Goal: Contribute content: Contribute content

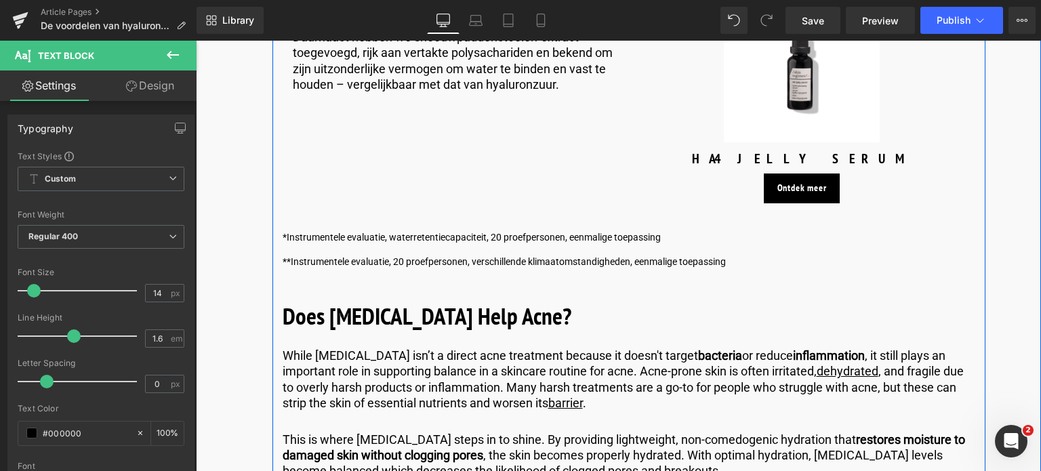
scroll to position [2507, 0]
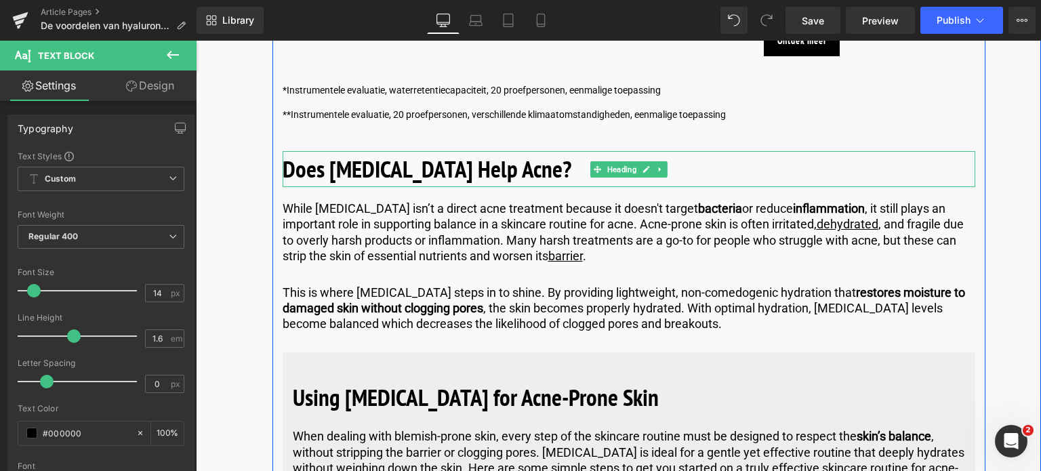
click at [566, 169] on h2 "Does [MEDICAL_DATA] Help Acne?" at bounding box center [628, 169] width 692 height 36
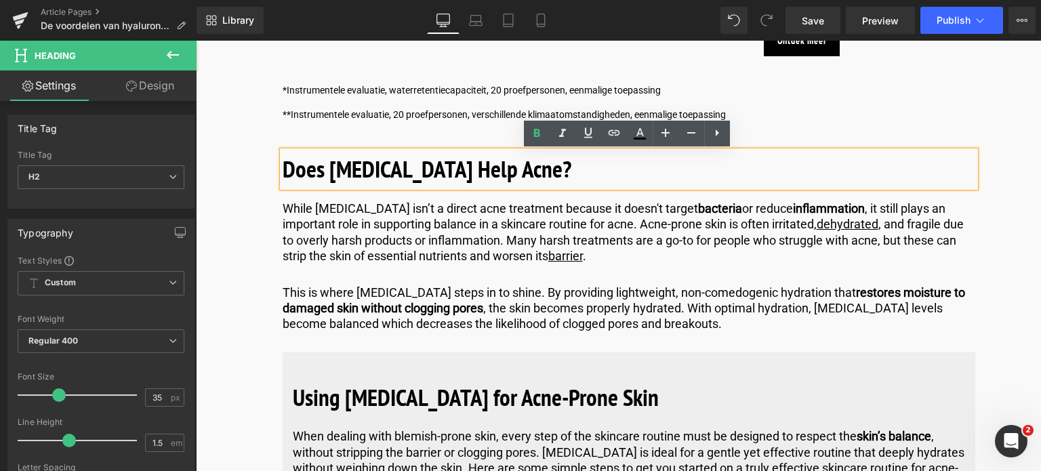
drag, startPoint x: 566, startPoint y: 169, endPoint x: 264, endPoint y: 174, distance: 302.2
copy b "Does [MEDICAL_DATA] Help Acne?"
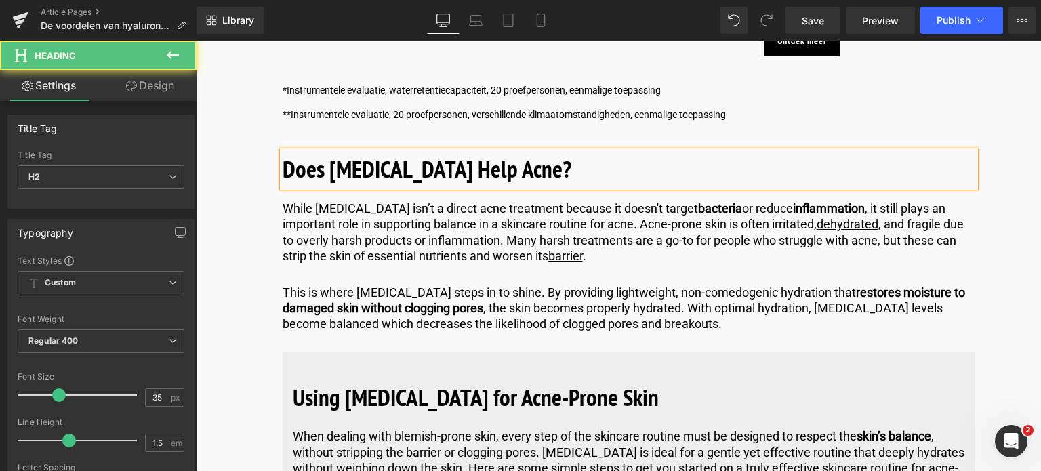
click at [580, 169] on h2 "Does [MEDICAL_DATA] Help Acne?" at bounding box center [628, 169] width 692 height 36
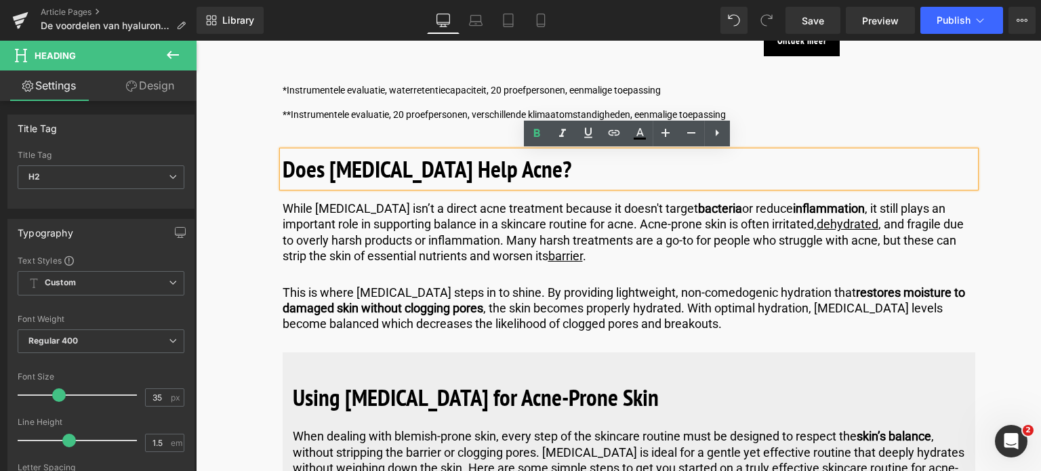
drag, startPoint x: 580, startPoint y: 169, endPoint x: 343, endPoint y: 187, distance: 237.1
paste div
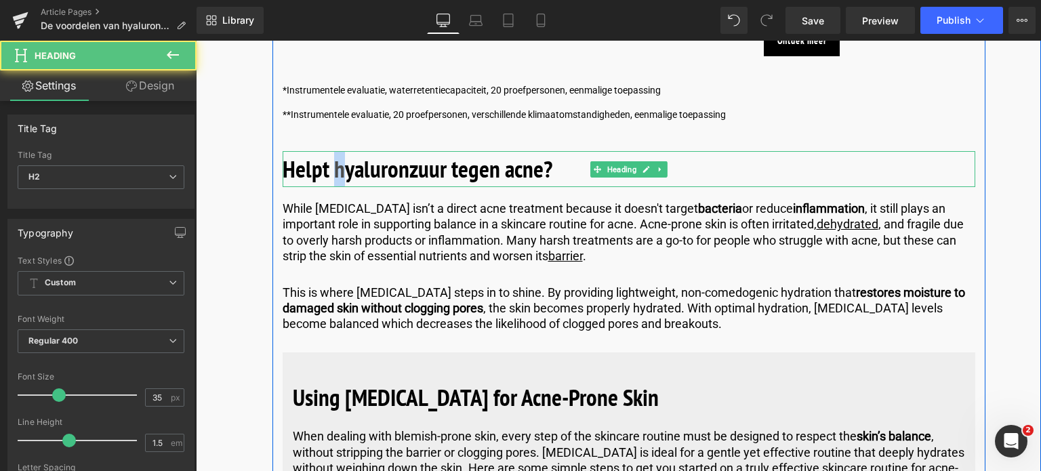
click at [335, 175] on b "Helpt hyaluronzuur tegen acne?" at bounding box center [417, 168] width 270 height 31
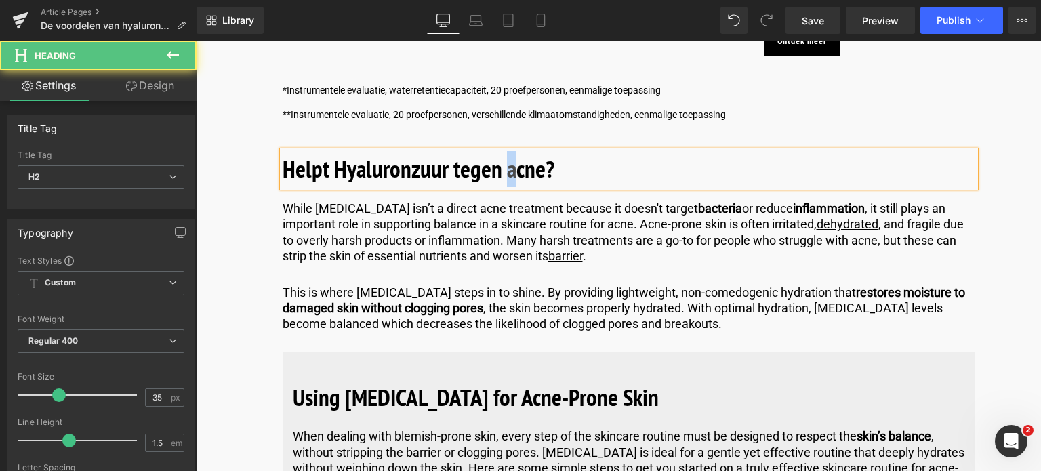
drag, startPoint x: 513, startPoint y: 170, endPoint x: 504, endPoint y: 171, distance: 8.9
click at [504, 171] on b "Helpt Hyaluronzuur tegen acne?" at bounding box center [418, 168] width 272 height 31
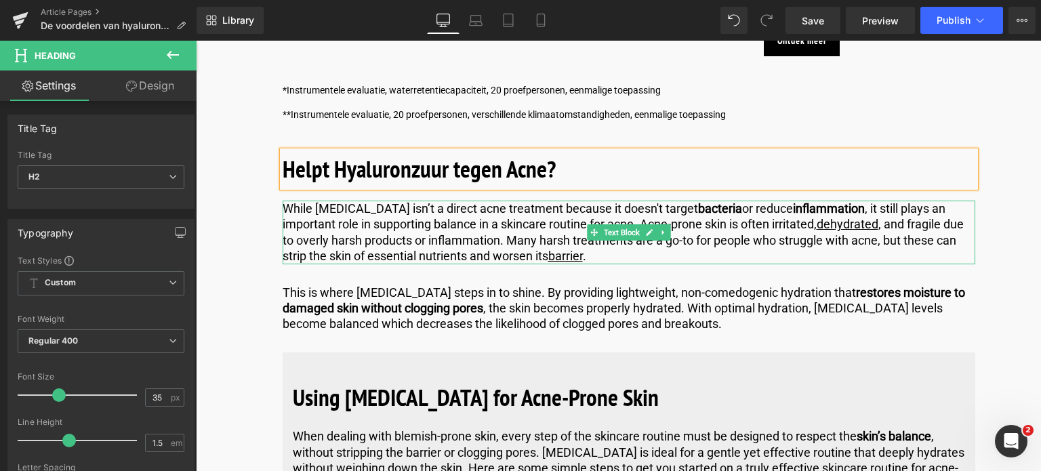
click at [599, 255] on p "While hyaluronic acid isn’t a direct acne treatment because it doesn't target b…" at bounding box center [628, 233] width 692 height 64
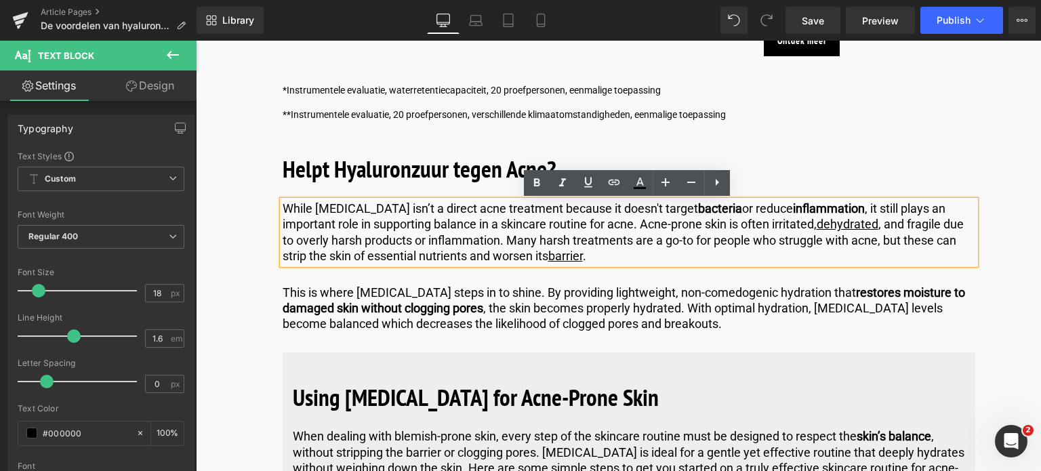
drag, startPoint x: 599, startPoint y: 255, endPoint x: 283, endPoint y: 204, distance: 319.9
click at [283, 204] on p "While hyaluronic acid isn’t a direct acne treatment because it doesn't target b…" at bounding box center [628, 233] width 692 height 64
copy p "While hyaluronic acid isn’t a direct acne treatment because it doesn't target b…"
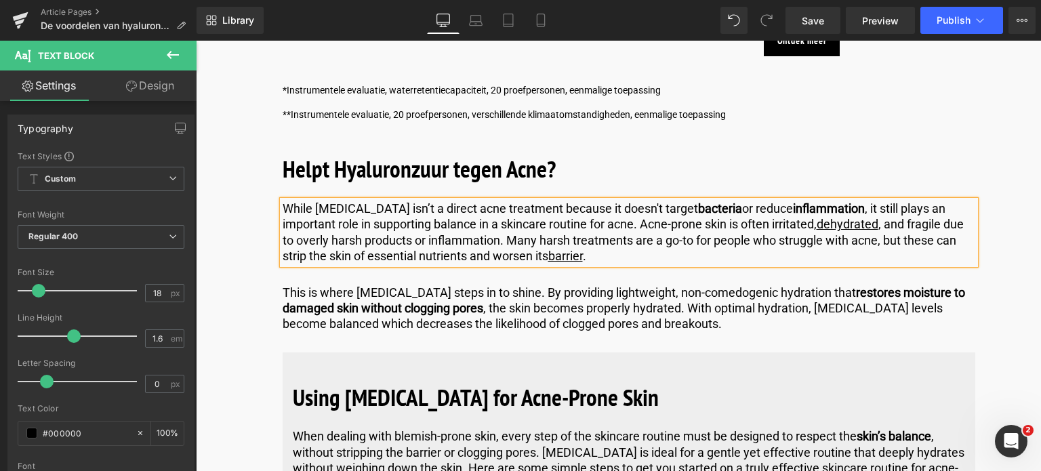
click at [648, 264] on p "While hyaluronic acid isn’t a direct acne treatment because it doesn't target b…" at bounding box center [628, 233] width 692 height 64
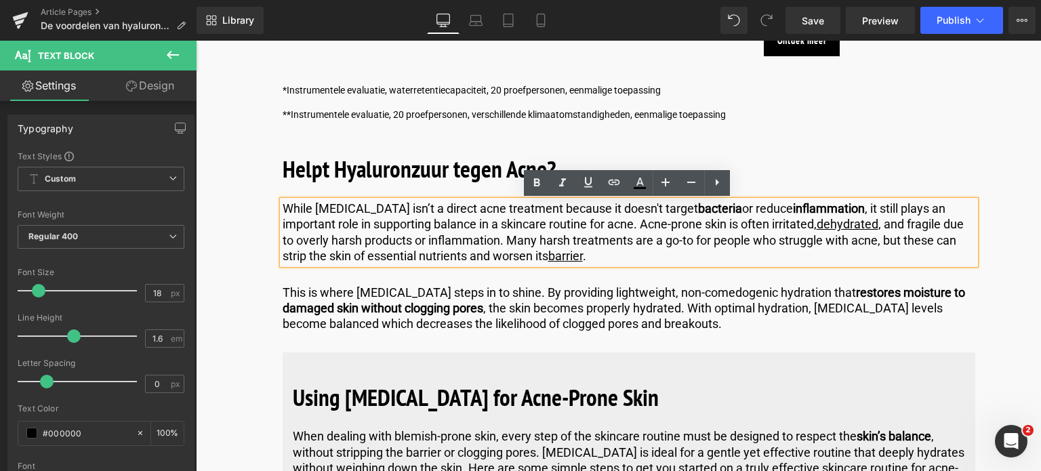
drag, startPoint x: 648, startPoint y: 264, endPoint x: 154, endPoint y: 167, distance: 502.5
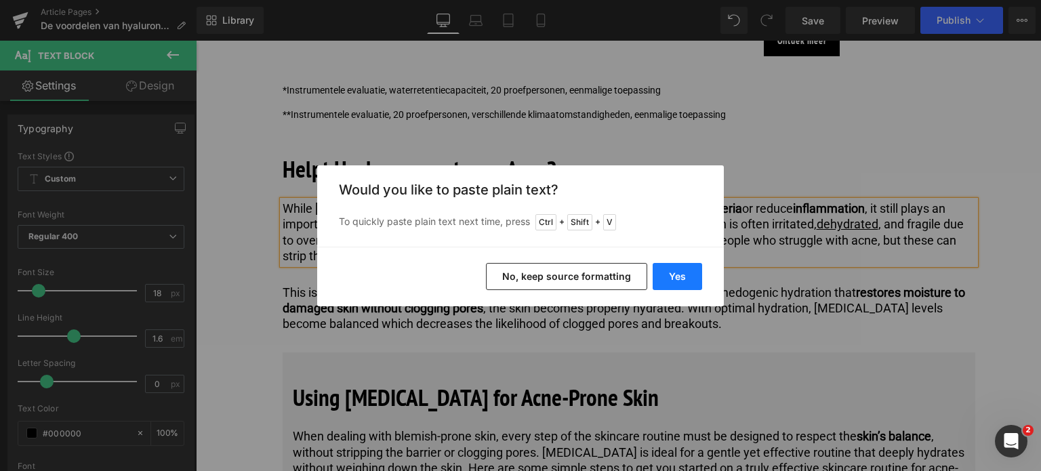
click at [670, 271] on button "Yes" at bounding box center [676, 276] width 49 height 27
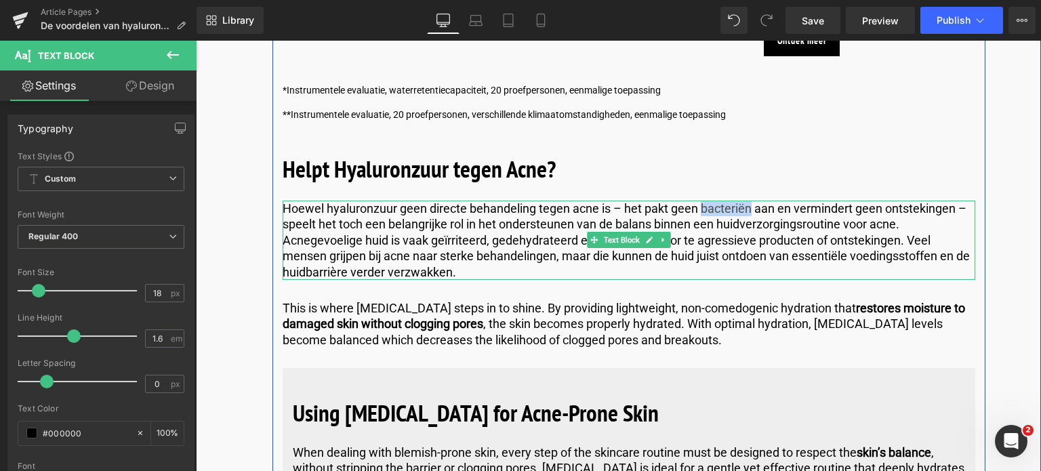
drag, startPoint x: 748, startPoint y: 210, endPoint x: 697, endPoint y: 209, distance: 50.8
click at [697, 209] on p "Hoewel hyaluronzuur geen directe behandeling tegen acne is – het pakt geen bact…" at bounding box center [628, 240] width 692 height 79
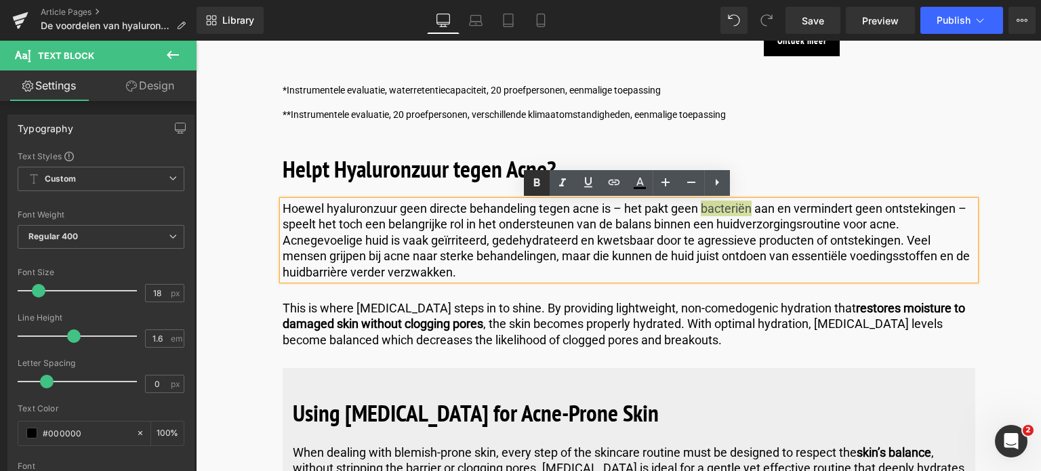
click at [534, 181] on icon at bounding box center [537, 182] width 6 height 8
drag, startPoint x: 953, startPoint y: 212, endPoint x: 885, endPoint y: 216, distance: 68.5
click at [885, 216] on p "Hoewel hyaluronzuur geen directe behandeling tegen acne is – het pakt geen bact…" at bounding box center [628, 240] width 692 height 79
click at [537, 181] on icon at bounding box center [537, 182] width 6 height 8
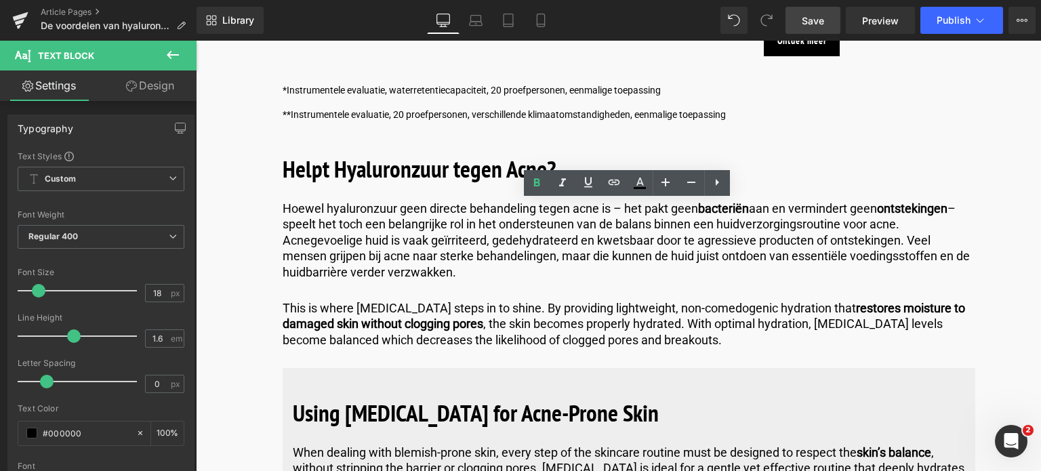
click at [808, 21] on span "Save" at bounding box center [812, 21] width 22 height 14
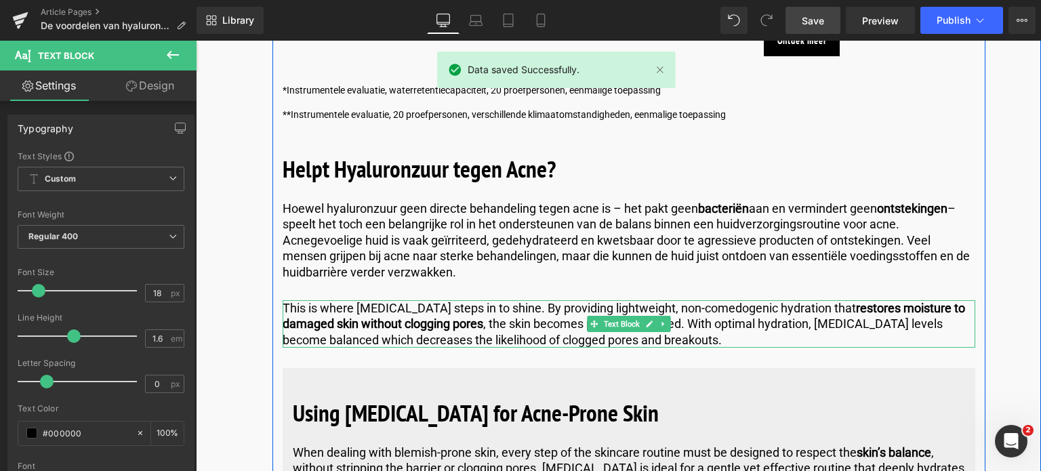
click at [688, 336] on p "This is where hyaluronic acid steps in to shine. By providing lightweight, non-…" at bounding box center [628, 323] width 692 height 47
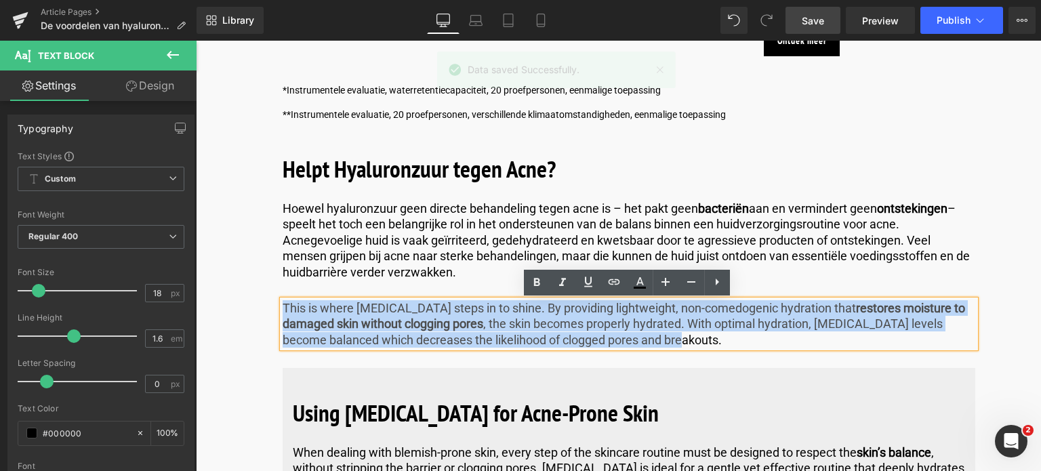
drag, startPoint x: 688, startPoint y: 339, endPoint x: 227, endPoint y: 297, distance: 463.2
copy p "This is where hyaluronic acid steps in to shine. By providing lightweight, non-…"
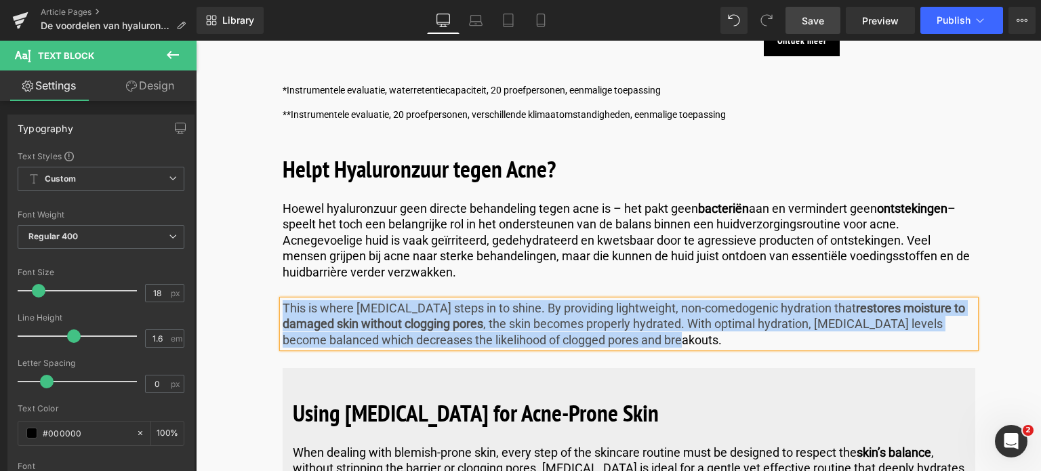
click at [702, 344] on p "This is where hyaluronic acid steps in to shine. By providing lightweight, non-…" at bounding box center [628, 323] width 692 height 47
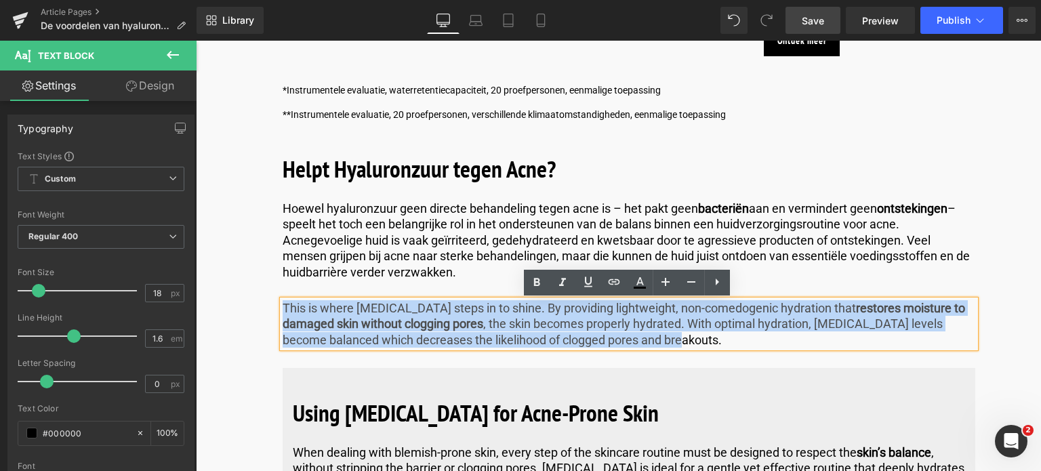
drag, startPoint x: 702, startPoint y: 343, endPoint x: 259, endPoint y: 310, distance: 444.3
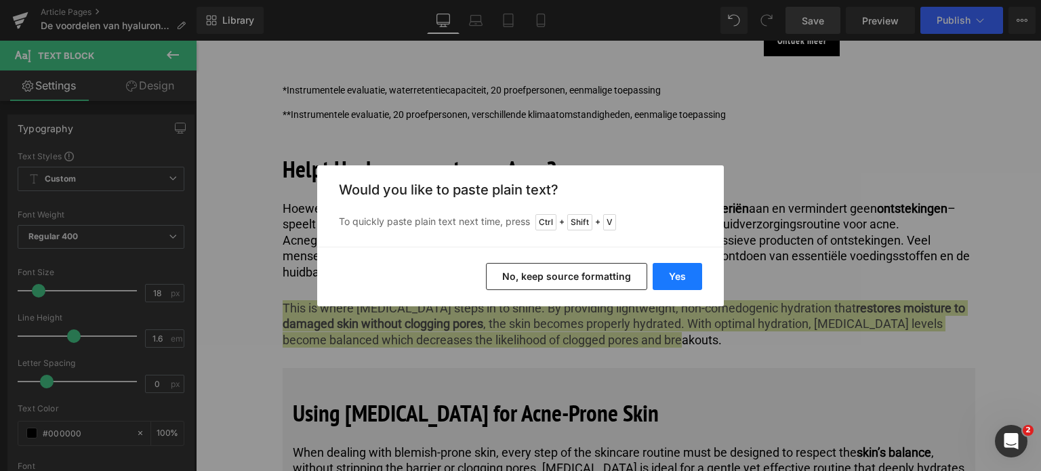
click at [666, 282] on button "Yes" at bounding box center [676, 276] width 49 height 27
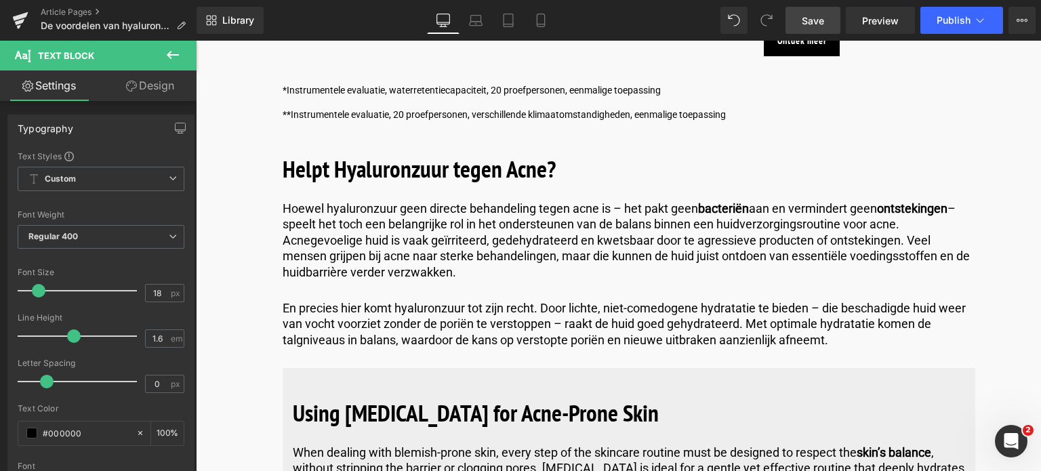
click at [813, 18] on span "Save" at bounding box center [812, 21] width 22 height 14
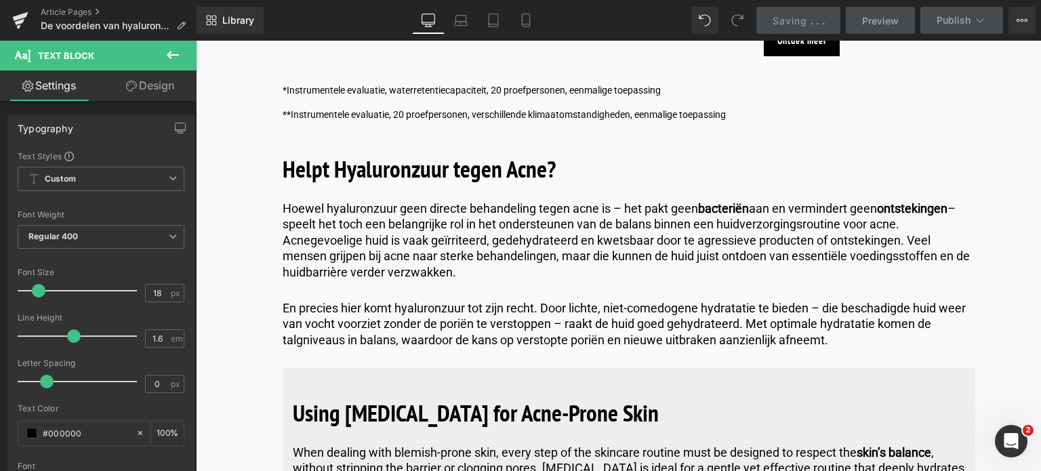
scroll to position [2642, 0]
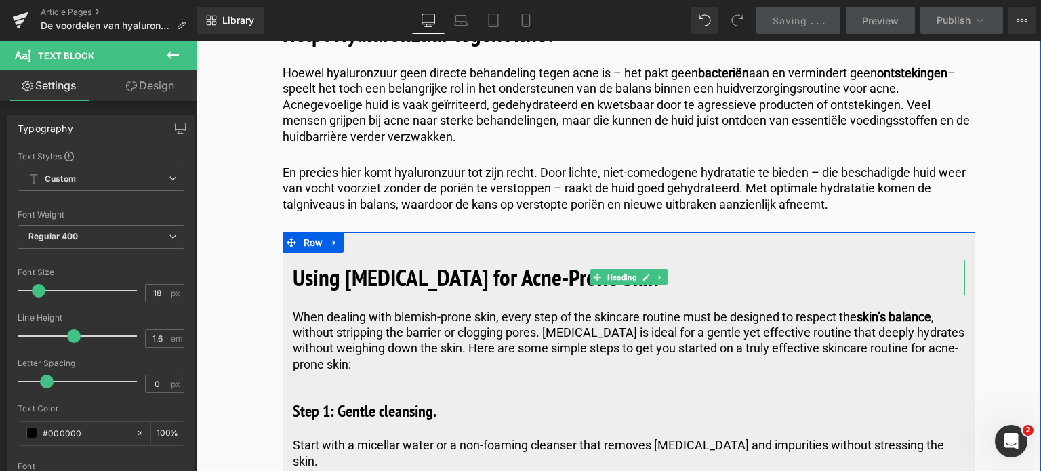
click at [716, 276] on h2 "Using Hyaluronic Acid for Acne-Prone Skin" at bounding box center [629, 277] width 672 height 36
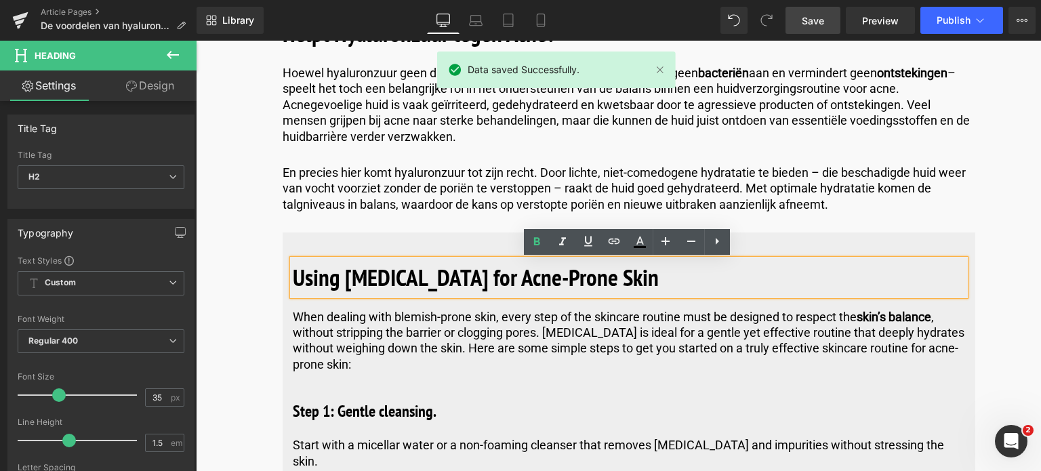
drag, startPoint x: 705, startPoint y: 282, endPoint x: 207, endPoint y: 285, distance: 497.3
copy b "Using Hyaluronic Acid for Acne-Prone Skin"
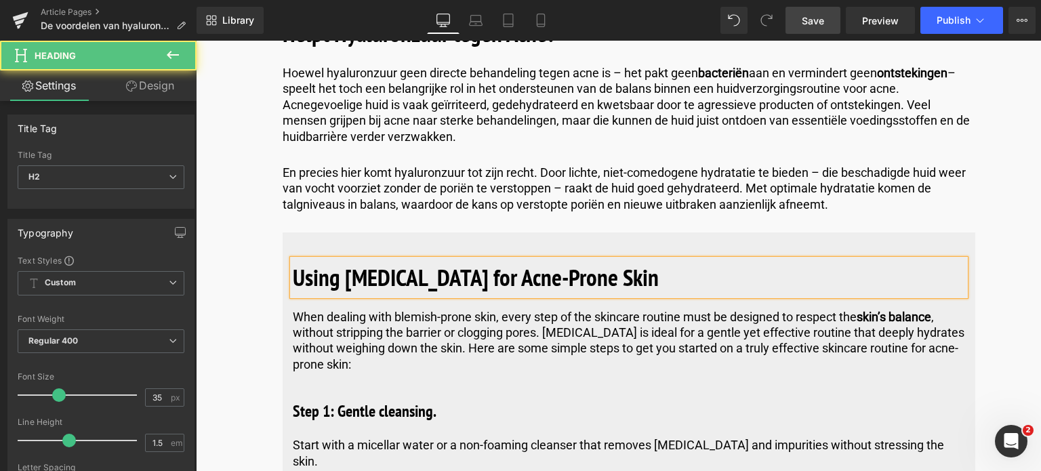
click at [651, 285] on h2 "Using Hyaluronic Acid for Acne-Prone Skin" at bounding box center [629, 277] width 672 height 36
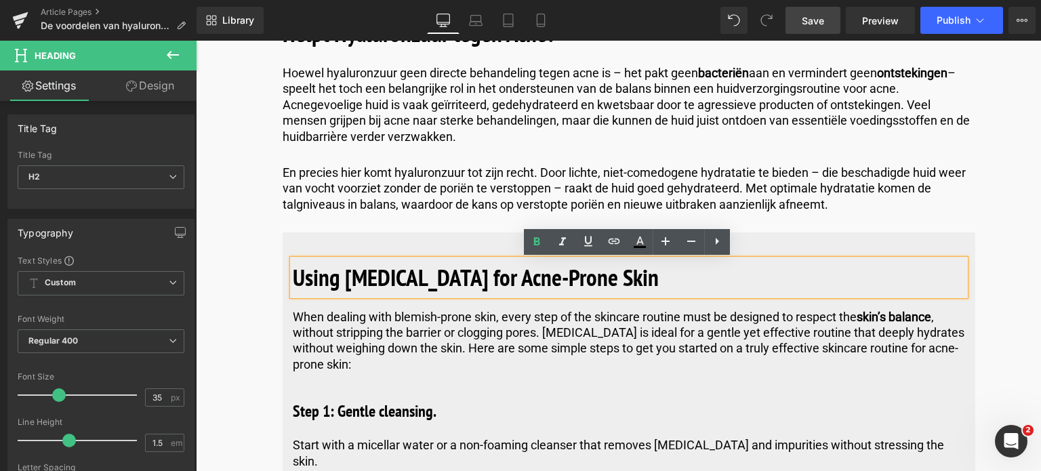
drag, startPoint x: 652, startPoint y: 285, endPoint x: 259, endPoint y: 289, distance: 392.9
paste div
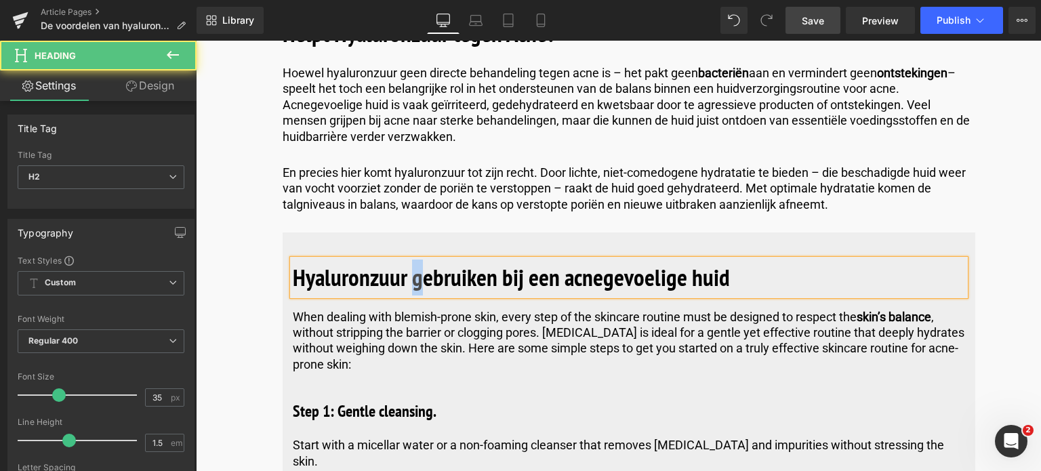
click at [412, 282] on b "Hyaluronzuur gebruiken bij een acnegevoelige huid" at bounding box center [511, 276] width 437 height 31
drag, startPoint x: 570, startPoint y: 278, endPoint x: 564, endPoint y: 280, distance: 7.3
click at [564, 280] on b "Hyaluronzuur Gebruiken bij een acnegevoelige huid" at bounding box center [512, 276] width 438 height 31
drag, startPoint x: 698, startPoint y: 272, endPoint x: 691, endPoint y: 277, distance: 8.3
click at [692, 276] on b "Hyaluronzuur Gebruiken bij een Acnegevoelige huid" at bounding box center [513, 276] width 440 height 31
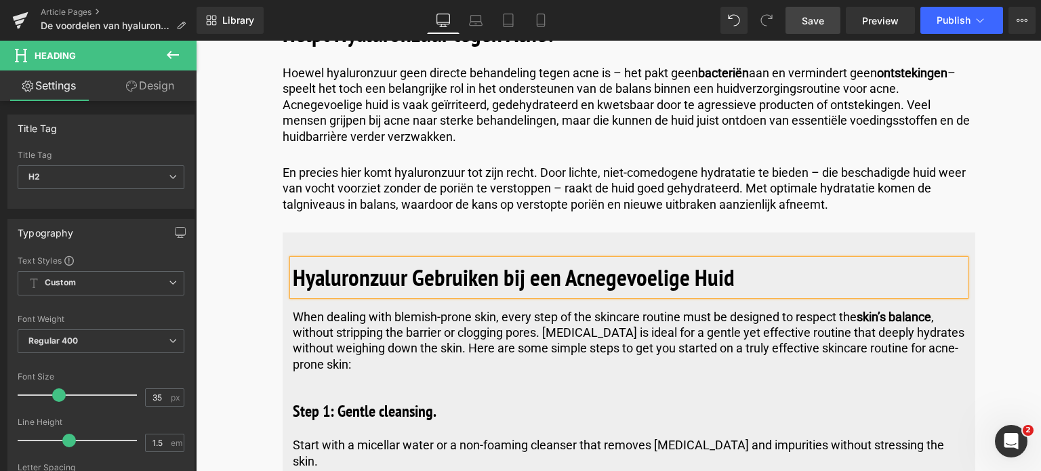
click at [806, 18] on span "Save" at bounding box center [812, 21] width 22 height 14
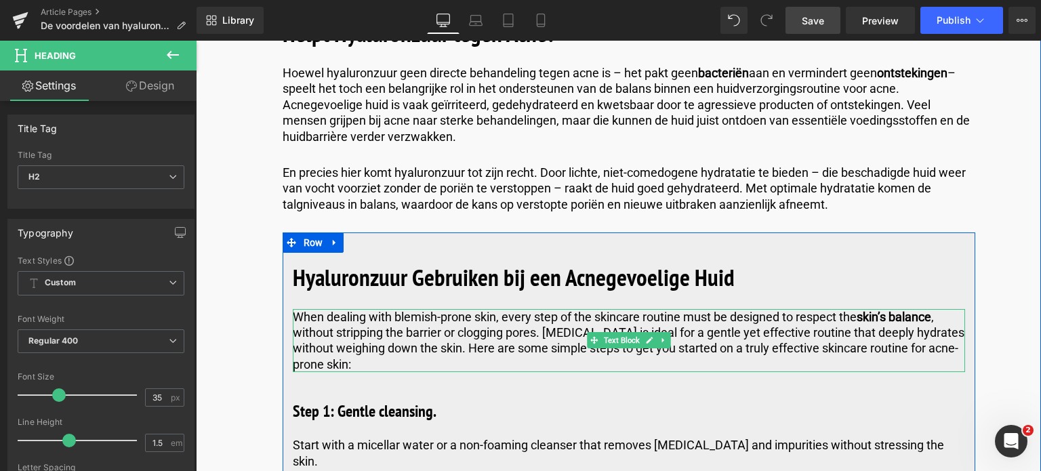
click at [368, 366] on p "When dealing with blemish-prone skin, every step of the skincare routine must b…" at bounding box center [629, 341] width 672 height 64
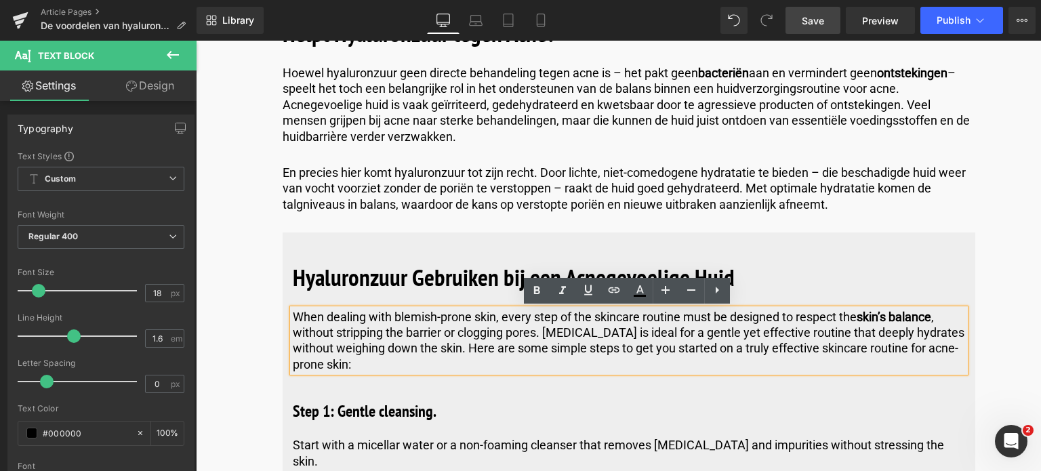
drag, startPoint x: 368, startPoint y: 366, endPoint x: 245, endPoint y: 314, distance: 133.9
copy p "When dealing with blemish-prone skin, every step of the skincare routine must b…"
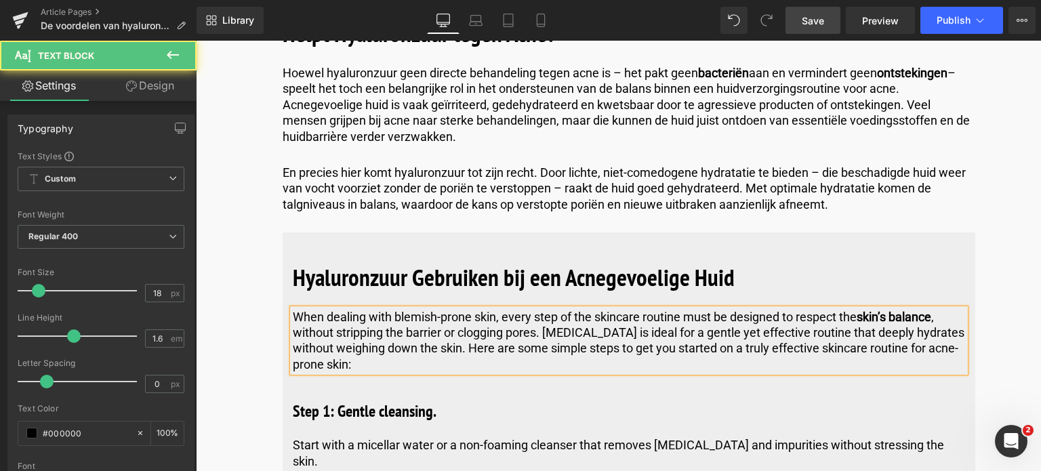
click at [360, 369] on p "When dealing with blemish-prone skin, every step of the skincare routine must b…" at bounding box center [629, 341] width 672 height 64
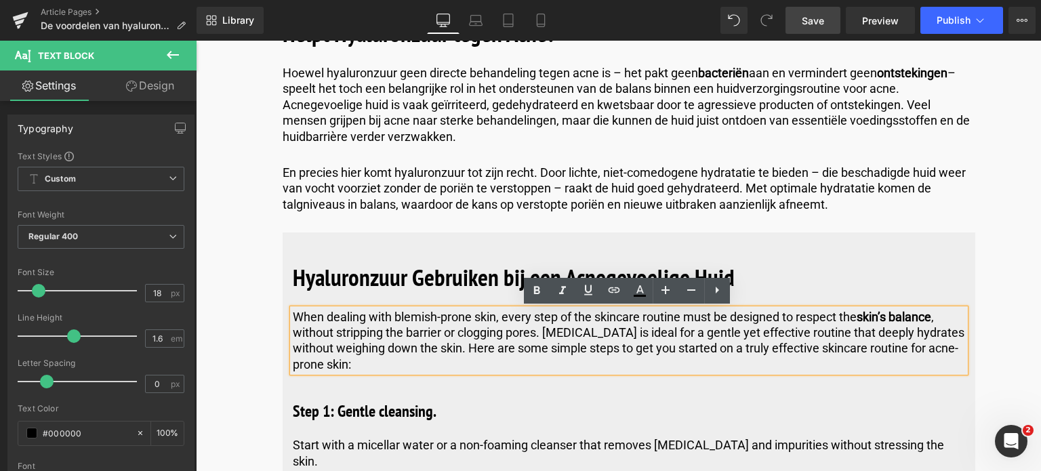
drag, startPoint x: 360, startPoint y: 369, endPoint x: 252, endPoint y: 305, distance: 125.5
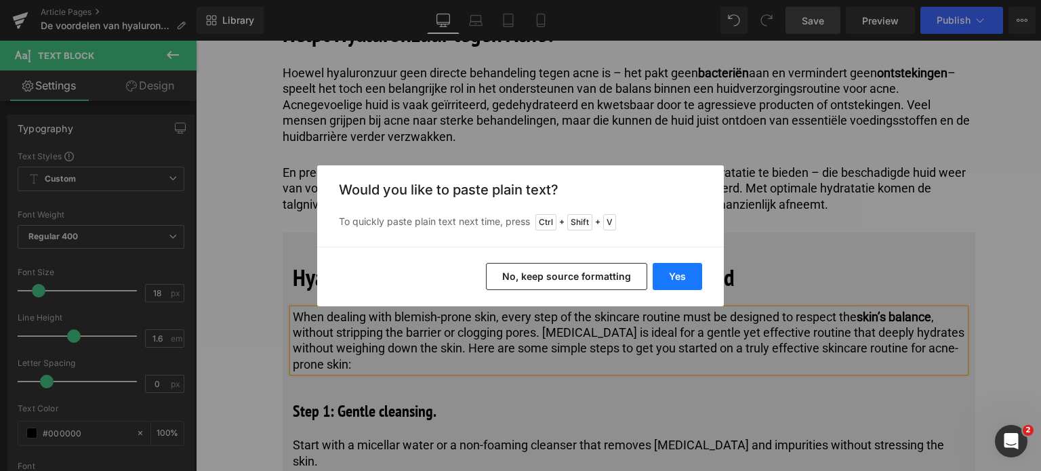
click at [688, 280] on button "Yes" at bounding box center [676, 276] width 49 height 27
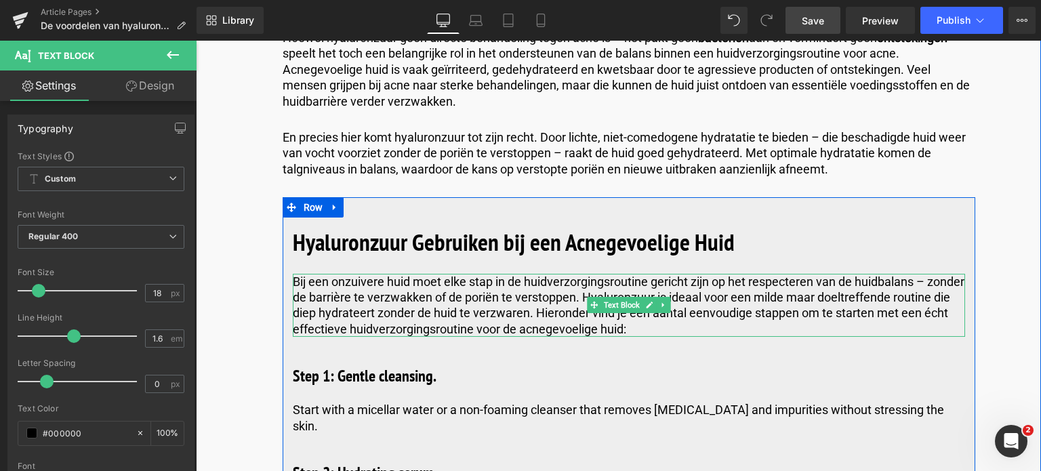
scroll to position [2710, 0]
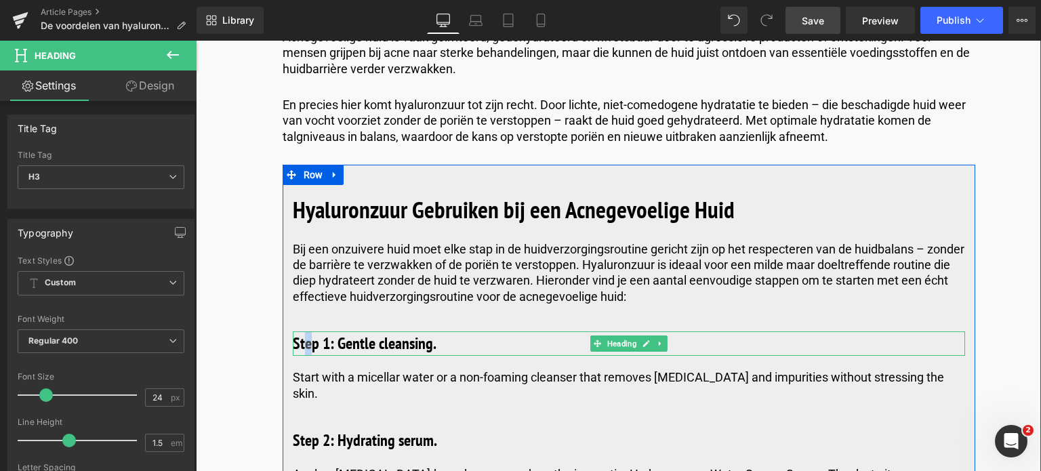
click at [306, 347] on h3 "Step 1: Gentle cleansing." at bounding box center [629, 343] width 672 height 24
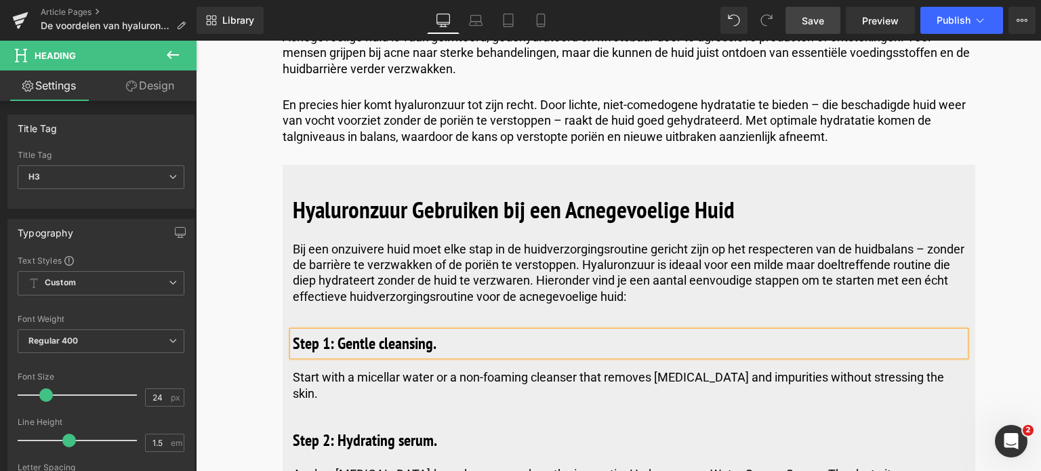
click at [432, 345] on h3 "Step 1: Gentle cleansing." at bounding box center [629, 343] width 672 height 24
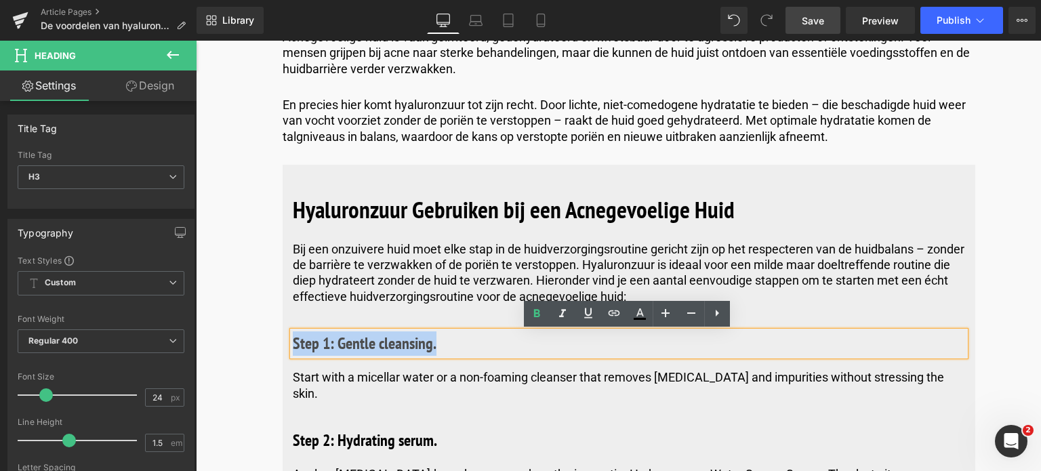
drag, startPoint x: 432, startPoint y: 345, endPoint x: 292, endPoint y: 341, distance: 140.3
click at [293, 341] on h3 "Step 1: Gentle cleansing." at bounding box center [629, 343] width 672 height 24
copy h3 "Step 1: Gentle cleansing."
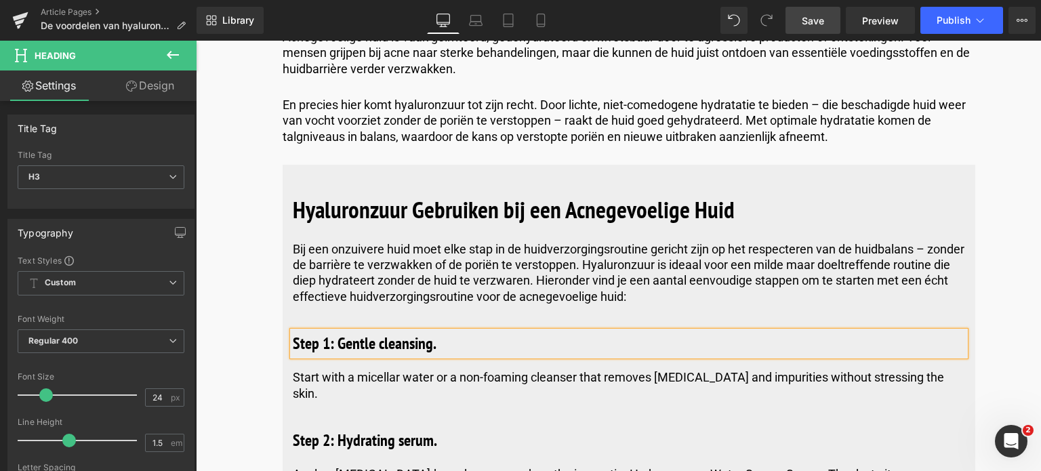
click at [444, 345] on h3 "Step 1: Gentle cleansing." at bounding box center [629, 343] width 672 height 24
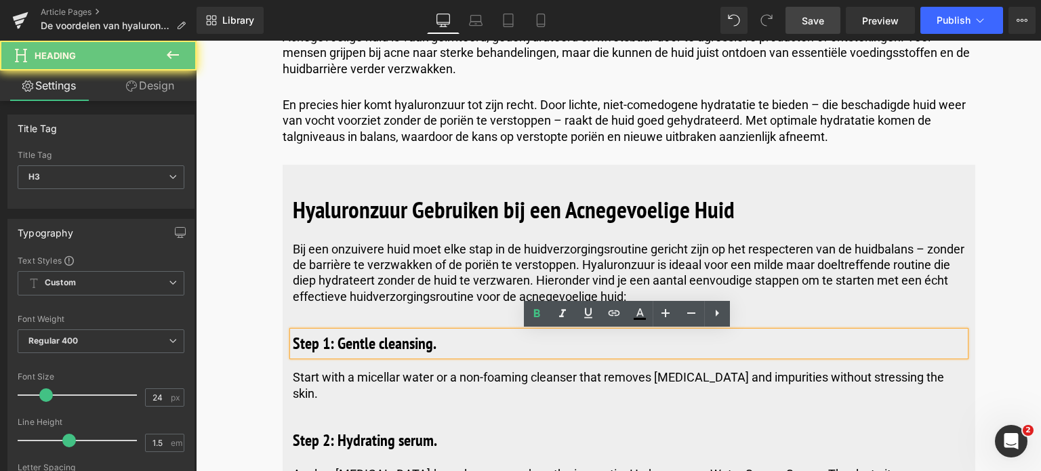
drag, startPoint x: 444, startPoint y: 345, endPoint x: 244, endPoint y: 345, distance: 200.5
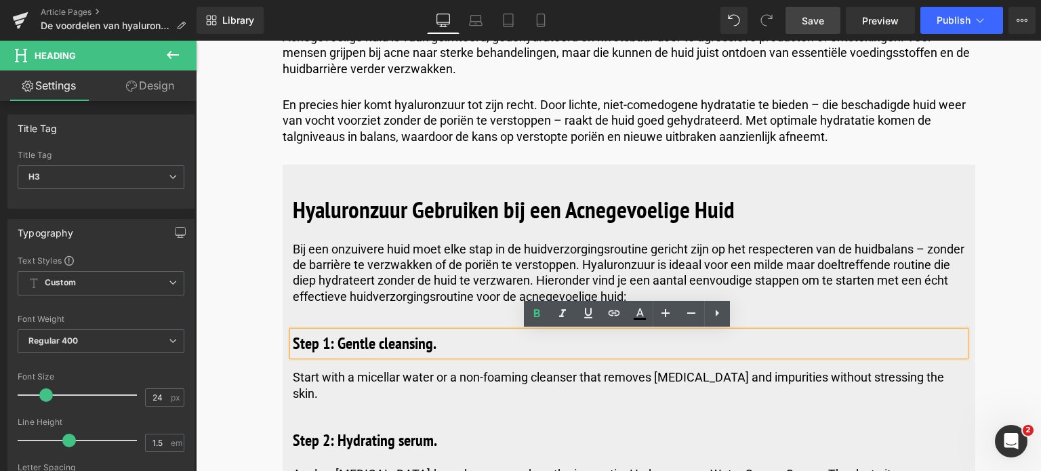
paste div
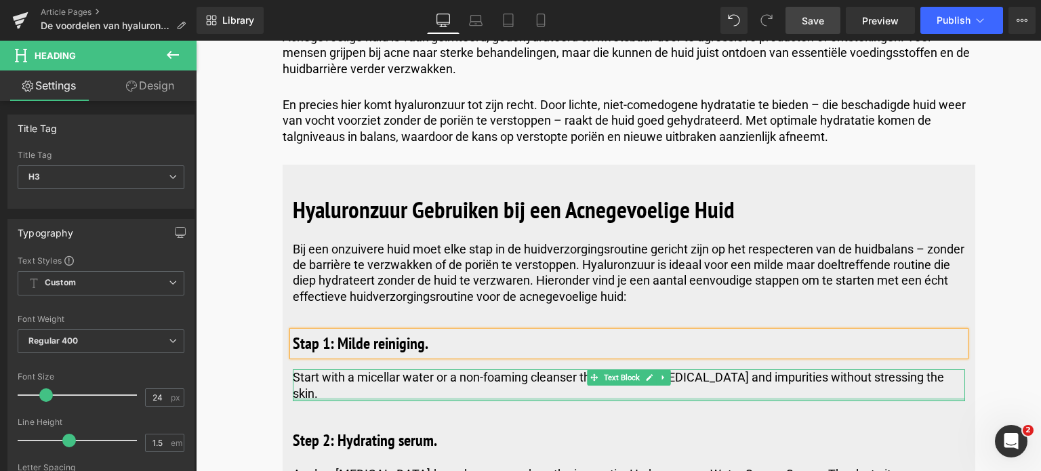
click at [327, 383] on div "Start with a micellar water or a non-foaming cleanser that removes sebum and im…" at bounding box center [629, 385] width 672 height 32
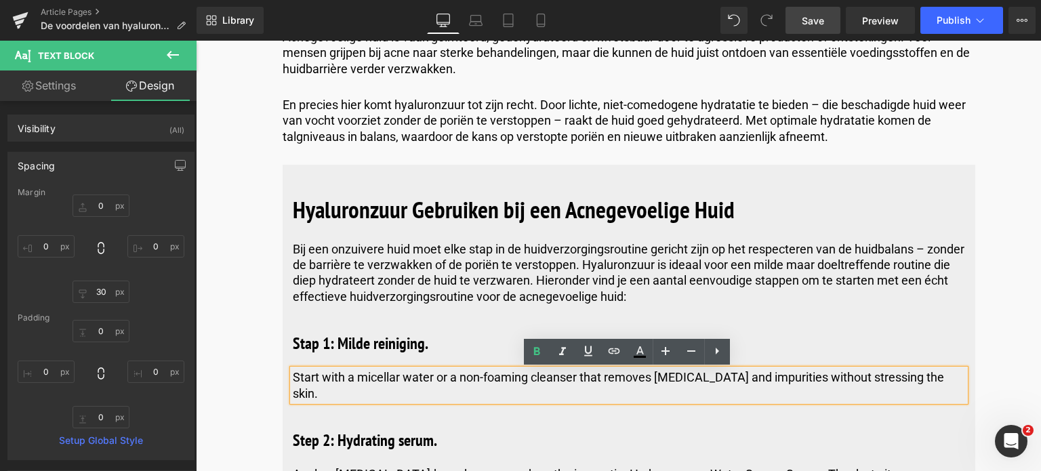
click at [286, 373] on div "Hyaluronzuur Gebruiken bij een Acnegevoelige Huid Heading Bij een onzuivere hui…" at bounding box center [628, 480] width 692 height 590
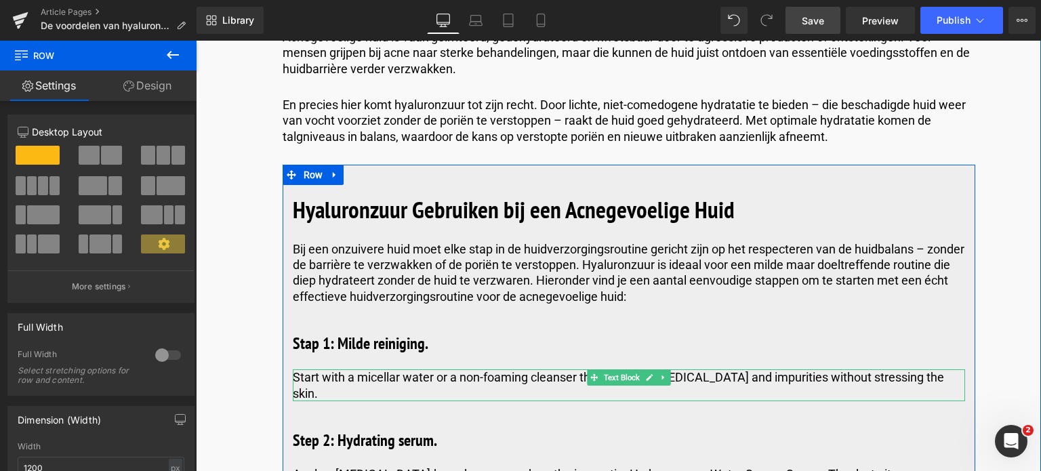
click at [924, 379] on p "Start with a micellar water or a non-foaming cleanser that removes sebum and im…" at bounding box center [629, 385] width 672 height 32
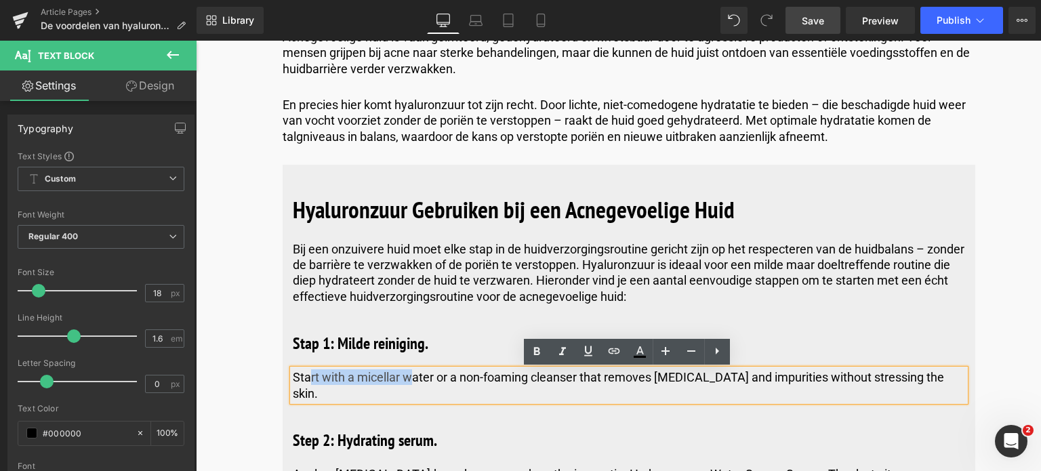
drag, startPoint x: 924, startPoint y: 379, endPoint x: 306, endPoint y: 364, distance: 618.7
click at [306, 364] on div "Hyaluronzuur Gebruiken bij een Acnegevoelige Huid Heading Bij een onzuivere hui…" at bounding box center [628, 480] width 692 height 590
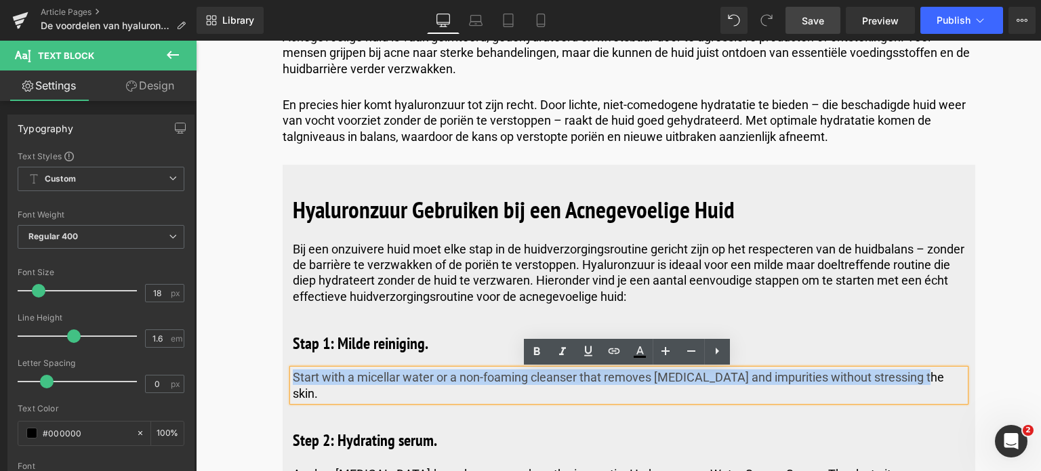
drag, startPoint x: 924, startPoint y: 379, endPoint x: 278, endPoint y: 360, distance: 645.9
copy p "Start with a micellar water or a non-foaming cleanser that removes sebum and im…"
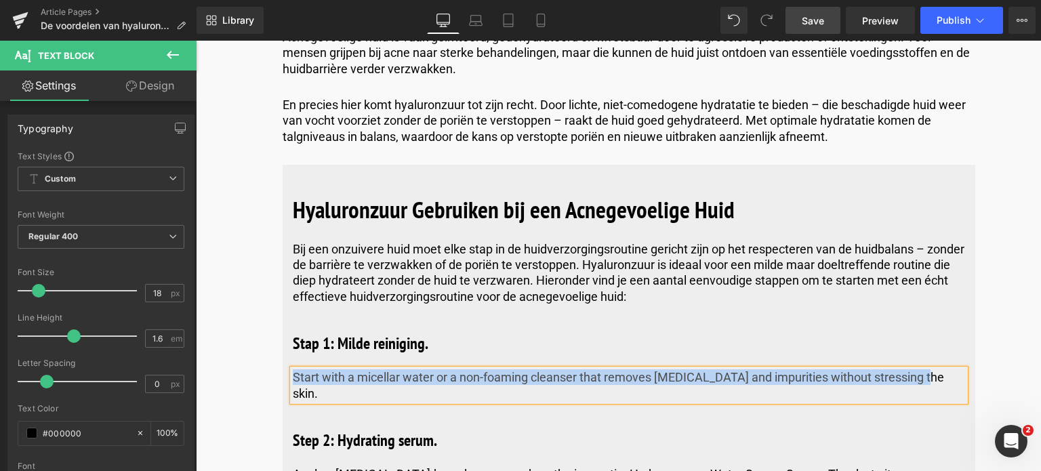
click at [330, 375] on p "Start with a micellar water or a non-foaming cleanser that removes sebum and im…" at bounding box center [629, 385] width 672 height 32
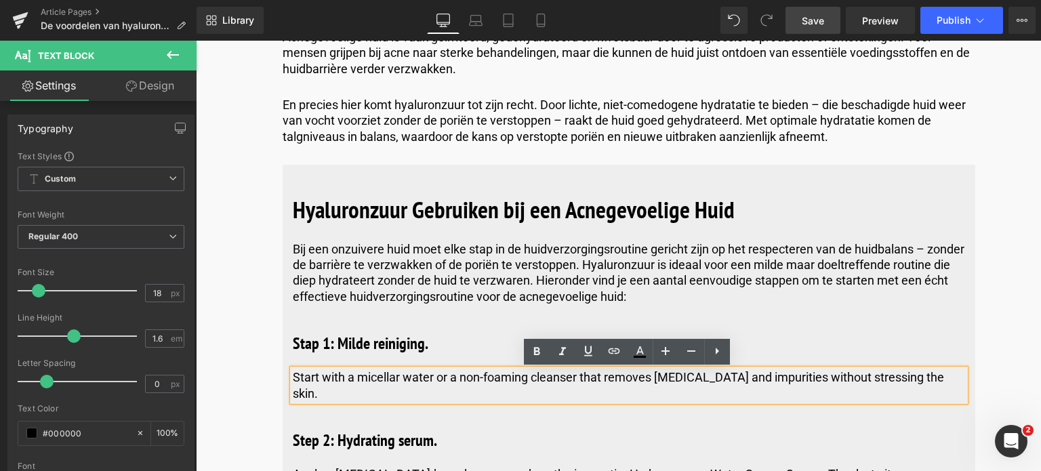
click at [293, 377] on p "Start with a micellar water or a non-foaming cleanser that removes sebum and im…" at bounding box center [629, 385] width 672 height 32
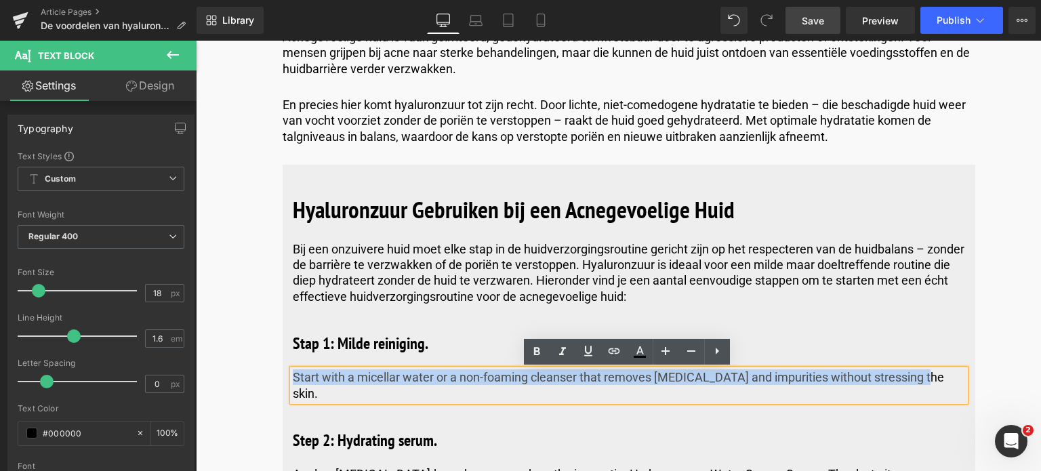
drag, startPoint x: 292, startPoint y: 379, endPoint x: 923, endPoint y: 373, distance: 631.4
click at [923, 373] on p "Start with a micellar water or a non-foaming cleanser that removes sebum and im…" at bounding box center [629, 385] width 672 height 32
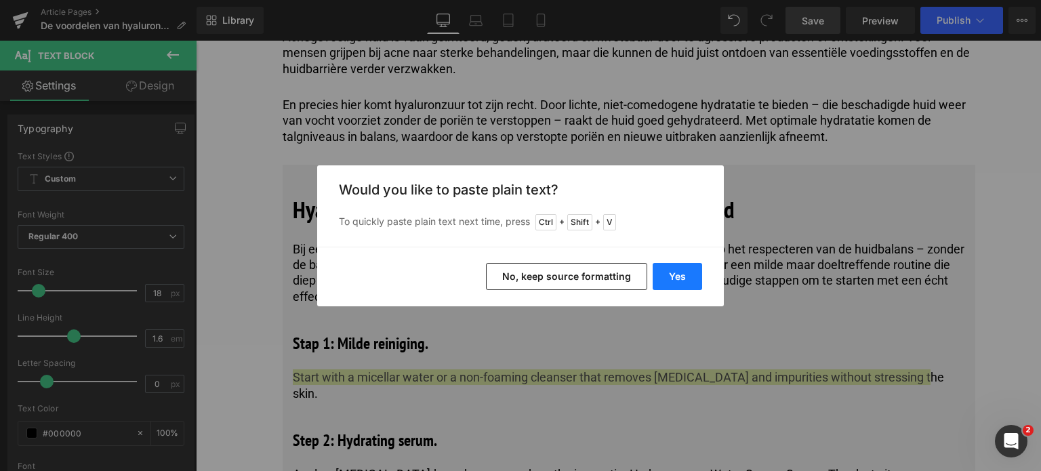
click at [680, 277] on button "Yes" at bounding box center [676, 276] width 49 height 27
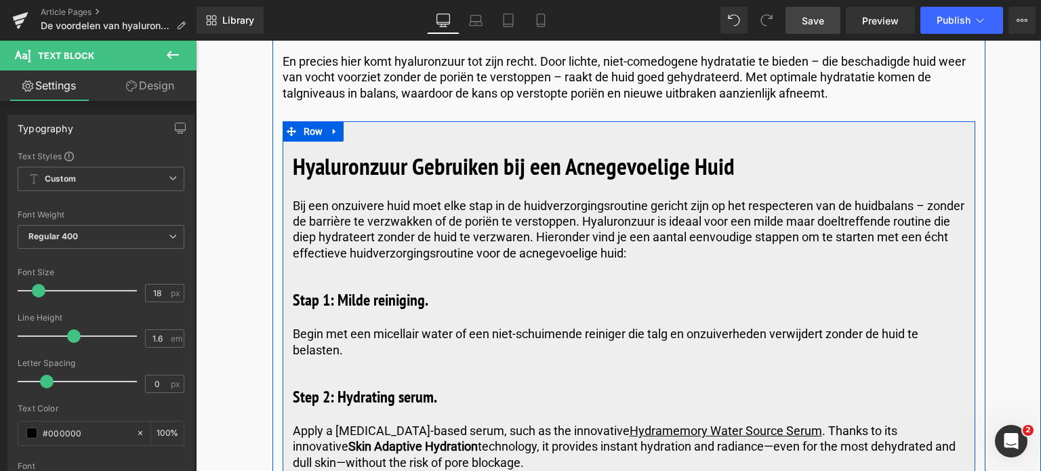
scroll to position [2778, 0]
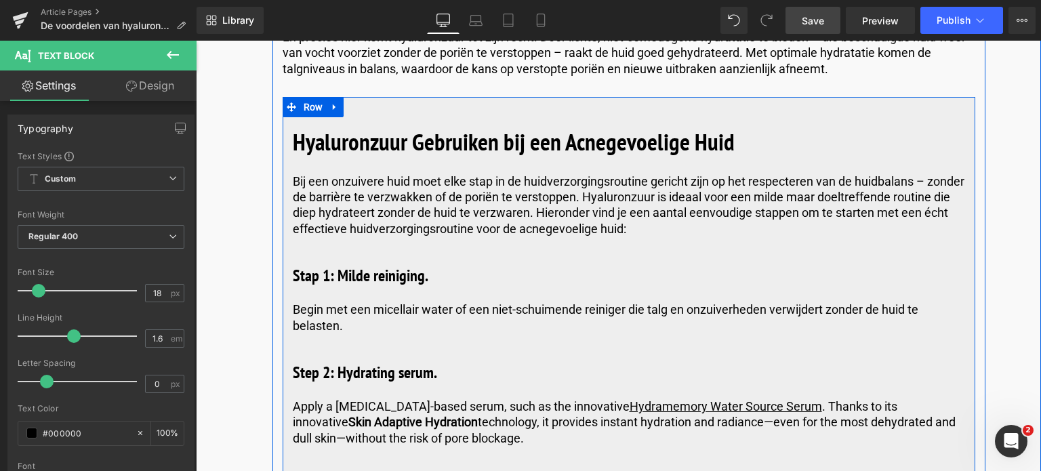
click at [436, 373] on h3 "Step 2: Hydrating serum." at bounding box center [629, 372] width 672 height 24
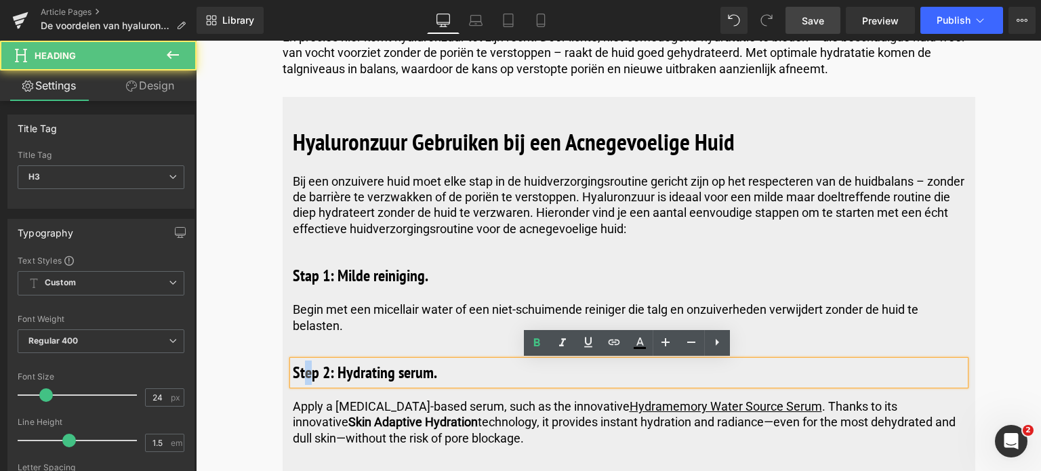
click at [303, 376] on h3 "Step 2: Hydrating serum." at bounding box center [629, 372] width 672 height 24
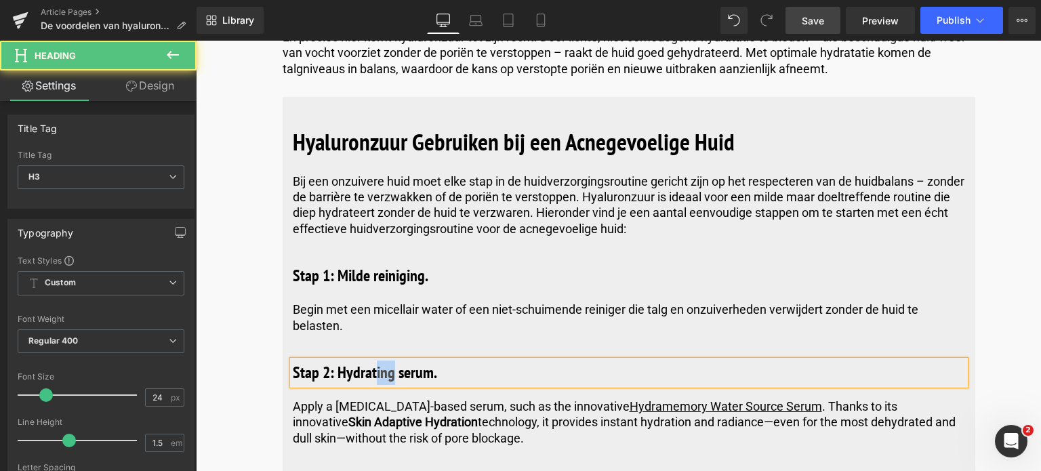
drag, startPoint x: 391, startPoint y: 374, endPoint x: 374, endPoint y: 373, distance: 16.9
click at [374, 373] on h3 "Stap 2: Hydrating serum." at bounding box center [629, 372] width 672 height 24
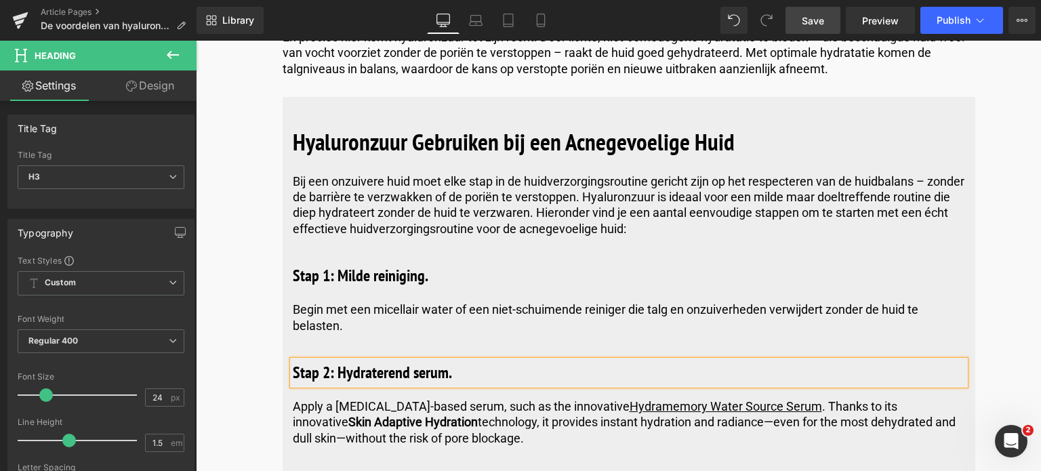
click at [196, 41] on div at bounding box center [196, 41] width 0 height 0
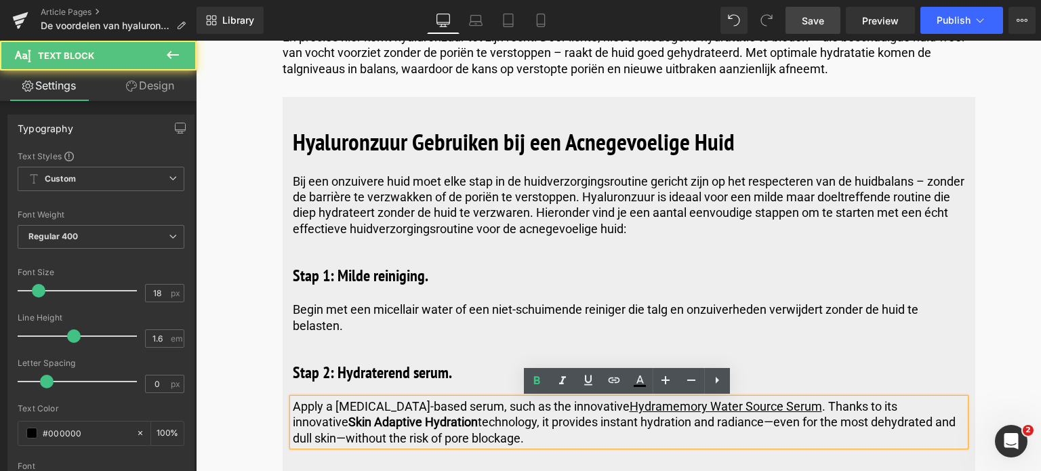
drag, startPoint x: 475, startPoint y: 442, endPoint x: 273, endPoint y: 413, distance: 204.1
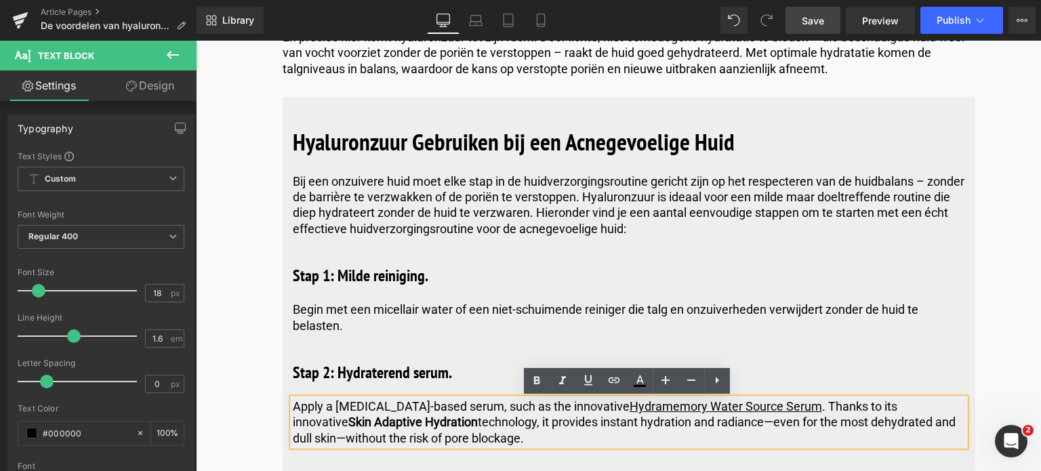
copy p "Apply a hyaluronic acid-based serum, such as the innovative Hydramemory Water S…"
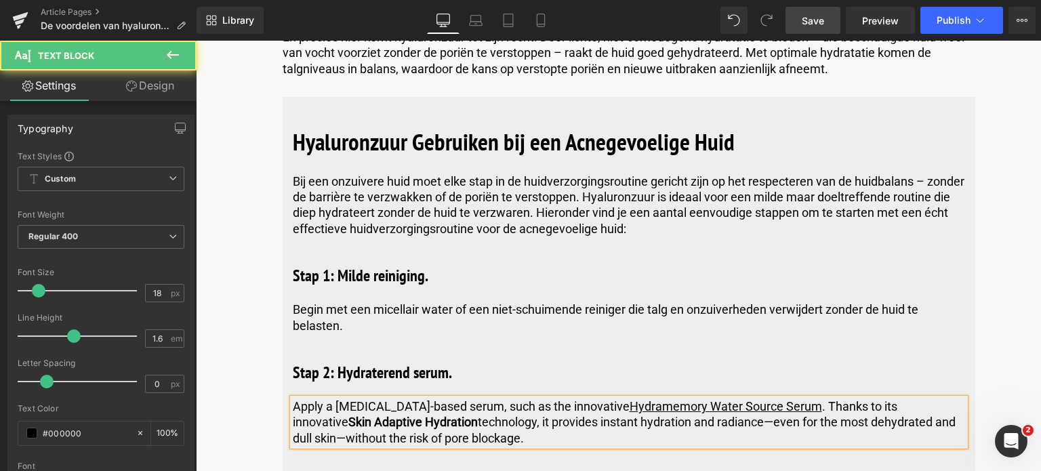
click at [493, 434] on p "Apply a hyaluronic acid-based serum, such as the innovative Hydramemory Water S…" at bounding box center [629, 421] width 672 height 47
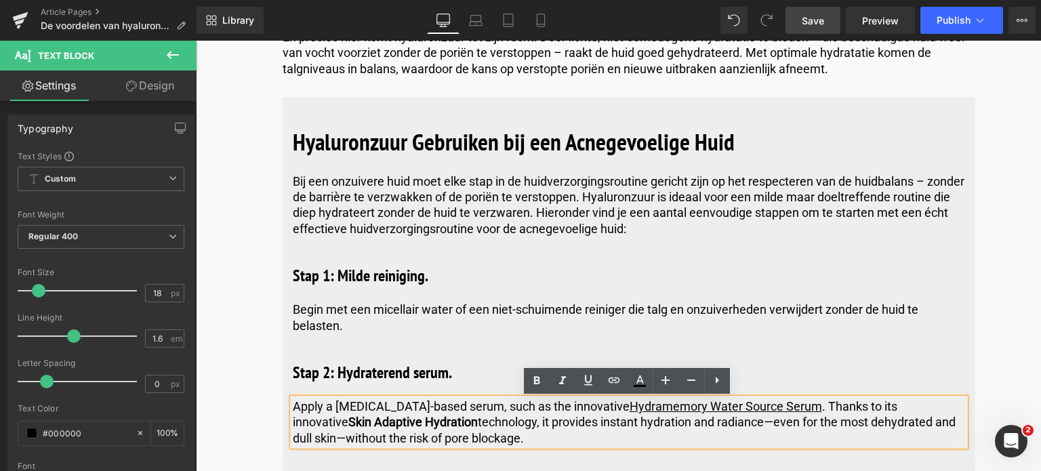
drag, startPoint x: 488, startPoint y: 442, endPoint x: 280, endPoint y: 411, distance: 211.0
click at [282, 411] on div "Hyaluronzuur Gebruiken bij een Acnegevoelige Huid Heading Bij een onzuivere hui…" at bounding box center [628, 412] width 692 height 590
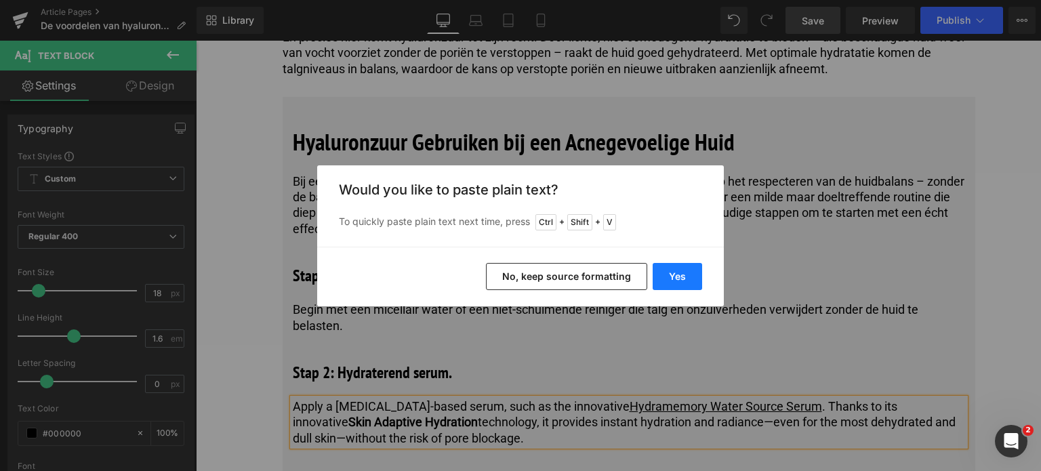
click at [673, 282] on button "Yes" at bounding box center [676, 276] width 49 height 27
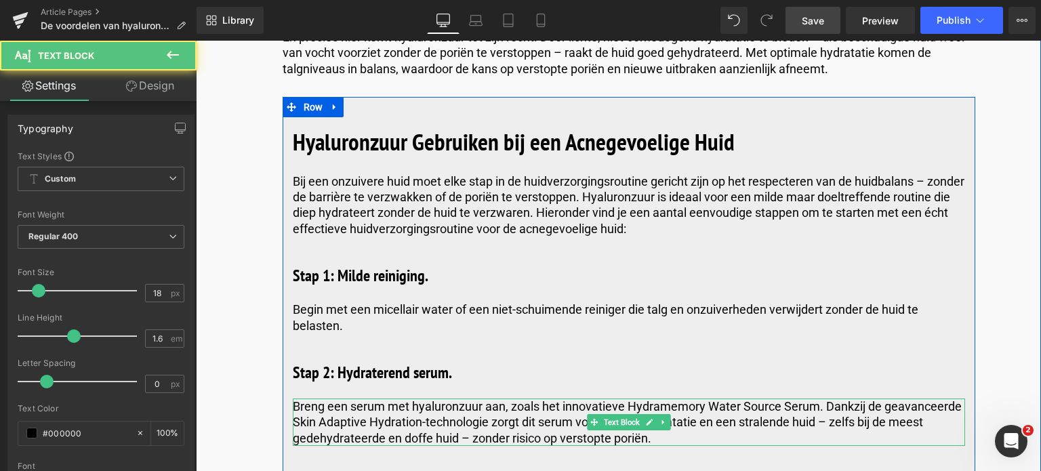
click at [477, 407] on p "Breng een serum met hyaluronzuur aan, zoals het innovatieve Hydramemory Water S…" at bounding box center [629, 421] width 672 height 47
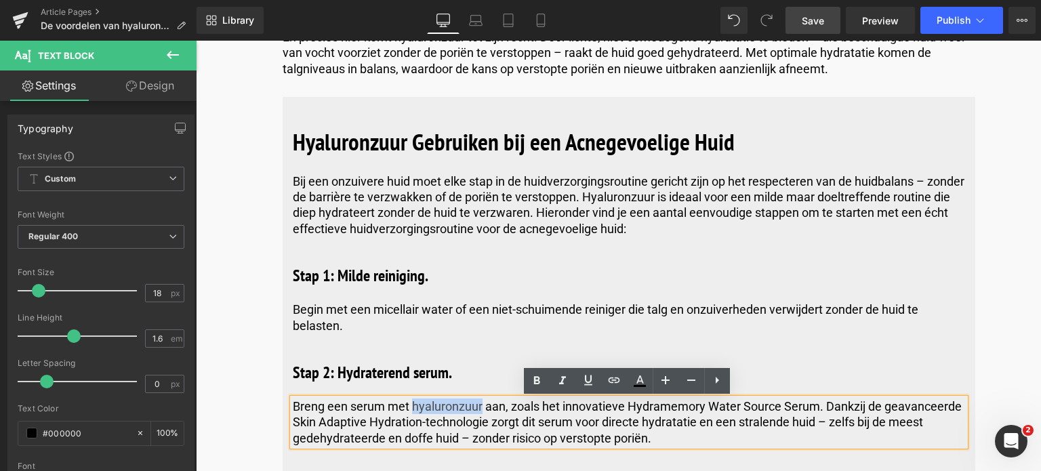
drag, startPoint x: 478, startPoint y: 407, endPoint x: 411, endPoint y: 411, distance: 67.2
click at [411, 411] on p "Breng een serum met hyaluronzuur aan, zoals het innovatieve Hydramemory Water S…" at bounding box center [629, 421] width 672 height 47
click at [535, 376] on icon at bounding box center [537, 380] width 6 height 8
drag, startPoint x: 813, startPoint y: 408, endPoint x: 624, endPoint y: 404, distance: 189.0
click at [624, 404] on p "Breng een serum met hyaluronzuur aan, zoals het innovatieve Hydramemory Water S…" at bounding box center [629, 421] width 672 height 47
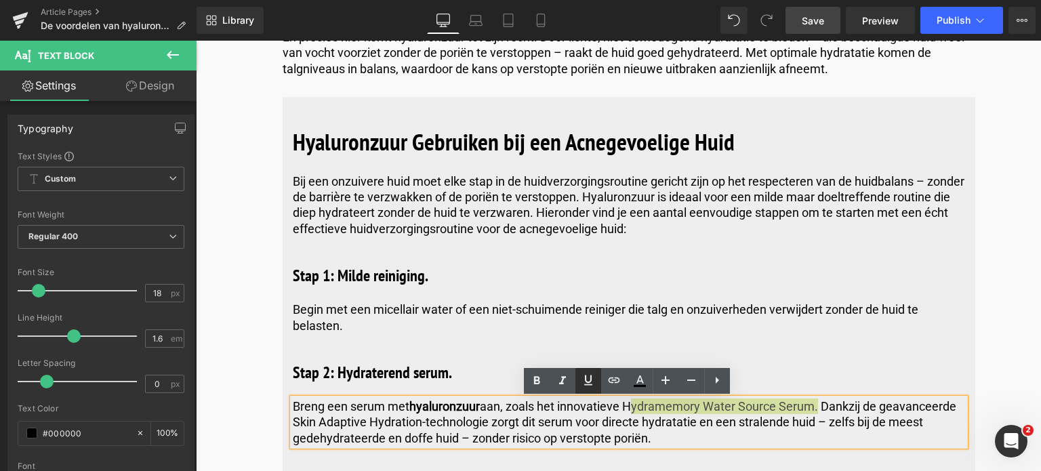
click at [588, 381] on icon at bounding box center [588, 380] width 8 height 10
click at [615, 378] on icon at bounding box center [614, 380] width 16 height 16
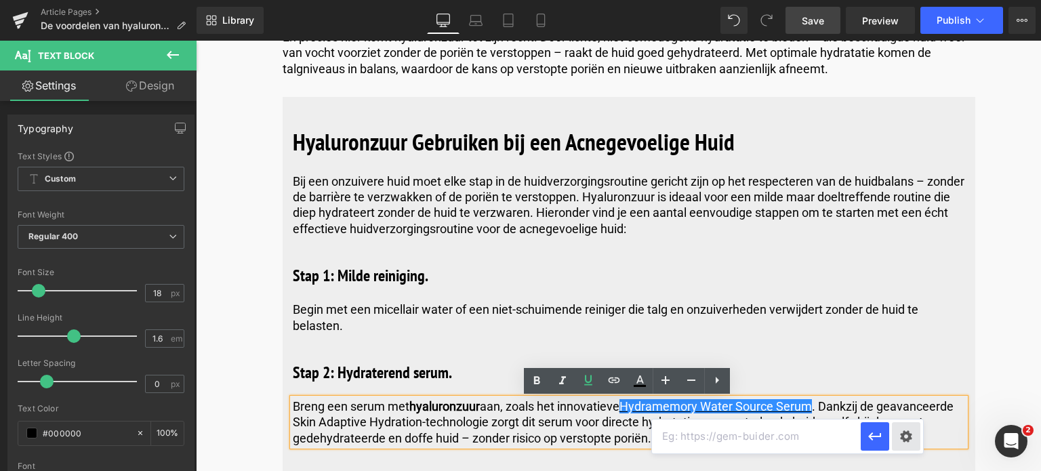
click at [899, 0] on div "Text Color Highlight Color rgb(0, 0, 0) #000000 100 % transparent transparent 0…" at bounding box center [520, 0] width 1041 height 0
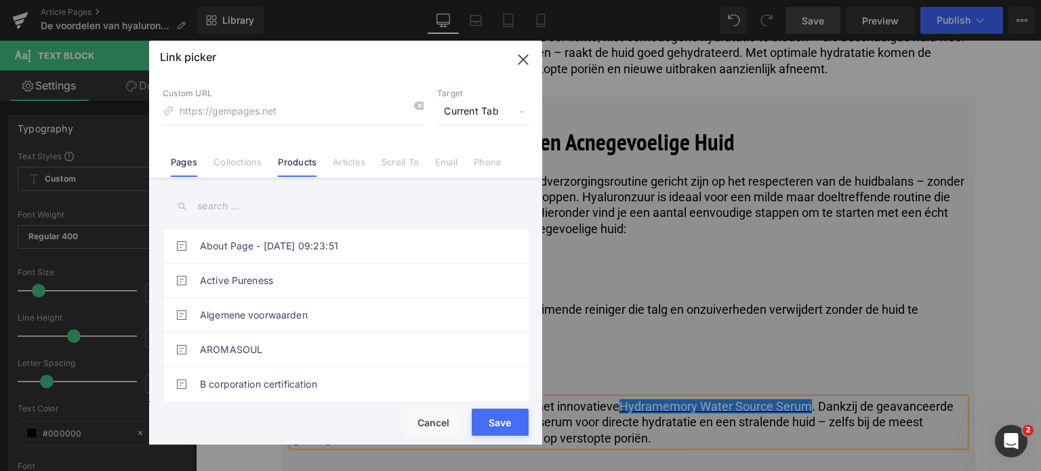
click at [293, 164] on link "Products" at bounding box center [297, 166] width 39 height 20
click at [234, 215] on input "text" at bounding box center [346, 206] width 366 height 30
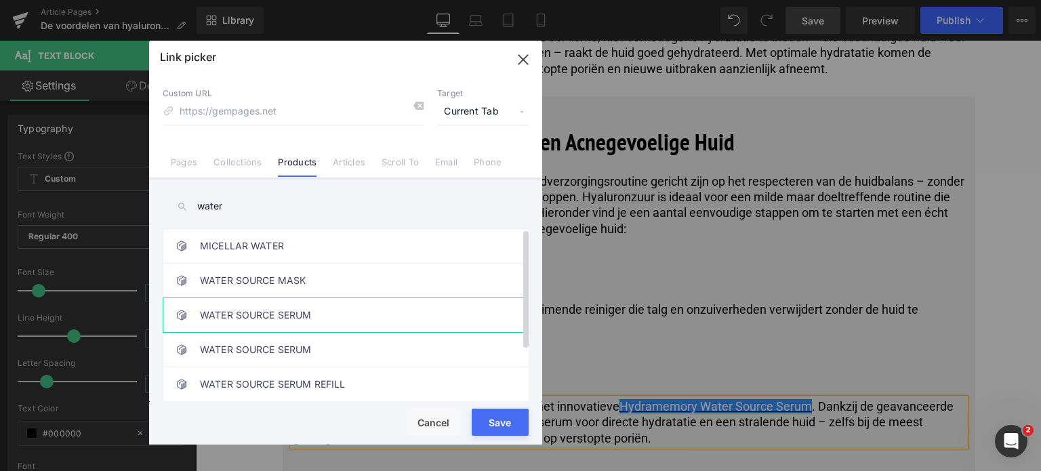
type input "water"
click at [352, 322] on link "WATER SOURCE SERUM" at bounding box center [349, 315] width 298 height 34
type input "/products/hydramemory-water-source-serum"
click at [481, 418] on button "Save" at bounding box center [500, 421] width 57 height 27
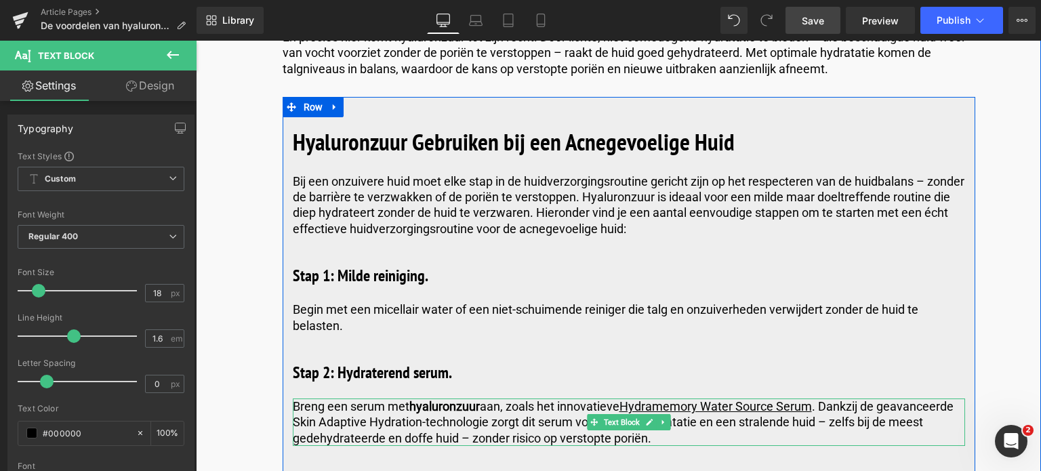
drag, startPoint x: 682, startPoint y: 463, endPoint x: 305, endPoint y: 420, distance: 379.1
drag, startPoint x: 486, startPoint y: 425, endPoint x: 293, endPoint y: 425, distance: 193.1
click at [293, 425] on div "Breng een serum met hyaluronzuur aan, zoals het innovatieve Hydramemory Water S…" at bounding box center [629, 421] width 672 height 47
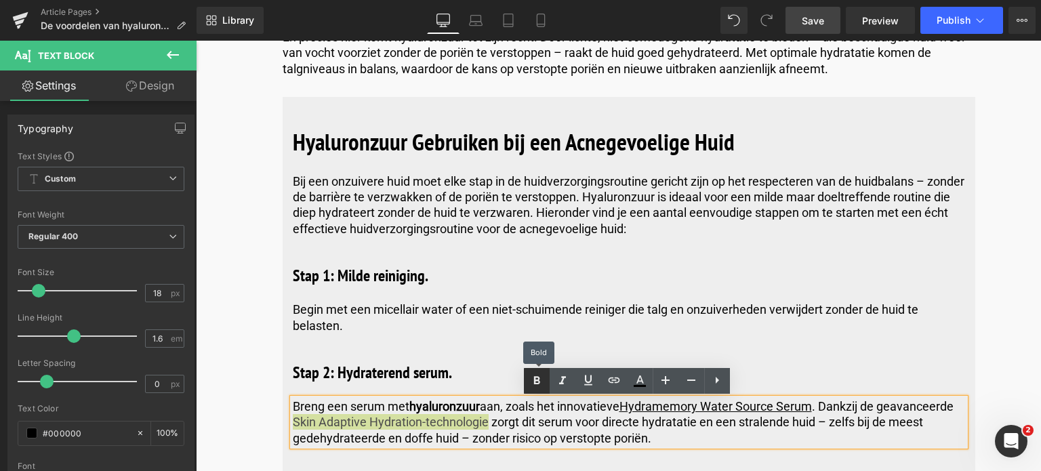
click at [537, 384] on icon at bounding box center [536, 381] width 16 height 16
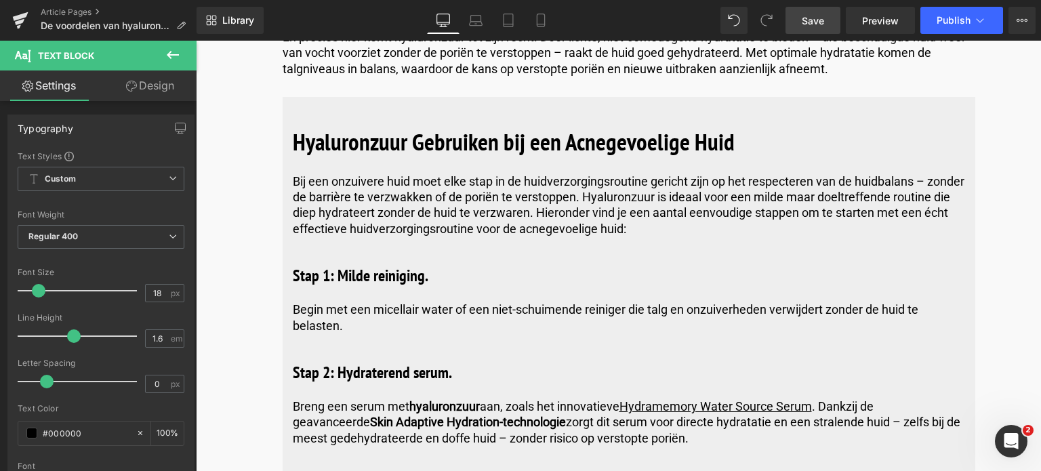
click at [814, 25] on span "Save" at bounding box center [812, 21] width 22 height 14
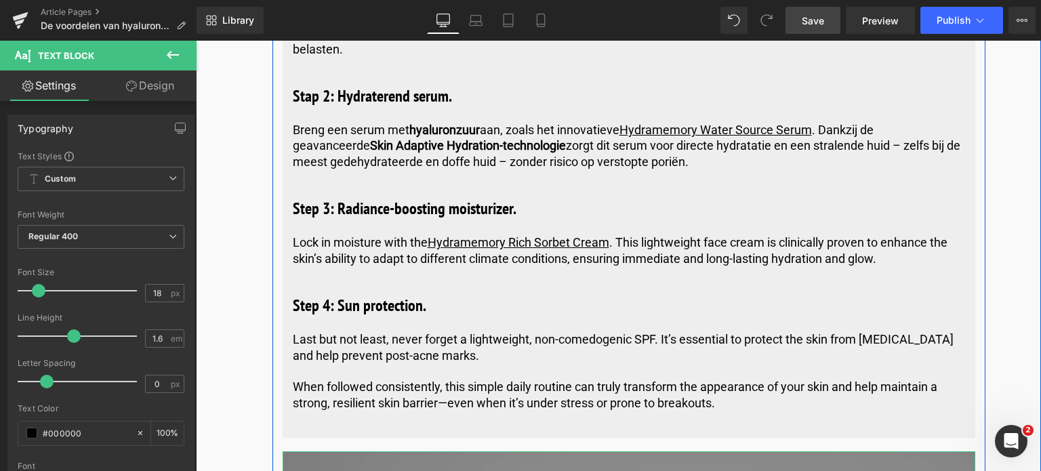
scroll to position [3049, 0]
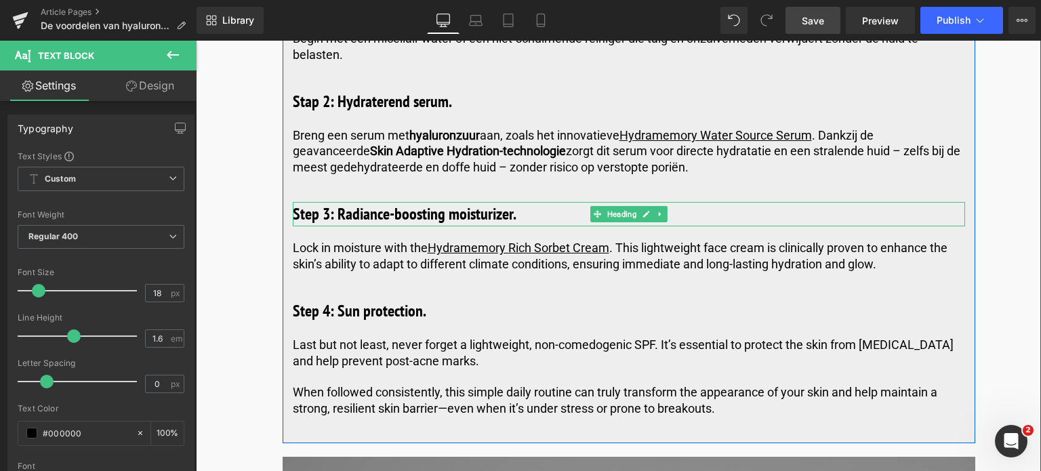
click at [524, 213] on h3 "Step 3: Radiance-boosting moisturizer." at bounding box center [629, 214] width 672 height 24
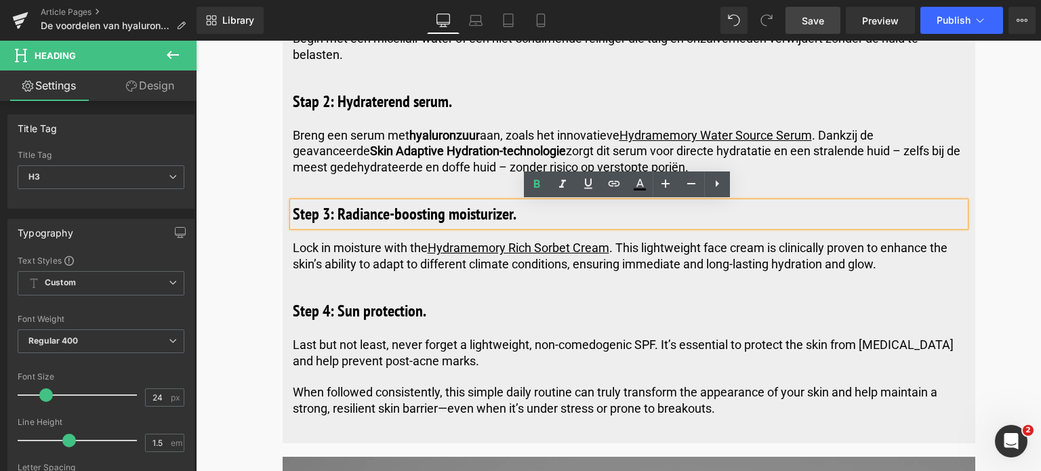
drag, startPoint x: 524, startPoint y: 213, endPoint x: 277, endPoint y: 215, distance: 247.3
copy h3 "Step 3: Radiance-boosting moisturizer."
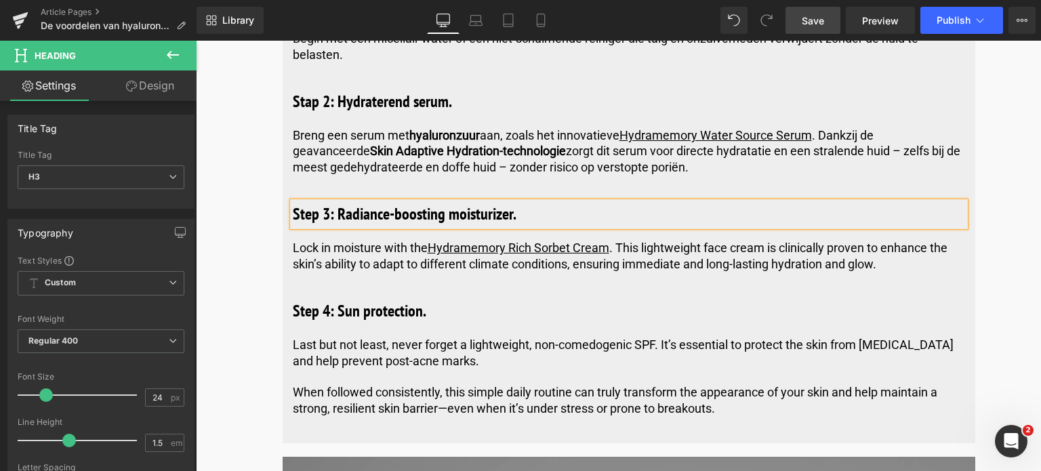
paste div
click at [884, 259] on span "Lock in moisture with the Hydramemory Rich Sorbet Cream . This lightweight face…" at bounding box center [620, 255] width 654 height 30
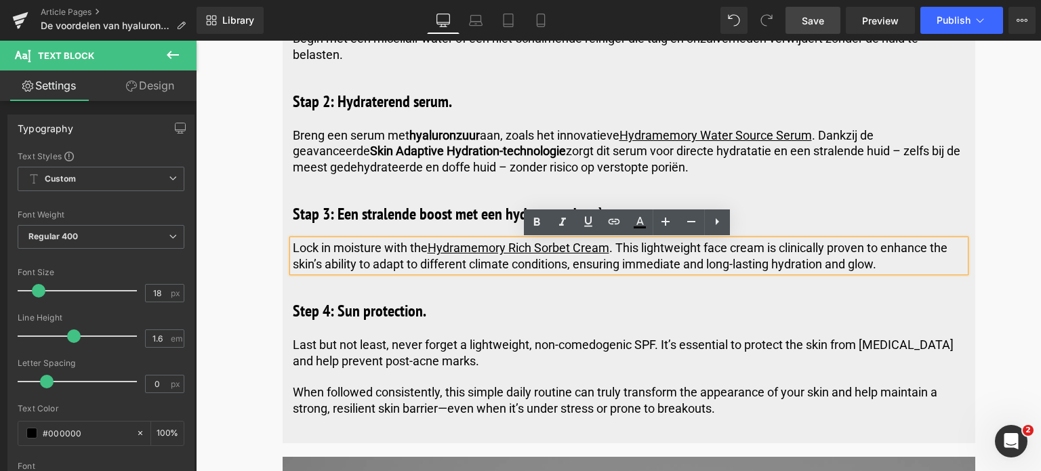
drag, startPoint x: 883, startPoint y: 263, endPoint x: 289, endPoint y: 228, distance: 595.2
click at [289, 228] on div "Hyaluronzuur Gebruiken bij een Acnegevoelige Huid Heading Bij een onzuivere hui…" at bounding box center [628, 141] width 692 height 590
copy span "Lock in moisture with the Hydramemory Rich Sorbet Cream . This lightweight face…"
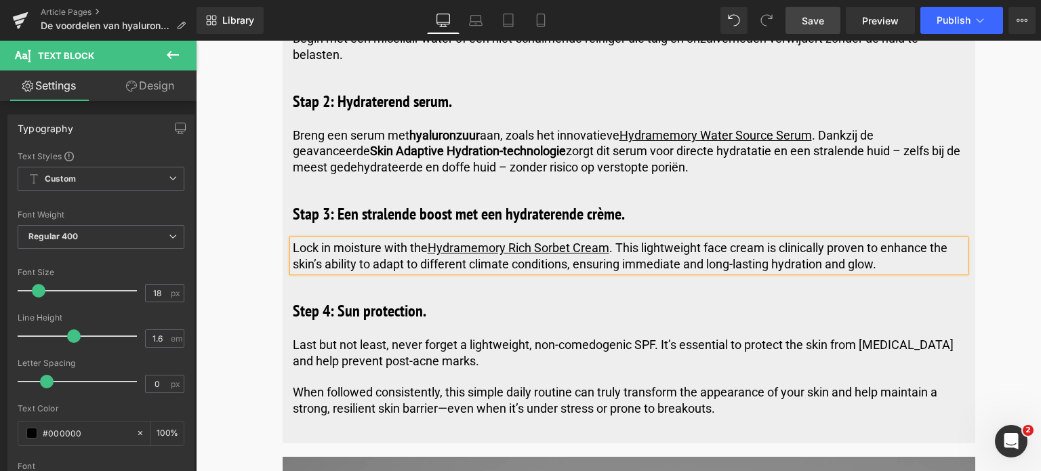
click at [910, 259] on p "Lock in moisture with the Hydramemory Rich Sorbet Cream . This lightweight face…" at bounding box center [629, 256] width 672 height 32
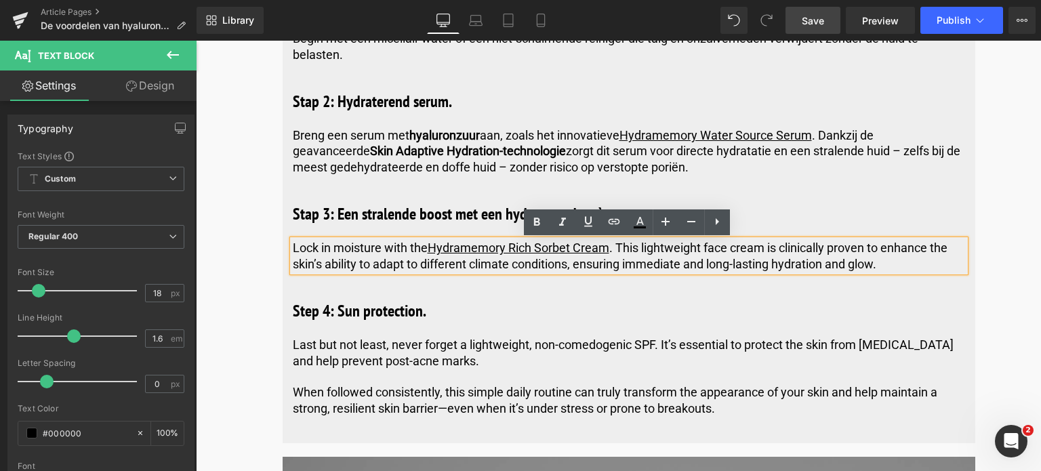
drag, startPoint x: 900, startPoint y: 265, endPoint x: 277, endPoint y: 240, distance: 623.7
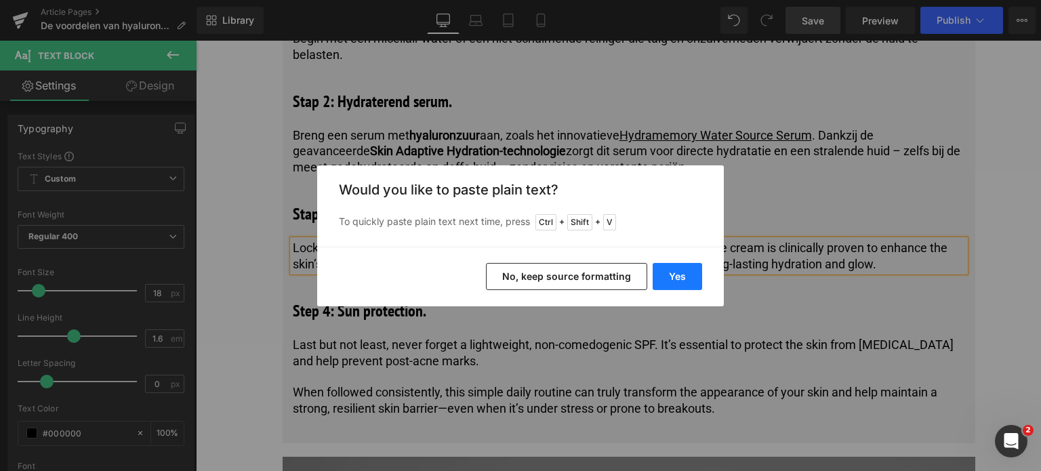
click at [677, 272] on button "Yes" at bounding box center [676, 276] width 49 height 27
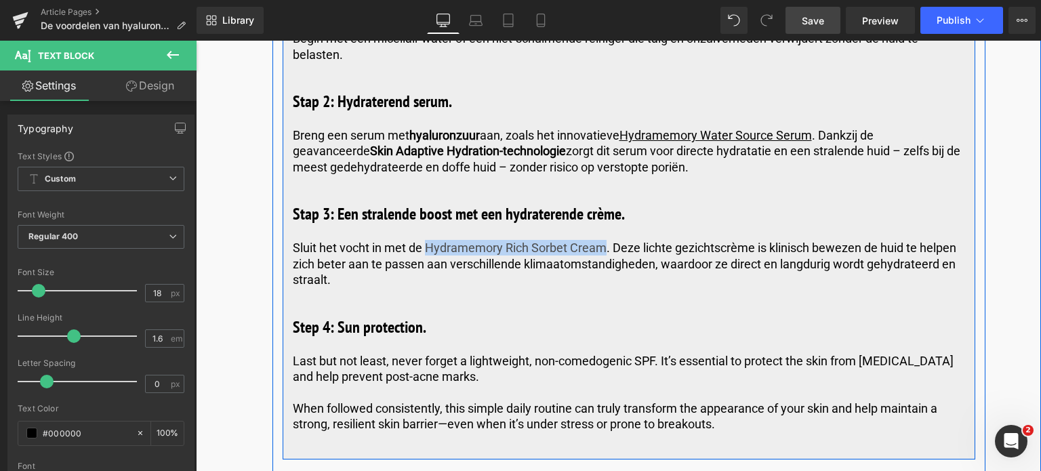
drag, startPoint x: 425, startPoint y: 249, endPoint x: 604, endPoint y: 237, distance: 178.5
click at [604, 237] on div "Hyaluronzuur Gebruiken bij een Acnegevoelige Huid Heading Bij een onzuivere hui…" at bounding box center [628, 149] width 692 height 606
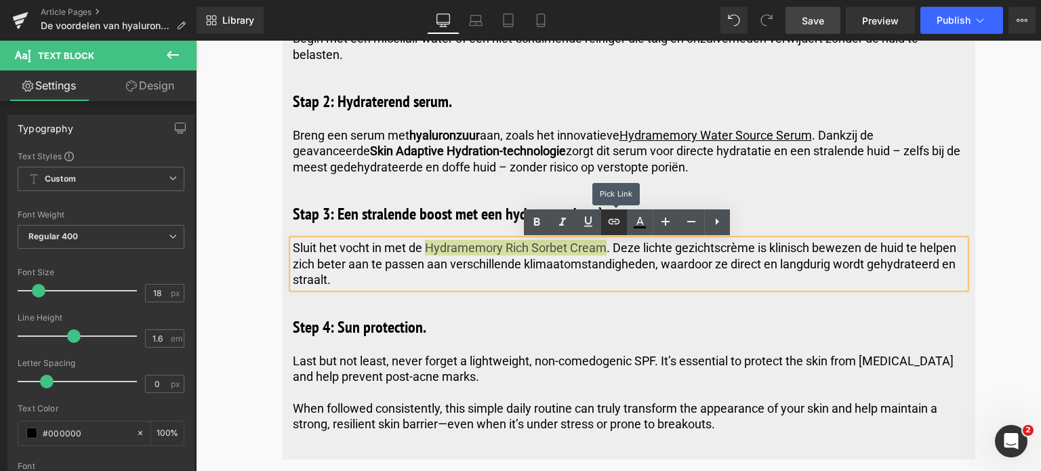
click at [613, 219] on icon at bounding box center [614, 221] width 16 height 16
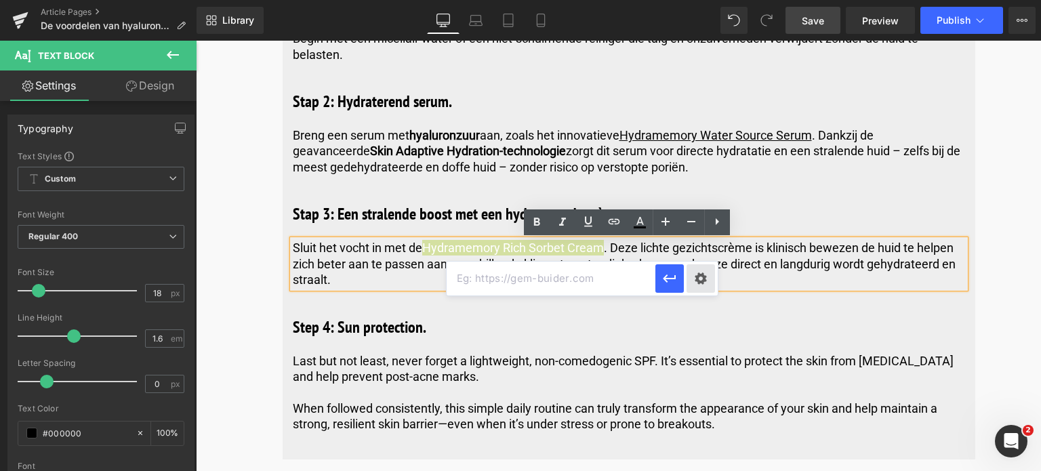
click at [706, 0] on div "Text Color Highlight Color rgb(0, 0, 0) #000000 100 % transparent transparent 0…" at bounding box center [520, 0] width 1041 height 0
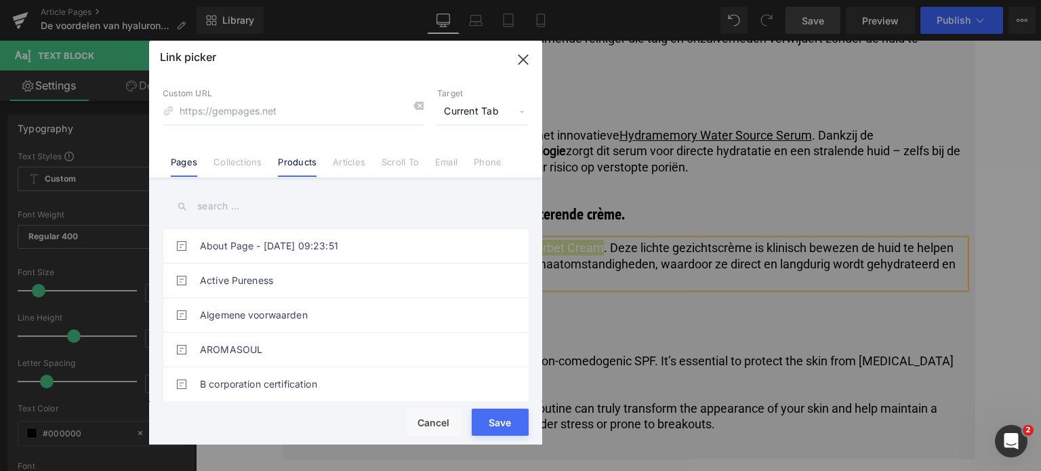
click at [299, 165] on link "Products" at bounding box center [297, 166] width 39 height 20
click at [249, 221] on input "text" at bounding box center [346, 206] width 366 height 30
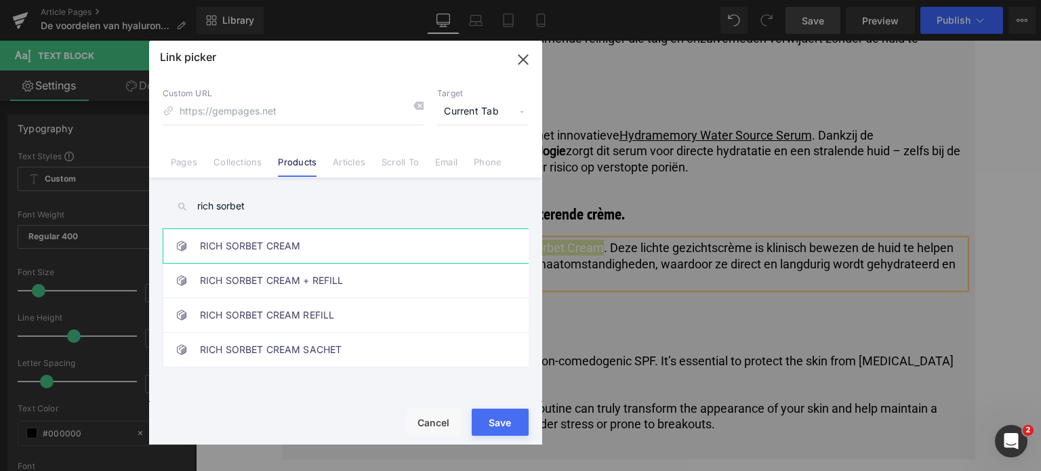
type input "rich sorbet"
click at [320, 248] on link "RICH SORBET CREAM" at bounding box center [349, 246] width 298 height 34
type input "/products/hydramemory-rich-sorbet-cream"
click at [499, 426] on button "Save" at bounding box center [500, 421] width 57 height 27
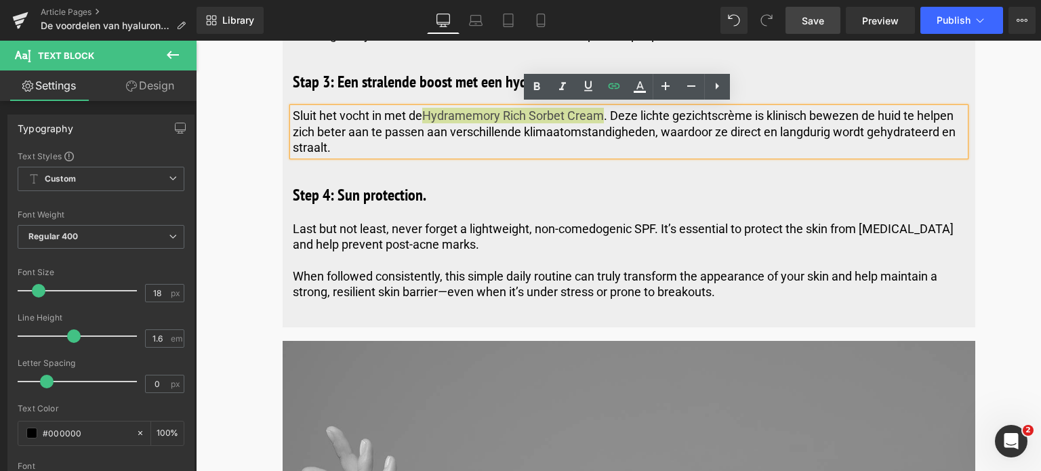
scroll to position [3184, 0]
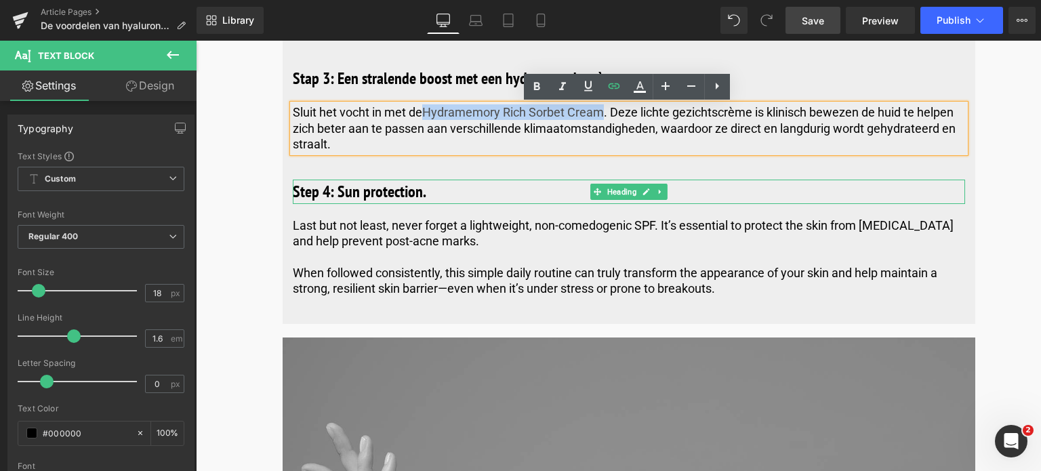
click at [427, 194] on h3 "Step 4: Sun protection." at bounding box center [629, 192] width 672 height 24
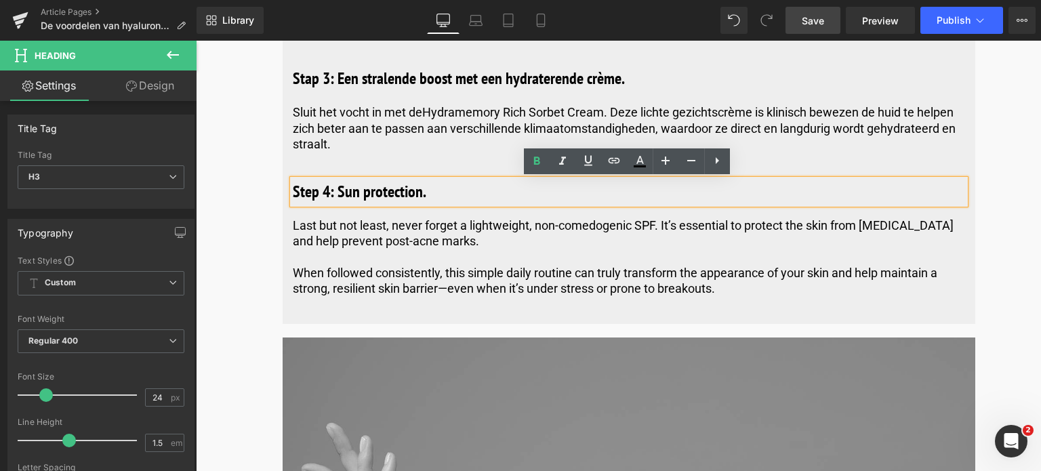
drag, startPoint x: 427, startPoint y: 194, endPoint x: 198, endPoint y: 194, distance: 229.0
click at [198, 194] on div "Image Published on July 15, 2025 | 10 min read Text Block Row Is Hyaluronzuur g…" at bounding box center [617, 342] width 845 height 6760
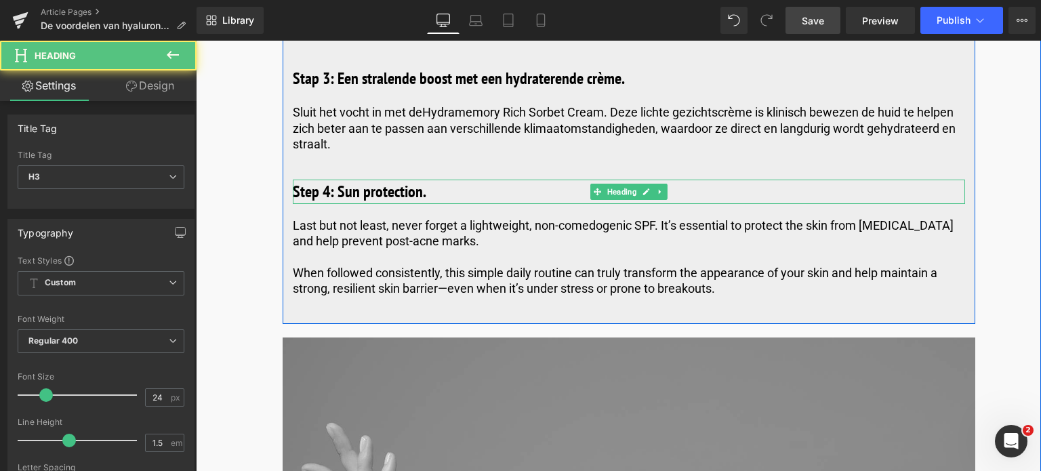
click at [446, 188] on h3 "Step 4: Sun protection." at bounding box center [629, 192] width 672 height 24
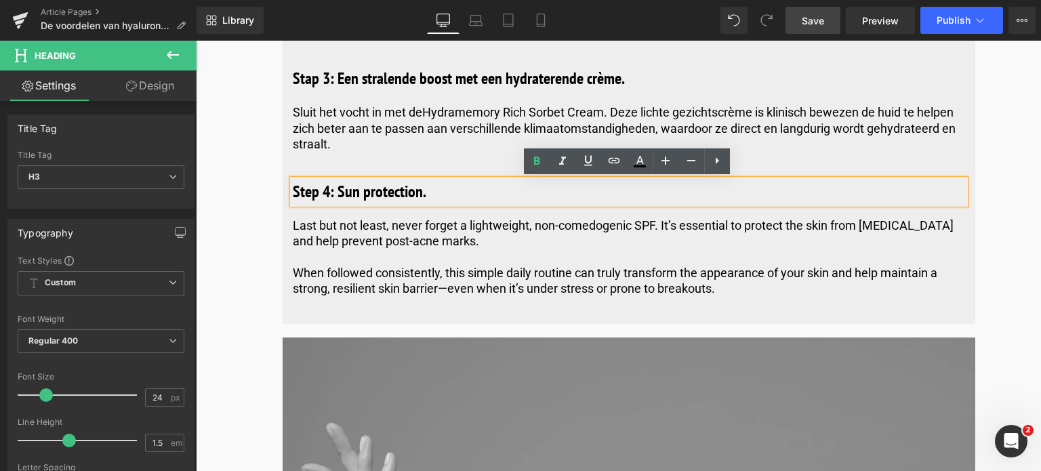
drag, startPoint x: 439, startPoint y: 188, endPoint x: 269, endPoint y: 199, distance: 170.4
click at [269, 199] on div "Image Published on July 15, 2025 | 10 min read Text Block Row Is Hyaluronzuur g…" at bounding box center [617, 342] width 845 height 6760
paste div
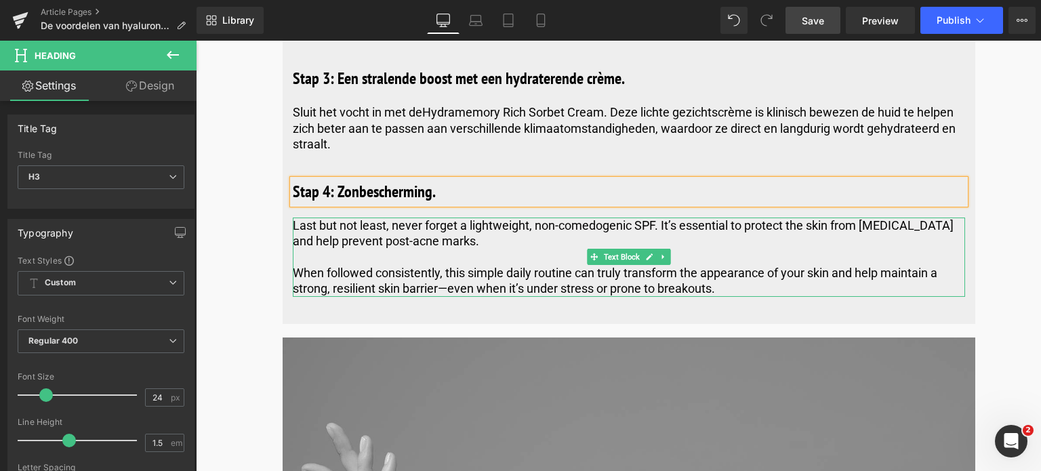
click at [729, 290] on p "When followed consistently, this simple daily routine can truly transform the a…" at bounding box center [629, 281] width 672 height 32
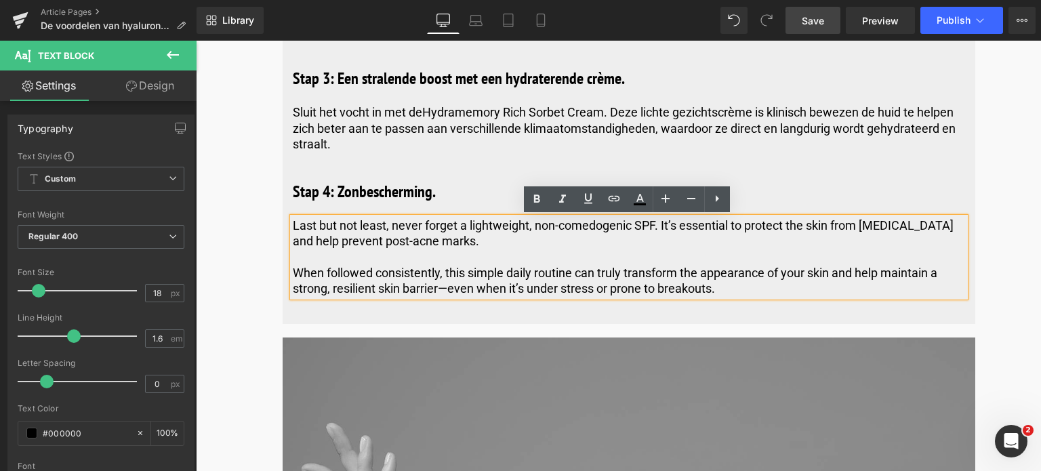
drag, startPoint x: 726, startPoint y: 287, endPoint x: 293, endPoint y: 229, distance: 437.4
click at [293, 229] on div "Last but not least, never forget a lightweight, non-comedogenic SPF. It’s essen…" at bounding box center [629, 256] width 672 height 79
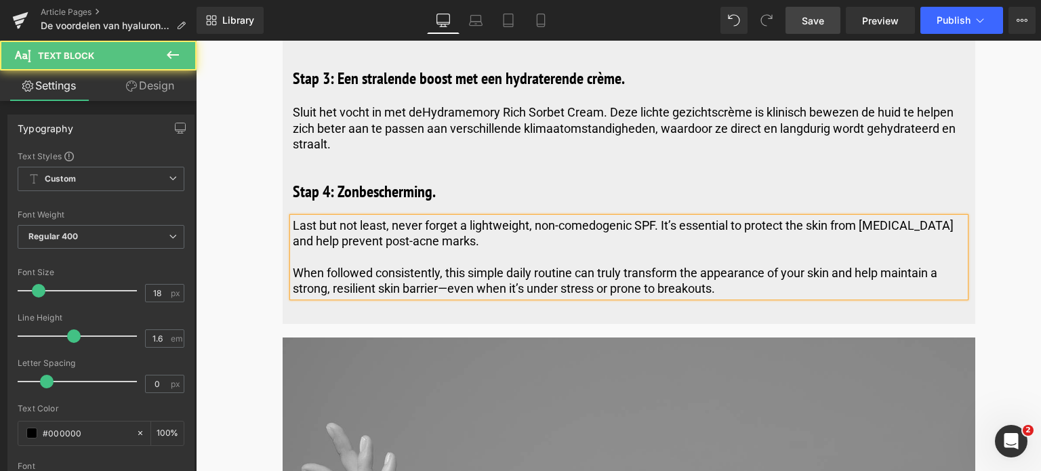
click at [721, 294] on p "When followed consistently, this simple daily routine can truly transform the a…" at bounding box center [629, 281] width 672 height 32
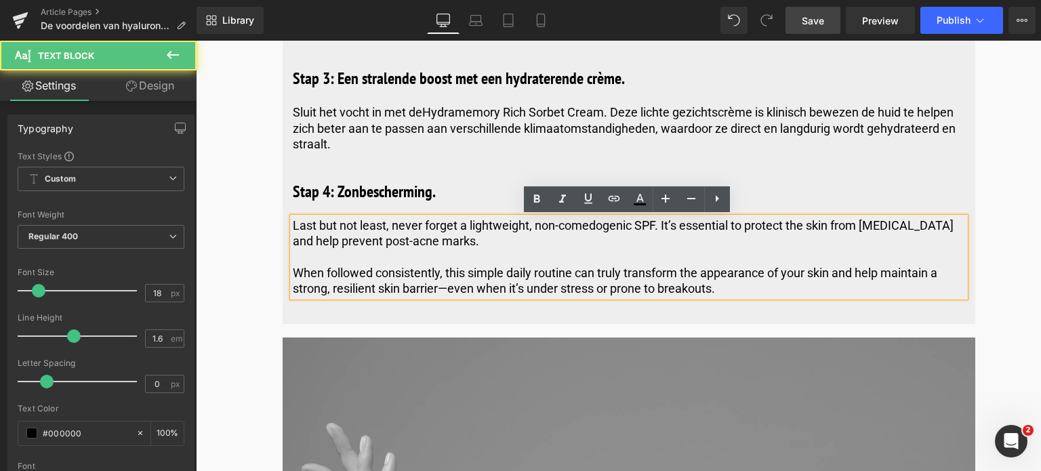
click at [721, 294] on p "When followed consistently, this simple daily routine can truly transform the a…" at bounding box center [629, 281] width 672 height 32
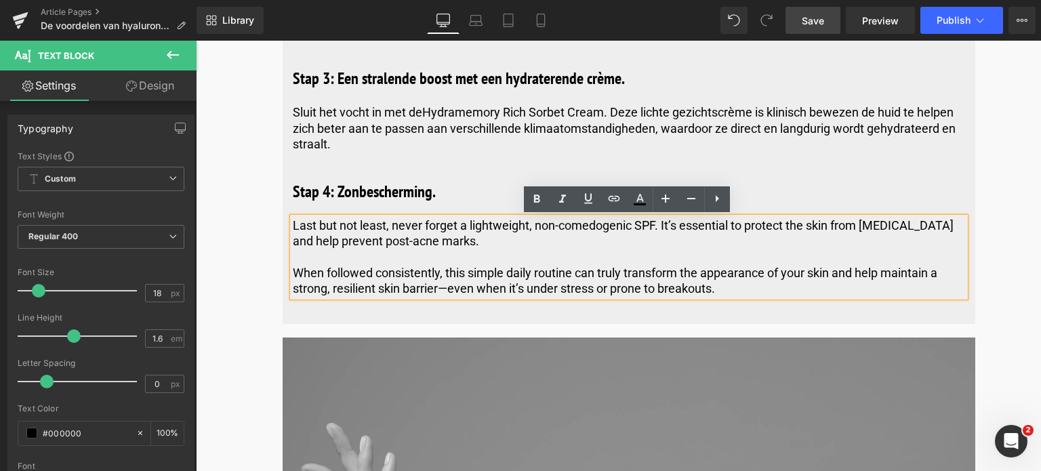
drag, startPoint x: 705, startPoint y: 296, endPoint x: 267, endPoint y: 193, distance: 449.6
click at [267, 193] on div "Image Published on July 15, 2025 | 10 min read Text Block Row Is Hyaluronzuur g…" at bounding box center [617, 342] width 845 height 6760
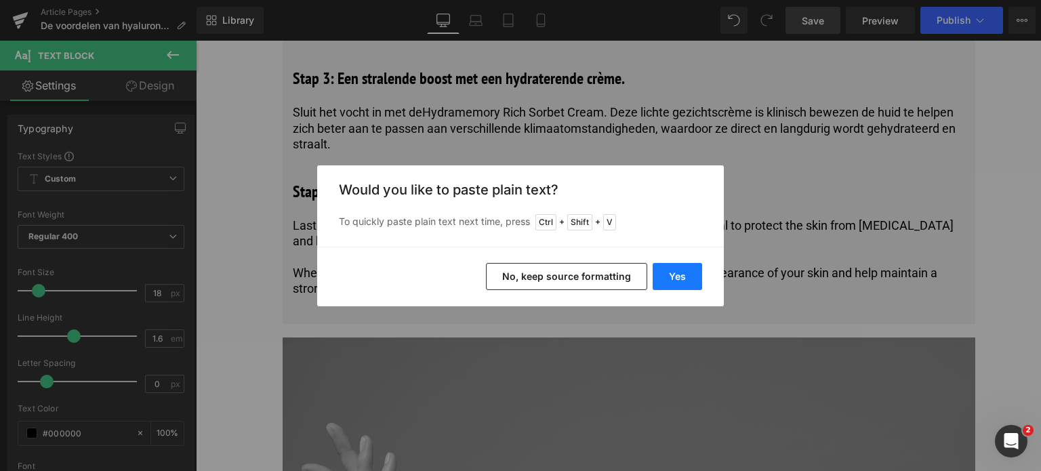
click at [675, 274] on button "Yes" at bounding box center [676, 276] width 49 height 27
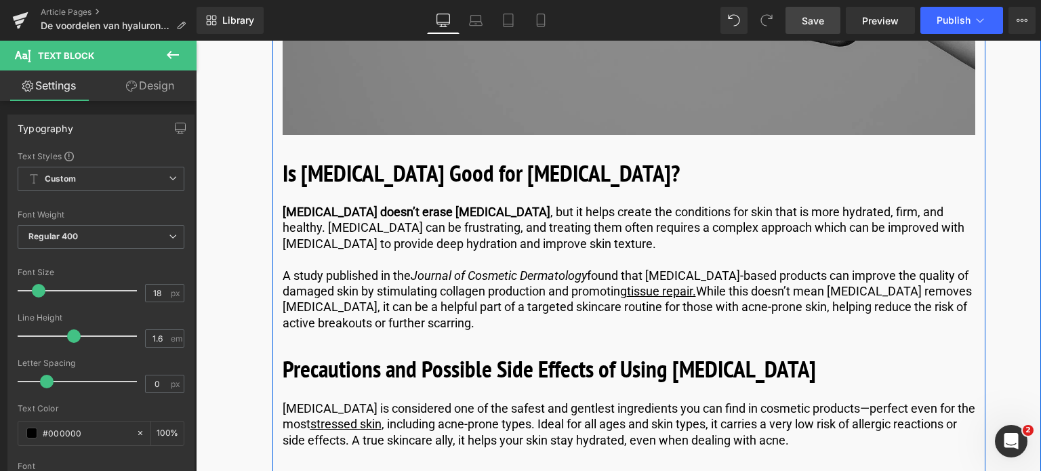
scroll to position [3794, 0]
click at [564, 182] on b "Is Hyaluronic Acid Good for Acne Scars?" at bounding box center [480, 171] width 397 height 31
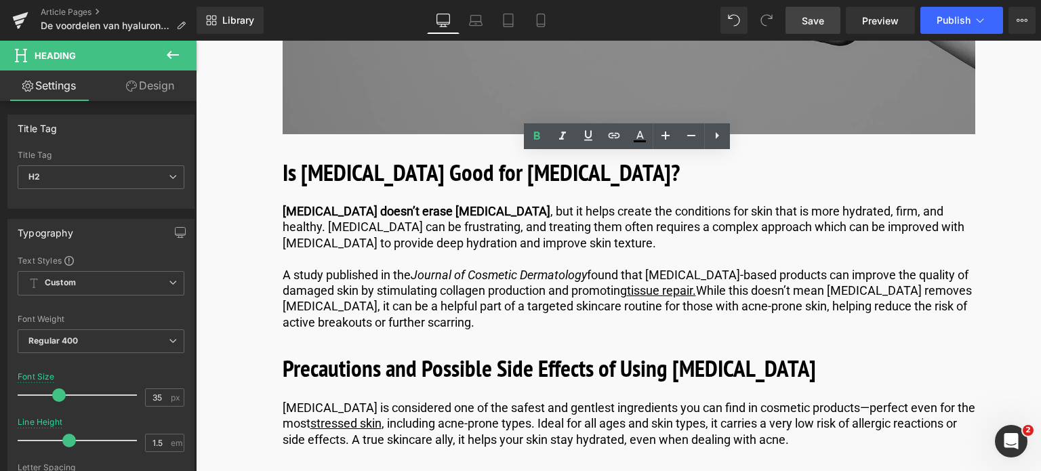
click at [801, 20] on link "Save" at bounding box center [812, 20] width 55 height 27
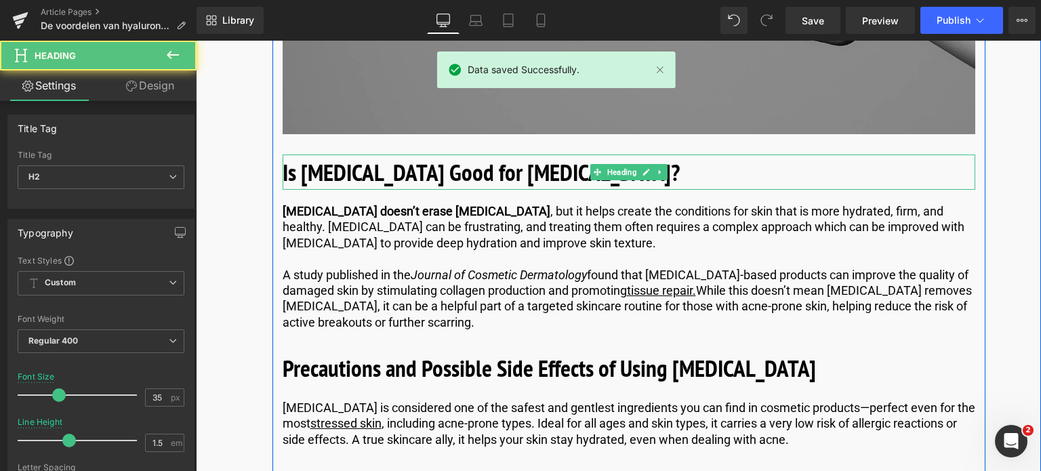
click at [676, 176] on h2 "Is Hyaluronic Acid Good for Acne Scars?" at bounding box center [628, 172] width 692 height 36
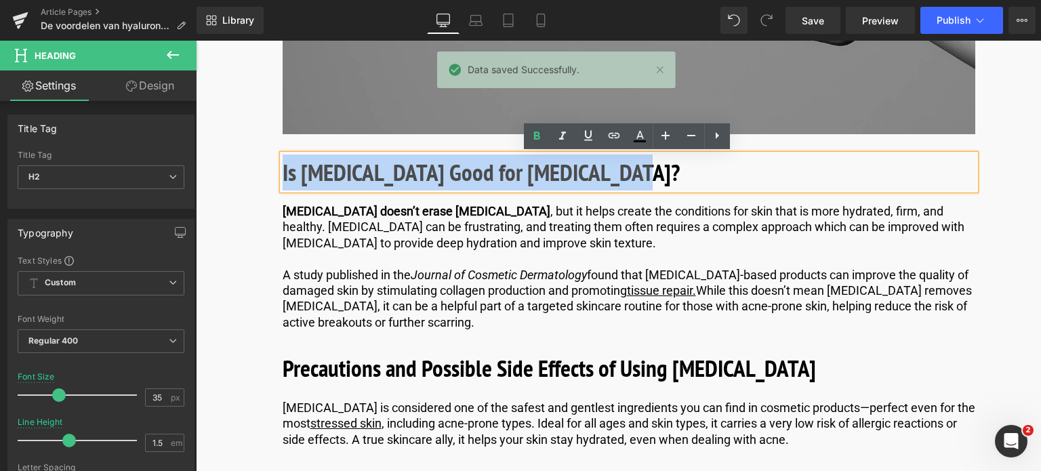
drag, startPoint x: 676, startPoint y: 176, endPoint x: 280, endPoint y: 179, distance: 396.3
click at [282, 179] on h2 "Is Hyaluronic Acid Good for Acne Scars?" at bounding box center [628, 172] width 692 height 36
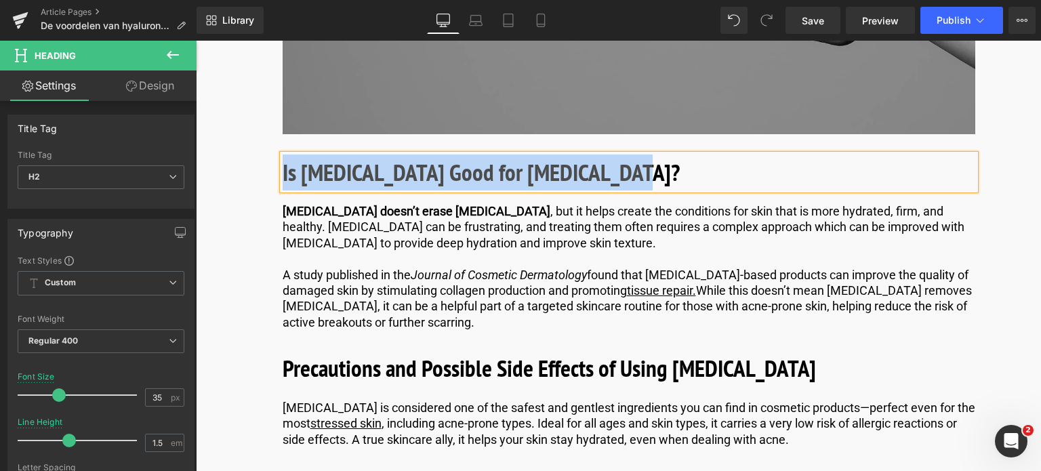
click at [629, 172] on h2 "Is Hyaluronic Acid Good for Acne Scars?" at bounding box center [628, 172] width 692 height 36
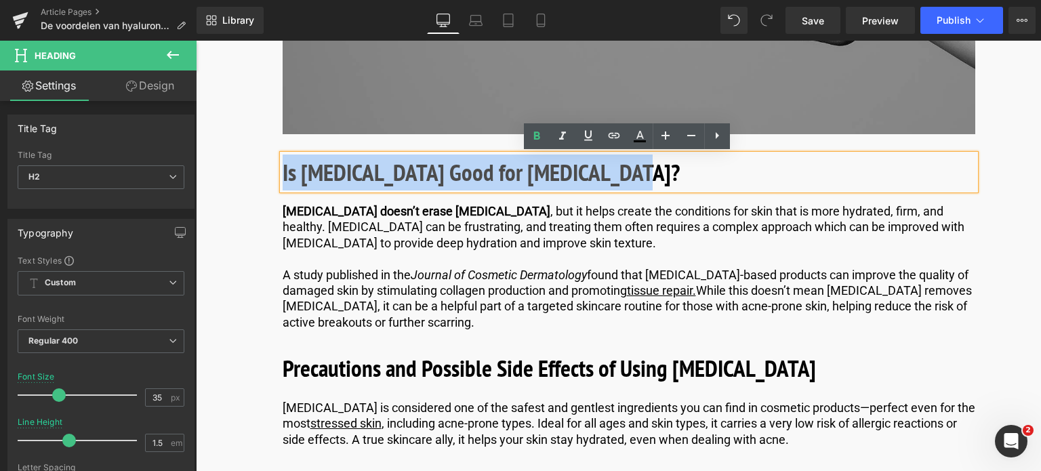
drag, startPoint x: 629, startPoint y: 172, endPoint x: 197, endPoint y: 140, distance: 432.8
paste div
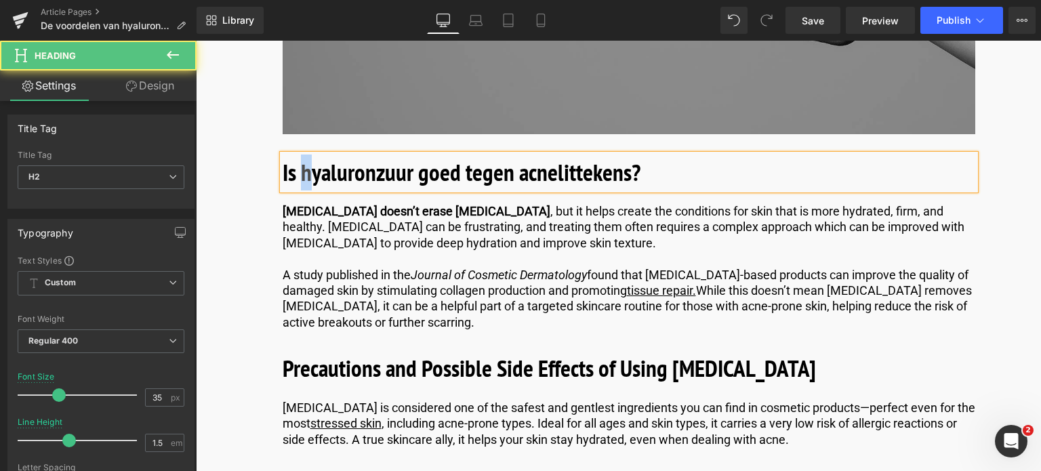
click at [303, 175] on b "Is hyaluronzuur goed tegen acnelittekens?" at bounding box center [461, 171] width 358 height 31
click at [518, 175] on b "Is Hyaluronzuur goed tegen acnelittekens?" at bounding box center [462, 171] width 360 height 31
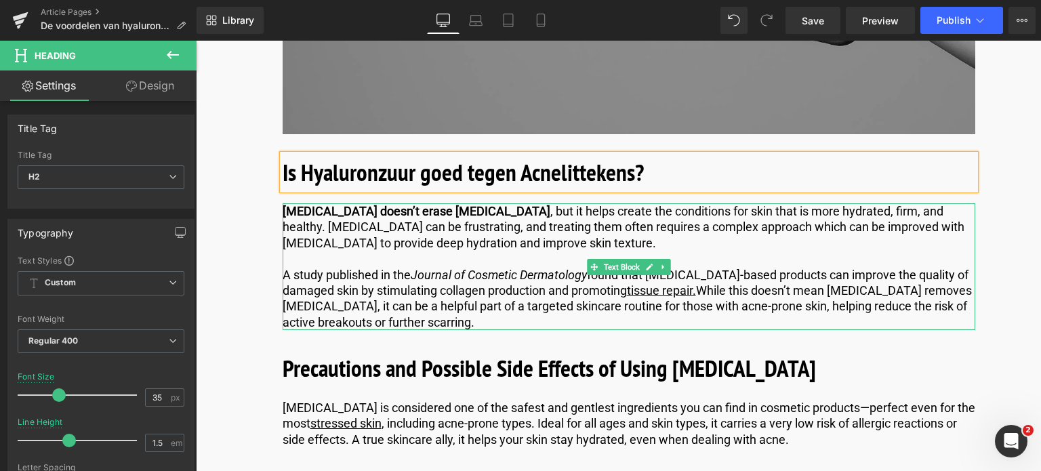
click at [455, 320] on p "A study published in the Journal of Cosmetic Dermatology found that hyaluronic …" at bounding box center [628, 299] width 692 height 64
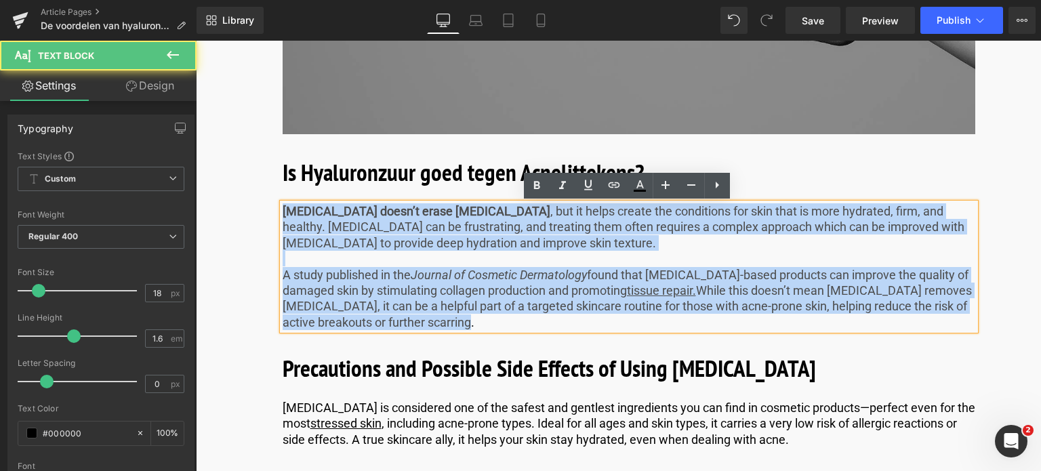
drag, startPoint x: 453, startPoint y: 324, endPoint x: 249, endPoint y: 189, distance: 245.0
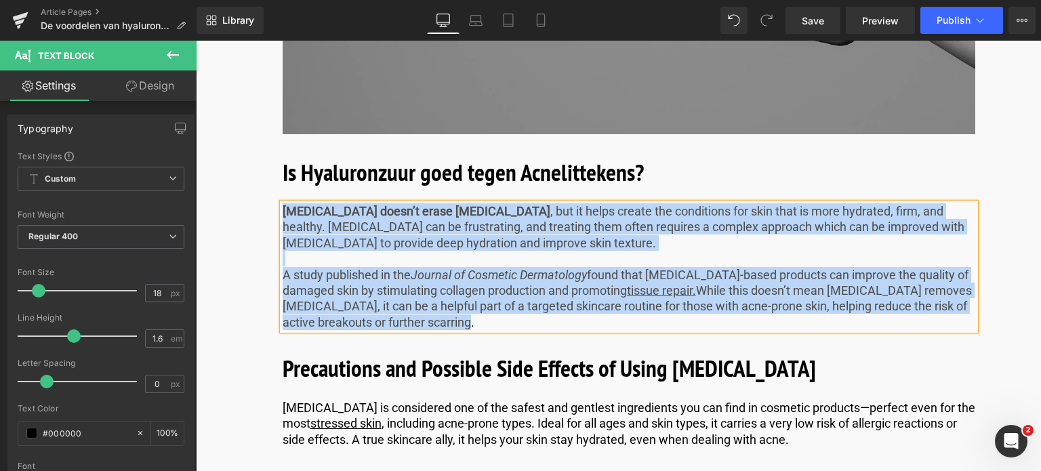
click at [455, 326] on p "A study published in the Journal of Cosmetic Dermatology found that hyaluronic …" at bounding box center [628, 299] width 692 height 64
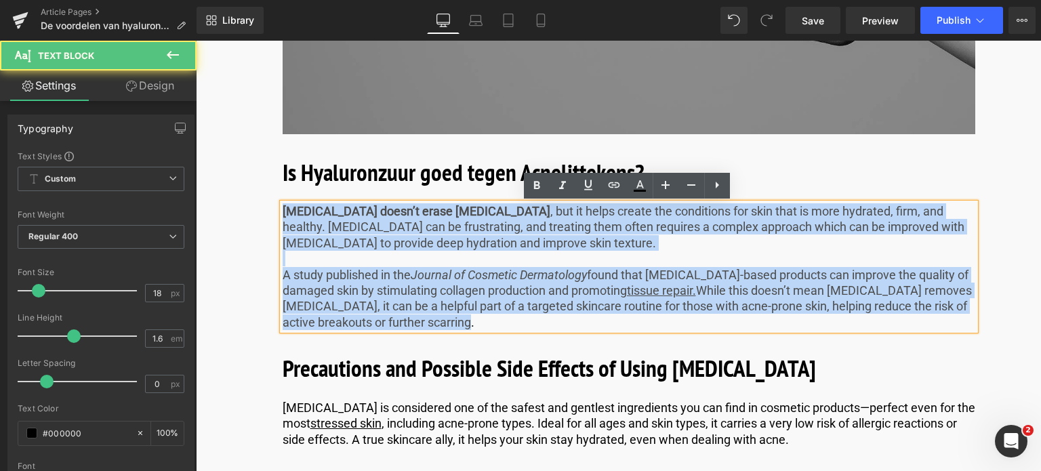
drag, startPoint x: 455, startPoint y: 326, endPoint x: 247, endPoint y: 189, distance: 249.0
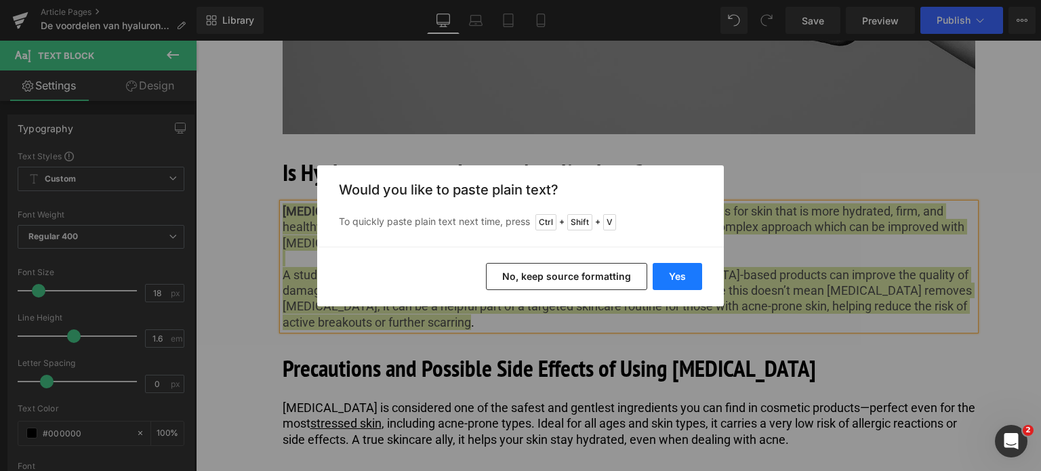
click at [679, 273] on button "Yes" at bounding box center [676, 276] width 49 height 27
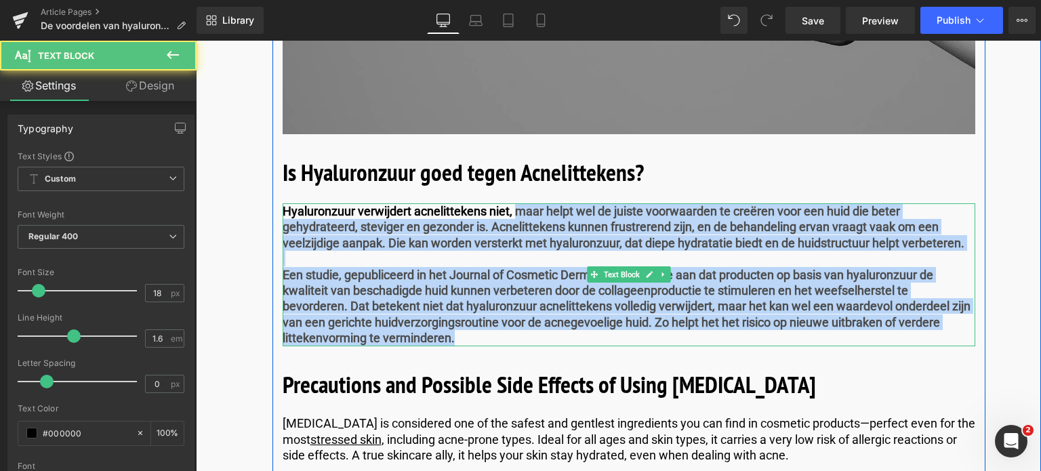
drag, startPoint x: 512, startPoint y: 212, endPoint x: 538, endPoint y: 340, distance: 130.6
click at [538, 340] on div "Hyaluronzuur verwijdert acnelittekens niet, maar helpt wel de juiste voorwaarde…" at bounding box center [628, 274] width 692 height 143
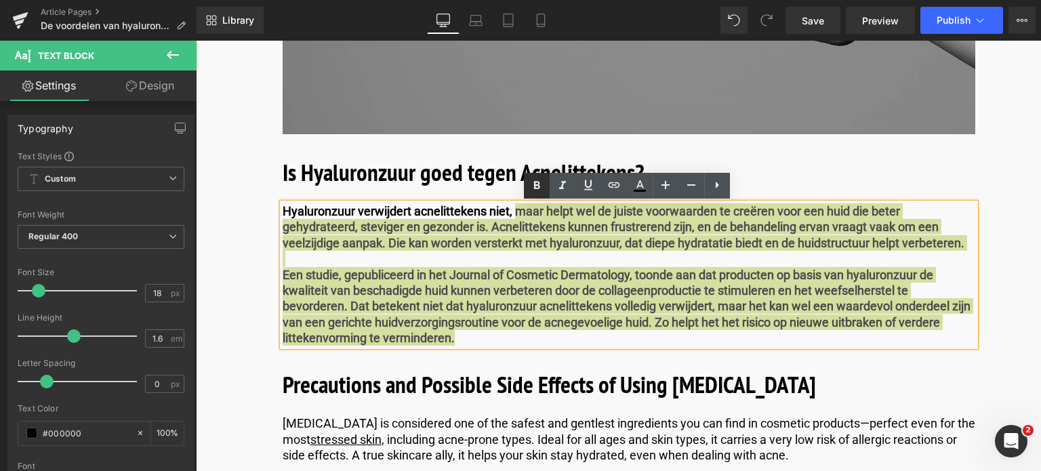
click at [537, 184] on icon at bounding box center [537, 185] width 6 height 8
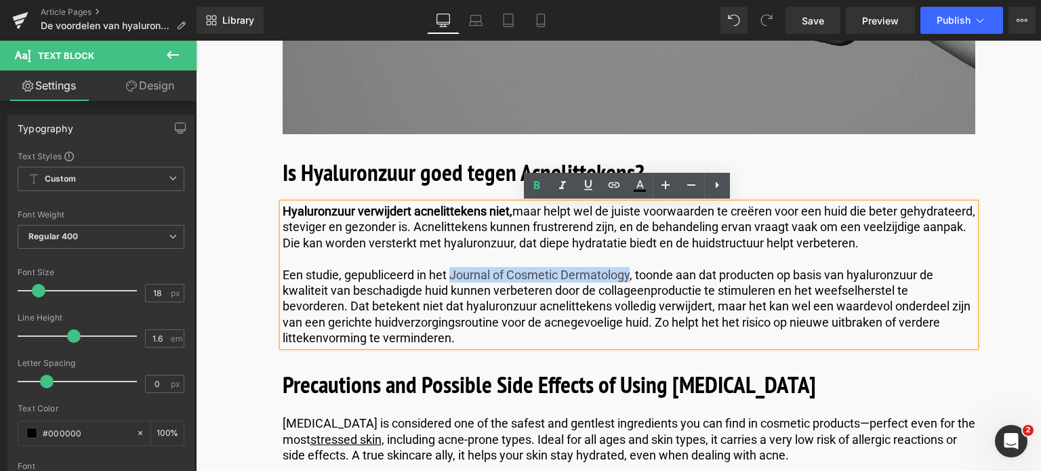
drag, startPoint x: 628, startPoint y: 274, endPoint x: 450, endPoint y: 277, distance: 178.2
click at [450, 277] on p "Een studie, gepubliceerd in het Journal of Cosmetic Dermatology, toonde aan dat…" at bounding box center [628, 306] width 692 height 79
click at [561, 183] on icon at bounding box center [562, 185] width 16 height 16
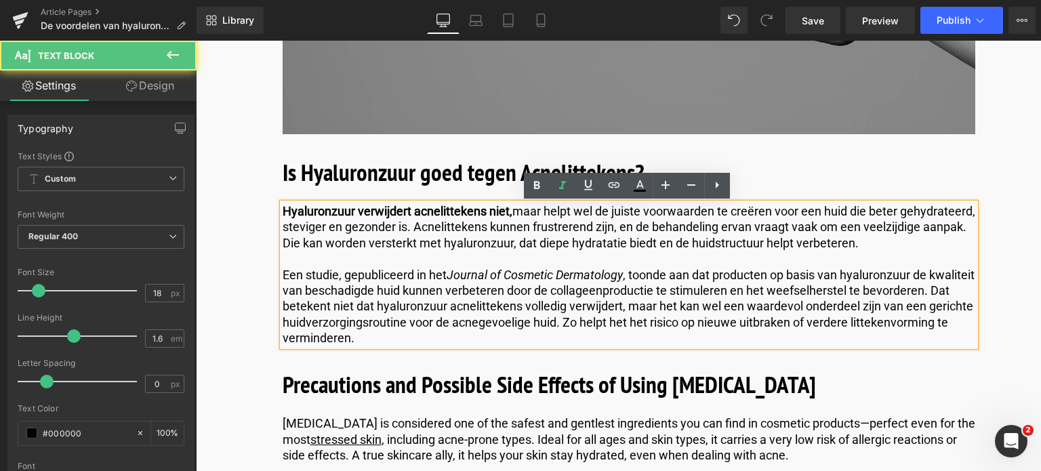
click at [558, 308] on p "Een studie, gepubliceerd in het Journal of Cosmetic Dermatology , toonde aan da…" at bounding box center [628, 306] width 692 height 79
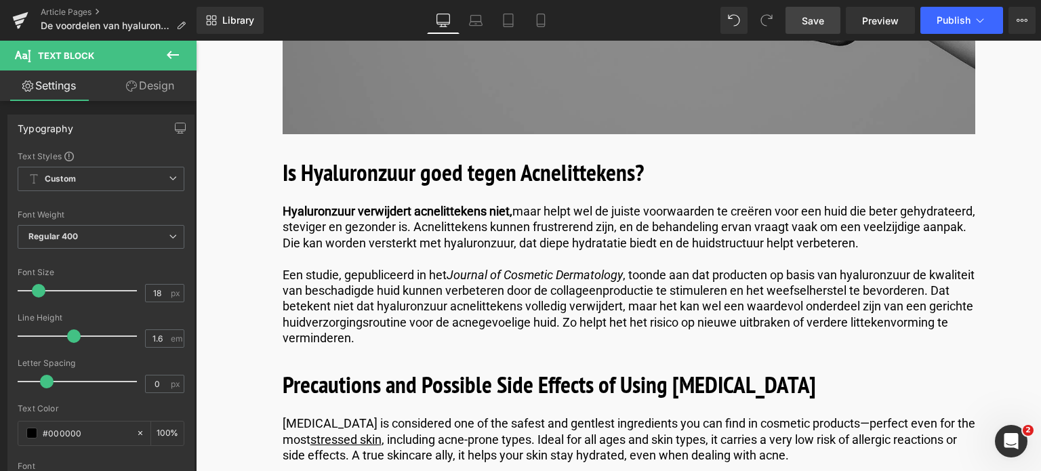
click at [816, 18] on span "Save" at bounding box center [812, 21] width 22 height 14
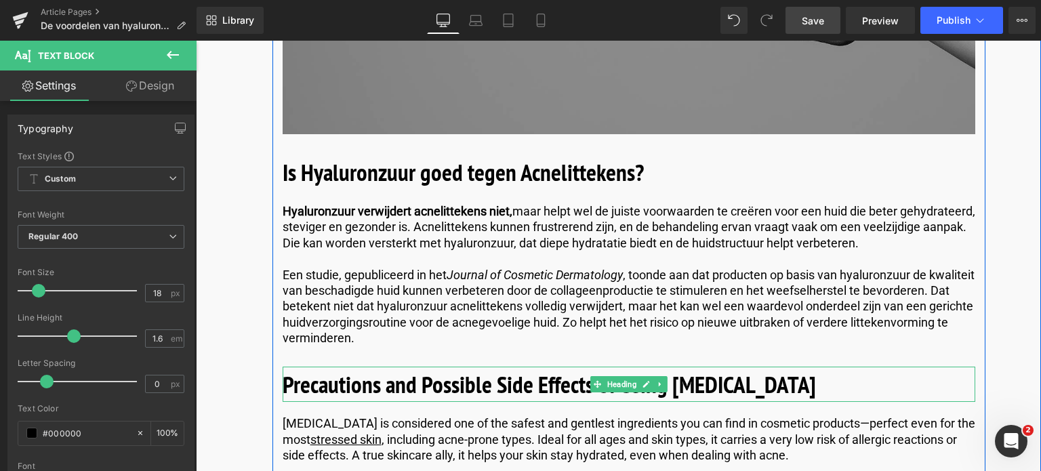
click at [804, 387] on h2 "Precautions and Possible Side Effects of Using Hyaluronic Acid" at bounding box center [628, 384] width 692 height 36
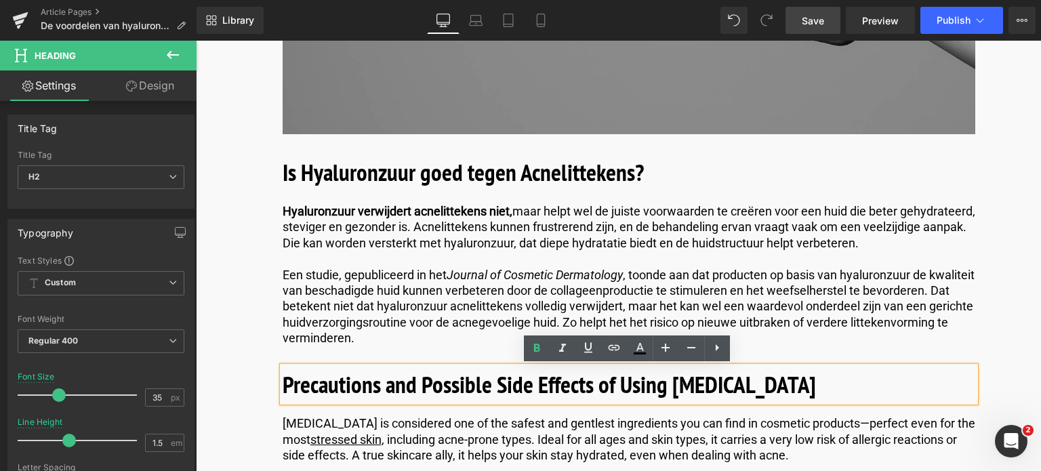
drag, startPoint x: 804, startPoint y: 387, endPoint x: 268, endPoint y: 392, distance: 535.9
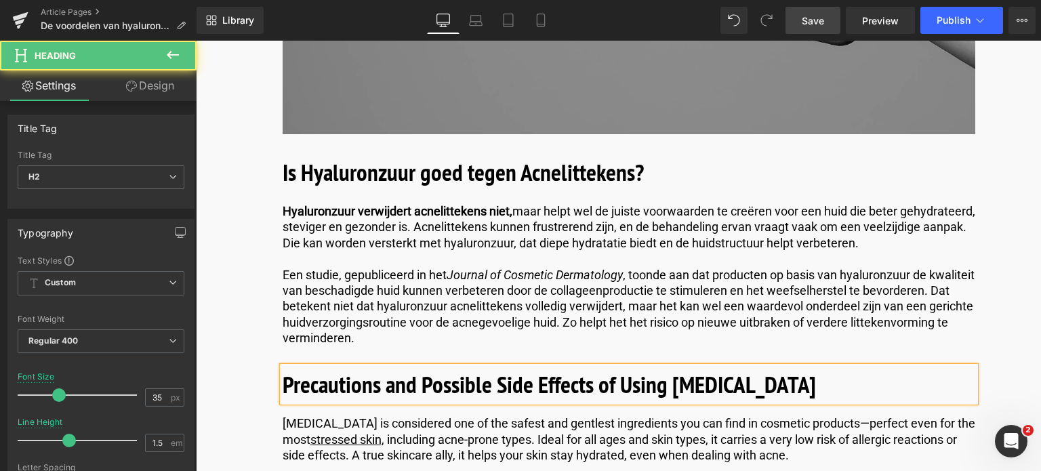
click at [799, 387] on h2 "Precautions and Possible Side Effects of Using Hyaluronic Acid" at bounding box center [628, 384] width 692 height 36
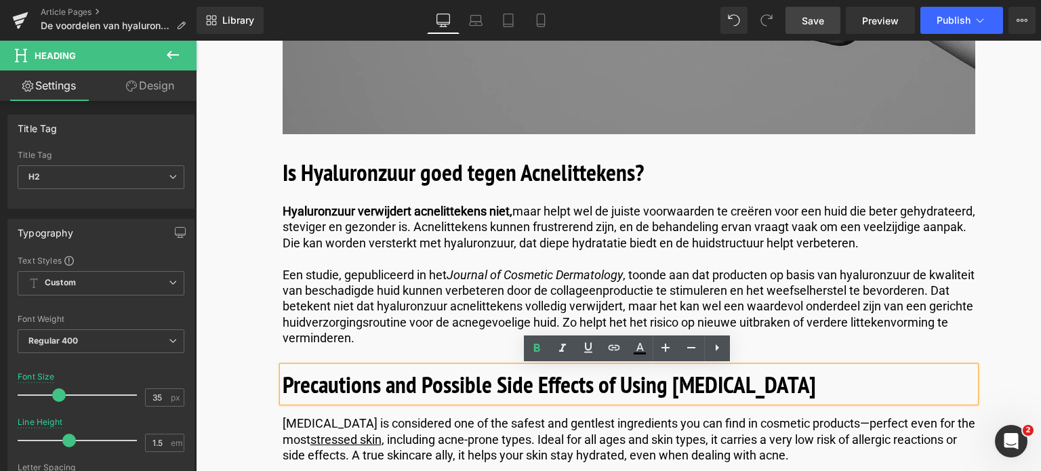
drag, startPoint x: 802, startPoint y: 387, endPoint x: 334, endPoint y: 431, distance: 470.2
click at [196, 390] on html "🌞 Gratis verzending voor al je bestellingen in augustus! Voor een zomer vol gem…" at bounding box center [618, 335] width 845 height 8176
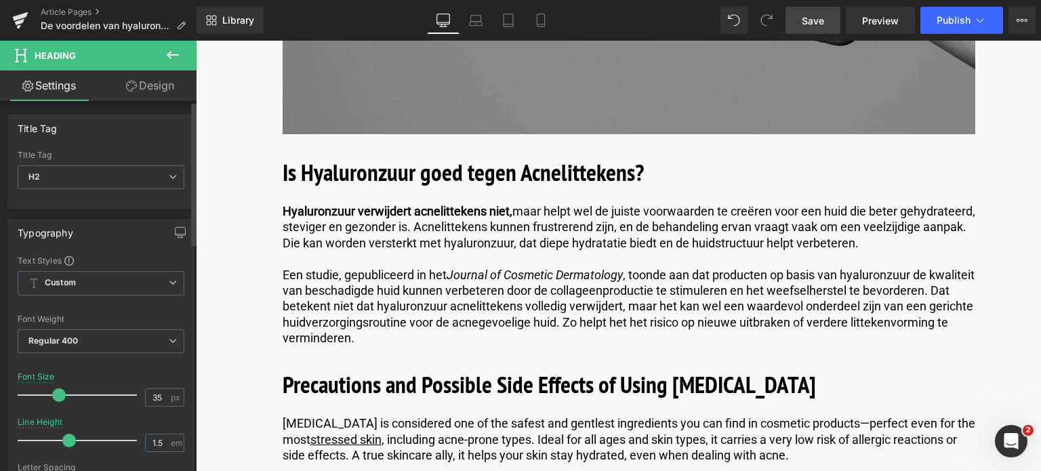
paste div
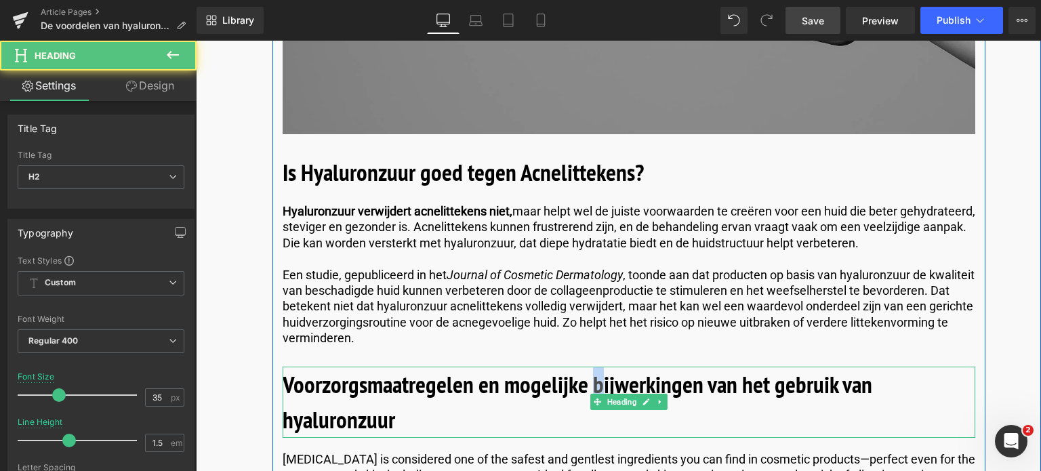
click at [595, 385] on b "Voorzorgsmaatregelen en mogelijke bijwerkingen van het gebruik van hyaluronzuur" at bounding box center [576, 402] width 589 height 67
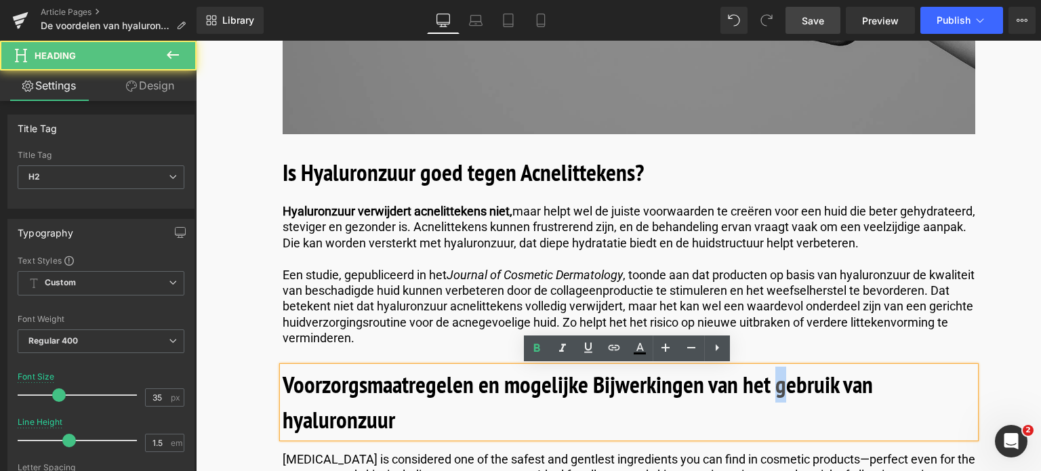
click at [775, 383] on b "Voorzorgsmaatregelen en mogelijke Bijwerkingen van het gebruik van hyaluronzuur" at bounding box center [577, 402] width 590 height 67
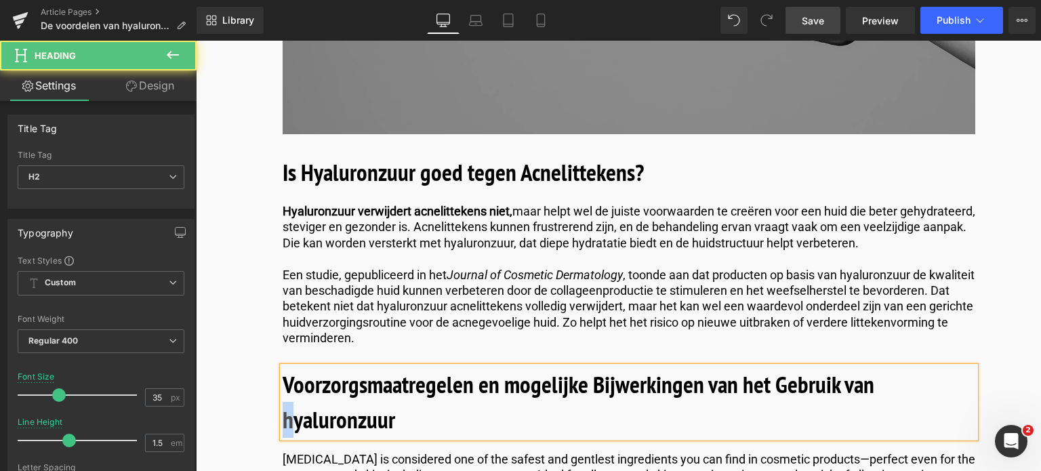
drag, startPoint x: 289, startPoint y: 419, endPoint x: 282, endPoint y: 421, distance: 6.9
click at [282, 421] on b "Voorzorgsmaatregelen en mogelijke Bijwerkingen van het Gebruik van hyaluronzuur" at bounding box center [577, 402] width 591 height 67
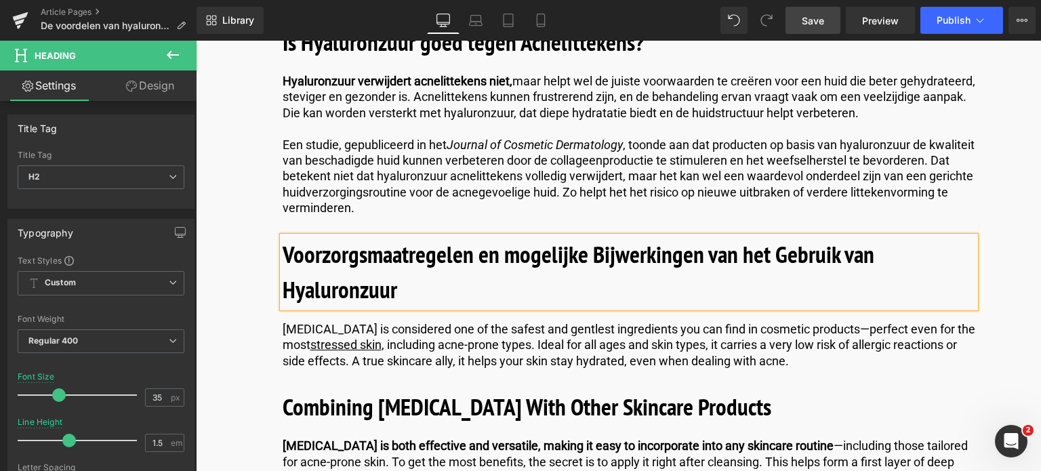
scroll to position [3929, 0]
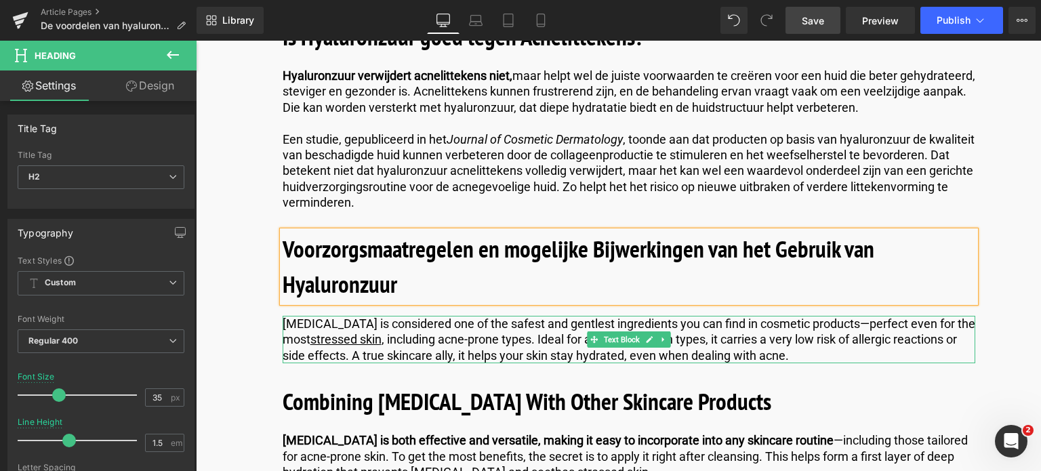
click at [423, 346] on p "Hyaluronic acid is considered one of the safest and gentlest ingredients you ca…" at bounding box center [628, 339] width 692 height 47
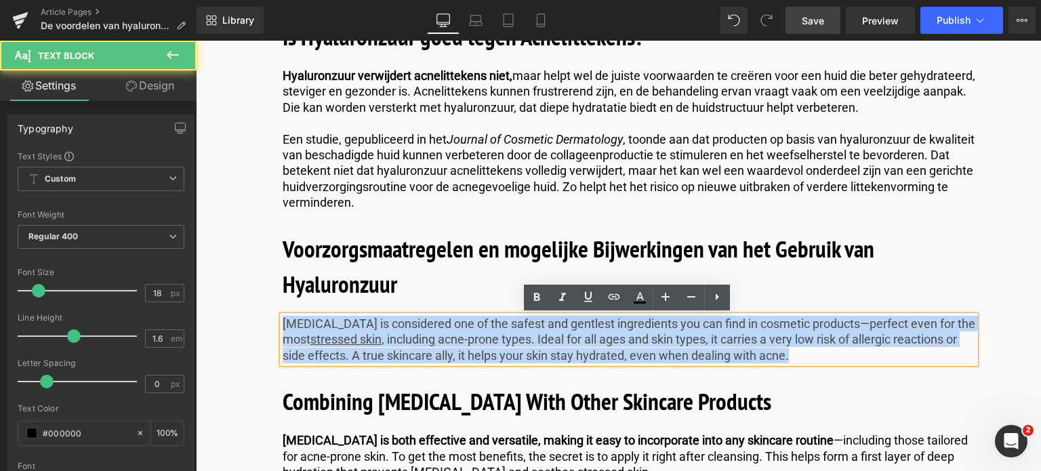
drag, startPoint x: 793, startPoint y: 360, endPoint x: 169, endPoint y: 306, distance: 626.2
click at [196, 306] on html "🌞 Gratis verzending voor al je bestellingen in augustus! Voor een zomer vol gem…" at bounding box center [618, 217] width 845 height 8212
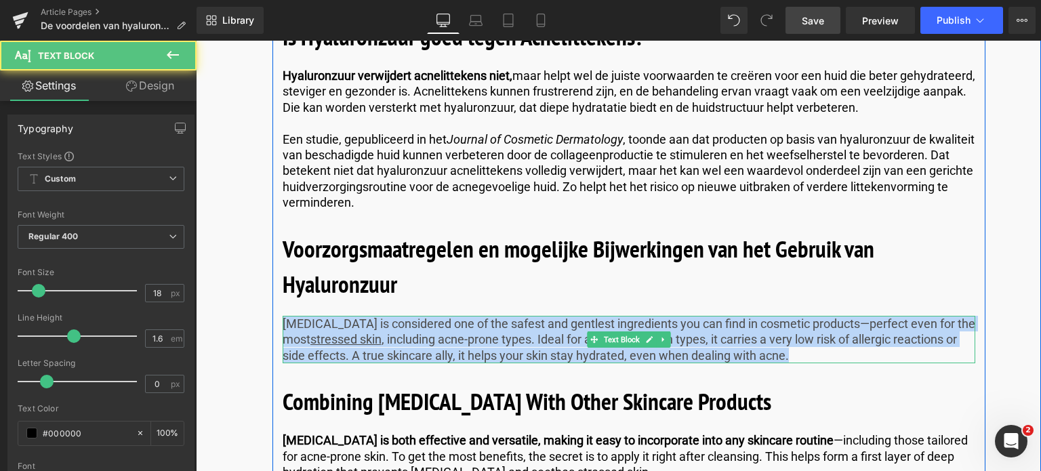
click at [801, 354] on p "Hyaluronic acid is considered one of the safest and gentlest ingredients you ca…" at bounding box center [628, 339] width 692 height 47
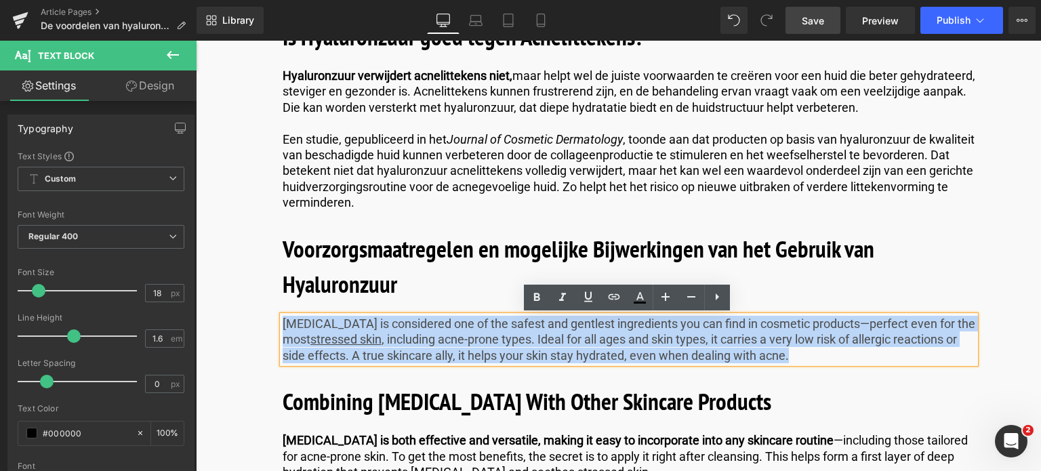
drag, startPoint x: 801, startPoint y: 354, endPoint x: 179, endPoint y: 311, distance: 624.1
click at [196, 311] on html "🌞 Gratis verzending voor al je bestellingen in augustus! Voor een zomer vol gem…" at bounding box center [618, 217] width 845 height 8212
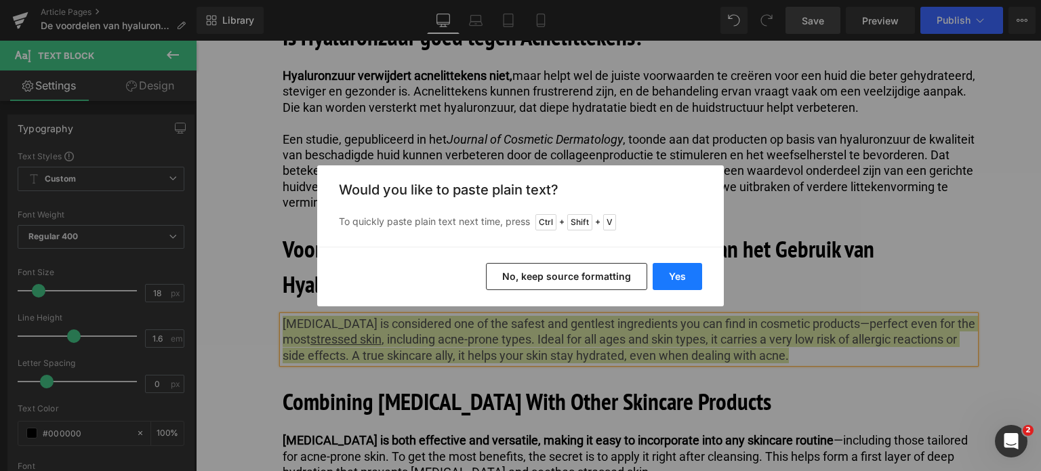
click at [667, 276] on button "Yes" at bounding box center [676, 276] width 49 height 27
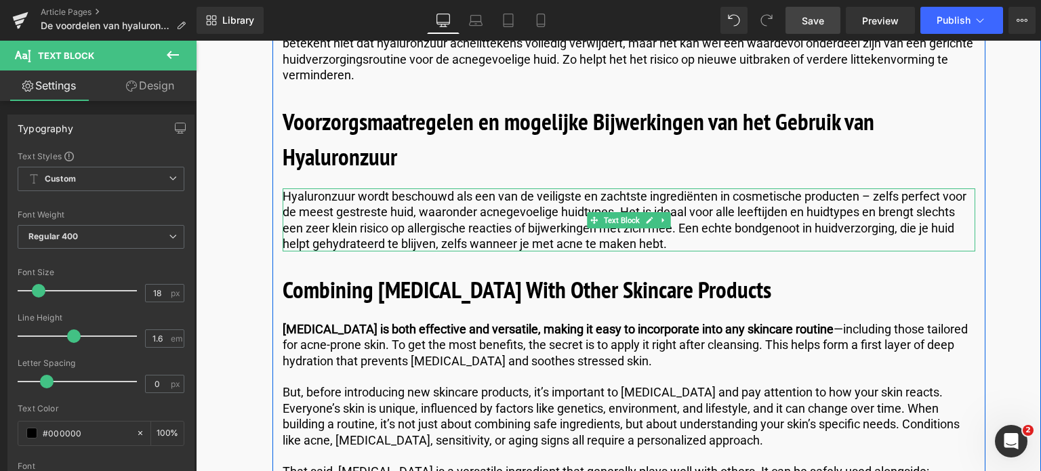
scroll to position [4065, 0]
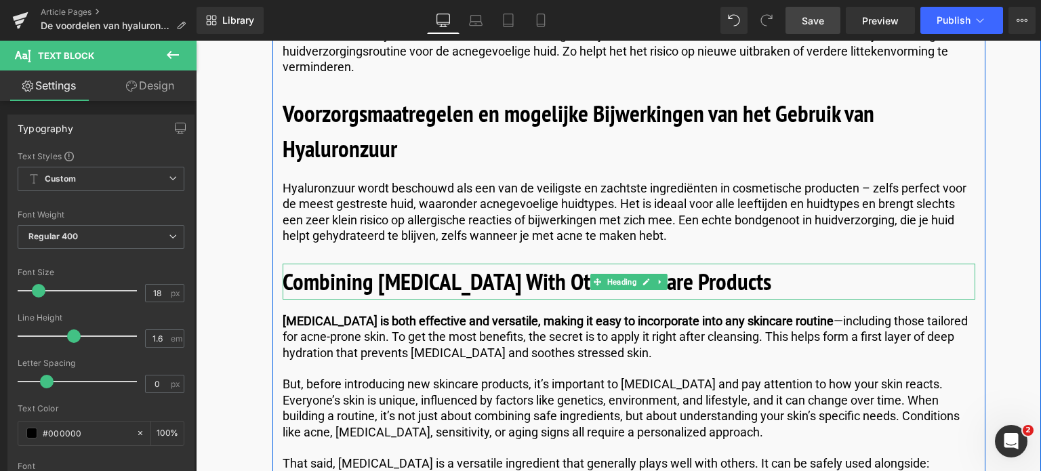
click at [328, 279] on b "Combining Hyaluronic Acid With Other Skincare Products" at bounding box center [526, 281] width 488 height 31
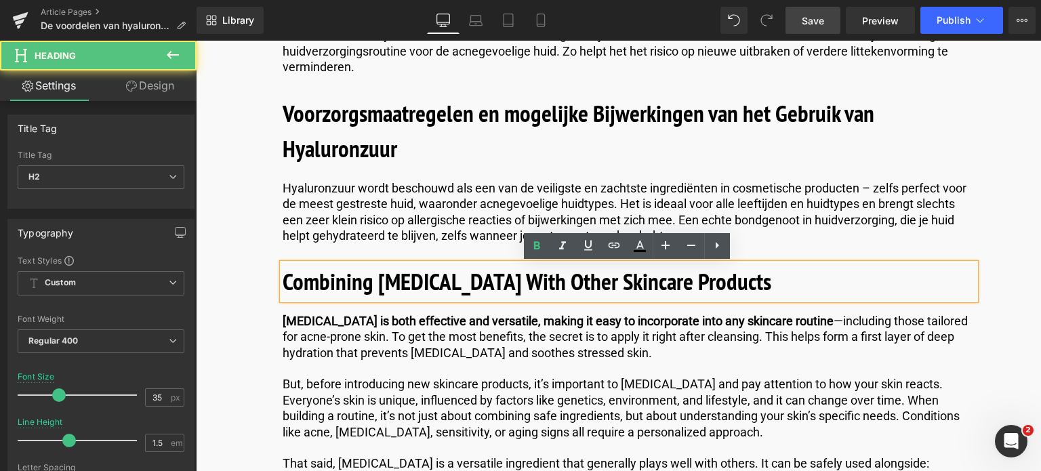
drag, startPoint x: 782, startPoint y: 278, endPoint x: 235, endPoint y: 287, distance: 546.8
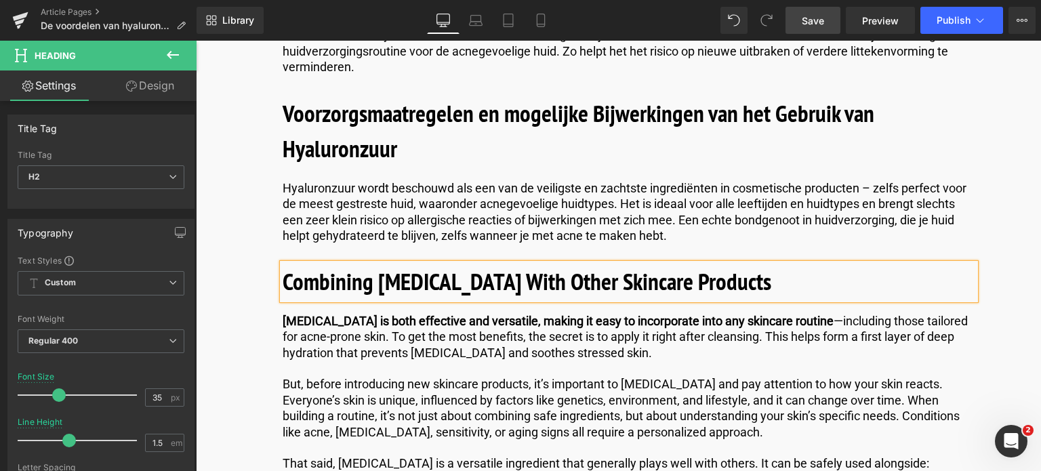
click at [762, 289] on h2 "Combining Hyaluronic Acid With Other Skincare Products" at bounding box center [628, 282] width 692 height 36
drag, startPoint x: 761, startPoint y: 288, endPoint x: 226, endPoint y: 329, distance: 536.7
click at [196, 288] on html "🌞 Gratis verzending voor al je bestellingen in augustus! Voor een zomer vol gem…" at bounding box center [618, 90] width 845 height 8228
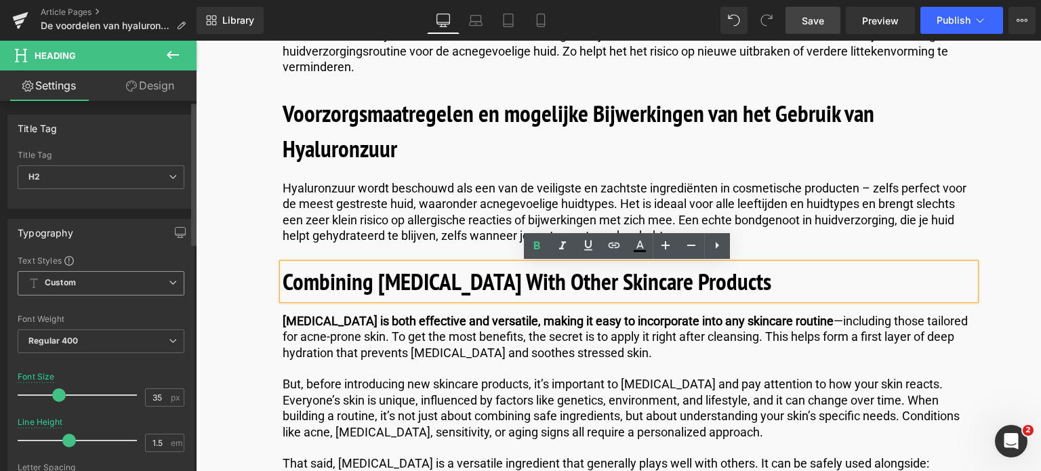
paste div
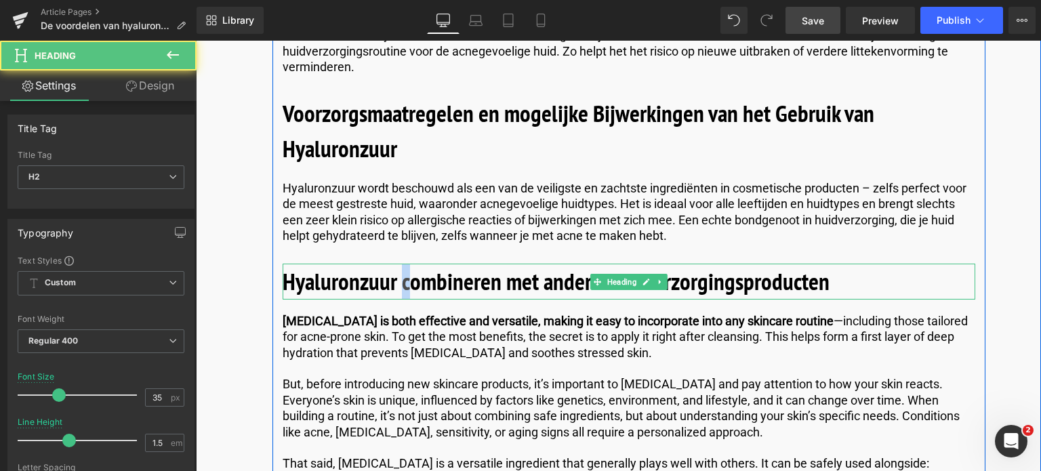
click at [402, 282] on b "Hyaluronzuur combineren met andere huidverzorgingsproducten" at bounding box center [555, 281] width 547 height 31
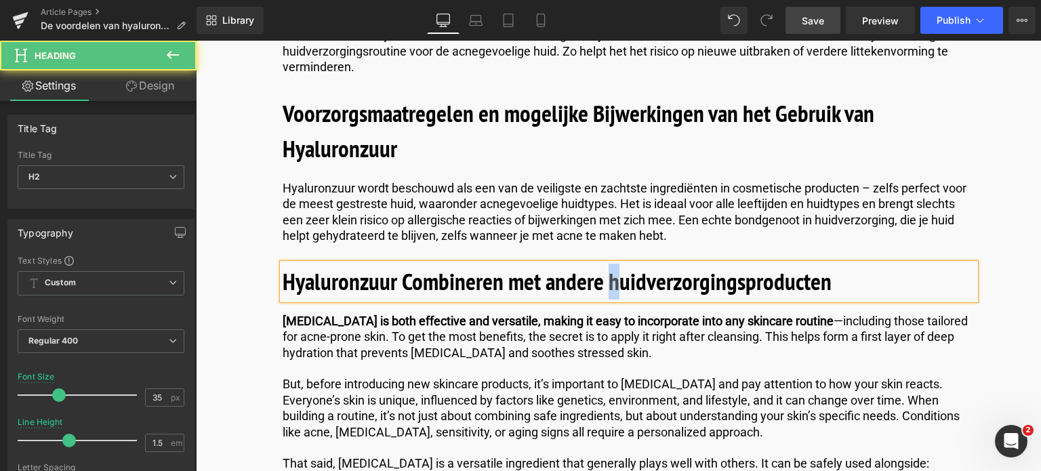
drag, startPoint x: 617, startPoint y: 285, endPoint x: 607, endPoint y: 287, distance: 10.3
click at [607, 287] on b "Hyaluronzuur Combineren met andere huidverzorgingsproducten" at bounding box center [556, 281] width 549 height 31
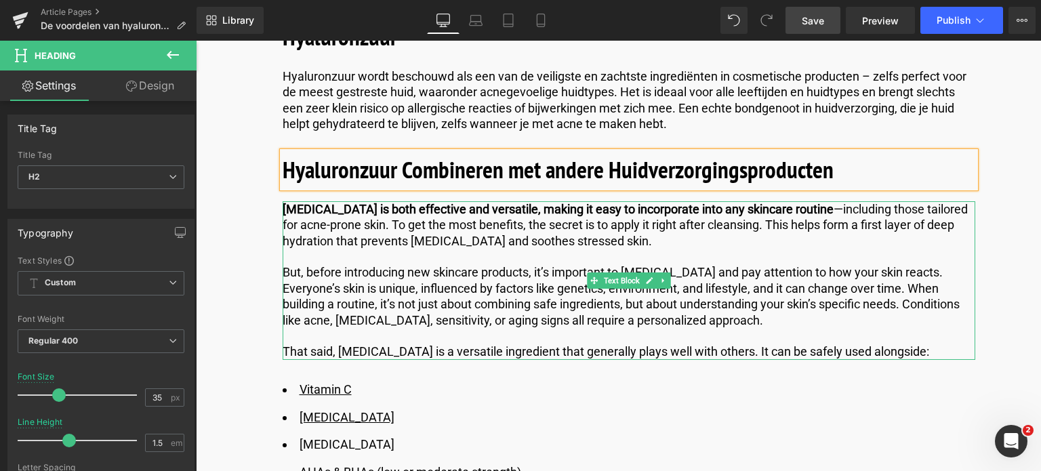
scroll to position [4200, 0]
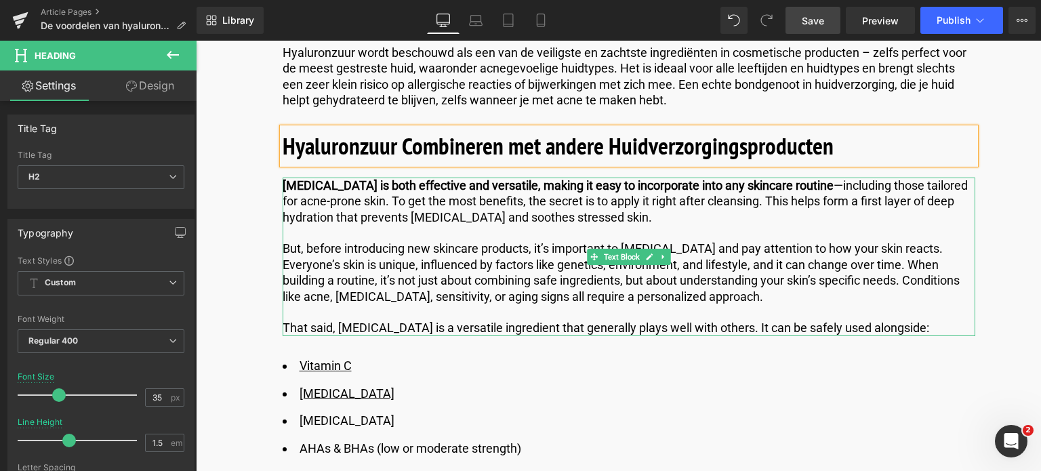
click at [931, 330] on p "That said, hyaluronic acid is a versatile ingredient that generally plays well …" at bounding box center [628, 328] width 692 height 16
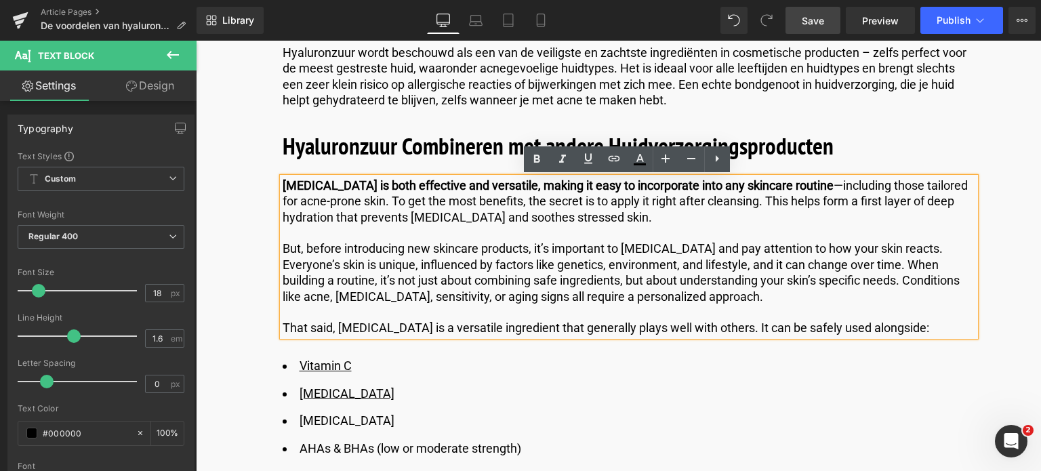
drag, startPoint x: 932, startPoint y: 330, endPoint x: 282, endPoint y: 183, distance: 666.8
click at [282, 183] on div "Hyaluronic acid is both effective and versatile, making it easy to incorporate …" at bounding box center [628, 256] width 692 height 159
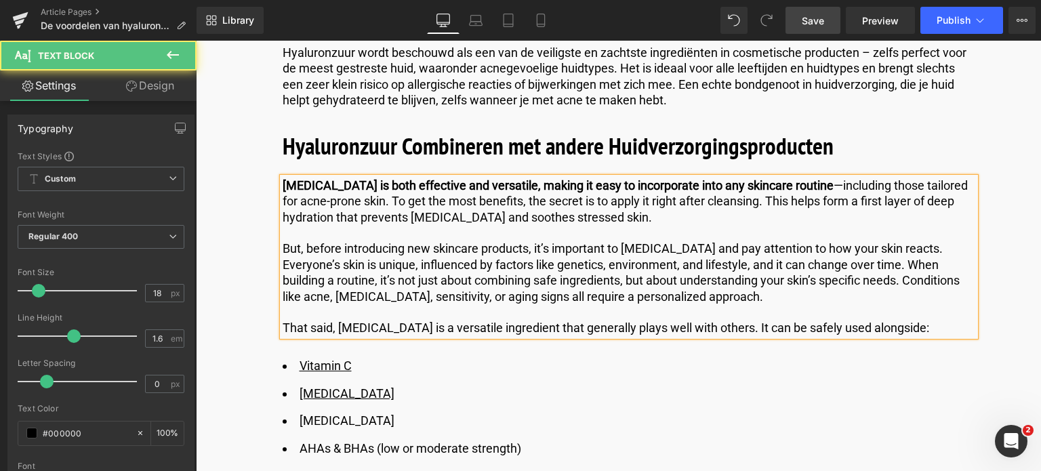
click at [768, 318] on p at bounding box center [628, 312] width 692 height 16
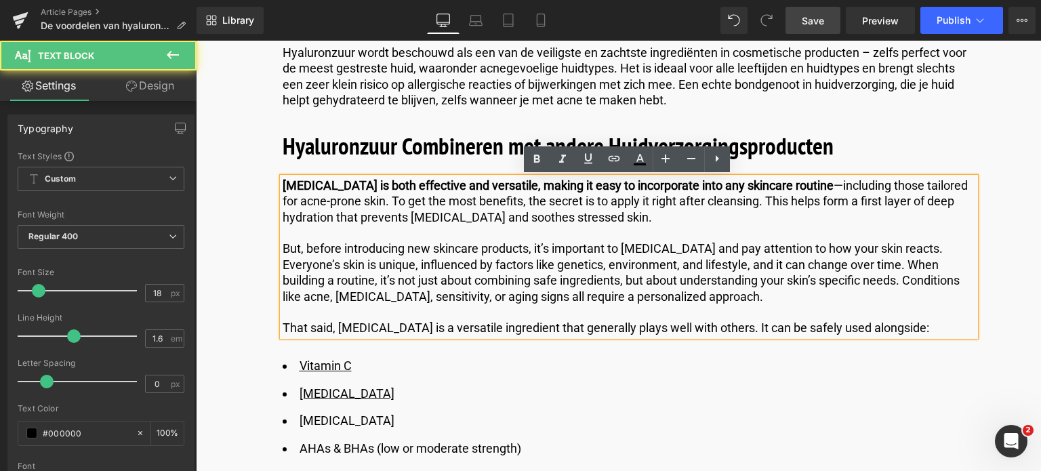
click at [927, 329] on p "That said, hyaluronic acid is a versatile ingredient that generally plays well …" at bounding box center [628, 328] width 692 height 16
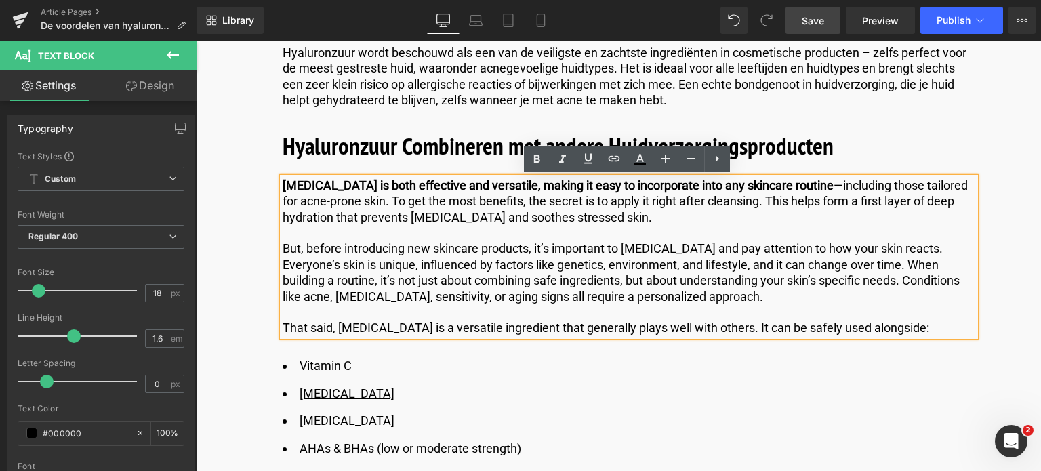
drag, startPoint x: 927, startPoint y: 329, endPoint x: 248, endPoint y: 173, distance: 696.5
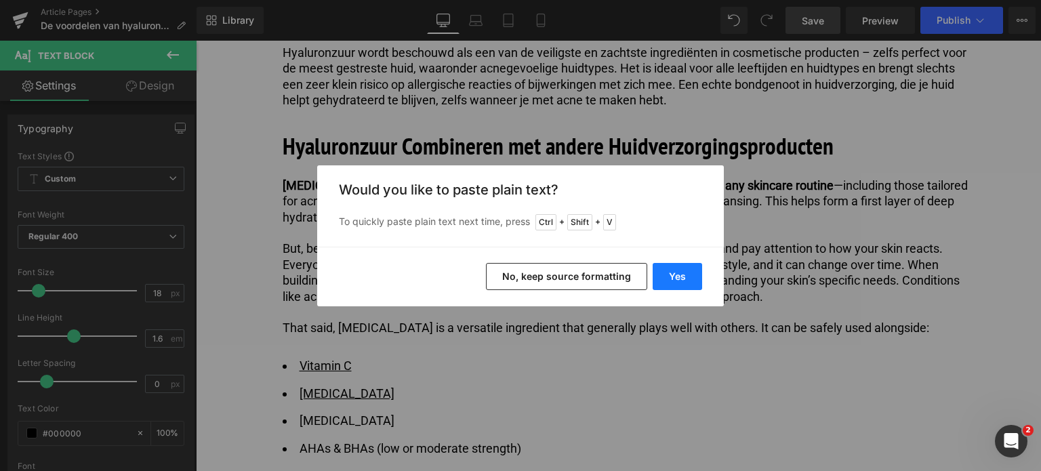
click at [674, 274] on button "Yes" at bounding box center [676, 276] width 49 height 27
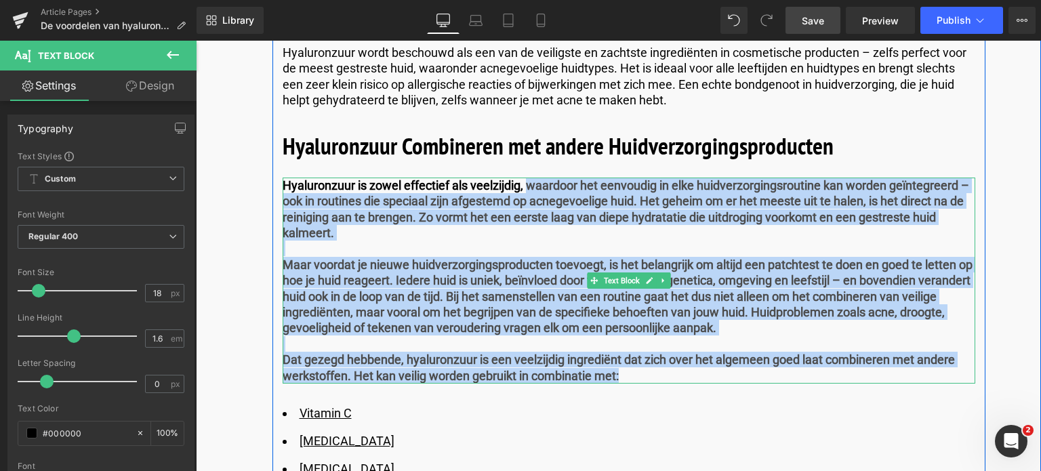
drag, startPoint x: 524, startPoint y: 184, endPoint x: 659, endPoint y: 376, distance: 234.9
click at [659, 376] on div "Hyaluronzuur is zowel effectief als veelzijdig, waardoor het eenvoudig in elke …" at bounding box center [628, 280] width 692 height 206
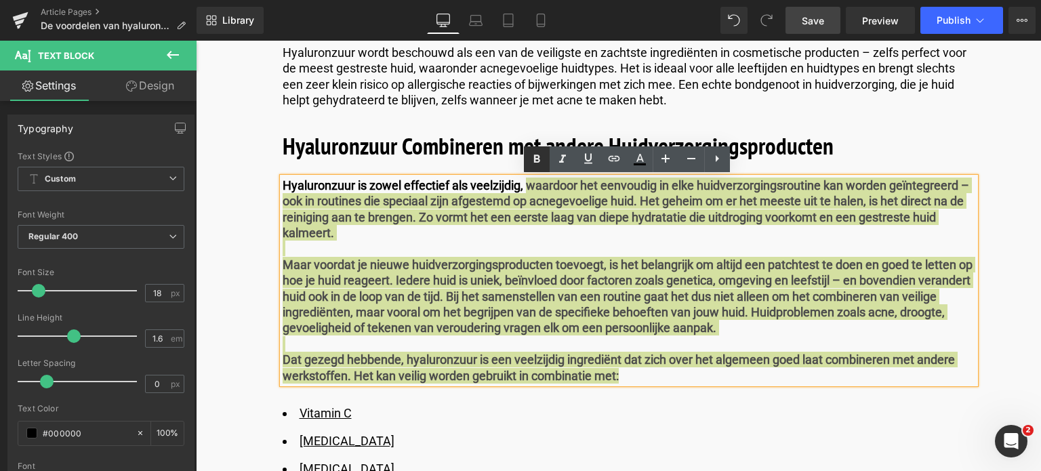
click at [537, 154] on icon at bounding box center [536, 159] width 16 height 16
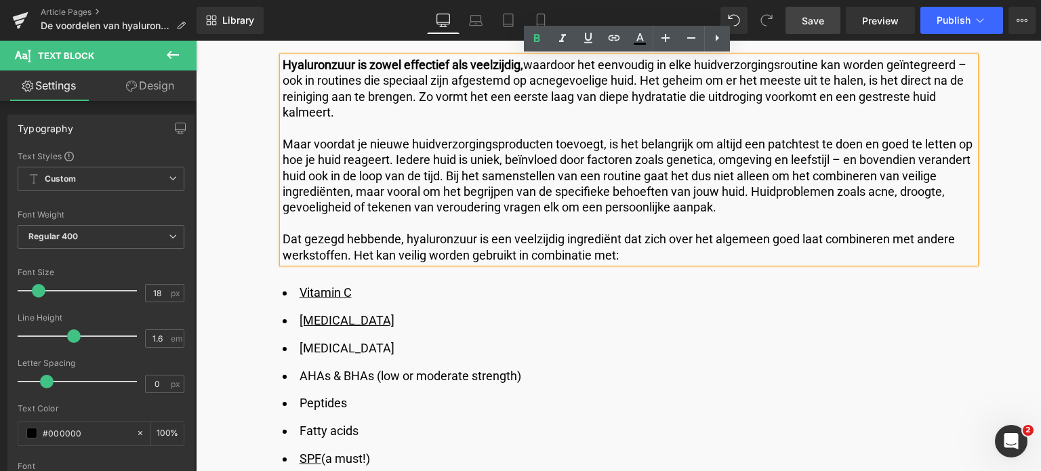
scroll to position [4336, 0]
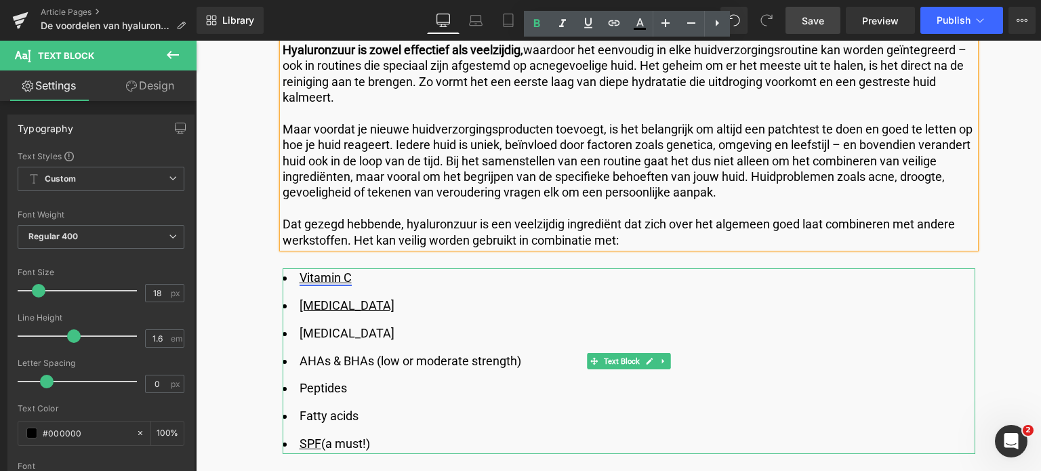
click at [334, 278] on link "Vitamin C" at bounding box center [325, 277] width 52 height 14
click at [333, 277] on link "Vitamin C" at bounding box center [325, 277] width 52 height 14
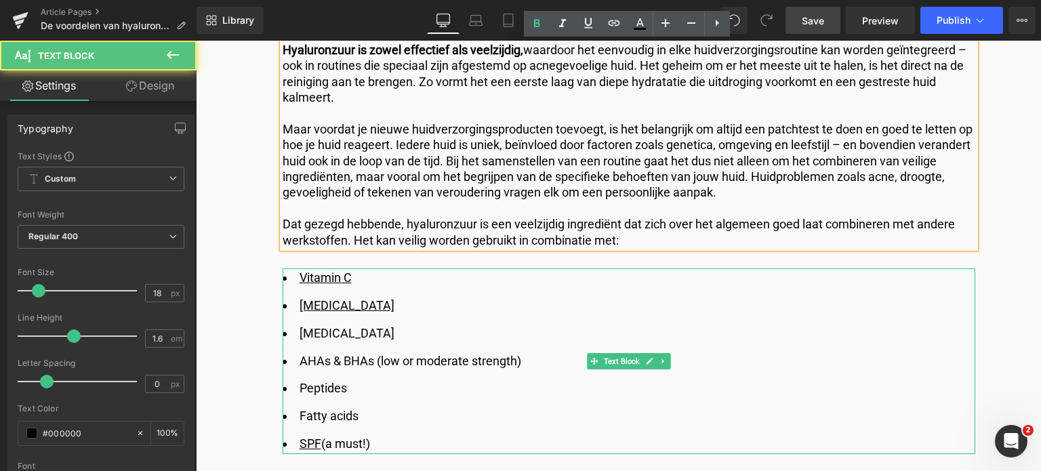
click at [371, 276] on li "Vitamin C" at bounding box center [628, 278] width 692 height 20
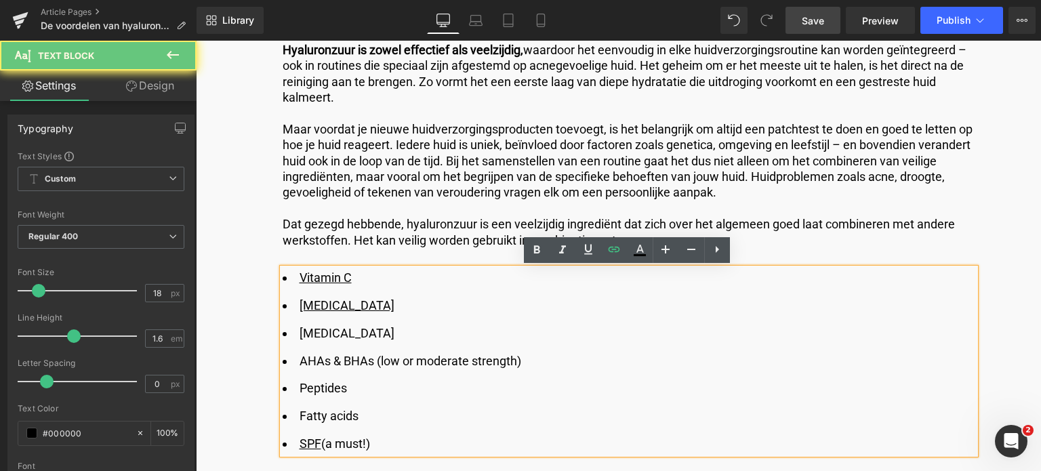
click at [371, 276] on li "Vitamin C" at bounding box center [628, 278] width 692 height 20
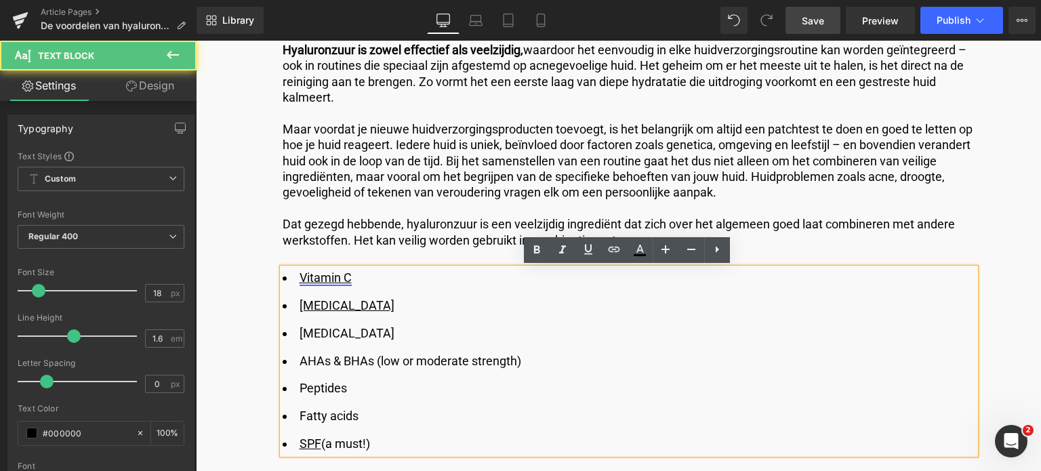
click at [339, 280] on link "Vitamin C" at bounding box center [325, 277] width 52 height 14
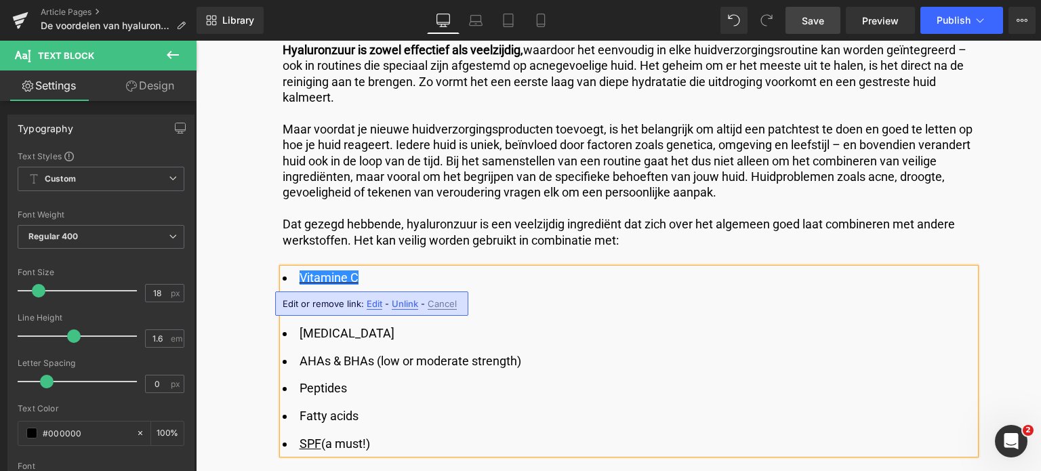
click at [371, 301] on span "Edit" at bounding box center [374, 304] width 16 height 12
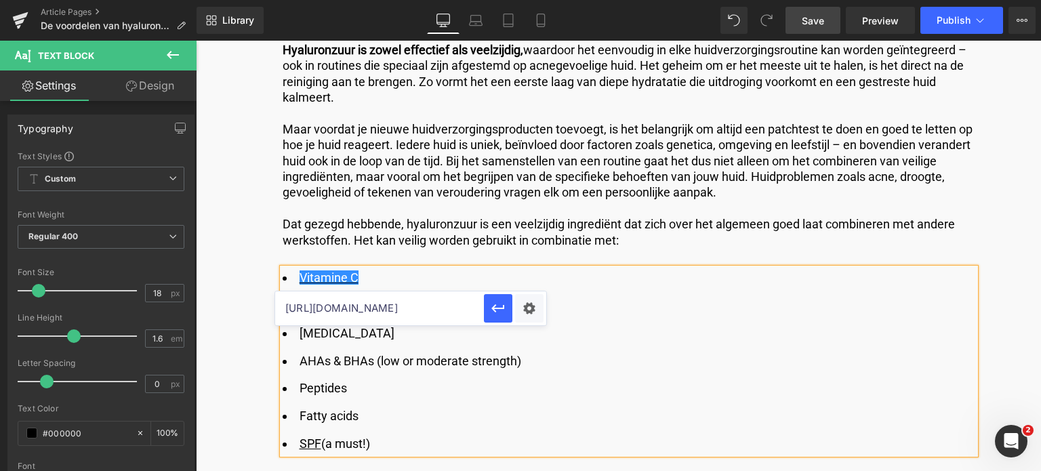
scroll to position [0, 205]
drag, startPoint x: 359, startPoint y: 307, endPoint x: 481, endPoint y: 300, distance: 122.1
click at [481, 300] on input "https://world.comfortzoneskin.com/products/skin-regimen-lx-vitamin-c-serum" at bounding box center [379, 308] width 209 height 34
click at [411, 305] on input "https://world.comfortzoneskin.com/products/skin-regimen-lx-vitamin-c-serum" at bounding box center [379, 308] width 209 height 34
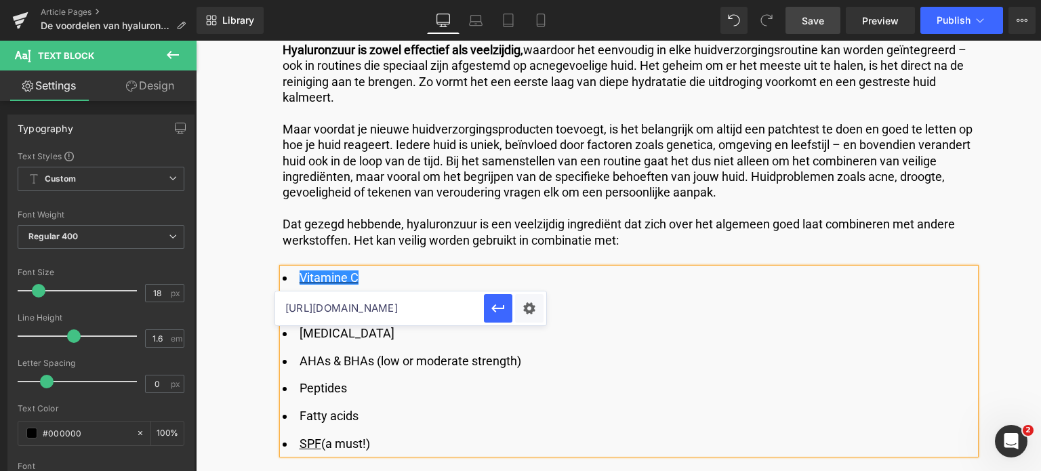
drag, startPoint x: 602, startPoint y: 345, endPoint x: 240, endPoint y: 308, distance: 363.7
click at [460, 307] on input "https://world.comfortzoneskin.com/products/skin-regimen-lx-vitamin-c-serum" at bounding box center [379, 308] width 209 height 34
click at [390, 317] on input "https://world.comfortzoneskin.com/products/skin-regimen-lx-vitamin-c-serum" at bounding box center [379, 308] width 209 height 34
drag, startPoint x: 348, startPoint y: 311, endPoint x: 324, endPoint y: 310, distance: 23.0
click at [324, 310] on input "https://world.comfortzoneskin.com/products/skin-regimen-lx-vitamin-c-serum" at bounding box center [379, 308] width 209 height 34
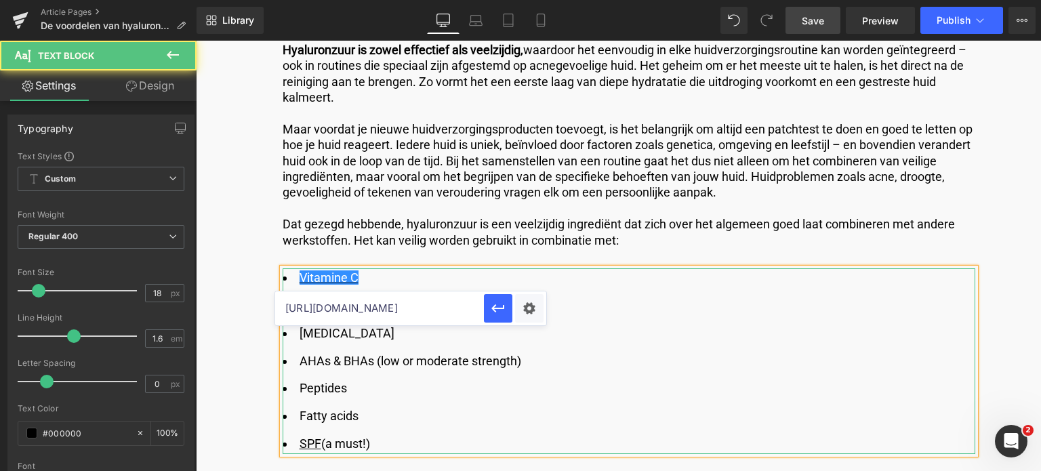
click at [587, 319] on ul "Vitamine C Retinol Niacinamide ​AHAs & BHAs (low or moderate strength) ​Peptide…" at bounding box center [628, 361] width 692 height 186
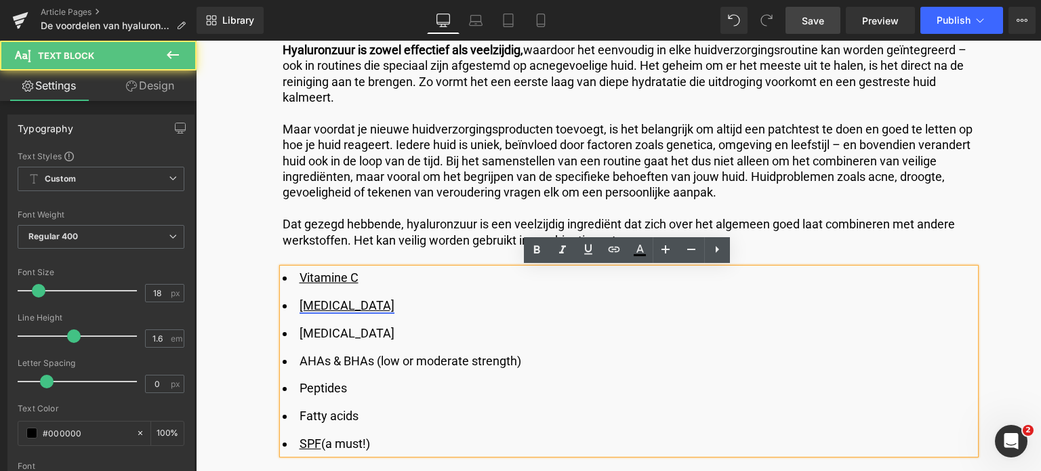
click at [312, 306] on link "Retinol" at bounding box center [346, 305] width 95 height 14
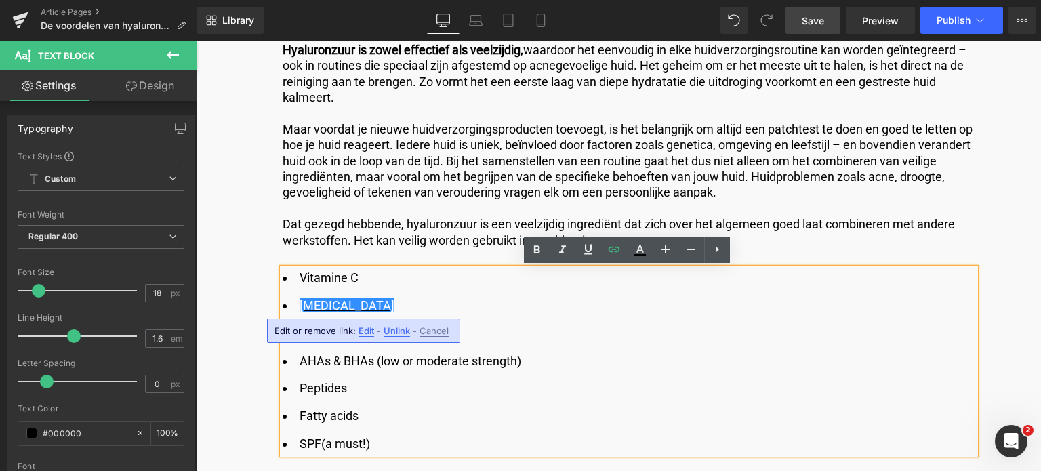
click at [358, 327] on span "Edit" at bounding box center [366, 331] width 16 height 12
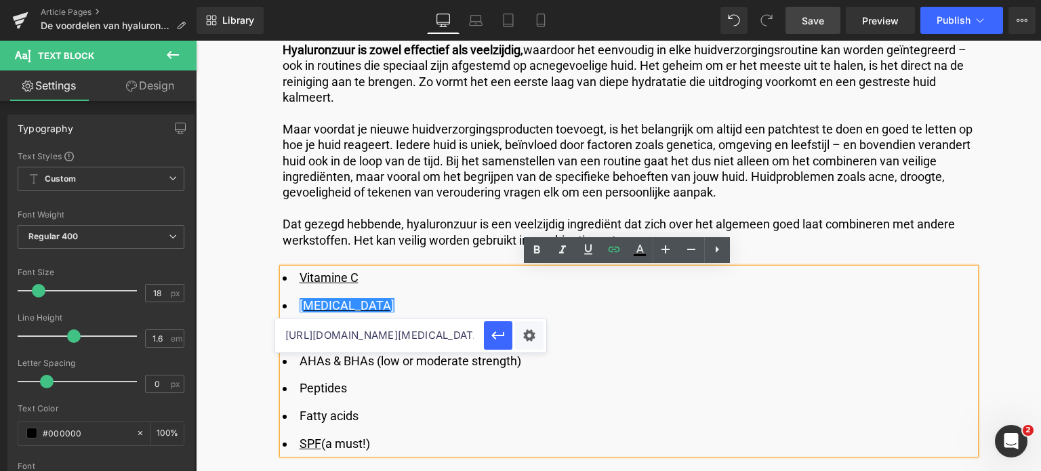
drag, startPoint x: 348, startPoint y: 335, endPoint x: 323, endPoint y: 337, distance: 25.1
click at [323, 337] on input "https://world.comfortzoneskin.com/products/skin-regimen-lx-retinol-serum" at bounding box center [379, 335] width 209 height 34
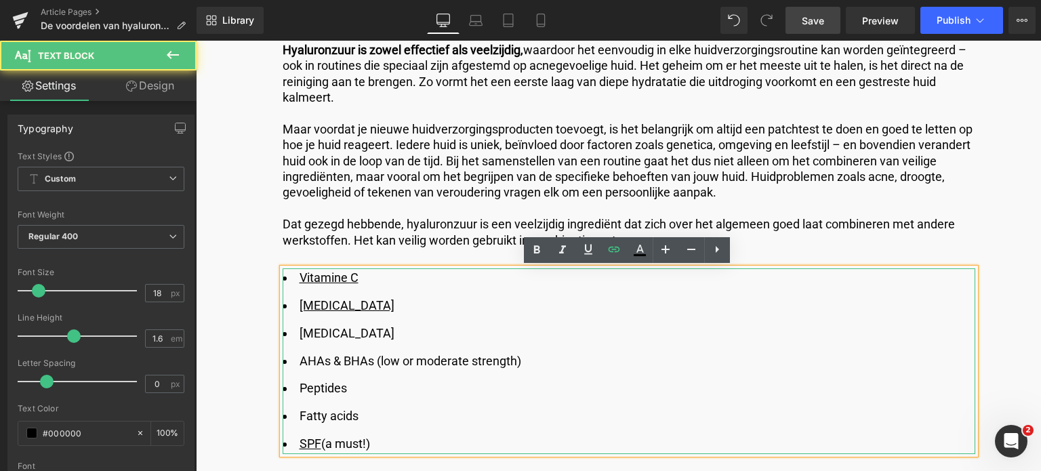
click at [471, 360] on li "​AHAs & BHAs (low or moderate strength)" at bounding box center [628, 362] width 692 height 20
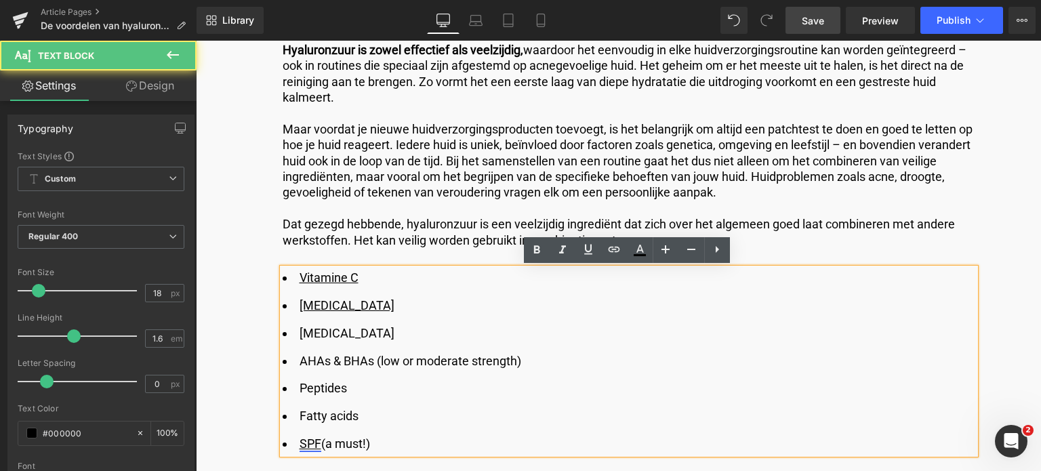
click at [309, 446] on link "SPF" at bounding box center [310, 443] width 22 height 14
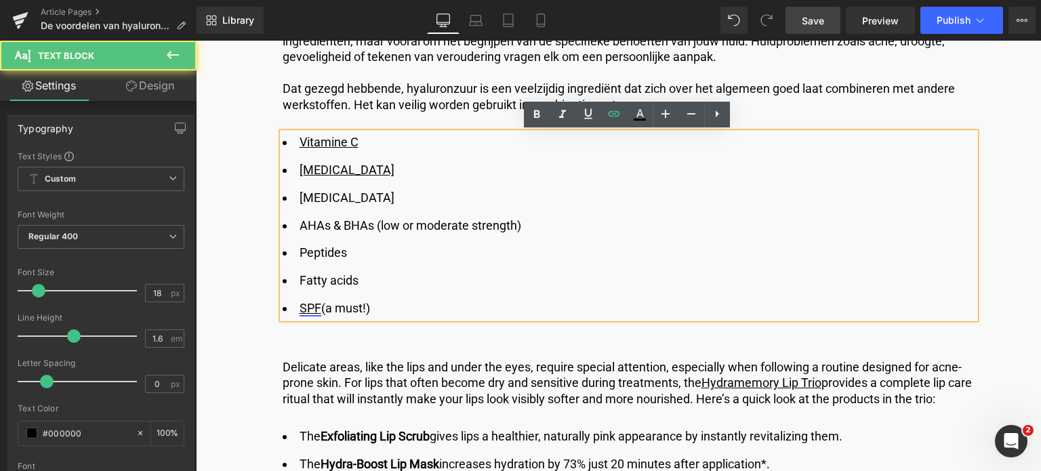
click at [306, 306] on link "SPF" at bounding box center [310, 308] width 22 height 14
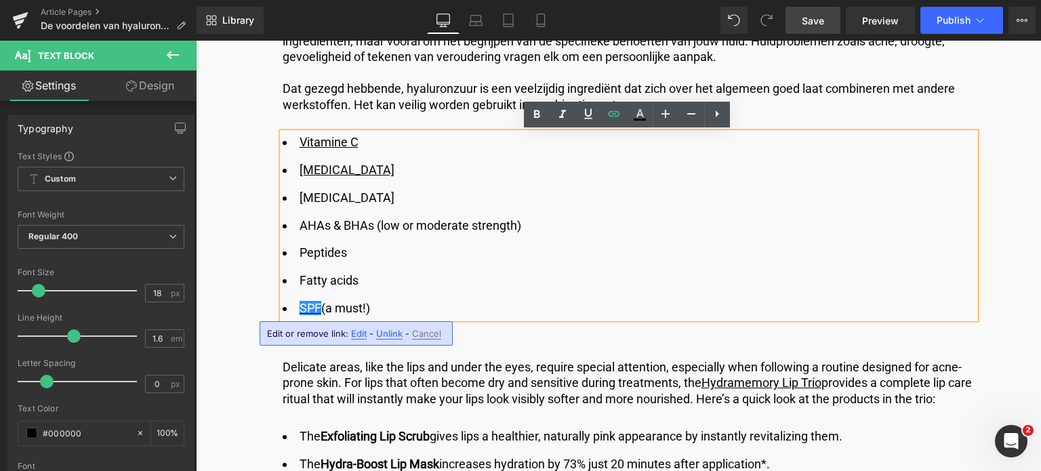
click at [357, 335] on span "Edit" at bounding box center [359, 334] width 16 height 12
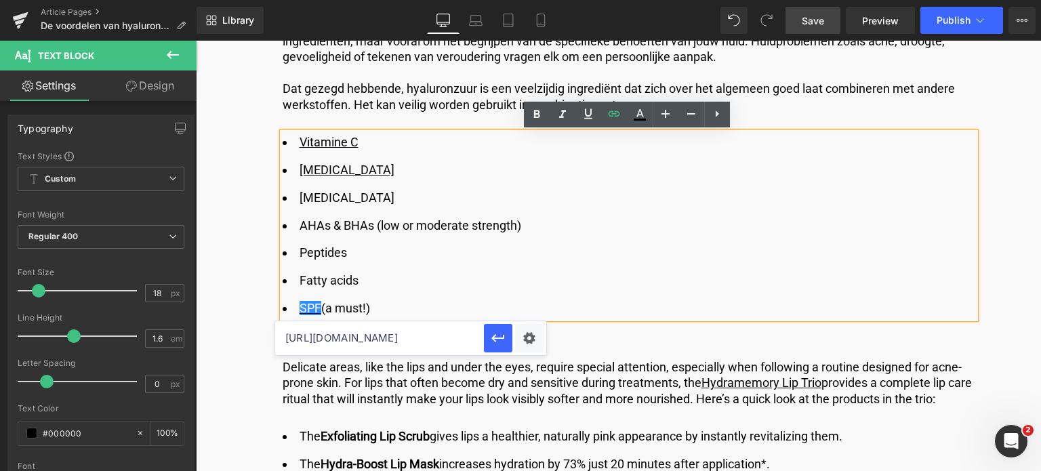
drag, startPoint x: 348, startPoint y: 338, endPoint x: 321, endPoint y: 343, distance: 27.5
click at [321, 343] on input "https://world.comfortzoneskin.com/collections/sun-soul" at bounding box center [379, 338] width 209 height 34
drag, startPoint x: 453, startPoint y: 343, endPoint x: 483, endPoint y: 333, distance: 32.4
click at [483, 333] on div "https://nl.comfortzoneskin.com/collections/sun-soul" at bounding box center [410, 338] width 271 height 34
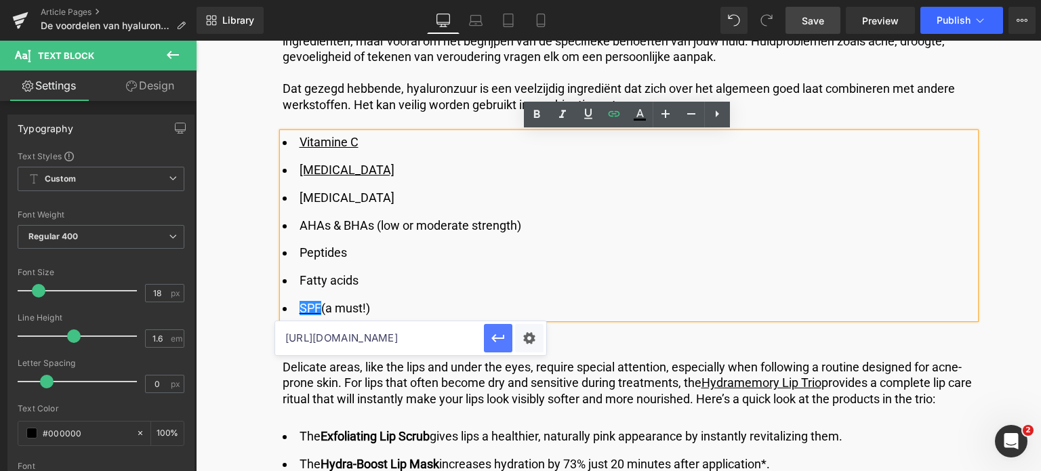
type input "https://nl.comfortzoneskin.com/collections/sun-soul"
click at [499, 339] on icon "button" at bounding box center [498, 338] width 16 height 16
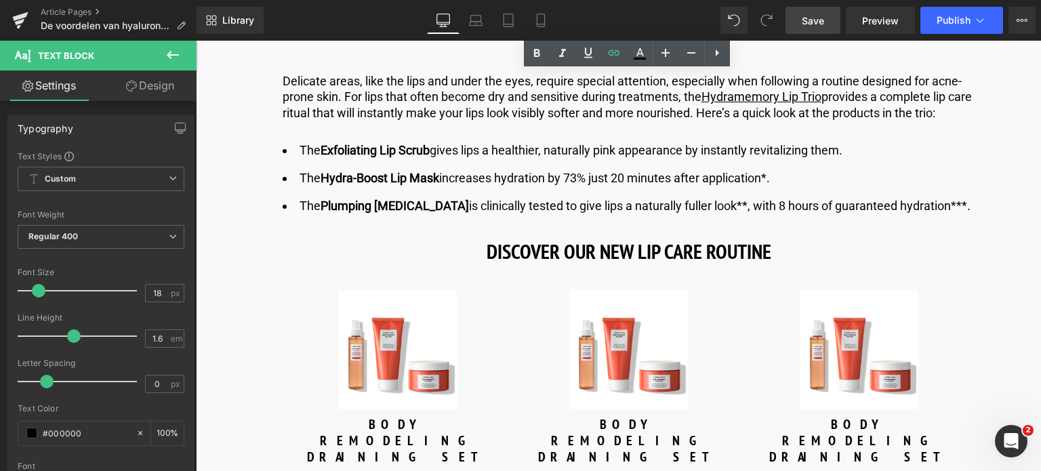
scroll to position [4810, 0]
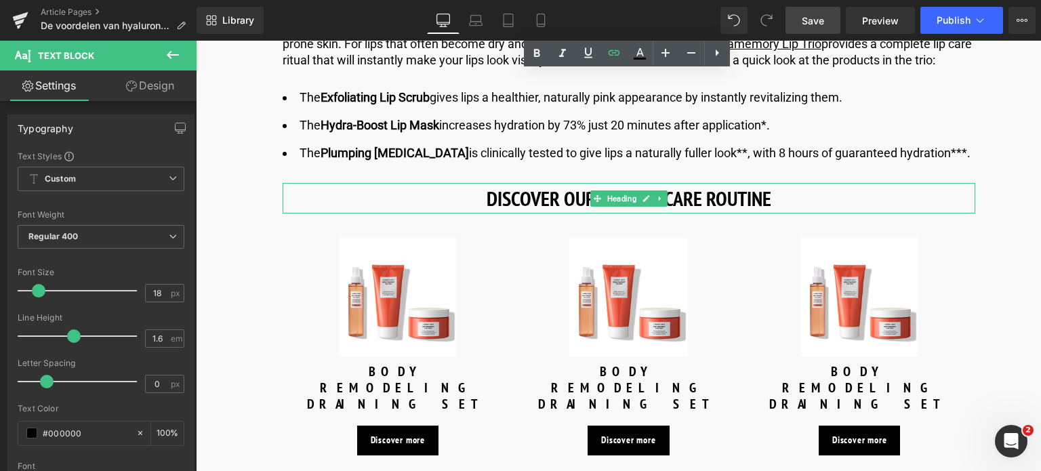
click at [487, 194] on h1 "DISCOVER OUR NEW LIP CARE ROUTINE" at bounding box center [628, 198] width 692 height 30
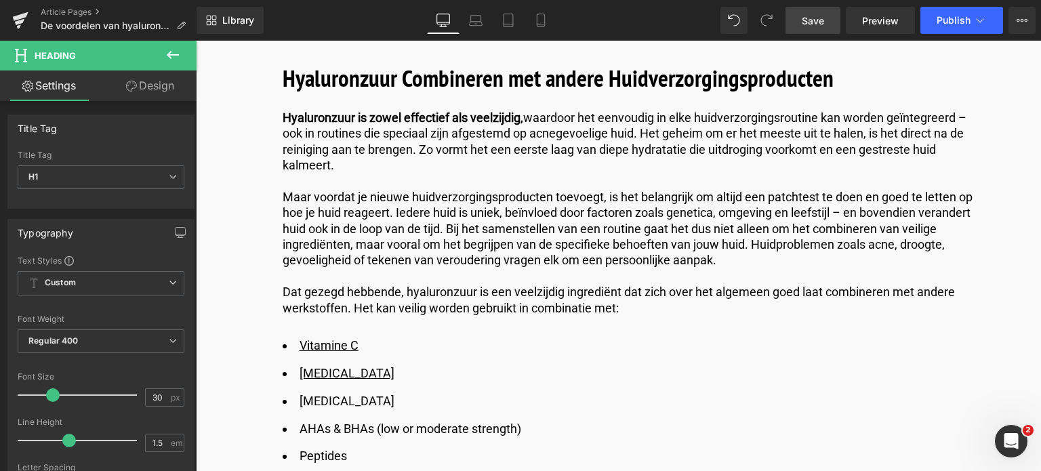
scroll to position [4065, 0]
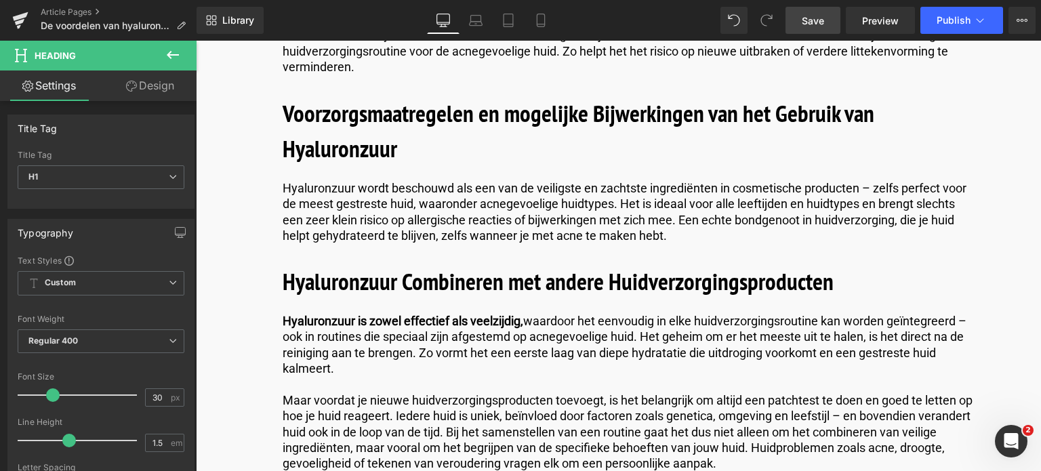
click at [797, 21] on link "Save" at bounding box center [812, 20] width 55 height 27
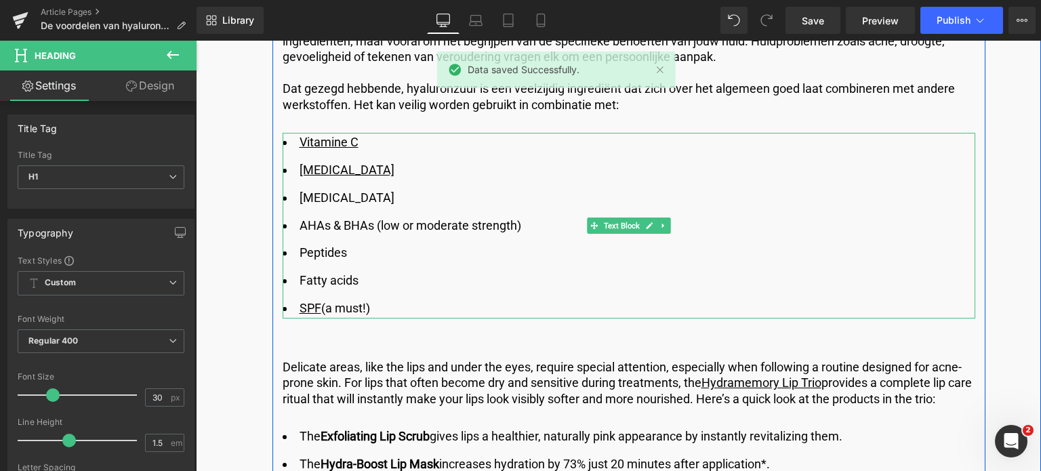
scroll to position [4539, 0]
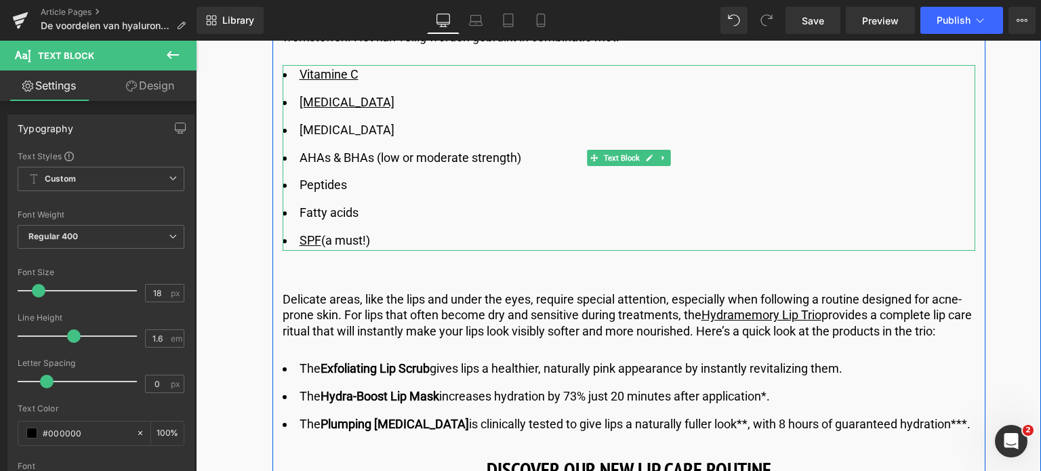
drag, startPoint x: 532, startPoint y: 155, endPoint x: 297, endPoint y: 162, distance: 235.8
click at [297, 162] on li "​AHAs & BHAs (low or moderate strength)" at bounding box center [628, 158] width 692 height 20
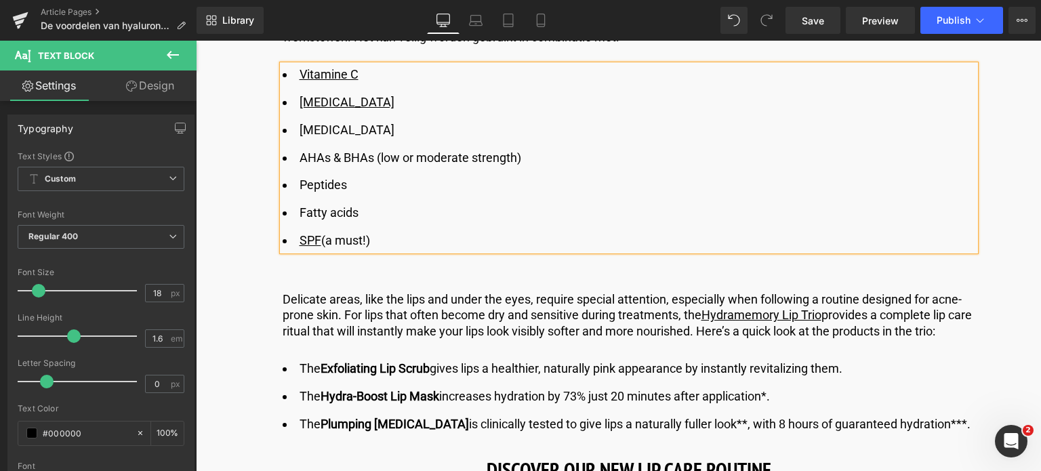
click at [398, 160] on li "​AHAs & BHAs (low or moderate strength)" at bounding box center [628, 158] width 692 height 20
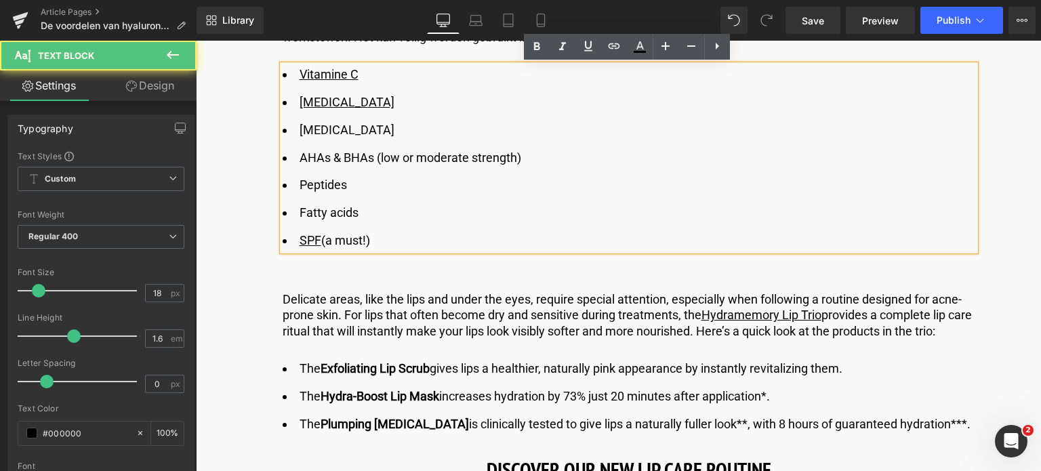
drag, startPoint x: 376, startPoint y: 159, endPoint x: 537, endPoint y: 154, distance: 160.6
click at [537, 154] on li "​AHAs & BHAs (low or moderate strength)" at bounding box center [628, 158] width 692 height 20
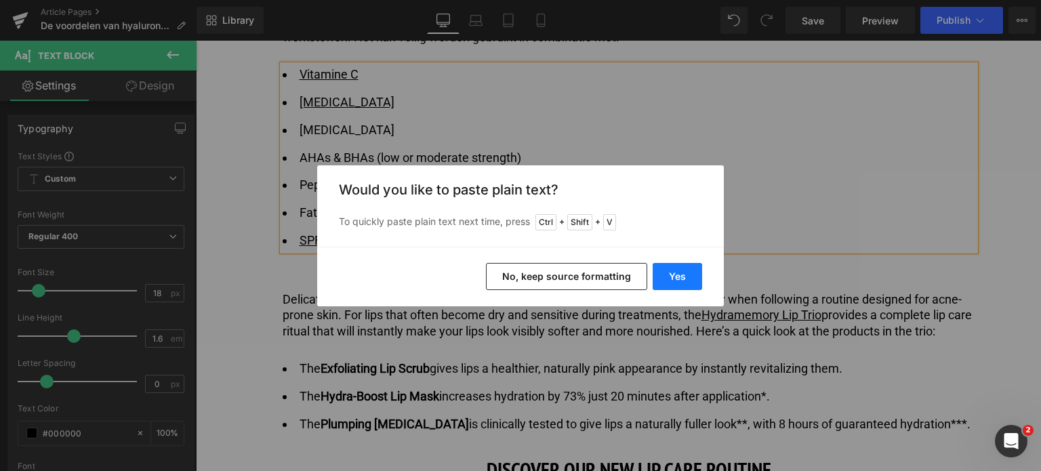
drag, startPoint x: 665, startPoint y: 273, endPoint x: 471, endPoint y: 232, distance: 198.6
click at [667, 273] on button "Yes" at bounding box center [676, 276] width 49 height 27
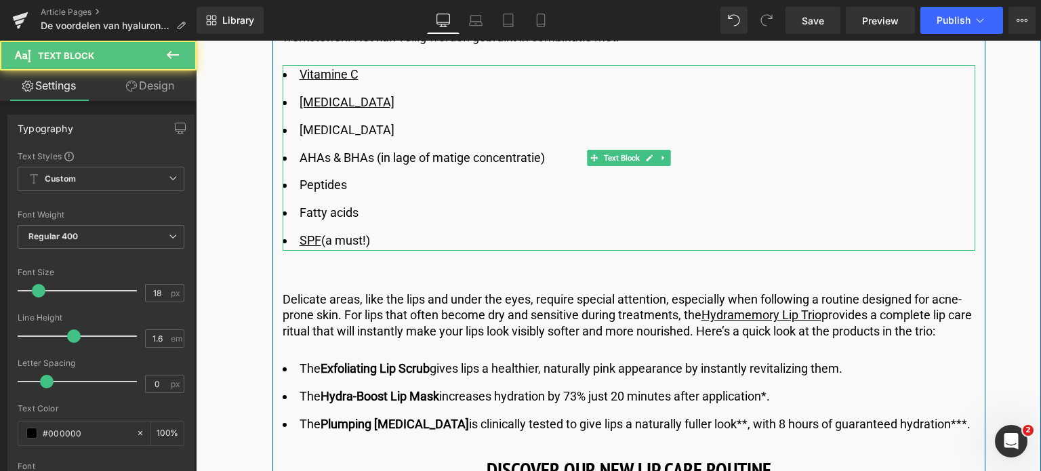
click at [356, 182] on li "​Peptides" at bounding box center [628, 185] width 692 height 20
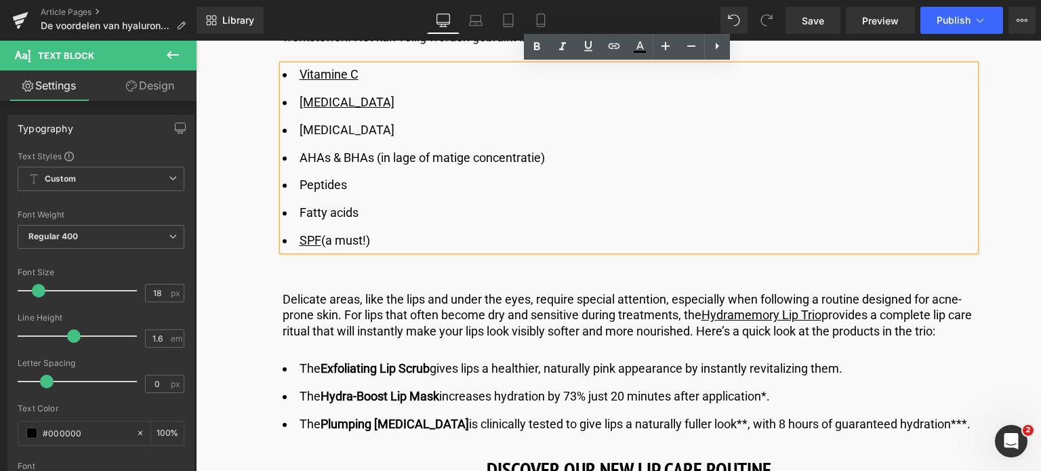
drag, startPoint x: 354, startPoint y: 182, endPoint x: 297, endPoint y: 191, distance: 56.9
click at [297, 191] on li "​Peptides" at bounding box center [628, 185] width 692 height 20
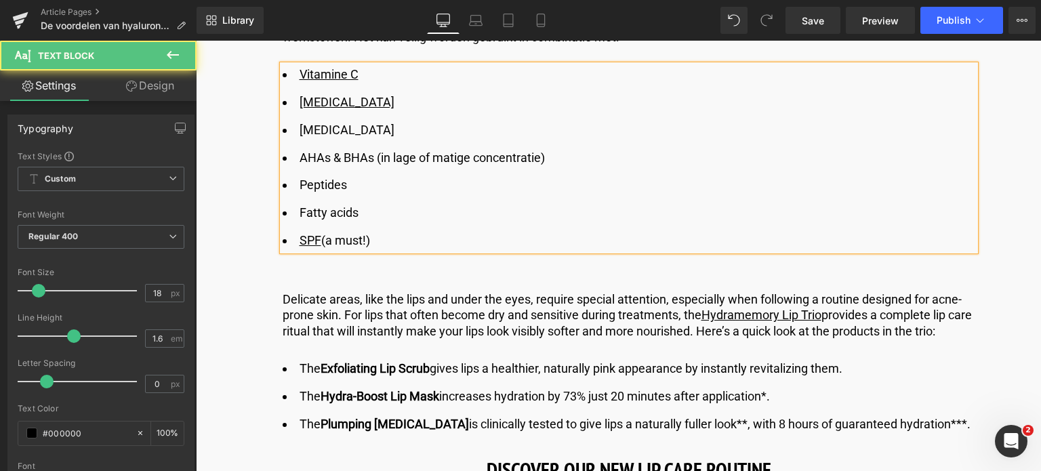
click at [341, 185] on li "​Peptides" at bounding box center [628, 185] width 692 height 20
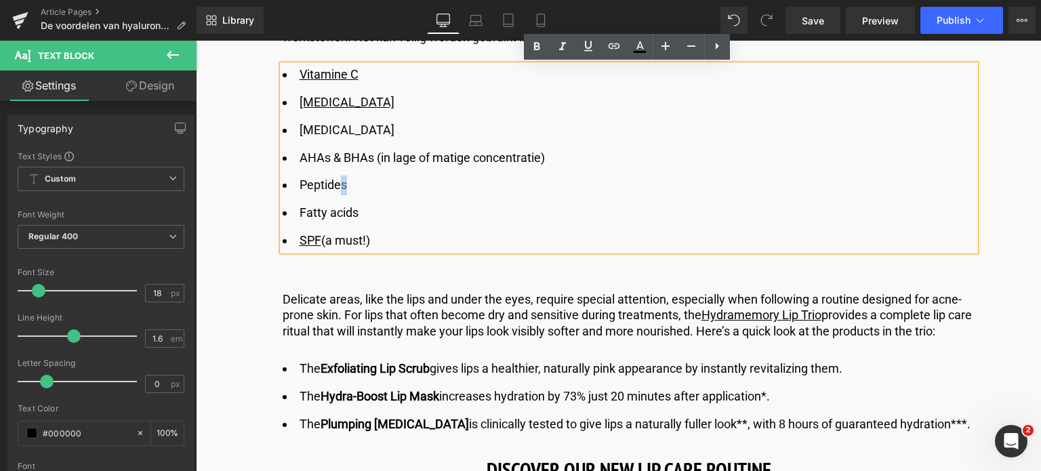
click at [343, 184] on li "​Peptides" at bounding box center [628, 185] width 692 height 20
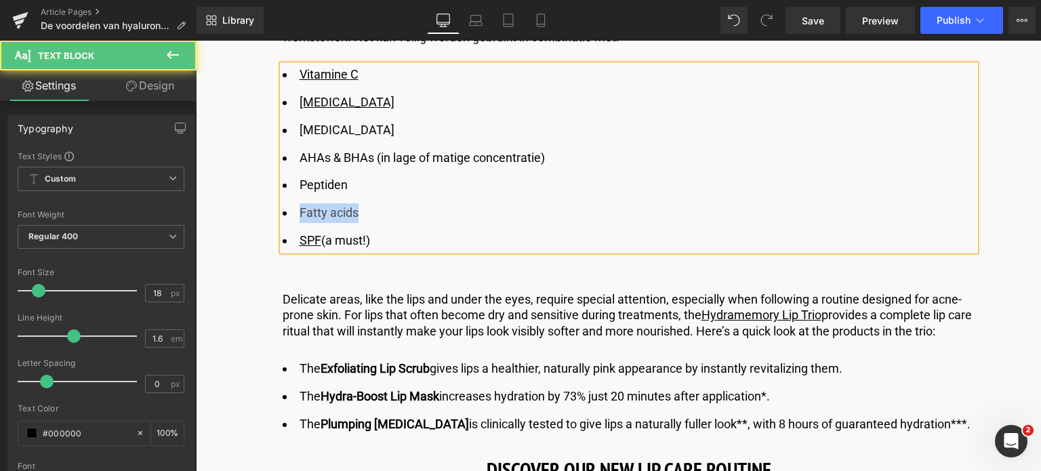
drag, startPoint x: 369, startPoint y: 212, endPoint x: 289, endPoint y: 215, distance: 80.0
click at [289, 215] on li "Fatty acids" at bounding box center [628, 213] width 692 height 20
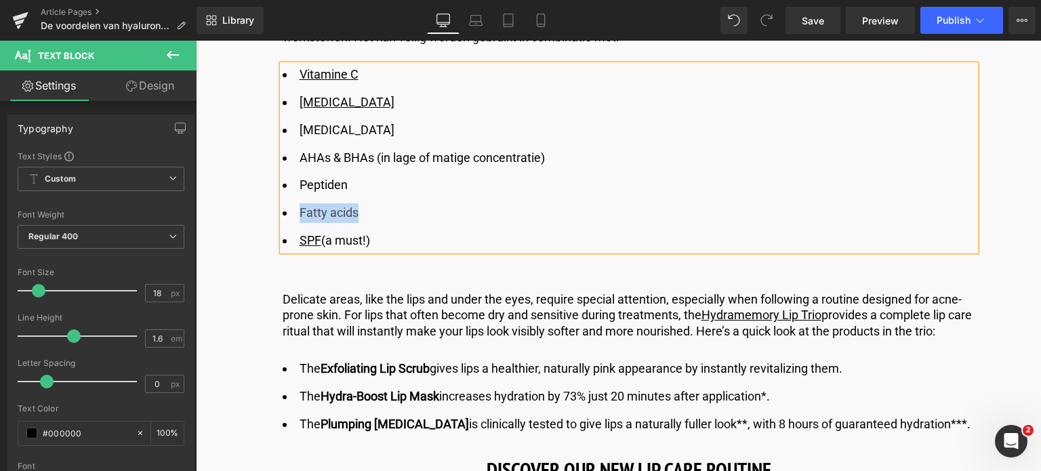
click at [358, 213] on li "Fatty acids" at bounding box center [628, 213] width 692 height 20
drag, startPoint x: 358, startPoint y: 213, endPoint x: 298, endPoint y: 217, distance: 60.4
click at [298, 217] on li "Fatty acids" at bounding box center [628, 213] width 692 height 20
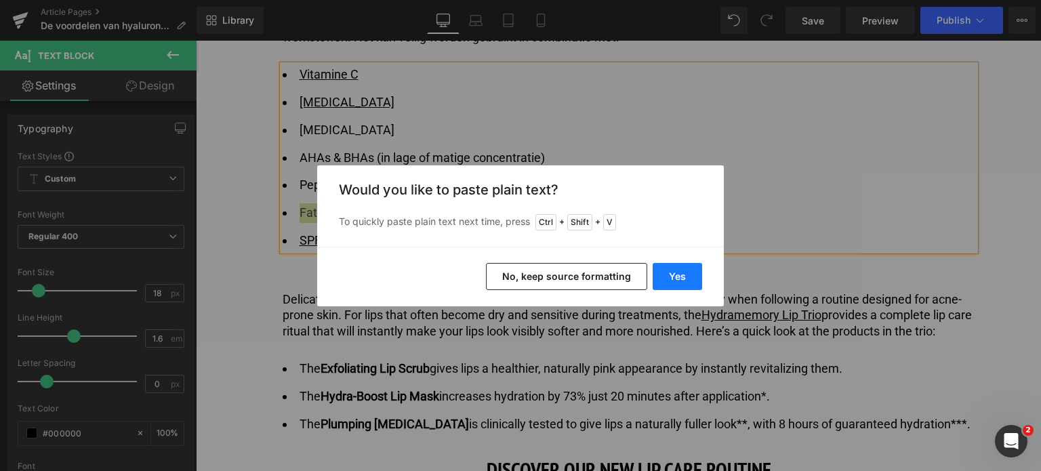
click at [680, 276] on button "Yes" at bounding box center [676, 276] width 49 height 27
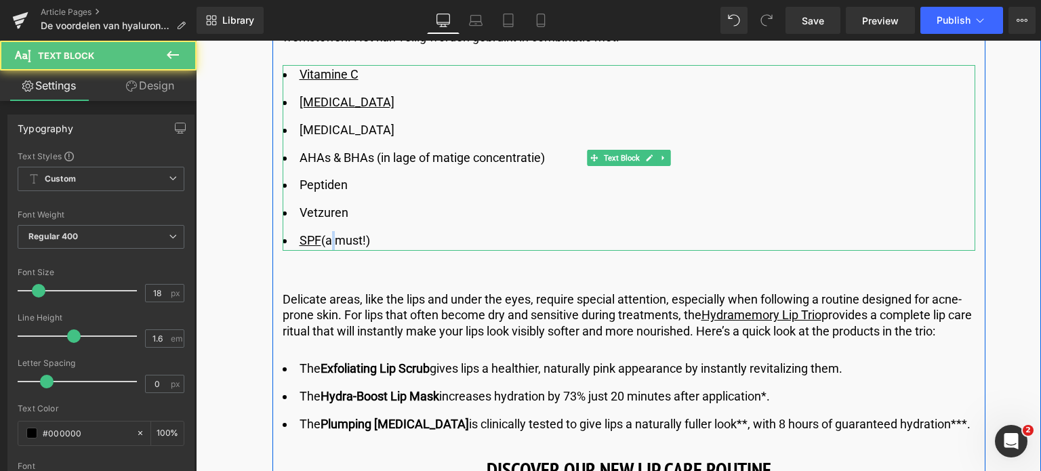
click at [326, 240] on li "​ SPF (a must!)" at bounding box center [628, 241] width 692 height 20
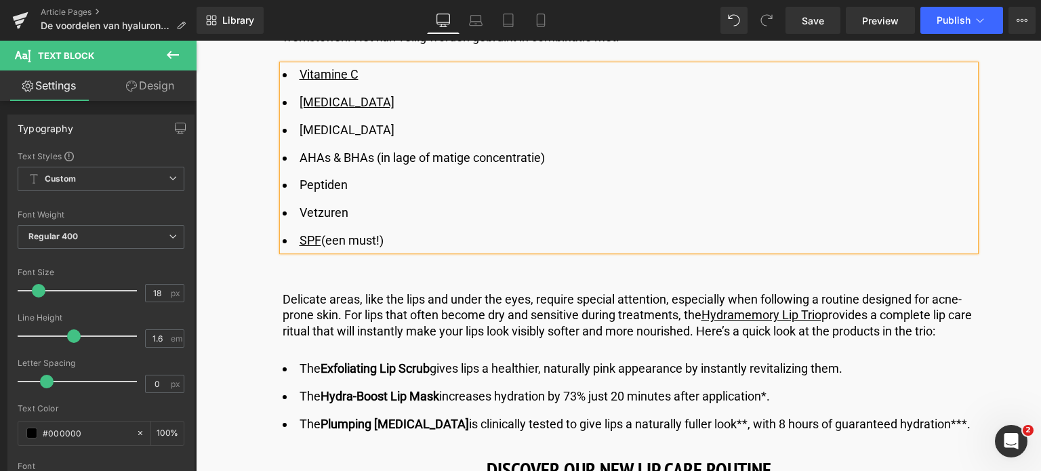
click at [375, 240] on li "​ SPF (een must!)" at bounding box center [628, 241] width 692 height 20
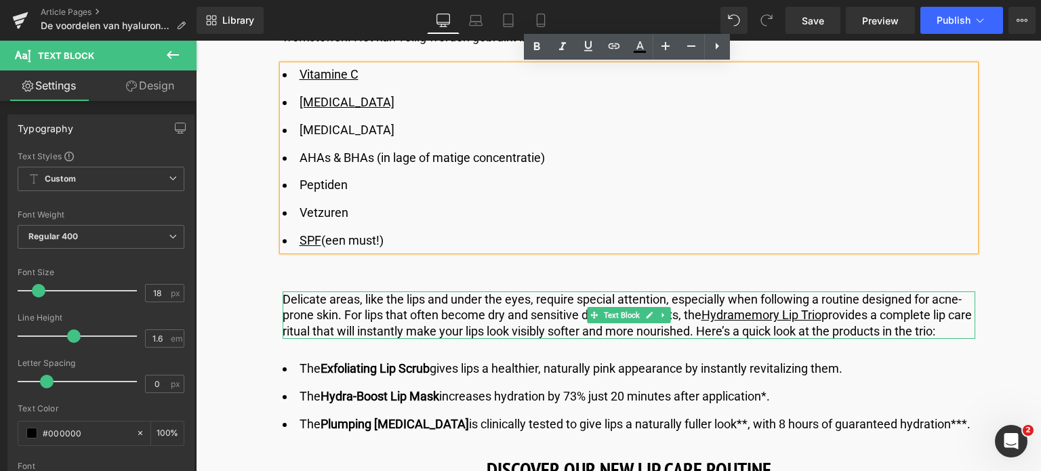
click at [401, 319] on p "Delicate areas, like the lips and under the eyes, require special attention, es…" at bounding box center [628, 314] width 692 height 47
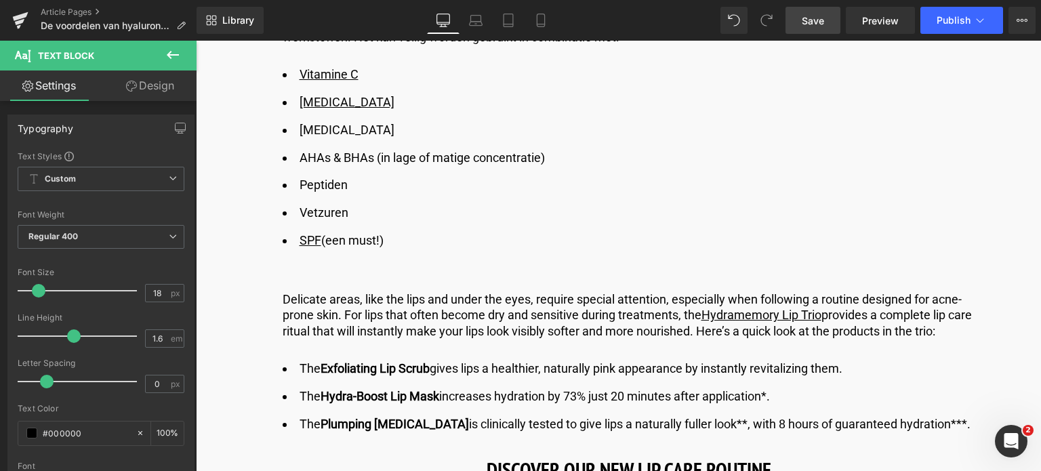
click at [818, 25] on span "Save" at bounding box center [812, 21] width 22 height 14
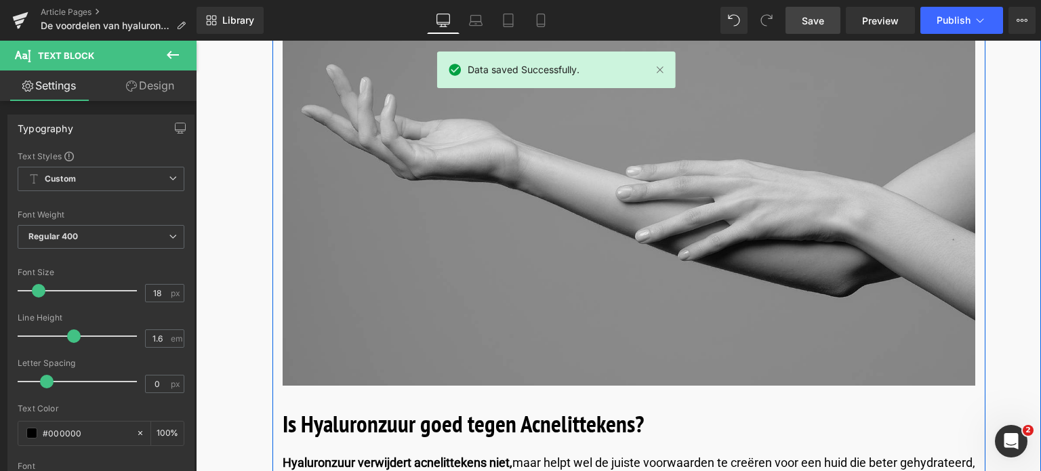
scroll to position [3387, 0]
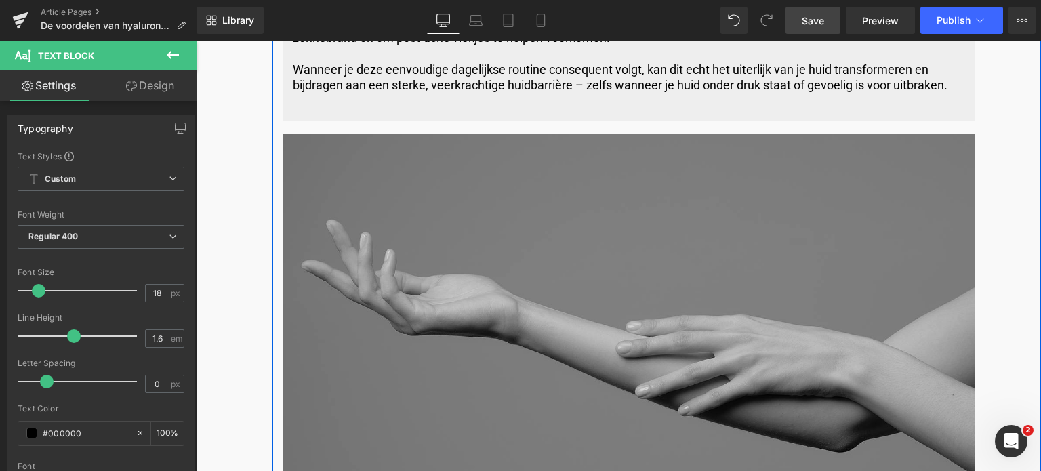
click at [423, 265] on img at bounding box center [628, 337] width 692 height 406
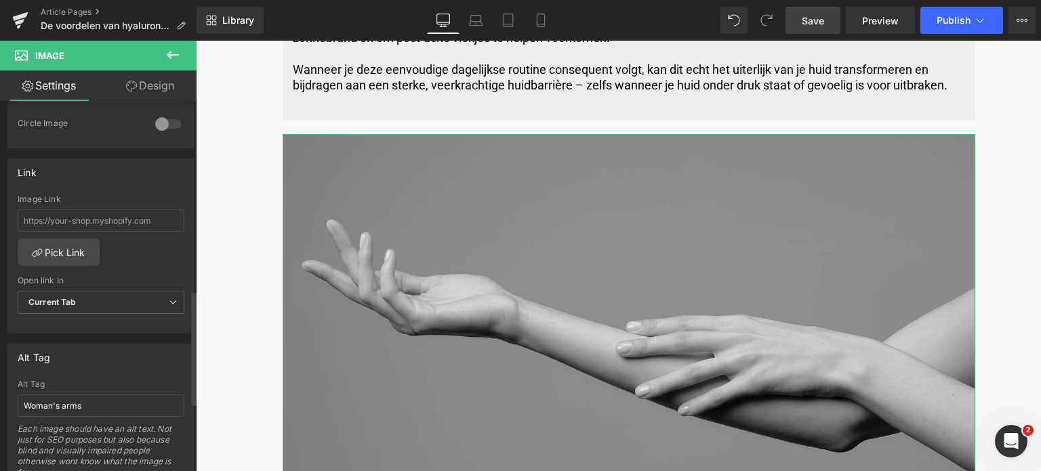
scroll to position [610, 0]
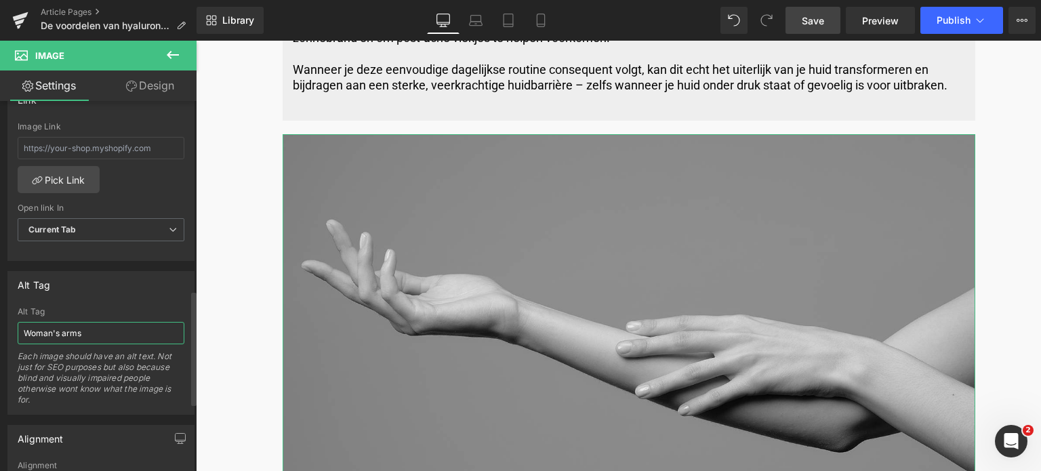
drag, startPoint x: 58, startPoint y: 331, endPoint x: 0, endPoint y: 327, distance: 58.4
click at [0, 327] on div "Alt Tag Woman's arms Alt Tag Woman's arms Each image should have an alt text. N…" at bounding box center [101, 338] width 203 height 154
click at [107, 329] on input "Vrouwen arms" at bounding box center [101, 333] width 167 height 22
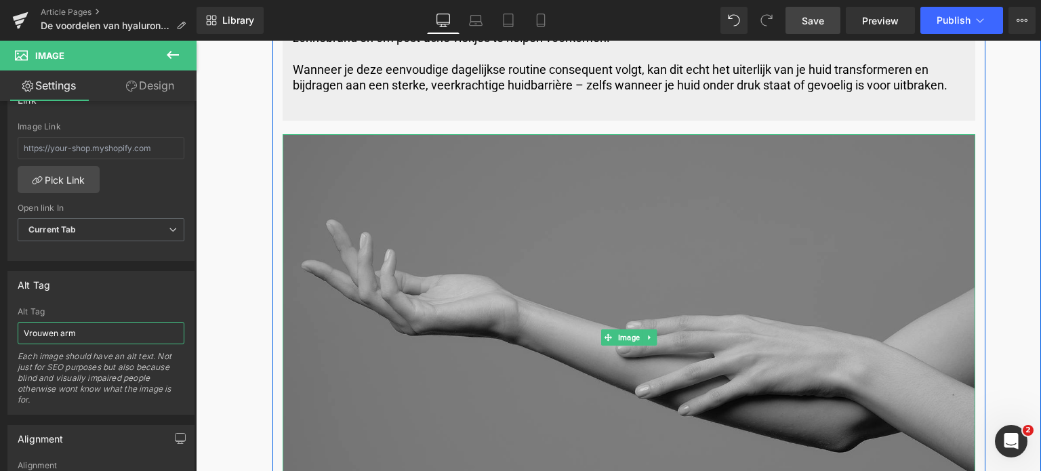
type input "Vrouwen arm"
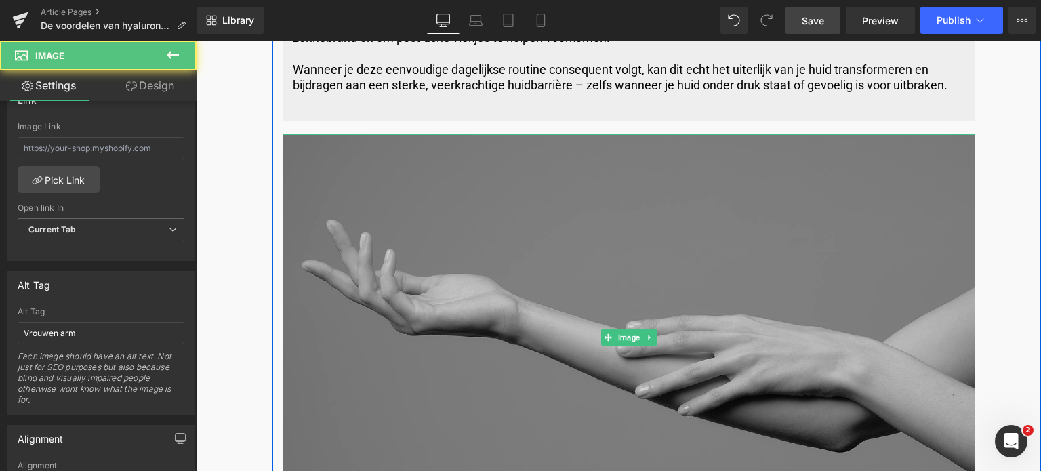
click at [481, 219] on img at bounding box center [628, 337] width 692 height 406
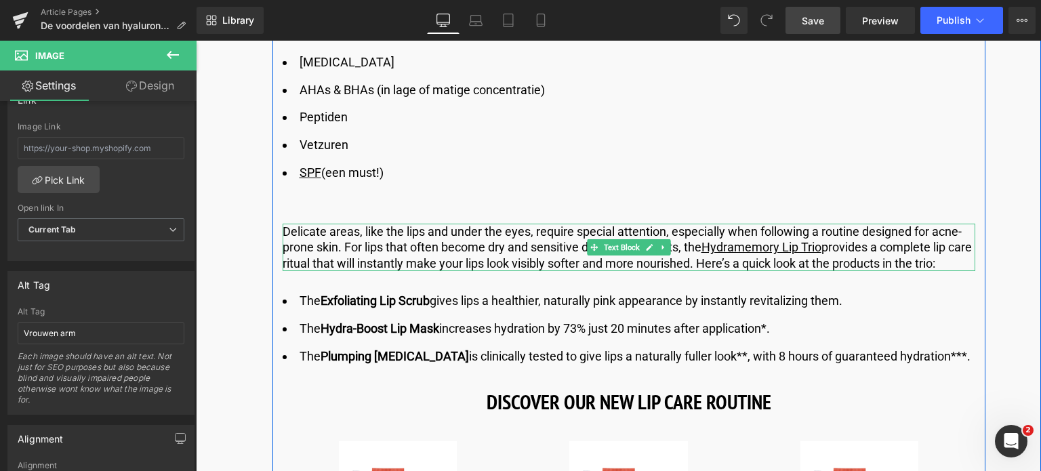
scroll to position [4742, 0]
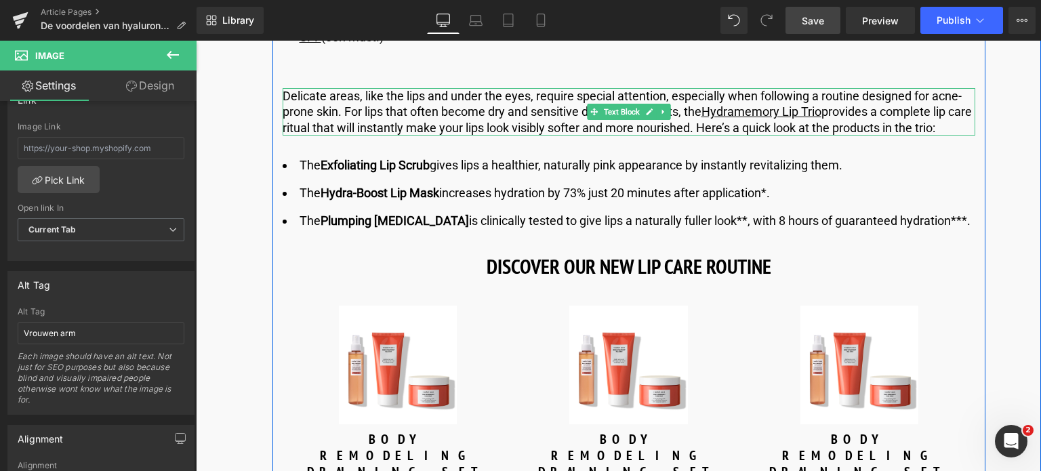
click at [841, 110] on p "Delicate areas, like the lips and under the eyes, require special attention, es…" at bounding box center [628, 111] width 692 height 47
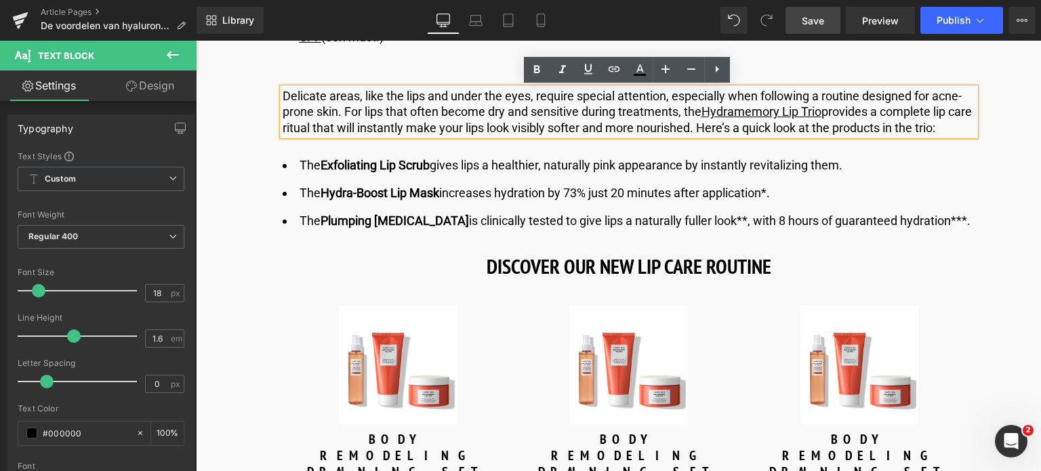
drag, startPoint x: 282, startPoint y: 97, endPoint x: 1036, endPoint y: 140, distance: 754.5
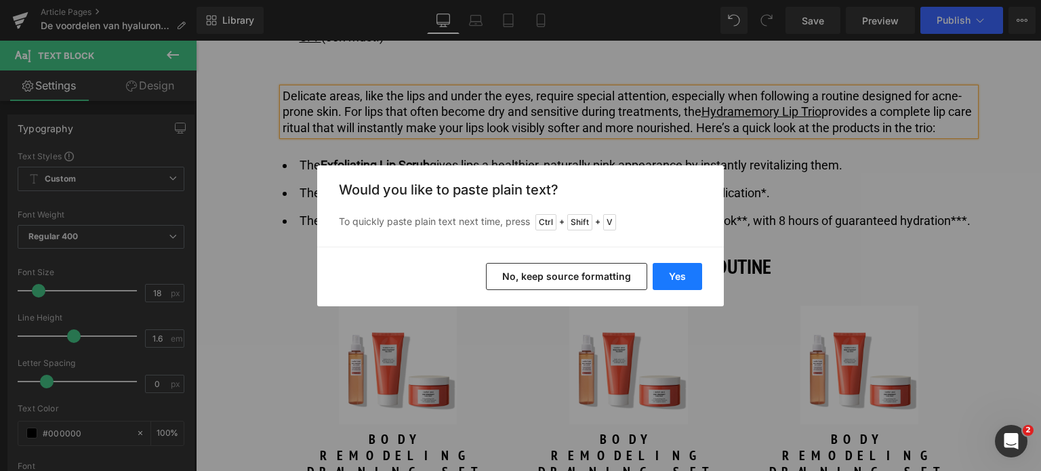
click at [675, 278] on button "Yes" at bounding box center [676, 276] width 49 height 27
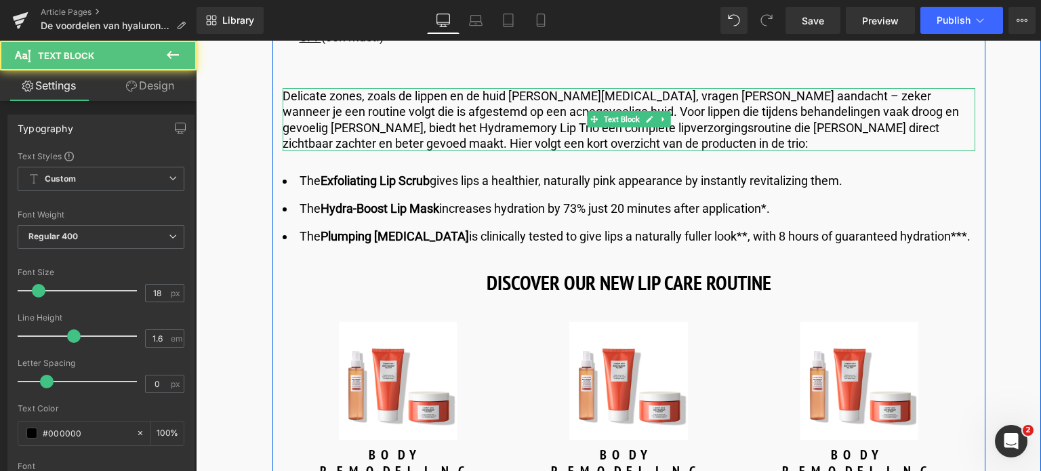
click at [396, 125] on p "Delicate zones, zoals de lippen en de huid onder de ogen, vragen om speciale aa…" at bounding box center [628, 120] width 692 height 64
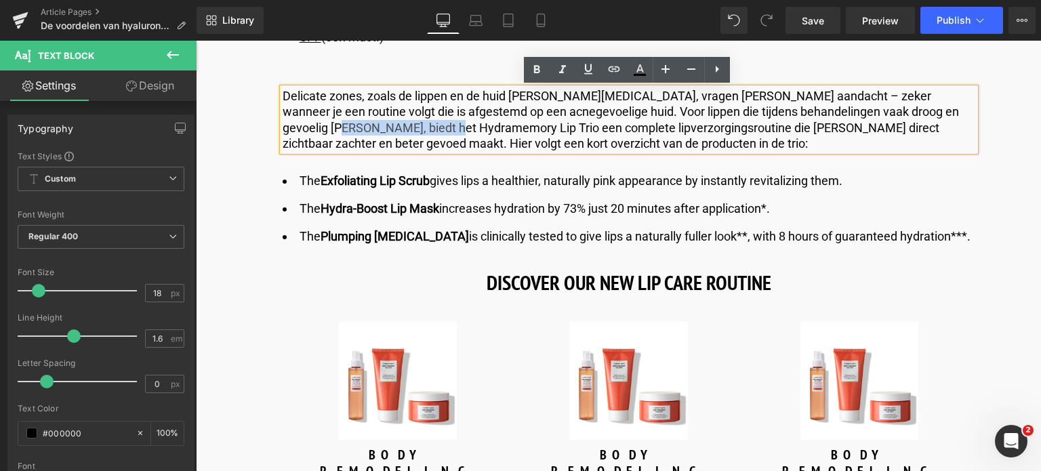
drag, startPoint x: 400, startPoint y: 126, endPoint x: 280, endPoint y: 135, distance: 120.2
click at [282, 135] on p "Delicate zones, zoals de lippen en de huid onder de ogen, vragen om speciale aa…" at bounding box center [628, 120] width 692 height 64
click at [589, 75] on icon at bounding box center [588, 69] width 16 height 16
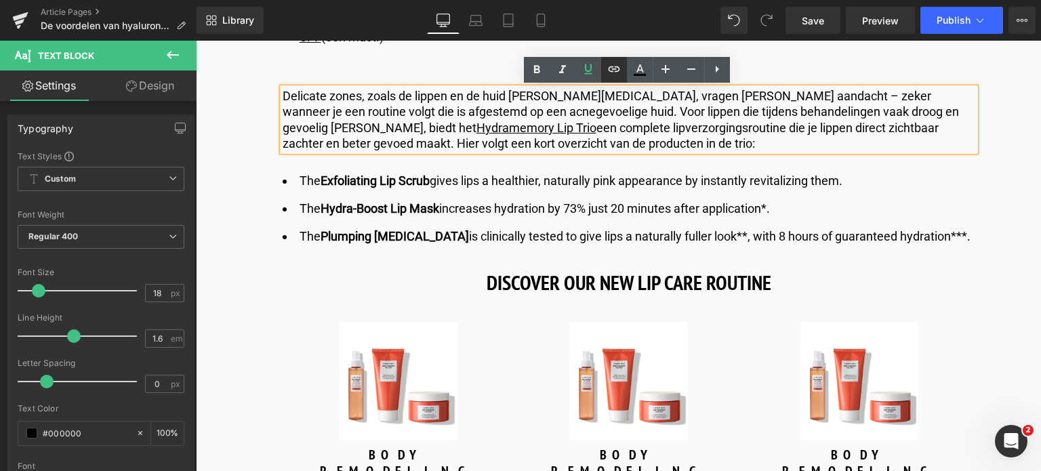
click at [610, 70] on icon at bounding box center [614, 69] width 16 height 16
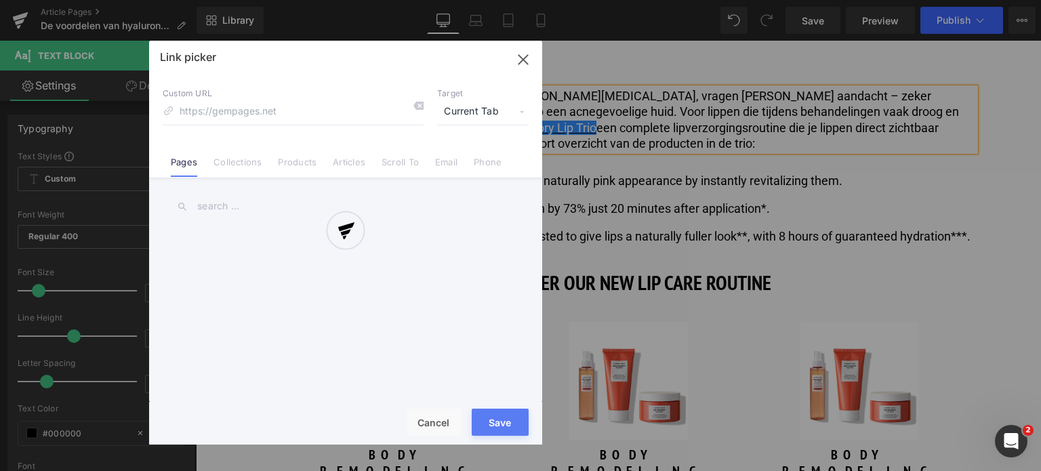
click at [520, 0] on div "Text Color Highlight Color rgb(0, 0, 0) #000000 100 % transparent transparent 0…" at bounding box center [520, 0] width 1041 height 0
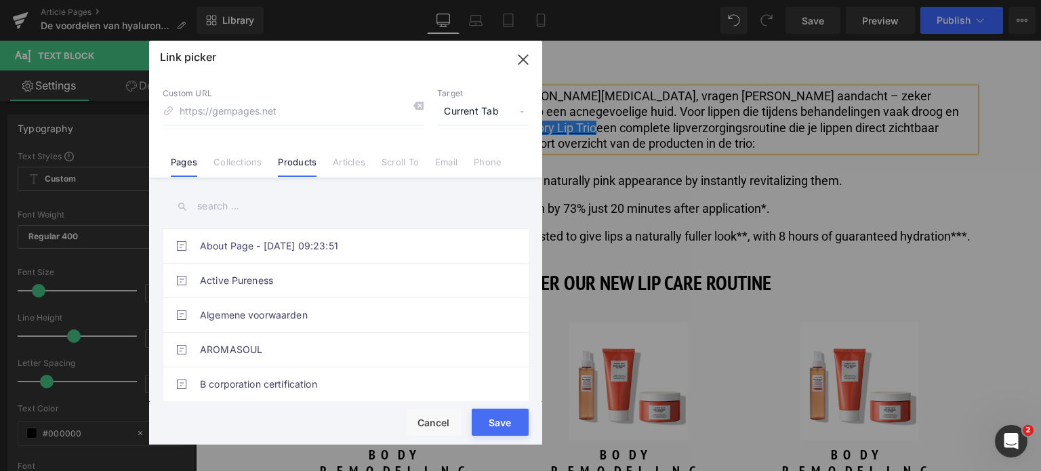
click at [298, 170] on link "Products" at bounding box center [297, 166] width 39 height 20
click at [238, 213] on input "text" at bounding box center [346, 206] width 366 height 30
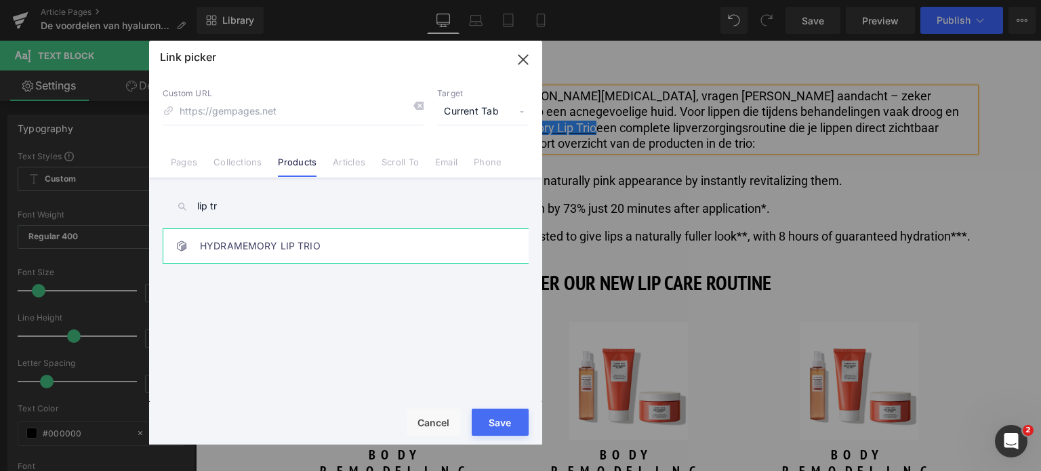
type input "lip tr"
click at [306, 245] on link "HYDRAMEMORY LIP TRIO" at bounding box center [349, 246] width 298 height 34
type input "/products/hydramemory-lip-trio"
click at [505, 423] on div "Loading Product" at bounding box center [521, 417] width 74 height 15
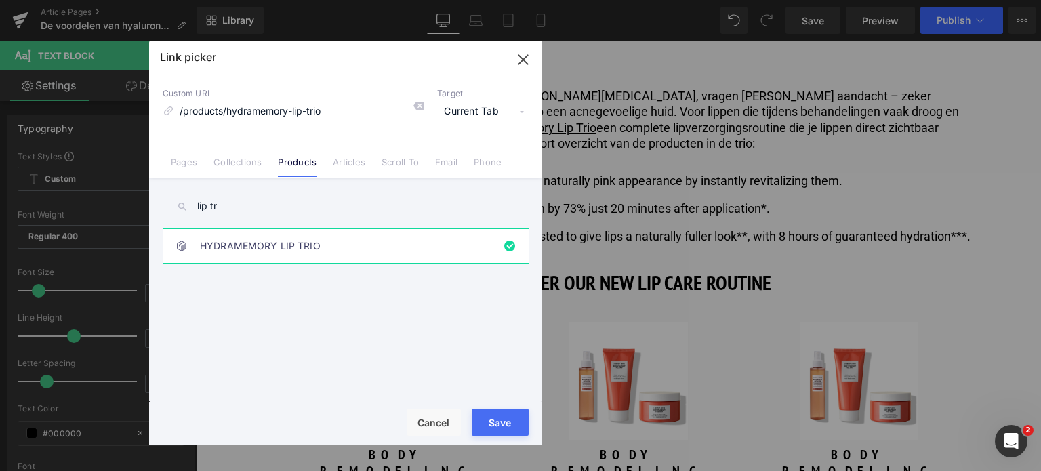
click at [482, 425] on button "Save" at bounding box center [500, 421] width 57 height 27
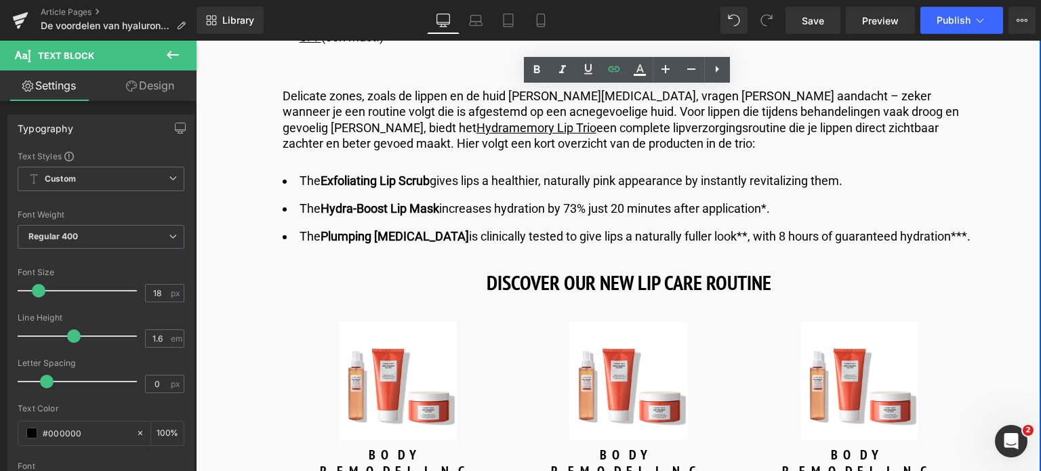
drag, startPoint x: 935, startPoint y: 232, endPoint x: 230, endPoint y: 113, distance: 715.2
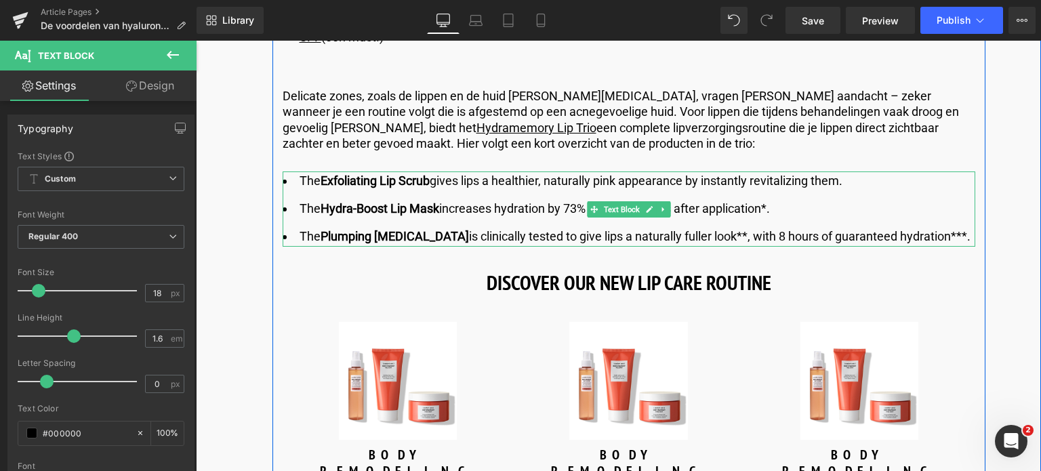
click at [317, 184] on li "The Exfoliating Lip Scrub gives lips a healthier, naturally pink appearance by …" at bounding box center [628, 181] width 692 height 20
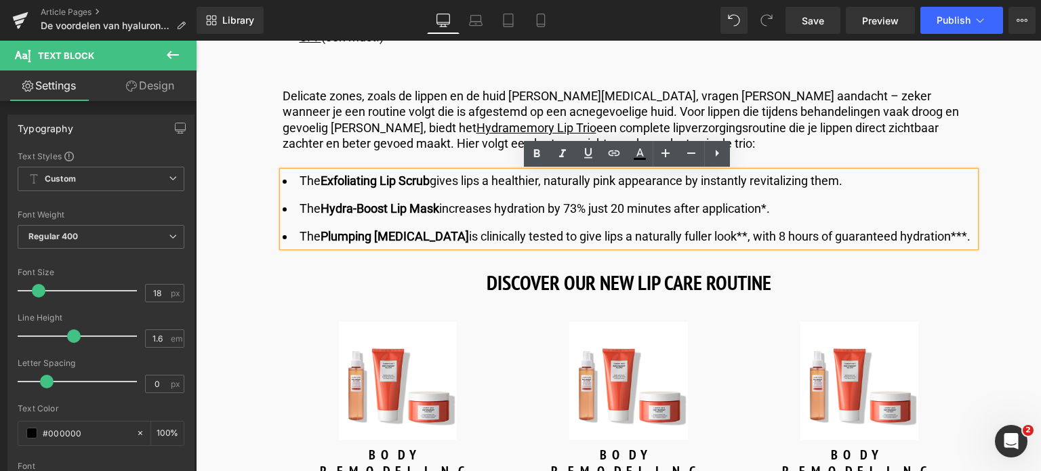
drag, startPoint x: 299, startPoint y: 180, endPoint x: 885, endPoint y: 162, distance: 587.0
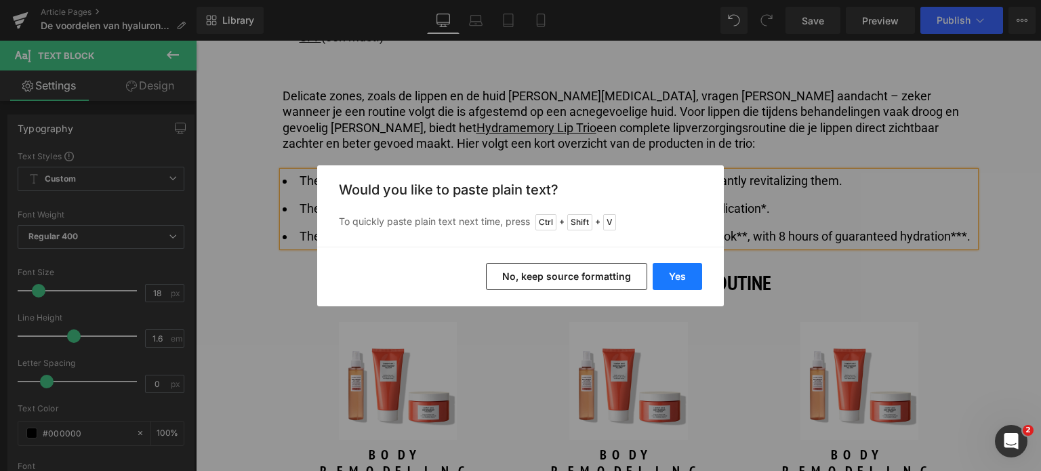
drag, startPoint x: 677, startPoint y: 276, endPoint x: 482, endPoint y: 236, distance: 199.8
click at [677, 276] on button "Yes" at bounding box center [676, 276] width 49 height 27
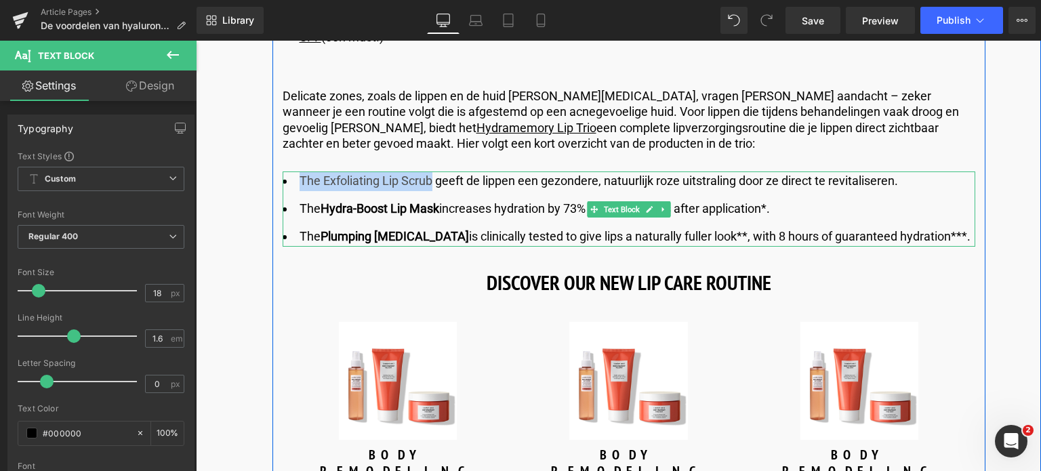
drag, startPoint x: 430, startPoint y: 180, endPoint x: 300, endPoint y: 186, distance: 129.6
click at [300, 186] on li "The Exfoliating Lip Scrub geeft de lippen een gezondere, natuurlijk roze uitstr…" at bounding box center [628, 181] width 692 height 20
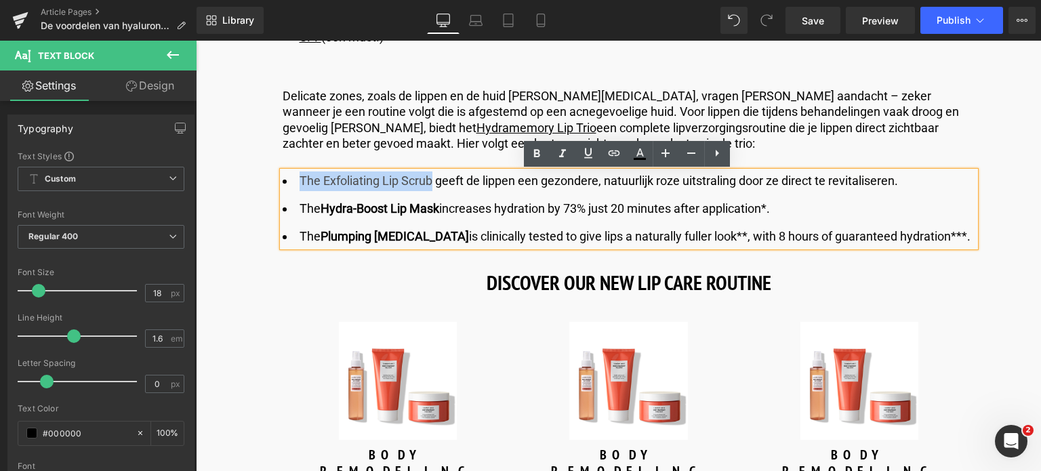
click at [308, 184] on li "The Exfoliating Lip Scrub geeft de lippen een gezondere, natuurlijk roze uitstr…" at bounding box center [628, 181] width 692 height 20
drag, startPoint x: 316, startPoint y: 180, endPoint x: 297, endPoint y: 183, distance: 18.5
click at [297, 183] on li "The Exfoliating Lip Scrub geeft de lippen een gezondere, natuurlijk roze uitstr…" at bounding box center [628, 181] width 692 height 20
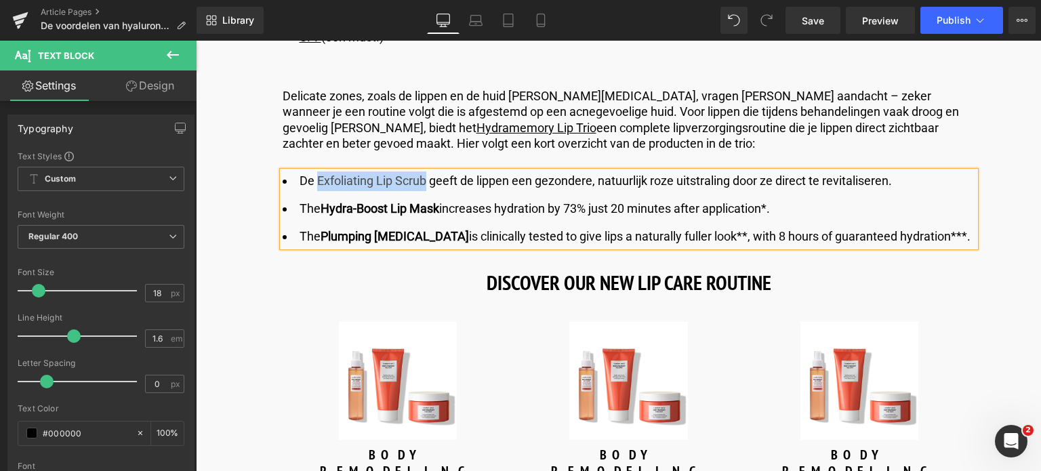
drag, startPoint x: 426, startPoint y: 181, endPoint x: 314, endPoint y: 184, distance: 111.8
click at [314, 184] on li "De Exfoliating Lip Scrub geeft de lippen een gezondere, natuurlijk roze uitstra…" at bounding box center [628, 181] width 692 height 20
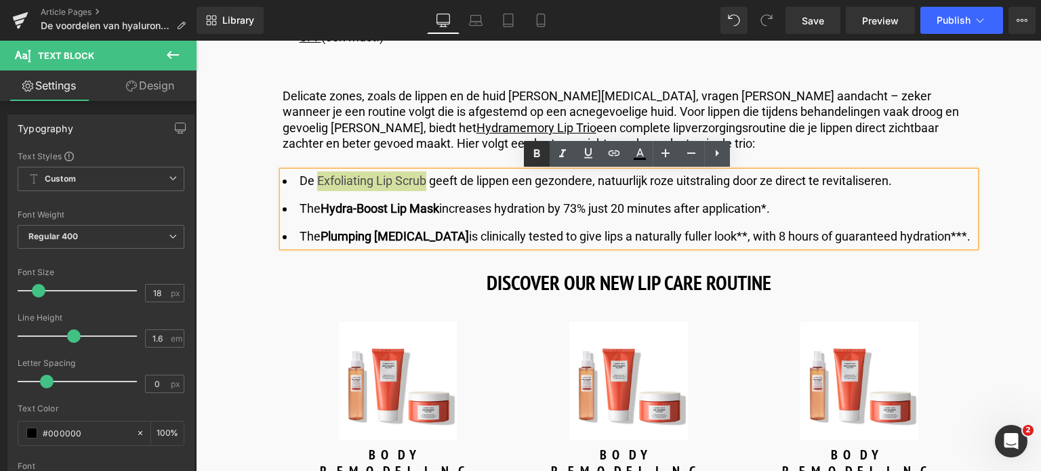
click at [537, 152] on icon at bounding box center [537, 153] width 6 height 8
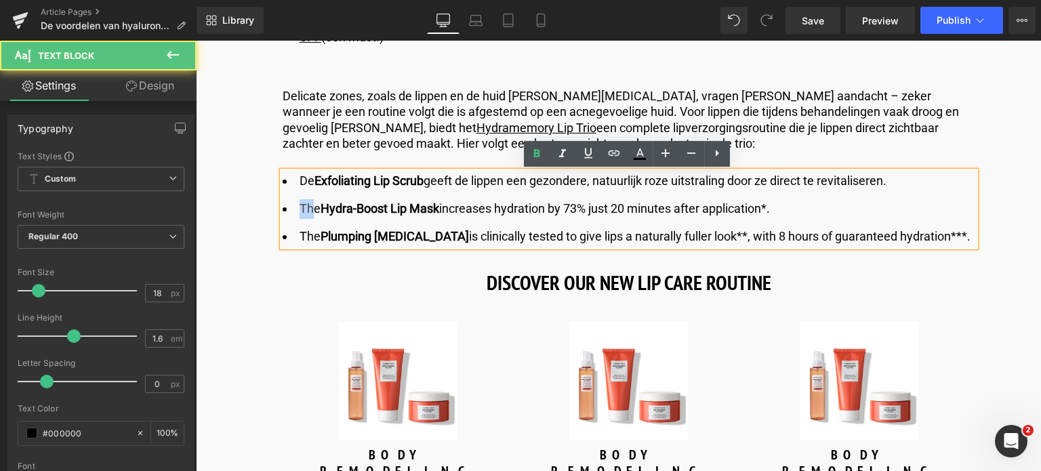
drag, startPoint x: 310, startPoint y: 211, endPoint x: 299, endPoint y: 208, distance: 11.2
click at [299, 208] on li "The Hydra-Boost Lip Mask increases hydration by 73% just 20 minutes after appli…" at bounding box center [628, 209] width 692 height 20
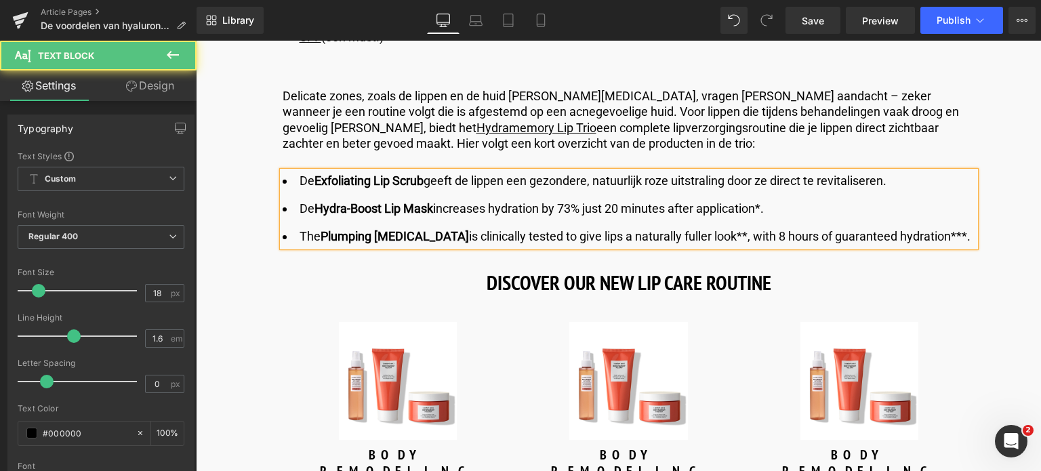
drag, startPoint x: 771, startPoint y: 205, endPoint x: 366, endPoint y: 216, distance: 404.6
click at [366, 216] on li "De Hydra-Boost Lip Mask increases hydration by 73% just 20 minutes after applic…" at bounding box center [628, 209] width 692 height 20
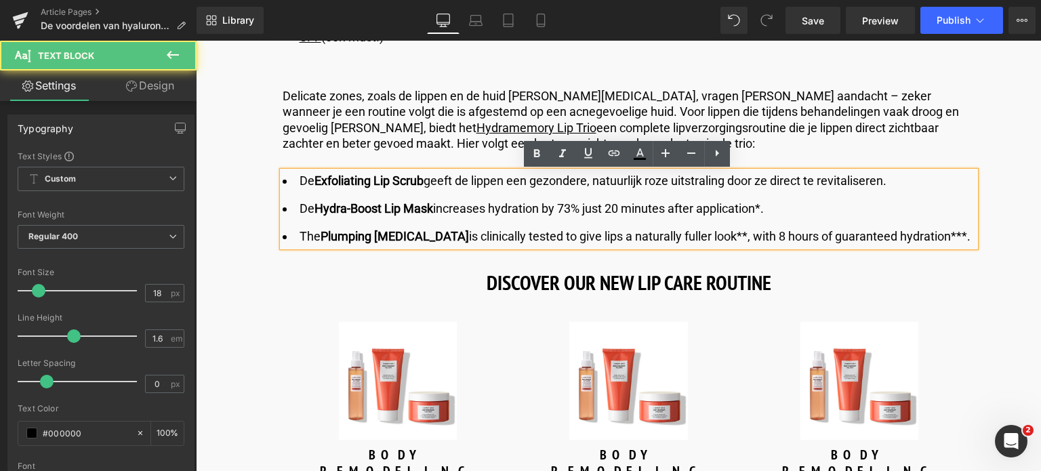
click at [437, 211] on li "De Hydra-Boost Lip Mask increases hydration by 73% just 20 minutes after applic…" at bounding box center [628, 209] width 692 height 20
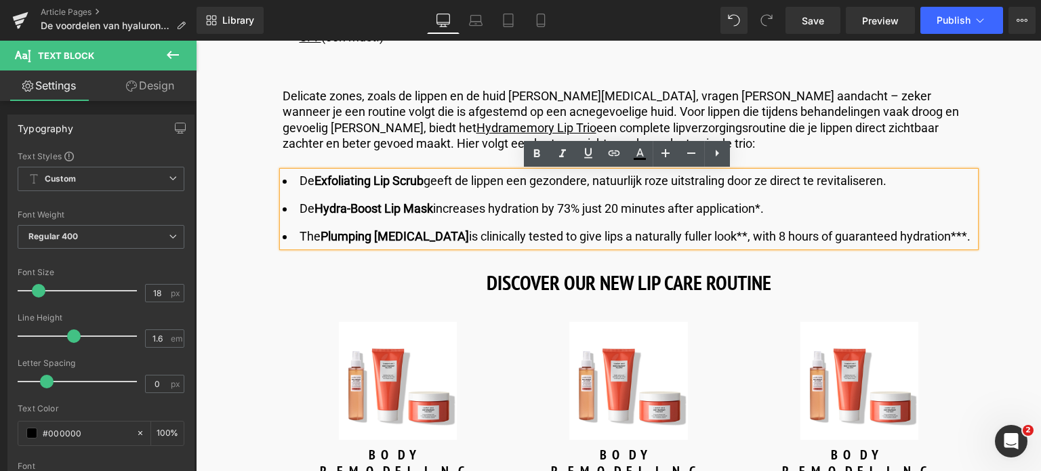
drag, startPoint x: 437, startPoint y: 211, endPoint x: 824, endPoint y: 213, distance: 386.8
click at [824, 213] on li "De Hydra-Boost Lip Mask increases hydration by 73% just 20 minutes after applic…" at bounding box center [628, 209] width 692 height 20
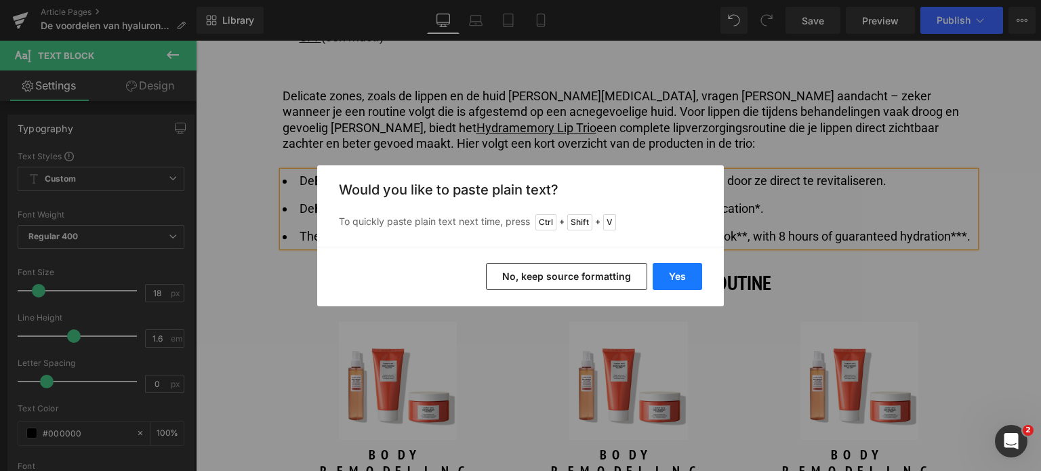
click at [675, 276] on button "Yes" at bounding box center [676, 276] width 49 height 27
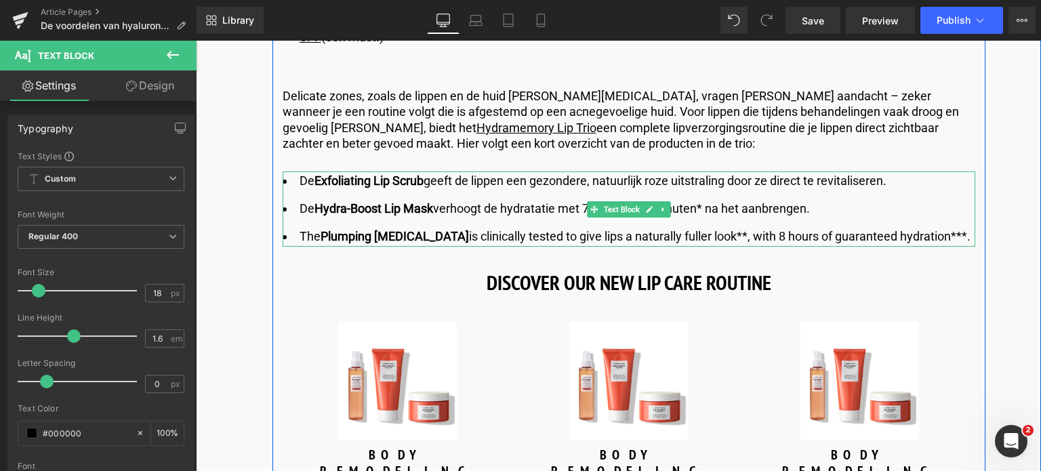
click at [310, 238] on li "The Plumping Lip Balm is clinically tested to give lips a naturally fuller look…" at bounding box center [628, 237] width 692 height 20
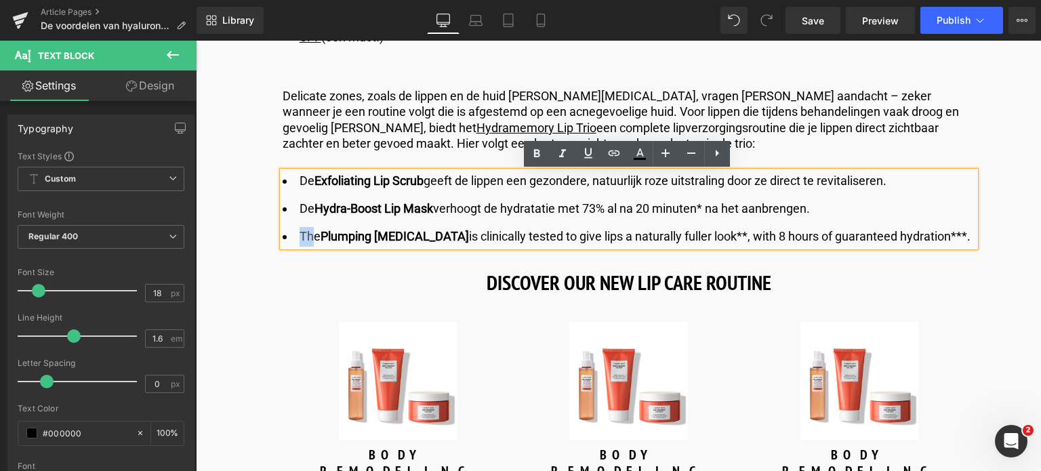
drag, startPoint x: 312, startPoint y: 238, endPoint x: 299, endPoint y: 238, distance: 12.2
click at [299, 238] on li "The Plumping Lip Balm is clinically tested to give lips a naturally fuller look…" at bounding box center [628, 237] width 692 height 20
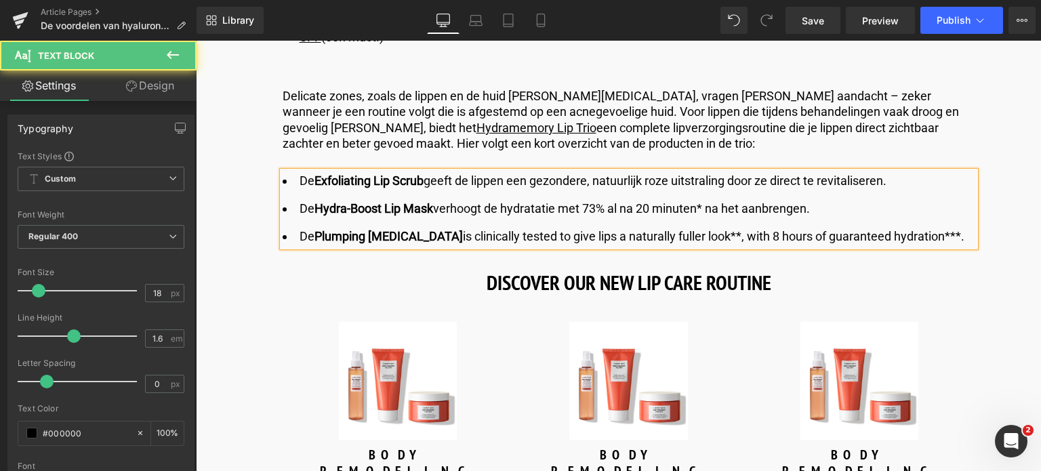
drag, startPoint x: 933, startPoint y: 240, endPoint x: 440, endPoint y: 245, distance: 493.2
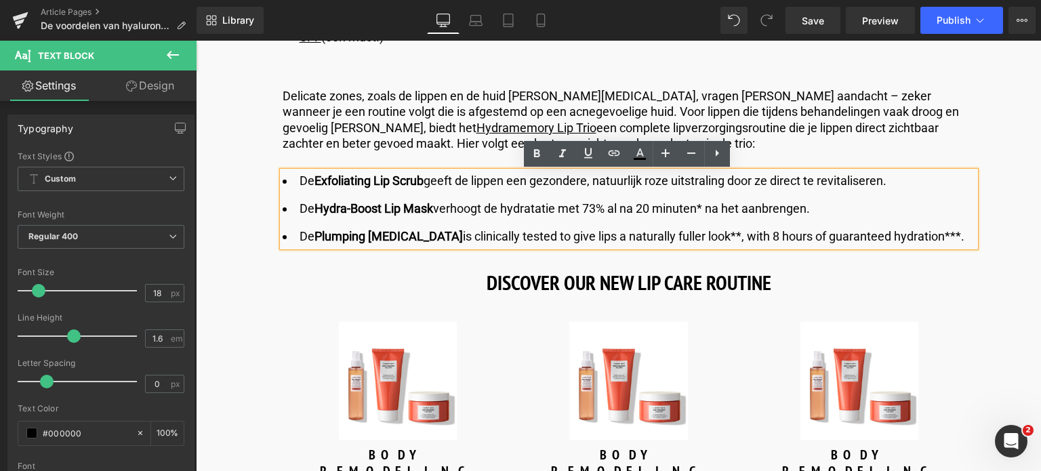
drag, startPoint x: 420, startPoint y: 234, endPoint x: 929, endPoint y: 236, distance: 509.4
click at [929, 236] on li "De Plumping Lip Balm is clinically tested to give lips a naturally fuller look*…" at bounding box center [628, 237] width 692 height 20
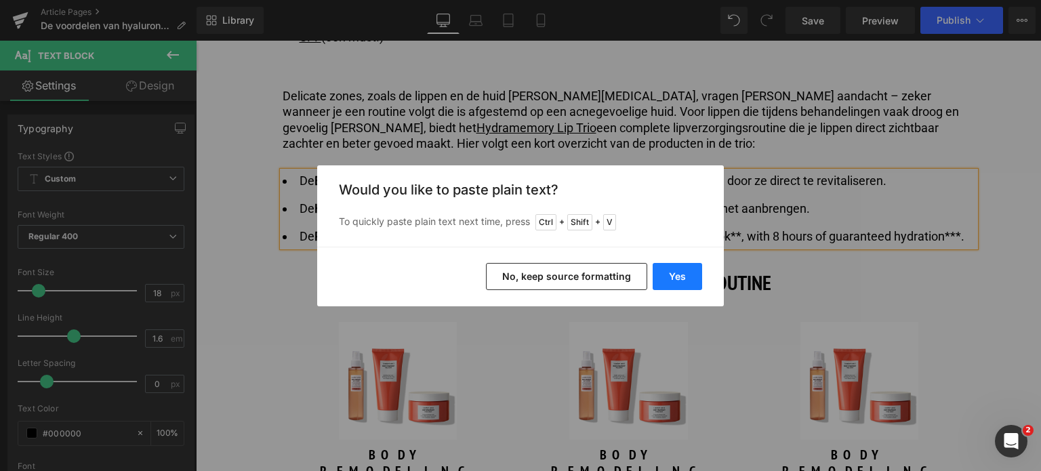
click at [676, 278] on button "Yes" at bounding box center [676, 276] width 49 height 27
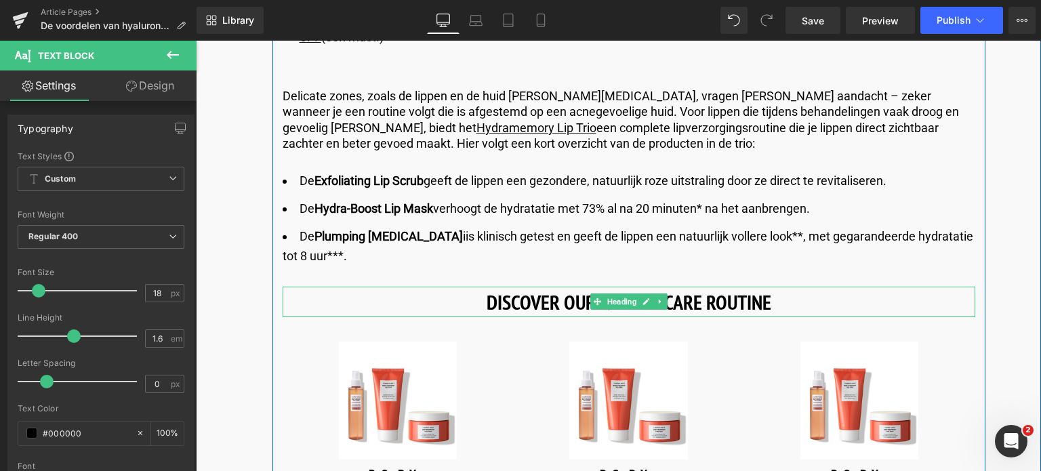
click at [490, 301] on h1 "DISCOVER OUR NEW LIP CARE ROUTINE" at bounding box center [628, 302] width 692 height 30
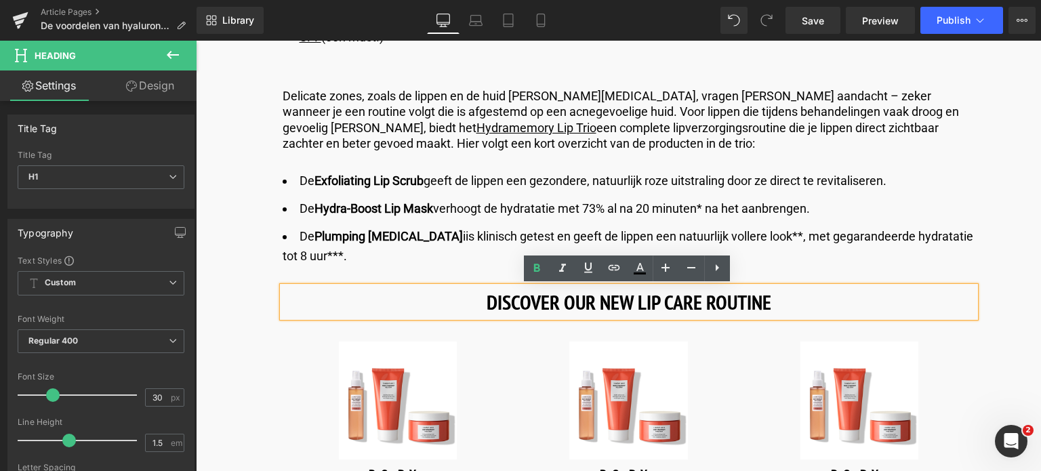
click at [607, 303] on h1 "DISCOVER OUR NEW LIP CARE ROUTINE" at bounding box center [628, 302] width 692 height 30
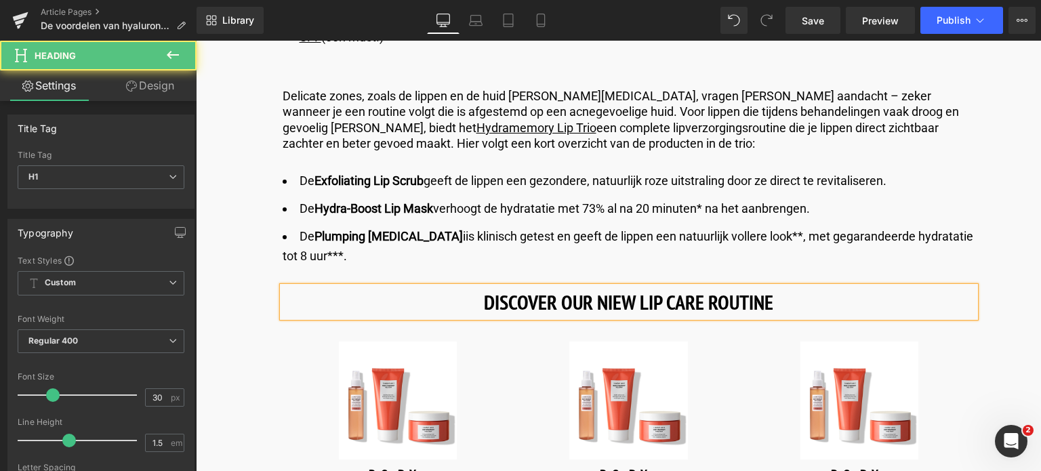
click at [616, 299] on h1 "DISCOVER OUR NIEW LIP CARE ROUTINE" at bounding box center [628, 302] width 692 height 30
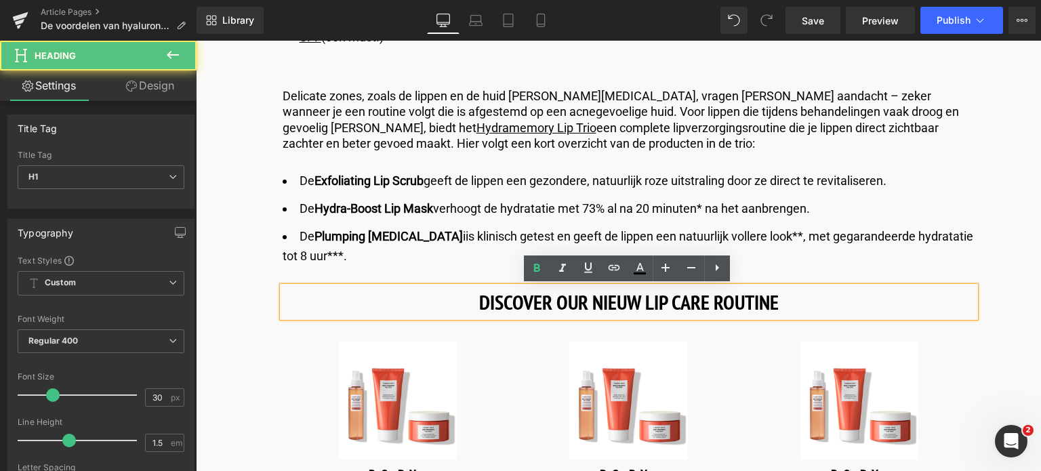
click at [637, 301] on h1 "DISCOVER OUR NIEUW LIP CARE ROUTINE" at bounding box center [628, 302] width 692 height 30
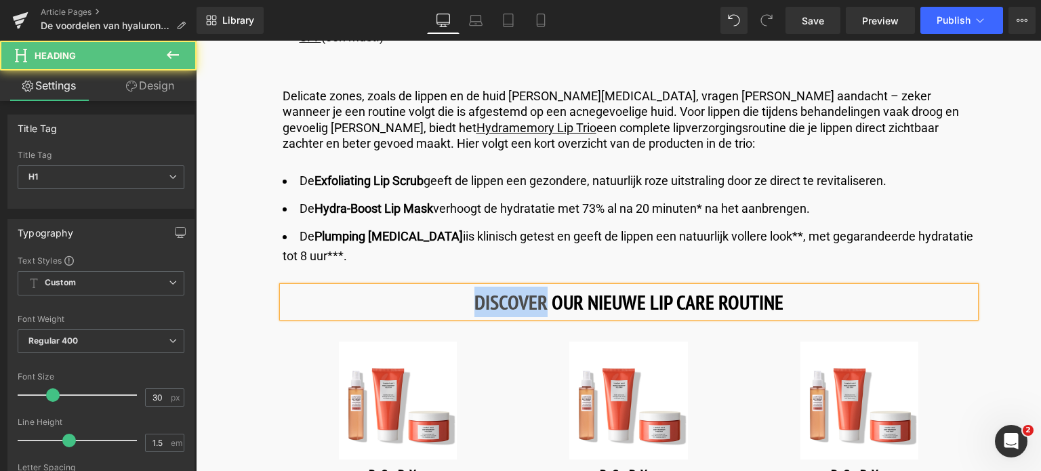
drag, startPoint x: 544, startPoint y: 301, endPoint x: 430, endPoint y: 301, distance: 113.8
click at [430, 301] on h1 "DISCOVER OUR NIEUWE LIP CARE ROUTINE" at bounding box center [628, 302] width 692 height 30
drag, startPoint x: 572, startPoint y: 307, endPoint x: 558, endPoint y: 308, distance: 14.3
click at [558, 308] on h1 "ONTDEK OUR NIEUWE LIP CARE ROUTINE" at bounding box center [628, 302] width 692 height 30
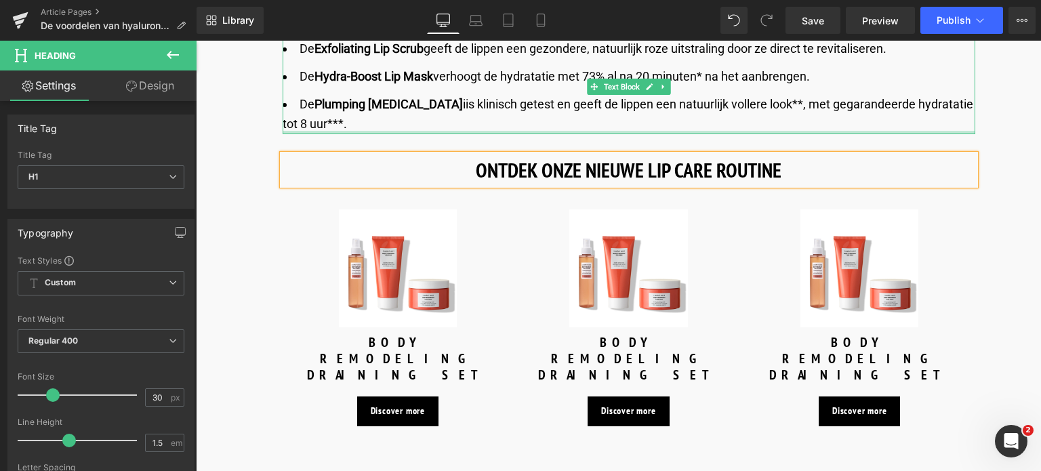
scroll to position [4878, 0]
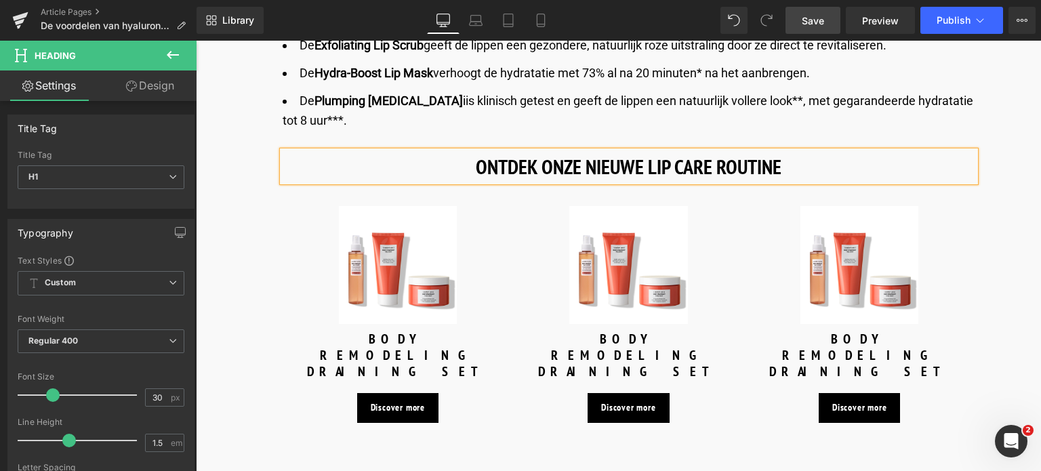
click at [801, 16] on link "Save" at bounding box center [812, 20] width 55 height 27
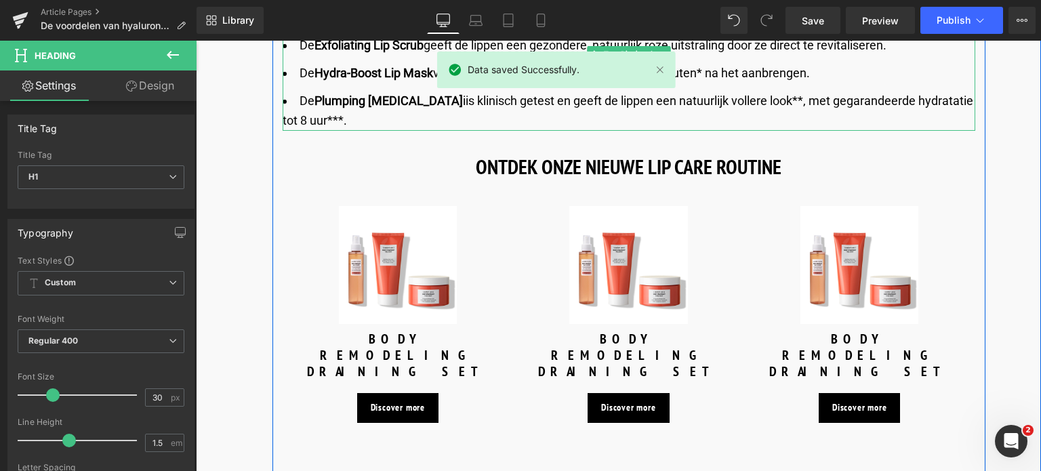
click at [421, 102] on li "De Plumping Lip Balm iis klinisch getest en geeft de lippen een natuurlijk voll…" at bounding box center [628, 110] width 692 height 39
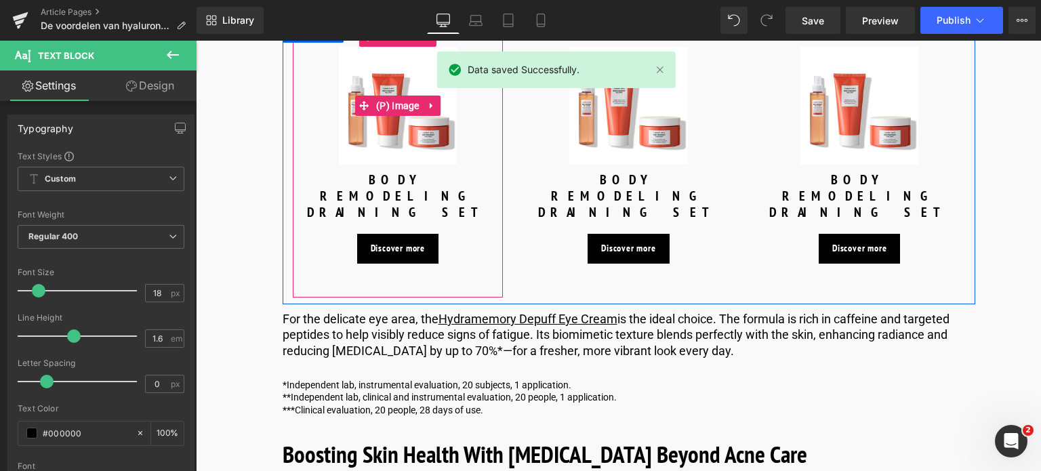
scroll to position [5081, 0]
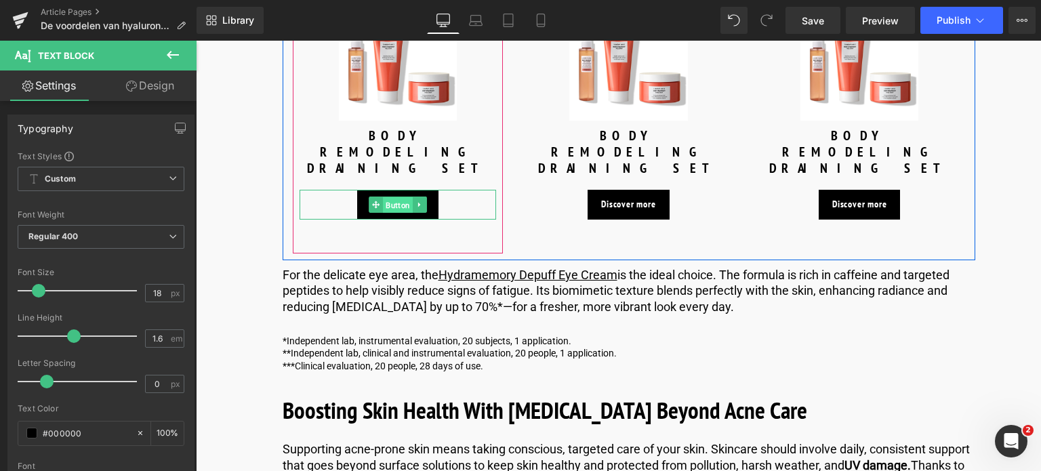
click at [396, 197] on span "Button" at bounding box center [398, 205] width 30 height 16
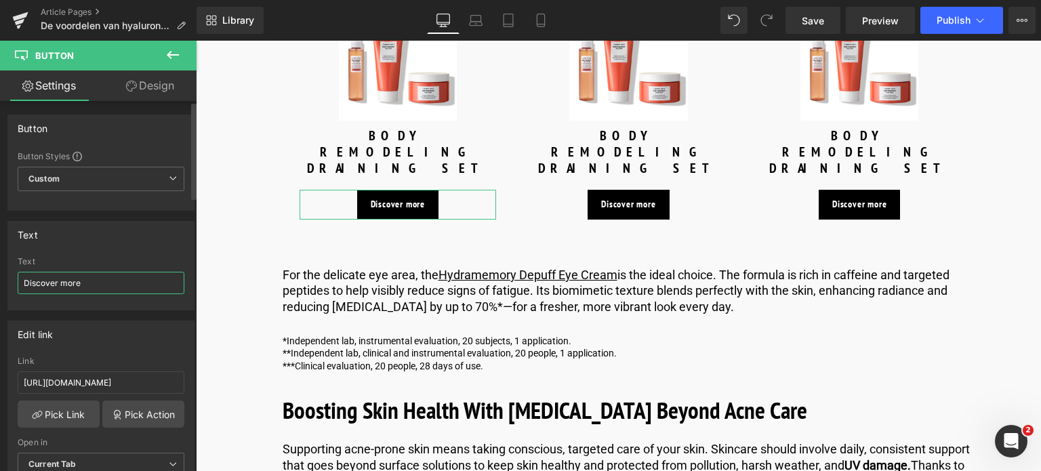
drag, startPoint x: 97, startPoint y: 284, endPoint x: 11, endPoint y: 265, distance: 88.1
click at [0, 291] on div "Text Discover more Text Discover more" at bounding box center [101, 261] width 203 height 100
type input "Ontdek meer"
drag, startPoint x: 157, startPoint y: 381, endPoint x: 0, endPoint y: 386, distance: 157.2
click at [0, 386] on div "Edit link https://world.comfortzoneskin.com/products/hydramemory-exfoliating-li…" at bounding box center [101, 403] width 203 height 186
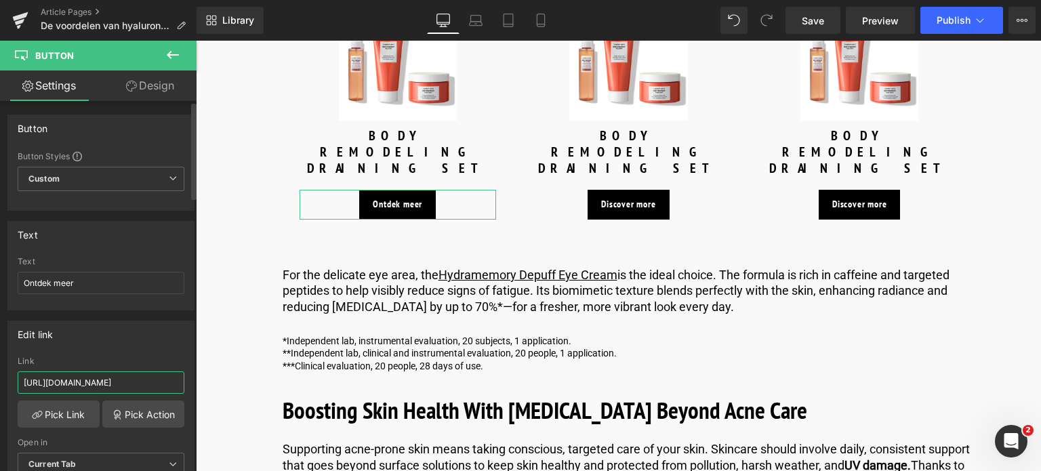
type input "/products/hydramemory-exfoliating-lip-scrub"
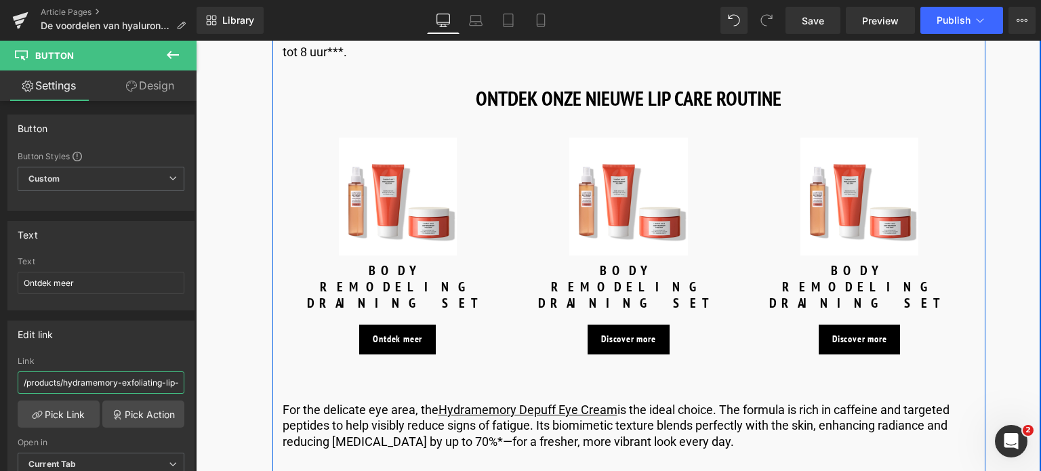
scroll to position [4945, 0]
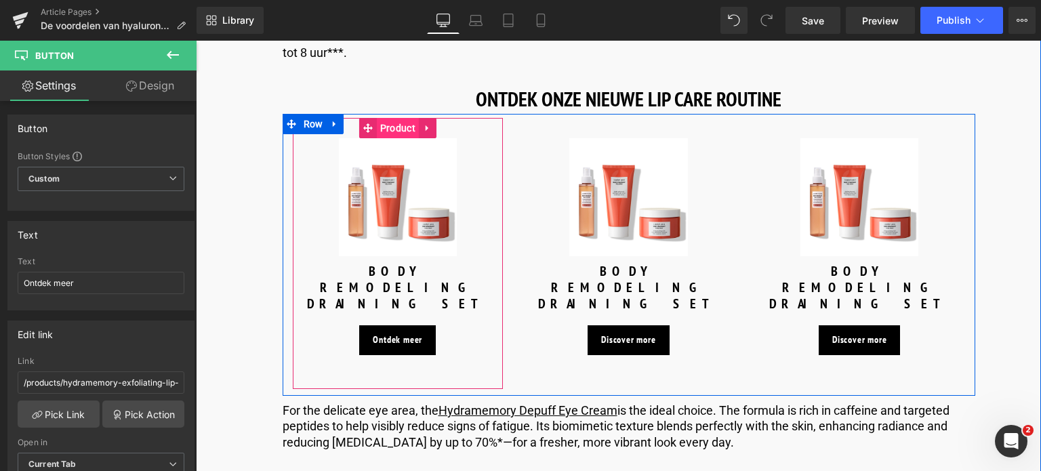
click at [399, 132] on span "Product" at bounding box center [398, 128] width 42 height 20
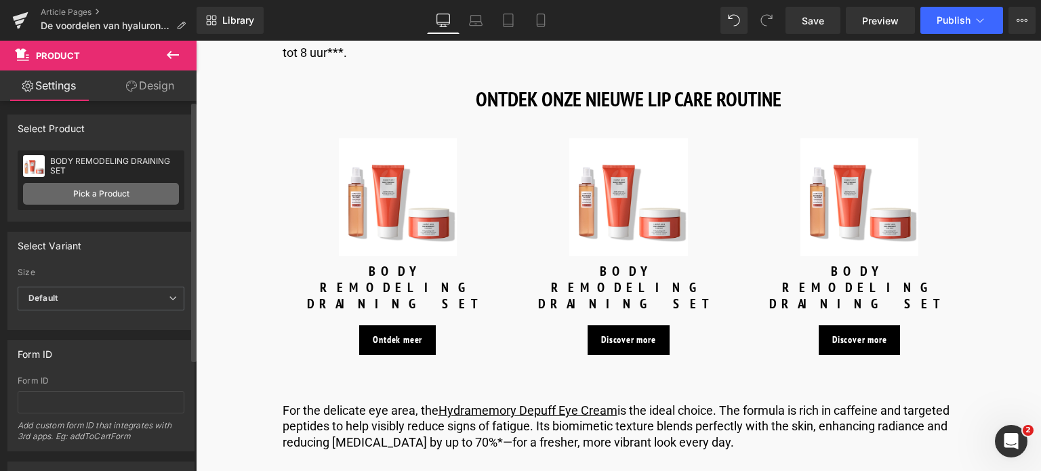
click at [114, 198] on link "Pick a Product" at bounding box center [101, 194] width 156 height 22
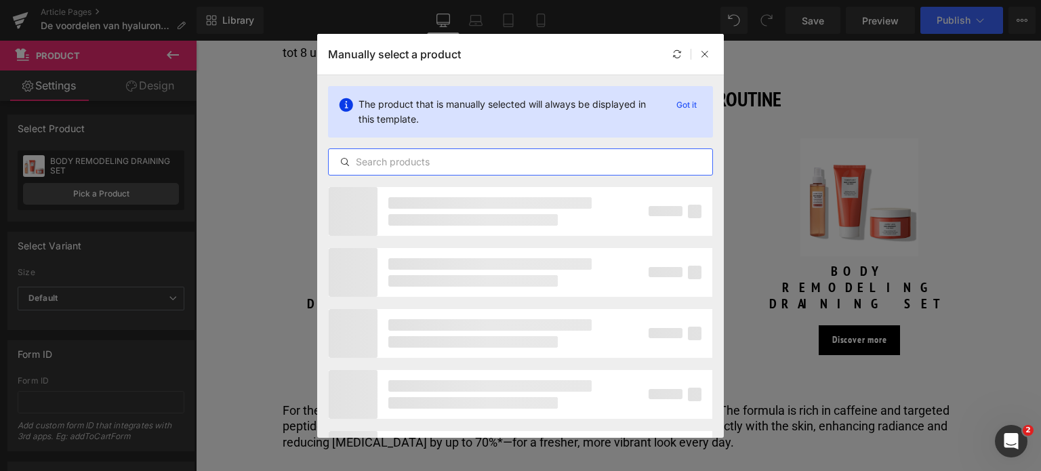
click at [528, 168] on input "text" at bounding box center [520, 162] width 383 height 16
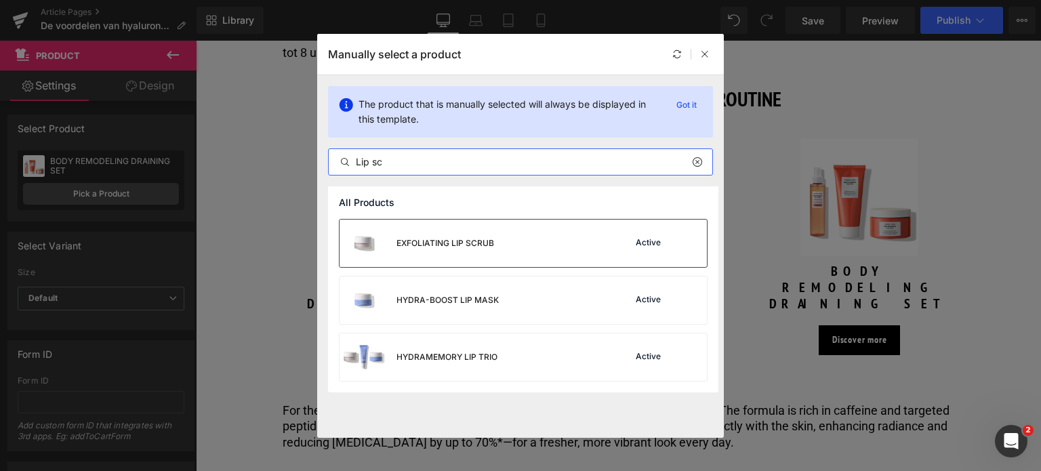
type input "Lip sc"
click at [530, 249] on div "EXFOLIATING LIP SCRUB Active" at bounding box center [522, 242] width 367 height 47
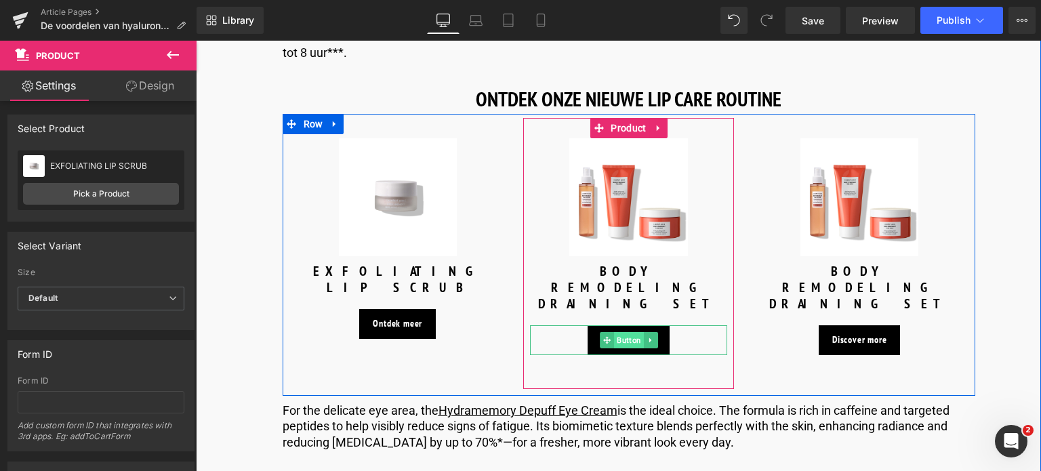
click at [617, 332] on span "Button" at bounding box center [629, 340] width 30 height 16
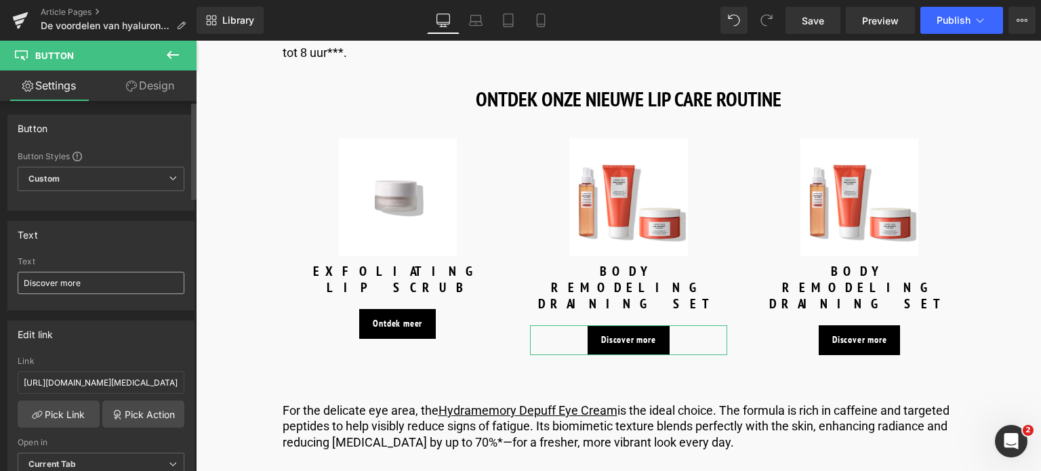
drag, startPoint x: 98, startPoint y: 270, endPoint x: 73, endPoint y: 275, distance: 24.8
click at [73, 275] on div "Text Discover more" at bounding box center [101, 283] width 167 height 53
drag, startPoint x: 89, startPoint y: 282, endPoint x: 0, endPoint y: 285, distance: 89.5
click at [0, 285] on div "Text Discover more Text Discover more" at bounding box center [101, 261] width 203 height 100
type input "Ontdek meer"
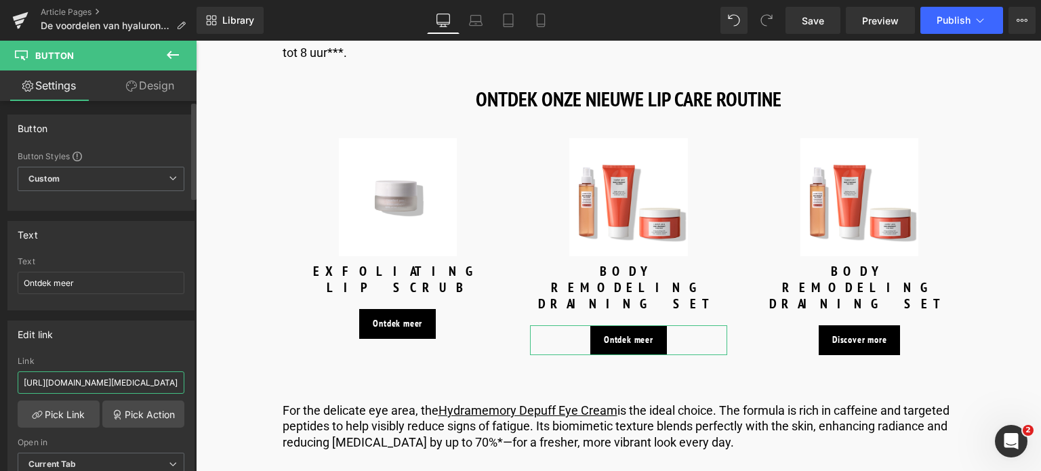
drag, startPoint x: 159, startPoint y: 378, endPoint x: 0, endPoint y: 396, distance: 159.5
click at [0, 396] on div "Edit link https://world.comfortzoneskin.com/products/hydramemory-plumping-lip-b…" at bounding box center [101, 403] width 203 height 186
type input "/products/hydramemory-plumping-lip-balm"
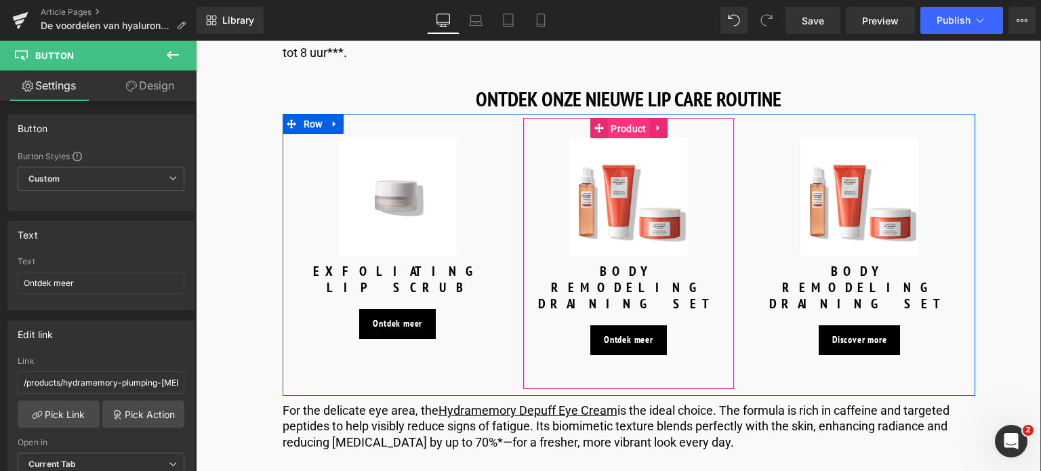
click at [619, 131] on span "Product" at bounding box center [628, 129] width 42 height 20
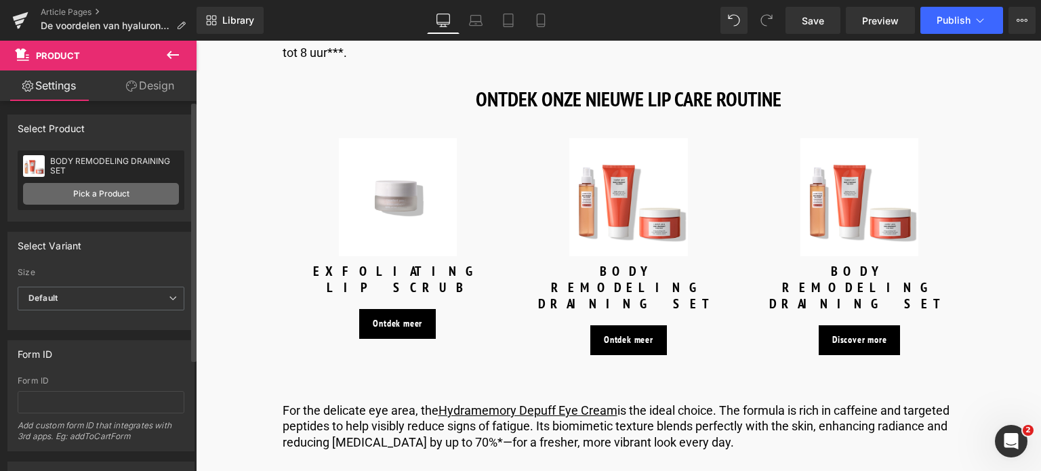
click at [111, 197] on link "Pick a Product" at bounding box center [101, 194] width 156 height 22
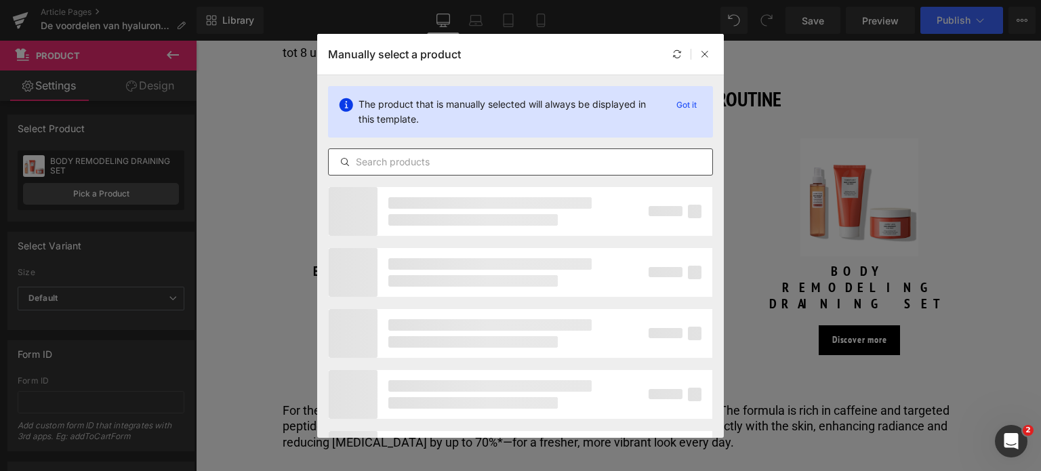
click at [549, 162] on input "text" at bounding box center [520, 162] width 383 height 16
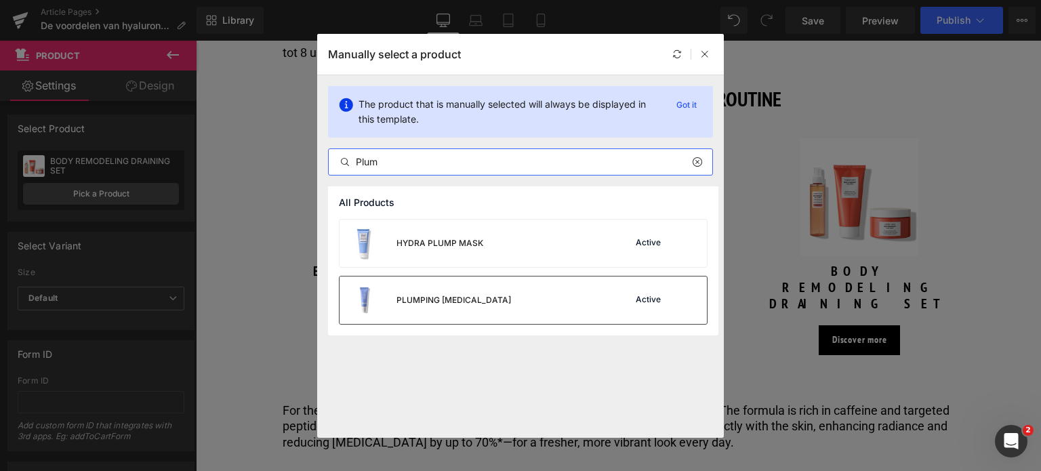
type input "Plum"
click at [497, 287] on div "PLUMPING LIP BALM Active" at bounding box center [522, 299] width 367 height 47
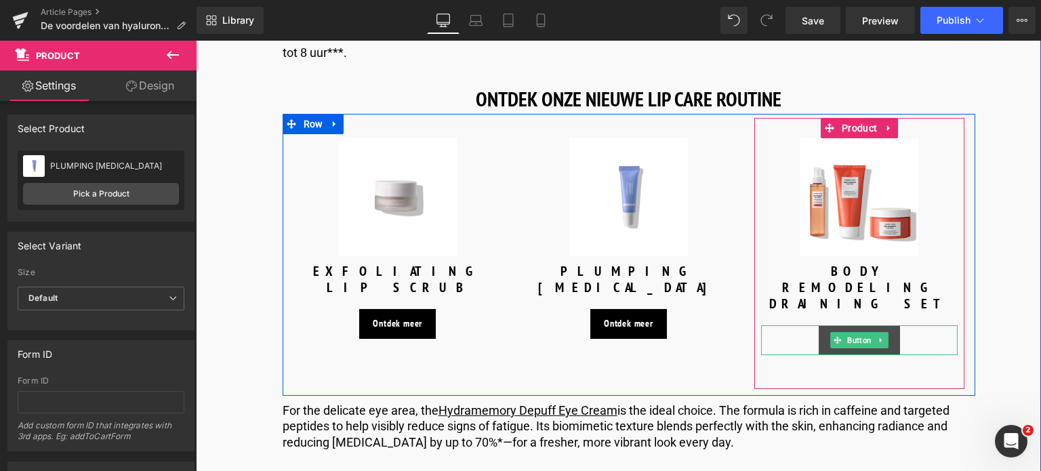
click at [864, 332] on span "Button" at bounding box center [859, 340] width 30 height 16
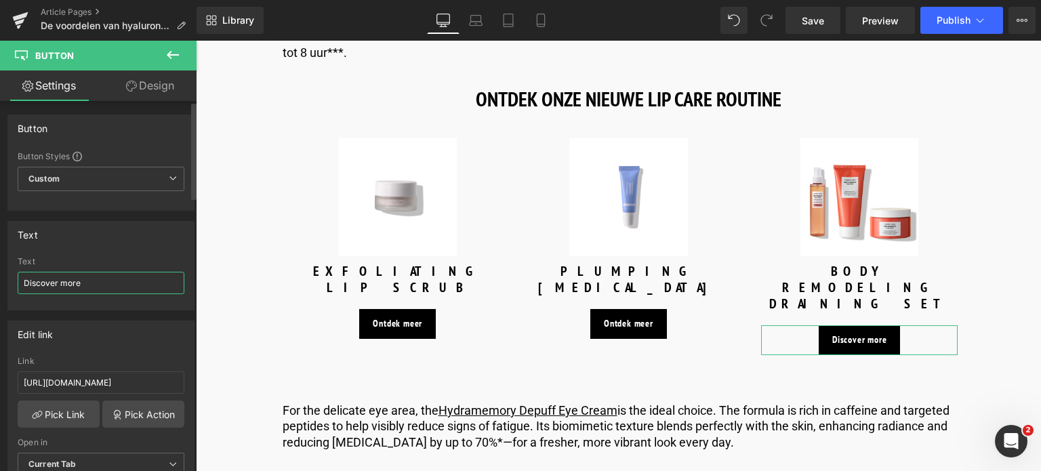
drag, startPoint x: 110, startPoint y: 278, endPoint x: 0, endPoint y: 282, distance: 109.8
click at [0, 282] on div "Text Discover more Text Discover more" at bounding box center [101, 261] width 203 height 100
type input "Ontdek meer"
drag, startPoint x: 157, startPoint y: 383, endPoint x: 0, endPoint y: 385, distance: 157.2
click at [0, 385] on div "Edit link https://world.comfortzoneskin.com/products/hydramemory-hydra-boost-li…" at bounding box center [101, 403] width 203 height 186
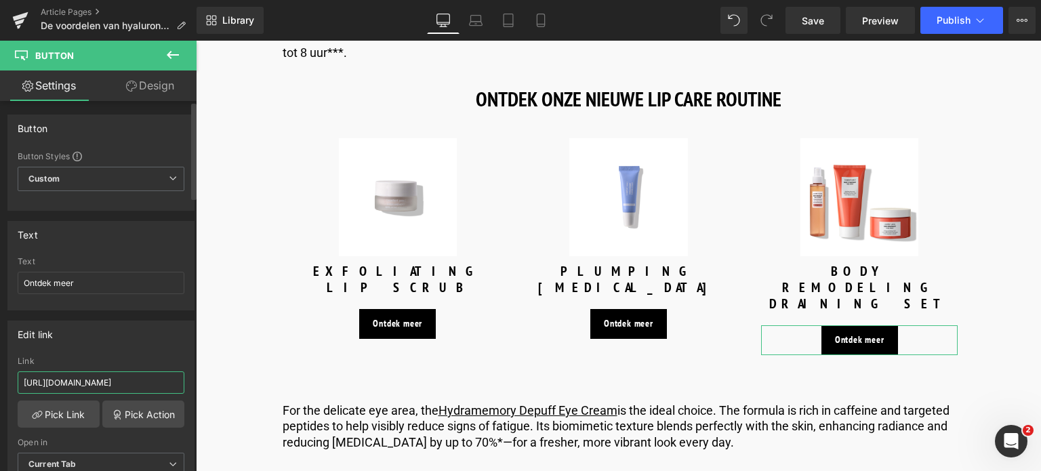
type input "/products/hydramemory-hydra-boost-lip-mask"
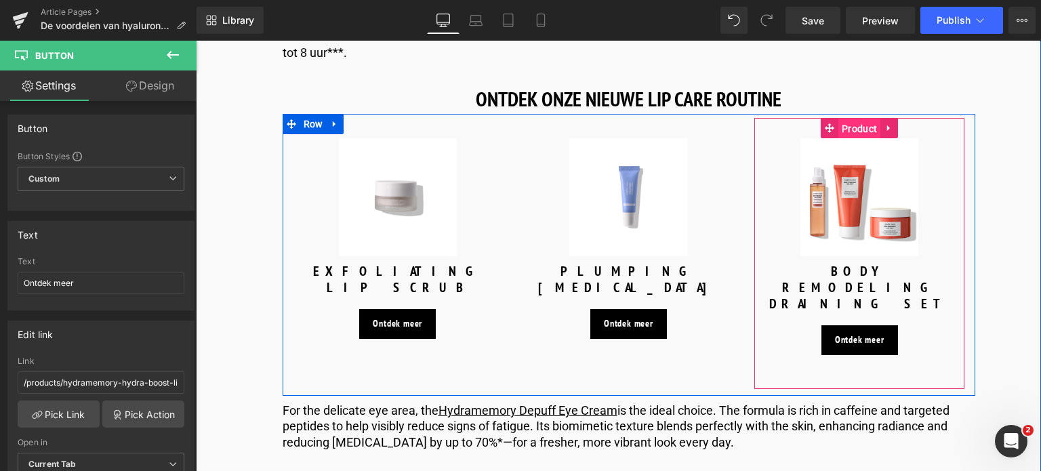
click at [853, 132] on span "Product" at bounding box center [859, 129] width 42 height 20
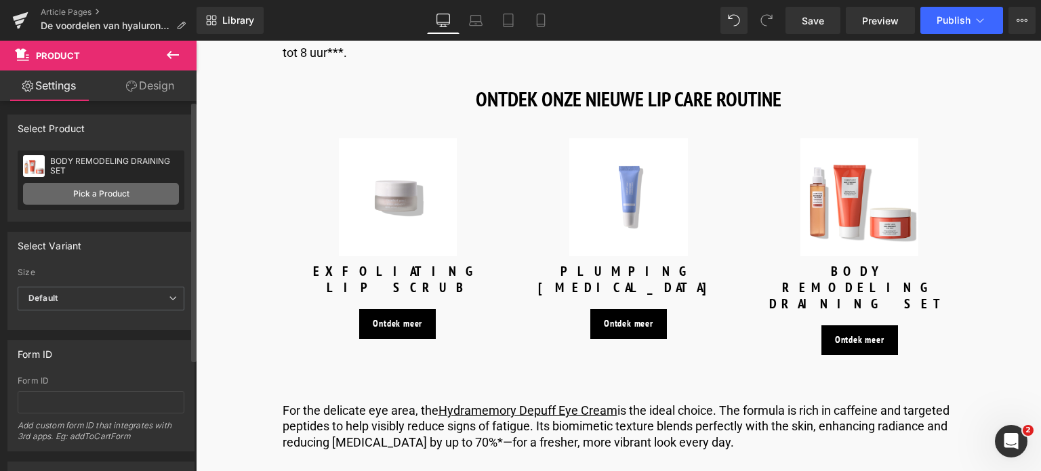
click at [111, 190] on link "Pick a Product" at bounding box center [101, 194] width 156 height 22
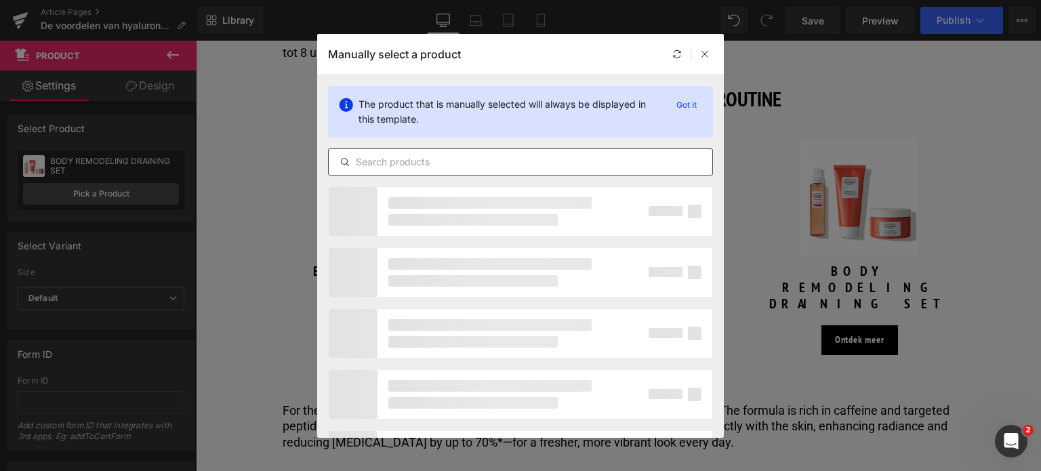
click at [572, 164] on input "text" at bounding box center [520, 162] width 383 height 16
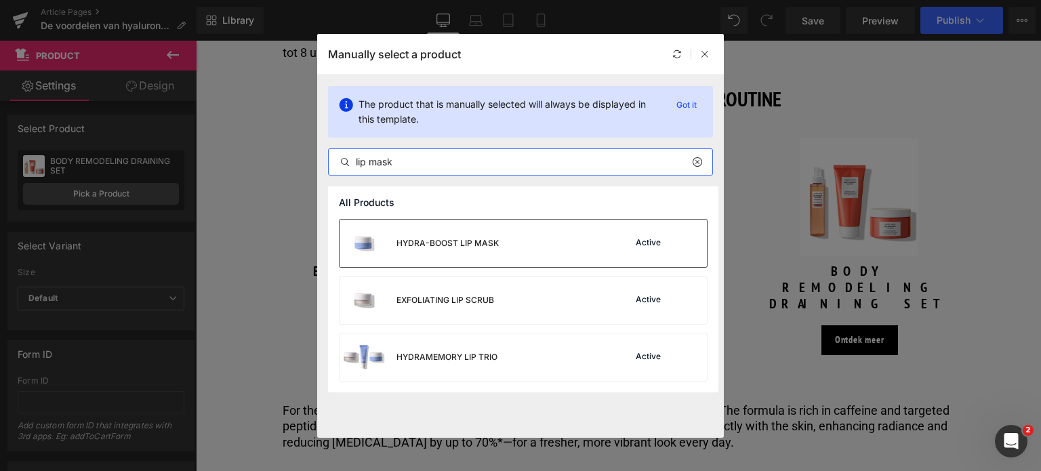
type input "lip mask"
click at [579, 246] on div "HYDRA-BOOST LIP MASK Active" at bounding box center [522, 242] width 367 height 47
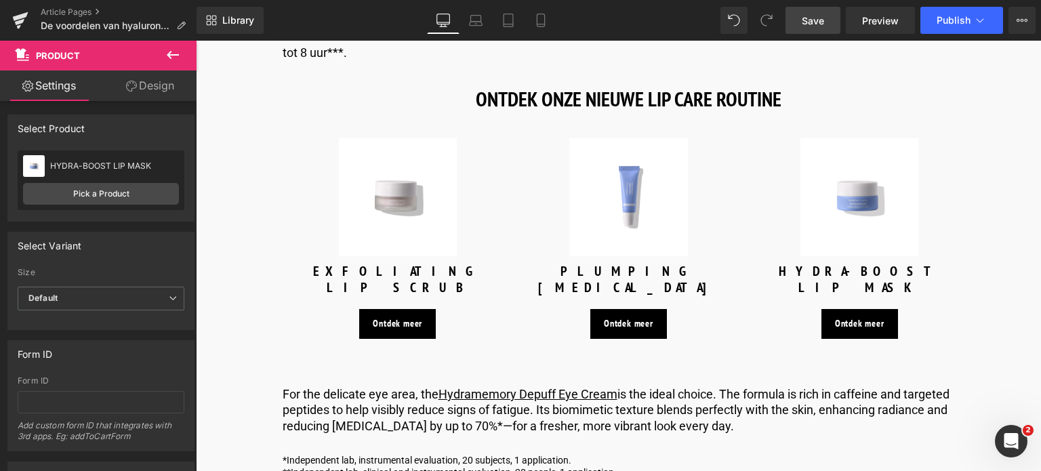
click at [814, 28] on link "Save" at bounding box center [812, 20] width 55 height 27
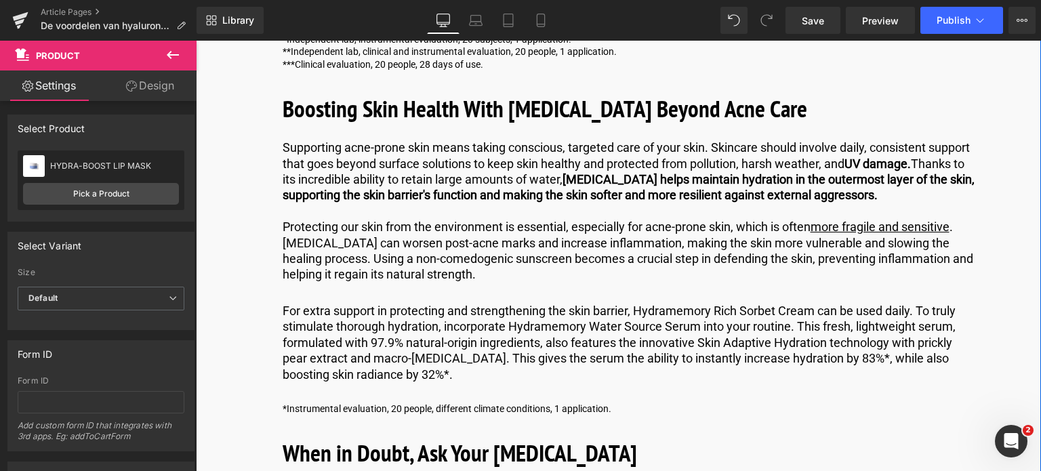
scroll to position [5149, 0]
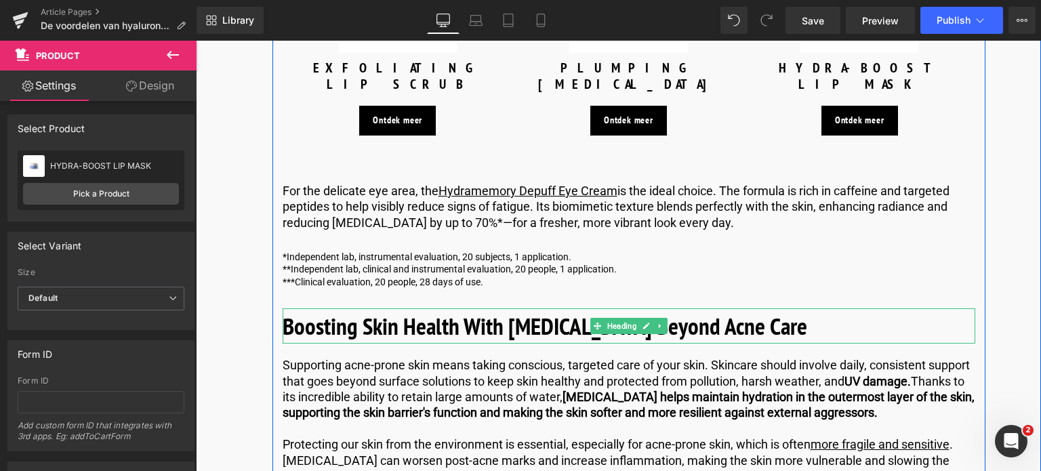
click at [802, 316] on h2 "Boosting Skin Health With Hyaluronic Acid Beyond Acne Care" at bounding box center [628, 326] width 692 height 36
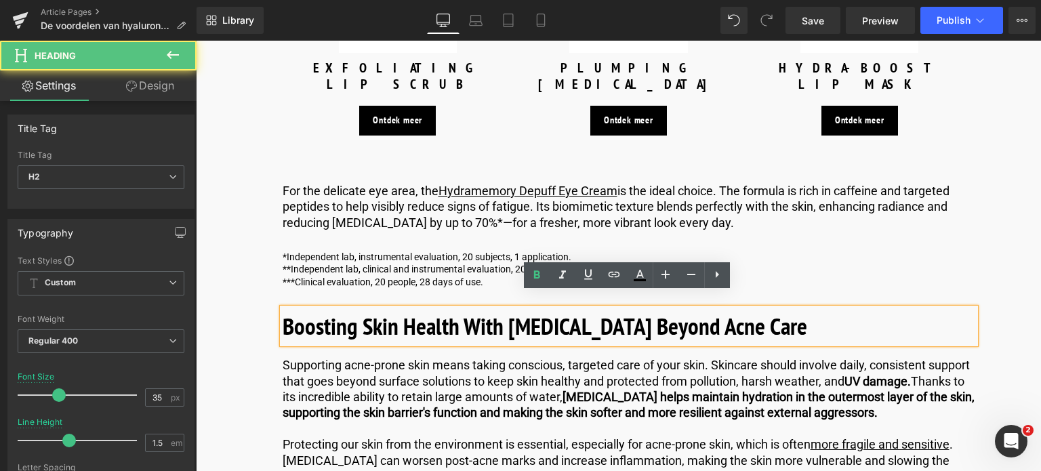
drag, startPoint x: 802, startPoint y: 316, endPoint x: 271, endPoint y: 308, distance: 531.2
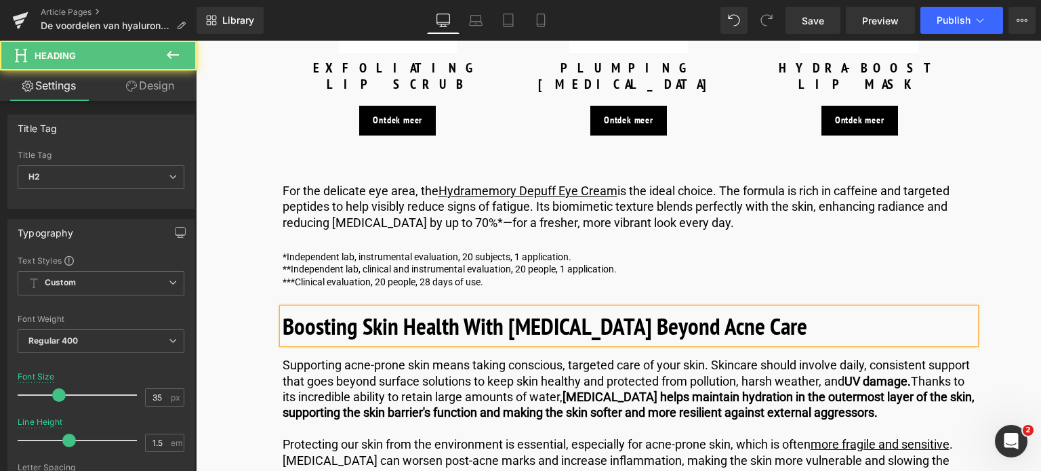
click at [808, 310] on h2 "Boosting Skin Health With Hyaluronic Acid Beyond Acne Care" at bounding box center [628, 326] width 692 height 36
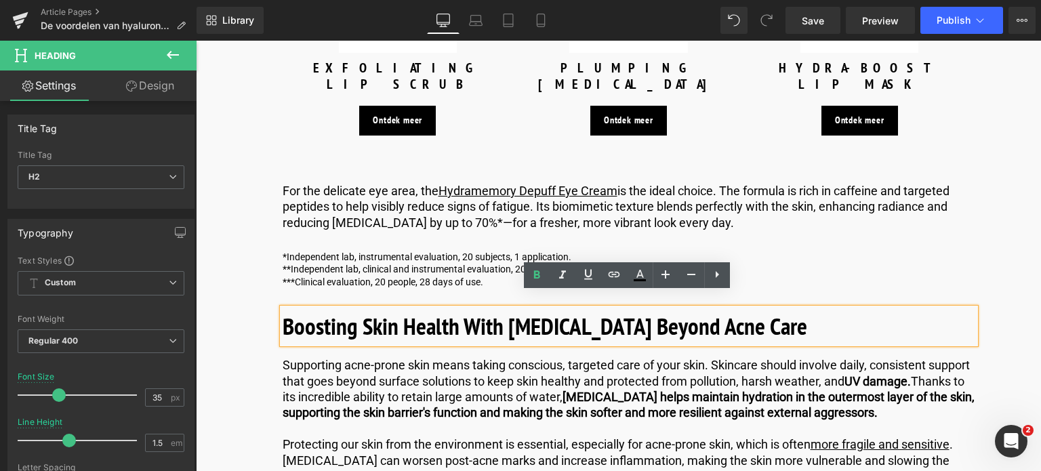
drag, startPoint x: 808, startPoint y: 310, endPoint x: 266, endPoint y: 316, distance: 542.0
paste div
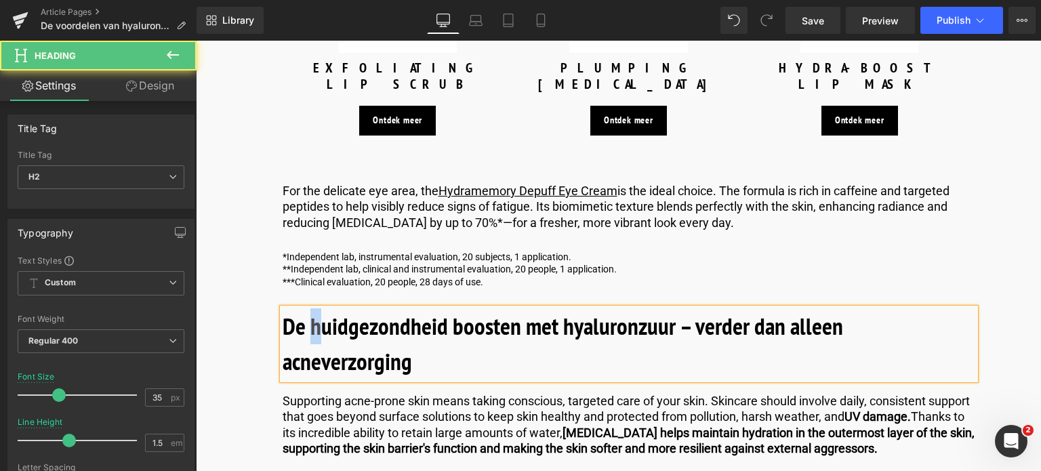
click at [316, 312] on b "De huidgezondheid boosten met hyaluronzuur – verder dan alleen acneverzorging" at bounding box center [562, 343] width 560 height 67
click at [451, 316] on b "De Huidgezondheid boosten met hyaluronzuur – verder dan alleen acneverzorging" at bounding box center [563, 343] width 562 height 67
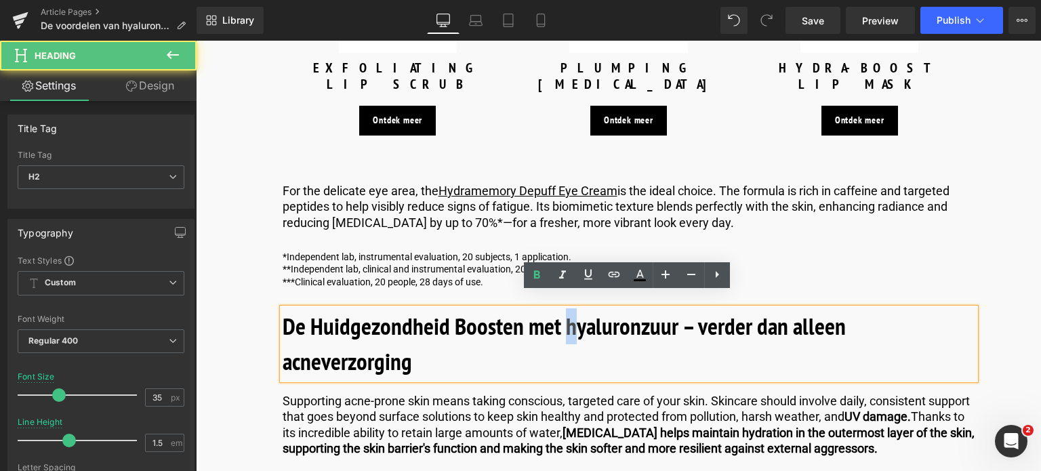
click at [564, 316] on b "De Huidgezondheid Boosten met hyaluronzuur – verder dan alleen acneverzorging" at bounding box center [563, 343] width 563 height 67
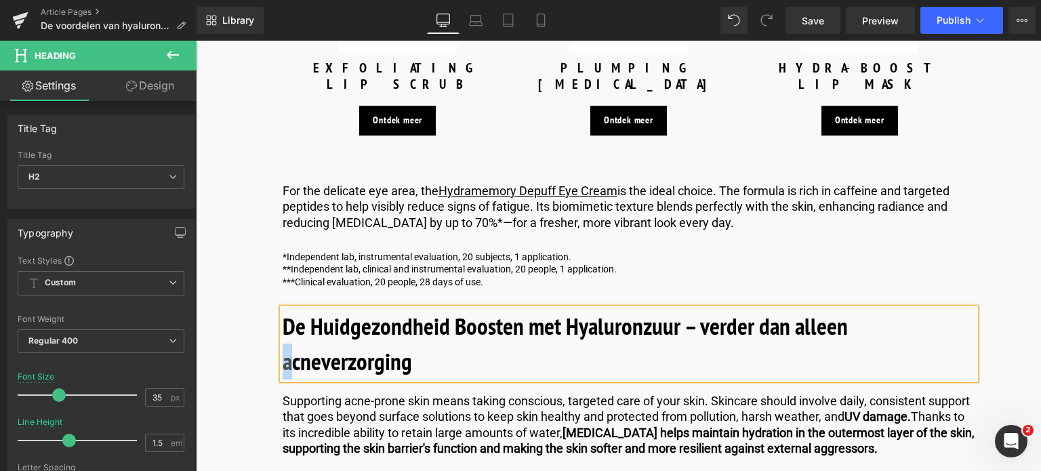
drag, startPoint x: 289, startPoint y: 352, endPoint x: 282, endPoint y: 351, distance: 6.8
click at [282, 351] on b "De Huidgezondheid Boosten met Hyaluronzuur – verder dan alleen acneverzorging" at bounding box center [564, 343] width 565 height 67
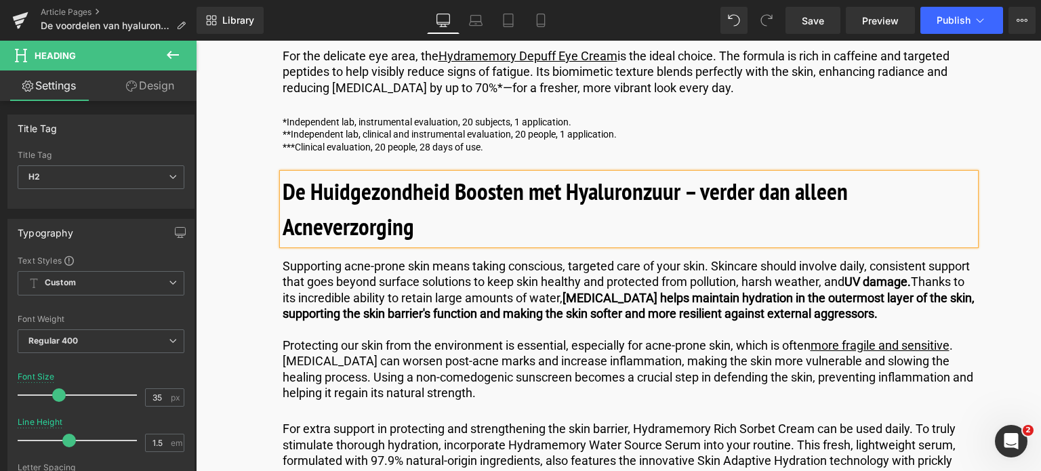
scroll to position [5284, 0]
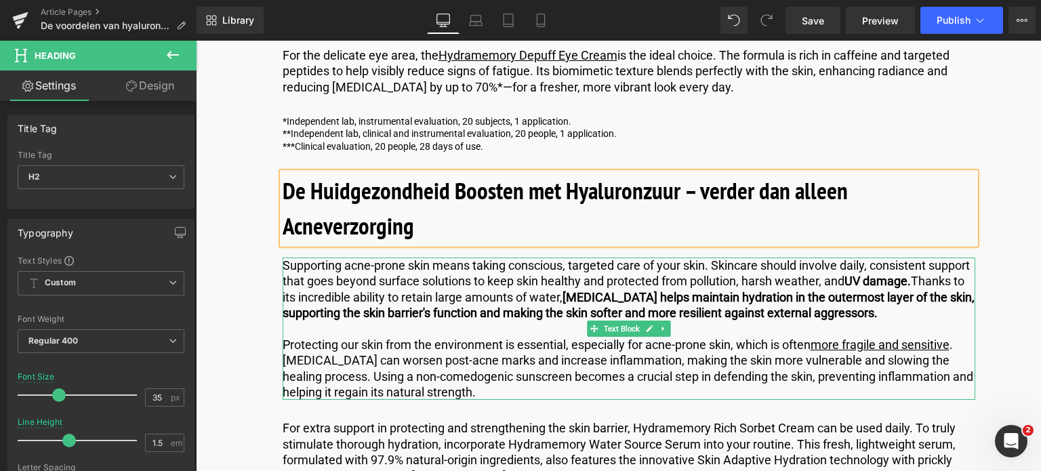
click at [329, 320] on p at bounding box center [628, 328] width 692 height 16
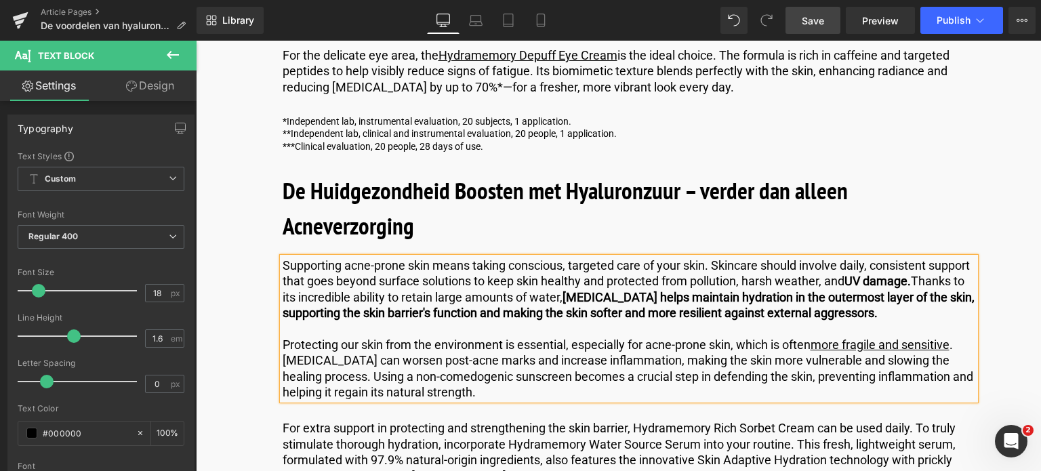
drag, startPoint x: 818, startPoint y: 22, endPoint x: 440, endPoint y: 179, distance: 410.0
click at [818, 22] on span "Save" at bounding box center [812, 21] width 22 height 14
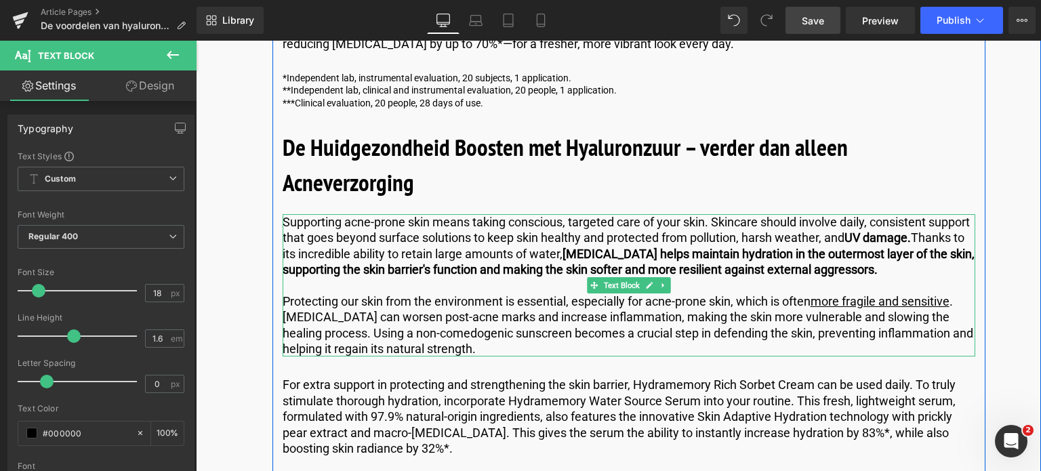
scroll to position [5352, 0]
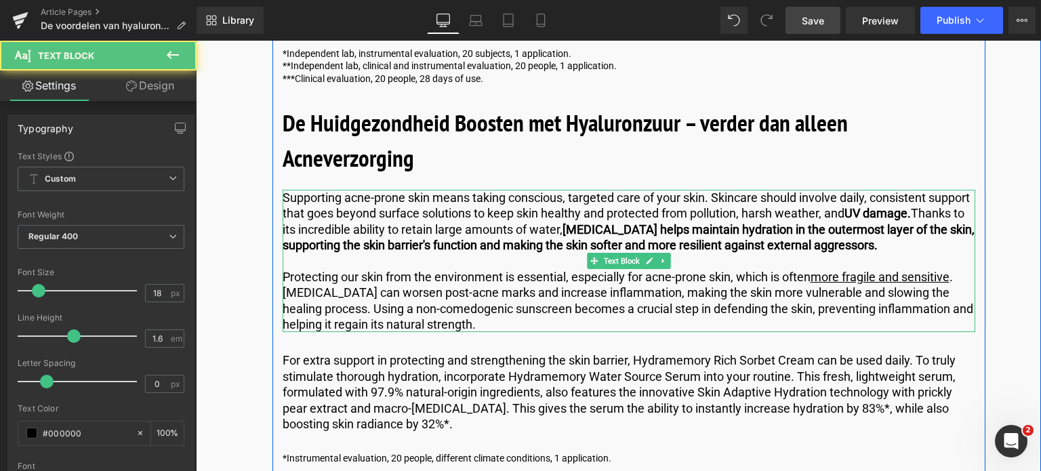
click at [471, 310] on p "Protecting our skin from the environment is essential, especially for acne-pron…" at bounding box center [628, 301] width 692 height 64
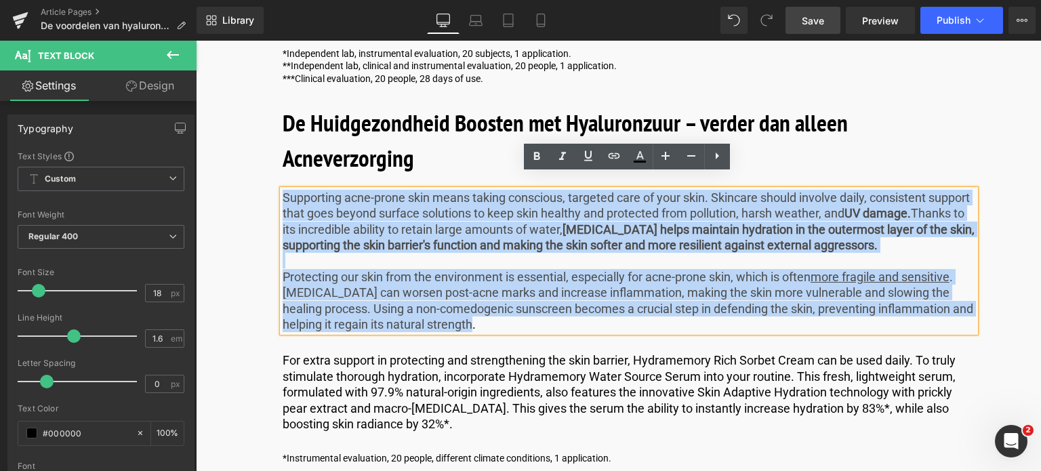
drag, startPoint x: 479, startPoint y: 311, endPoint x: 213, endPoint y: 184, distance: 294.2
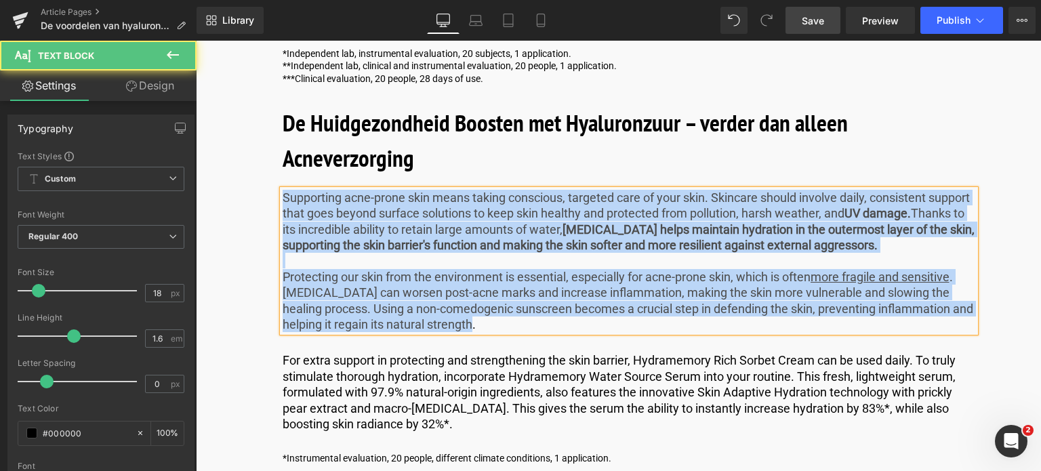
click at [502, 311] on p "Protecting our skin from the environment is essential, especially for acne-pron…" at bounding box center [628, 301] width 692 height 64
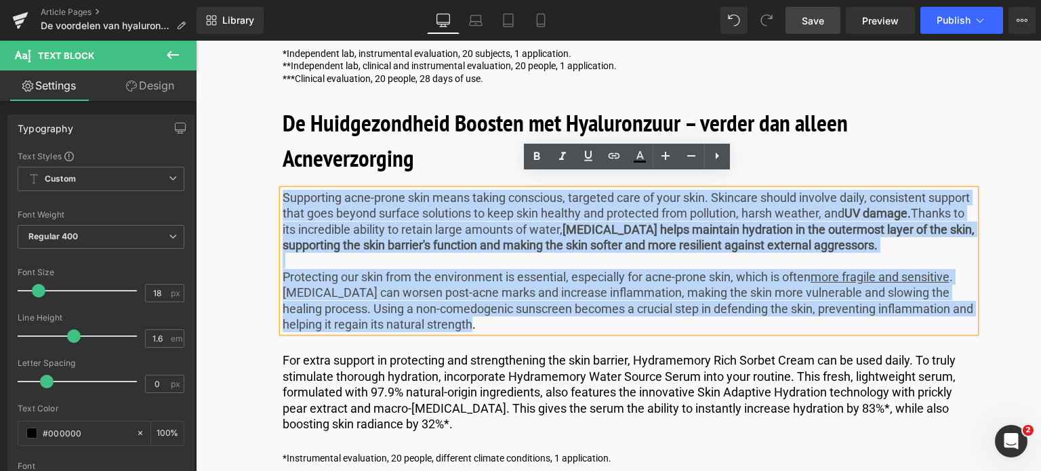
drag, startPoint x: 496, startPoint y: 314, endPoint x: 228, endPoint y: 180, distance: 299.3
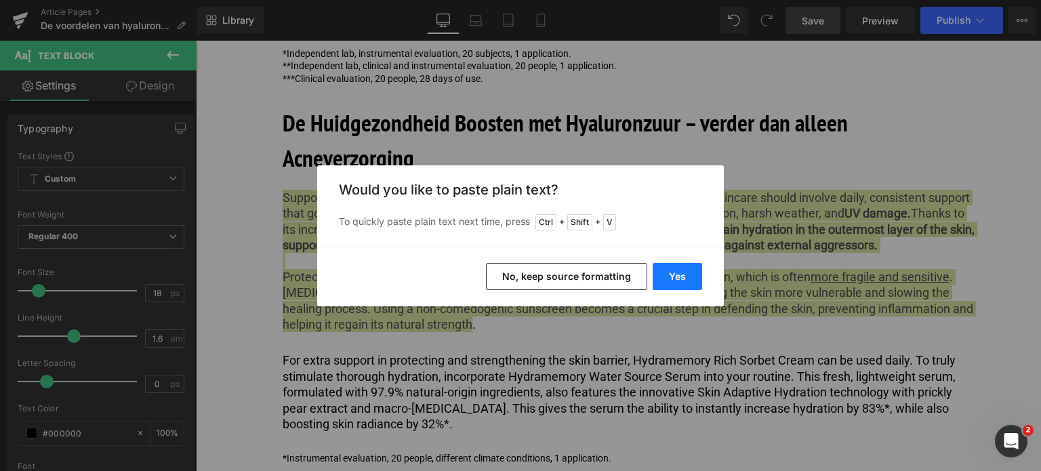
click at [669, 276] on button "Yes" at bounding box center [676, 276] width 49 height 27
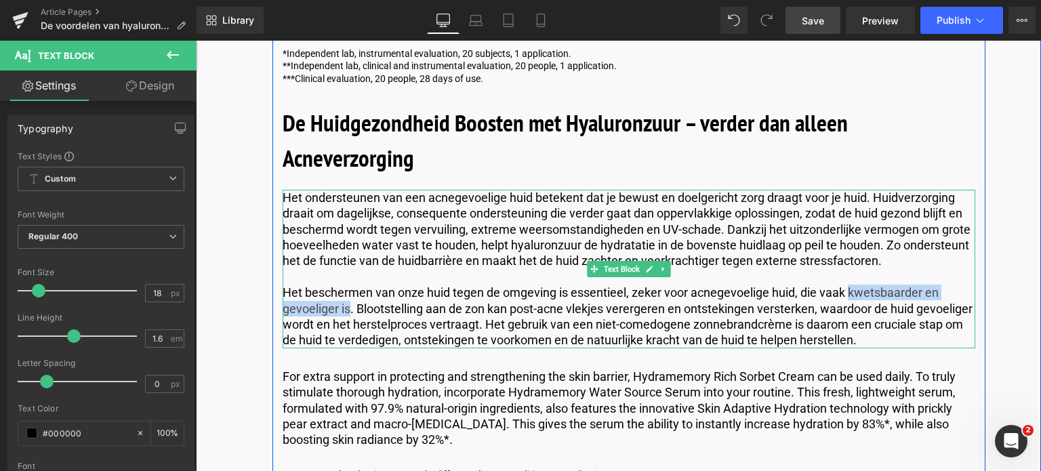
drag, startPoint x: 845, startPoint y: 273, endPoint x: 347, endPoint y: 293, distance: 499.0
click at [347, 293] on p "Het beschermen van onze huid tegen de omgeving is essentieel, zeker voor acnege…" at bounding box center [628, 317] width 692 height 64
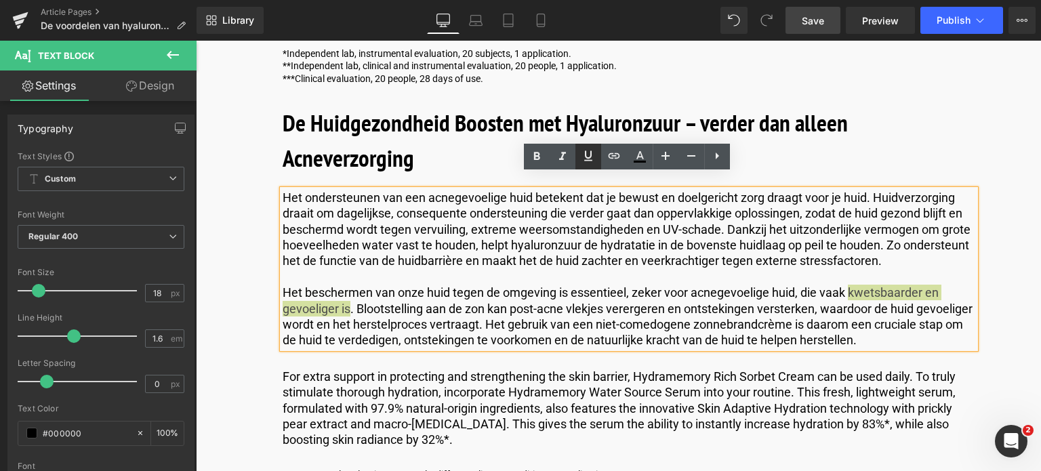
click at [585, 160] on icon at bounding box center [588, 156] width 8 height 10
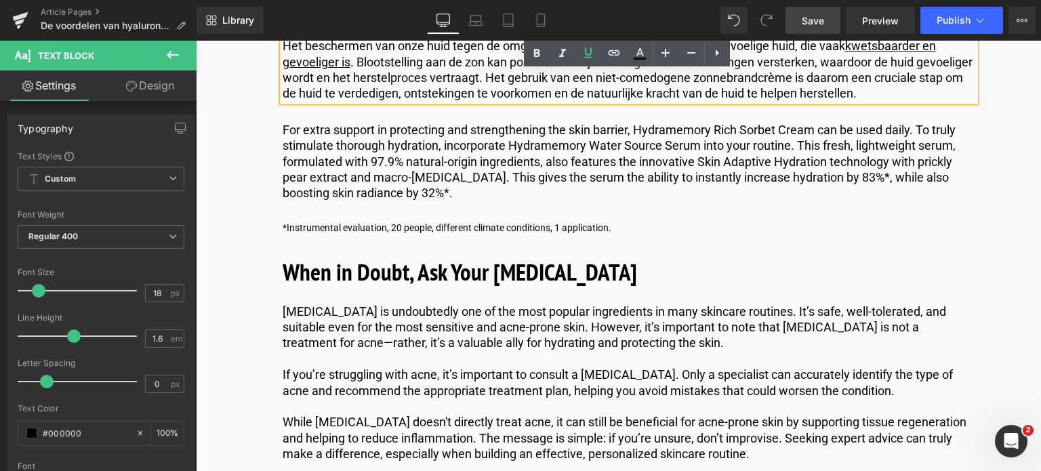
scroll to position [5623, 0]
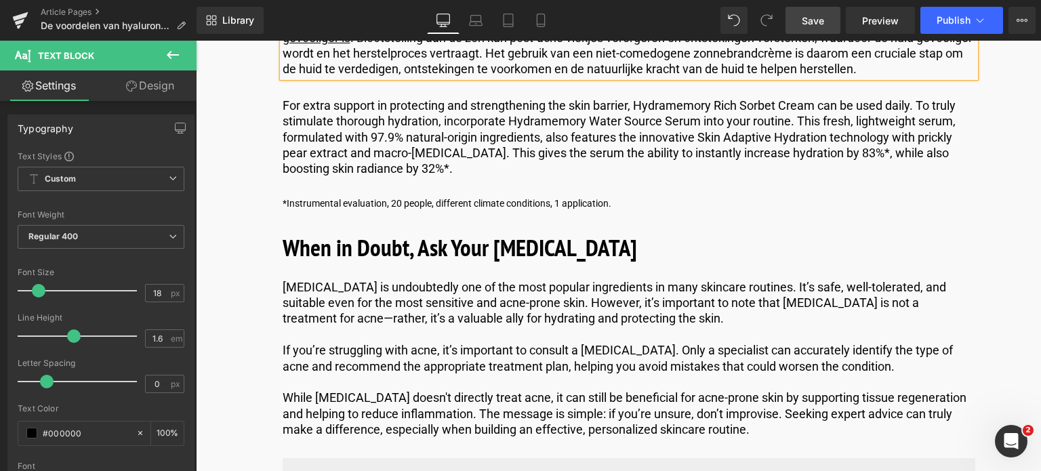
drag, startPoint x: 807, startPoint y: 24, endPoint x: 217, endPoint y: 95, distance: 594.3
click at [807, 24] on span "Save" at bounding box center [812, 21] width 22 height 14
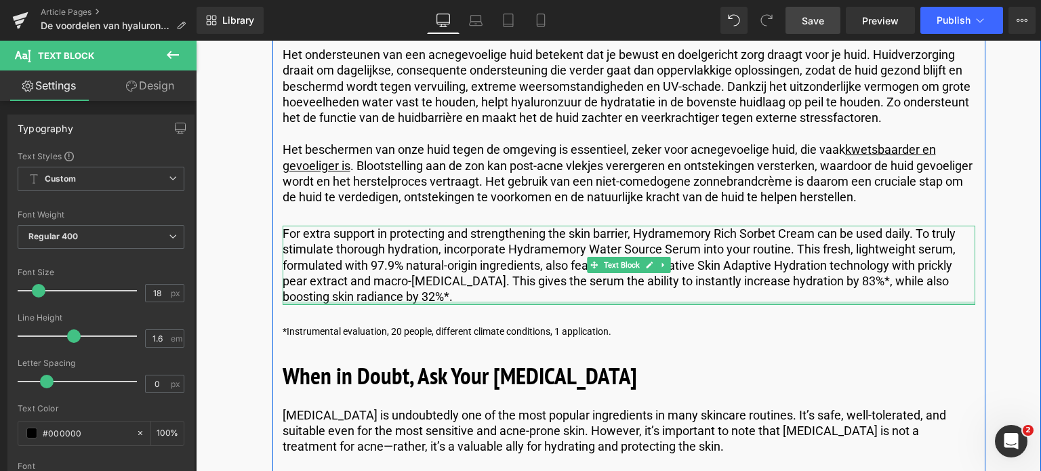
scroll to position [5487, 0]
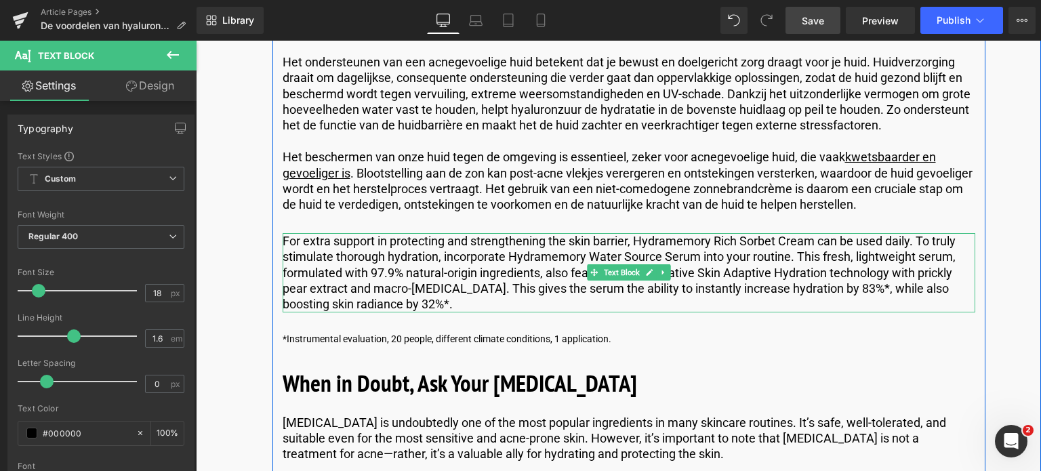
click at [414, 254] on p "For extra support in protecting and strengthening the skin barrier, Hydramemory…" at bounding box center [628, 272] width 692 height 79
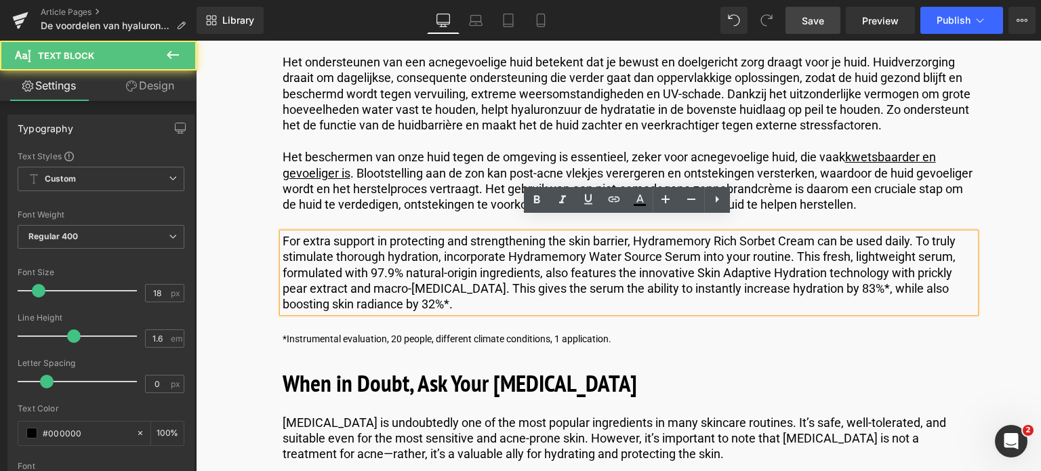
drag, startPoint x: 459, startPoint y: 287, endPoint x: 234, endPoint y: 224, distance: 233.8
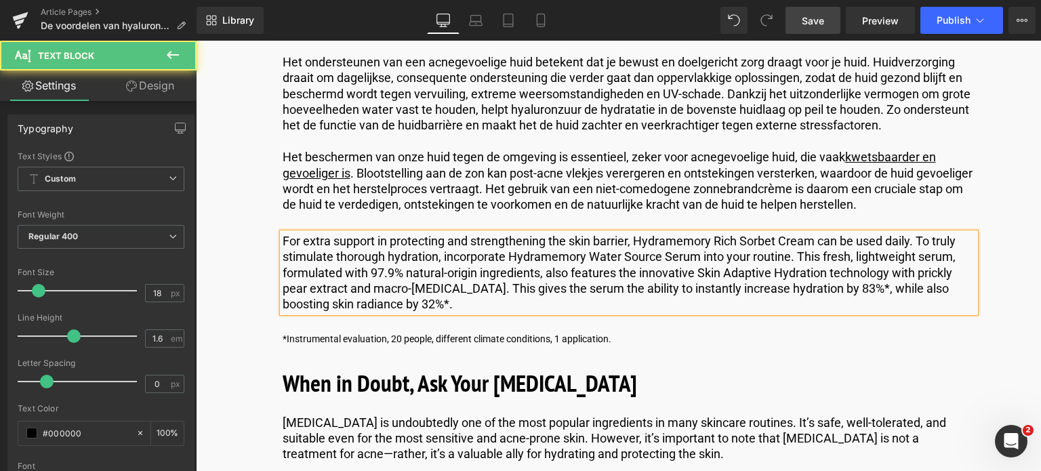
click at [465, 288] on p "For extra support in protecting and strengthening the skin barrier, Hydramemory…" at bounding box center [628, 272] width 692 height 79
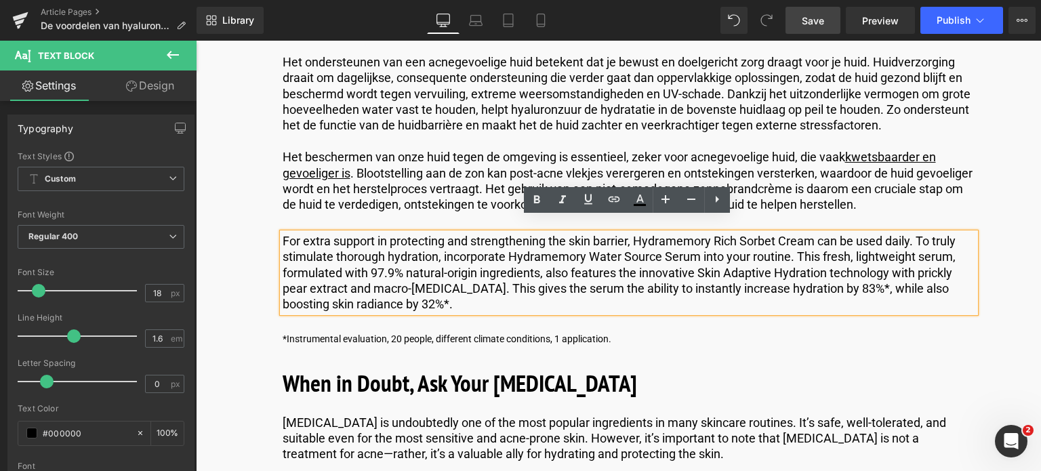
drag, startPoint x: 465, startPoint y: 288, endPoint x: 227, endPoint y: 205, distance: 251.7
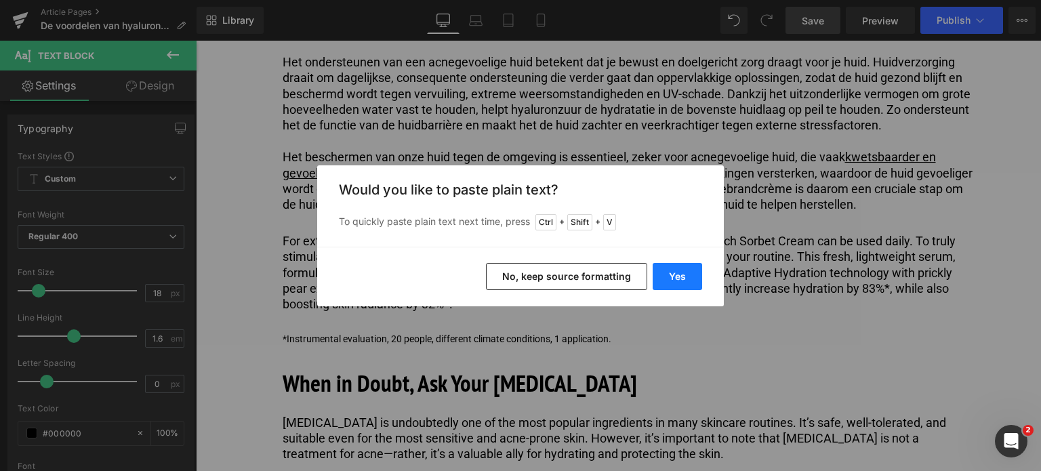
click at [681, 272] on button "Yes" at bounding box center [676, 276] width 49 height 27
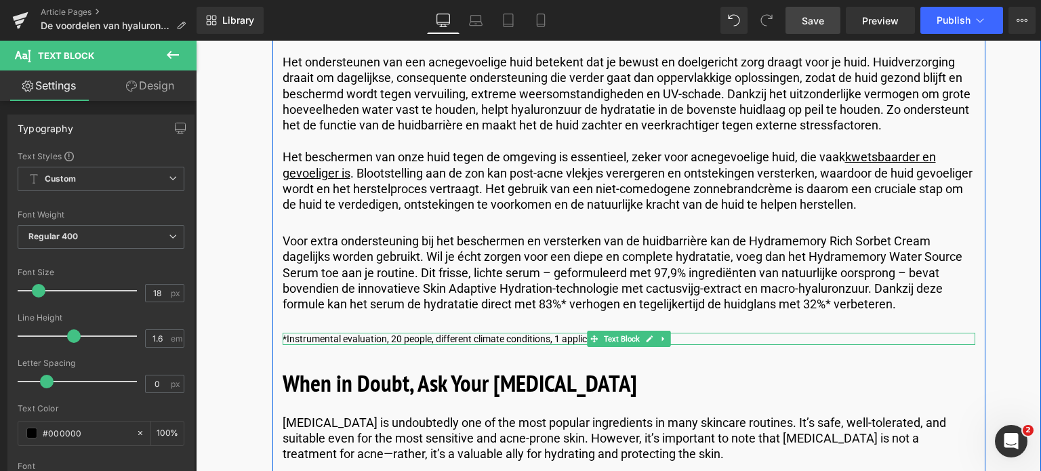
click at [623, 331] on span "Text Block" at bounding box center [621, 339] width 41 height 16
click at [532, 333] on div at bounding box center [628, 334] width 692 height 3
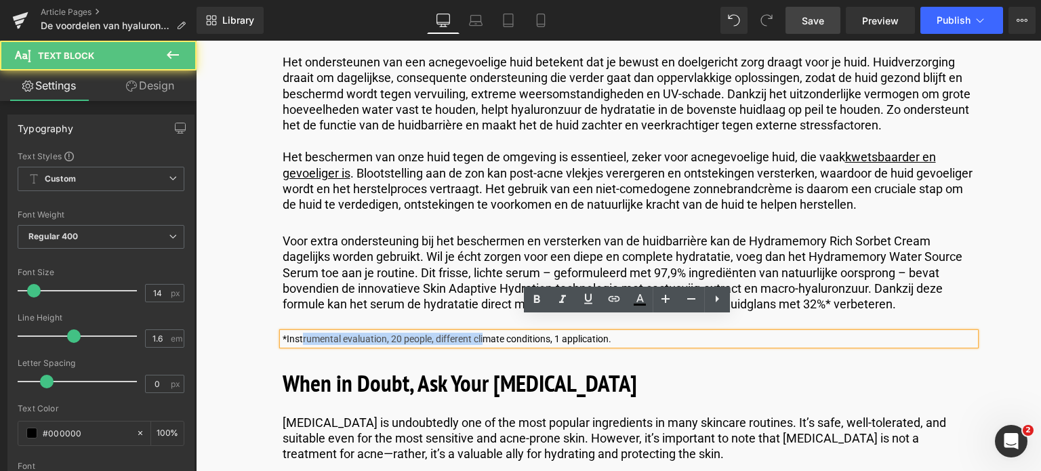
drag, startPoint x: 623, startPoint y: 327, endPoint x: 300, endPoint y: 314, distance: 323.4
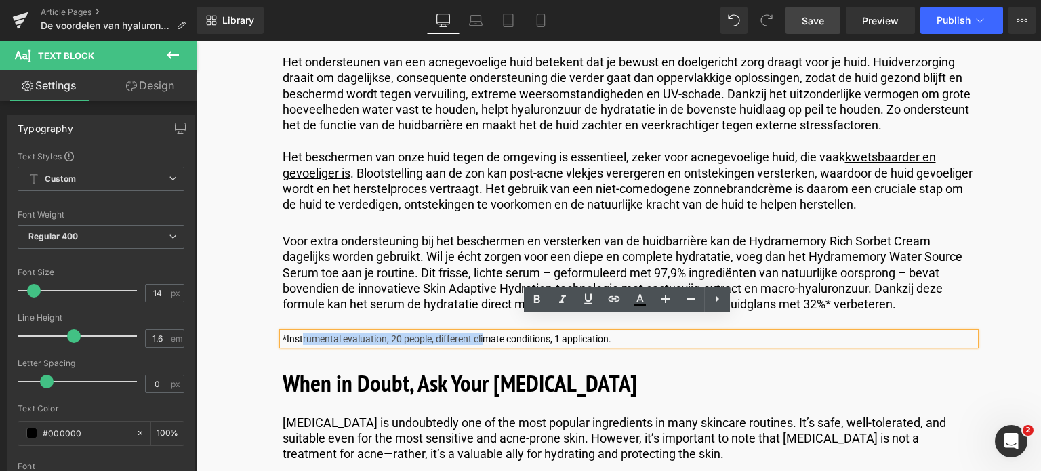
drag, startPoint x: 285, startPoint y: 325, endPoint x: 637, endPoint y: 316, distance: 353.1
click at [637, 333] on div "*Instrumental evaluation, 20 people, different climate conditions, 1 applicatio…" at bounding box center [628, 339] width 692 height 12
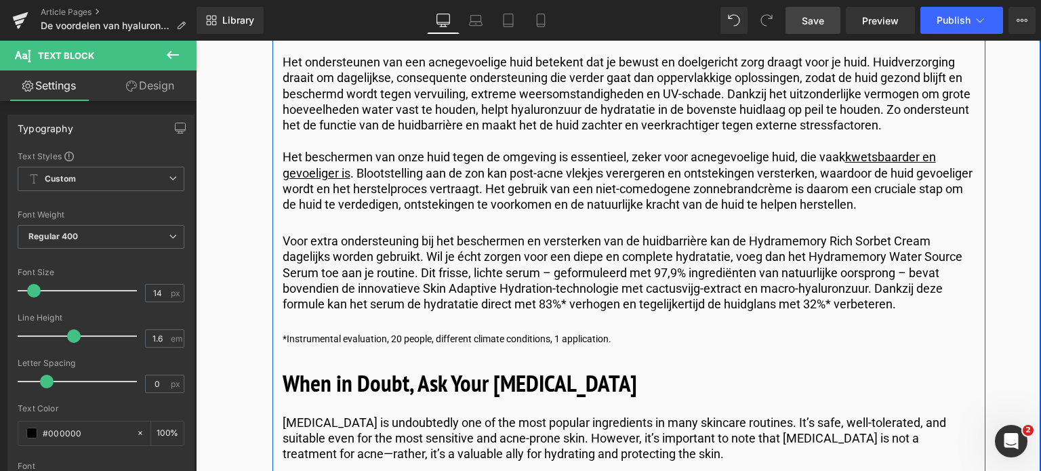
click at [612, 333] on div "*Instrumental evaluation, 20 people, different climate conditions, 1 applicatio…" at bounding box center [628, 339] width 692 height 12
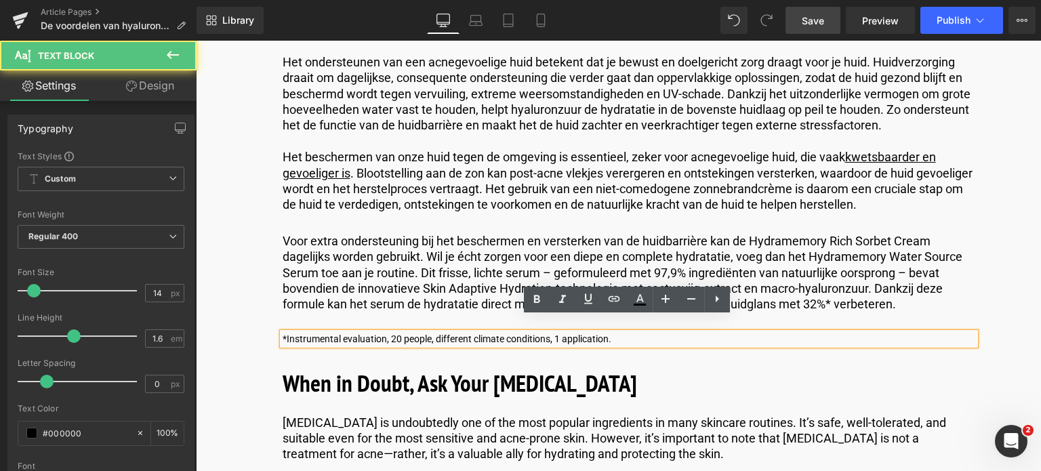
drag, startPoint x: 285, startPoint y: 324, endPoint x: 648, endPoint y: 329, distance: 363.8
click at [648, 333] on p "*Instrumental evaluation, 20 people, different climate conditions, 1 applicatio…" at bounding box center [628, 339] width 692 height 12
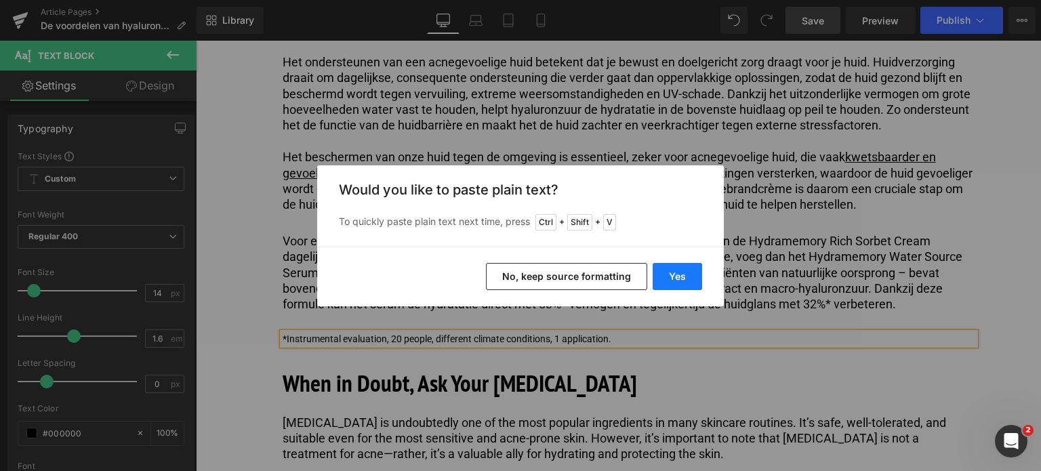
click at [680, 284] on button "Yes" at bounding box center [676, 276] width 49 height 27
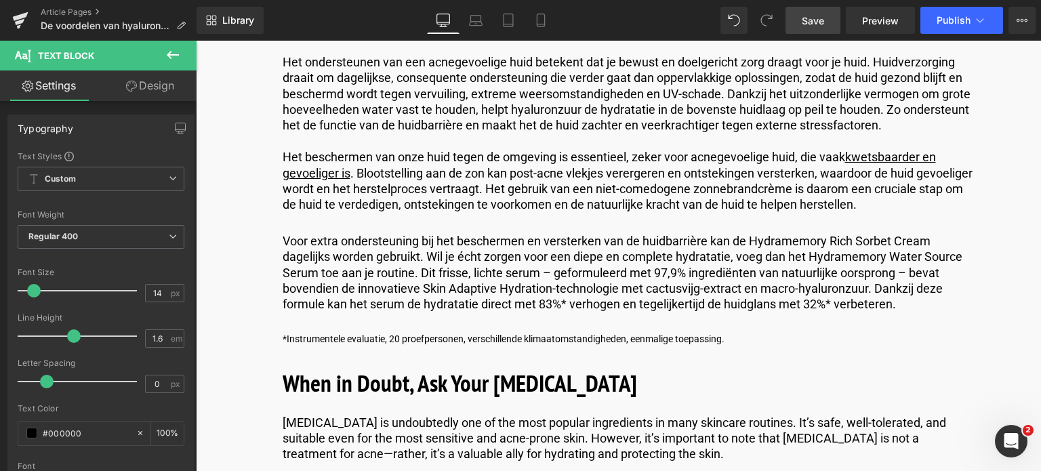
click at [819, 20] on span "Save" at bounding box center [812, 21] width 22 height 14
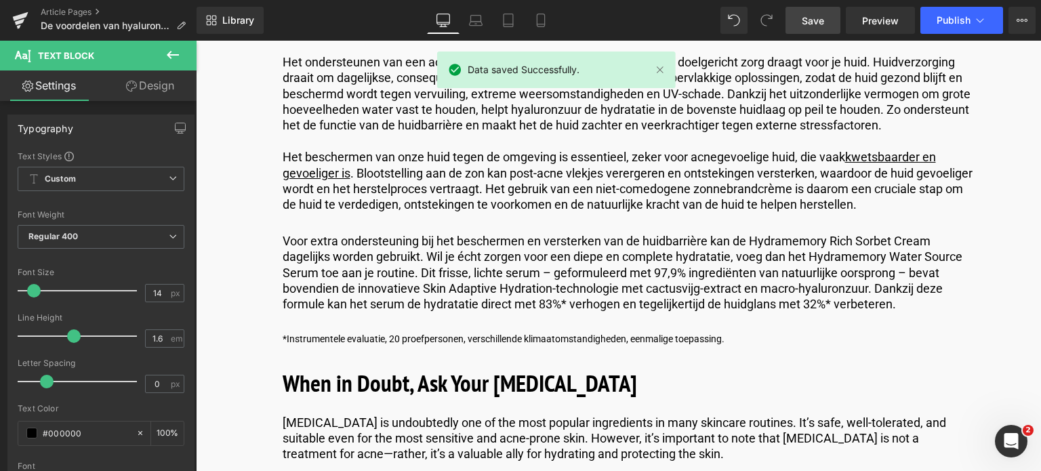
click at [814, 21] on span "Save" at bounding box center [812, 21] width 22 height 14
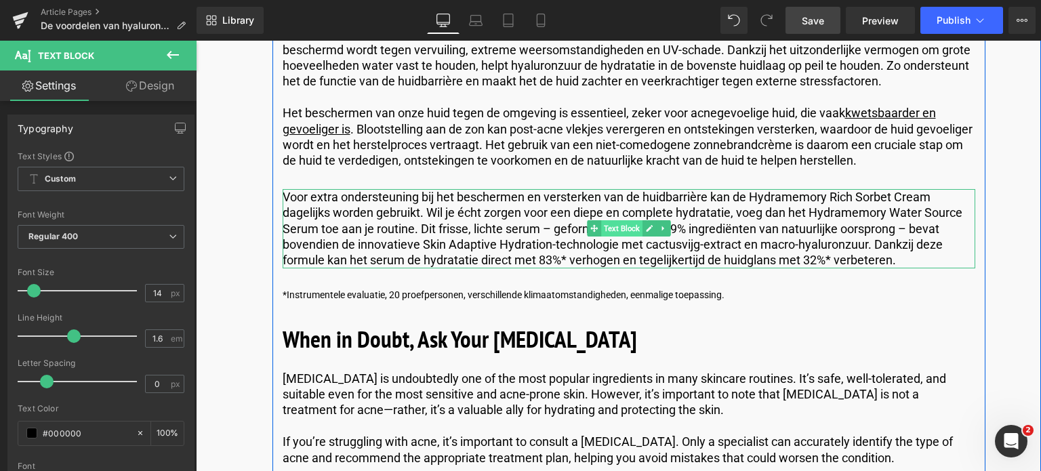
scroll to position [5555, 0]
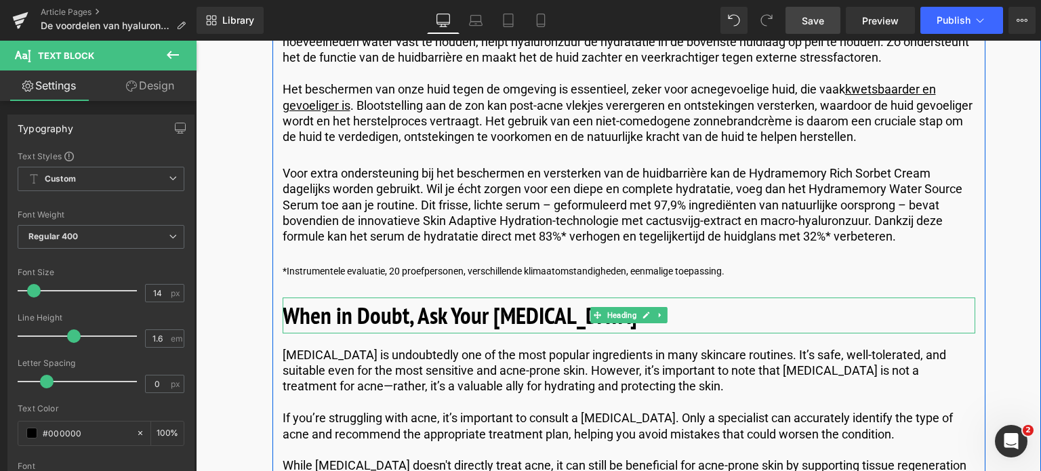
click at [537, 306] on b "When in Doubt, Ask Your Dermatologist" at bounding box center [459, 314] width 354 height 31
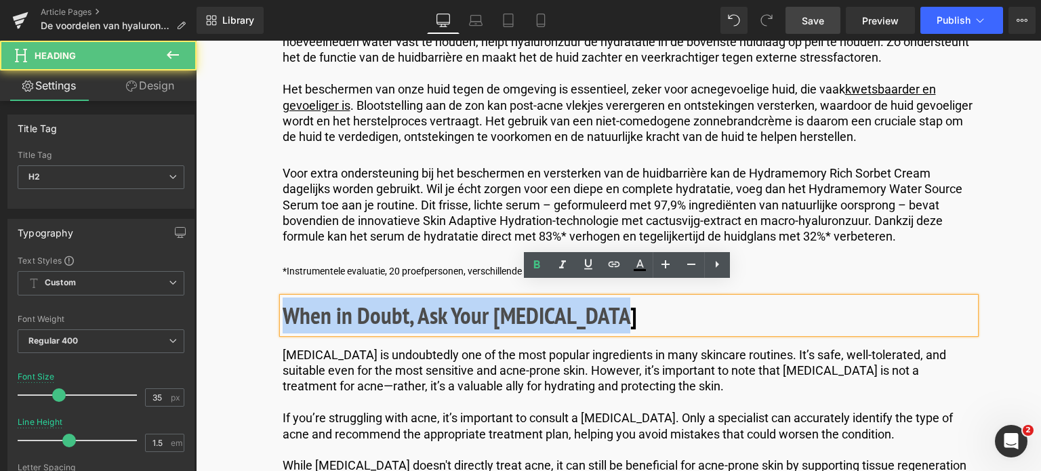
drag, startPoint x: 655, startPoint y: 300, endPoint x: 169, endPoint y: 281, distance: 486.8
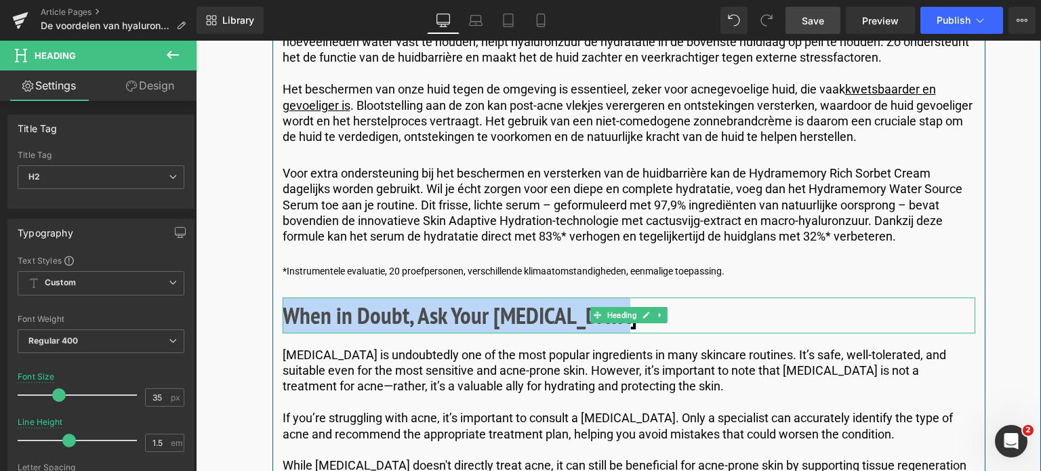
click at [566, 304] on b "When in Doubt, Ask Your Dermatologist" at bounding box center [459, 314] width 354 height 31
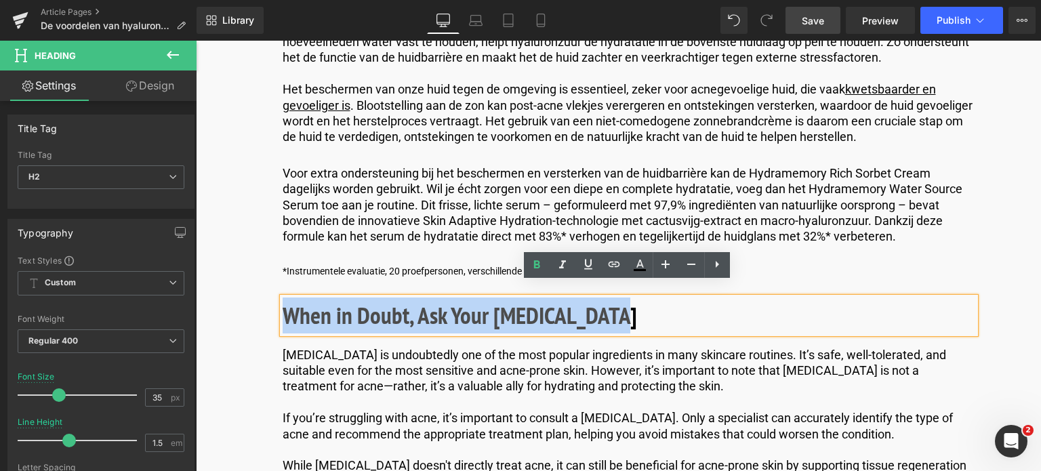
drag, startPoint x: 633, startPoint y: 306, endPoint x: 219, endPoint y: 306, distance: 413.9
paste div
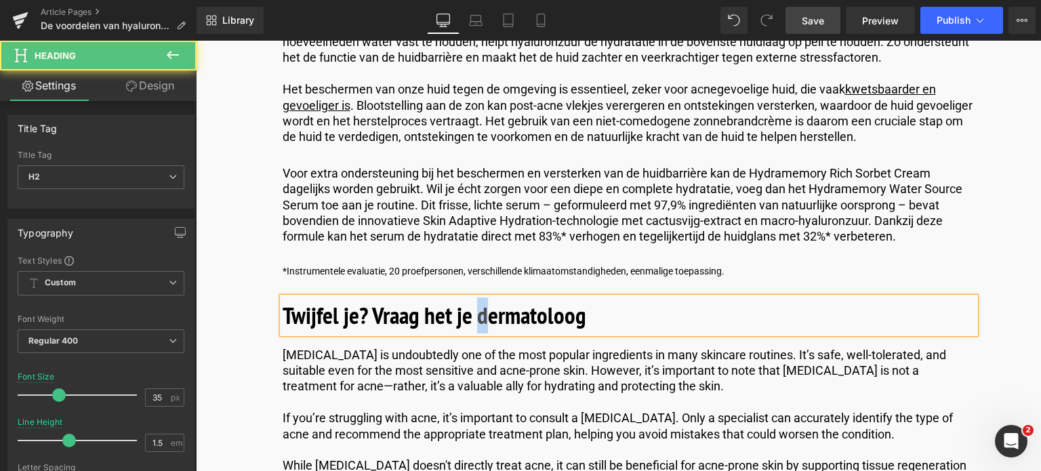
click at [478, 301] on b "Twijfel je? Vraag het je dermatoloog" at bounding box center [433, 314] width 303 height 31
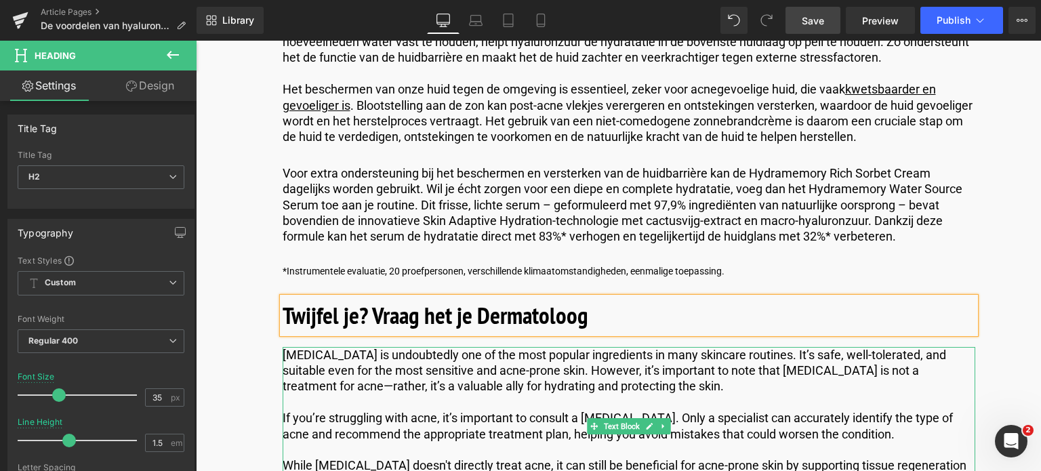
click at [430, 357] on p "Hyaluronic acid is undoubtedly one of the most popular ingredients in many skin…" at bounding box center [628, 370] width 692 height 47
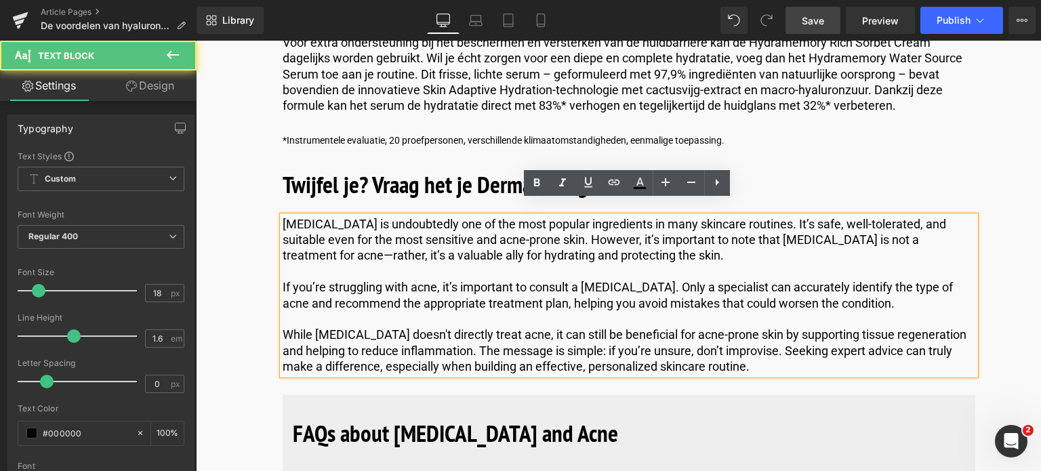
scroll to position [5758, 0]
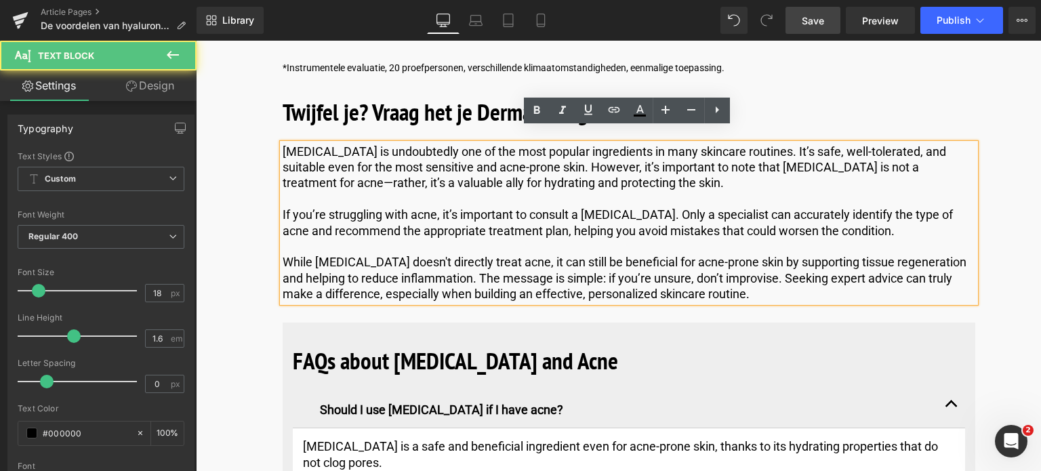
drag, startPoint x: 750, startPoint y: 281, endPoint x: 182, endPoint y: 139, distance: 585.3
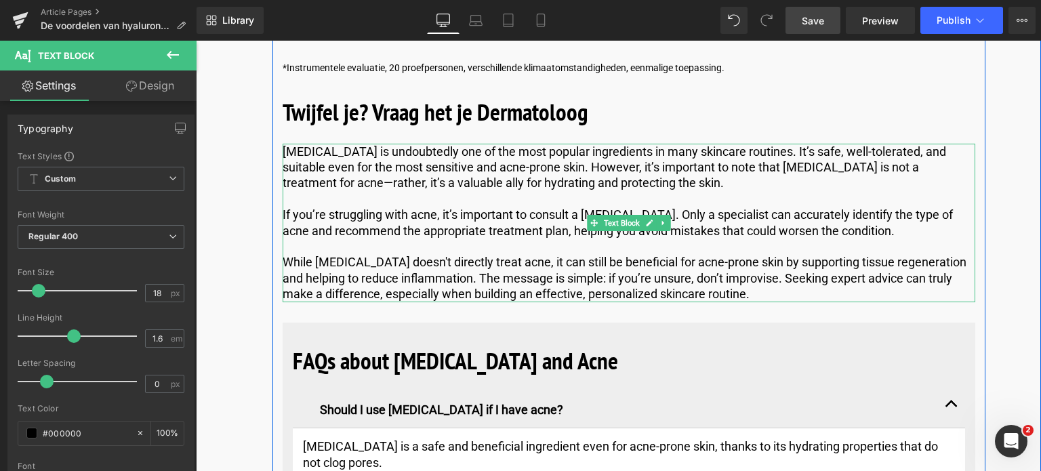
click at [751, 281] on p "While hyaluronic acid doesn't directly treat acne, it can still be beneficial f…" at bounding box center [628, 277] width 692 height 47
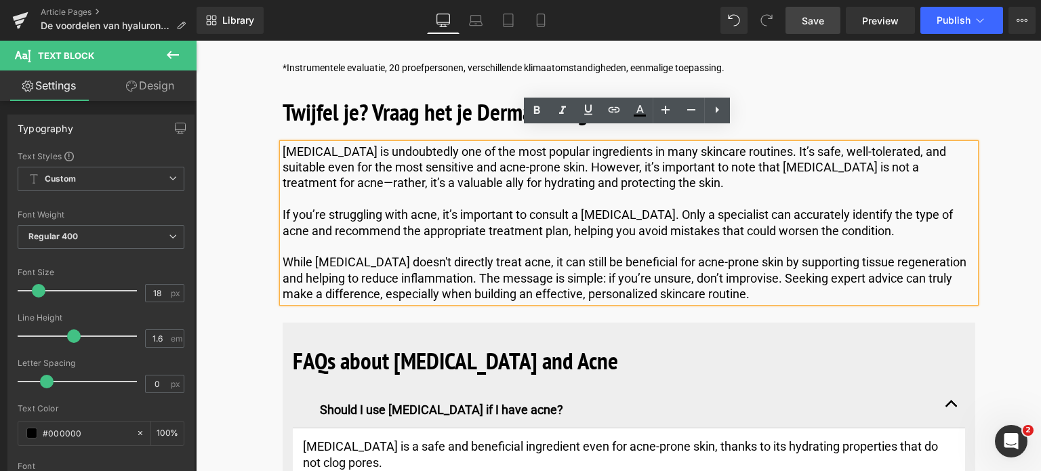
drag, startPoint x: 755, startPoint y: 280, endPoint x: 260, endPoint y: 138, distance: 514.8
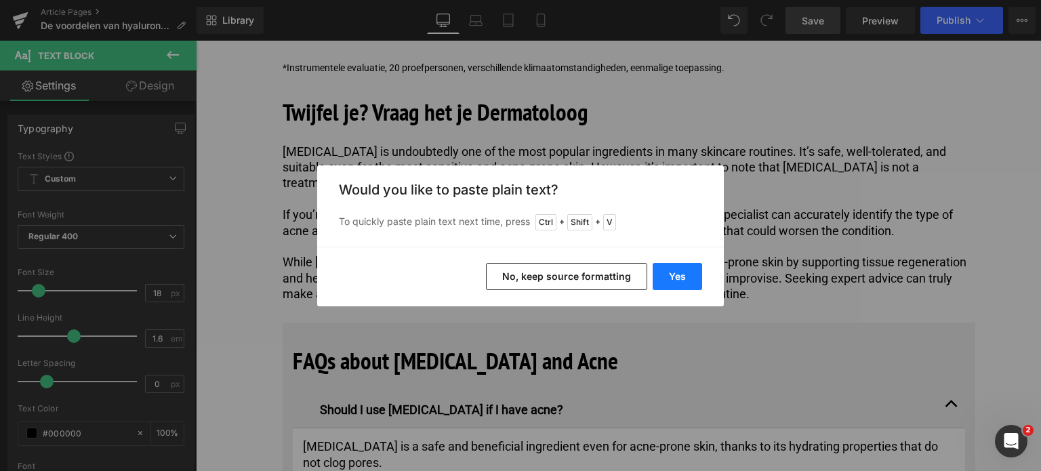
click at [690, 275] on button "Yes" at bounding box center [676, 276] width 49 height 27
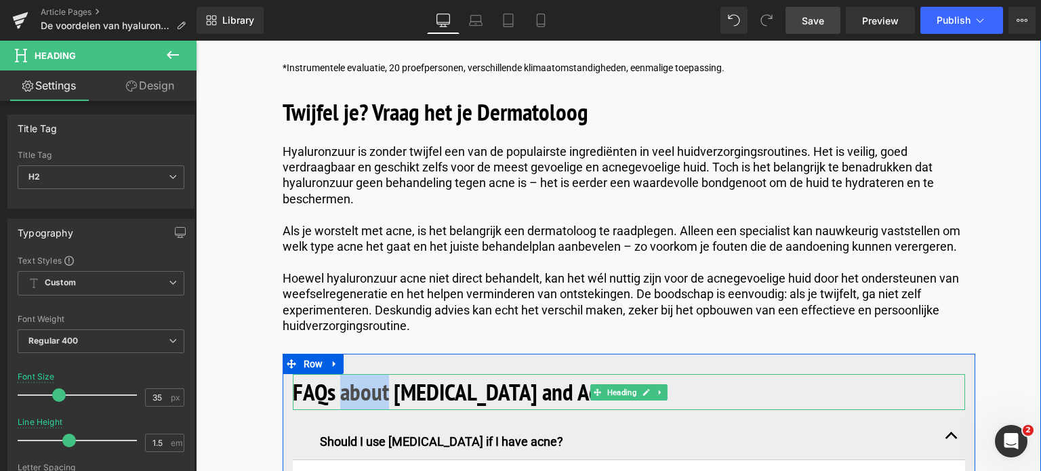
drag, startPoint x: 383, startPoint y: 377, endPoint x: 342, endPoint y: 379, distance: 41.3
click at [341, 379] on b "FAQs about Hyaluronic Acid and Acne" at bounding box center [455, 391] width 325 height 31
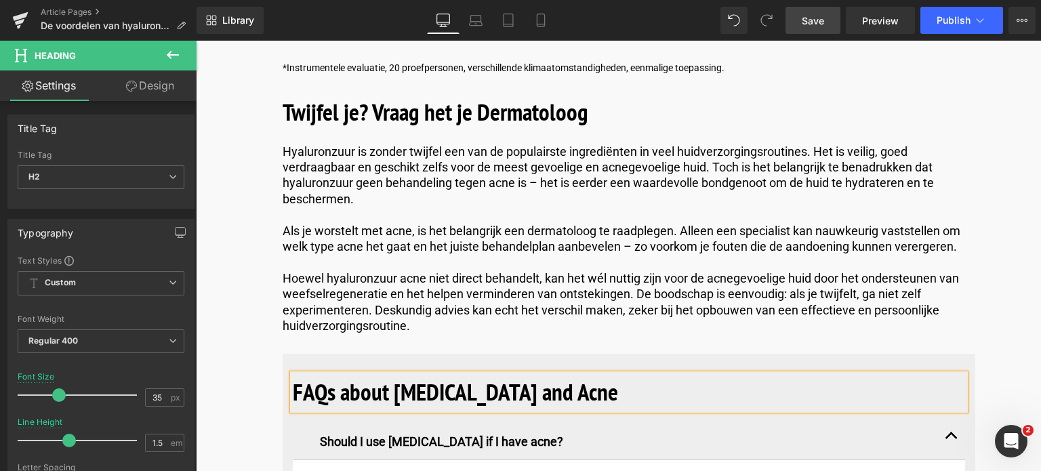
click at [490, 376] on b "FAQs about Hyaluronic Acid and Acne" at bounding box center [455, 391] width 325 height 31
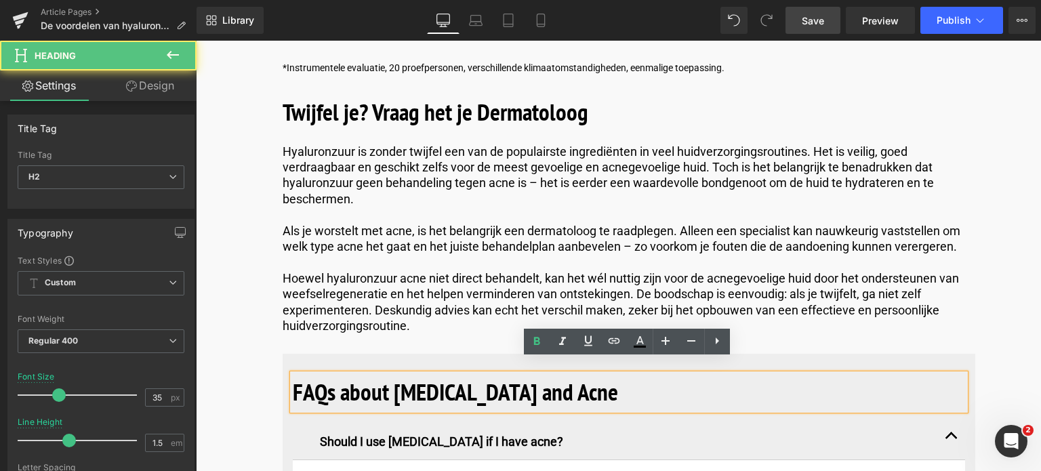
click at [382, 378] on b "FAQs about Hyaluronic Acid and Acne" at bounding box center [455, 391] width 325 height 31
drag, startPoint x: 621, startPoint y: 376, endPoint x: 271, endPoint y: 380, distance: 349.6
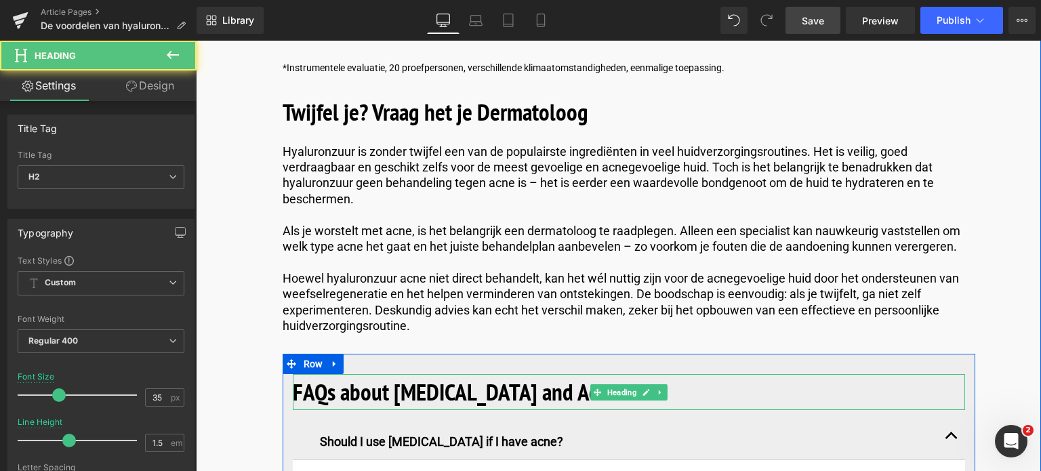
click at [421, 383] on b "FAQs about Hyaluronic Acid and Acne" at bounding box center [455, 391] width 325 height 31
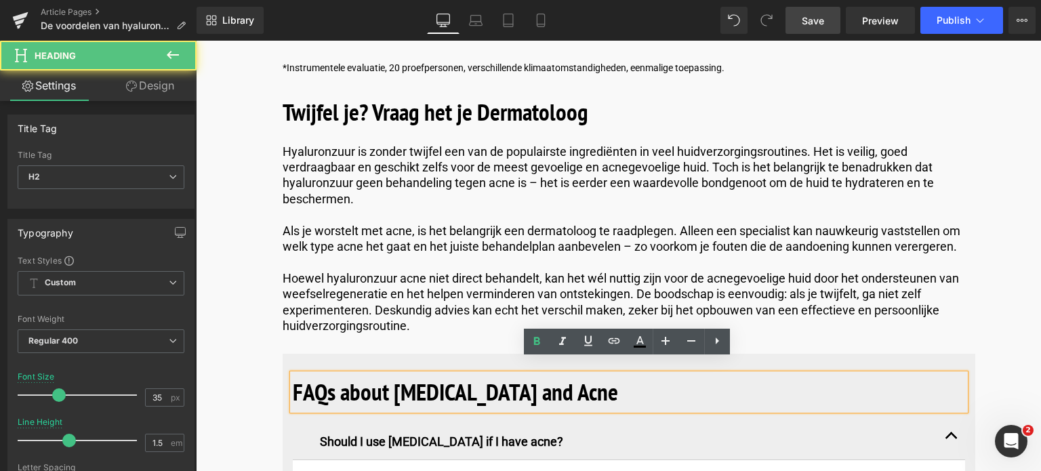
drag, startPoint x: 341, startPoint y: 383, endPoint x: 600, endPoint y: 373, distance: 259.6
click at [600, 376] on b "FAQs about Hyaluronic Acid and Acne" at bounding box center [455, 391] width 325 height 31
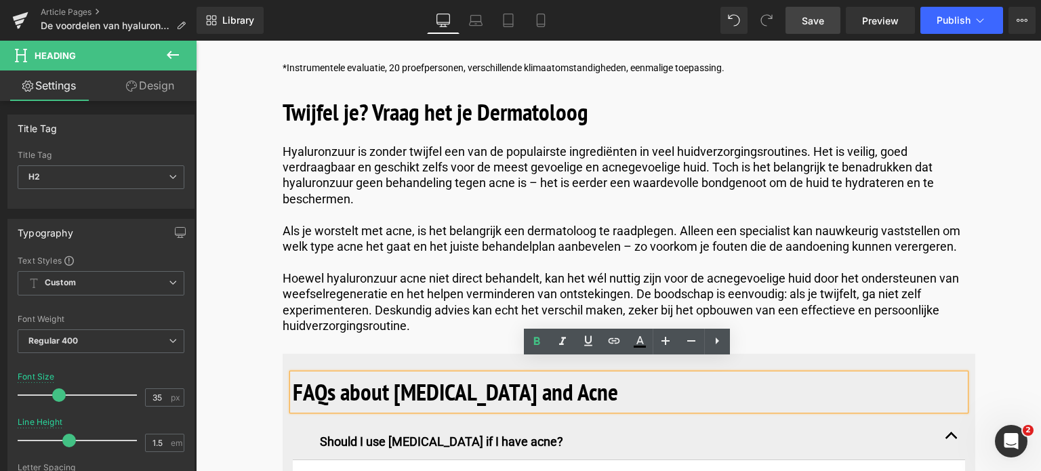
paste div
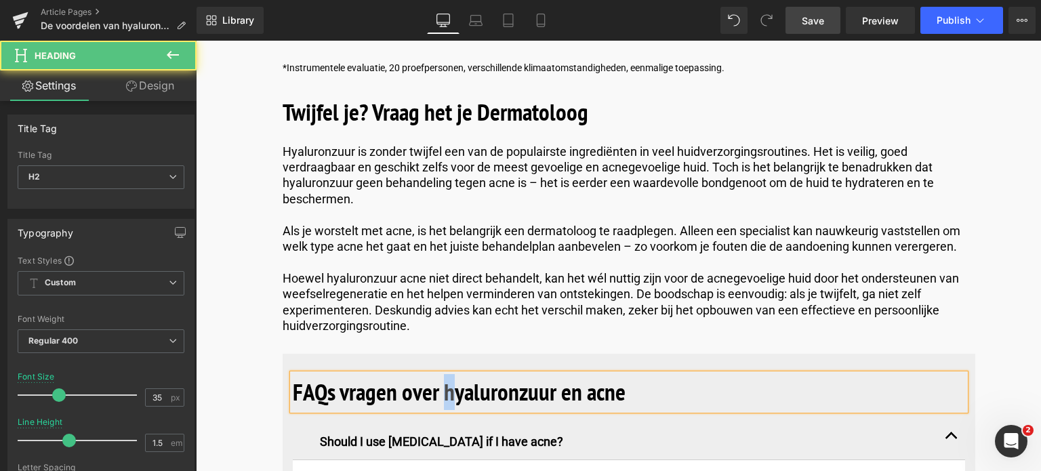
click at [444, 379] on b "FAQs vragen over hyaluronzuur en acne" at bounding box center [459, 391] width 333 height 31
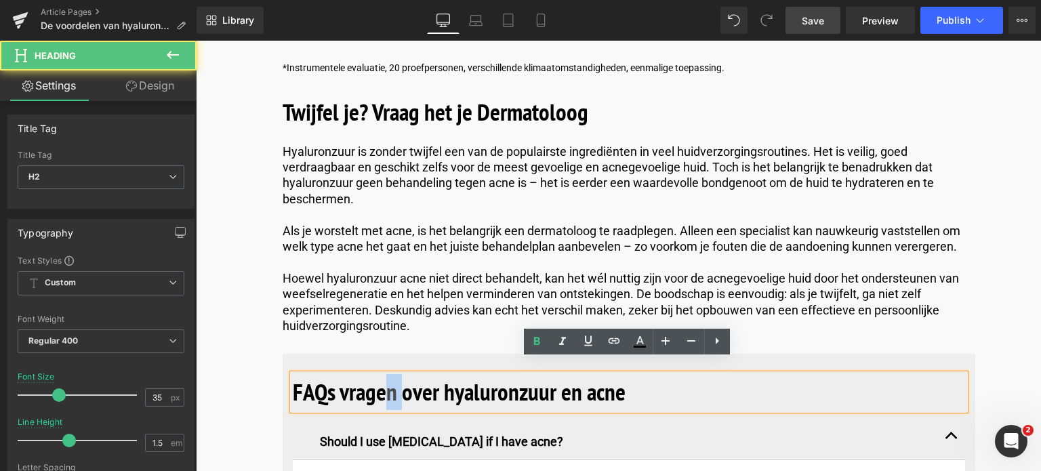
drag, startPoint x: 399, startPoint y: 380, endPoint x: 362, endPoint y: 376, distance: 36.8
click at [365, 376] on b "FAQs vragen over hyaluronzuur en acne" at bounding box center [459, 391] width 333 height 31
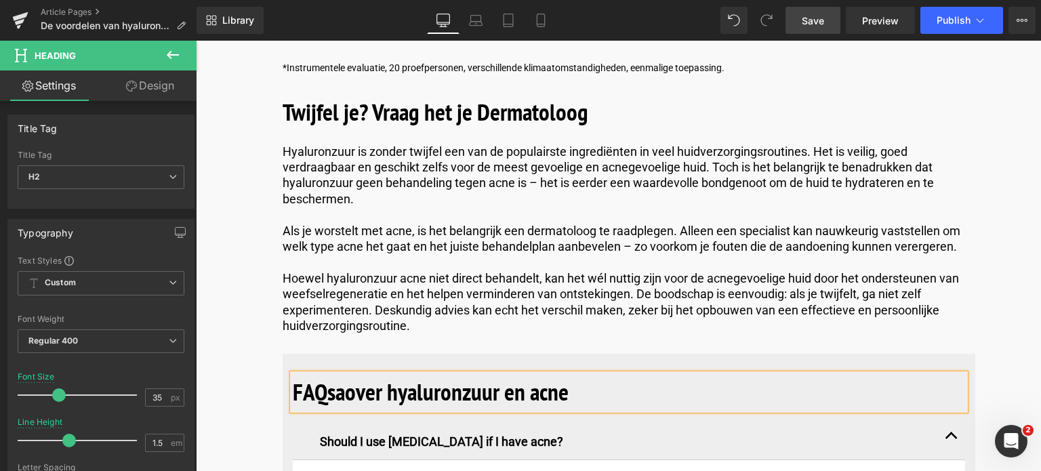
click at [350, 377] on b "aover hyaluronzuur en acne" at bounding box center [451, 391] width 233 height 31
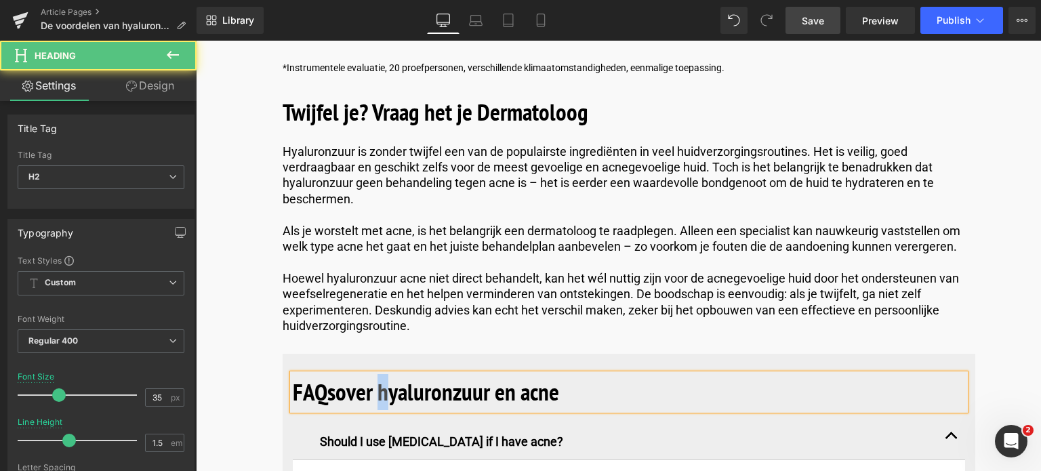
drag, startPoint x: 392, startPoint y: 373, endPoint x: 382, endPoint y: 375, distance: 9.6
click at [382, 376] on b "over hyaluronzuur en acne" at bounding box center [447, 391] width 224 height 31
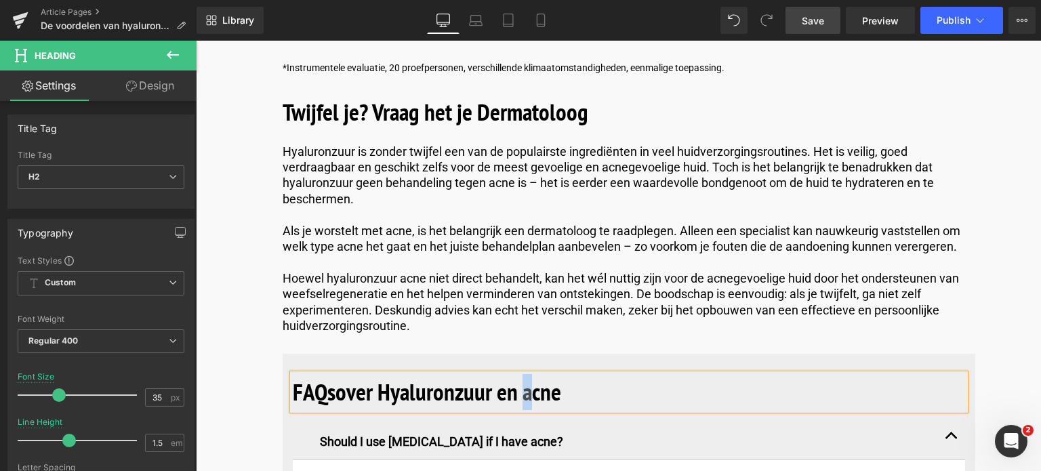
click at [524, 379] on b "over Hyaluronzuur en acne" at bounding box center [448, 391] width 226 height 31
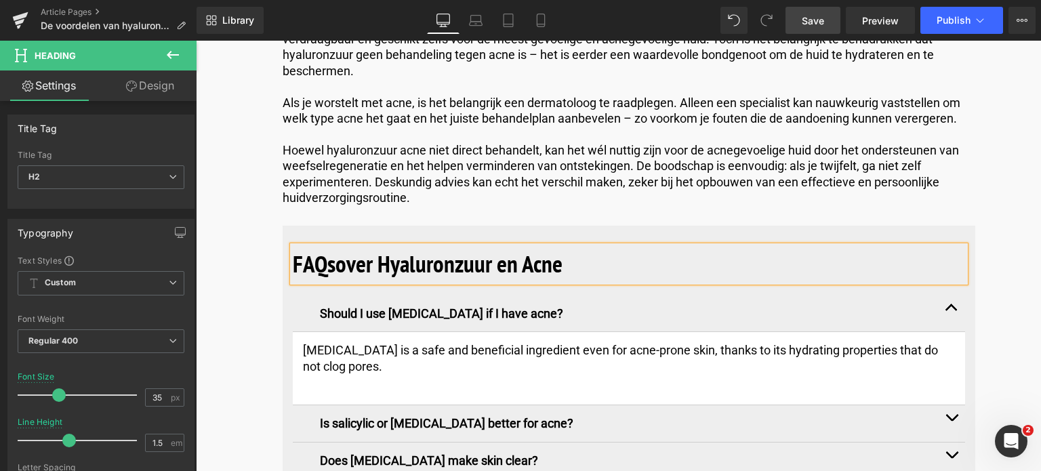
scroll to position [5894, 0]
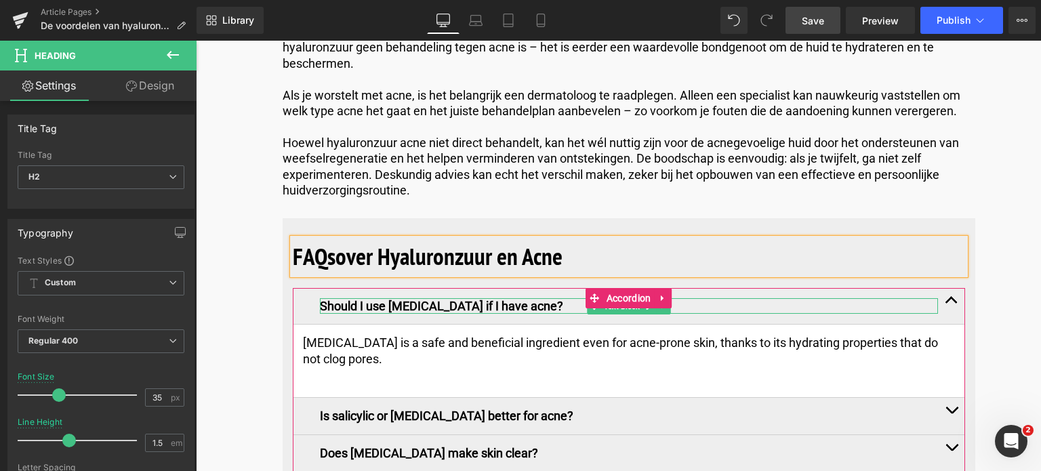
click at [546, 298] on p "Should I use hyaluronic acid if I have acne?" at bounding box center [629, 306] width 618 height 16
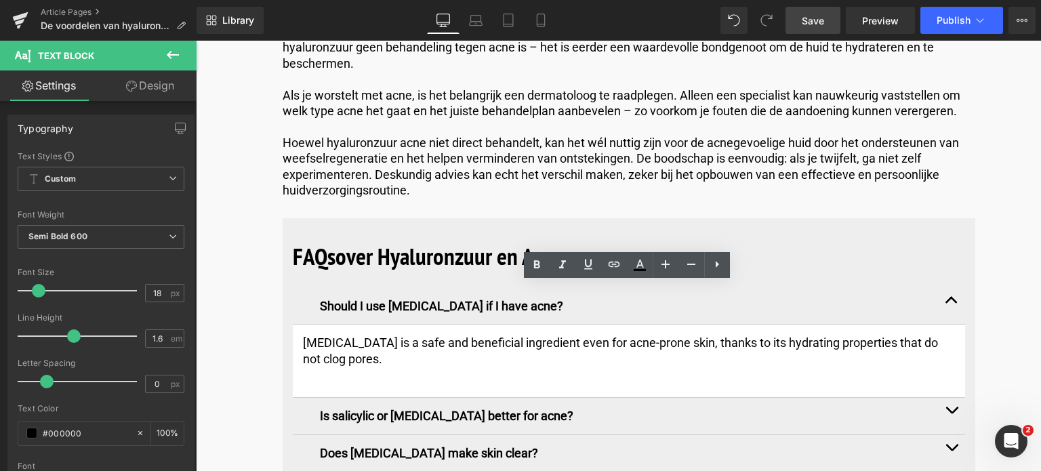
click at [805, 16] on span "Save" at bounding box center [812, 21] width 22 height 14
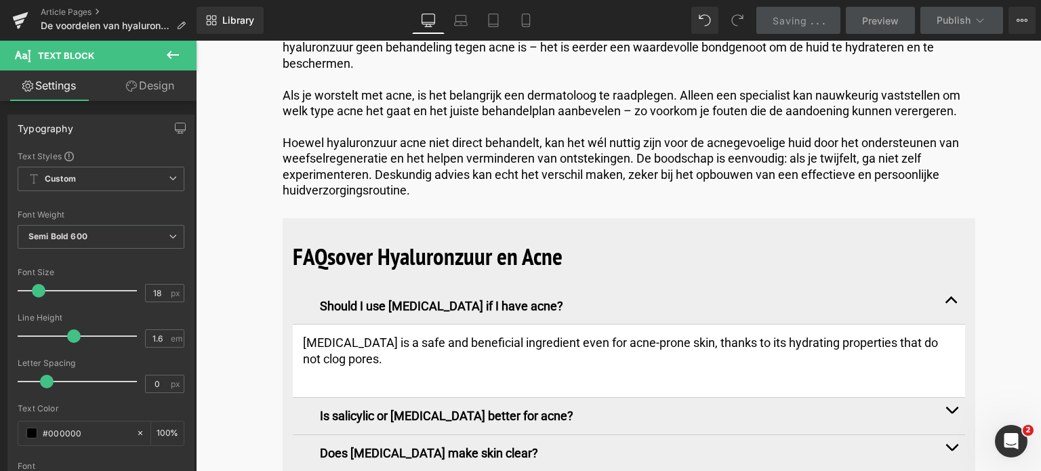
scroll to position [6029, 0]
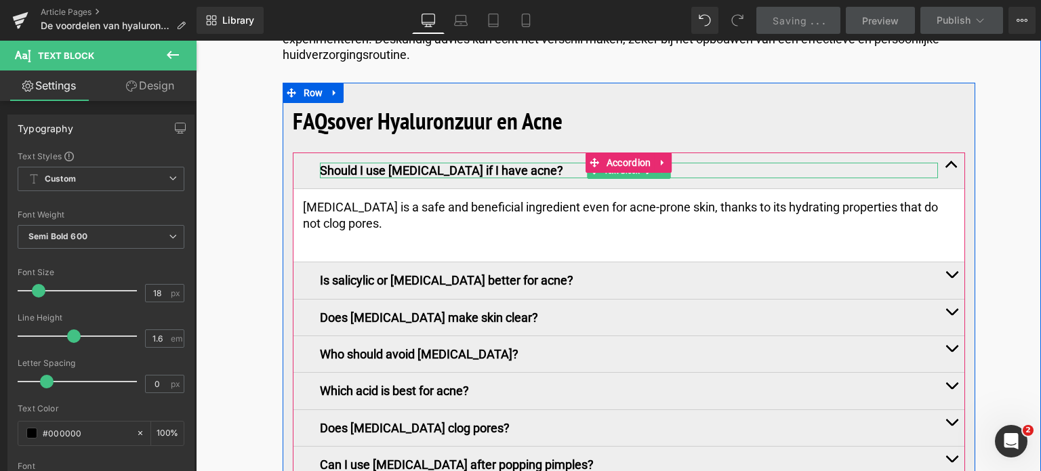
click at [559, 163] on p "Should I use hyaluronic acid if I have acne?" at bounding box center [629, 171] width 618 height 16
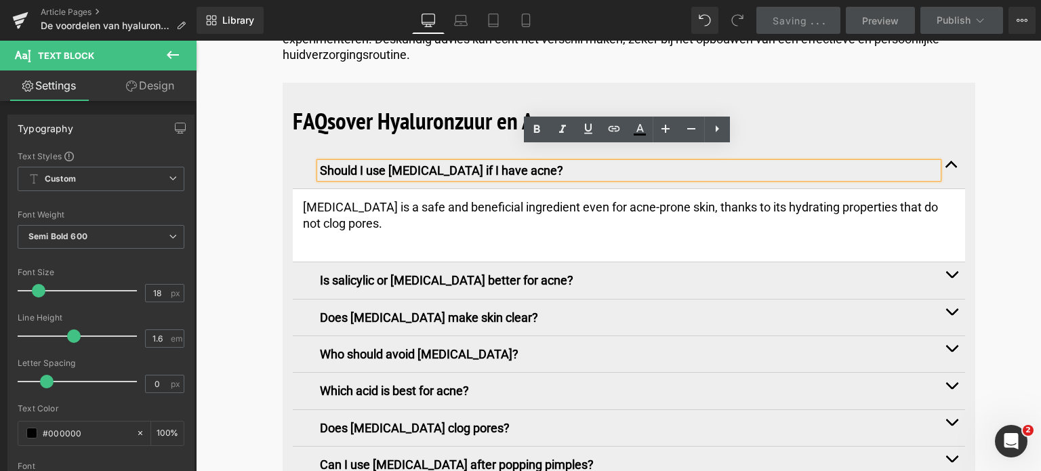
drag, startPoint x: 559, startPoint y: 152, endPoint x: 274, endPoint y: 161, distance: 285.3
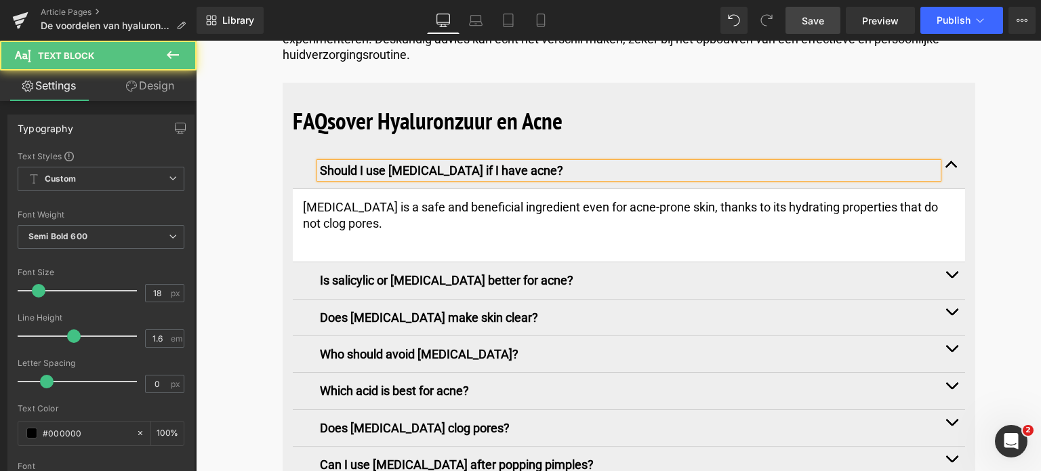
click at [562, 165] on div "Should I use hyaluronic acid if I have acne?" at bounding box center [629, 171] width 618 height 16
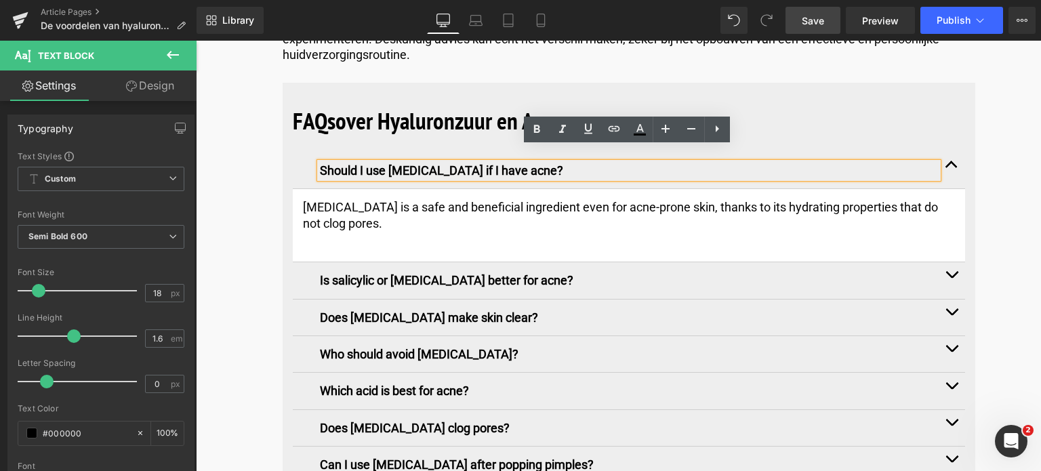
drag, startPoint x: 562, startPoint y: 159, endPoint x: 275, endPoint y: 166, distance: 286.6
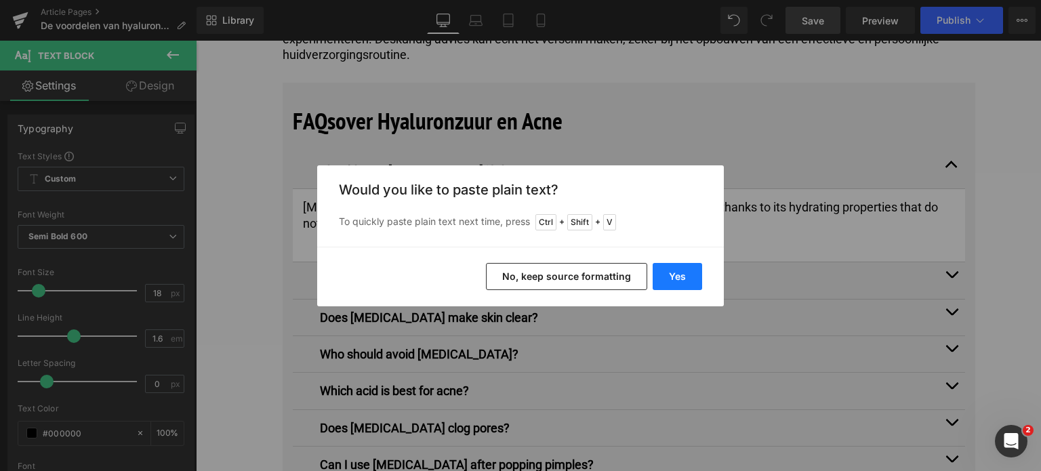
click at [683, 281] on button "Yes" at bounding box center [676, 276] width 49 height 27
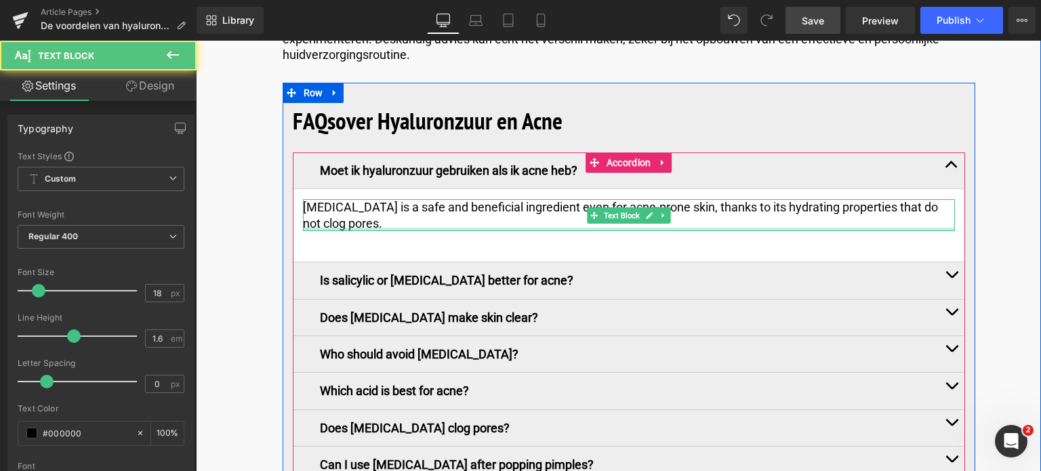
click at [408, 228] on div at bounding box center [629, 229] width 652 height 3
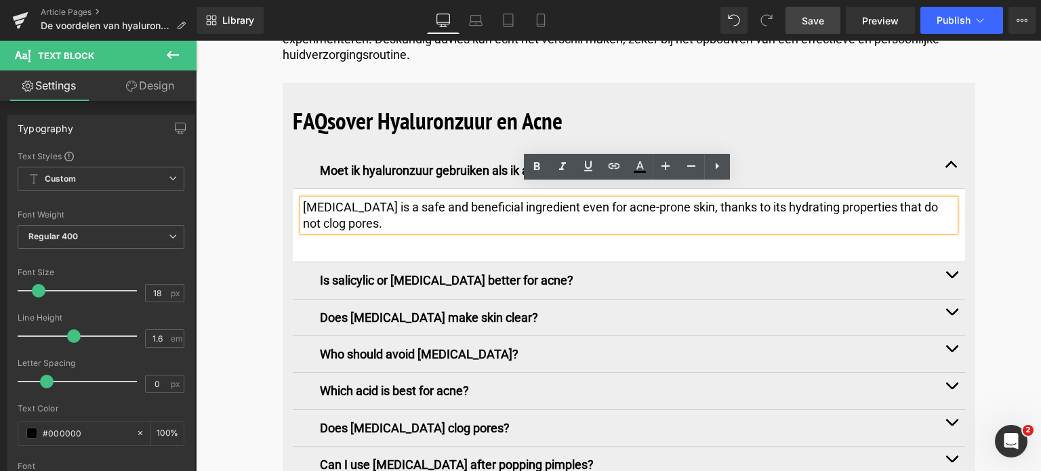
drag, startPoint x: 398, startPoint y: 208, endPoint x: 289, endPoint y: 192, distance: 110.8
click at [289, 192] on div "FAQs over Hyaluronzuur en Acne Heading Moet ik hyaluronzuur gebruiken als ik ac…" at bounding box center [628, 340] width 692 height 474
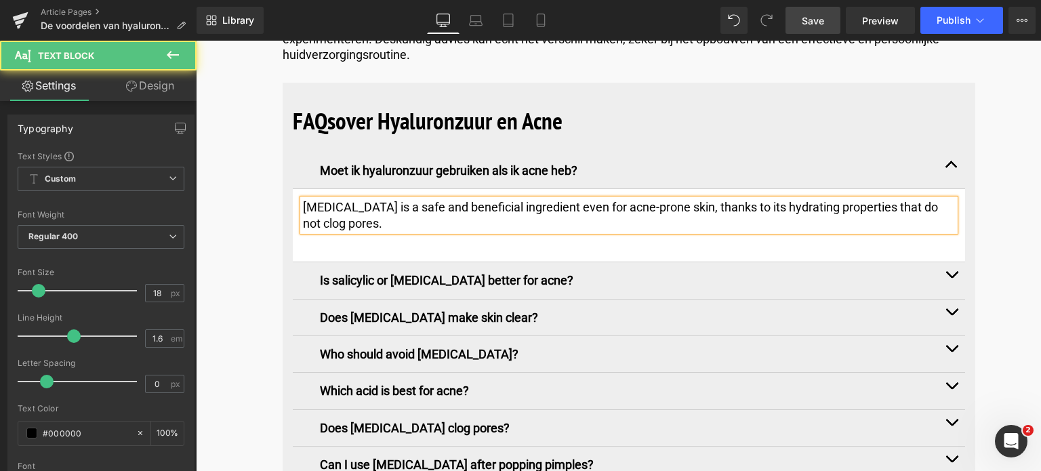
click at [382, 211] on p "Hyaluronic acid is a safe and beneficial ingredient even for acne-prone skin, t…" at bounding box center [629, 215] width 652 height 32
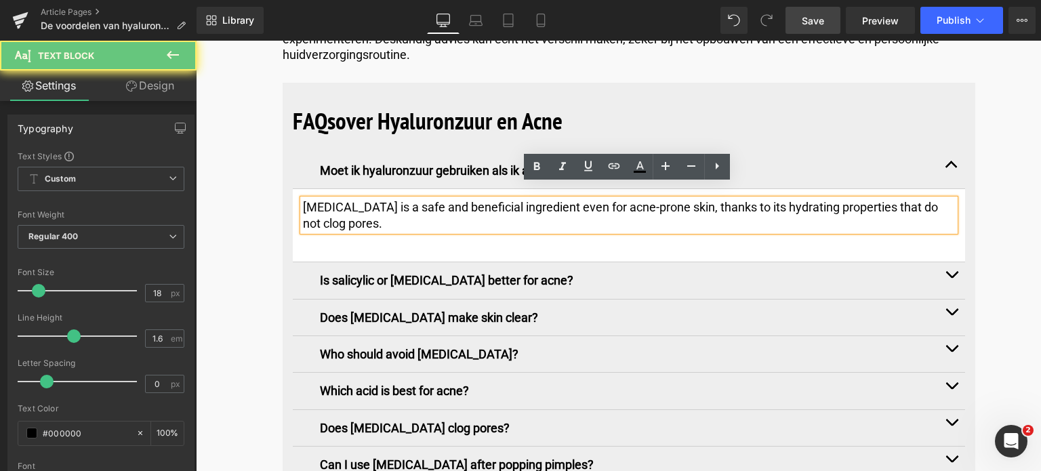
drag, startPoint x: 382, startPoint y: 211, endPoint x: 232, endPoint y: 180, distance: 153.6
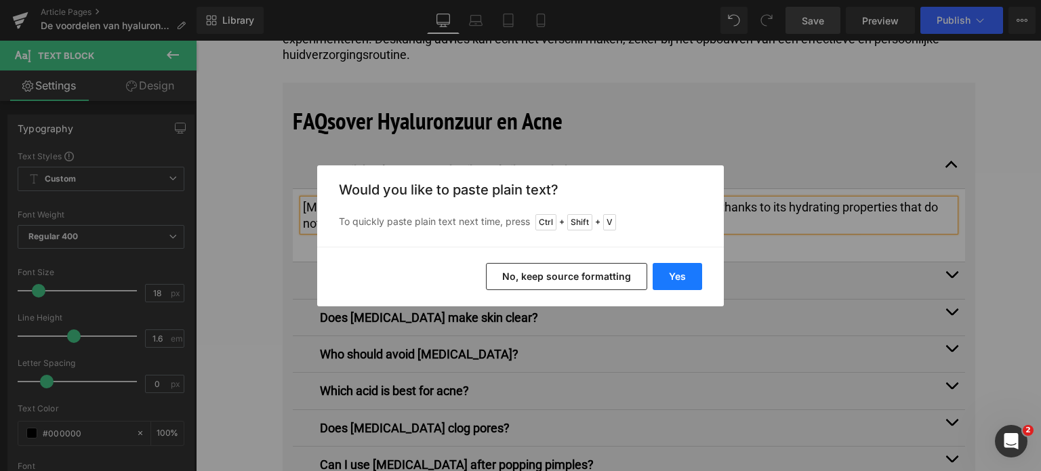
click at [671, 278] on button "Yes" at bounding box center [676, 276] width 49 height 27
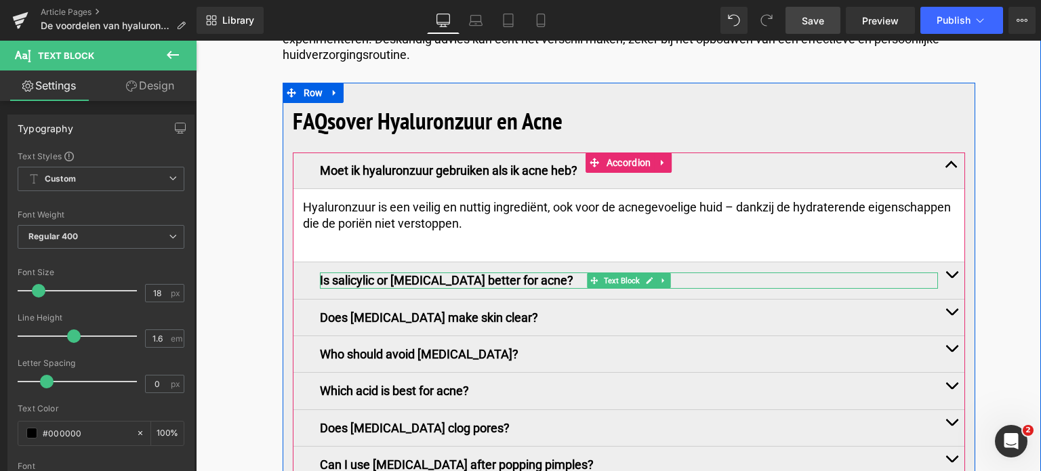
click at [579, 272] on p "Is salicylic or hyaluronic acid better for acne?" at bounding box center [629, 280] width 618 height 16
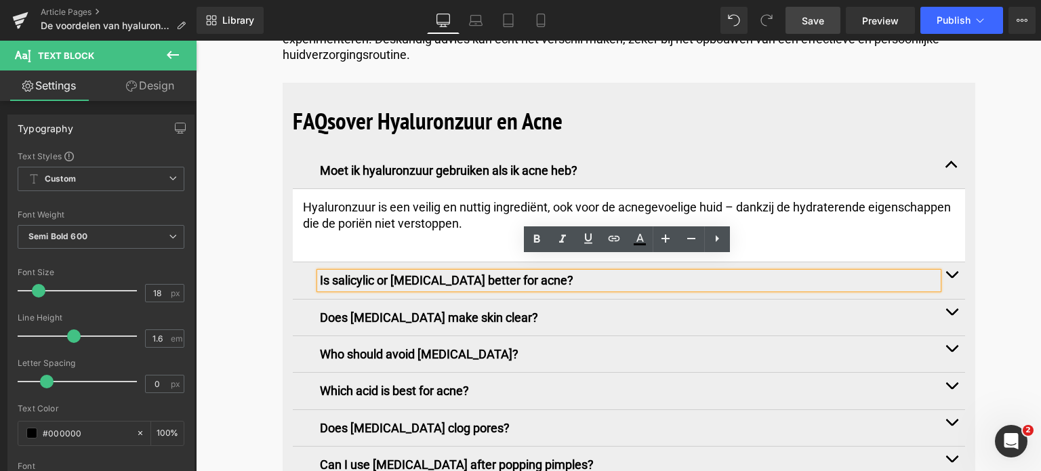
drag, startPoint x: 579, startPoint y: 262, endPoint x: 383, endPoint y: 295, distance: 197.9
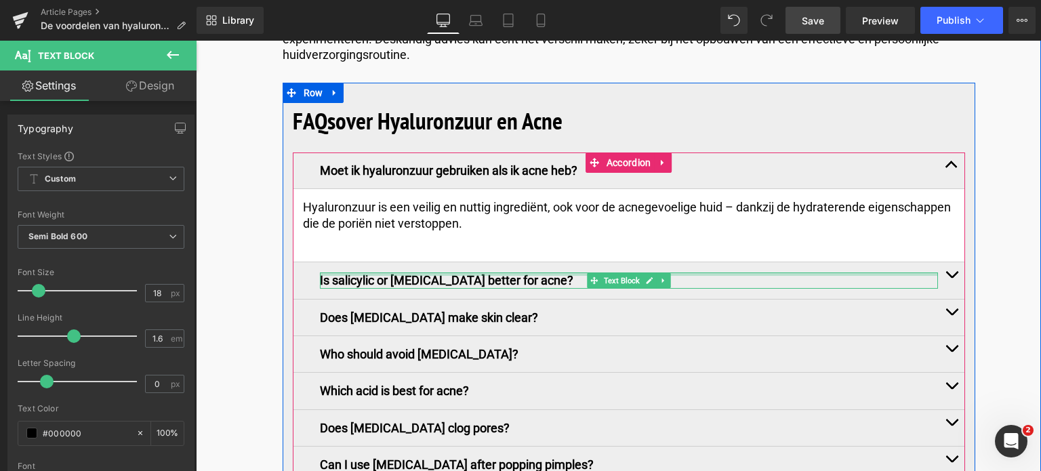
click at [565, 272] on div at bounding box center [629, 273] width 618 height 3
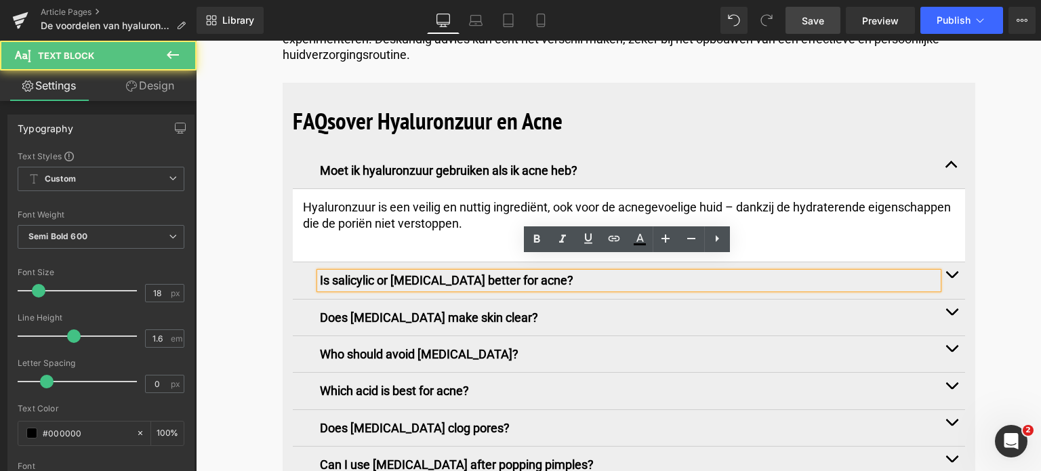
click at [565, 272] on p "Is salicylic or hyaluronic acid better for acne?" at bounding box center [629, 280] width 618 height 16
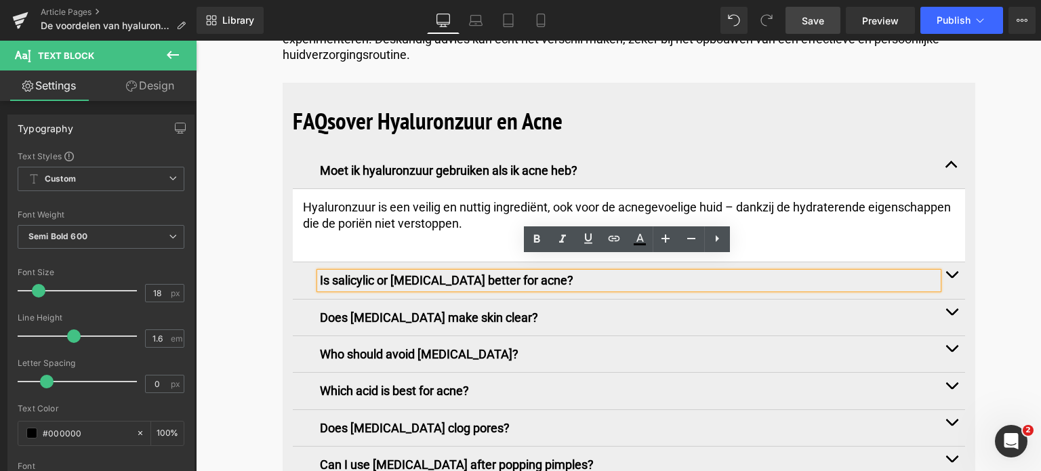
drag, startPoint x: 565, startPoint y: 265, endPoint x: 263, endPoint y: 257, distance: 302.2
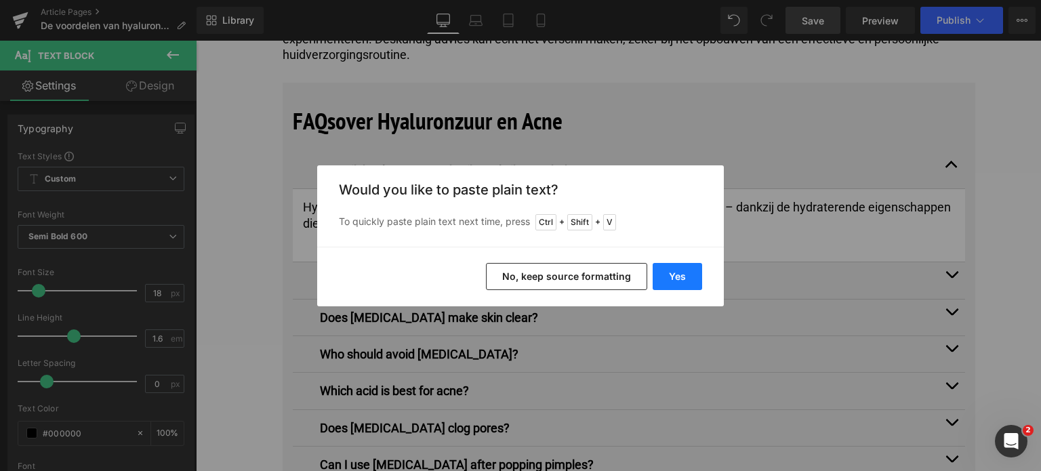
click at [682, 276] on button "Yes" at bounding box center [676, 276] width 49 height 27
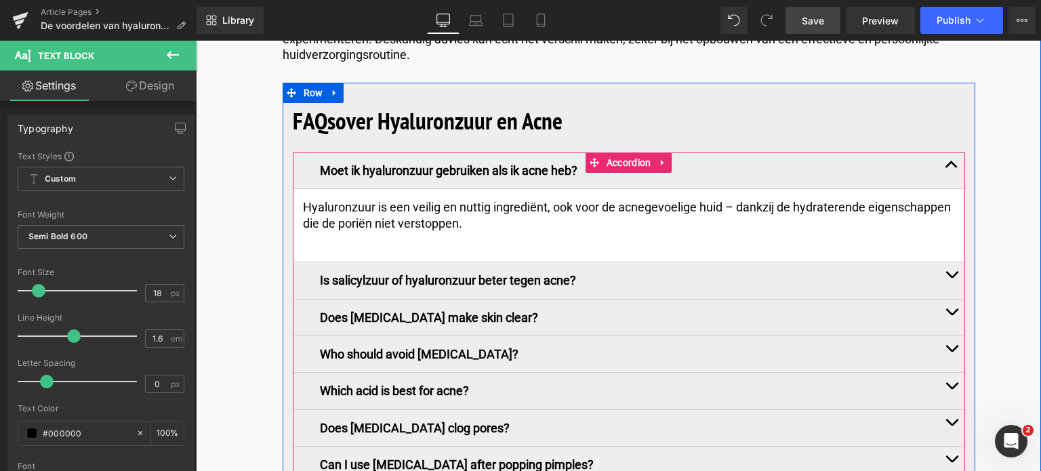
click at [951, 262] on button "button" at bounding box center [951, 280] width 27 height 36
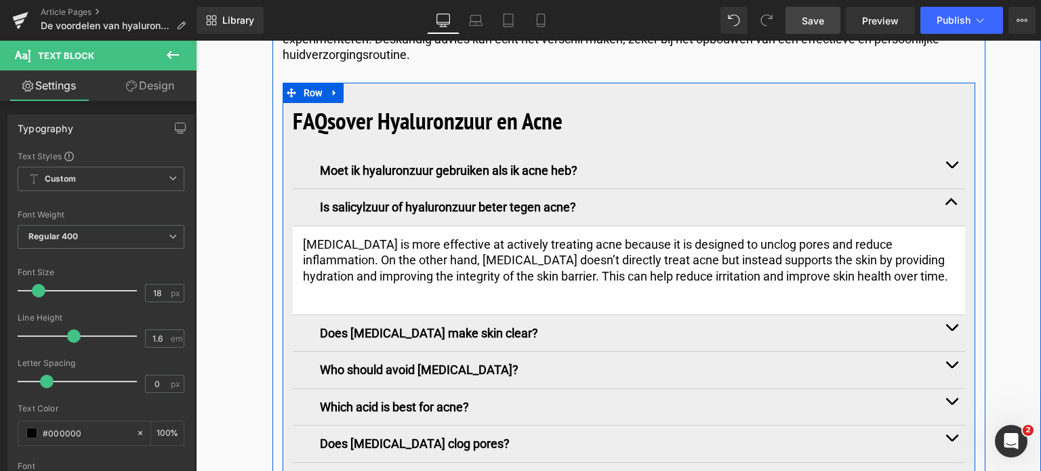
drag, startPoint x: 880, startPoint y: 261, endPoint x: 286, endPoint y: 224, distance: 595.2
click at [286, 224] on div "FAQs over Hyaluronzuur en Acne Heading Moet ik hyaluronzuur gebruiken als ik ac…" at bounding box center [628, 348] width 692 height 490
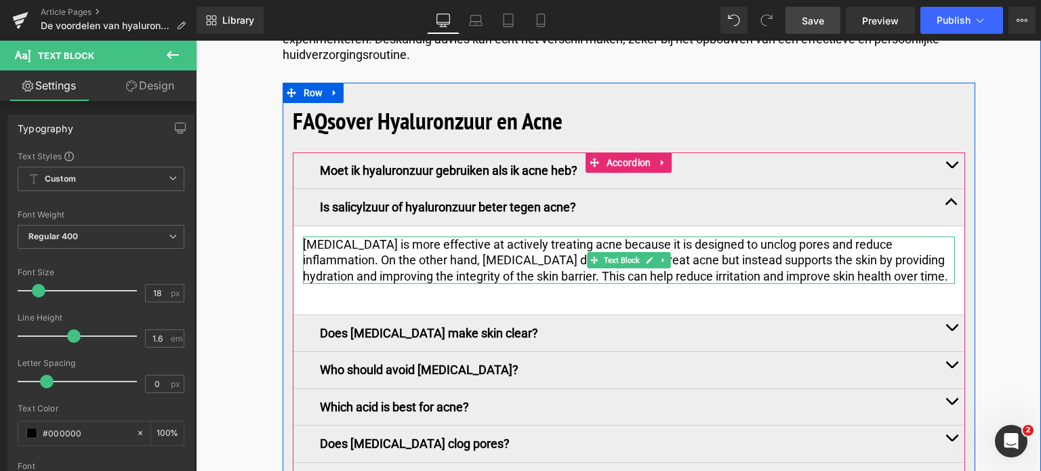
click at [327, 245] on p "Salicylic acid is more effective at actively treating acne because it is design…" at bounding box center [629, 259] width 652 height 47
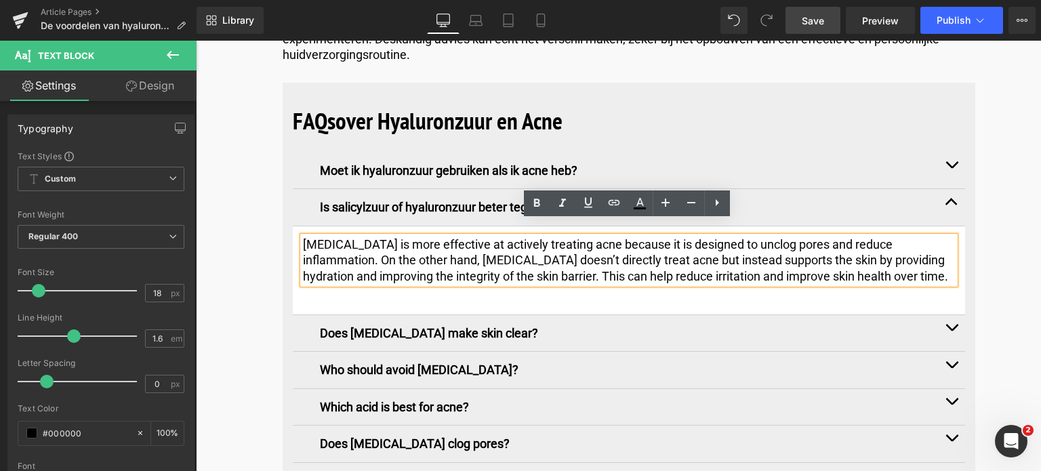
drag, startPoint x: 301, startPoint y: 232, endPoint x: 878, endPoint y: 264, distance: 577.4
click at [878, 264] on p "Salicylic acid is more effective at actively treating acne because it is design…" at bounding box center [629, 259] width 652 height 47
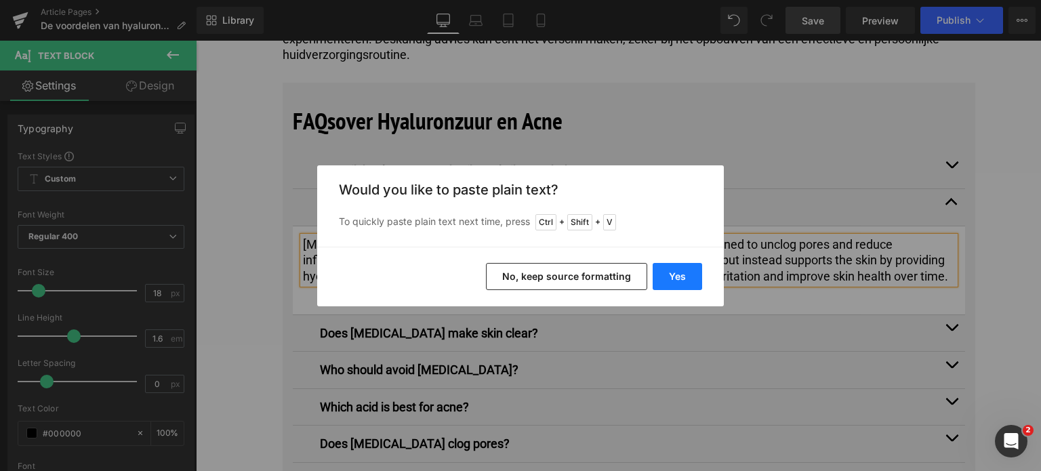
click at [680, 279] on button "Yes" at bounding box center [676, 276] width 49 height 27
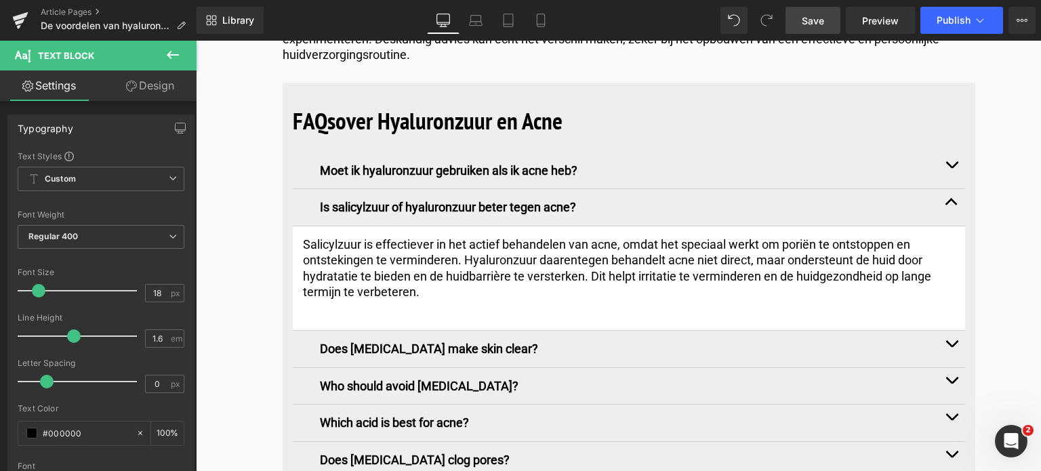
click at [818, 21] on span "Save" at bounding box center [812, 21] width 22 height 14
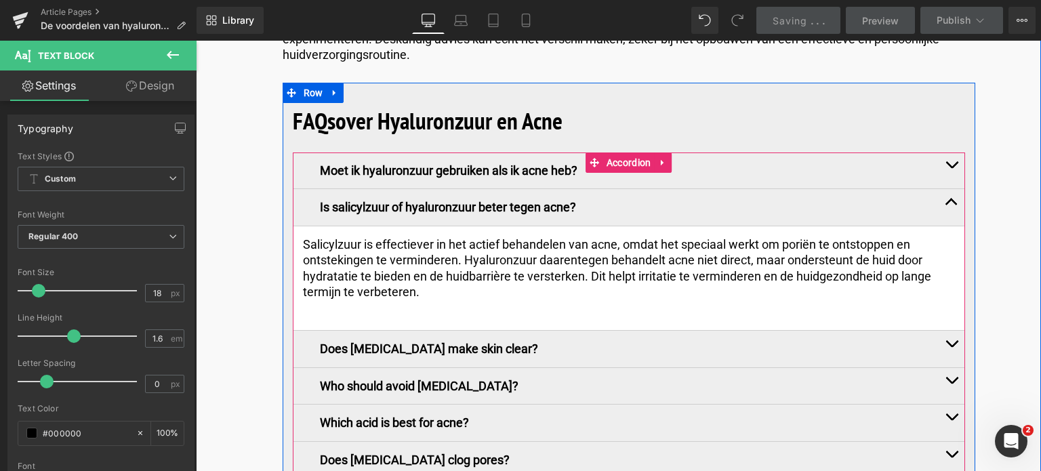
click at [369, 298] on article "Salicylzuur is effectiever in het actief behandelen van acne, omdat het speciaa…" at bounding box center [629, 278] width 672 height 105
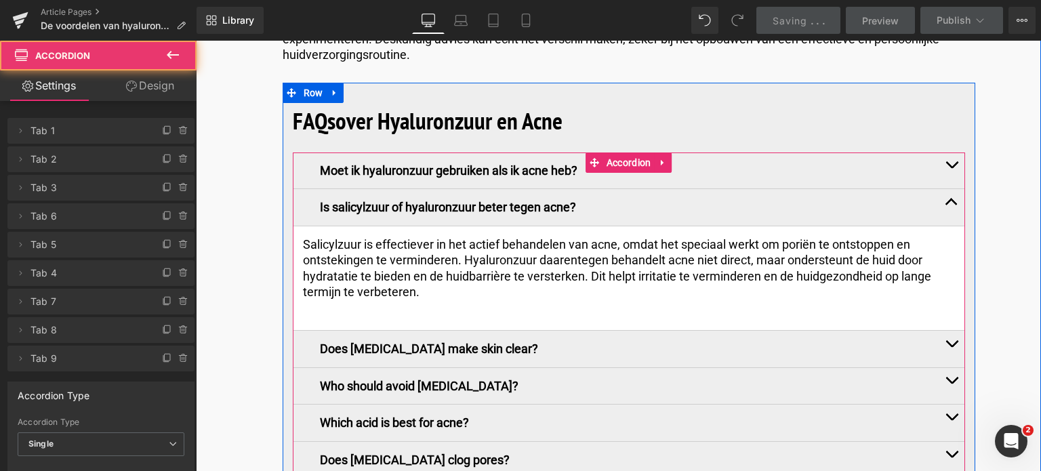
click at [410, 298] on article "Salicylzuur is effectiever in het actief behandelen van acne, omdat het speciaa…" at bounding box center [629, 278] width 672 height 105
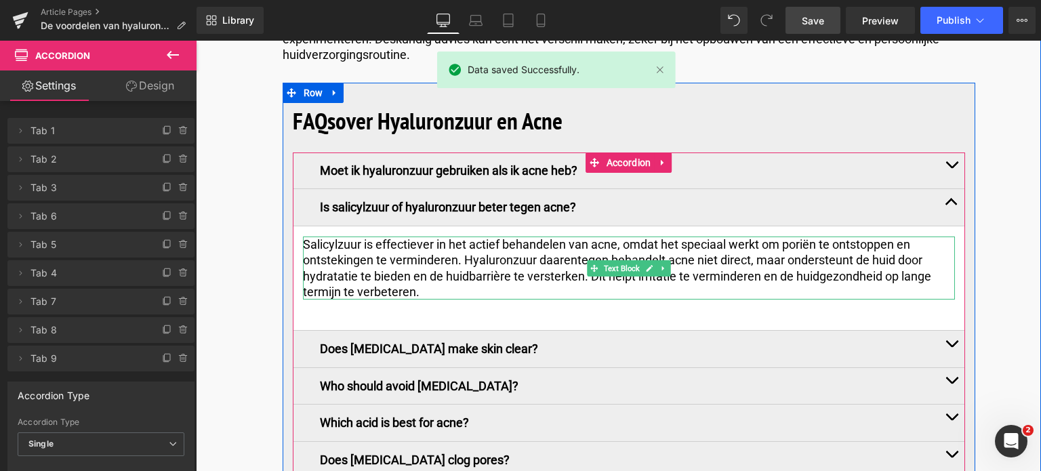
click at [435, 278] on p "Salicylzuur is effectiever in het actief behandelen van acne, omdat het speciaa…" at bounding box center [629, 268] width 652 height 64
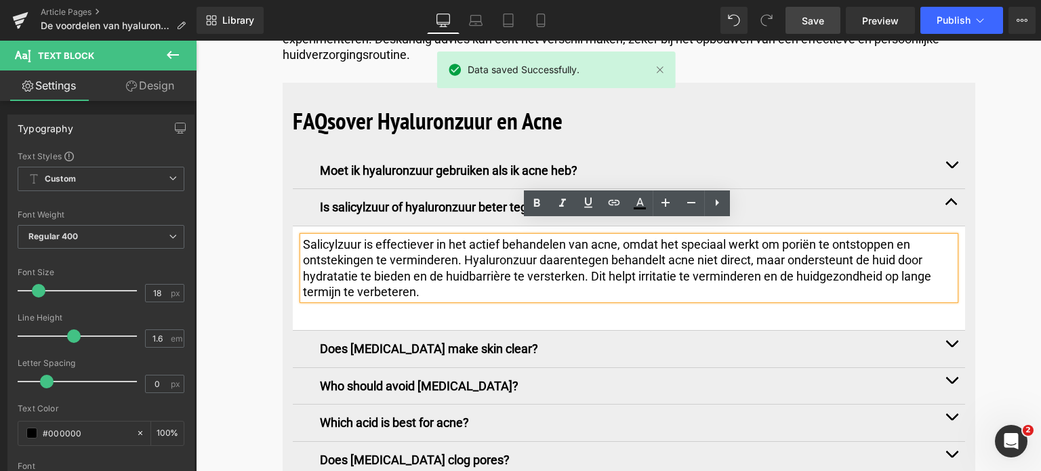
click at [951, 347] on span "button" at bounding box center [951, 347] width 0 height 0
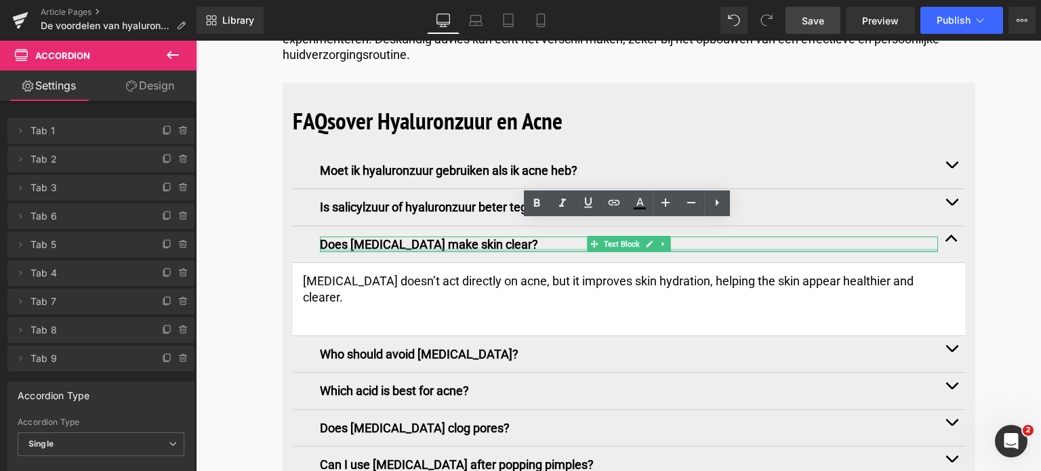
click at [538, 249] on div at bounding box center [629, 250] width 618 height 3
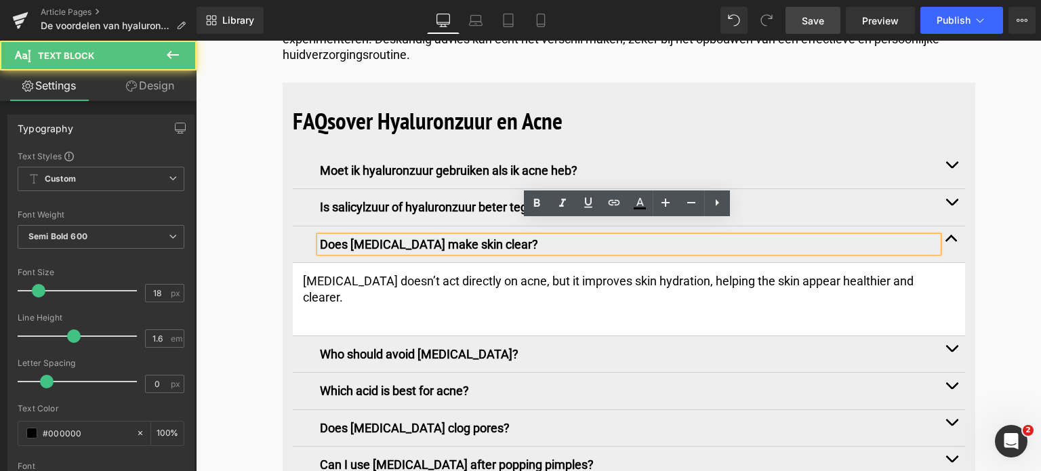
drag, startPoint x: 537, startPoint y: 230, endPoint x: 281, endPoint y: 236, distance: 256.1
click at [282, 236] on div "FAQs over Hyaluronzuur en Acne Heading Moet ik hyaluronzuur gebruiken als ik ac…" at bounding box center [628, 340] width 692 height 474
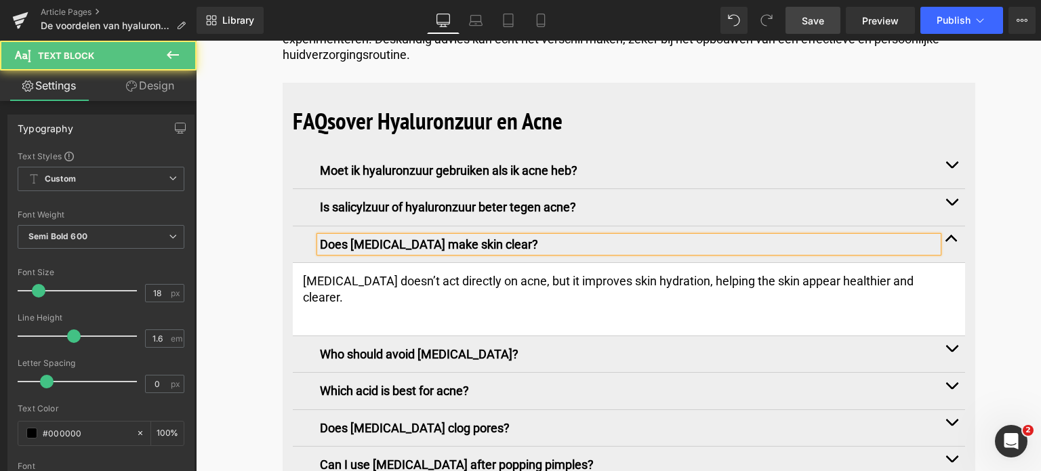
click at [528, 236] on p "Does hyaluronic acid make skin clear?" at bounding box center [629, 244] width 618 height 16
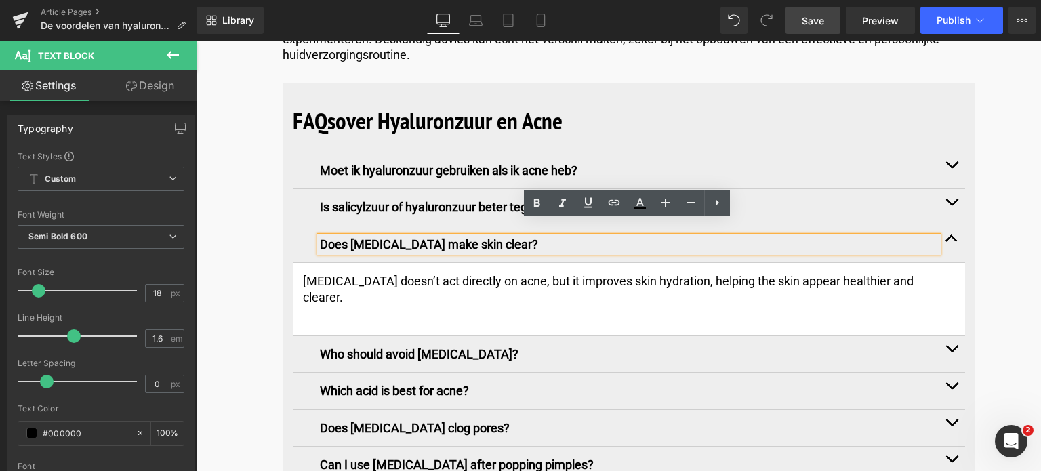
drag, startPoint x: 528, startPoint y: 230, endPoint x: 264, endPoint y: 226, distance: 264.9
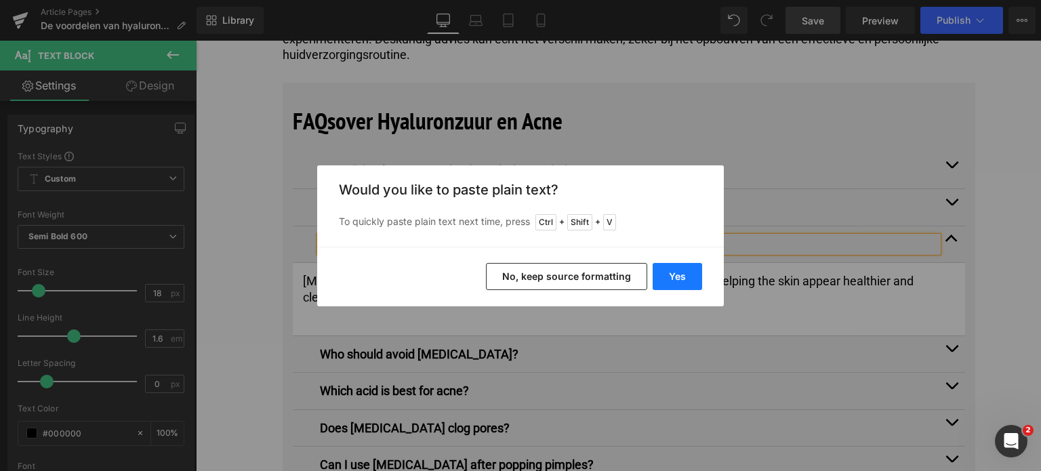
click at [684, 276] on button "Yes" at bounding box center [676, 276] width 49 height 27
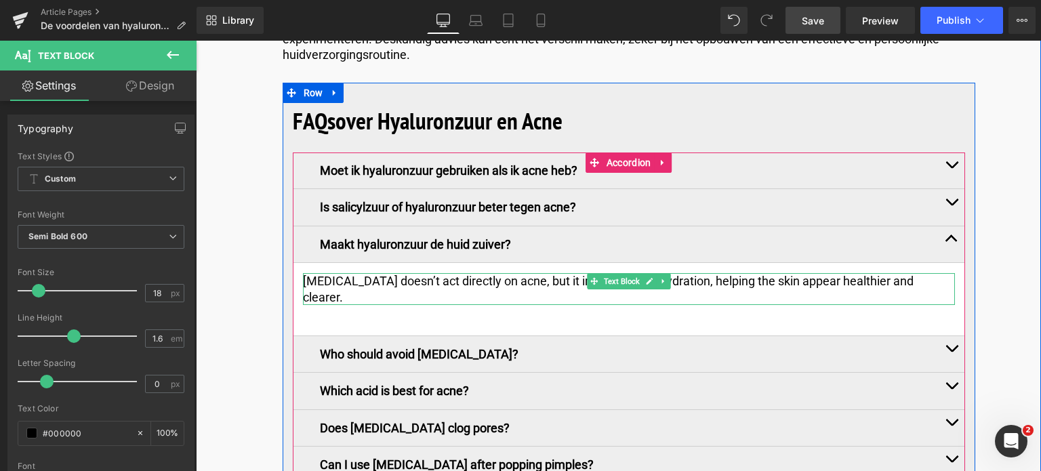
click at [344, 273] on p "Hyaluronic acid doesn’t act directly on acne, but it improves skin hydration, h…" at bounding box center [629, 289] width 652 height 32
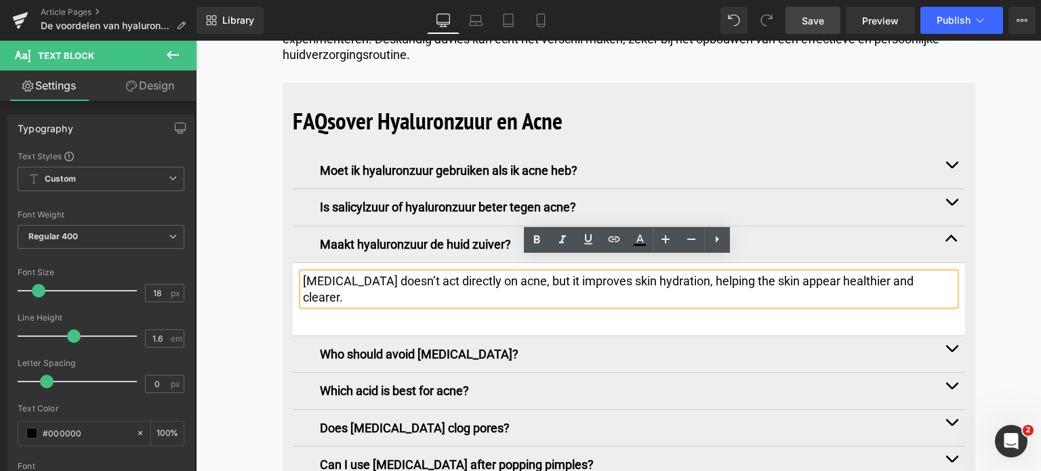
drag, startPoint x: 303, startPoint y: 267, endPoint x: 950, endPoint y: 257, distance: 647.7
click at [950, 273] on p "Hyaluronic acid doesn’t act directly on acne, but it improves skin hydration, h…" at bounding box center [629, 289] width 652 height 32
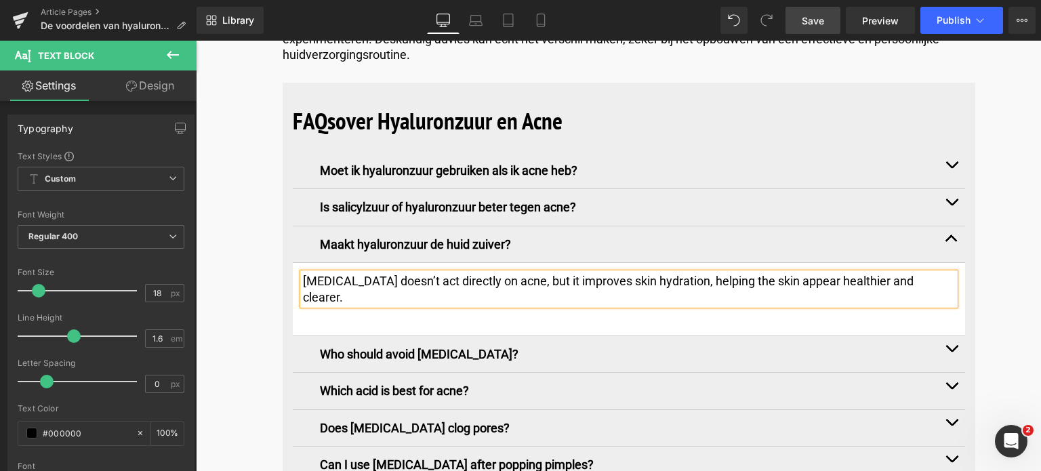
click at [318, 273] on p "Hyaluronic acid doesn’t act directly on acne, but it improves skin hydration, h…" at bounding box center [629, 289] width 652 height 32
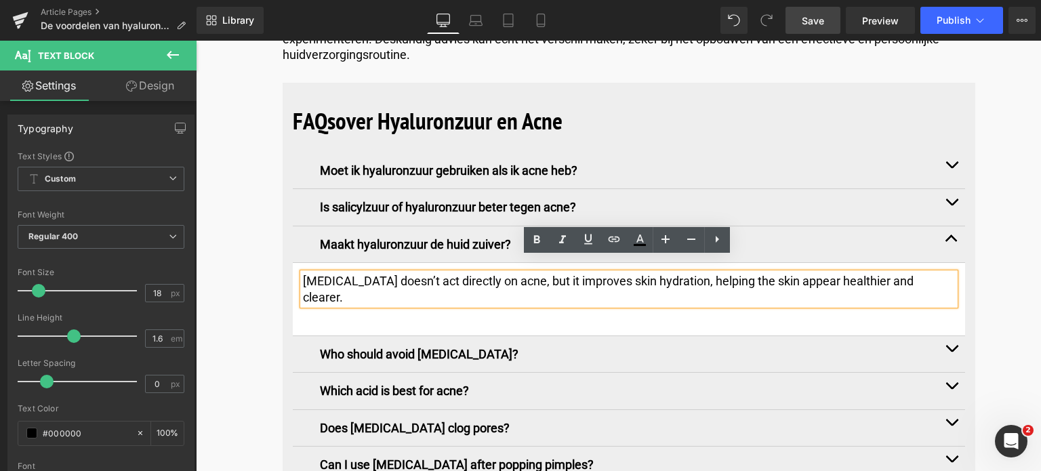
drag, startPoint x: 303, startPoint y: 270, endPoint x: 949, endPoint y: 266, distance: 646.3
click at [949, 273] on p "Hyaluronic acid doesn’t act directly on acne, but it improves skin hydration, h…" at bounding box center [629, 289] width 652 height 32
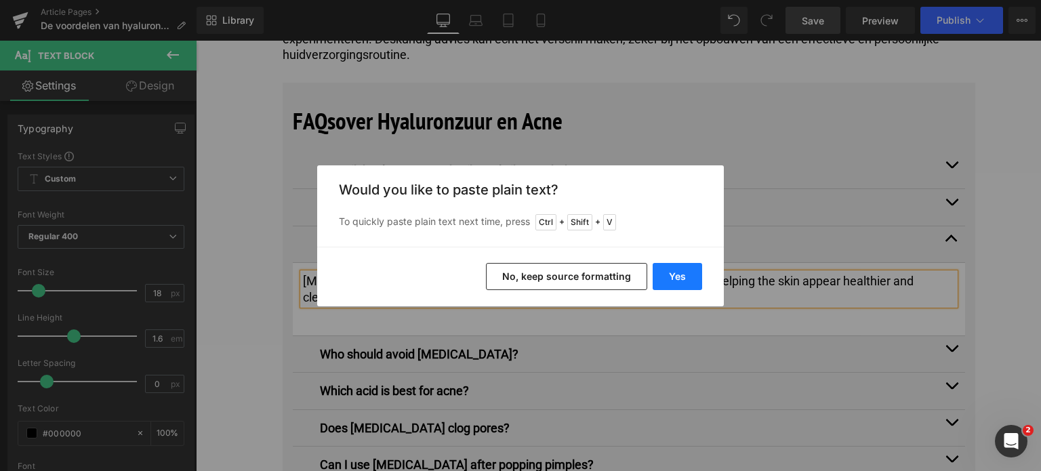
drag, startPoint x: 670, startPoint y: 277, endPoint x: 474, endPoint y: 236, distance: 200.1
click at [670, 276] on button "Yes" at bounding box center [676, 276] width 49 height 27
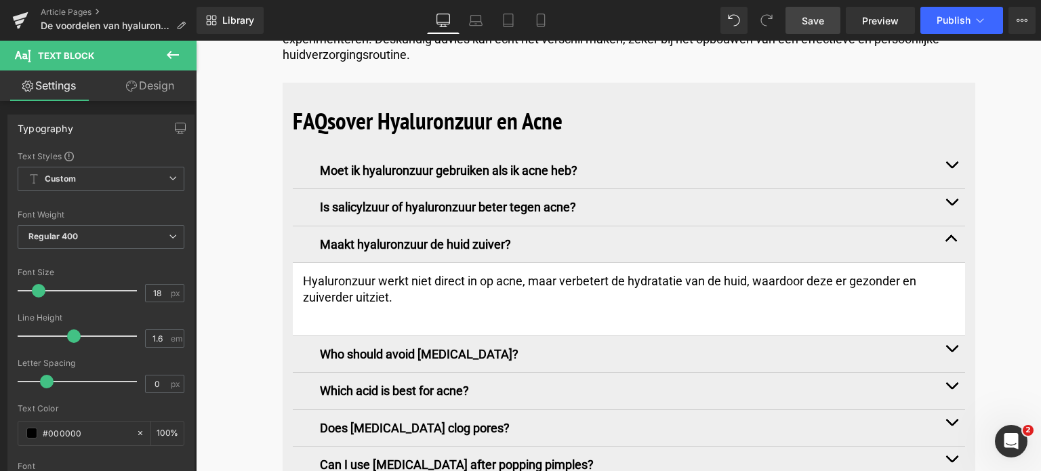
drag, startPoint x: 813, startPoint y: 13, endPoint x: 317, endPoint y: 314, distance: 580.3
click at [813, 14] on span "Save" at bounding box center [812, 21] width 22 height 14
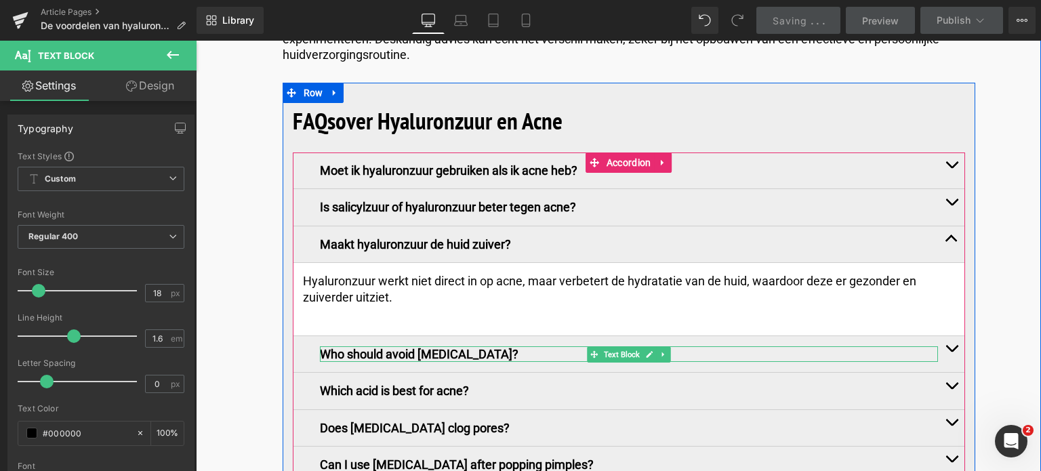
click at [516, 346] on p "Who should avoid hyaluronic acid?" at bounding box center [629, 354] width 618 height 16
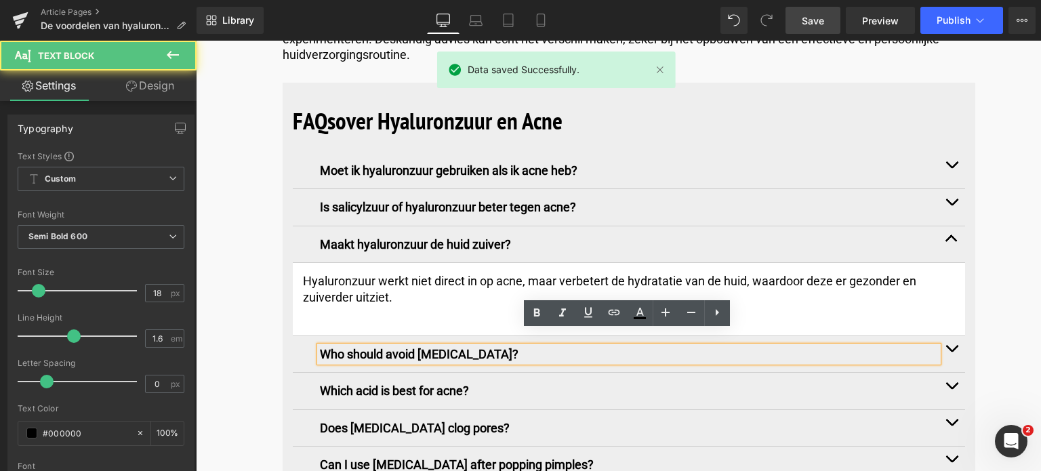
drag, startPoint x: 516, startPoint y: 335, endPoint x: 271, endPoint y: 331, distance: 244.6
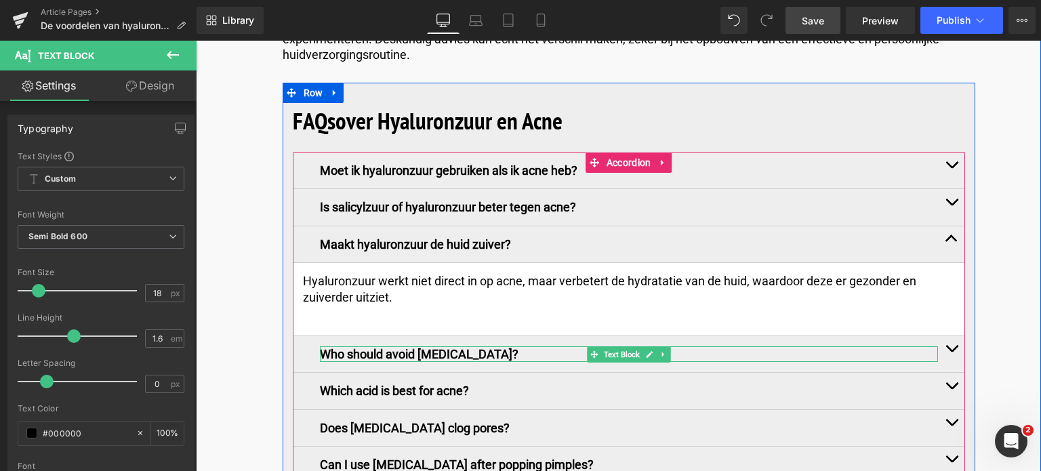
click at [508, 346] on div at bounding box center [629, 347] width 618 height 3
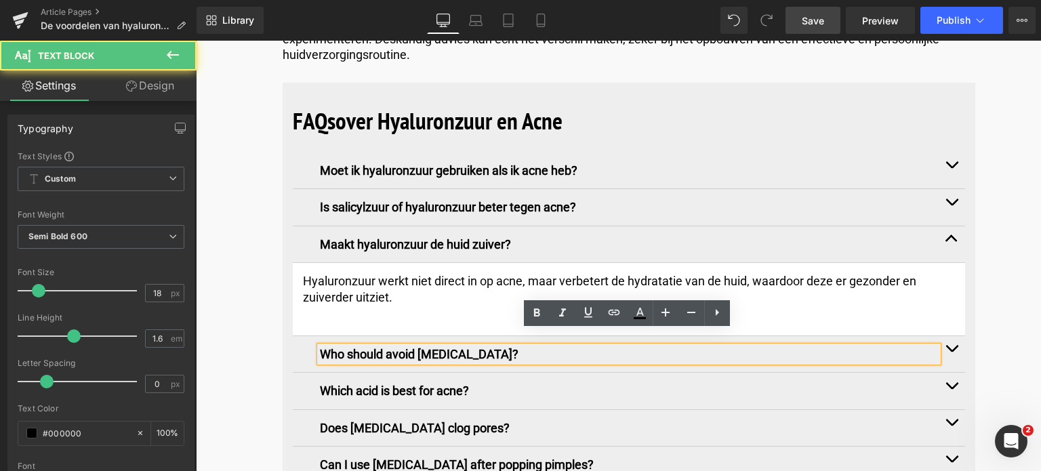
click at [507, 346] on p "Who should avoid hyaluronic acid?" at bounding box center [629, 354] width 618 height 16
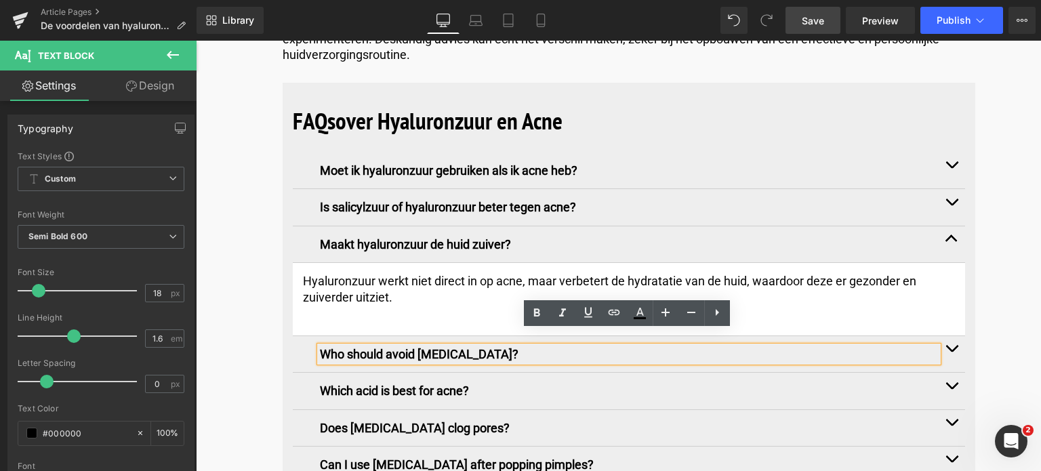
drag, startPoint x: 507, startPoint y: 335, endPoint x: 288, endPoint y: 343, distance: 218.9
click at [288, 343] on div "FAQs over Hyaluronzuur en Acne Heading Moet ik hyaluronzuur gebruiken als ik ac…" at bounding box center [628, 340] width 692 height 474
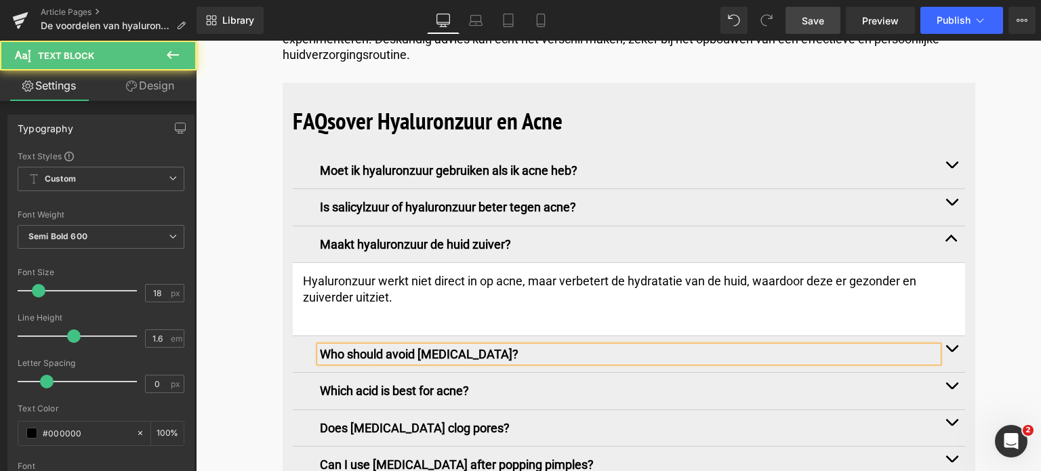
click at [530, 346] on p "Who should avoid hyaluronic acid?" at bounding box center [629, 354] width 618 height 16
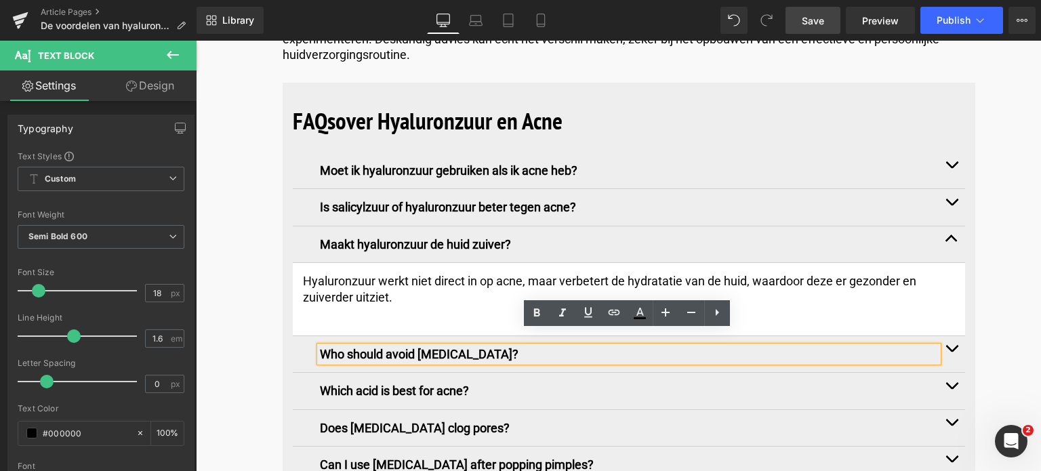
drag, startPoint x: 530, startPoint y: 343, endPoint x: 312, endPoint y: 338, distance: 218.9
click at [312, 338] on div "Who should avoid hyaluronic acid? Text Block" at bounding box center [629, 354] width 672 height 37
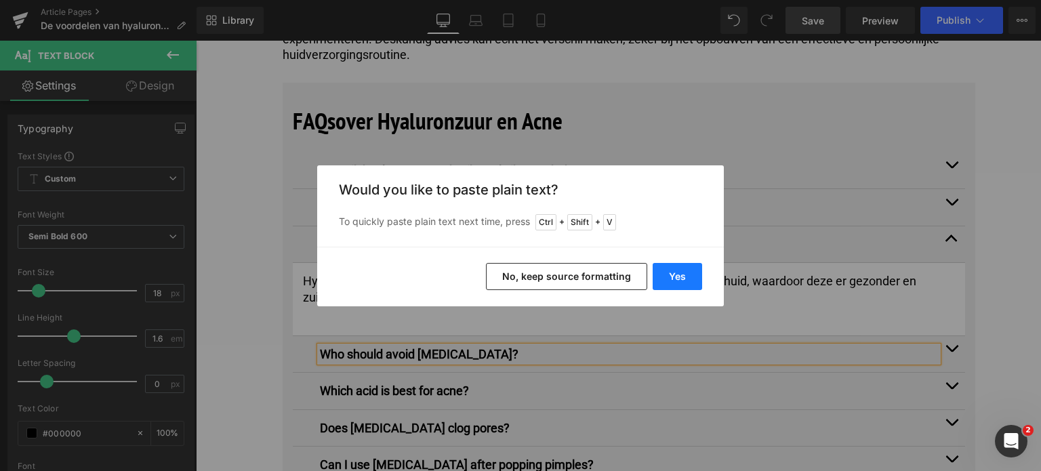
drag, startPoint x: 674, startPoint y: 277, endPoint x: 478, endPoint y: 236, distance: 200.6
click at [673, 277] on button "Yes" at bounding box center [676, 276] width 49 height 27
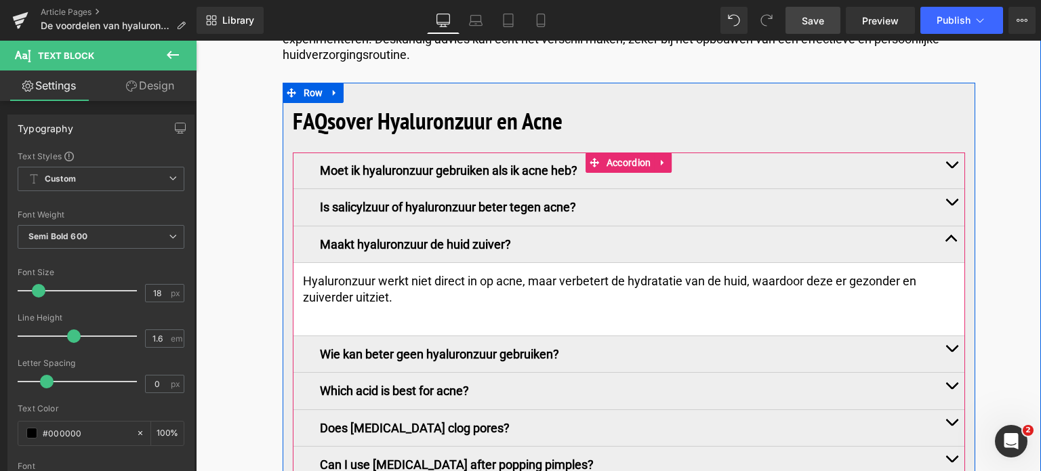
click at [951, 352] on span "button" at bounding box center [951, 352] width 0 height 0
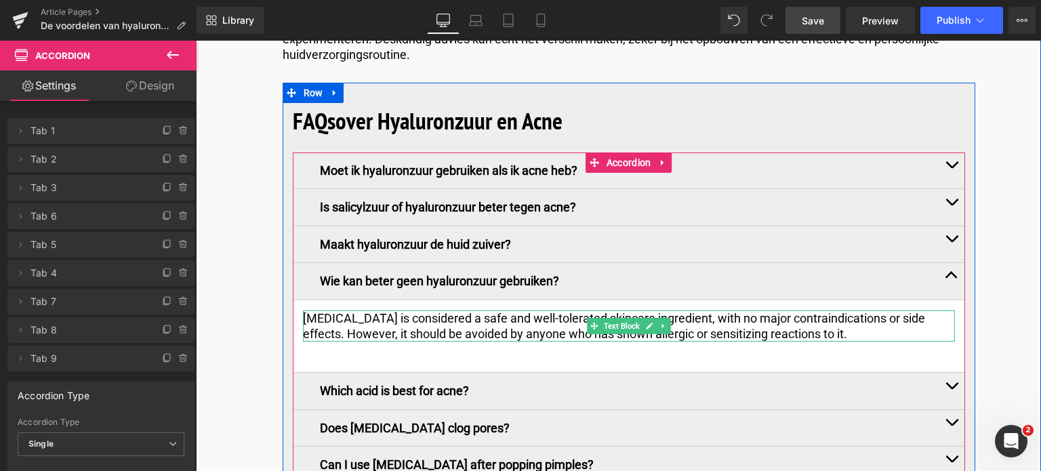
click at [883, 322] on p "Hyaluronic acid is considered a safe and well-tolerated skincare ingredient, wi…" at bounding box center [629, 326] width 652 height 32
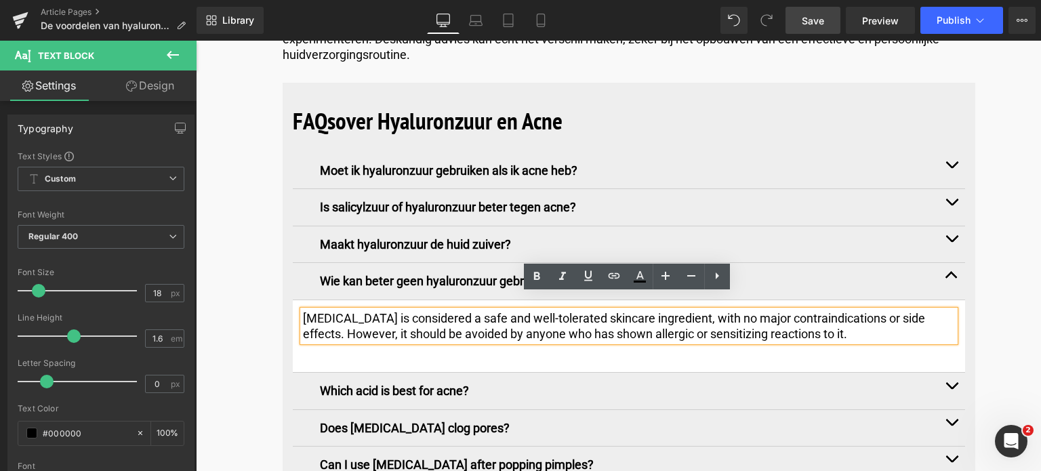
drag, startPoint x: 881, startPoint y: 318, endPoint x: 228, endPoint y: 303, distance: 652.6
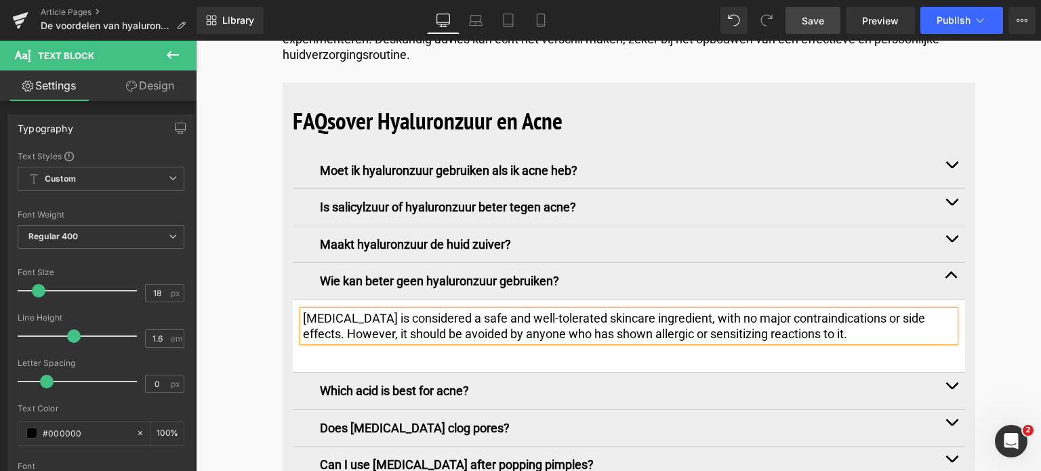
click at [371, 316] on p "Hyaluronic acid is considered a safe and well-tolerated skincare ingredient, wi…" at bounding box center [629, 326] width 652 height 32
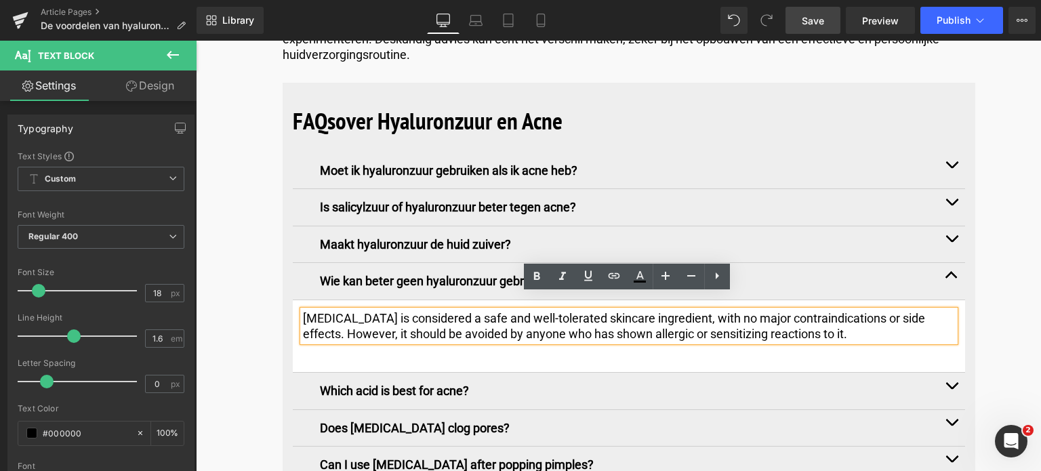
drag, startPoint x: 301, startPoint y: 300, endPoint x: 867, endPoint y: 324, distance: 566.9
click at [867, 324] on p "Hyaluronic acid is considered a safe and well-tolerated skincare ingredient, wi…" at bounding box center [629, 326] width 652 height 32
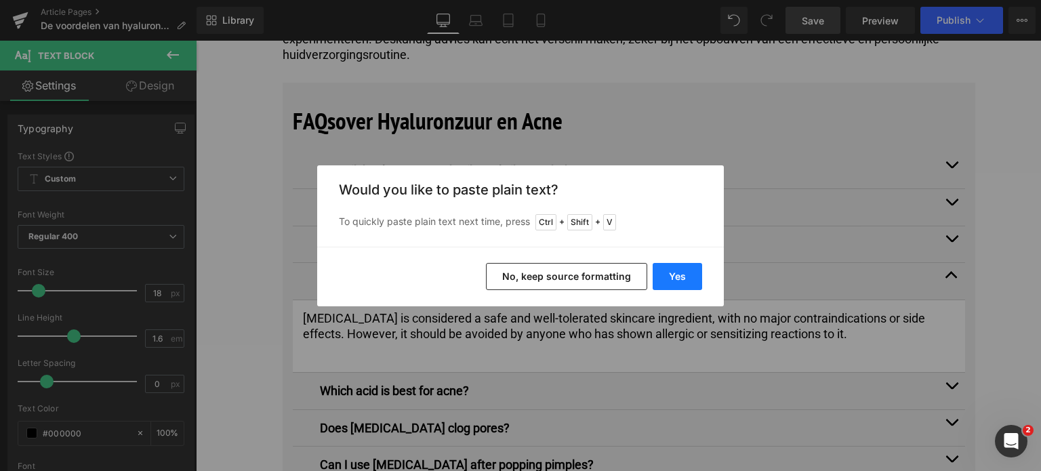
click at [678, 266] on button "Yes" at bounding box center [676, 276] width 49 height 27
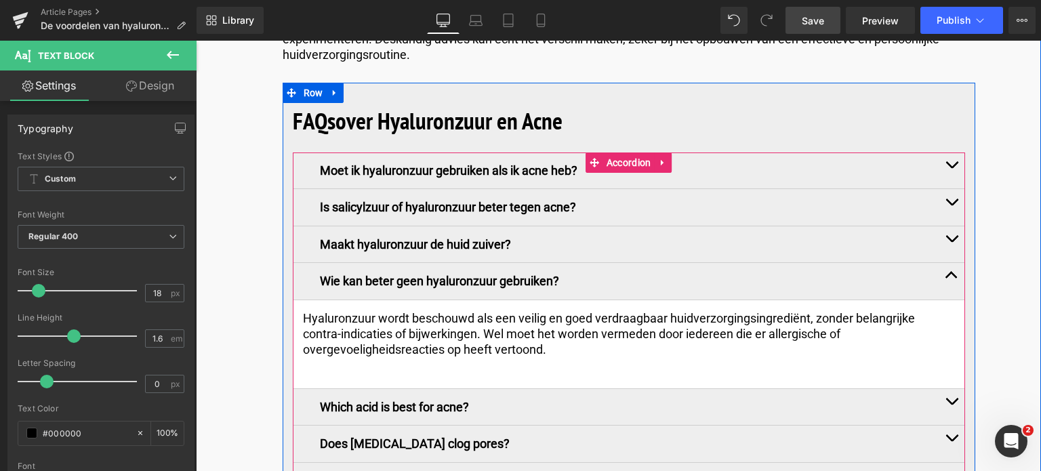
scroll to position [6165, 0]
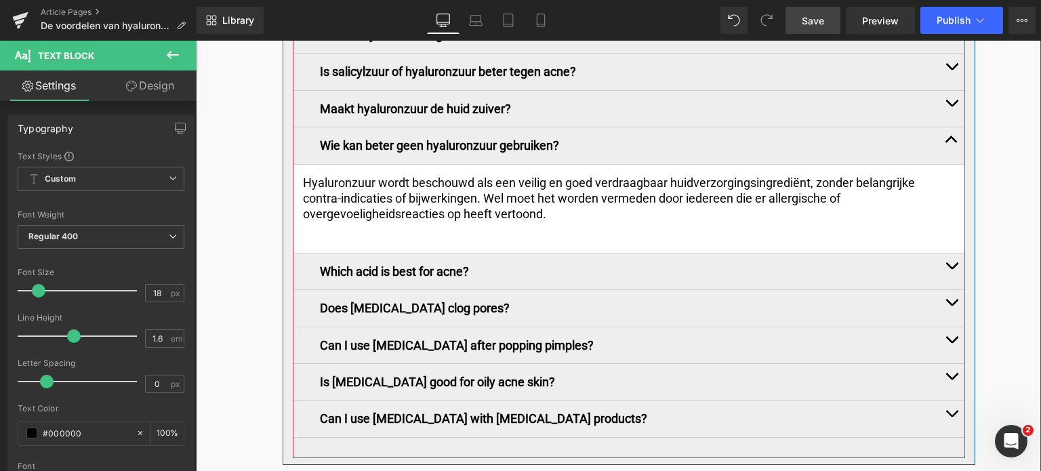
click at [950, 253] on button "button" at bounding box center [951, 271] width 27 height 36
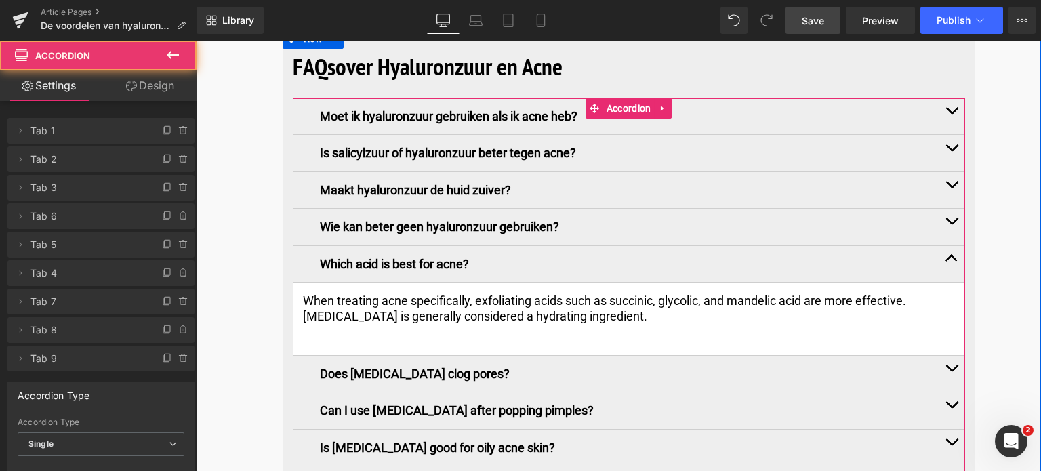
scroll to position [6075, 0]
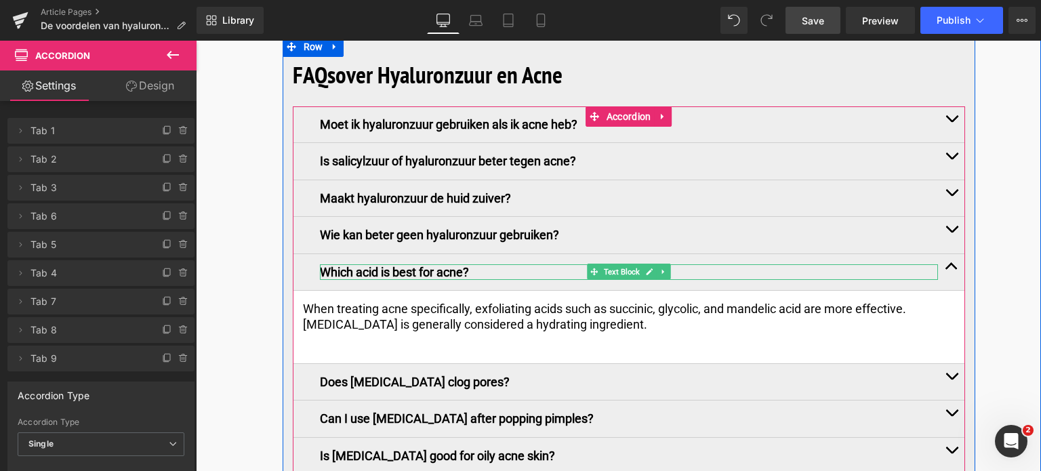
click at [484, 264] on p "Which acid is best for acne?" at bounding box center [629, 272] width 618 height 16
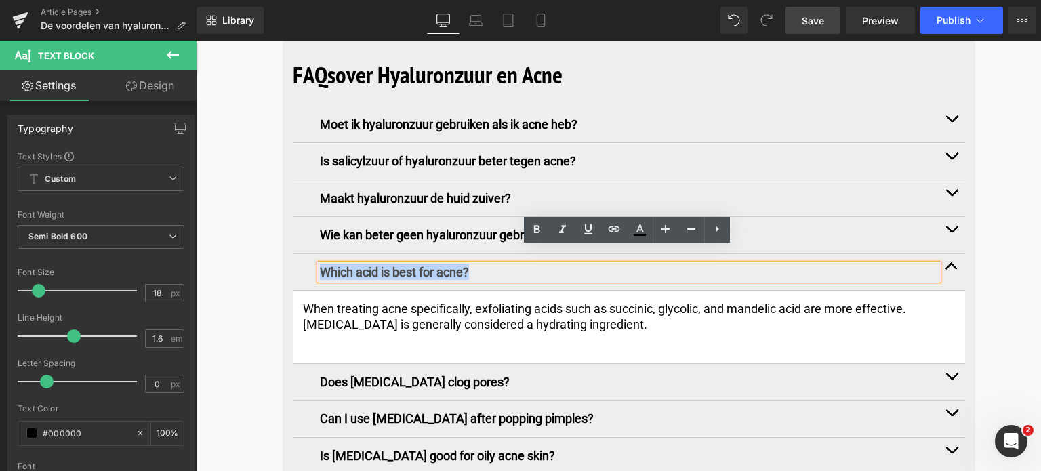
drag, startPoint x: 484, startPoint y: 253, endPoint x: 223, endPoint y: 252, distance: 261.5
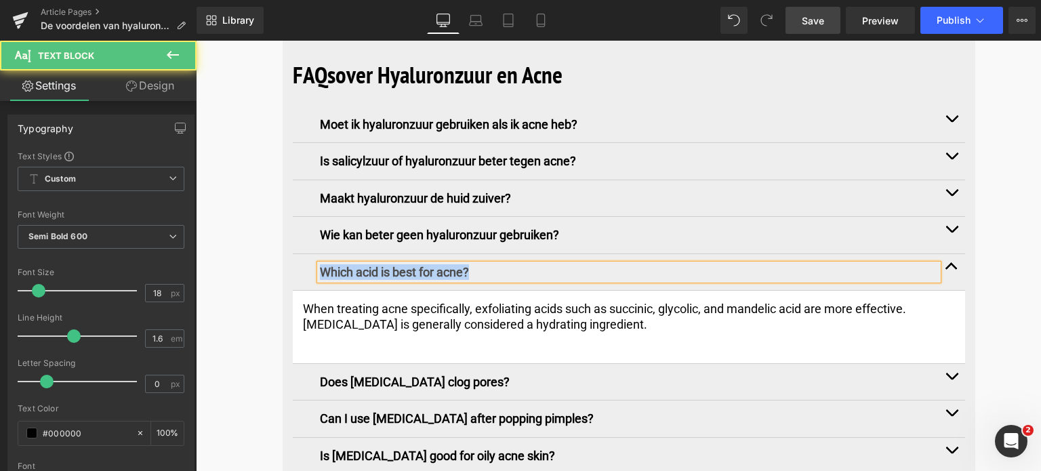
click at [490, 264] on p "Which acid is best for acne?" at bounding box center [629, 272] width 618 height 16
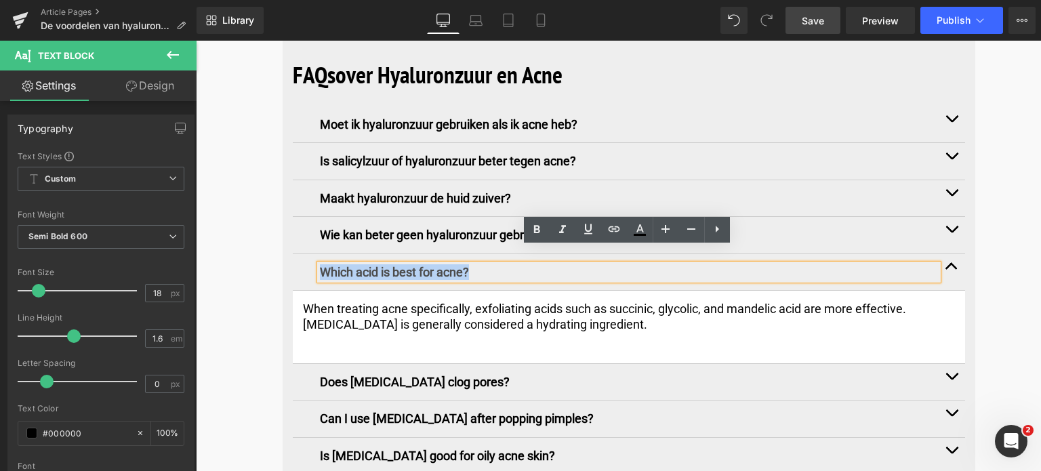
drag, startPoint x: 490, startPoint y: 259, endPoint x: 255, endPoint y: 234, distance: 236.3
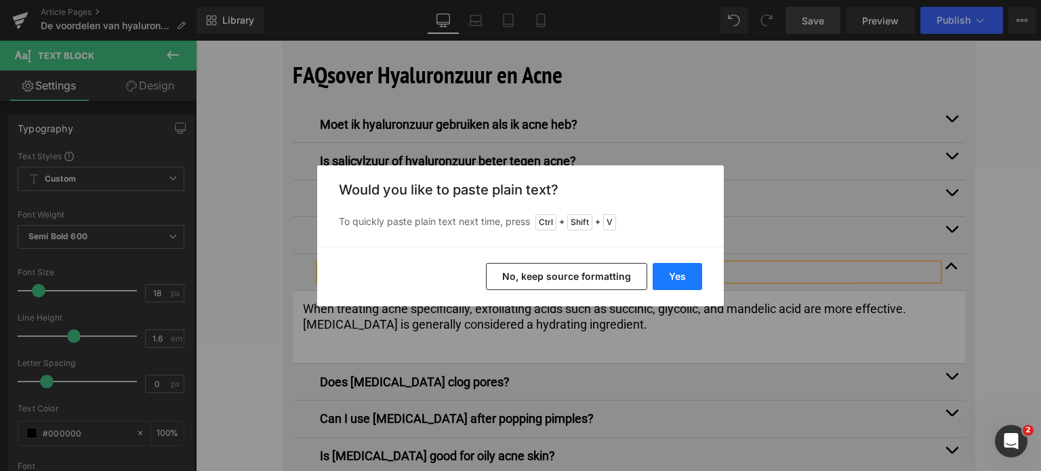
click at [661, 268] on button "Yes" at bounding box center [676, 276] width 49 height 27
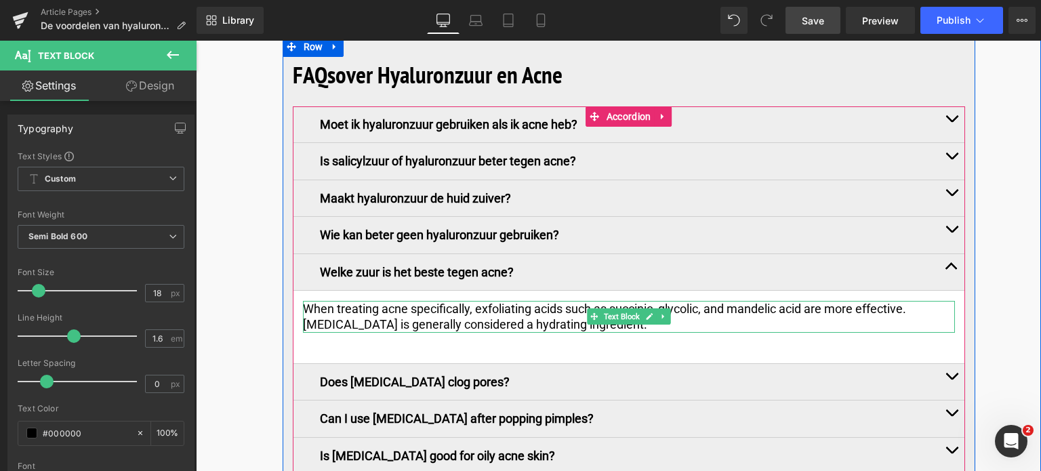
click at [707, 301] on p "When treating acne specifically, exfoliating acids such as succinic, glycolic, …" at bounding box center [629, 317] width 652 height 32
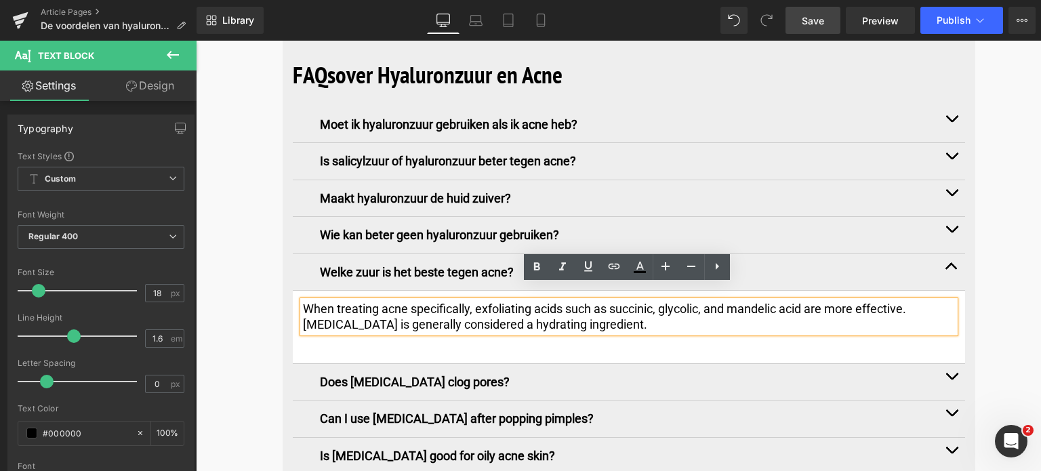
drag, startPoint x: 673, startPoint y: 306, endPoint x: 263, endPoint y: 266, distance: 411.7
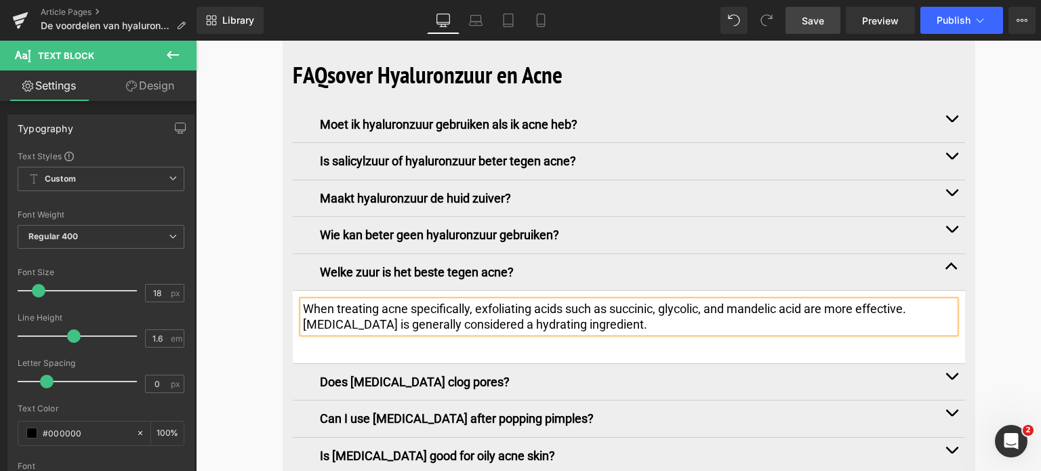
click at [640, 316] on div "When treating acne specifically, exfoliating acids such as succinic, glycolic, …" at bounding box center [629, 317] width 652 height 32
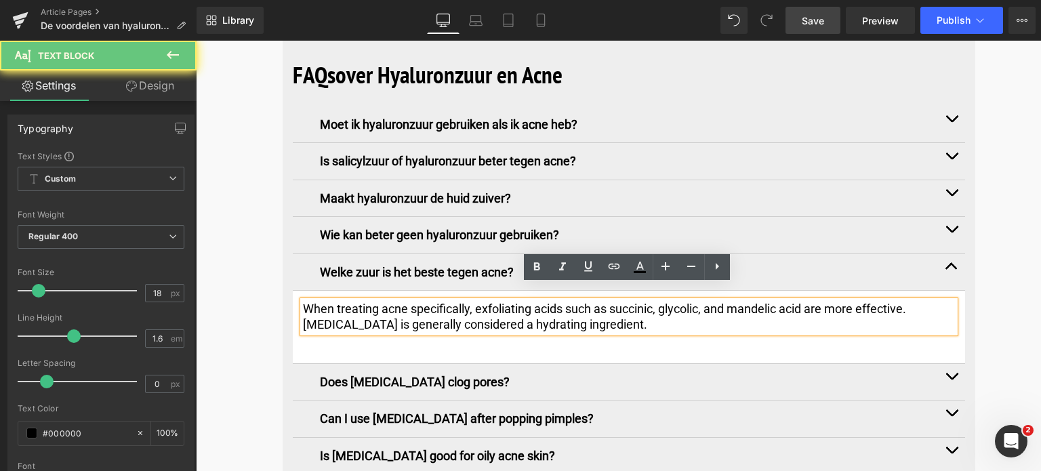
click at [642, 309] on p "When treating acne specifically, exfoliating acids such as succinic, glycolic, …" at bounding box center [629, 317] width 652 height 32
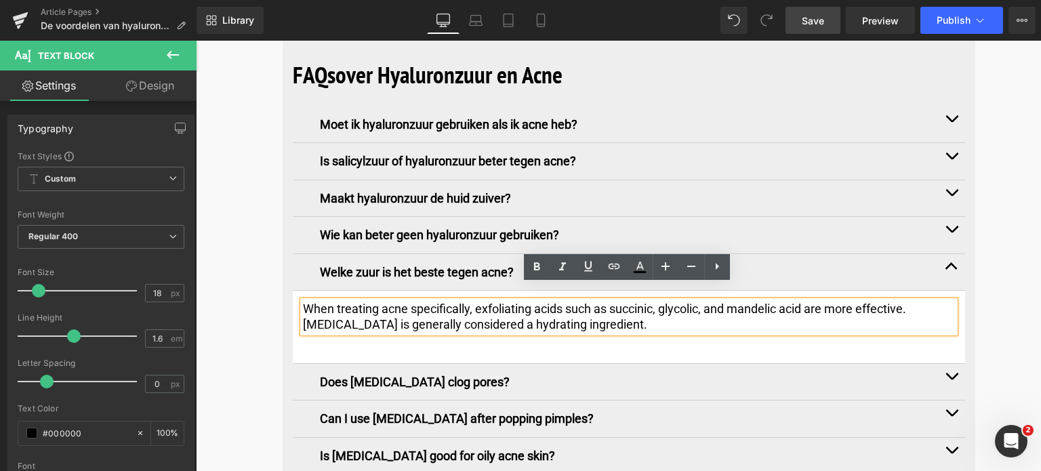
drag, startPoint x: 642, startPoint y: 309, endPoint x: 260, endPoint y: 285, distance: 382.8
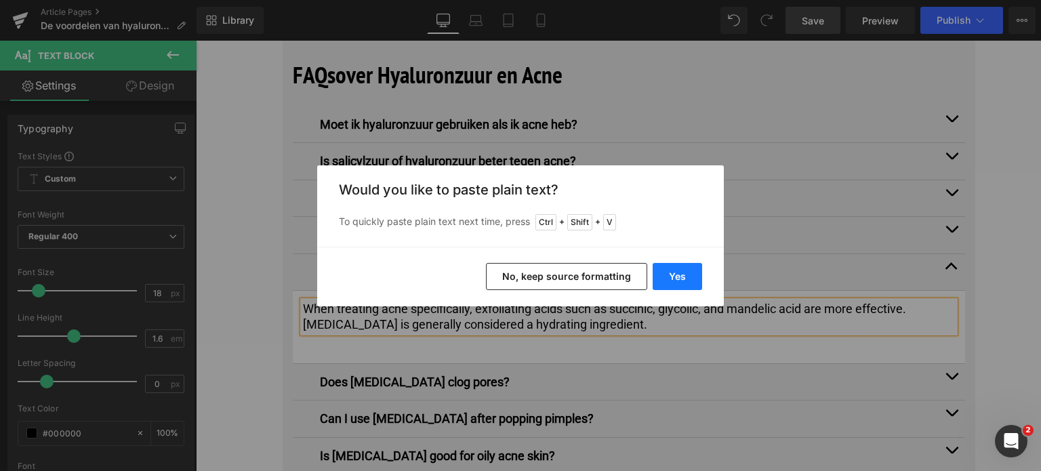
click at [671, 272] on button "Yes" at bounding box center [676, 276] width 49 height 27
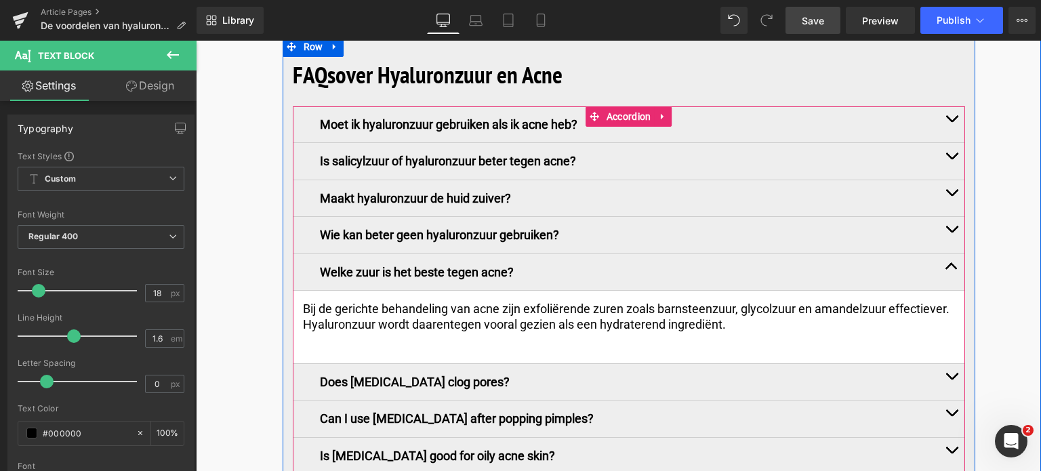
click at [952, 364] on button "button" at bounding box center [951, 382] width 27 height 36
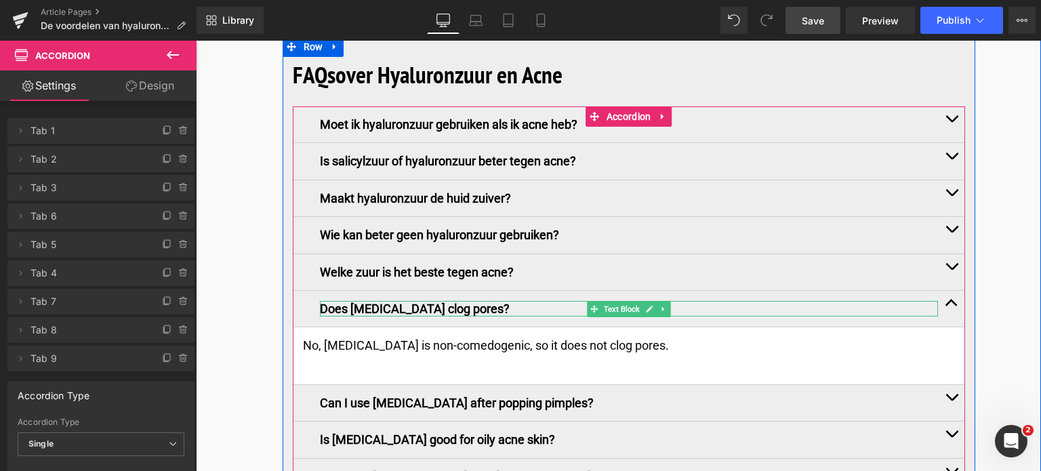
click at [504, 301] on p "Does hyaluronic acid clog pores?" at bounding box center [629, 309] width 618 height 16
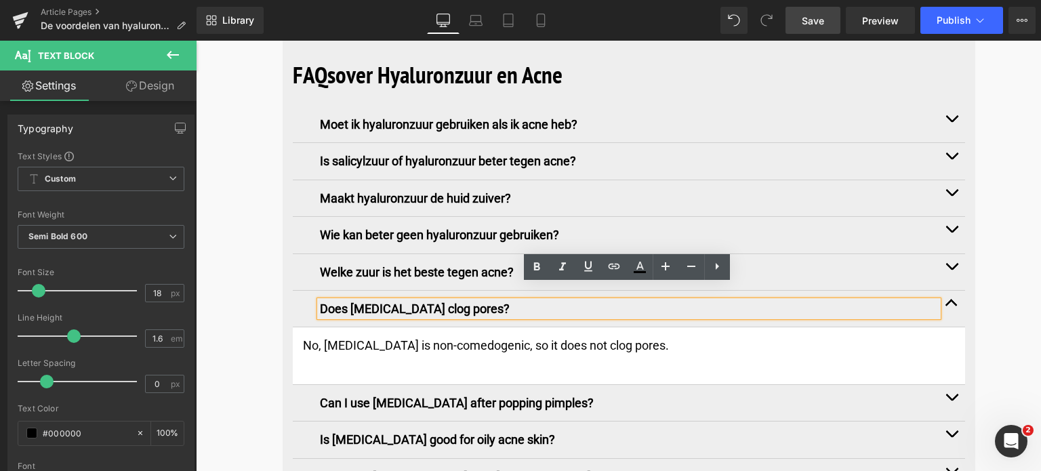
drag, startPoint x: 504, startPoint y: 294, endPoint x: 264, endPoint y: 284, distance: 240.0
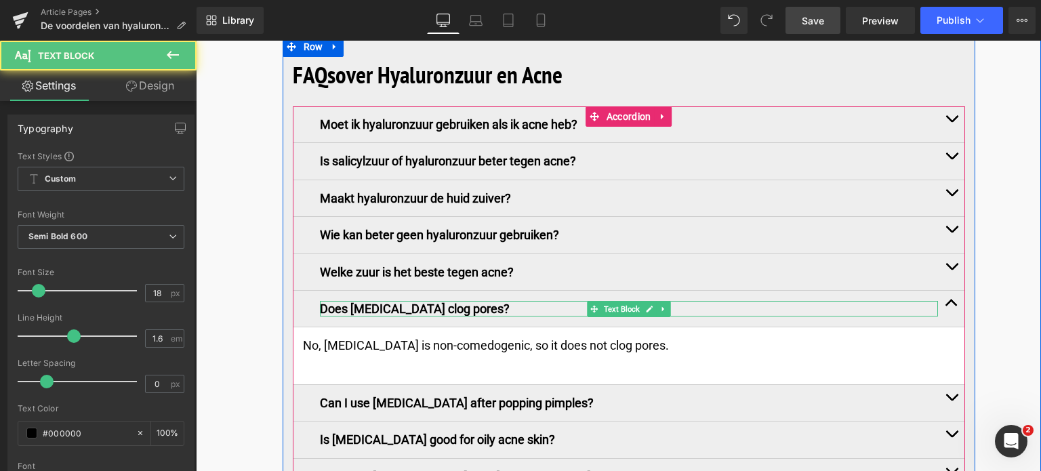
click at [501, 301] on p "Does hyaluronic acid clog pores?" at bounding box center [629, 309] width 618 height 16
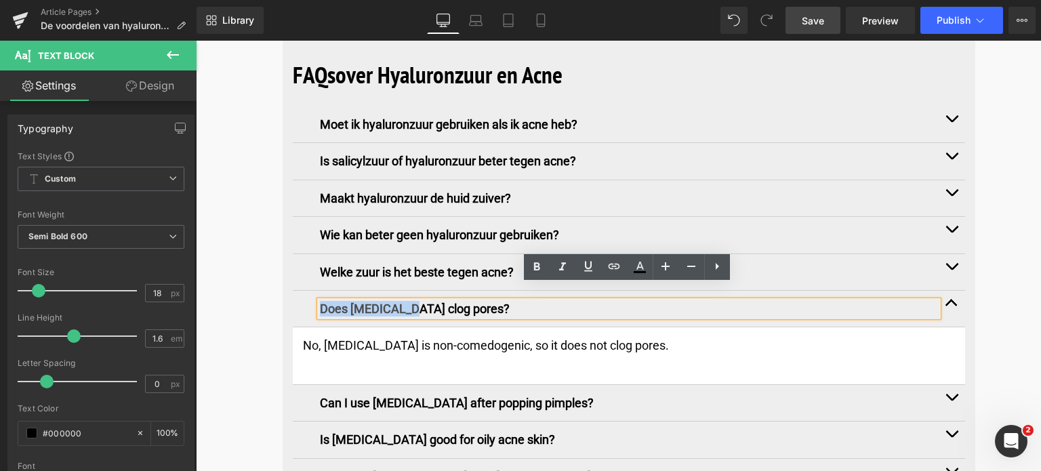
drag, startPoint x: 501, startPoint y: 292, endPoint x: 290, endPoint y: 278, distance: 211.8
click at [293, 291] on div "Does hyaluronic acid clog pores? Text Block" at bounding box center [629, 309] width 672 height 37
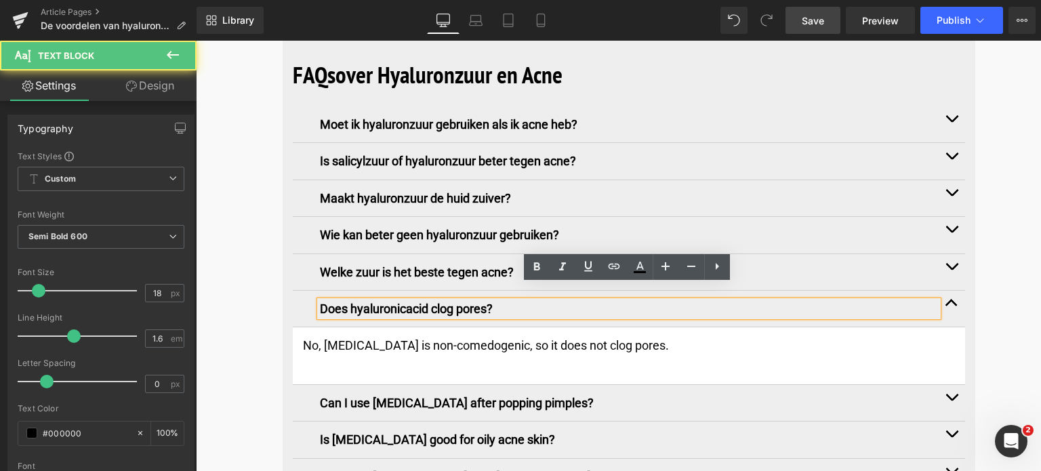
drag, startPoint x: 518, startPoint y: 291, endPoint x: 272, endPoint y: 293, distance: 246.6
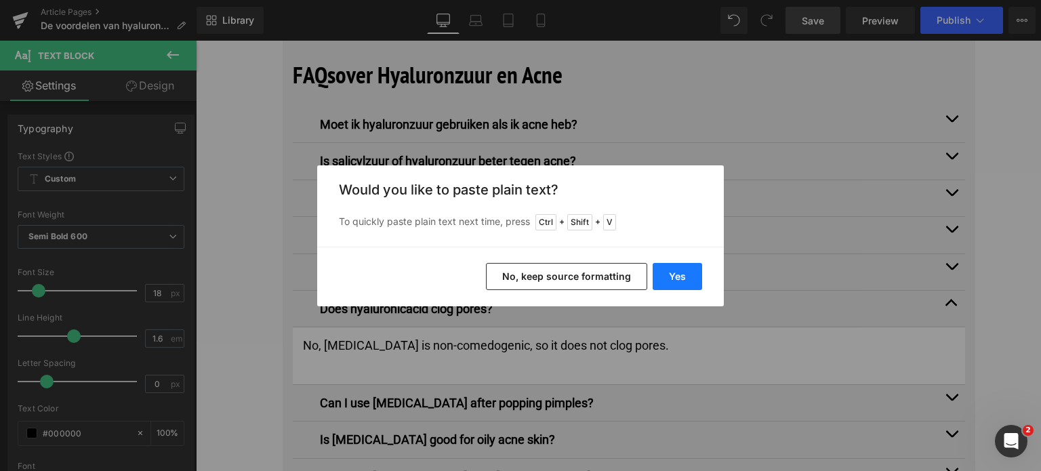
click at [666, 270] on button "Yes" at bounding box center [676, 276] width 49 height 27
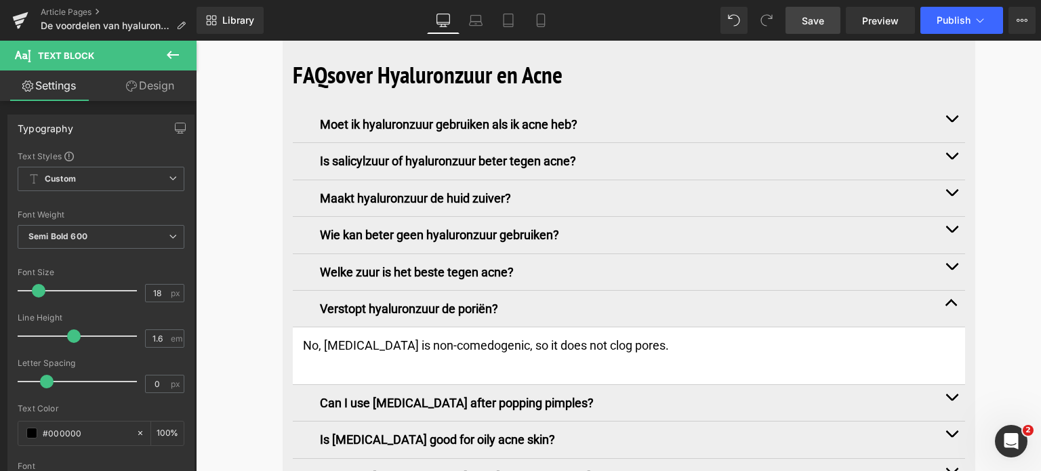
click at [819, 18] on span "Save" at bounding box center [812, 21] width 22 height 14
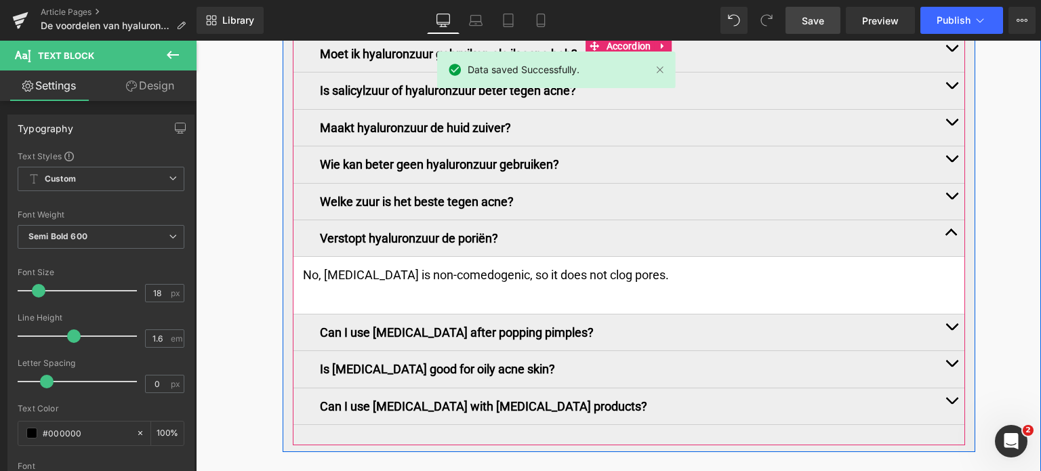
scroll to position [6143, 0]
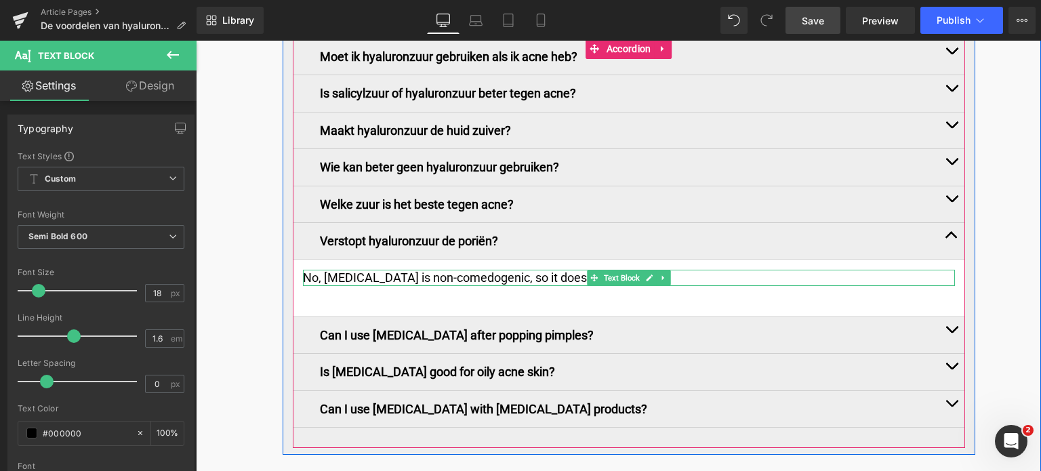
click at [687, 270] on p "No, hyaluronic acid is non-comedogenic, so it does not clog pores." at bounding box center [629, 278] width 652 height 16
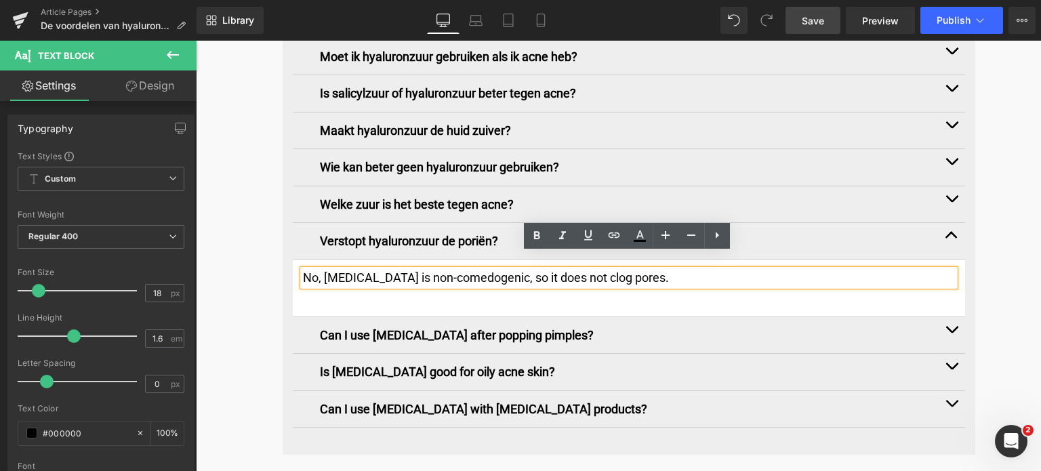
drag, startPoint x: 687, startPoint y: 264, endPoint x: 296, endPoint y: 265, distance: 390.9
click at [296, 265] on article "No, hyaluronic acid is non-comedogenic, so it does not clog pores. Text Block" at bounding box center [629, 287] width 672 height 57
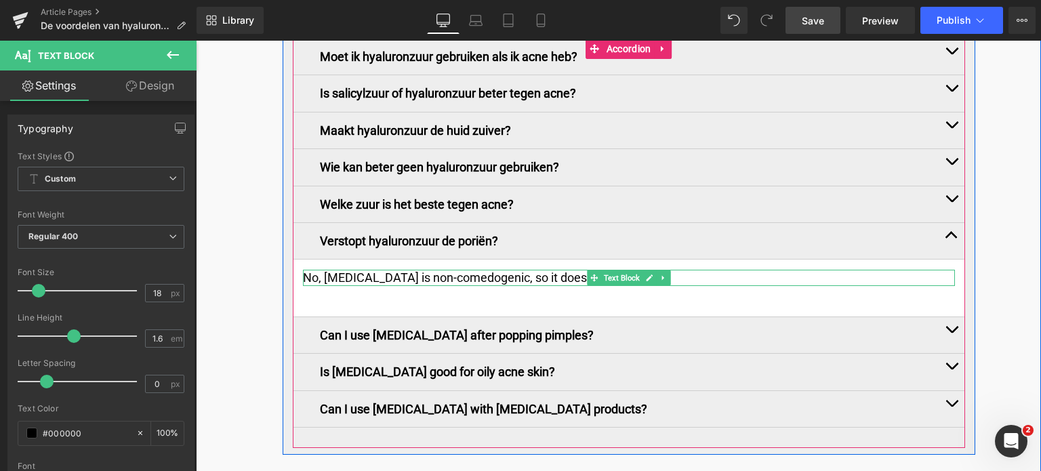
click at [441, 270] on p "No, hyaluronic acid is non-comedogenic, so it does not clog pores." at bounding box center [629, 278] width 652 height 16
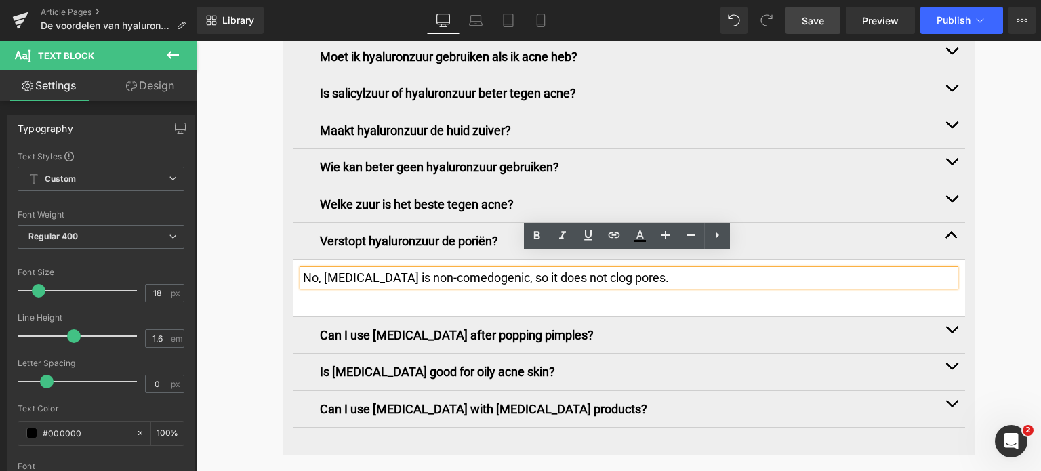
drag, startPoint x: 300, startPoint y: 261, endPoint x: 692, endPoint y: 259, distance: 391.6
click at [692, 270] on p "No, hyaluronic acid is non-comedogenic, so it does not clog pores." at bounding box center [629, 278] width 652 height 16
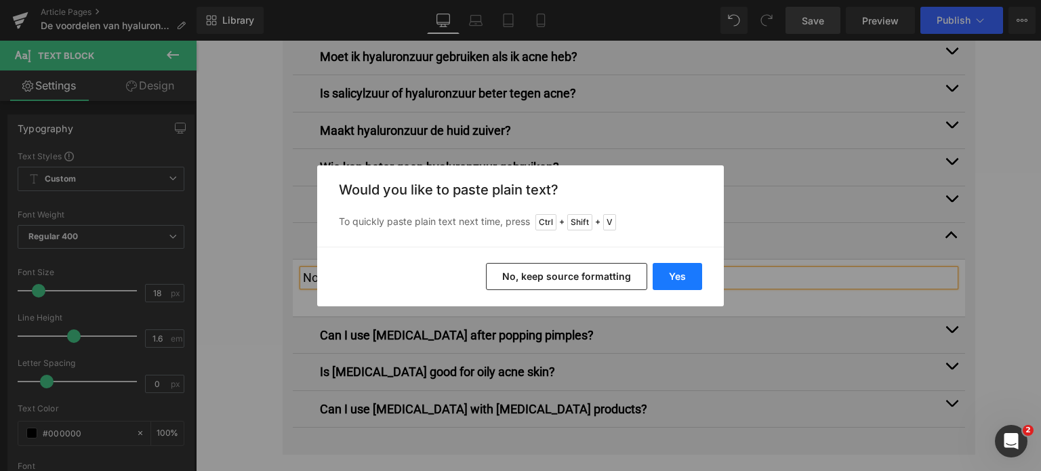
click at [667, 280] on button "Yes" at bounding box center [676, 276] width 49 height 27
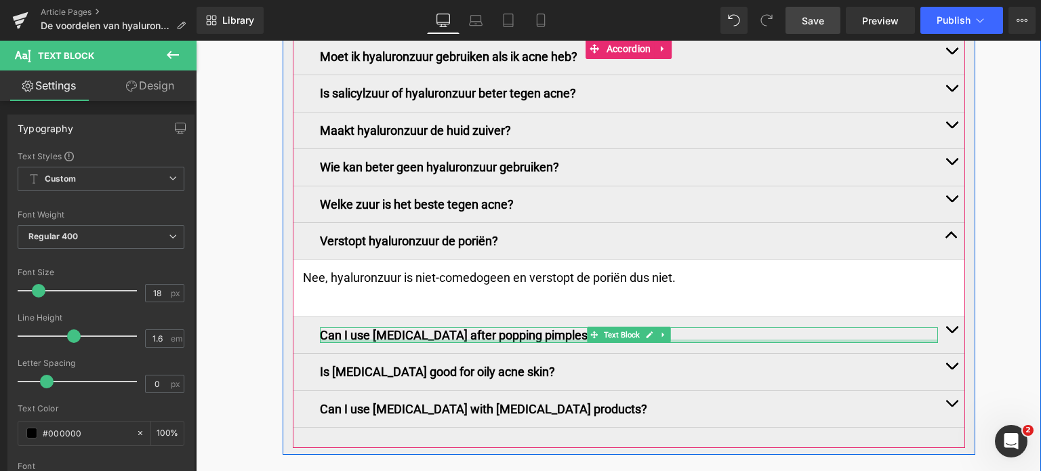
click at [415, 339] on div at bounding box center [629, 340] width 618 height 3
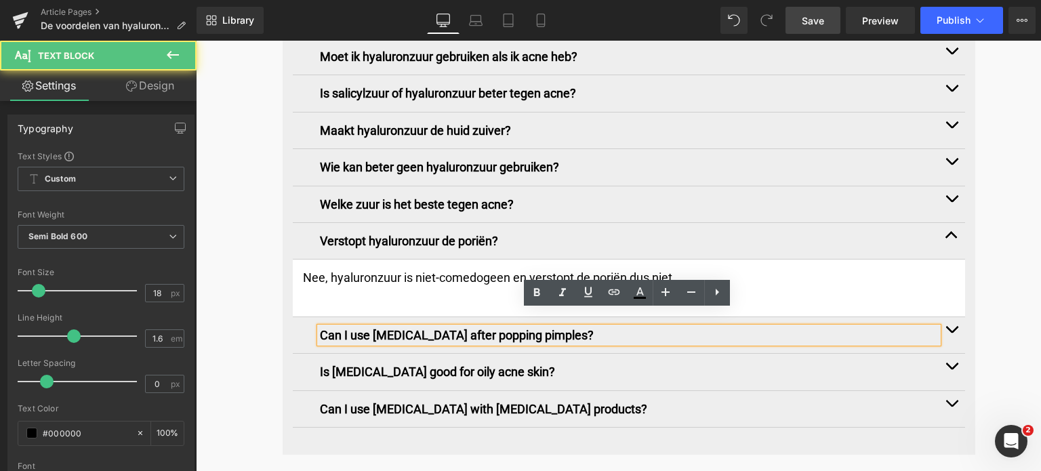
drag, startPoint x: 612, startPoint y: 314, endPoint x: 125, endPoint y: 231, distance: 494.7
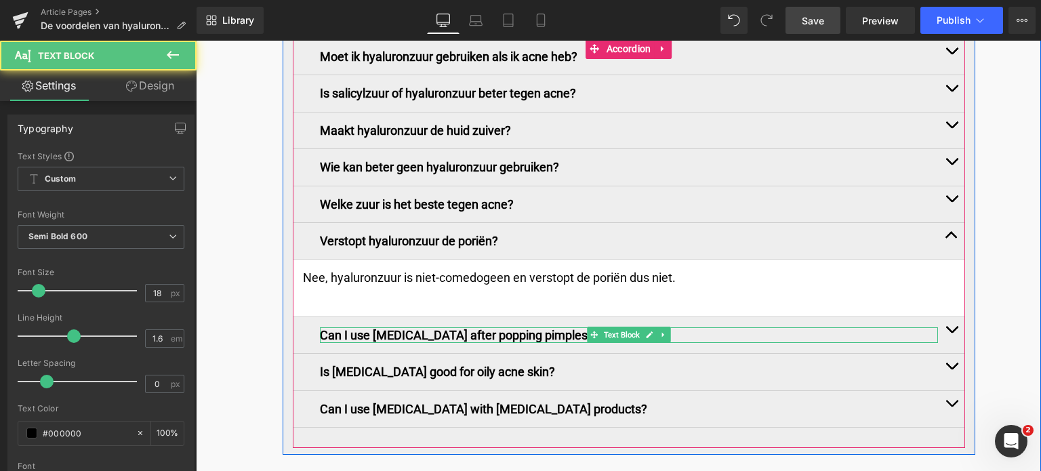
click at [571, 327] on p "Can I use hyaluronic acid after popping pimples?" at bounding box center [629, 335] width 618 height 16
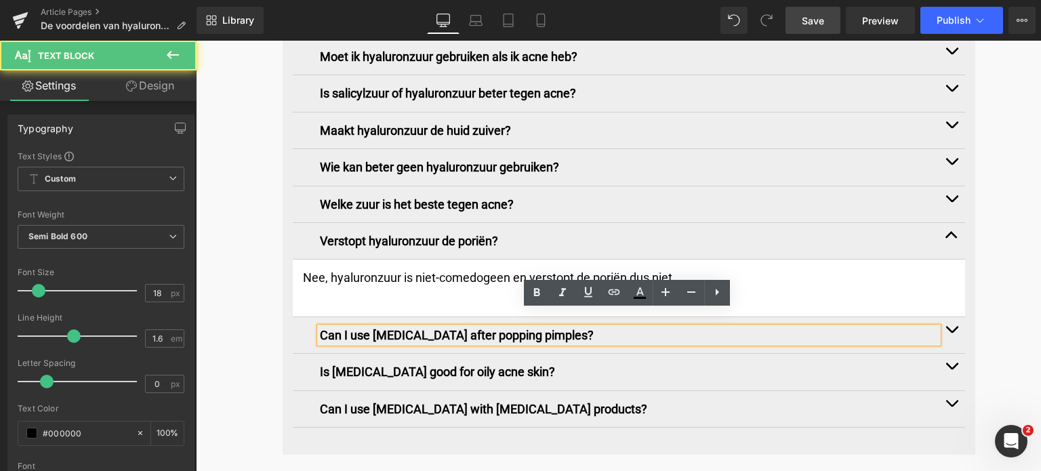
drag, startPoint x: 583, startPoint y: 319, endPoint x: 105, endPoint y: 297, distance: 478.1
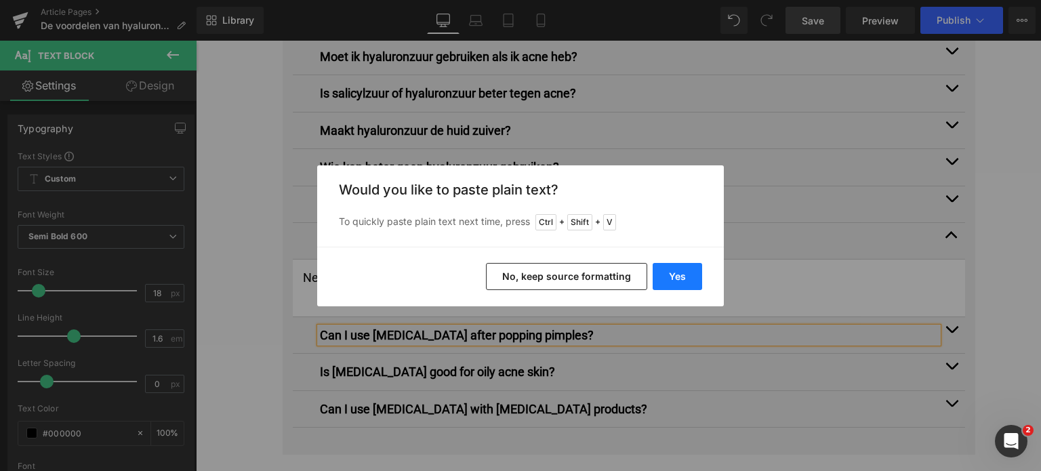
click at [680, 271] on button "Yes" at bounding box center [676, 276] width 49 height 27
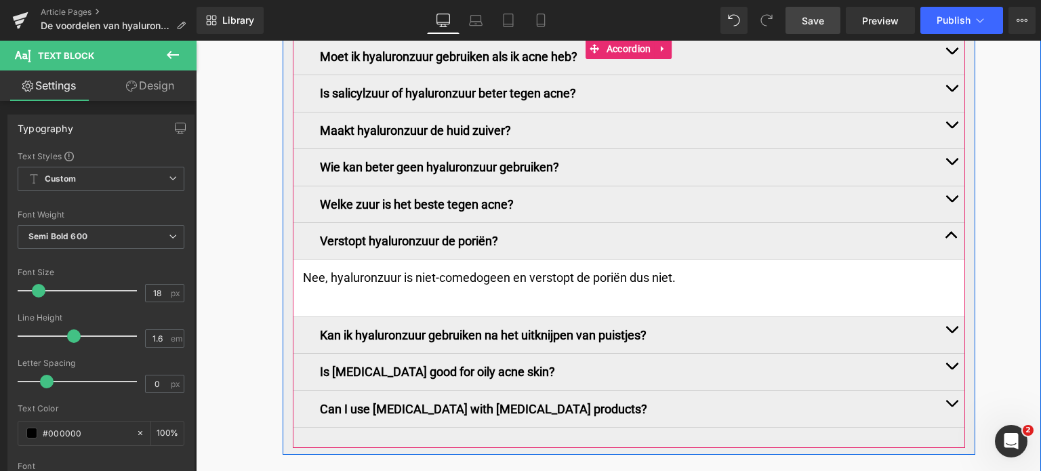
click at [948, 317] on button "button" at bounding box center [951, 335] width 27 height 36
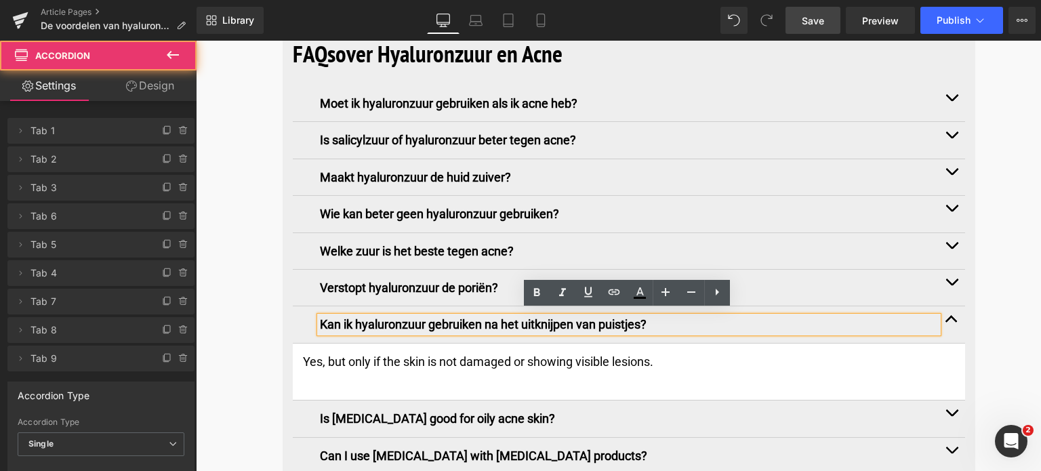
scroll to position [6086, 0]
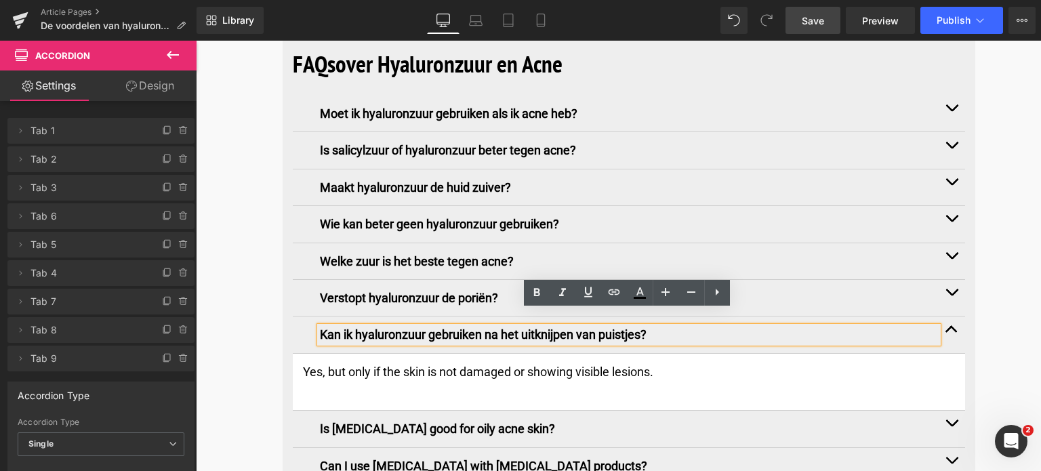
click at [666, 364] on div "Yes, but only if the skin is not damaged or showing visible lesions. Text Block" at bounding box center [629, 372] width 652 height 16
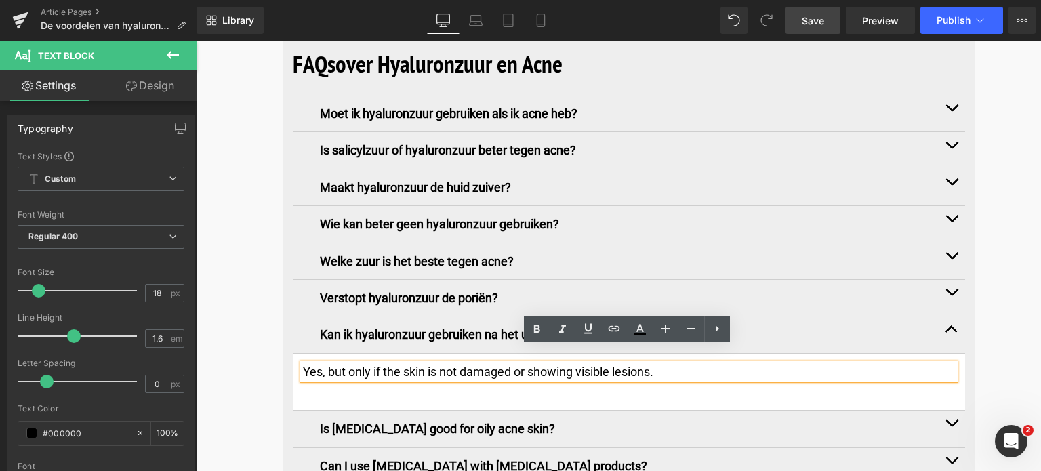
drag, startPoint x: 300, startPoint y: 354, endPoint x: 715, endPoint y: 360, distance: 415.3
click at [715, 364] on p "Yes, but only if the skin is not damaged or showing visible lesions." at bounding box center [629, 372] width 652 height 16
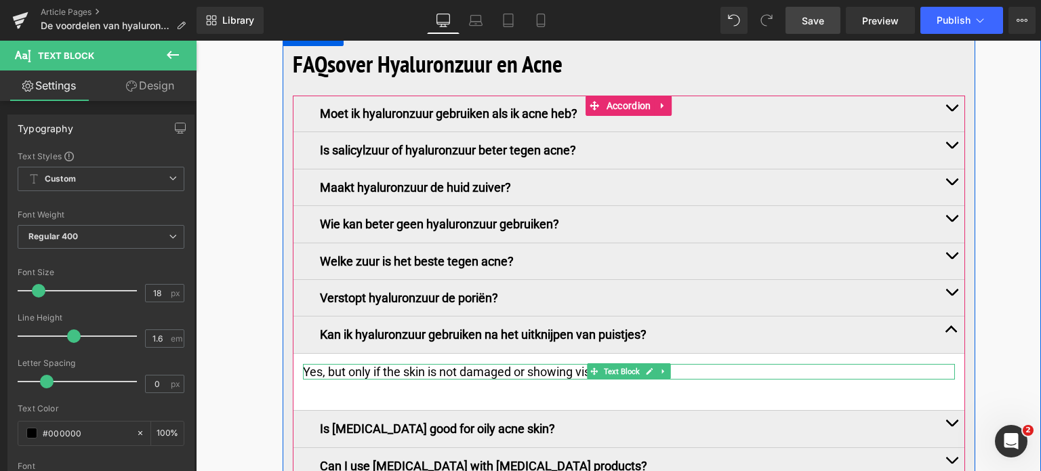
click at [681, 364] on p "Yes, but only if the skin is not damaged or showing visible lesions." at bounding box center [629, 372] width 652 height 16
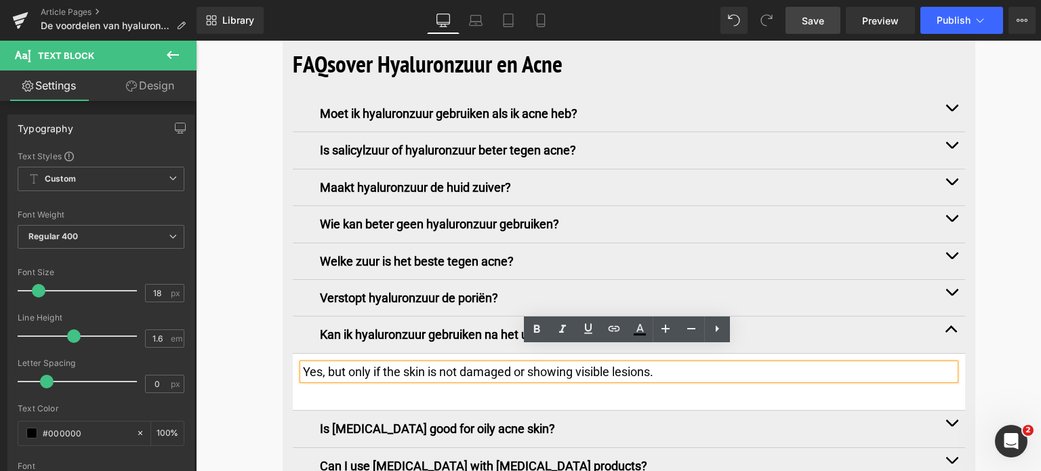
drag, startPoint x: 681, startPoint y: 358, endPoint x: 140, endPoint y: 337, distance: 541.0
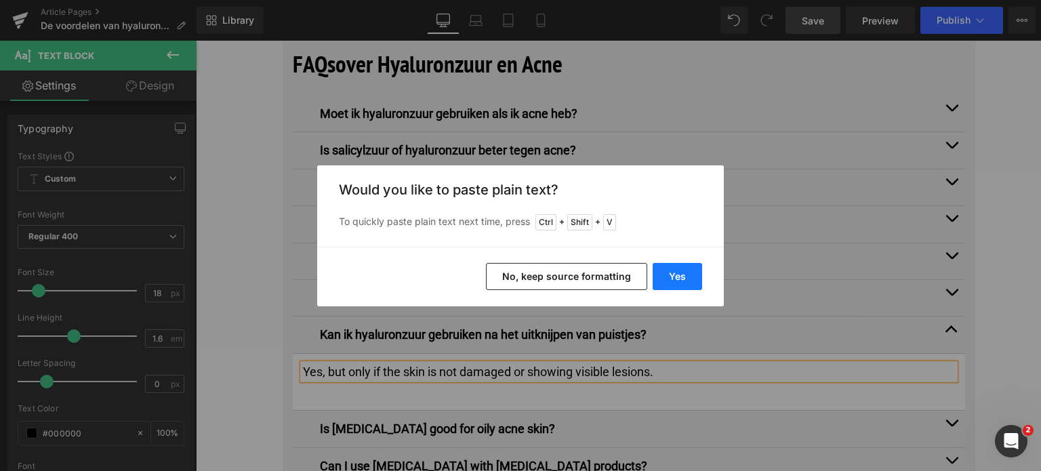
click at [669, 266] on button "Yes" at bounding box center [676, 276] width 49 height 27
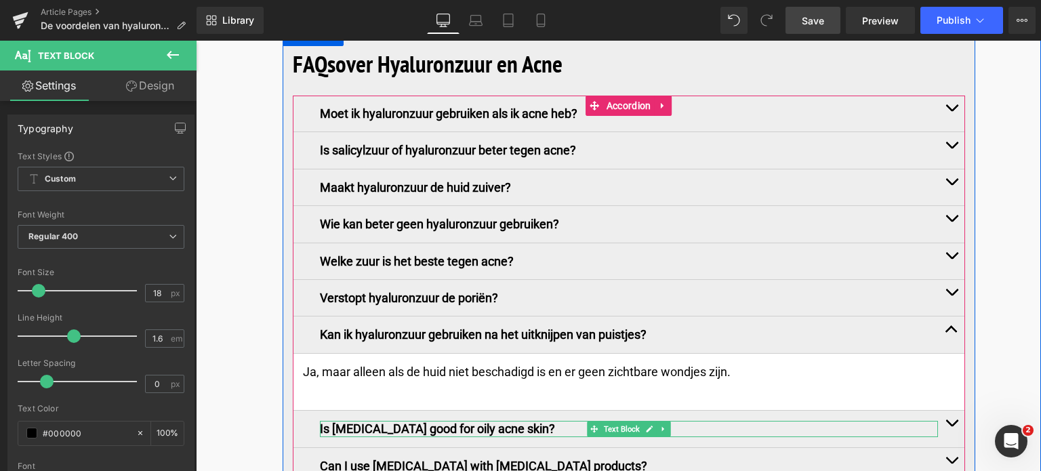
click at [425, 421] on p "Is hyaluronic acid good for oily acne skin?" at bounding box center [629, 429] width 618 height 16
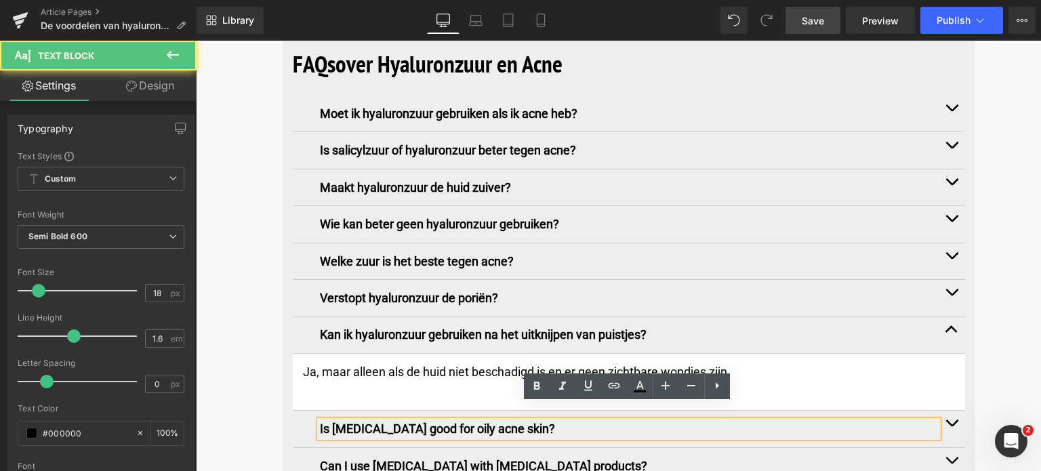
click at [549, 421] on p "Is hyaluronic acid good for oily acne skin?" at bounding box center [629, 429] width 618 height 16
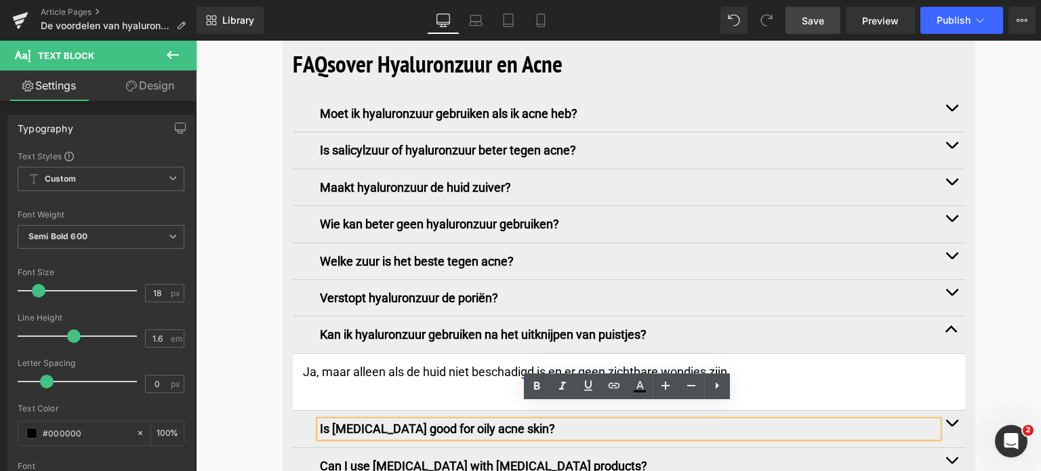
drag, startPoint x: 549, startPoint y: 408, endPoint x: 214, endPoint y: 408, distance: 335.3
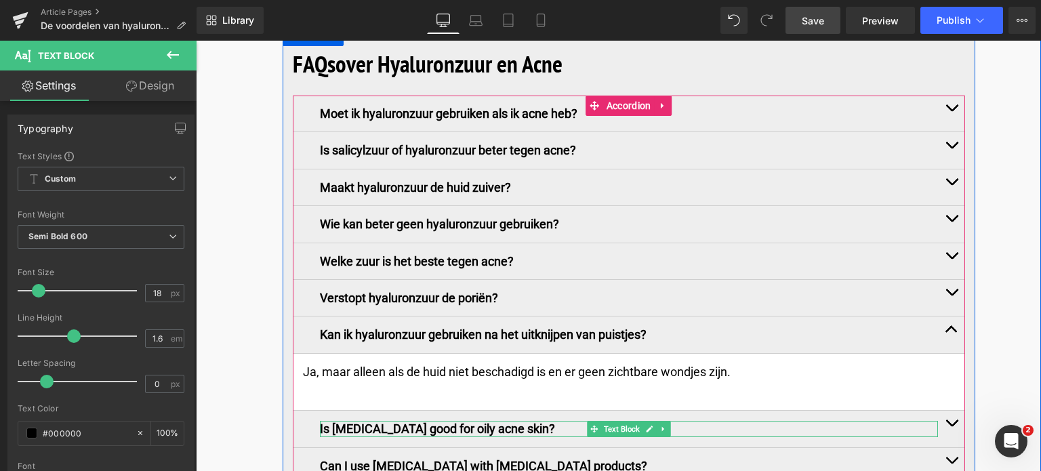
click at [566, 421] on p "Is hyaluronic acid good for oily acne skin?" at bounding box center [629, 429] width 618 height 16
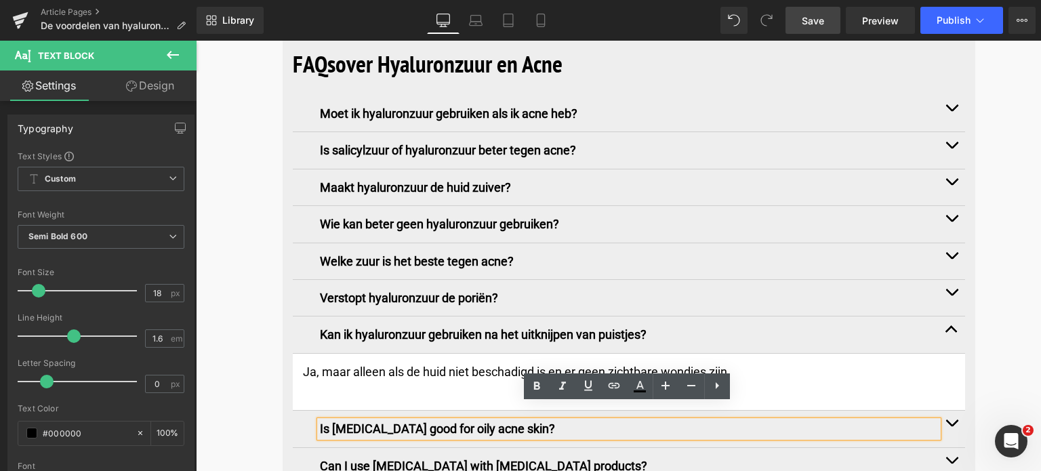
drag, startPoint x: 566, startPoint y: 413, endPoint x: 222, endPoint y: 402, distance: 343.6
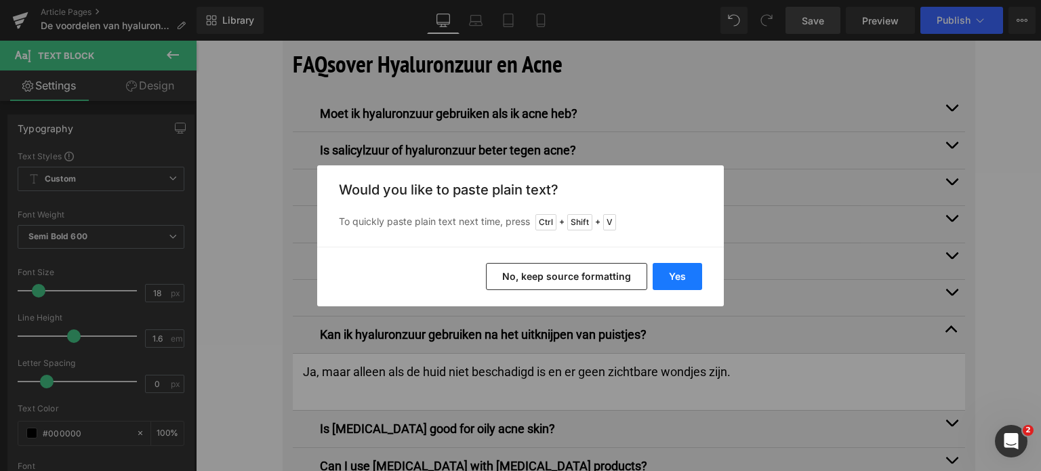
click at [664, 281] on button "Yes" at bounding box center [676, 276] width 49 height 27
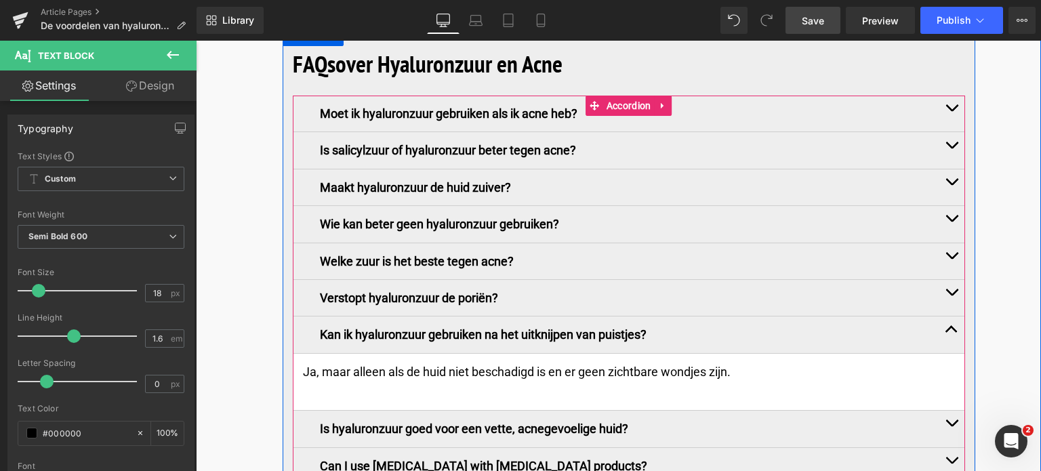
click at [943, 411] on button "button" at bounding box center [951, 429] width 27 height 36
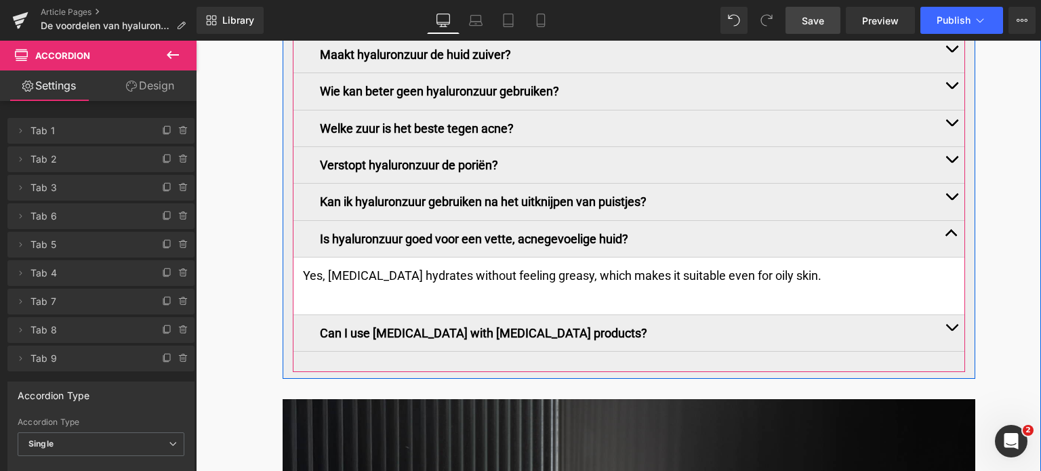
scroll to position [6222, 0]
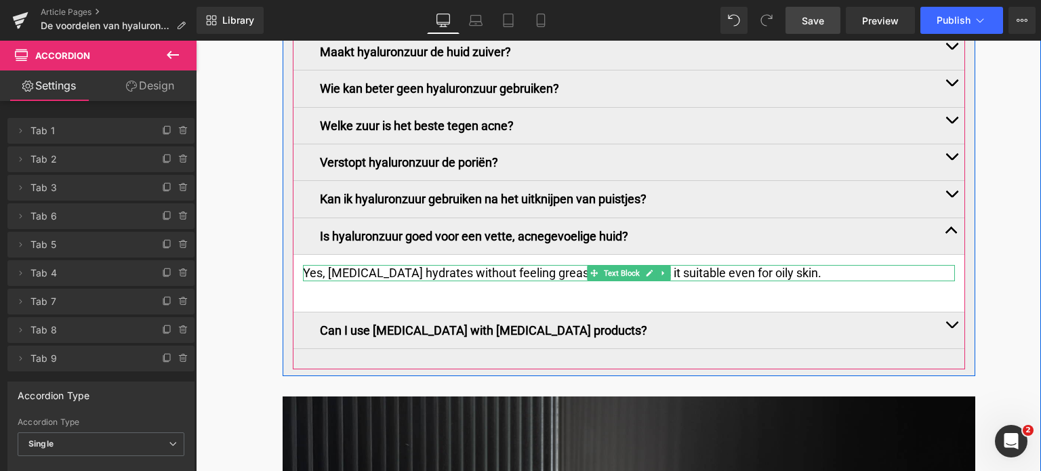
click at [856, 265] on p "Yes, hyaluronic acid hydrates without feeling greasy, which makes it suitable e…" at bounding box center [629, 273] width 652 height 16
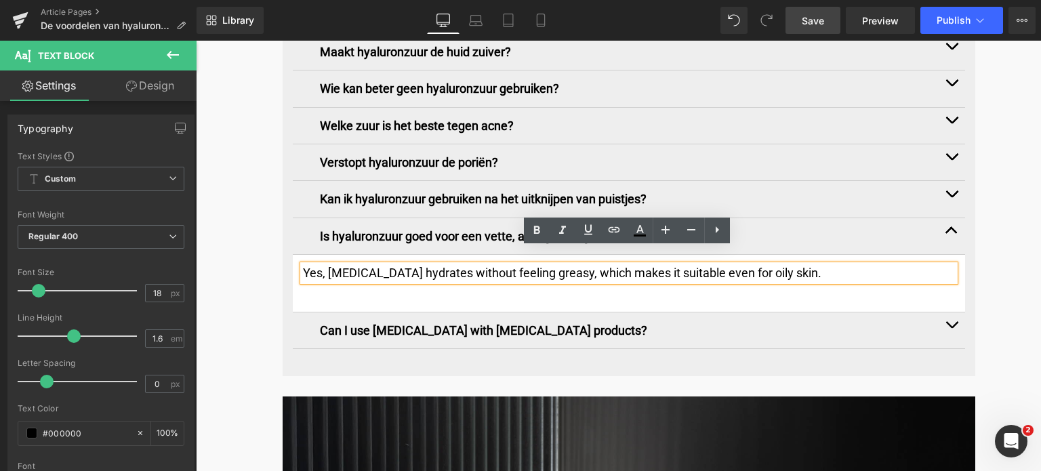
drag, startPoint x: 856, startPoint y: 257, endPoint x: 341, endPoint y: 253, distance: 514.9
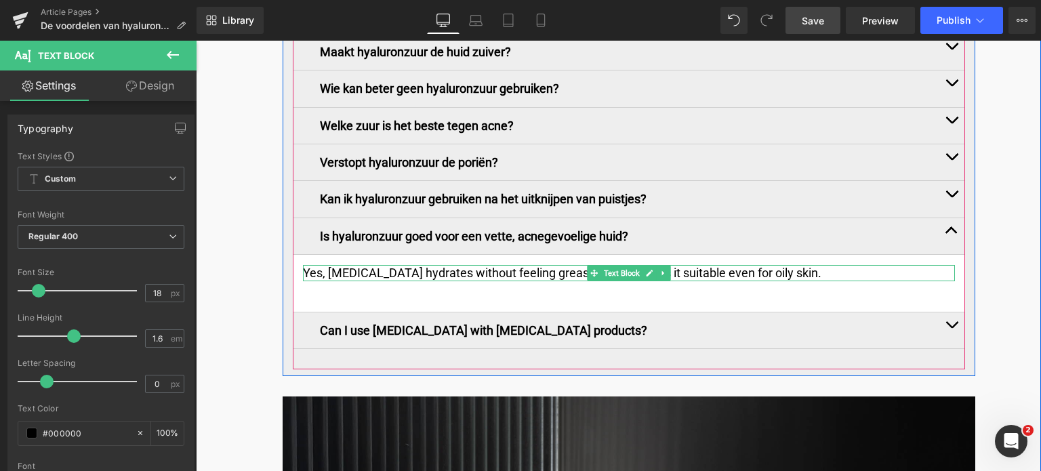
click at [308, 265] on p "Yes, hyaluronic acid hydrates without feeling greasy, which makes it suitable e…" at bounding box center [629, 273] width 652 height 16
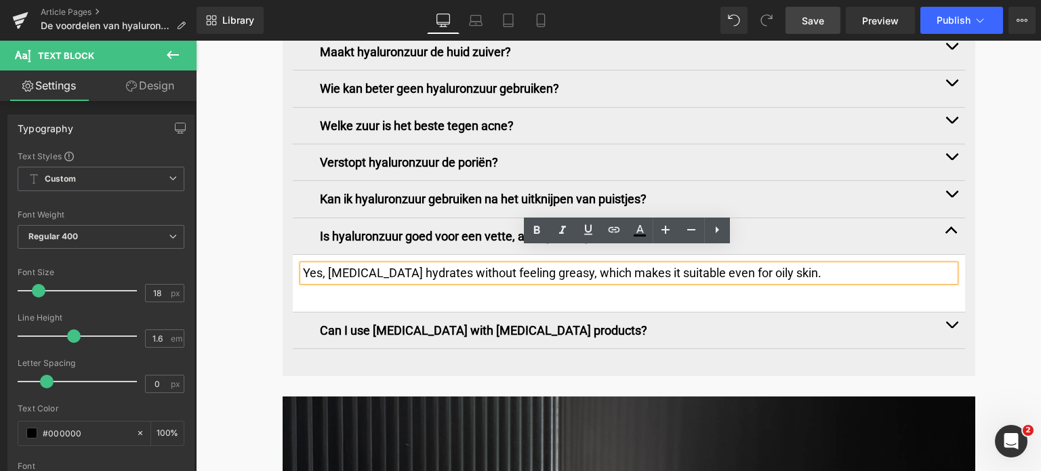
drag, startPoint x: 303, startPoint y: 259, endPoint x: 846, endPoint y: 270, distance: 543.4
click at [846, 270] on article "Yes, hyaluronic acid hydrates without feeling greasy, which makes it suitable e…" at bounding box center [629, 283] width 672 height 57
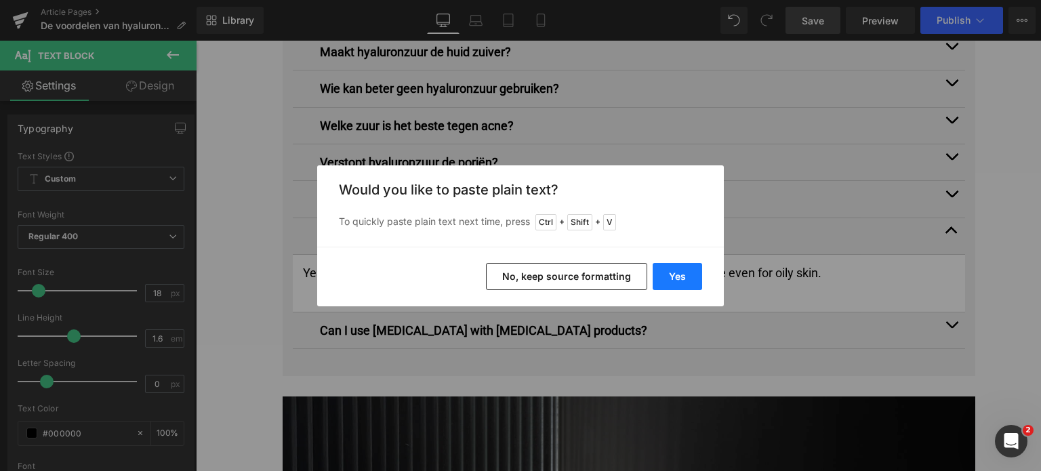
click at [667, 275] on button "Yes" at bounding box center [676, 276] width 49 height 27
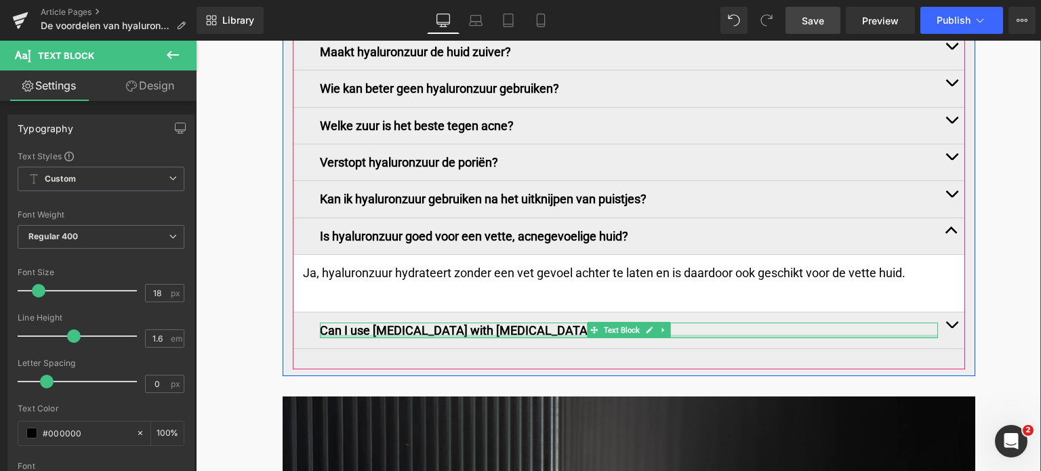
click at [366, 335] on div at bounding box center [629, 336] width 618 height 3
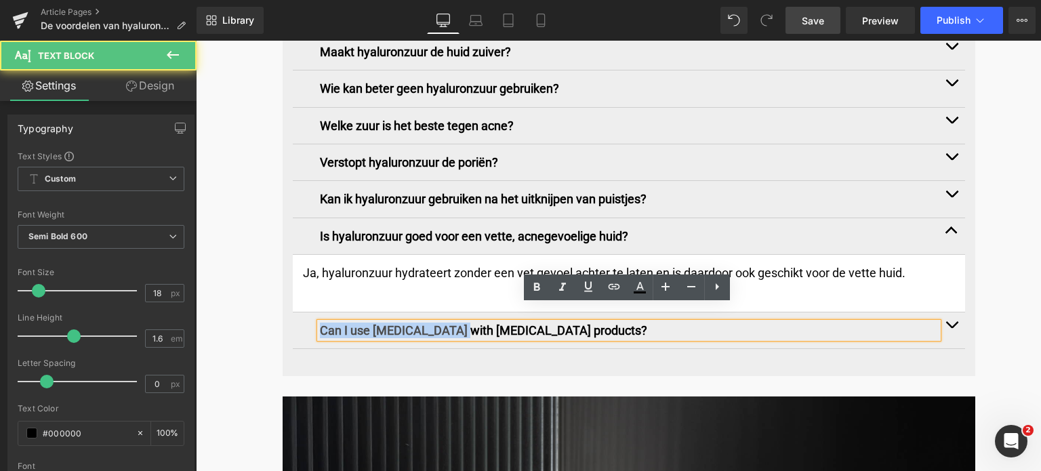
drag, startPoint x: 607, startPoint y: 310, endPoint x: 281, endPoint y: 324, distance: 326.2
click at [282, 324] on div "FAQs over Hyaluronzuur en Acne Heading Moet ik hyaluronzuur gebruiken als ik ac…" at bounding box center [628, 140] width 692 height 459
click at [320, 322] on p "Can I use hyaluronic acid with other acne products?" at bounding box center [629, 330] width 618 height 16
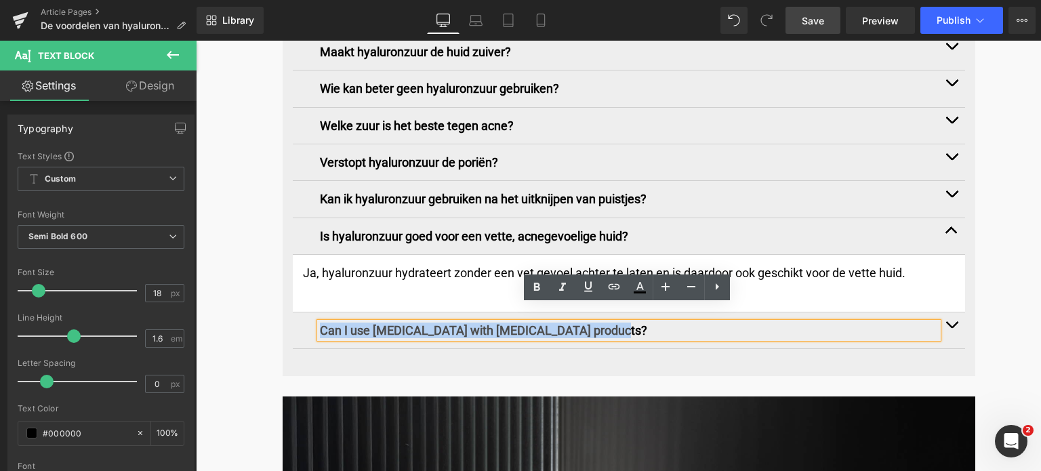
drag, startPoint x: 318, startPoint y: 314, endPoint x: 637, endPoint y: 320, distance: 318.4
click at [637, 322] on p "Can I use hyaluronic acid with other acne products?" at bounding box center [629, 330] width 618 height 16
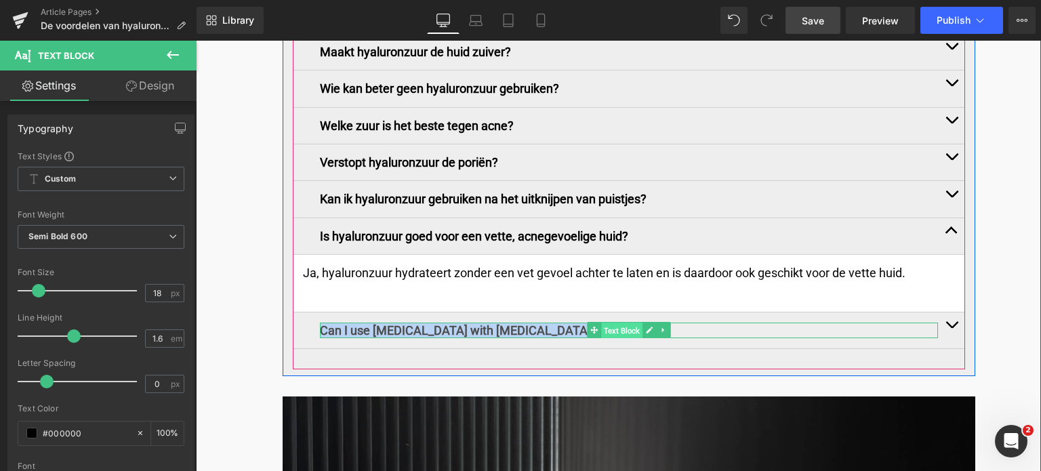
click at [602, 322] on span "Text Block" at bounding box center [621, 330] width 41 height 16
click at [406, 322] on p "Can I use hyaluronic acid with other acne products?" at bounding box center [629, 330] width 618 height 16
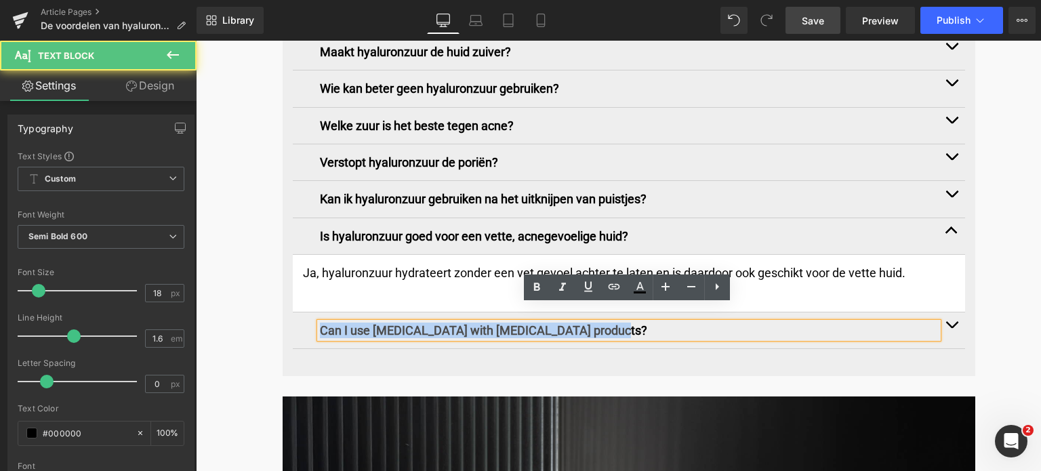
drag, startPoint x: 635, startPoint y: 317, endPoint x: 282, endPoint y: 312, distance: 353.0
click at [282, 312] on div "FAQs over Hyaluronzuur en Acne Heading Moet ik hyaluronzuur gebruiken als ik ac…" at bounding box center [628, 140] width 692 height 459
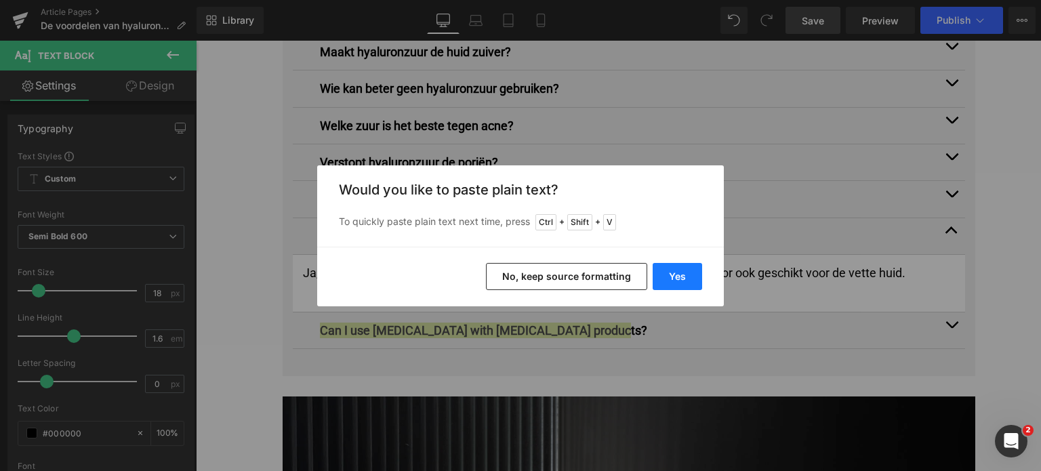
click at [663, 277] on button "Yes" at bounding box center [676, 276] width 49 height 27
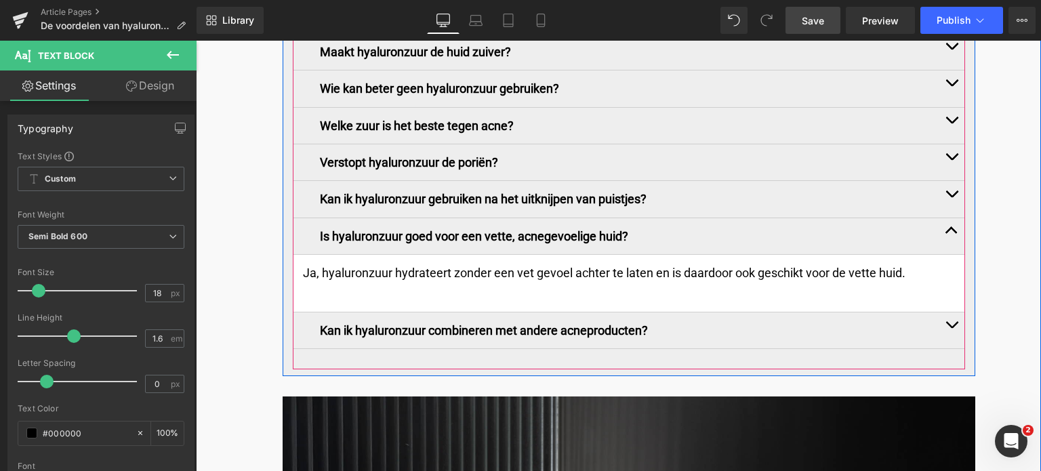
click at [946, 312] on button "button" at bounding box center [951, 330] width 27 height 36
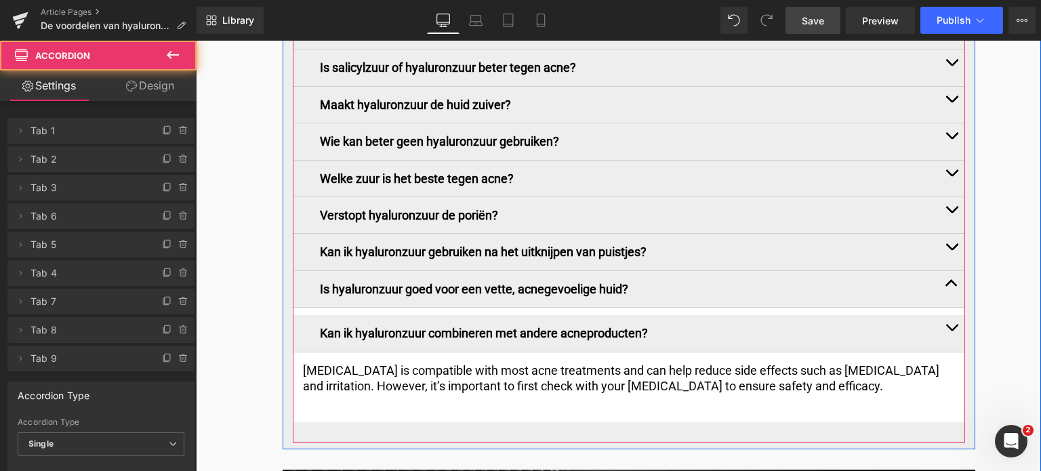
scroll to position [6165, 0]
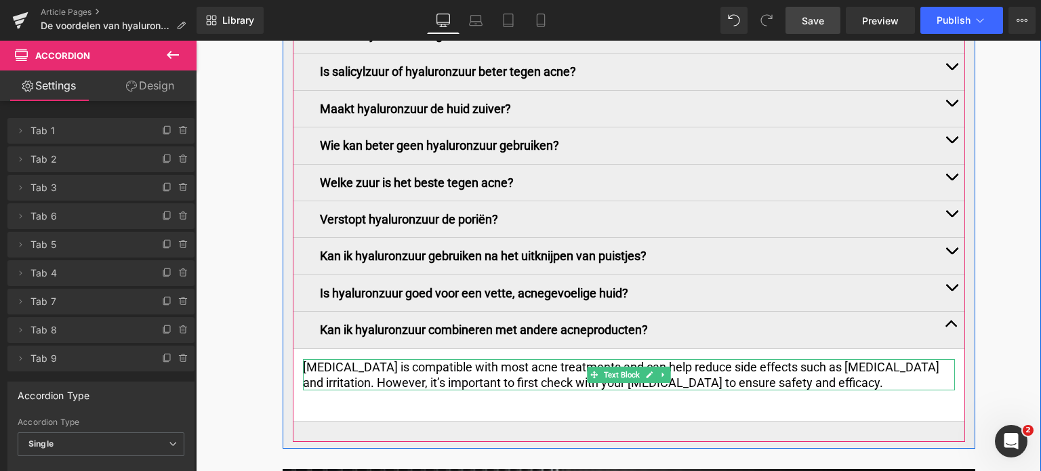
click at [339, 362] on p "Hyaluronic acid is compatible with most acne treatments and can help reduce sid…" at bounding box center [629, 375] width 652 height 32
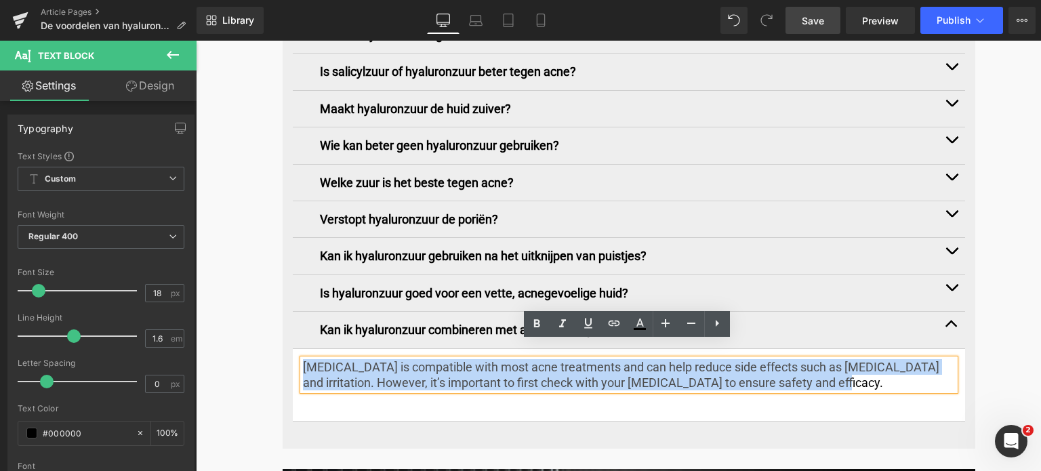
drag, startPoint x: 303, startPoint y: 350, endPoint x: 902, endPoint y: 360, distance: 599.6
click at [902, 360] on p "Hyaluronic acid is compatible with most acne treatments and can help reduce sid…" at bounding box center [629, 375] width 652 height 32
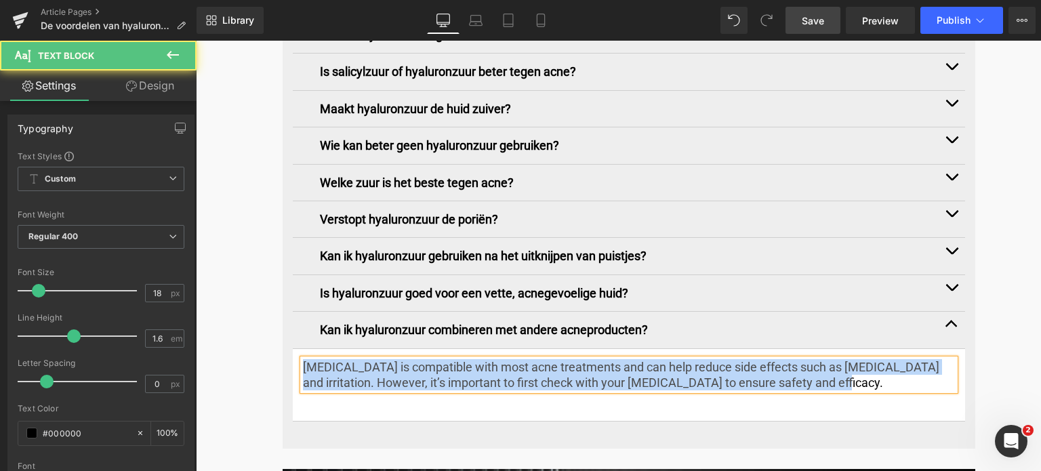
click at [395, 359] on p "Hyaluronic acid is compatible with most acne treatments and can help reduce sid…" at bounding box center [629, 375] width 652 height 32
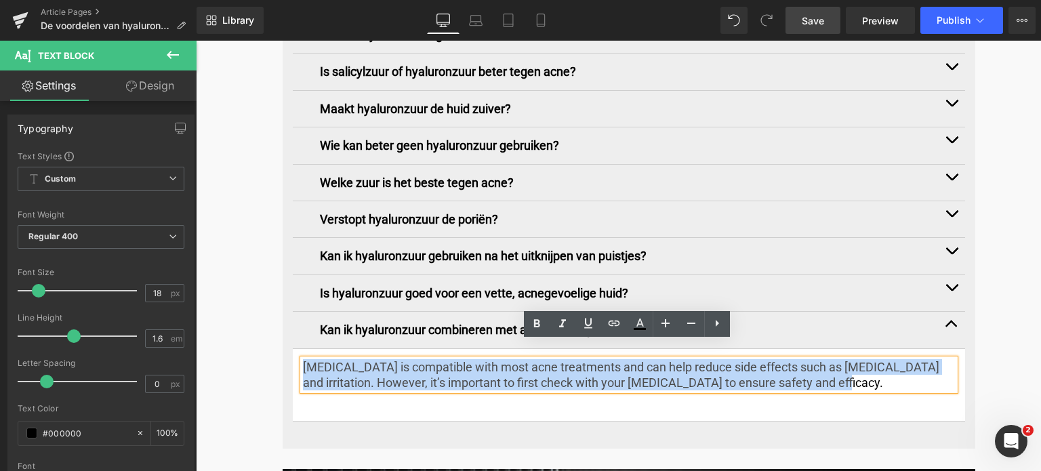
drag, startPoint x: 303, startPoint y: 356, endPoint x: 866, endPoint y: 376, distance: 563.3
click at [866, 376] on div "Hyaluronic acid is compatible with most acne treatments and can help reduce sid…" at bounding box center [629, 375] width 652 height 32
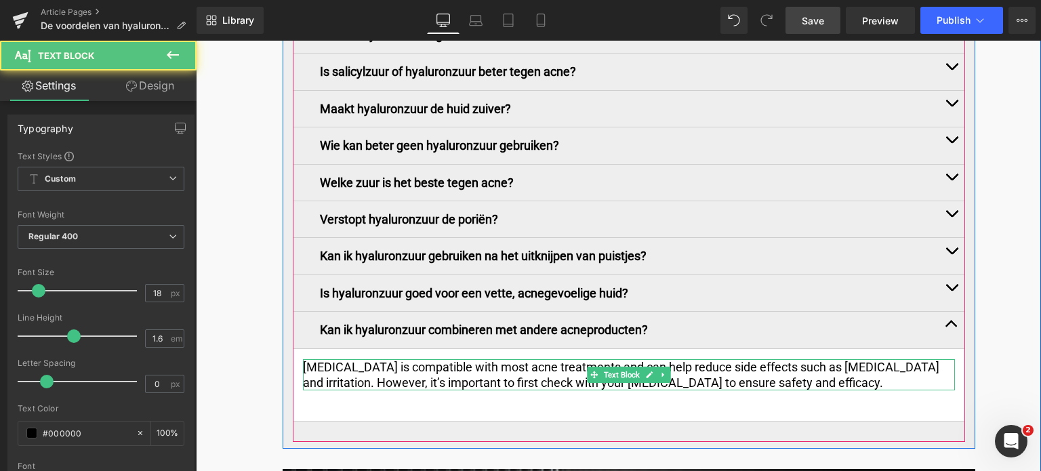
click at [344, 359] on p "Hyaluronic acid is compatible with most acne treatments and can help reduce sid…" at bounding box center [629, 375] width 652 height 32
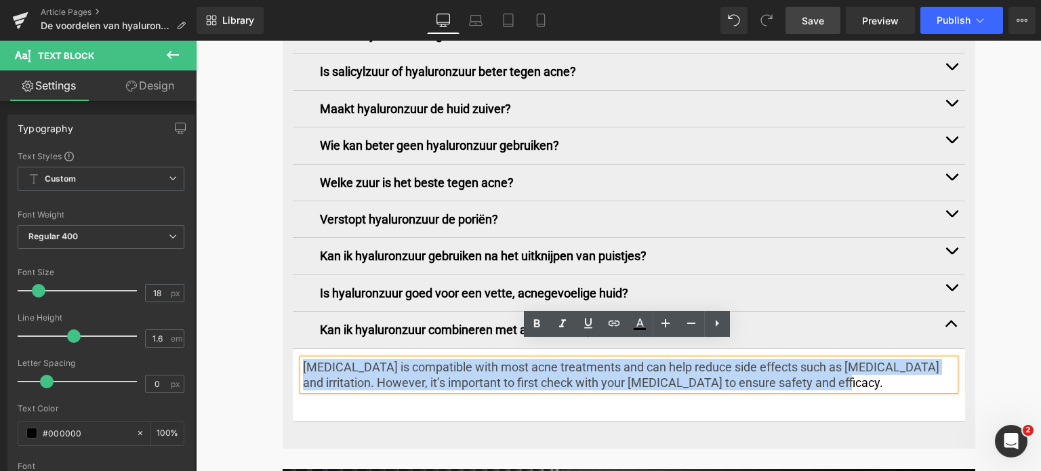
drag, startPoint x: 297, startPoint y: 348, endPoint x: 255, endPoint y: 304, distance: 60.4
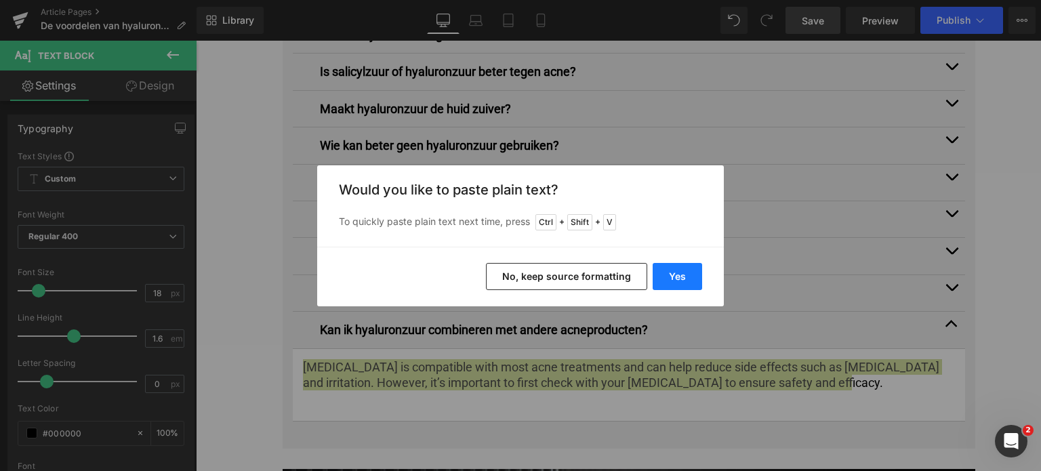
click at [667, 268] on button "Yes" at bounding box center [676, 276] width 49 height 27
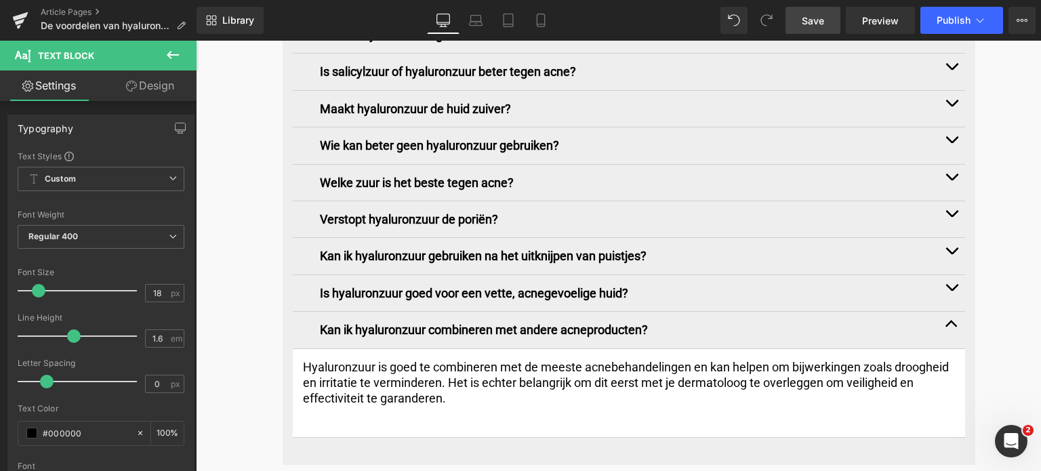
click at [816, 26] on span "Save" at bounding box center [812, 21] width 22 height 14
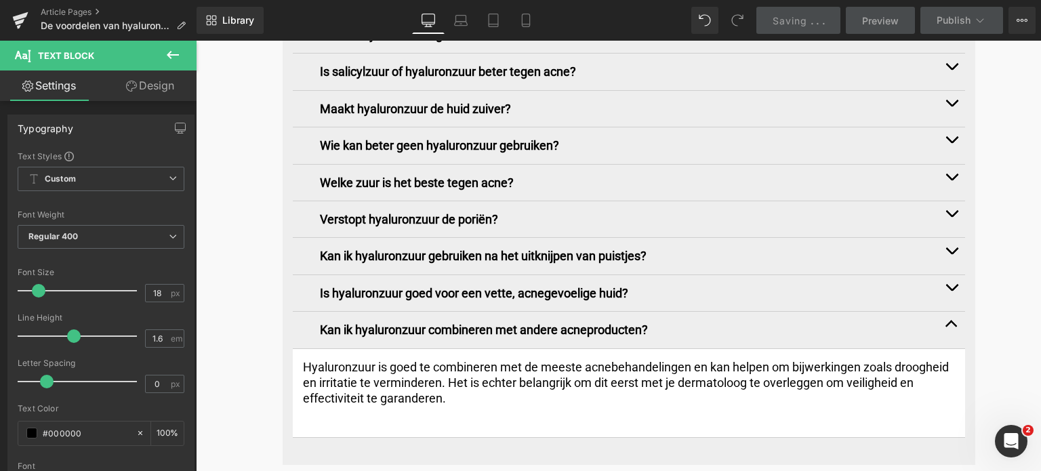
scroll to position [6842, 0]
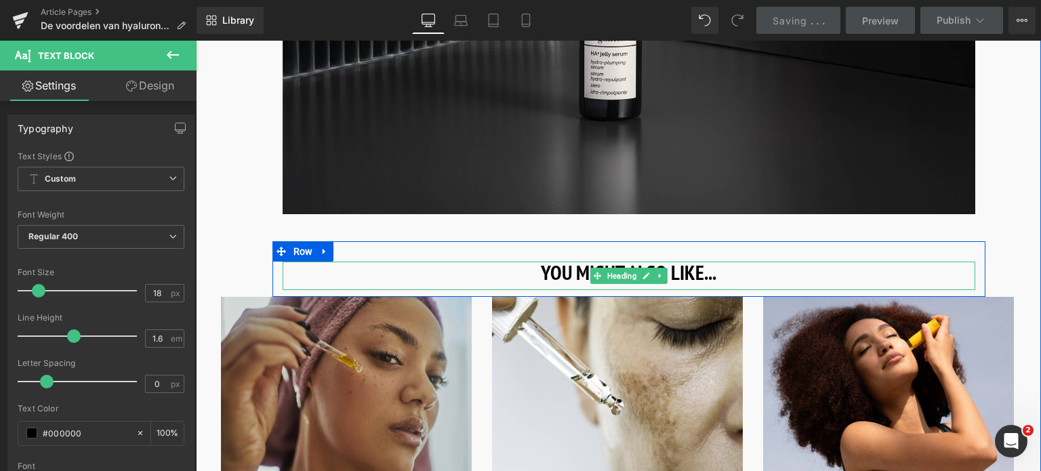
click at [703, 261] on h3 "YOU MIGHT ALSO LIKE..." at bounding box center [628, 272] width 692 height 22
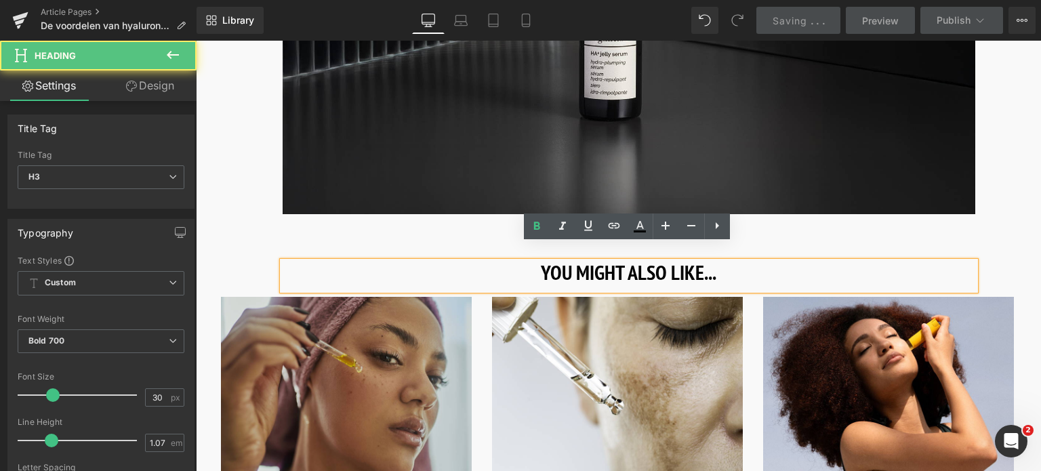
click at [700, 261] on h3 "YOU MIGHT ALSO LIKE..." at bounding box center [628, 272] width 692 height 22
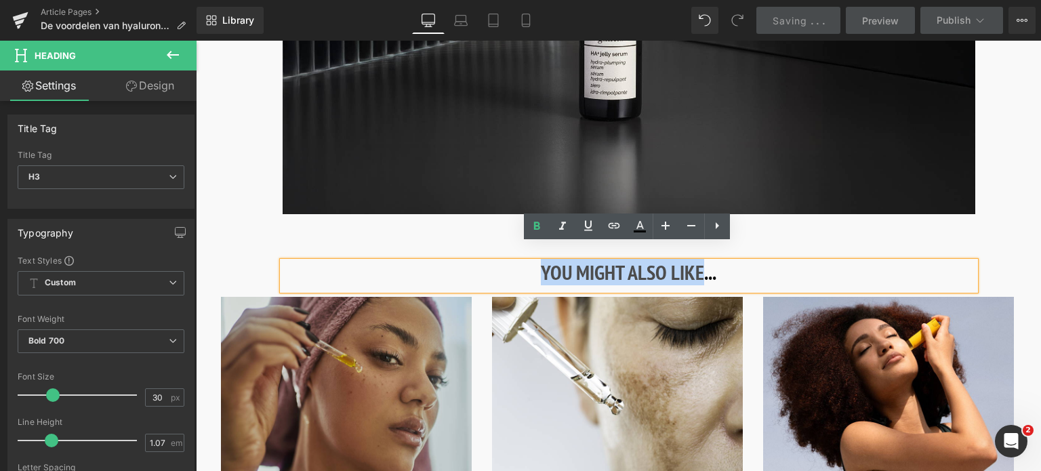
drag, startPoint x: 700, startPoint y: 255, endPoint x: 818, endPoint y: 80, distance: 211.8
click at [481, 241] on div "YOU MIGHT ALSO LIKE... Heading Row" at bounding box center [628, 269] width 713 height 56
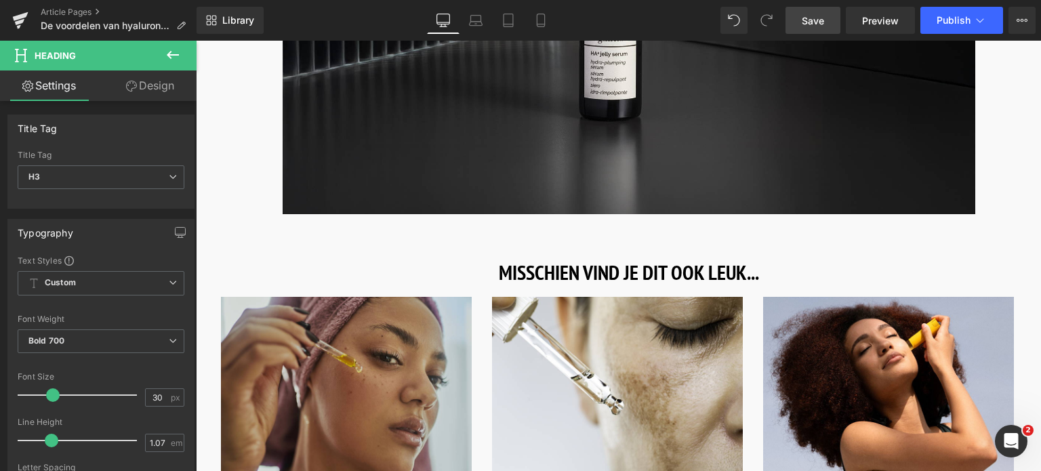
click at [808, 26] on span "Save" at bounding box center [812, 21] width 22 height 14
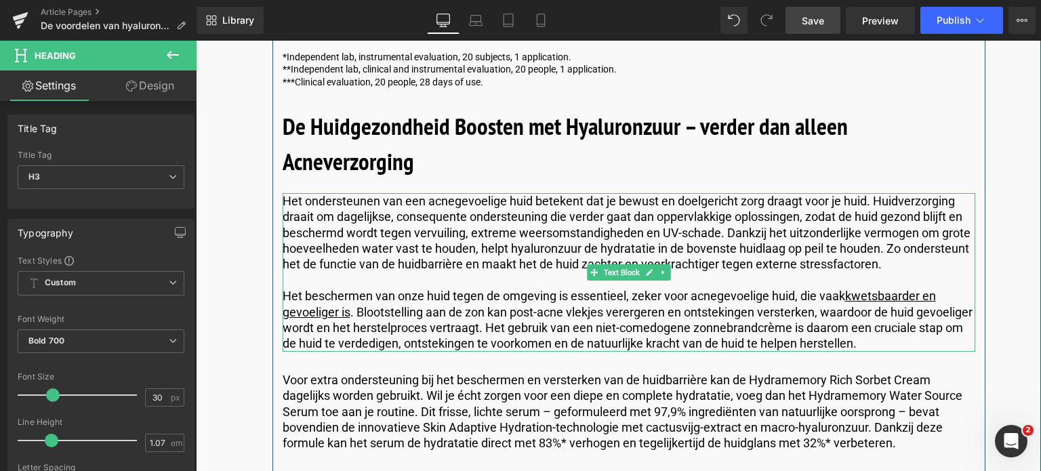
scroll to position [5081, 0]
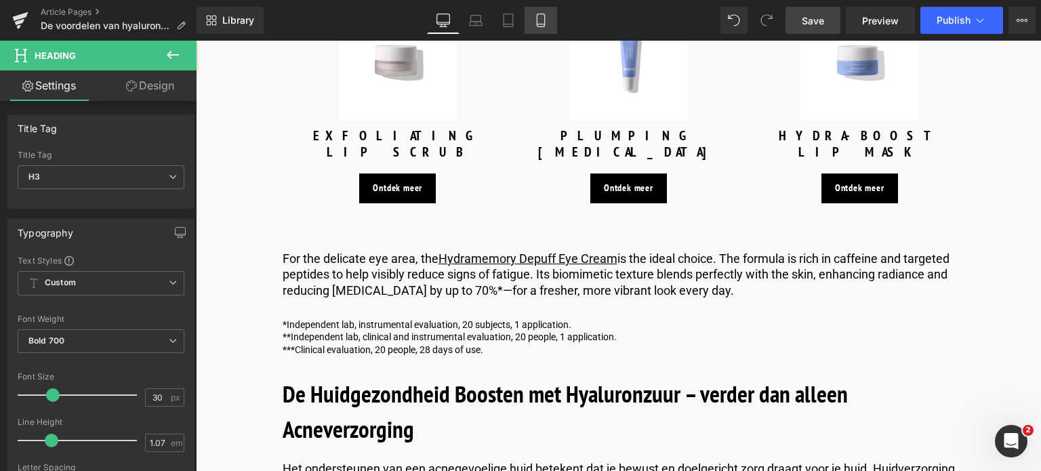
click at [543, 19] on icon at bounding box center [541, 21] width 14 height 14
type input "100"
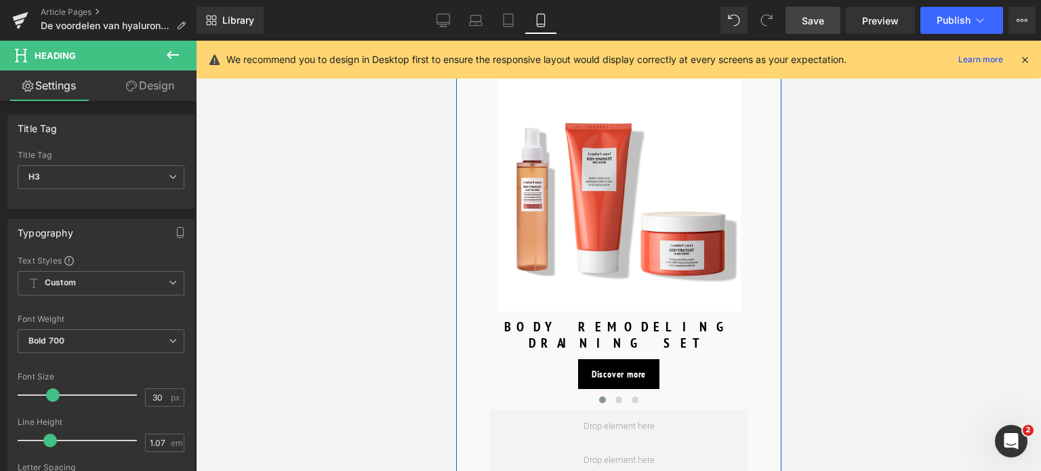
scroll to position [6935, 0]
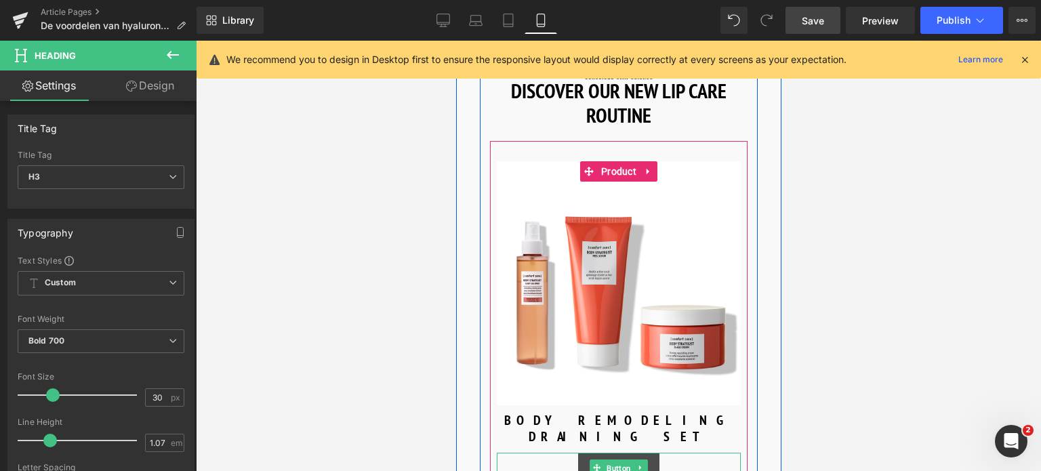
click at [607, 460] on span "Button" at bounding box center [618, 468] width 30 height 16
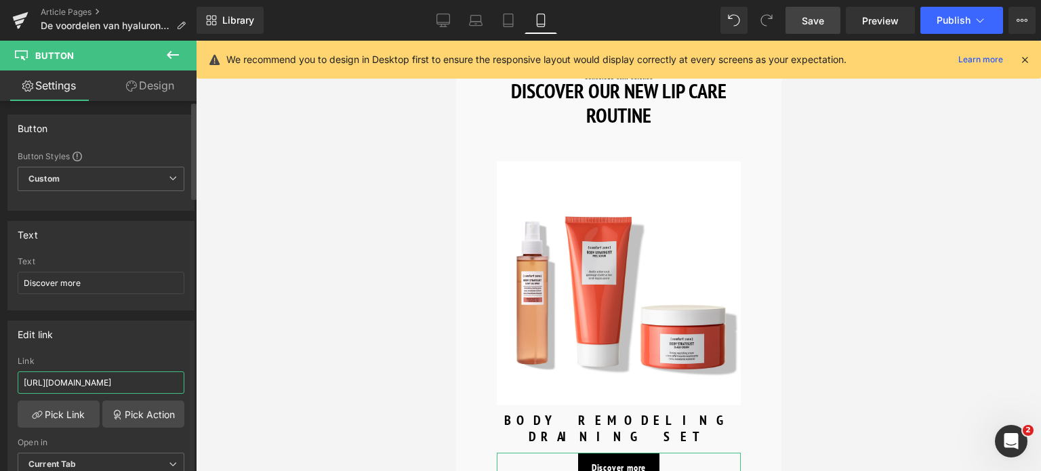
drag, startPoint x: 160, startPoint y: 381, endPoint x: 0, endPoint y: 354, distance: 162.2
click at [0, 354] on div "Edit link https://world.comfortzoneskin.com/products/hydramemory-exfoliating-li…" at bounding box center [101, 403] width 203 height 186
type input "/products/hydramemory-exfoliating-lip-scrub"
drag, startPoint x: 106, startPoint y: 282, endPoint x: 0, endPoint y: 314, distance: 110.4
click at [10, 303] on div "Discover more Text Discover more" at bounding box center [101, 283] width 186 height 53
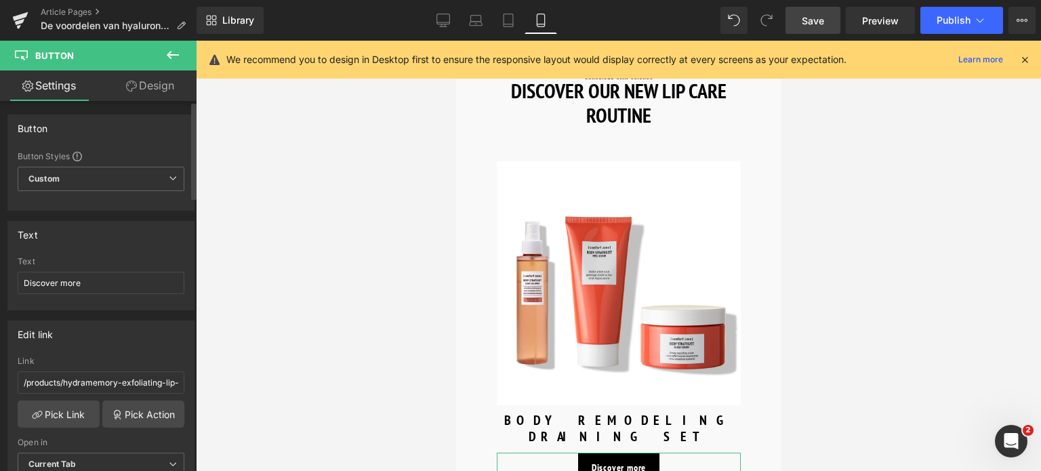
click at [0, 316] on div "Edit link /products/hydramemory-exfoliating-lip-scrub Link /products/hydramemor…" at bounding box center [101, 403] width 203 height 186
click at [93, 280] on input "Discover more" at bounding box center [101, 283] width 167 height 22
drag, startPoint x: 93, startPoint y: 280, endPoint x: 6, endPoint y: 280, distance: 86.7
click at [6, 280] on div "Text Discover more Text Discover more" at bounding box center [101, 261] width 203 height 100
type input "Ontdek meer"
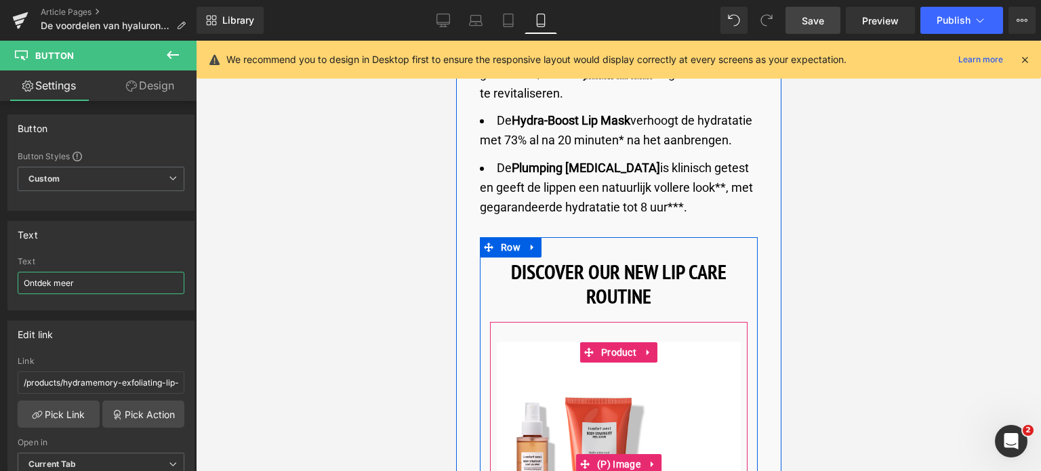
scroll to position [6732, 0]
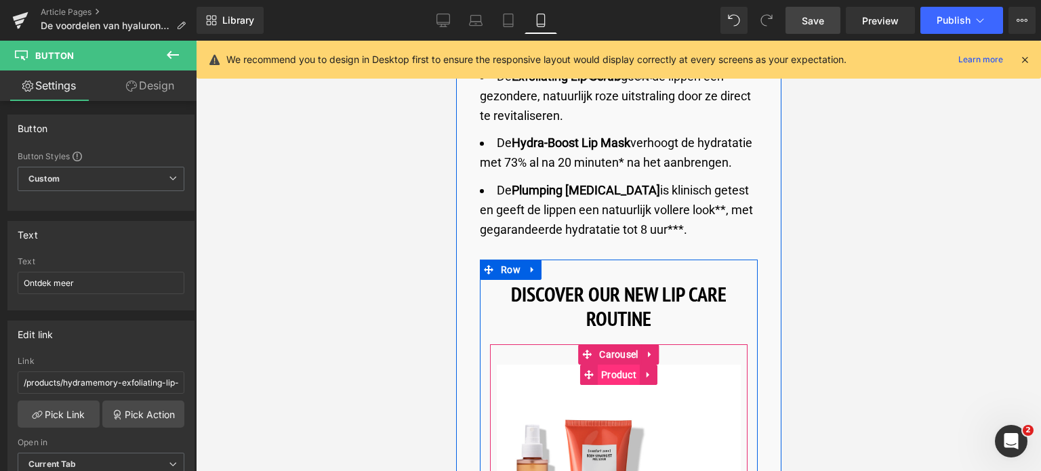
click at [615, 364] on span "Product" at bounding box center [618, 374] width 42 height 20
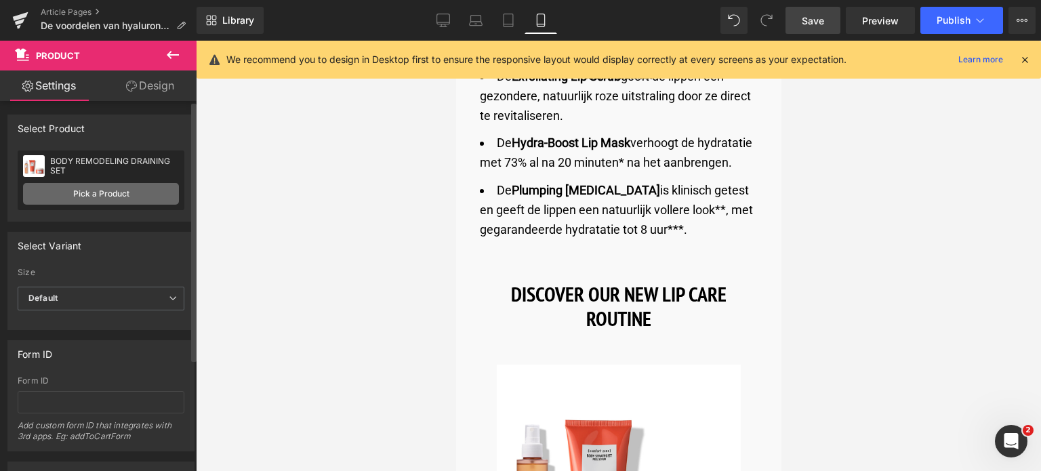
click at [98, 191] on link "Pick a Product" at bounding box center [101, 194] width 156 height 22
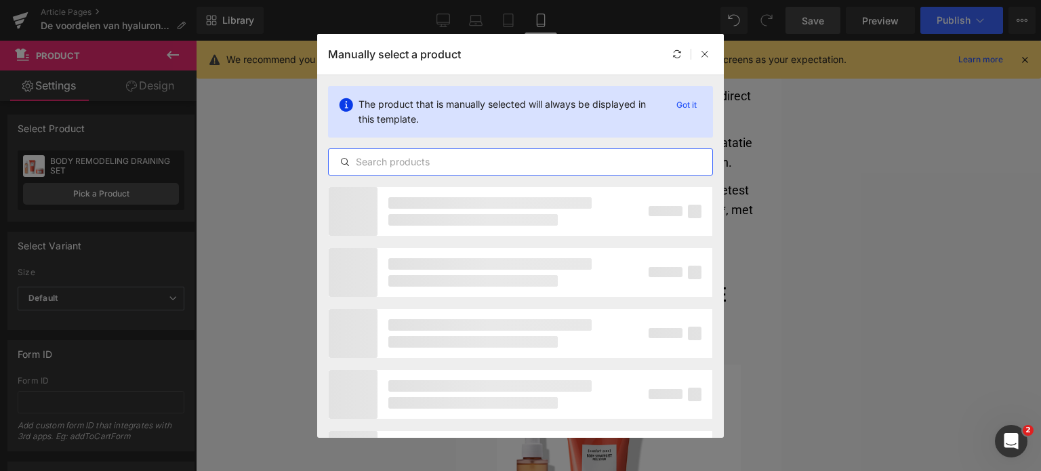
click at [478, 162] on input "text" at bounding box center [520, 162] width 383 height 16
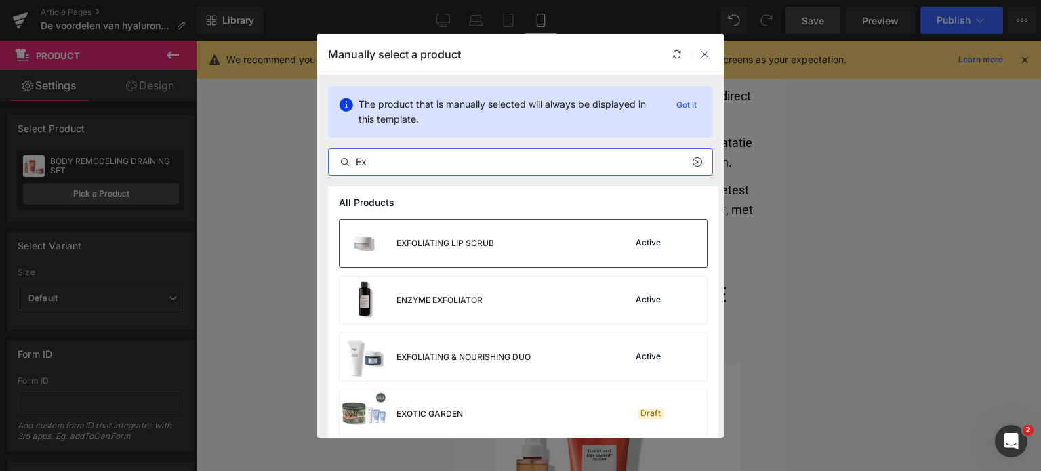
type input "Ex"
click at [482, 231] on div "EXFOLIATING LIP SCRUB" at bounding box center [416, 242] width 154 height 47
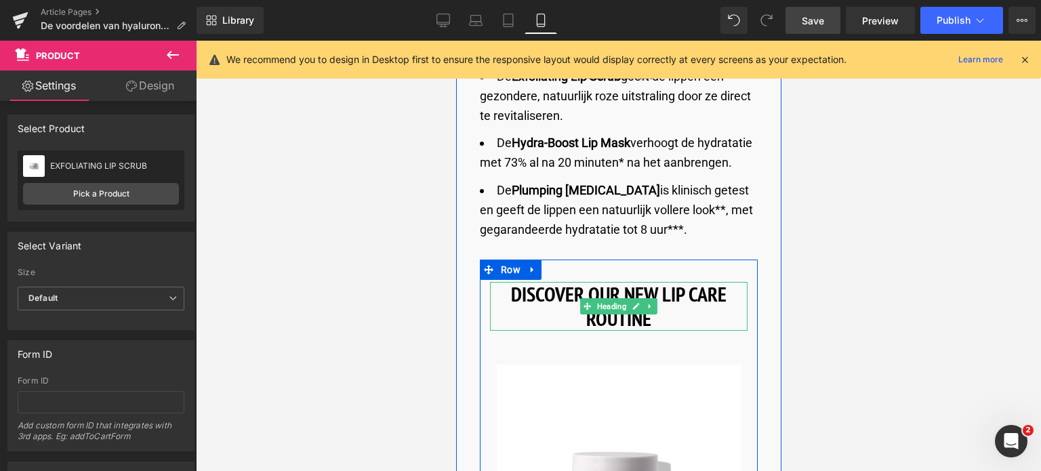
click at [567, 280] on b "DISCOVER OUR NEW LIP CARE ROUTINE" at bounding box center [617, 305] width 215 height 51
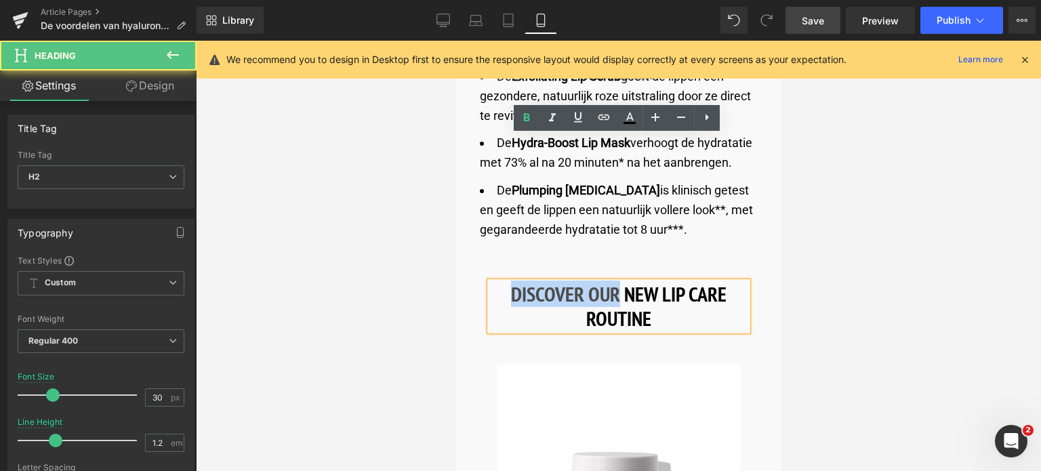
drag, startPoint x: 616, startPoint y: 150, endPoint x: 511, endPoint y: 151, distance: 105.7
click at [511, 280] on b "DISCOVER OUR NEW LIP CARE ROUTINE" at bounding box center [617, 305] width 215 height 51
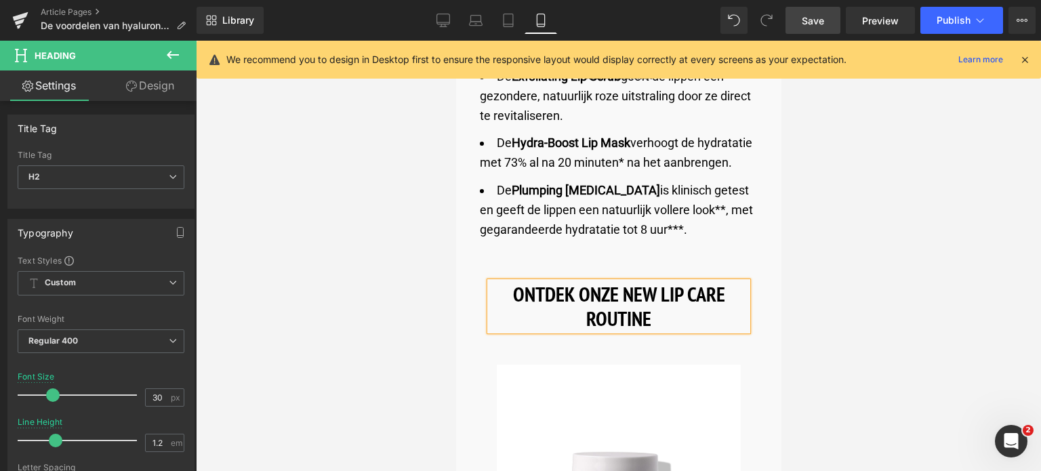
click at [629, 280] on b "ONTDEK ONZE NEW LIP CARE ROUTINE" at bounding box center [618, 305] width 212 height 51
click at [644, 280] on b "ONTDEK ONZE NEEW LIP CARE ROUTINE" at bounding box center [617, 305] width 221 height 51
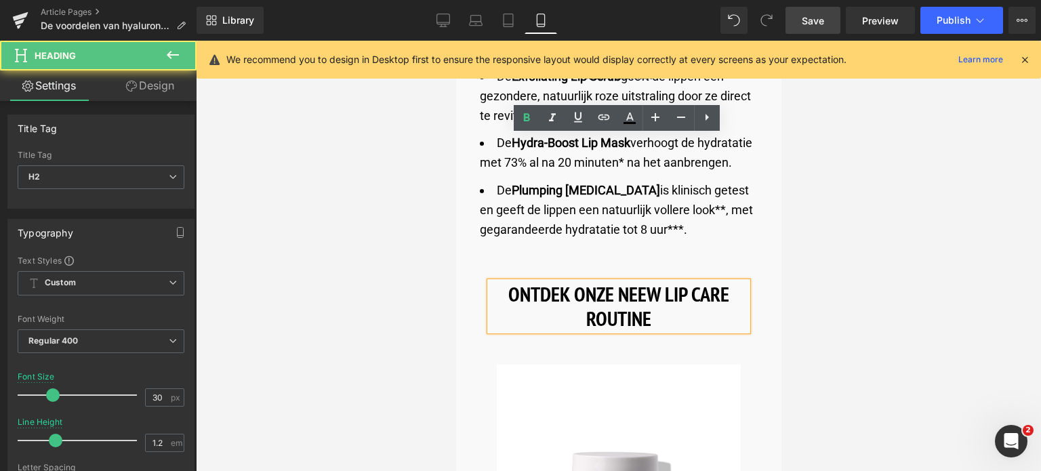
click at [635, 280] on b "ONTDEK ONZE NEEW LIP CARE ROUTINE" at bounding box center [617, 305] width 221 height 51
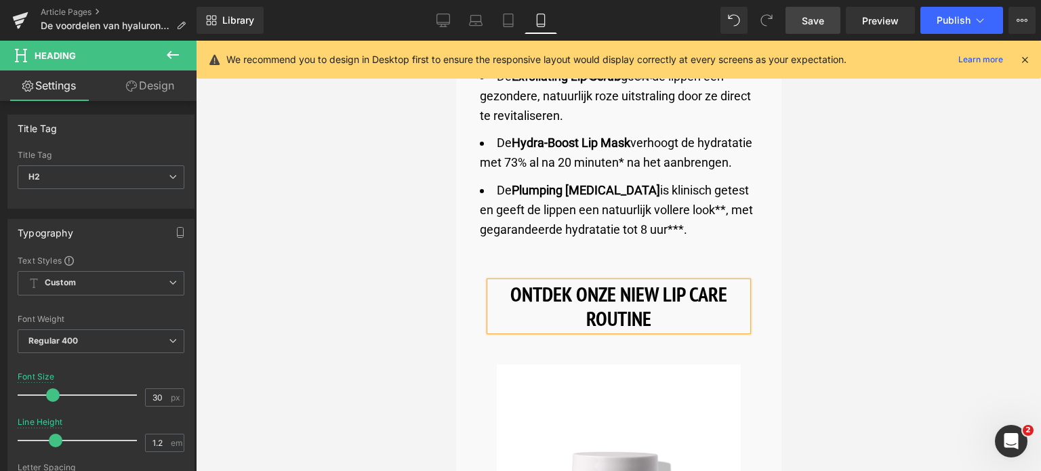
click at [642, 280] on b "ONTDEK ONZE NIEW LIP CARE ROUTINE" at bounding box center [617, 305] width 217 height 51
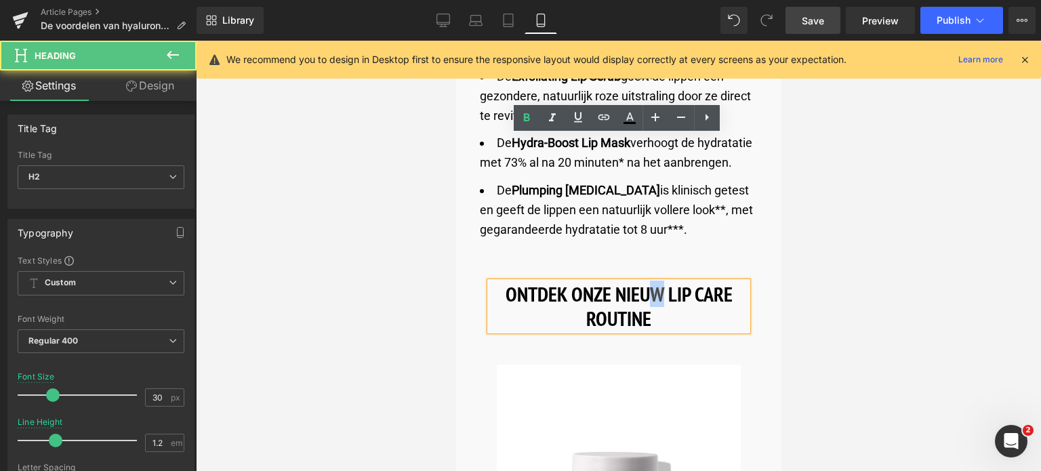
click at [661, 280] on b "ONTDEK ONZE NIEUW LIP CARE ROUTINE" at bounding box center [618, 305] width 227 height 51
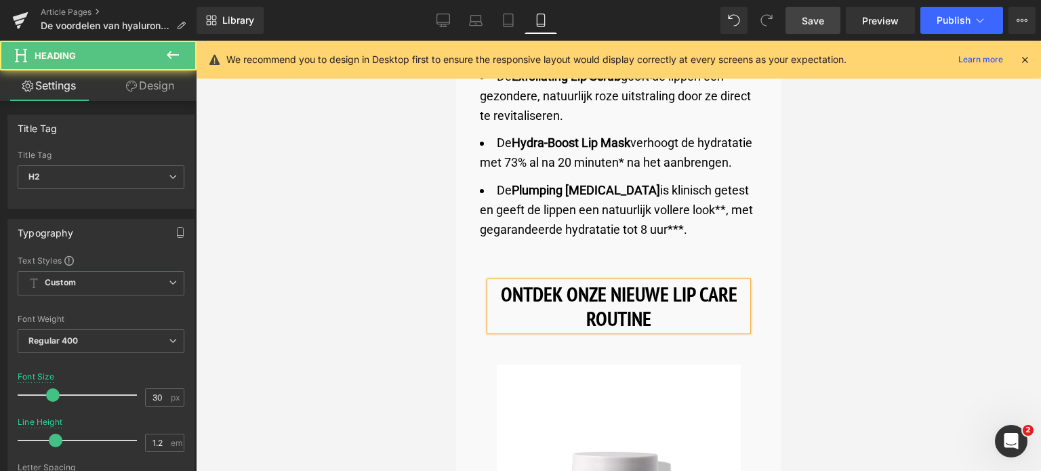
click at [672, 280] on b "ONTDEK ONZE NIEUWE LIP CARE ROUTINE" at bounding box center [618, 305] width 236 height 51
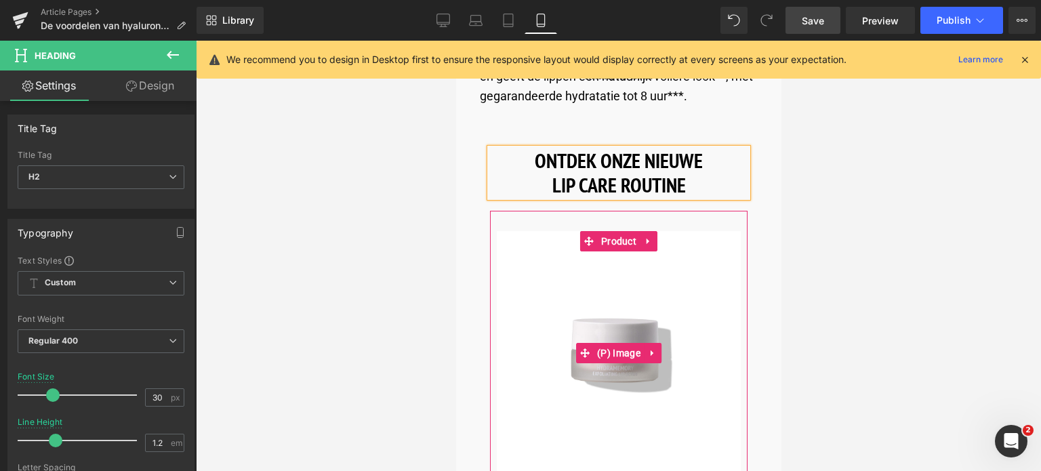
scroll to position [6867, 0]
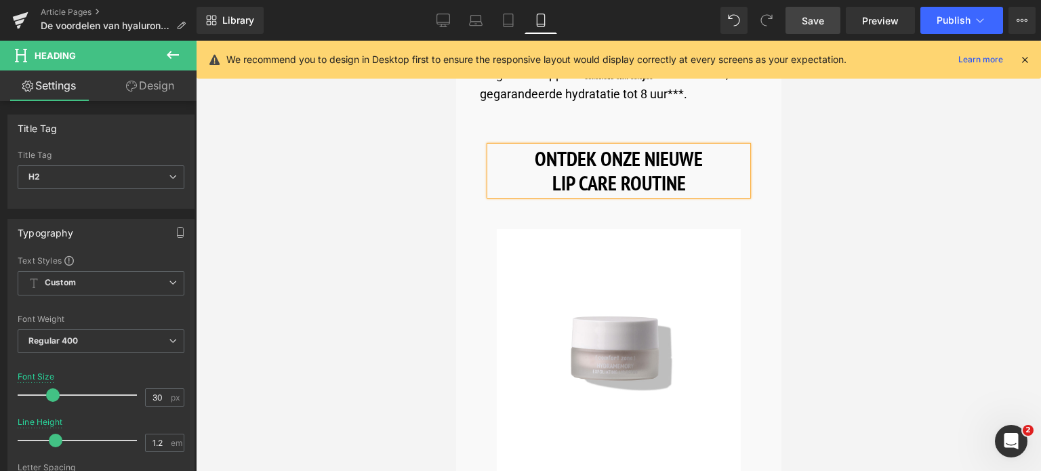
click at [823, 19] on span "Save" at bounding box center [812, 21] width 22 height 14
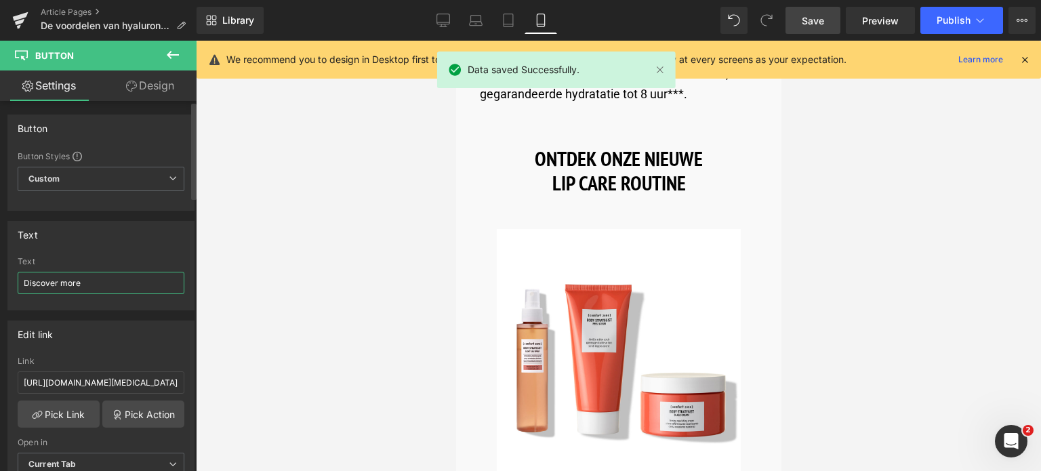
drag, startPoint x: 91, startPoint y: 280, endPoint x: 0, endPoint y: 279, distance: 91.5
click at [0, 279] on div "Text Discover more Text Discover more" at bounding box center [101, 261] width 203 height 100
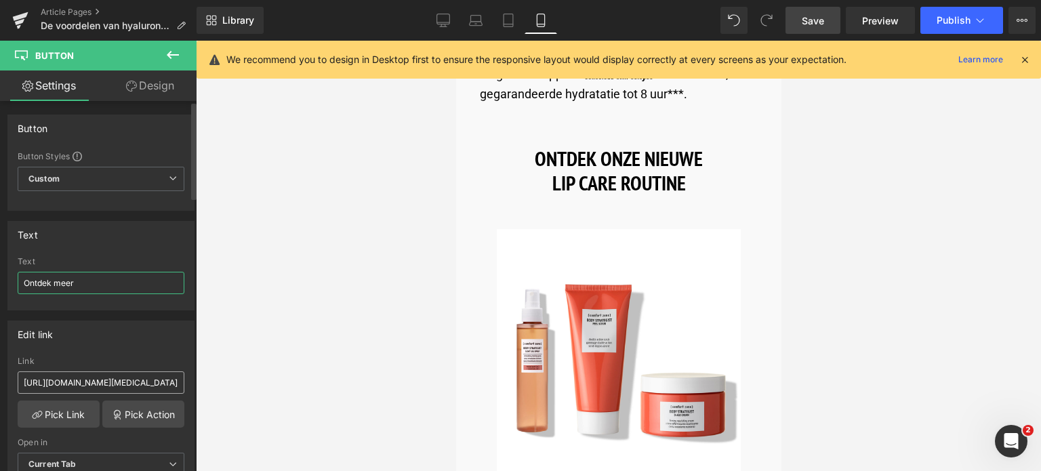
type input "Ontdek meer"
drag, startPoint x: 159, startPoint y: 379, endPoint x: 0, endPoint y: 403, distance: 160.4
click at [0, 403] on div "Edit link https://world.comfortzoneskin.com/products/hydramemory-plumping-lip-b…" at bounding box center [101, 403] width 203 height 186
type input "/products/hydramemory-plumping-lip-balm"
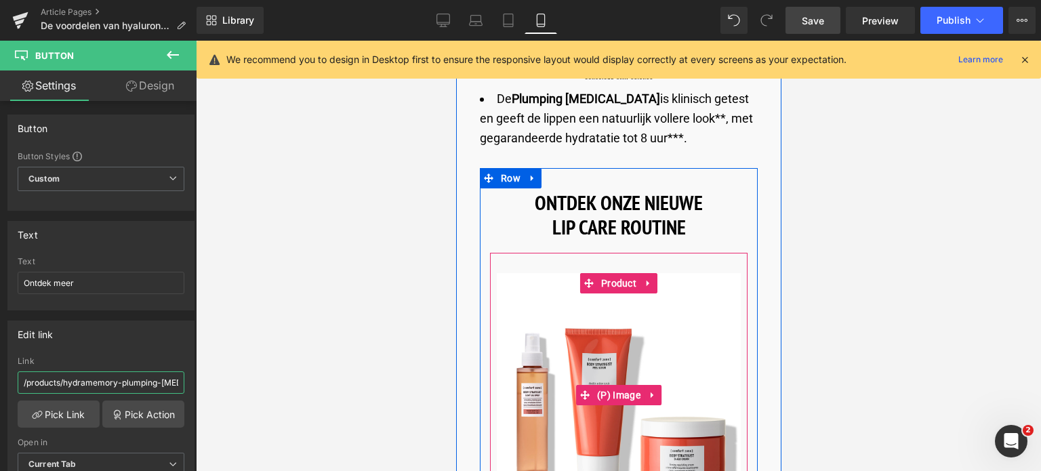
scroll to position [6800, 0]
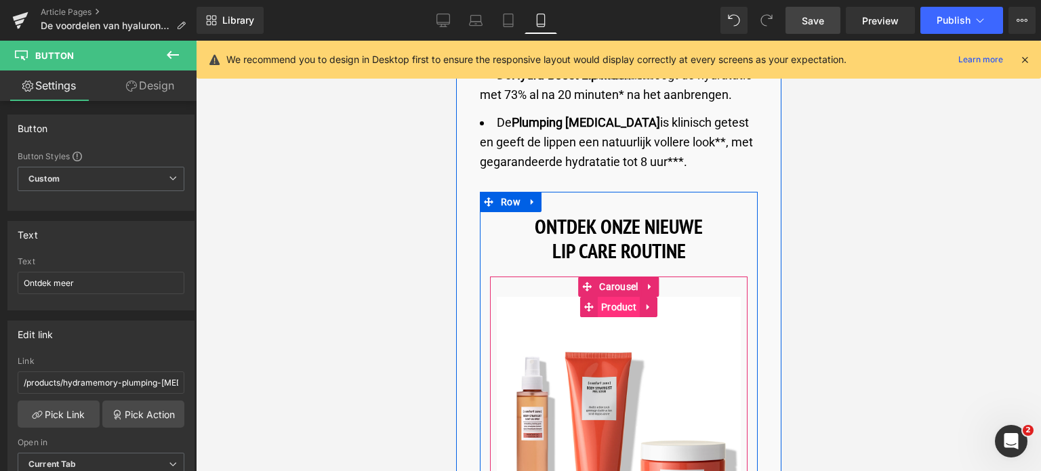
click at [610, 297] on span "Product" at bounding box center [618, 307] width 42 height 20
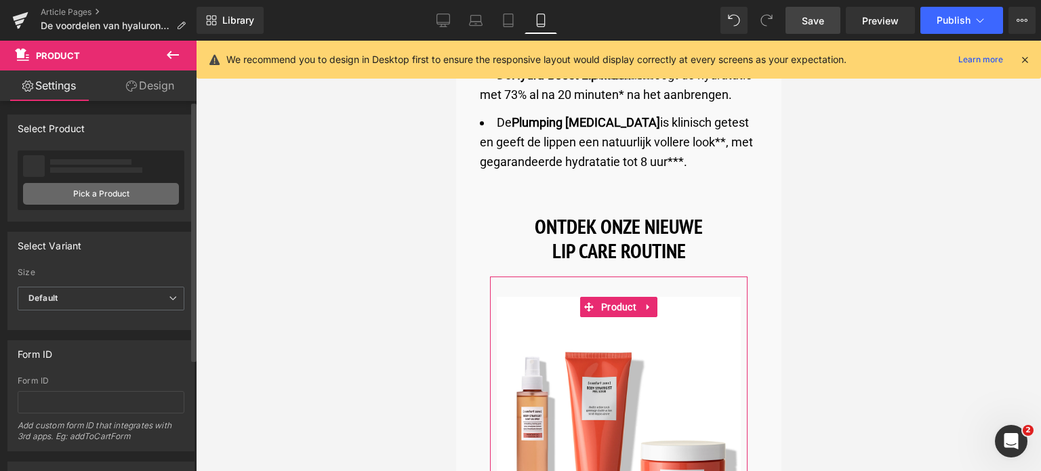
click at [71, 196] on link "Pick a Product" at bounding box center [101, 194] width 156 height 22
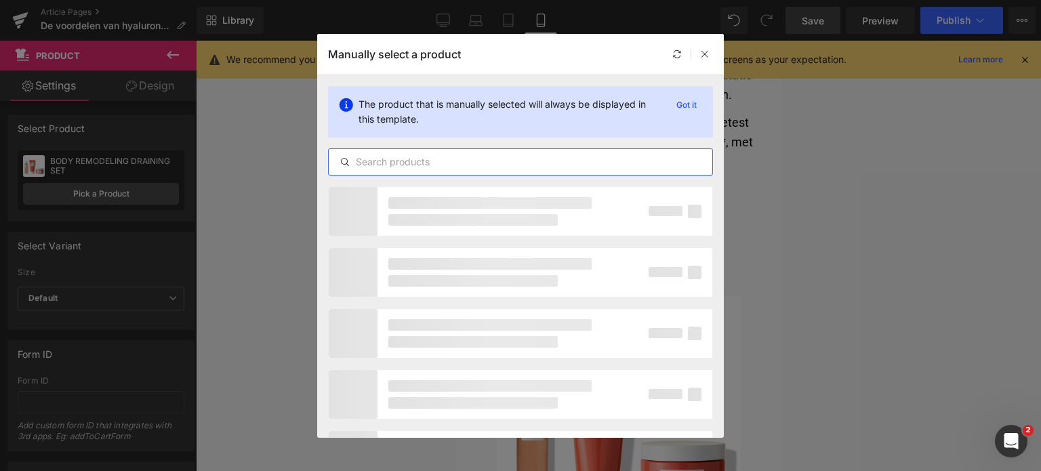
click at [488, 163] on input "text" at bounding box center [520, 162] width 383 height 16
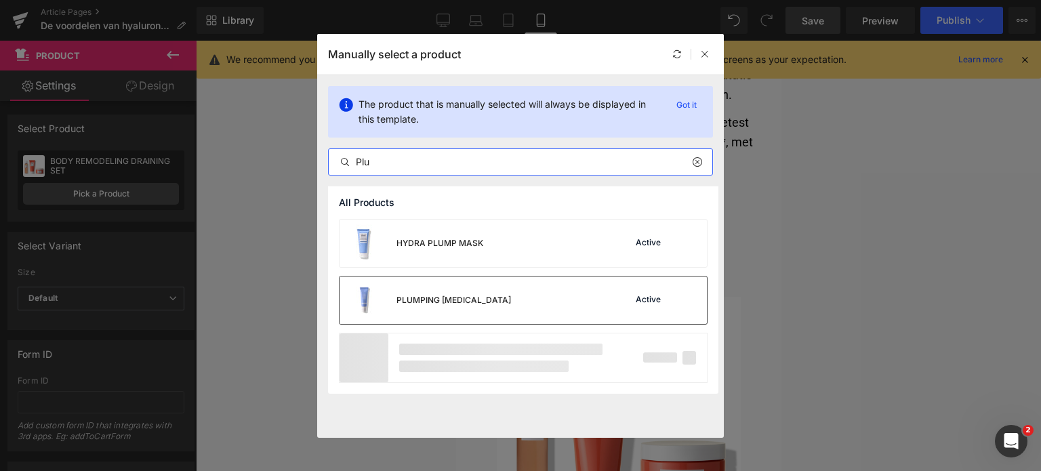
type input "Plu"
click at [460, 298] on div "PLUMPING LIP BALM" at bounding box center [453, 300] width 114 height 12
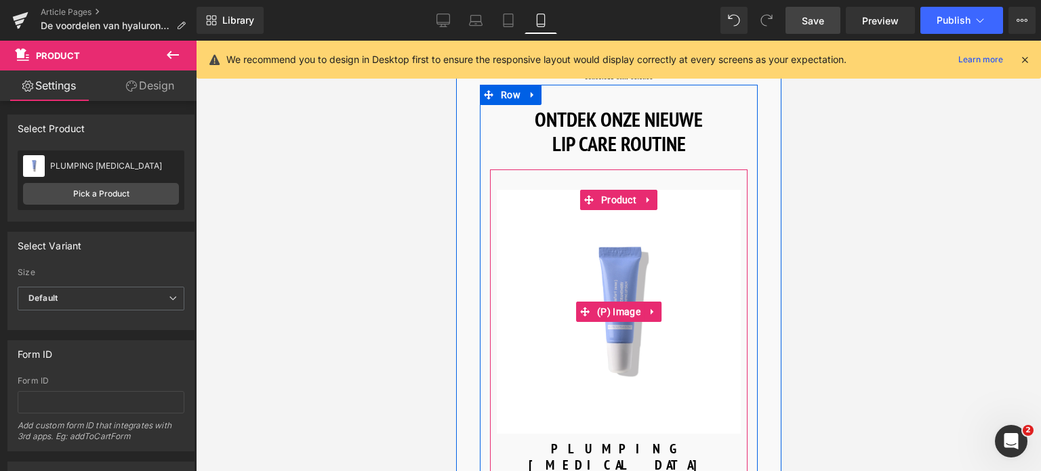
scroll to position [6935, 0]
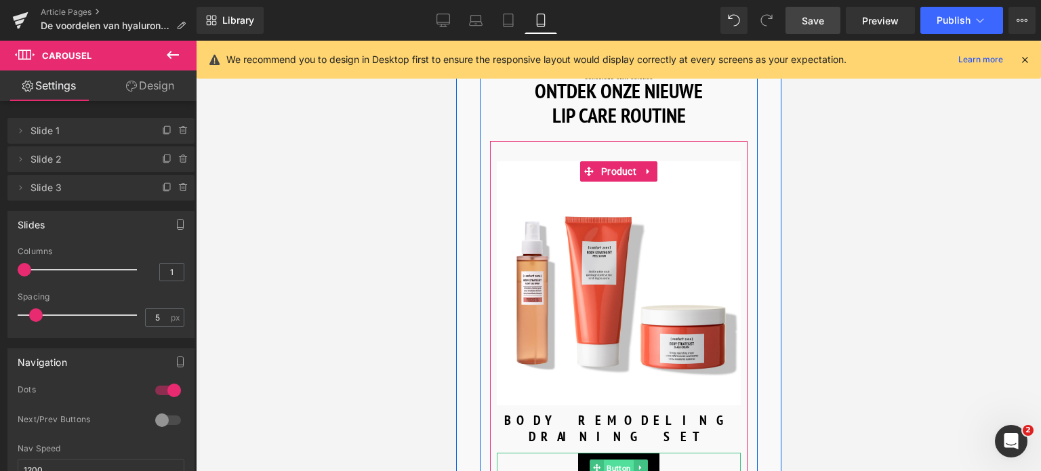
click at [605, 460] on span "Button" at bounding box center [618, 468] width 30 height 16
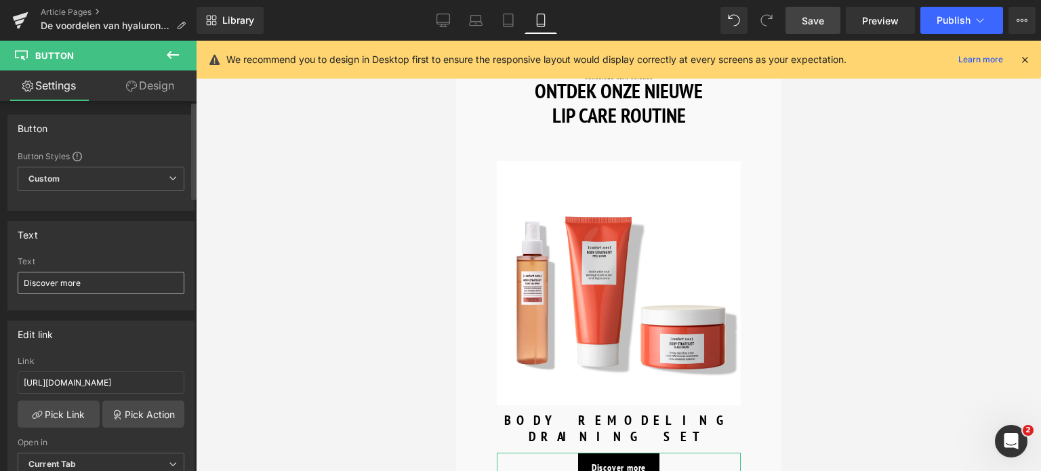
drag, startPoint x: 108, startPoint y: 270, endPoint x: 27, endPoint y: 278, distance: 81.1
click at [27, 278] on div "Text Discover more" at bounding box center [101, 283] width 167 height 53
drag, startPoint x: 25, startPoint y: 282, endPoint x: 151, endPoint y: 279, distance: 126.0
click at [151, 279] on input "Discover more" at bounding box center [101, 283] width 167 height 22
type input "Ontdek meer"
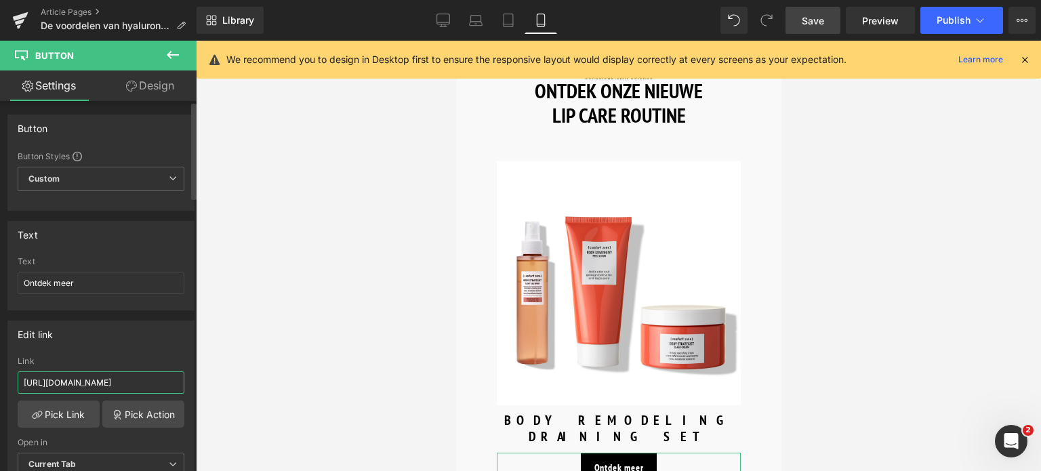
click at [158, 382] on input "https://world.comfortzoneskin.com/products/hydramemory-hydra-boost-lip-mask" at bounding box center [101, 382] width 167 height 22
drag, startPoint x: 158, startPoint y: 382, endPoint x: 5, endPoint y: 380, distance: 152.4
click at [5, 380] on div "Edit link https://world.comfortzoneskin.com/products/hydramemory-hydra-boost-li…" at bounding box center [101, 403] width 203 height 186
type input "/products/hydramemory-hydra-boost-lip-mask"
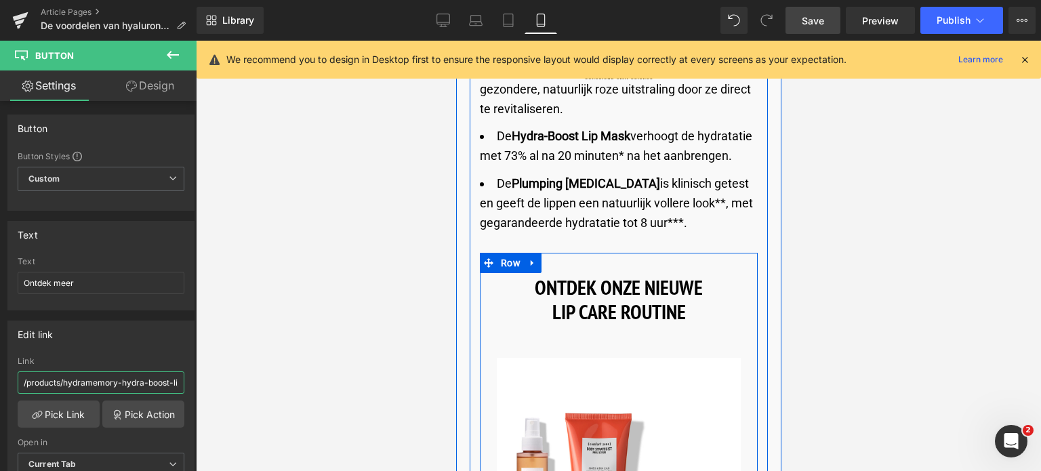
scroll to position [6732, 0]
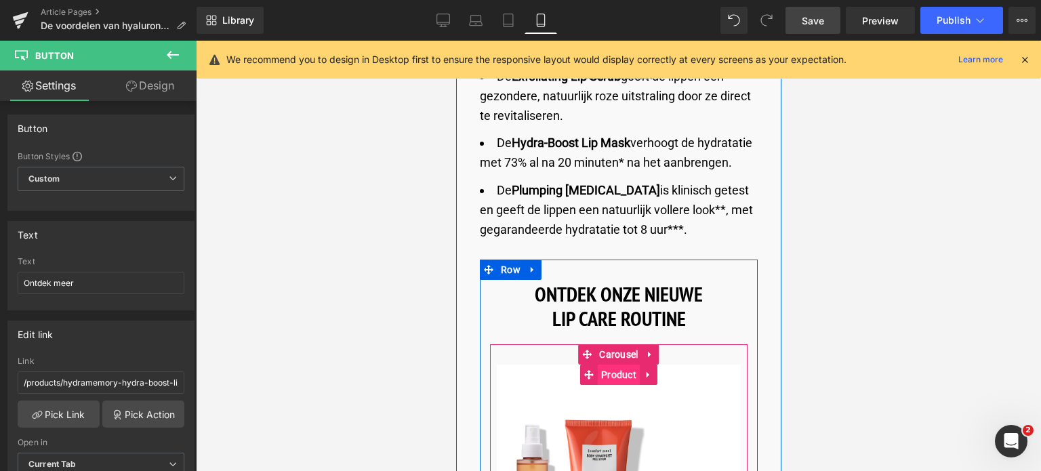
click at [608, 364] on span "Product" at bounding box center [618, 374] width 42 height 20
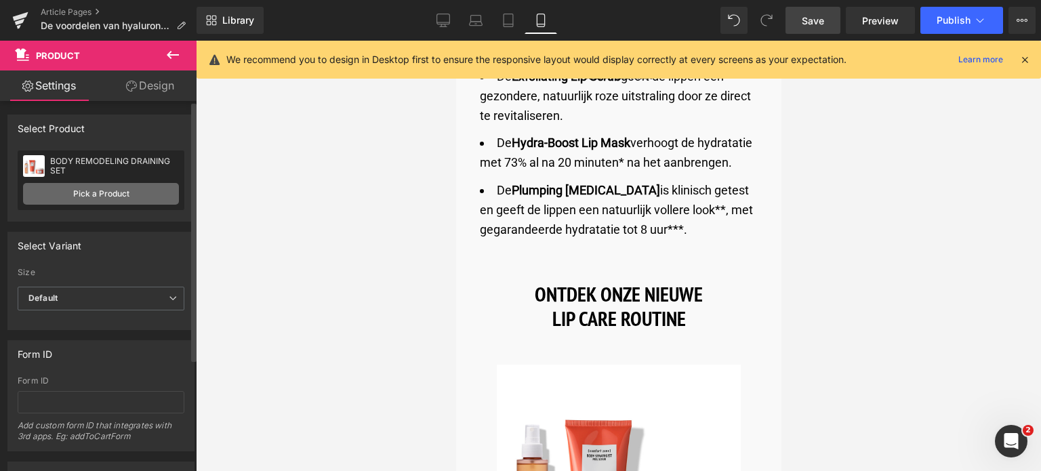
click at [90, 201] on link "Pick a Product" at bounding box center [101, 194] width 156 height 22
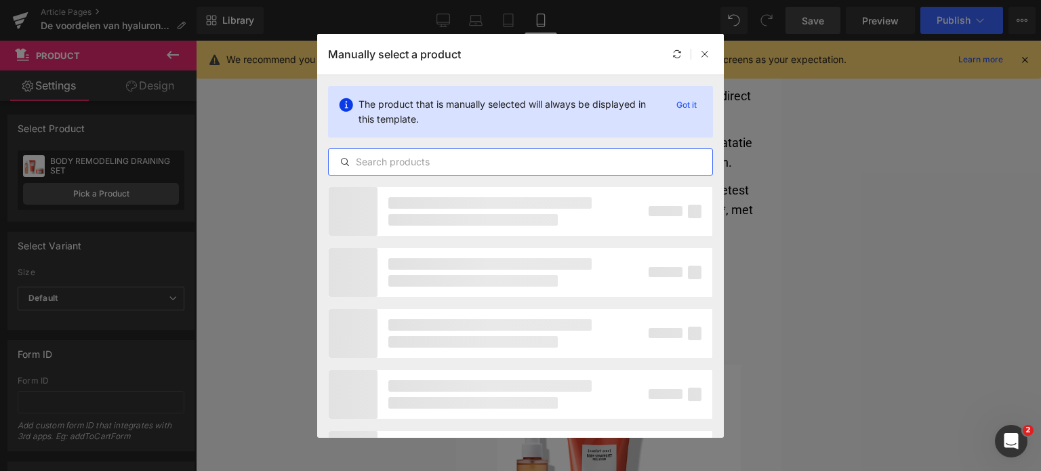
click at [448, 162] on input "text" at bounding box center [520, 162] width 383 height 16
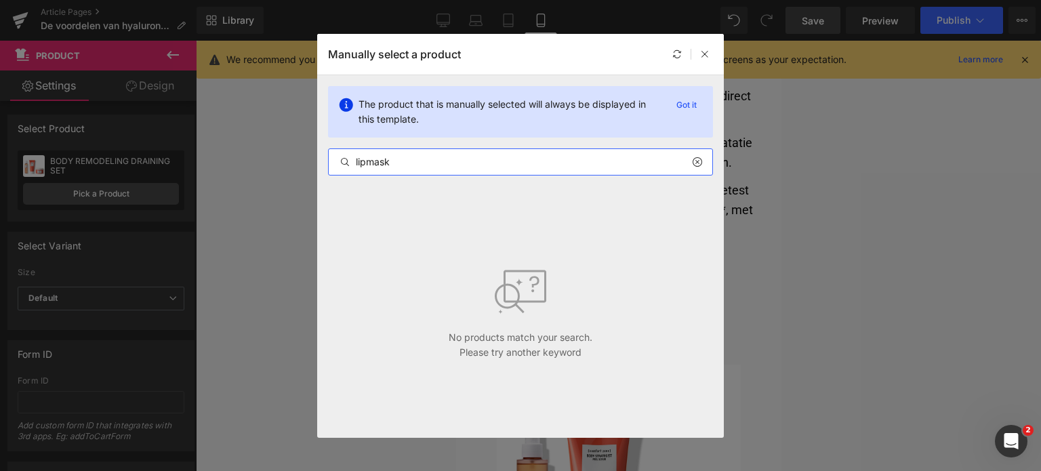
drag, startPoint x: 421, startPoint y: 163, endPoint x: 318, endPoint y: 160, distance: 103.7
click at [318, 160] on div "The product that is manually selected will always be displayed in this template…" at bounding box center [520, 130] width 406 height 111
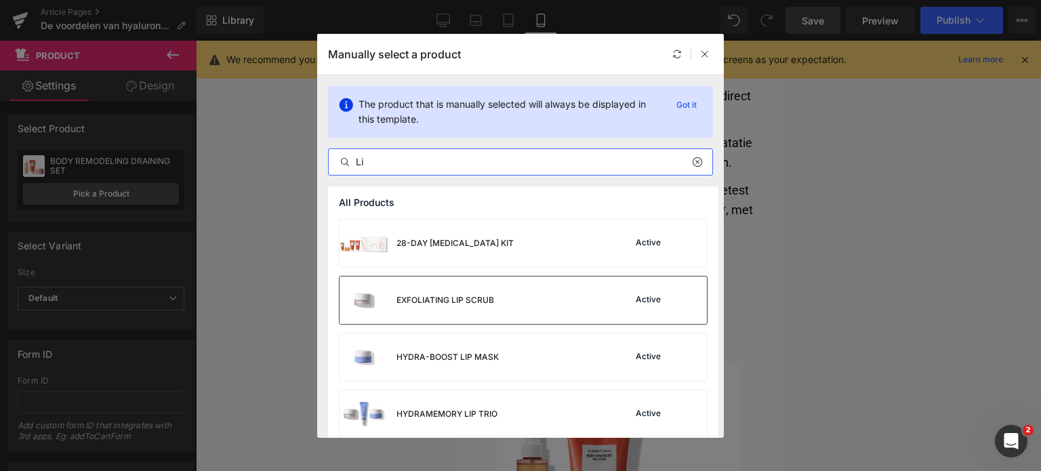
scroll to position [68, 0]
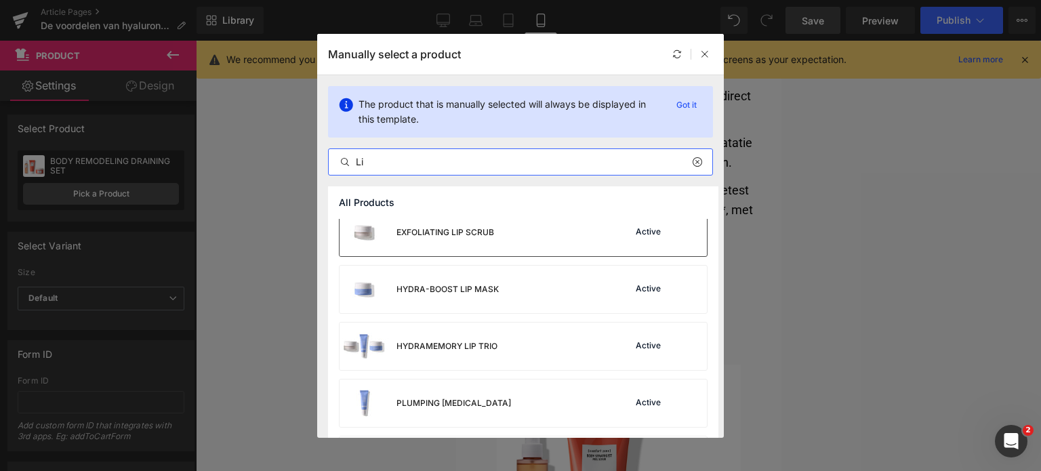
type input "Li"
click at [433, 300] on div "HYDRA-BOOST LIP MASK" at bounding box center [418, 289] width 159 height 47
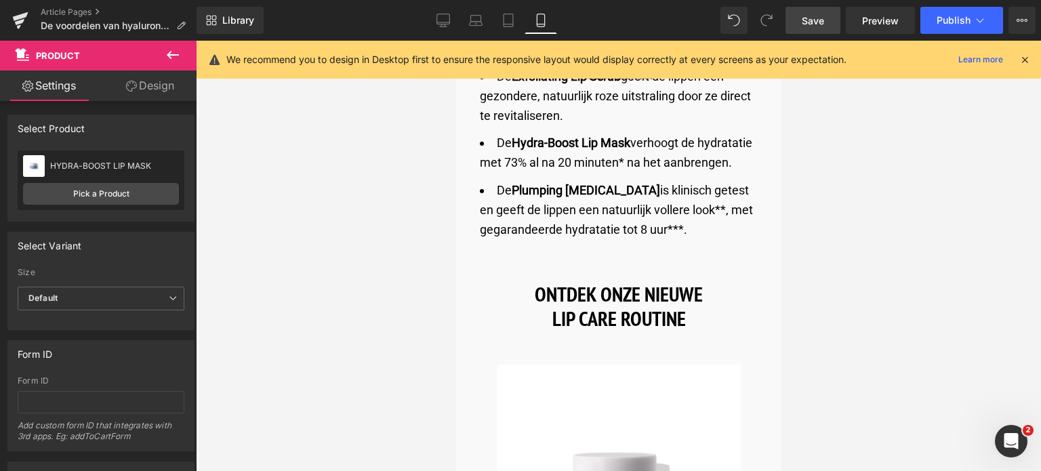
drag, startPoint x: 808, startPoint y: 21, endPoint x: 298, endPoint y: 259, distance: 562.5
click at [808, 21] on span "Save" at bounding box center [812, 21] width 22 height 14
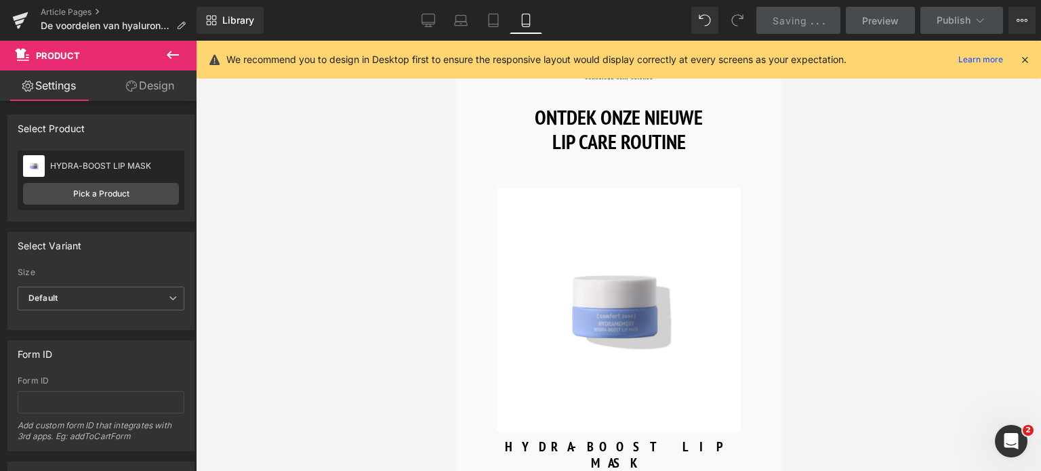
scroll to position [7003, 0]
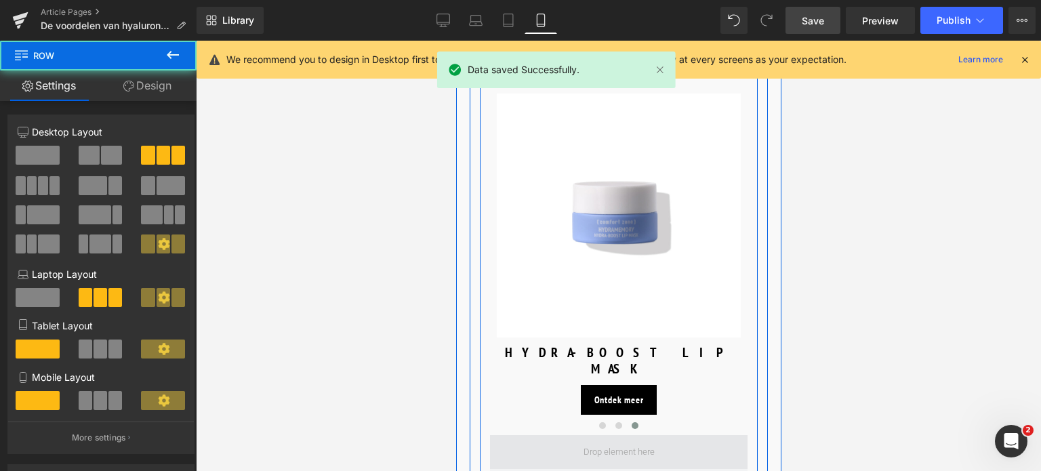
click at [690, 435] on span at bounding box center [617, 452] width 257 height 34
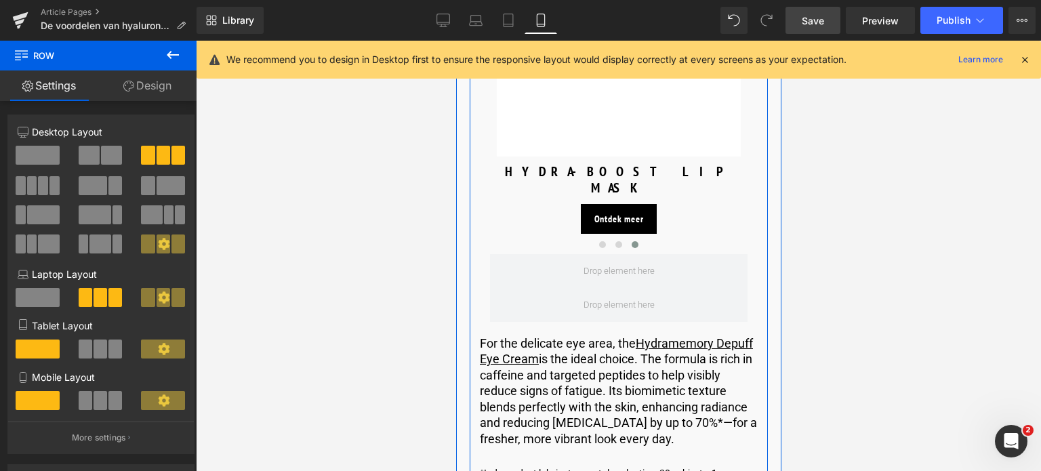
scroll to position [7206, 0]
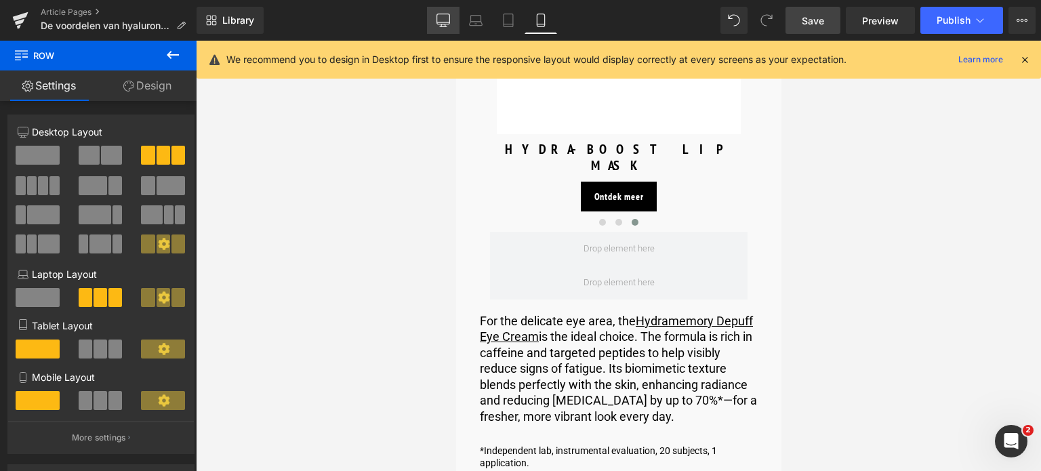
click at [445, 26] on icon at bounding box center [443, 25] width 4 height 3
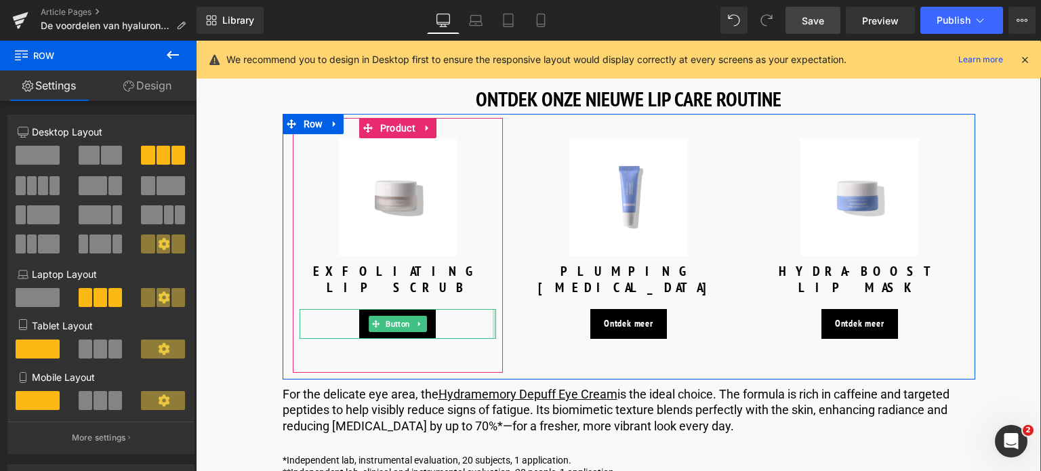
scroll to position [5081, 0]
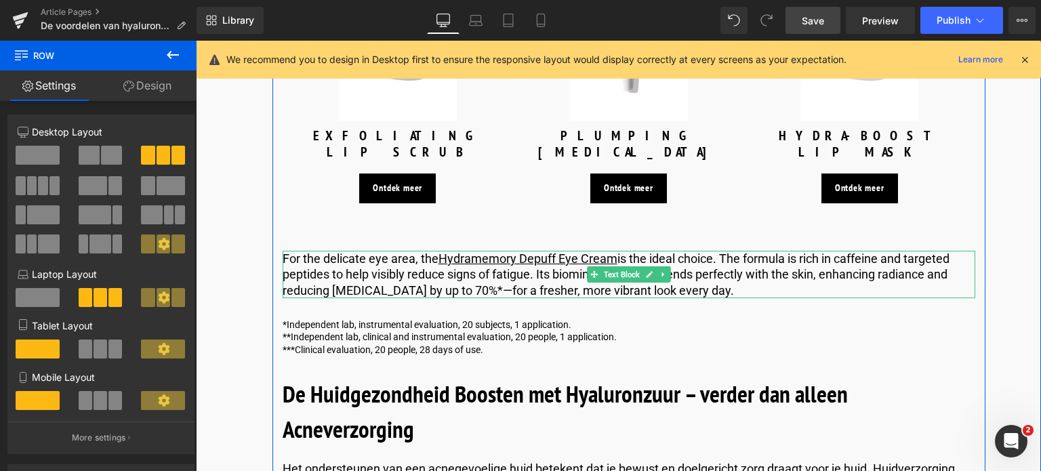
click at [726, 278] on p "For the delicate eye area, the Hydramemory Depuff Eye Cream is the ideal choice…" at bounding box center [628, 274] width 692 height 47
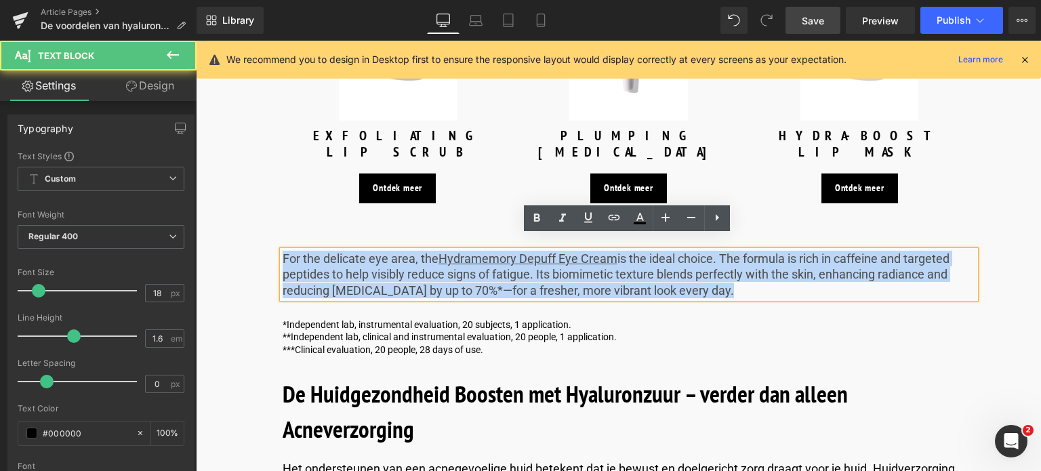
drag, startPoint x: 721, startPoint y: 278, endPoint x: 228, endPoint y: 238, distance: 494.7
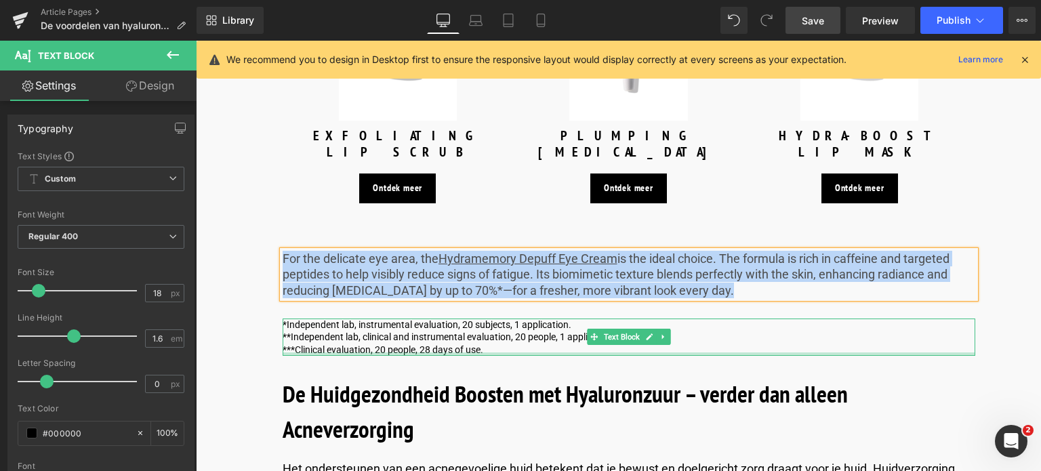
click at [492, 338] on div "*Independent lab, instrumental evaluation, 20 subjects, 1 application. **Indepe…" at bounding box center [628, 336] width 692 height 37
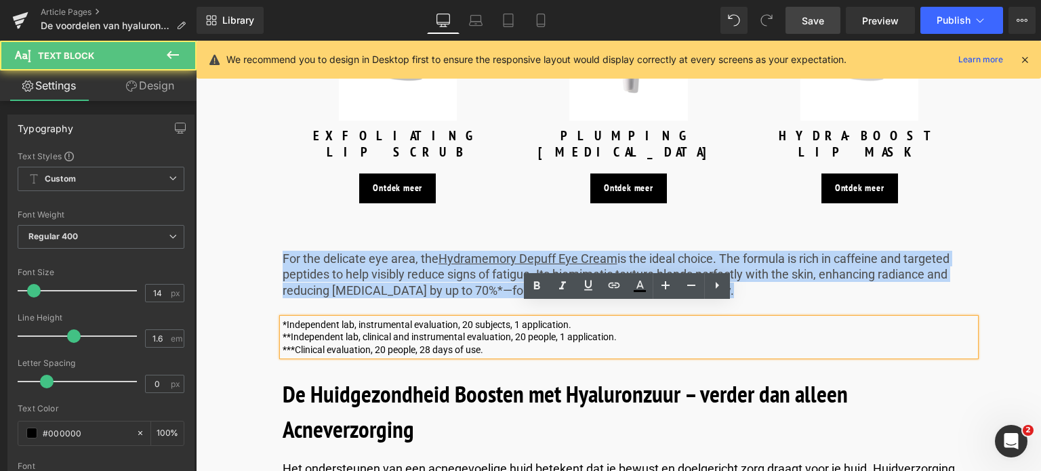
drag, startPoint x: 490, startPoint y: 331, endPoint x: 258, endPoint y: 287, distance: 236.4
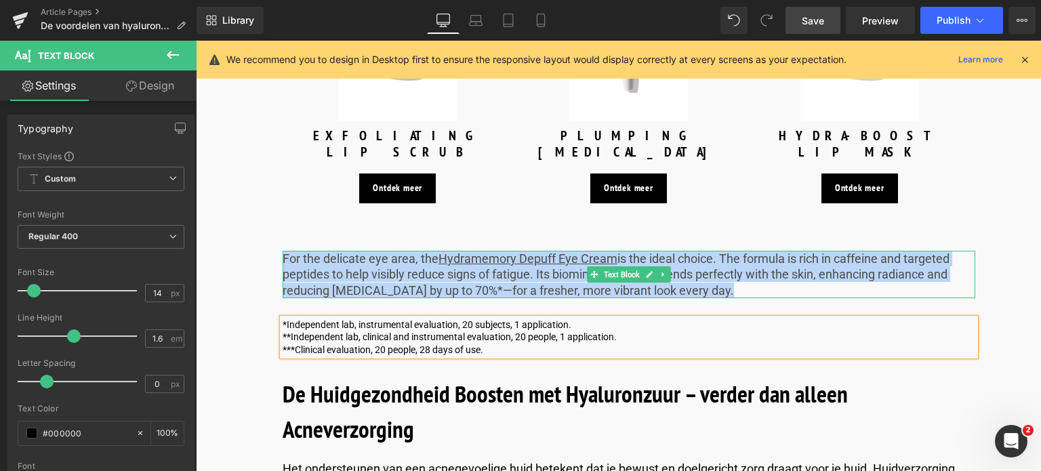
click at [717, 273] on p "For the delicate eye area, the Hydramemory Depuff Eye Cream is the ideal choice…" at bounding box center [628, 274] width 692 height 47
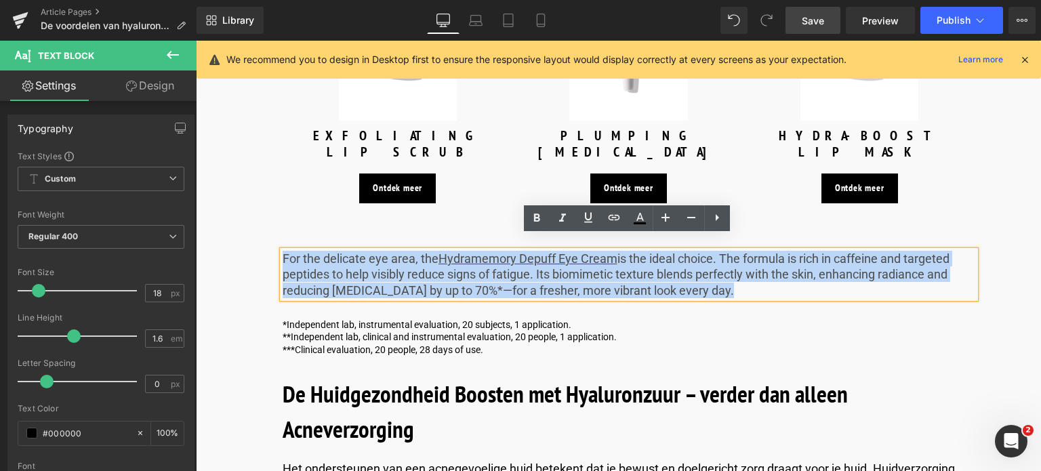
drag, startPoint x: 715, startPoint y: 279, endPoint x: 268, endPoint y: 243, distance: 448.6
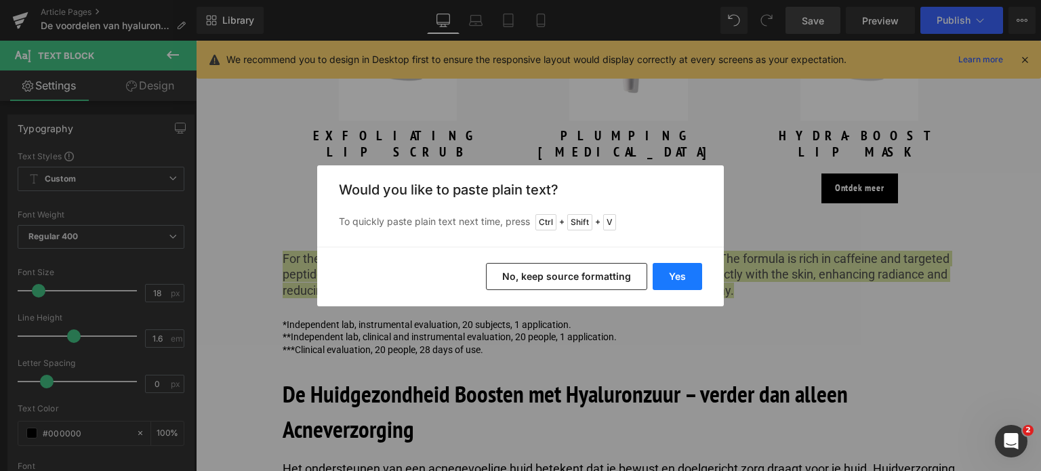
click at [672, 278] on button "Yes" at bounding box center [676, 276] width 49 height 27
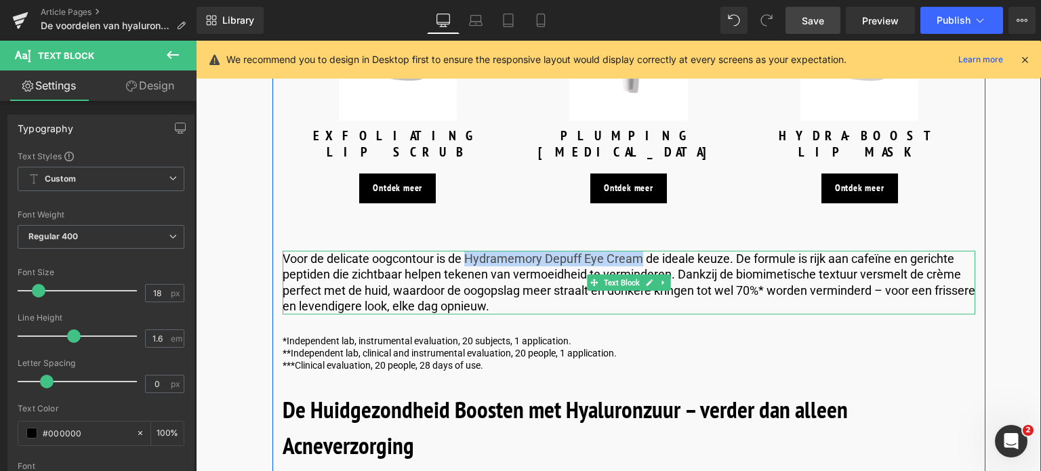
drag, startPoint x: 466, startPoint y: 244, endPoint x: 640, endPoint y: 240, distance: 173.5
click at [640, 251] on p "Voor de delicate oogcontour is de Hydramemory Depuff Eye Cream de ideale keuze.…" at bounding box center [628, 283] width 692 height 64
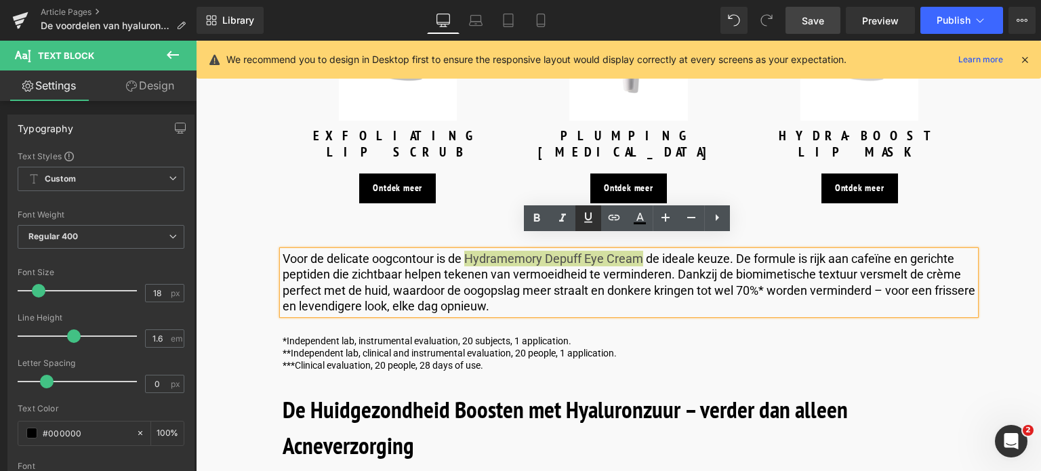
click at [587, 218] on icon at bounding box center [588, 217] width 16 height 16
click at [608, 218] on icon at bounding box center [614, 217] width 16 height 16
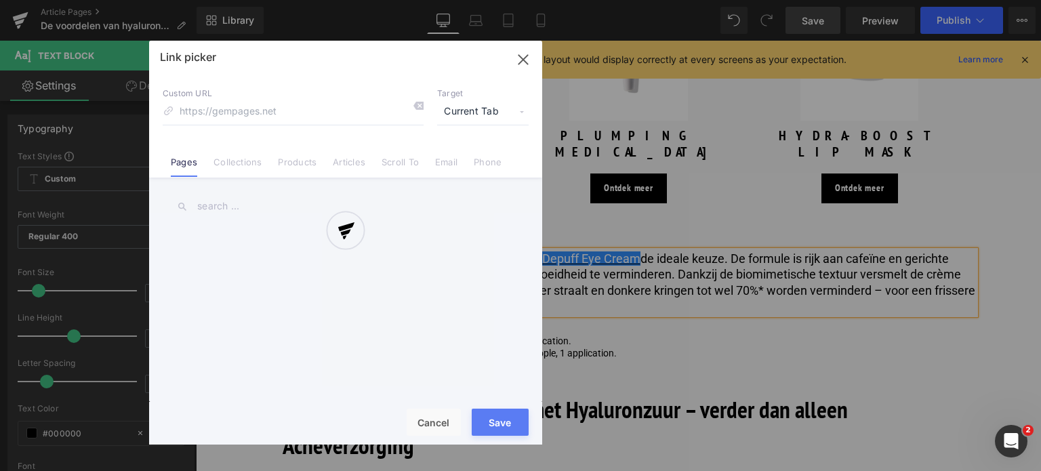
click at [740, 0] on div "Text Color Highlight Color rgb(0, 0, 0) #000000 100 % transparent transparent 0…" at bounding box center [520, 0] width 1041 height 0
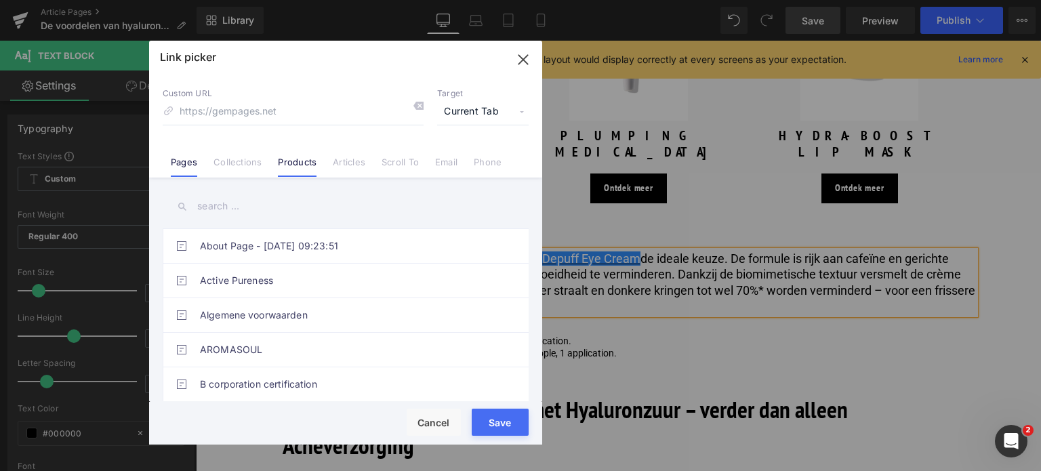
click at [300, 164] on link "Products" at bounding box center [297, 166] width 39 height 20
click at [266, 211] on input "text" at bounding box center [346, 206] width 366 height 30
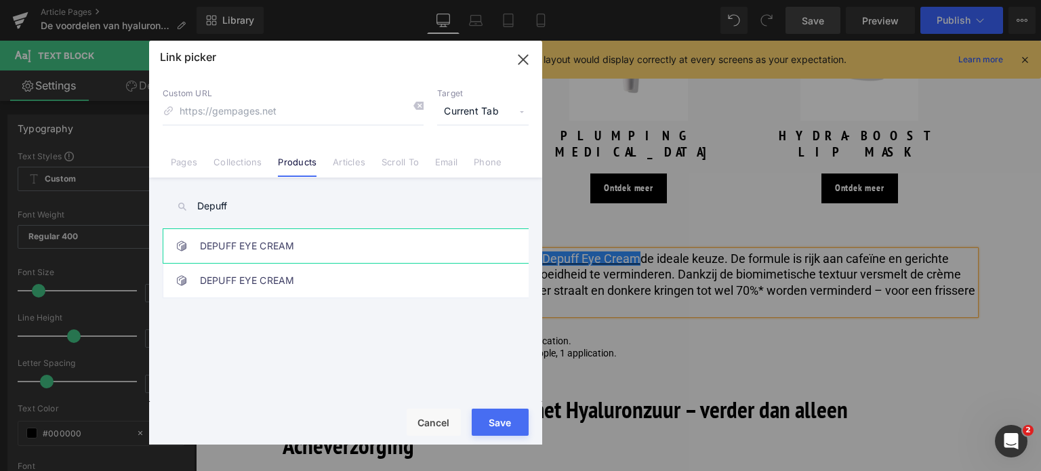
type input "Depuff"
click at [274, 247] on link "DEPUFF EYE CREAM" at bounding box center [349, 246] width 298 height 34
type input "/products/hydramemory-depuff-eye-cream"
click at [487, 425] on button "Save" at bounding box center [500, 421] width 57 height 27
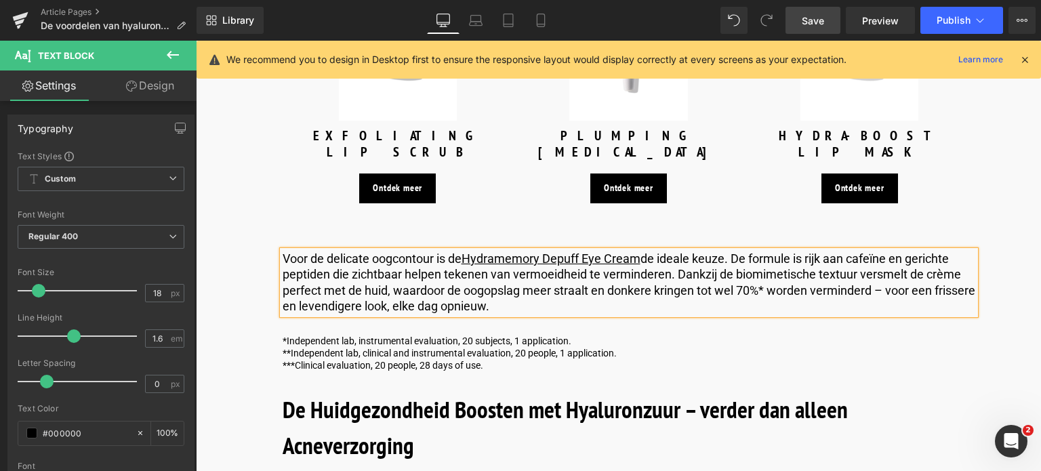
click at [816, 21] on span "Save" at bounding box center [812, 21] width 22 height 14
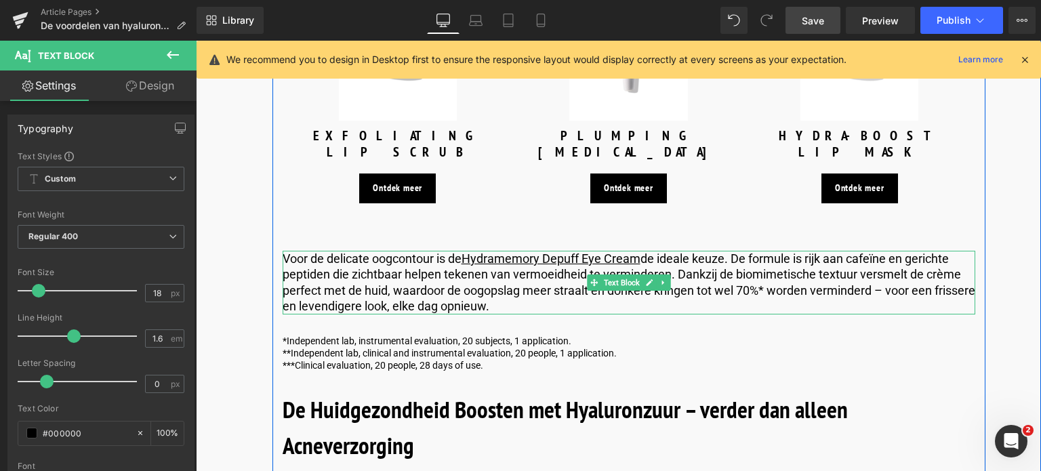
click at [734, 276] on p "Voor de delicate oogcontour is de Hydramemory Depuff Eye Cream de ideale keuze.…" at bounding box center [628, 283] width 692 height 64
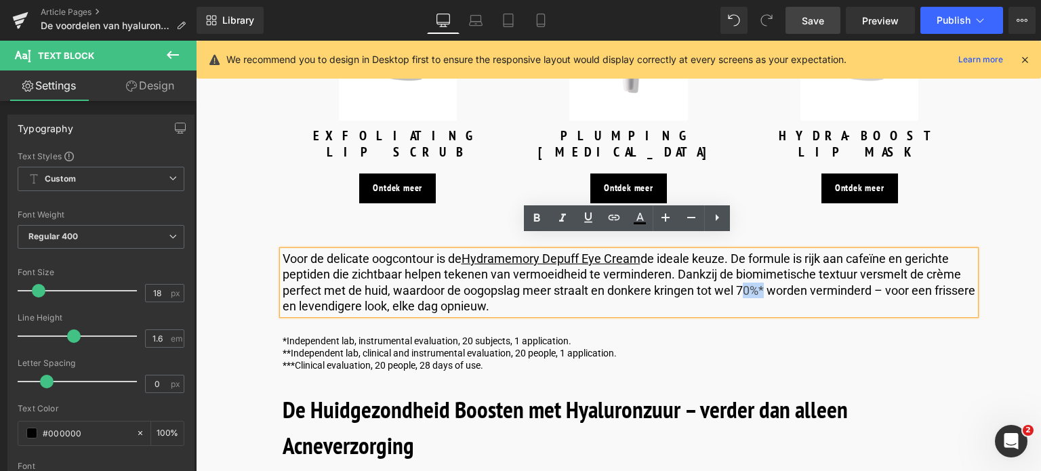
drag, startPoint x: 736, startPoint y: 276, endPoint x: 756, endPoint y: 271, distance: 20.2
click at [756, 271] on p "Voor de delicate oogcontour is de Hydramemory Depuff Eye Cream de ideale keuze.…" at bounding box center [628, 283] width 692 height 64
click at [535, 219] on icon at bounding box center [536, 218] width 16 height 16
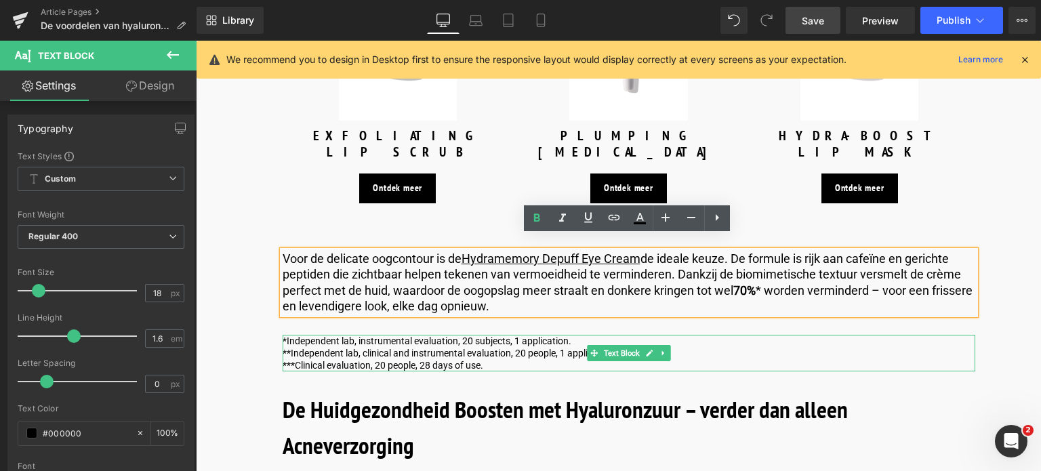
click at [512, 359] on p "***Clinical evaluation, 20 people, 28 days of use." at bounding box center [628, 365] width 692 height 12
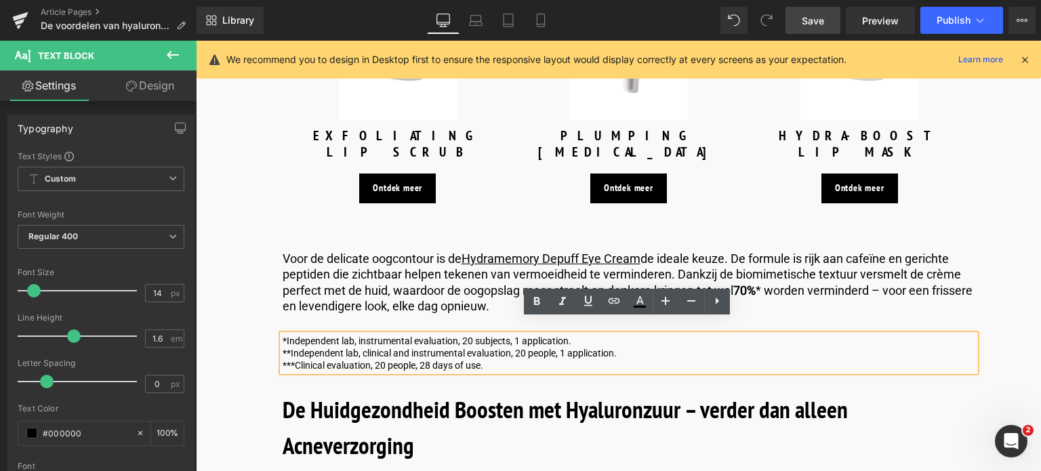
drag, startPoint x: 512, startPoint y: 350, endPoint x: 280, endPoint y: 327, distance: 232.8
click at [282, 335] on div "*Independent lab, instrumental evaluation, 20 subjects, 1 application. **Indepe…" at bounding box center [628, 353] width 692 height 37
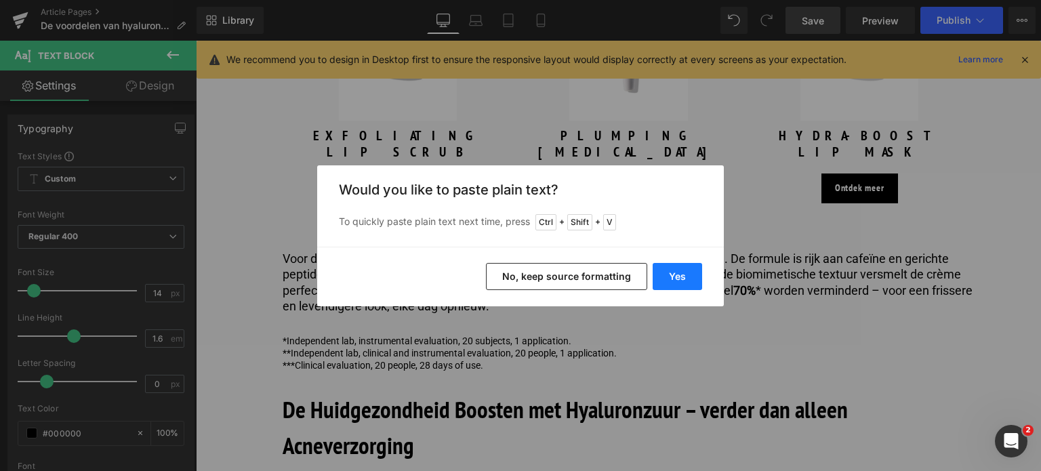
click at [677, 277] on button "Yes" at bounding box center [676, 276] width 49 height 27
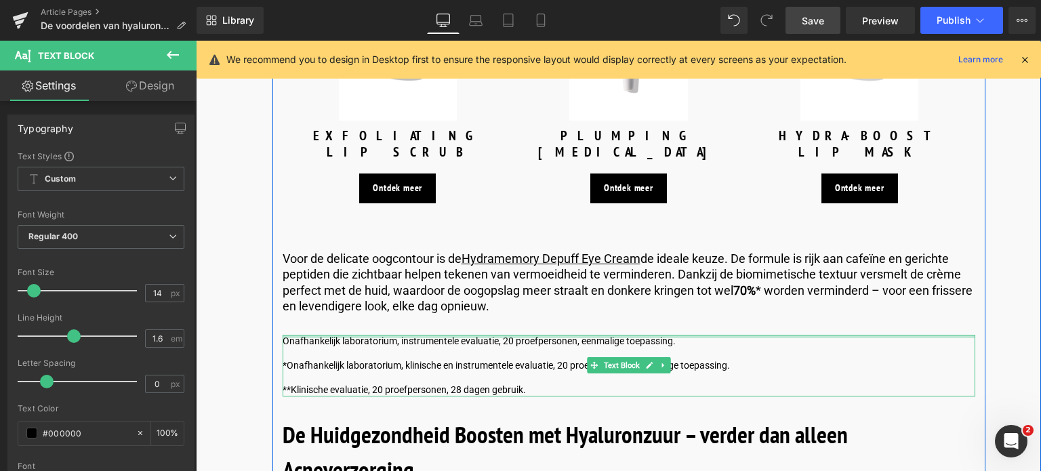
click at [283, 335] on div at bounding box center [283, 366] width 3 height 62
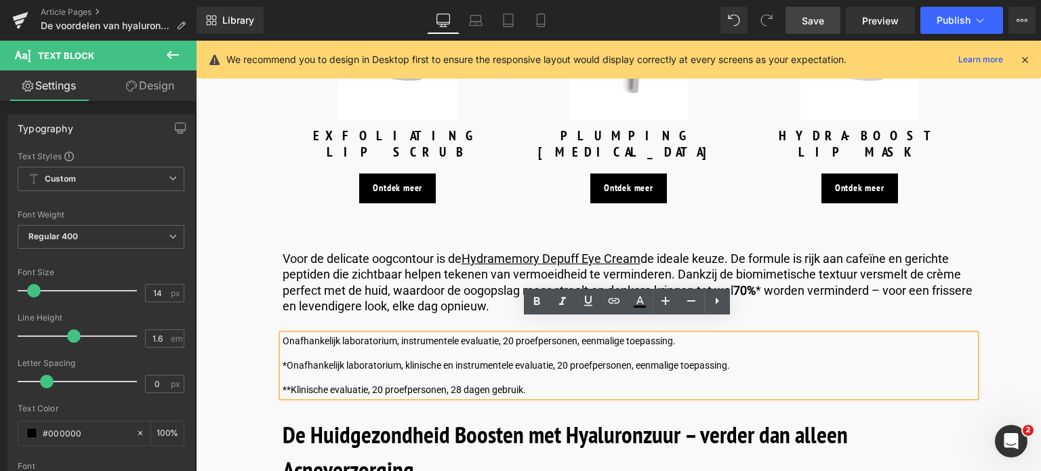
click at [282, 335] on p "Onafhankelijk laboratorium, instrumentele evaluatie, 20 proefpersonen, eenmalig…" at bounding box center [628, 341] width 692 height 12
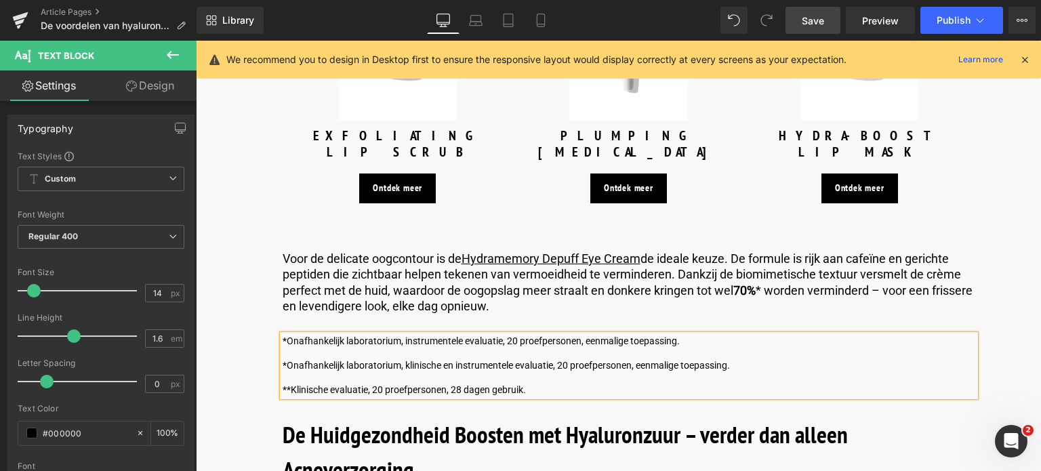
click at [282, 347] on div "*Onafhankelijk laboratorium, instrumentele evaluatie, 20 proefpersonen, eenmali…" at bounding box center [628, 366] width 692 height 62
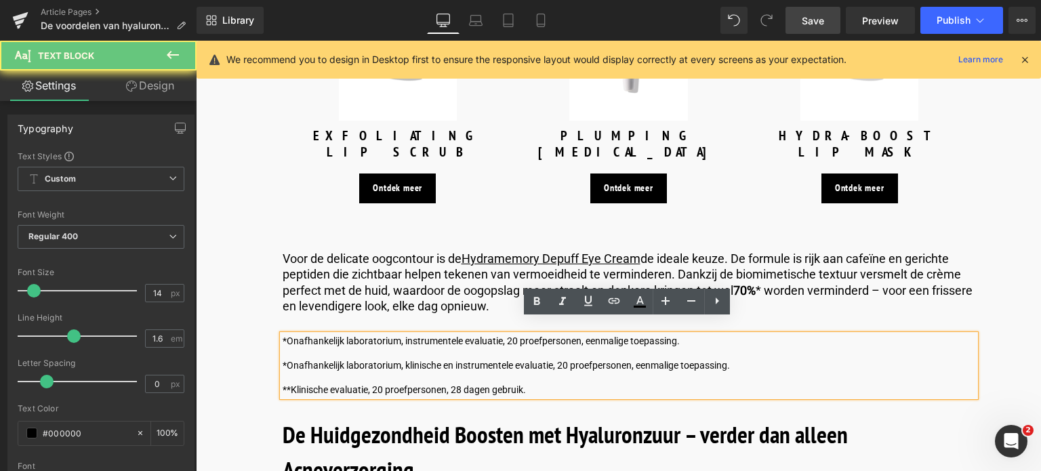
click at [285, 359] on p "*Onafhankelijk laboratorium, klinische en instrumentele evaluatie, 20 proefpers…" at bounding box center [628, 365] width 692 height 12
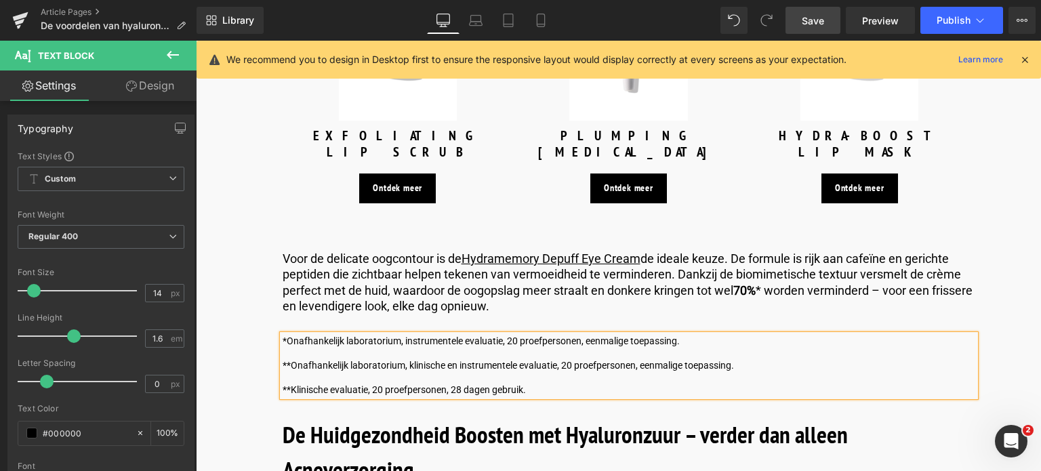
click at [286, 371] on p at bounding box center [628, 377] width 692 height 12
click at [287, 383] on p "**Klinische evaluatie, 20 proefpersonen, 28 dagen gebruik." at bounding box center [628, 389] width 692 height 12
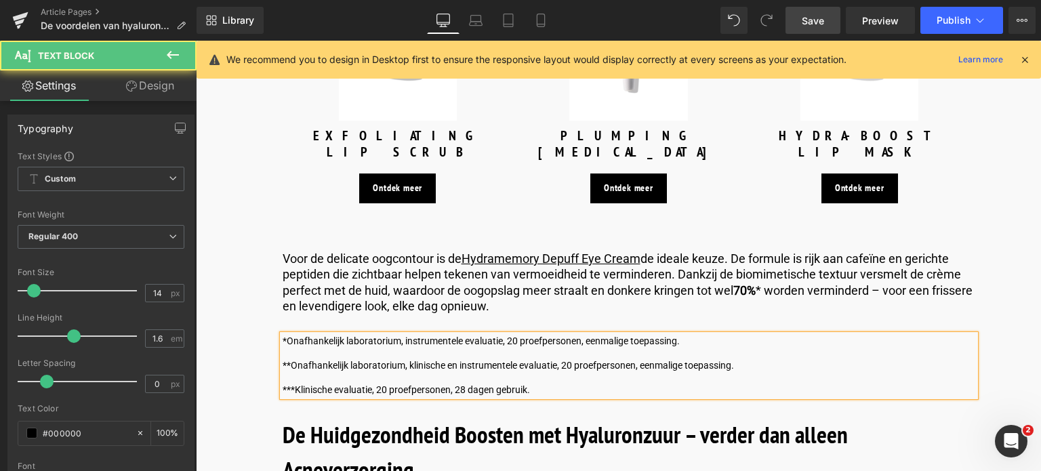
click at [293, 371] on p at bounding box center [628, 377] width 692 height 12
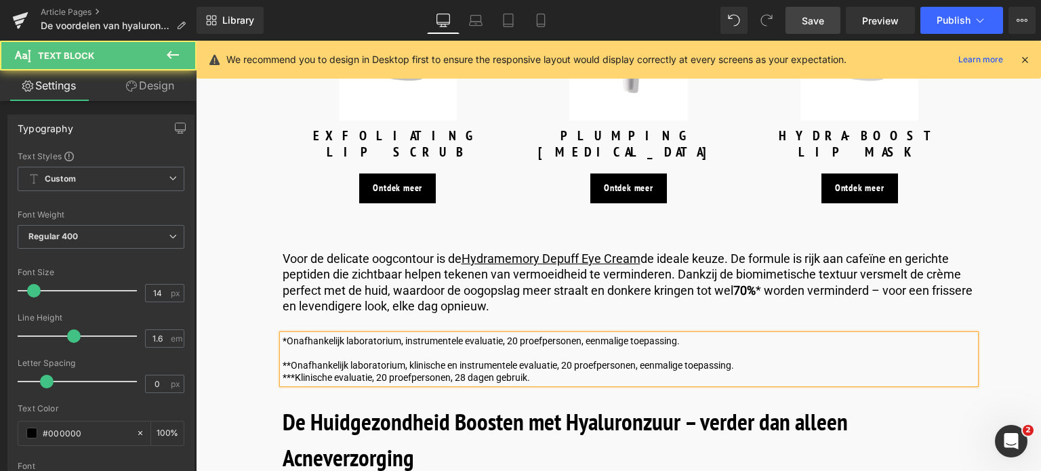
click at [293, 347] on p at bounding box center [628, 353] width 692 height 12
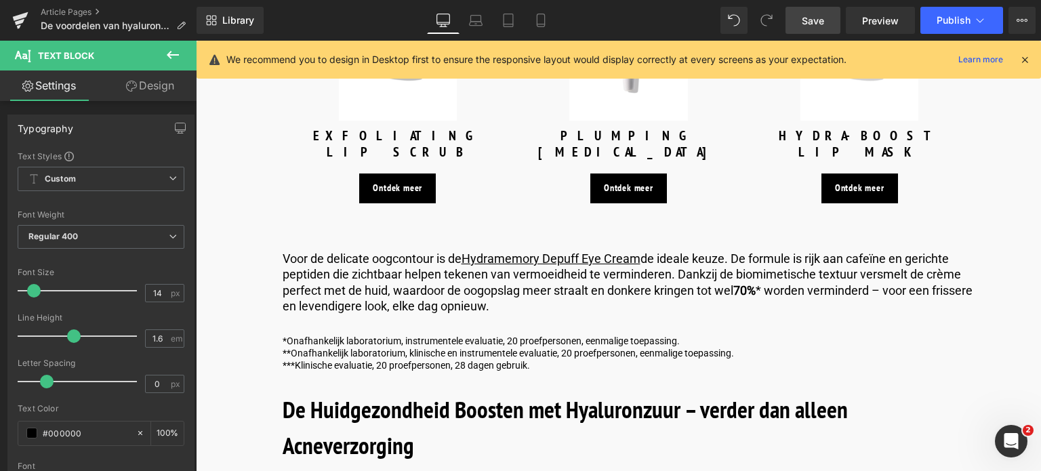
click at [814, 21] on span "Save" at bounding box center [812, 21] width 22 height 14
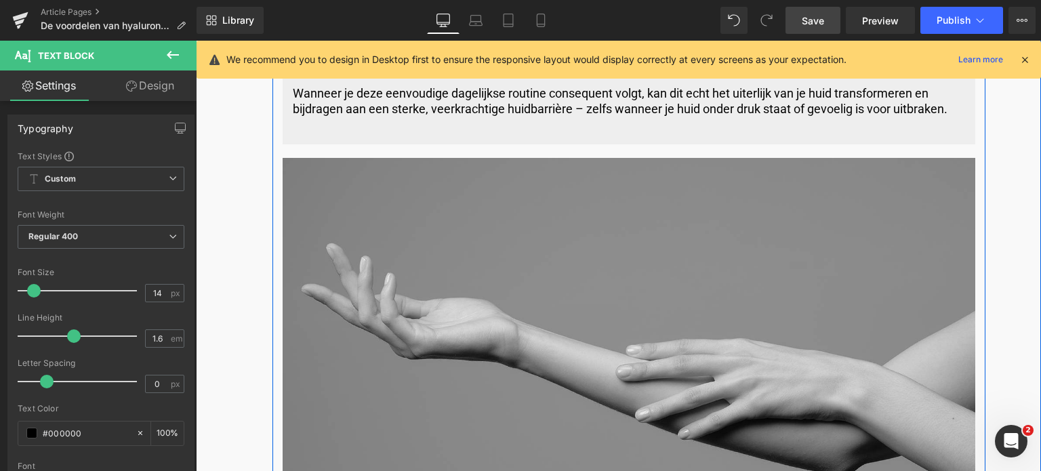
scroll to position [3184, 0]
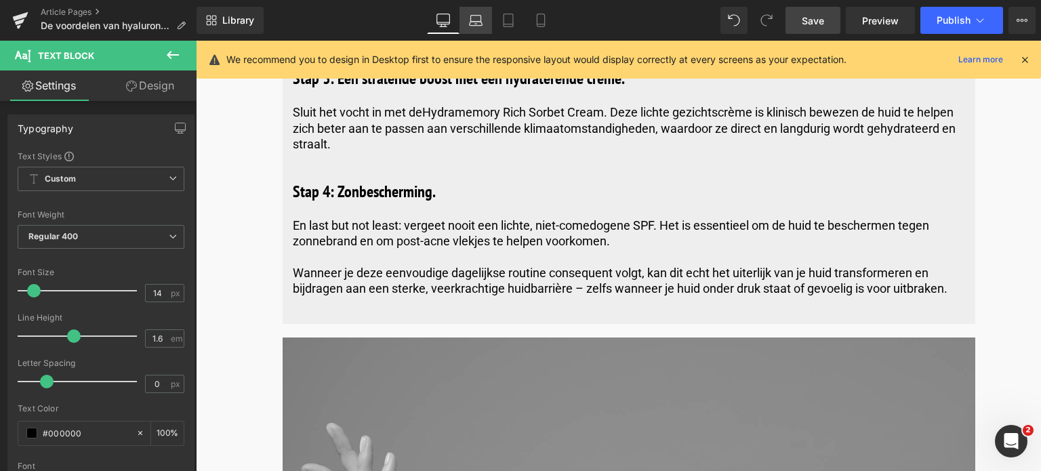
click at [476, 24] on icon at bounding box center [476, 24] width 2 height 0
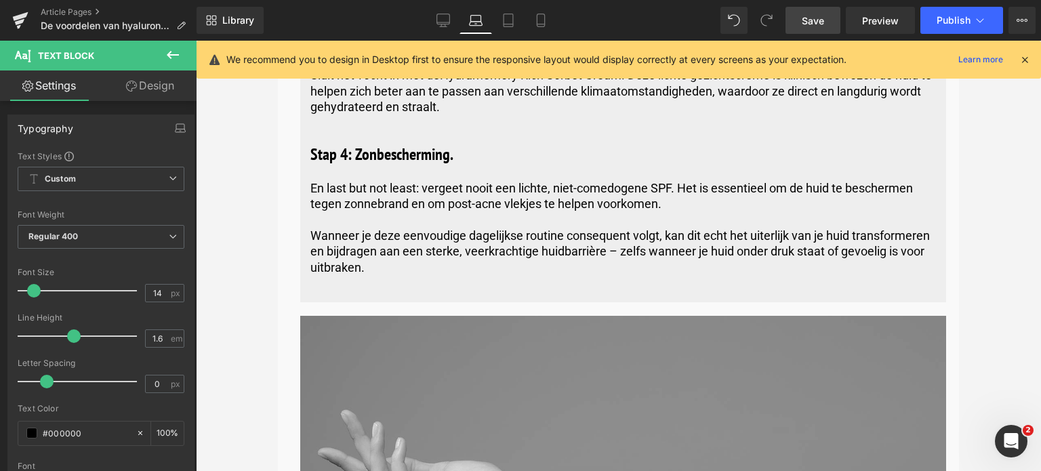
scroll to position [3168, 0]
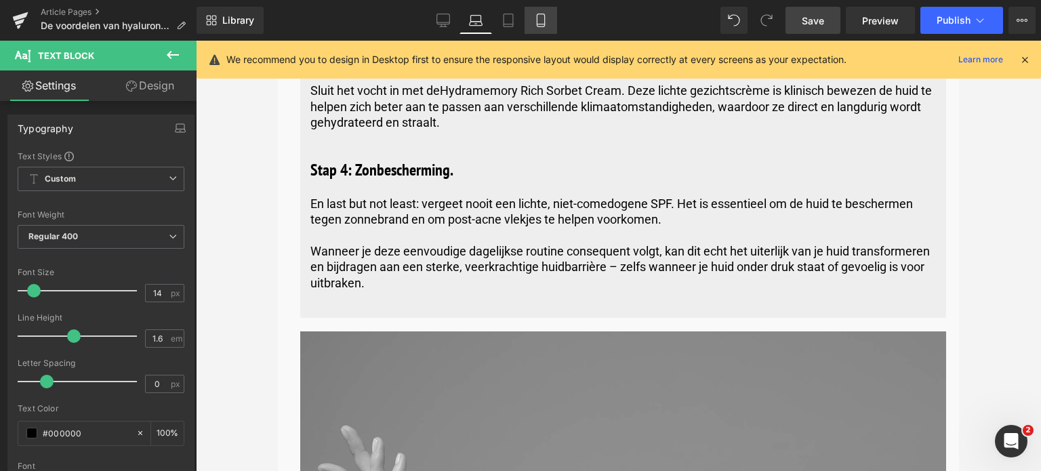
click at [537, 22] on icon at bounding box center [541, 21] width 14 height 14
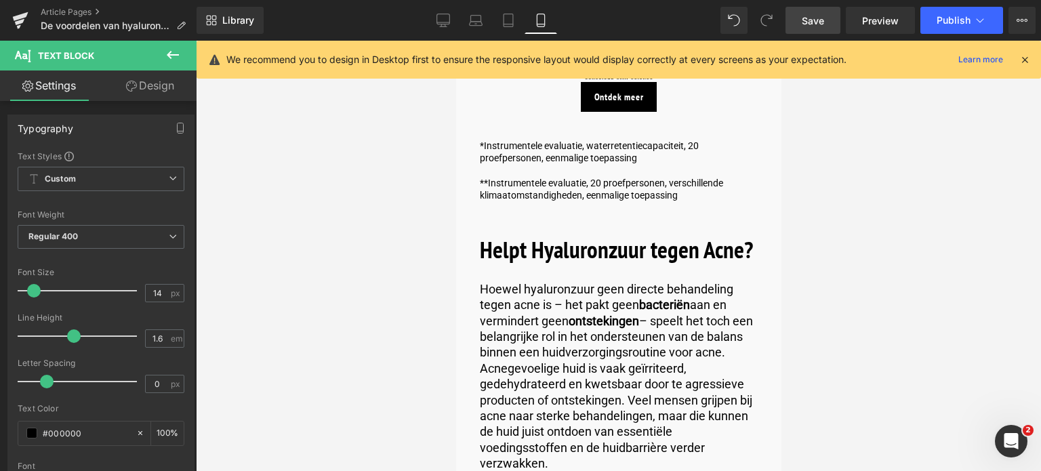
type input "100"
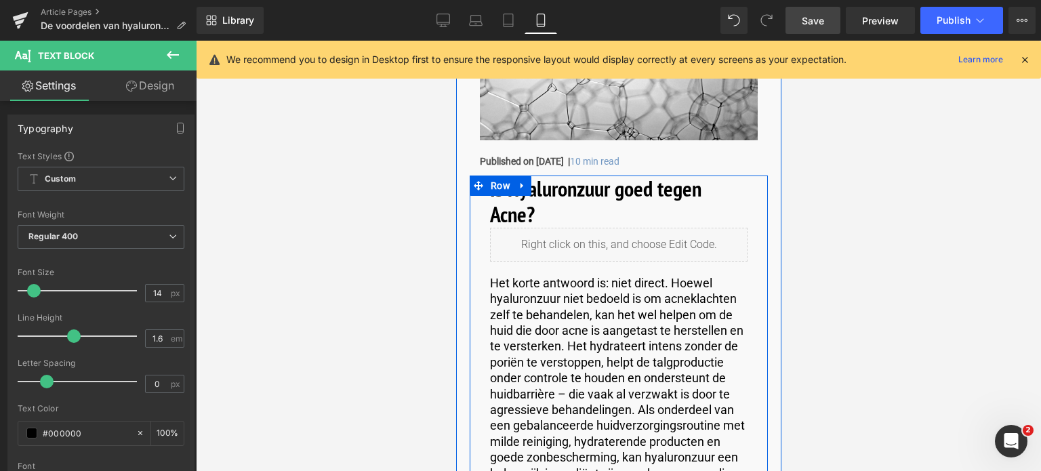
scroll to position [0, 0]
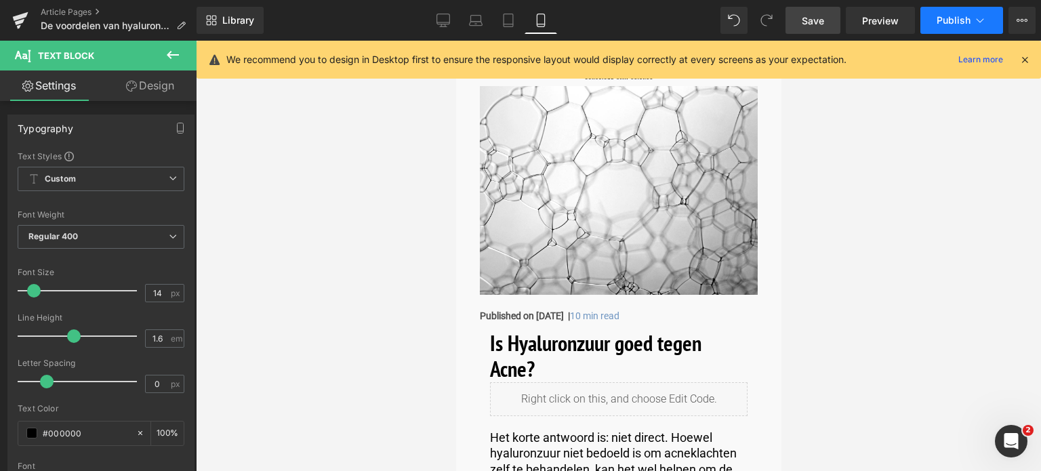
click at [976, 18] on icon at bounding box center [980, 21] width 14 height 14
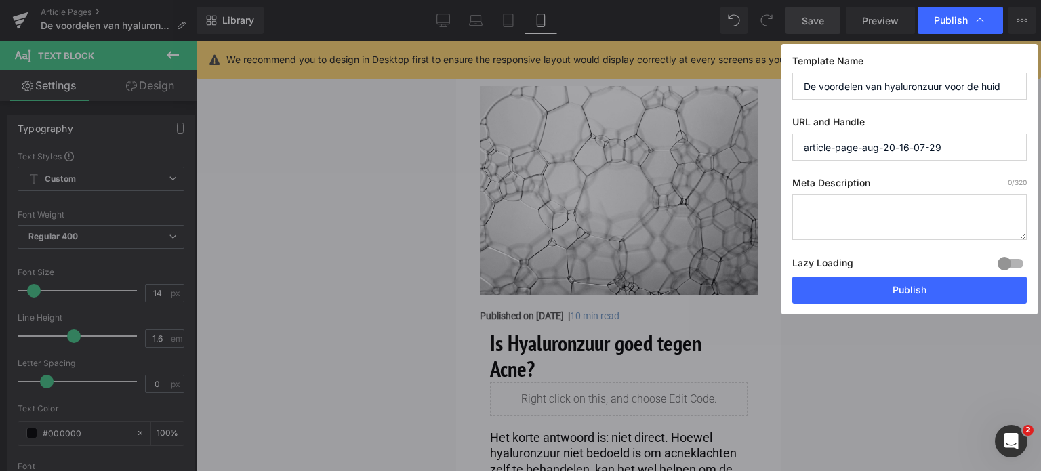
drag, startPoint x: 1008, startPoint y: 90, endPoint x: 780, endPoint y: 96, distance: 227.7
click at [780, 96] on div "Publish Template Name De voordelen van hyaluronzuur voor de huid URL and Handle…" at bounding box center [520, 235] width 1041 height 471
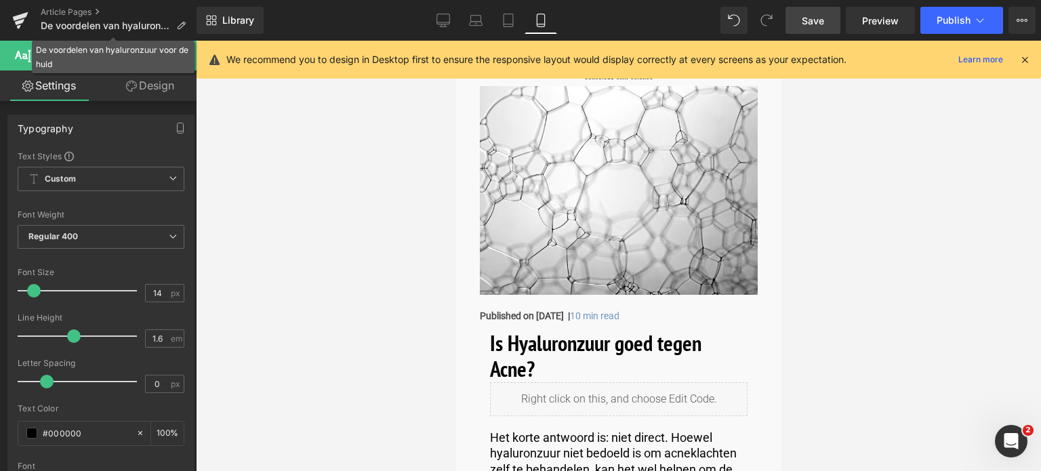
click at [182, 25] on icon at bounding box center [180, 25] width 9 height 9
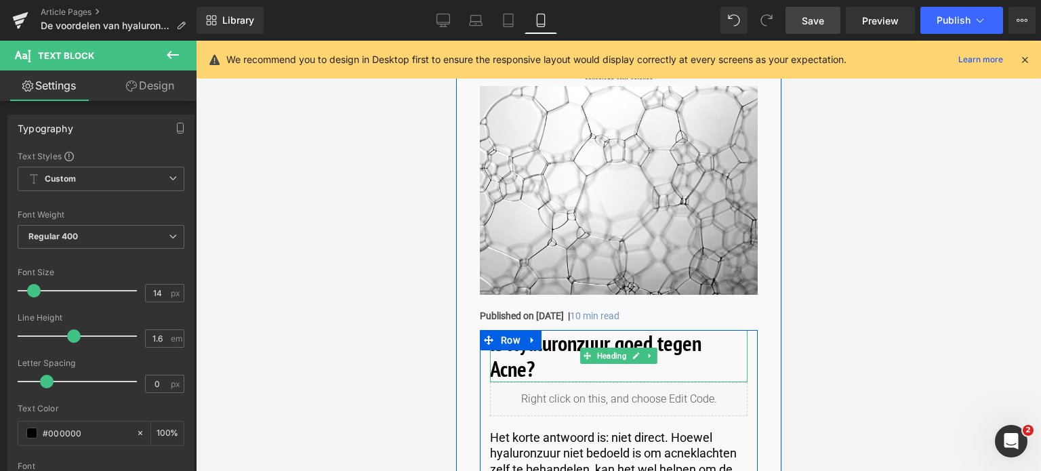
click at [535, 376] on h1 "Is Hyaluronzuur goed tegen Acne?" at bounding box center [617, 356] width 257 height 52
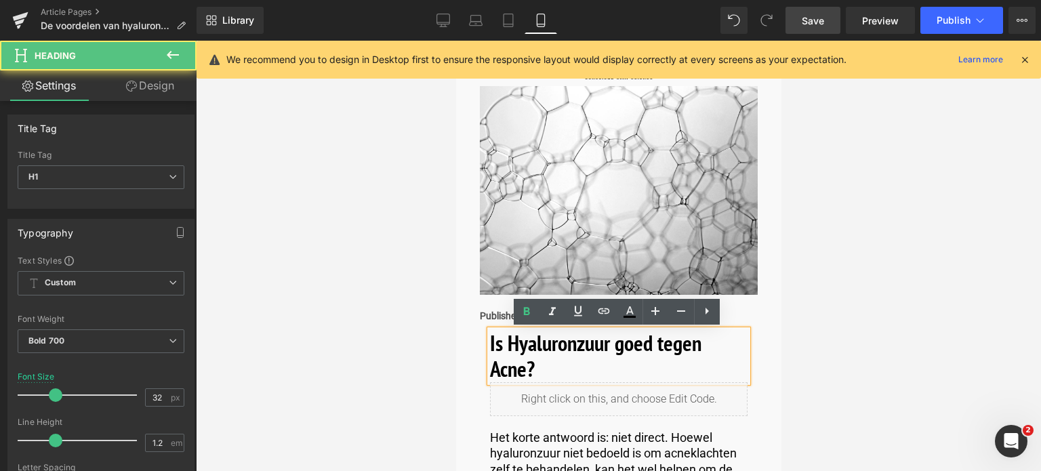
drag, startPoint x: 535, startPoint y: 376, endPoint x: 484, endPoint y: 349, distance: 57.0
click at [489, 349] on div "Is Hyaluronzuur goed tegen Acne?" at bounding box center [617, 356] width 257 height 52
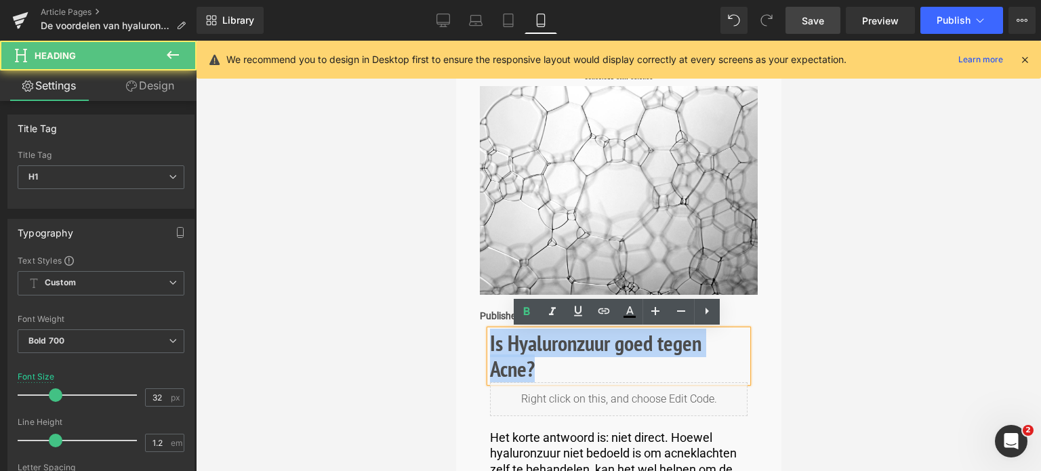
drag, startPoint x: 488, startPoint y: 341, endPoint x: 564, endPoint y: 375, distance: 83.4
click at [564, 375] on h1 "Is Hyaluronzuur goed tegen Acne?" at bounding box center [617, 356] width 257 height 52
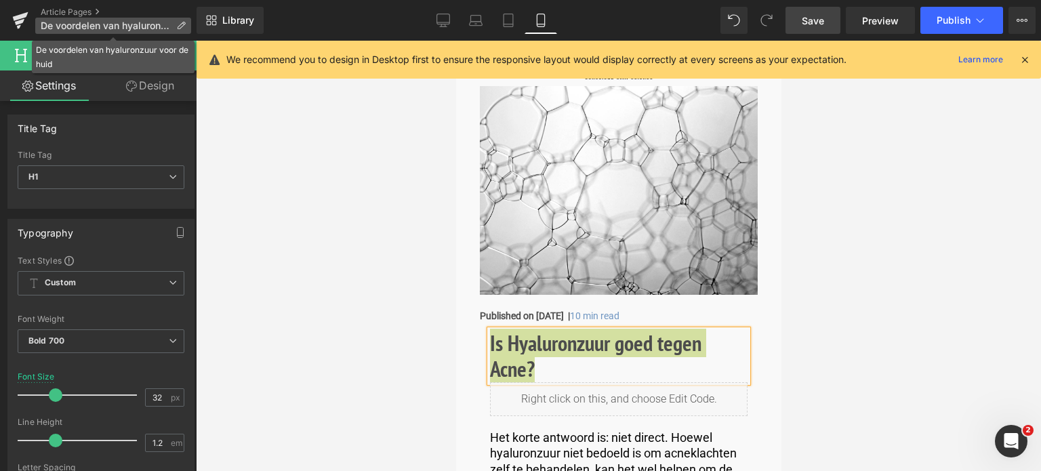
click at [184, 22] on icon at bounding box center [180, 25] width 9 height 9
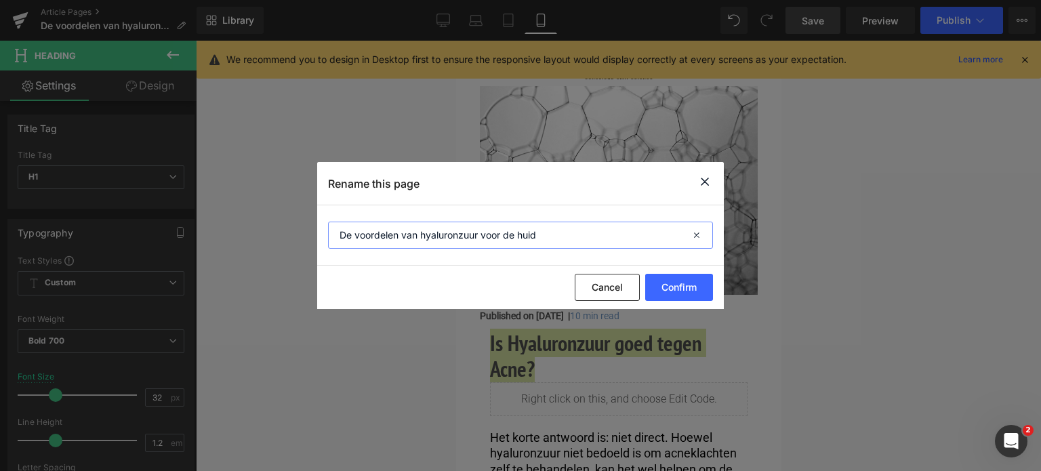
drag, startPoint x: 564, startPoint y: 238, endPoint x: 276, endPoint y: 230, distance: 288.0
click at [276, 230] on div "Rename this page De voordelen van hyaluronzuur voor de huid Cancel Confirm" at bounding box center [520, 235] width 1041 height 471
paste input "Is Hyaluronzuur goed tegen Acne?"
type input "Is Hyaluronzuur goed tegen Acne?"
click at [676, 285] on button "Confirm" at bounding box center [679, 287] width 68 height 27
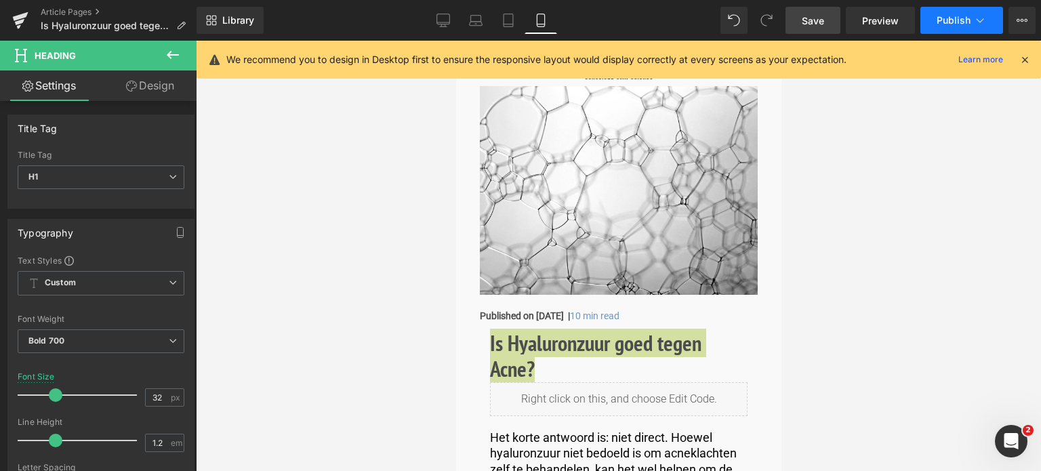
click at [973, 19] on icon at bounding box center [980, 21] width 14 height 14
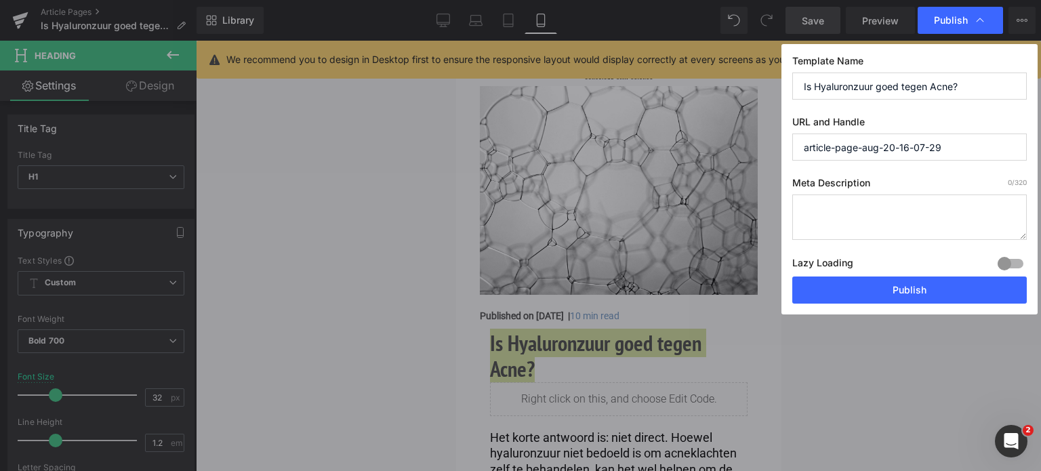
drag, startPoint x: 965, startPoint y: 149, endPoint x: 700, endPoint y: 156, distance: 265.0
click at [700, 156] on div "Publish Template Name Is Hyaluronzuur goed tegen Acne? URL and Handle article-p…" at bounding box center [520, 235] width 1041 height 471
paste input "Is Hyaluronzuur goed tegen Acne?"
type input "is-hyaluronzuur-goed-tegen-acne"
click at [856, 211] on textarea at bounding box center [909, 216] width 234 height 45
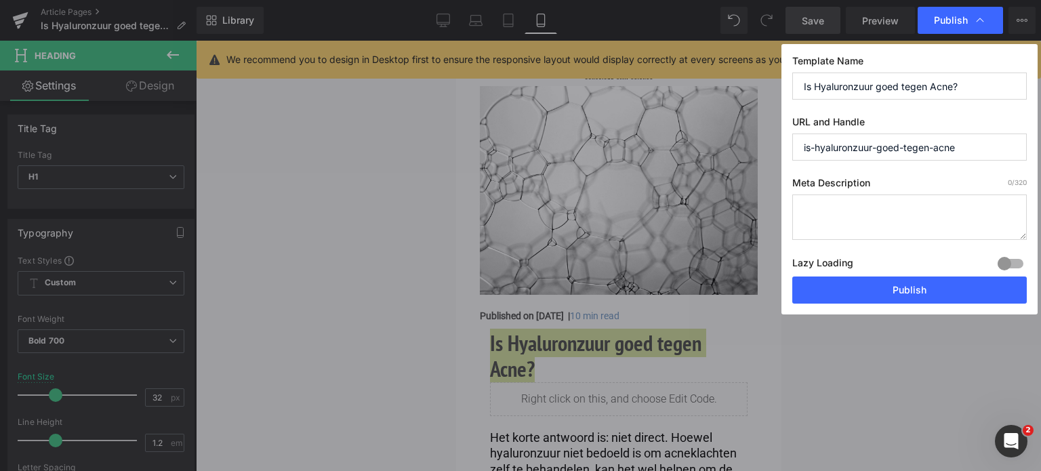
paste textarea "Vraag je je af of hyaluronzuur goed is tegen acne? Ontdek hoe dit hydraterende …"
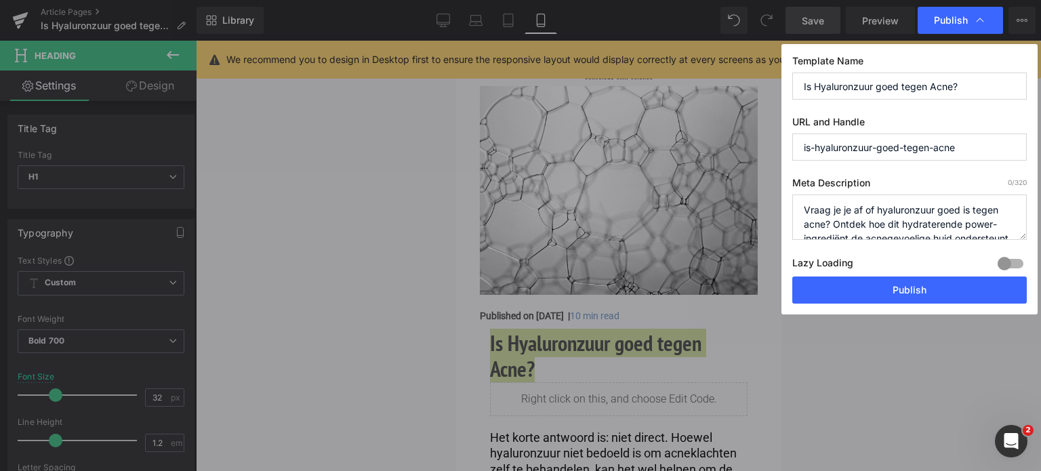
scroll to position [47, 0]
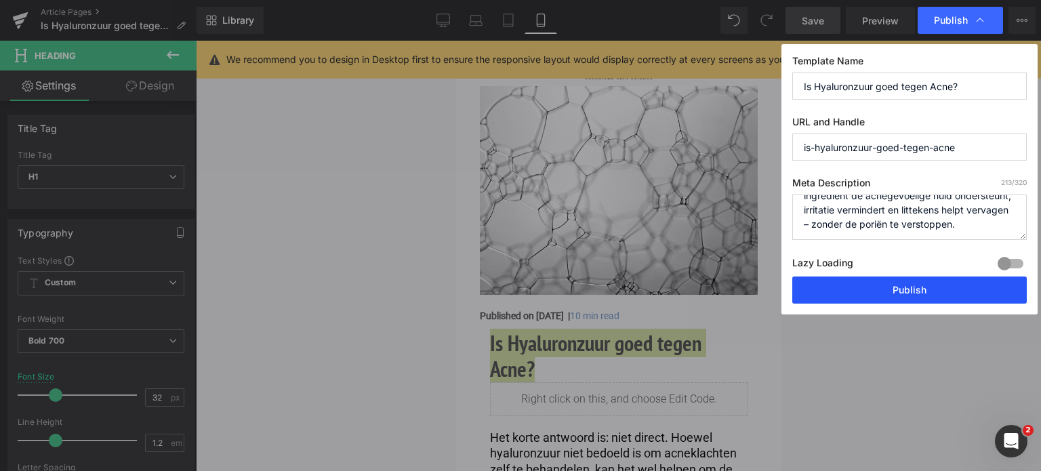
type textarea "Vraag je je af of hyaluronzuur goed is tegen acne? Ontdek hoe dit hydraterende …"
click at [859, 291] on button "Publish" at bounding box center [909, 289] width 234 height 27
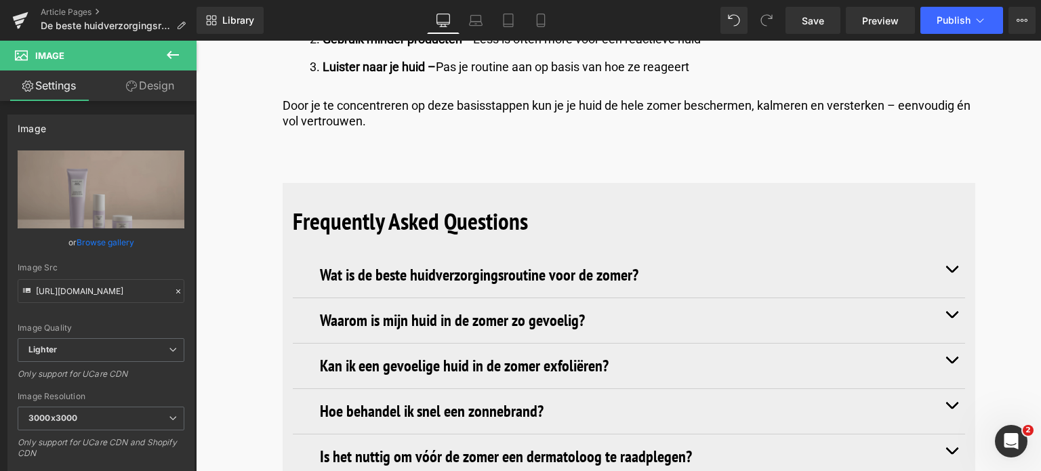
scroll to position [610, 0]
